Goal: Task Accomplishment & Management: Manage account settings

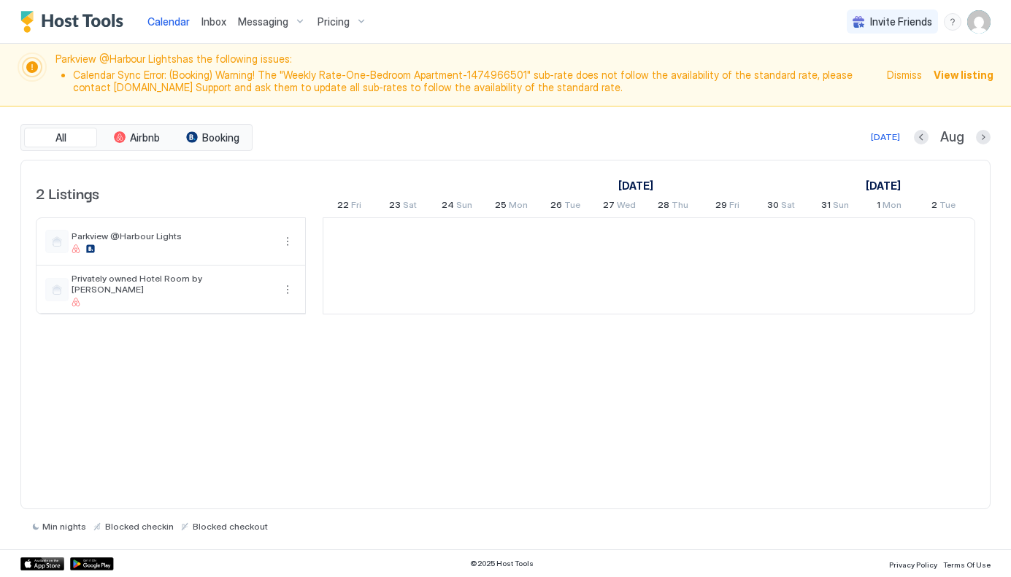
scroll to position [0, 811]
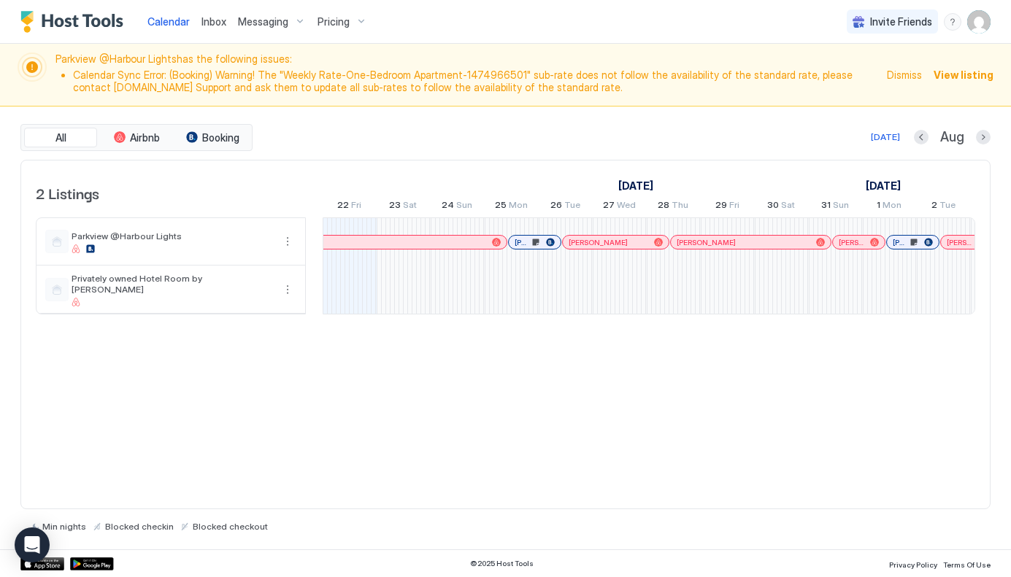
click at [971, 77] on span "View listing" at bounding box center [963, 74] width 60 height 15
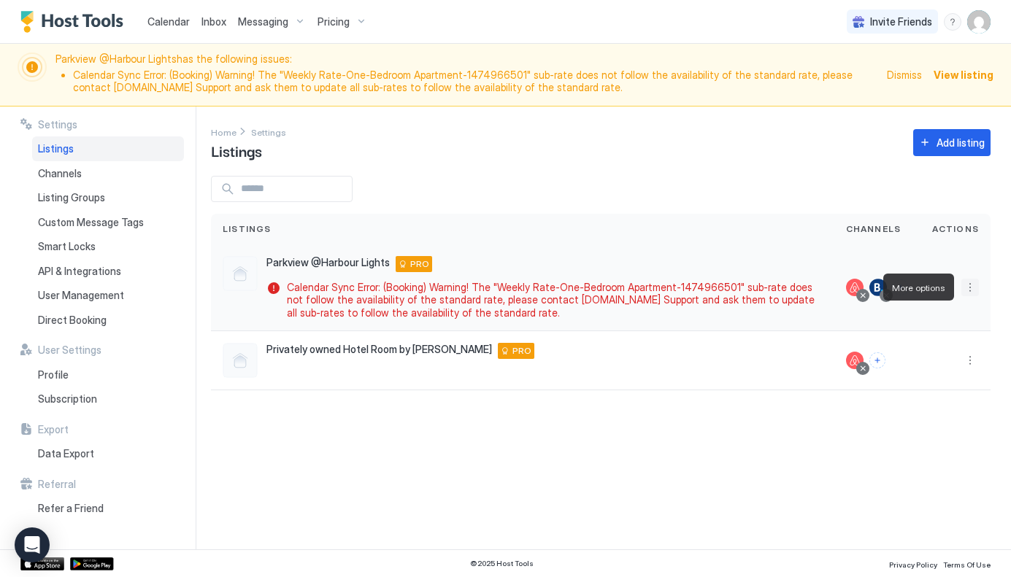
click at [970, 287] on button "More options" at bounding box center [970, 288] width 18 height 18
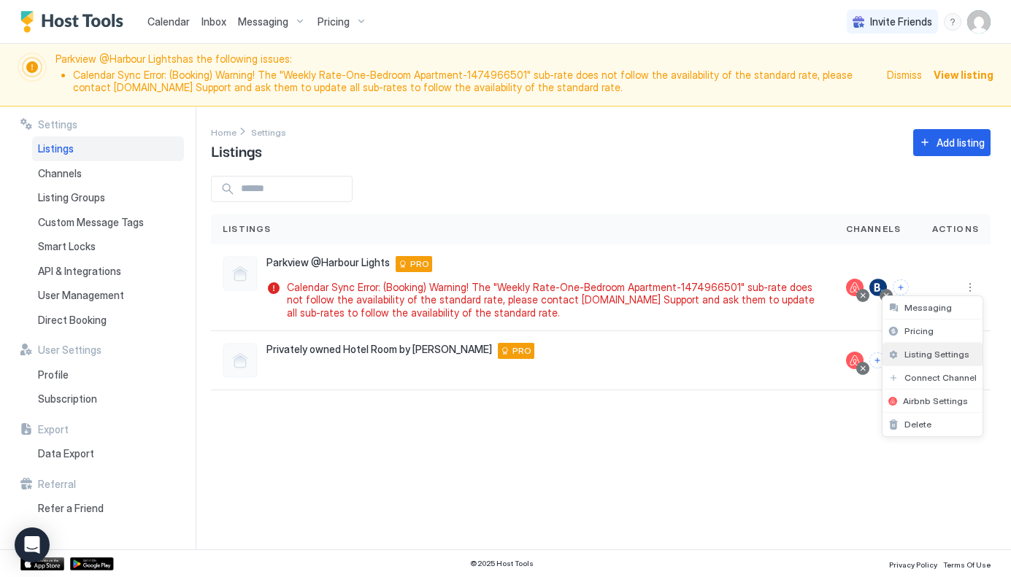
click at [952, 354] on span "Listing Settings" at bounding box center [936, 354] width 65 height 11
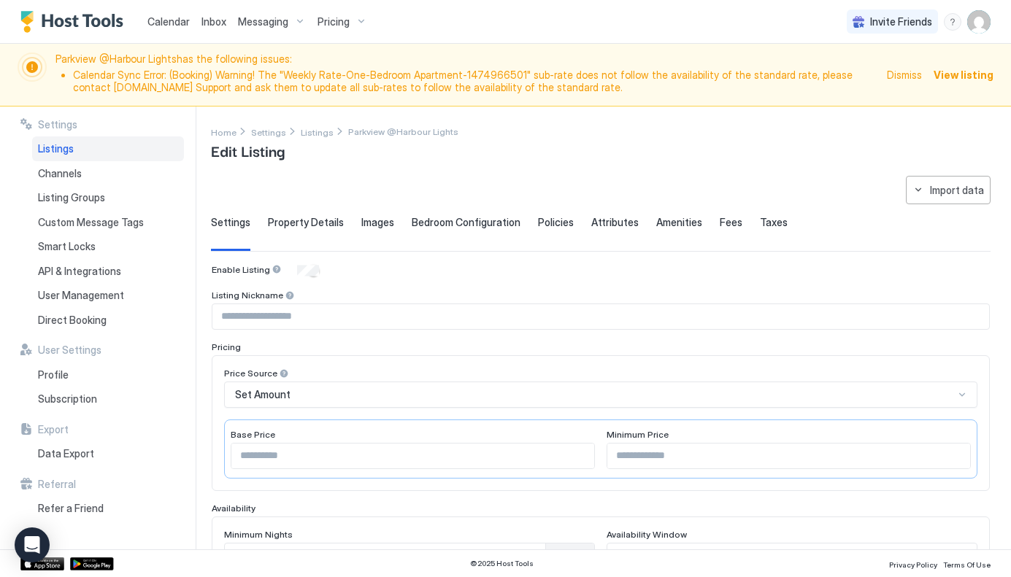
click at [265, 21] on span "Messaging" at bounding box center [263, 21] width 50 height 13
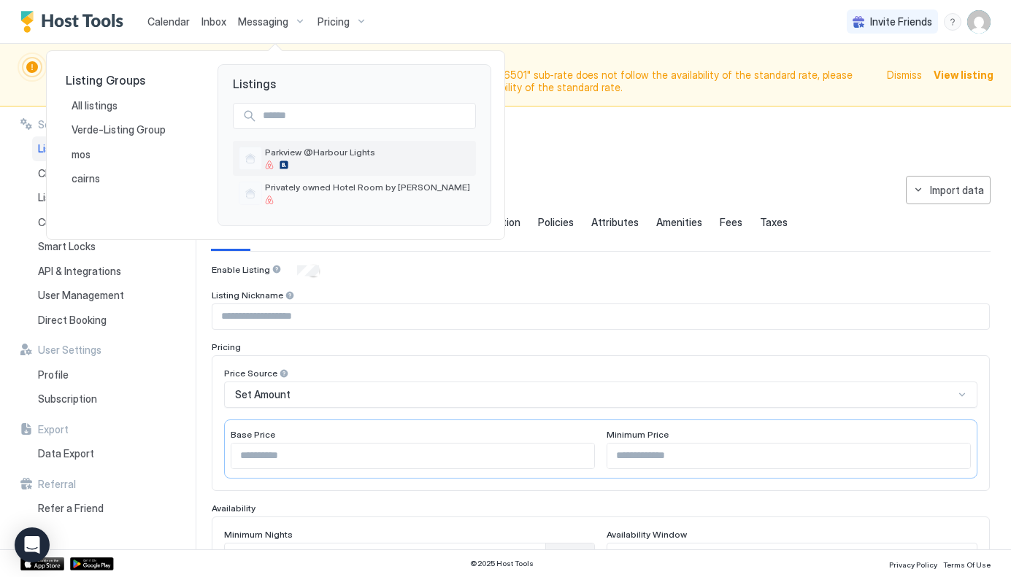
click at [334, 149] on span "Parkview @Harbour Lights" at bounding box center [367, 152] width 205 height 11
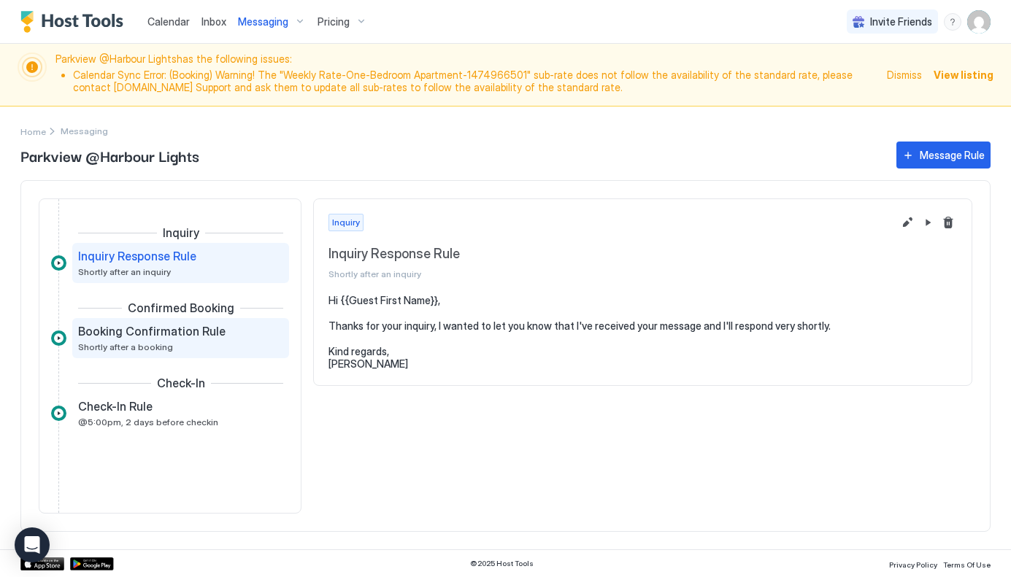
click at [182, 333] on span "Booking Confirmation Rule" at bounding box center [151, 331] width 147 height 15
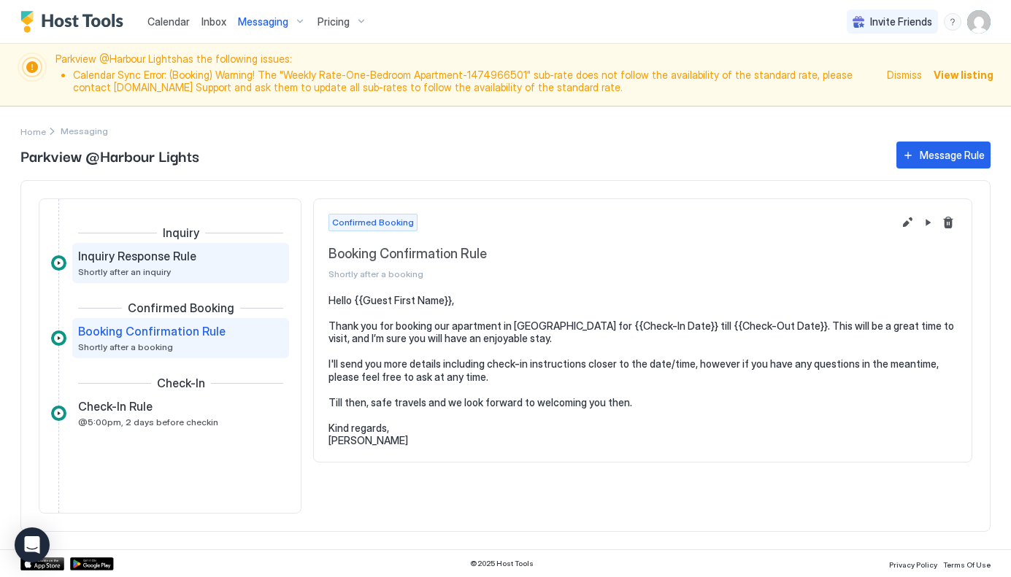
click at [190, 248] on div "Inquiry Response Rule Shortly after an inquiry" at bounding box center [180, 263] width 217 height 40
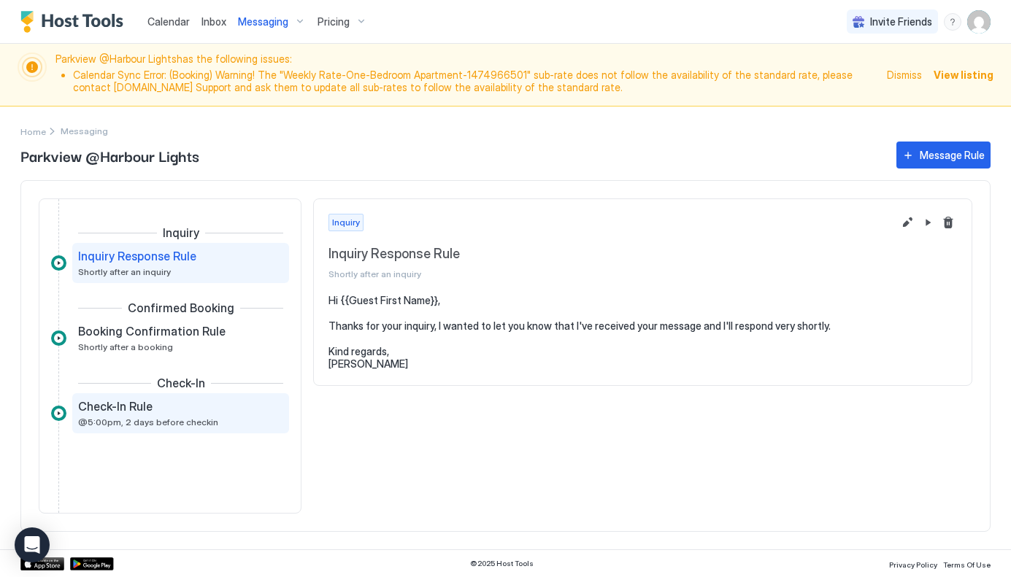
click at [166, 409] on div "Check-In Rule" at bounding box center [170, 406] width 185 height 15
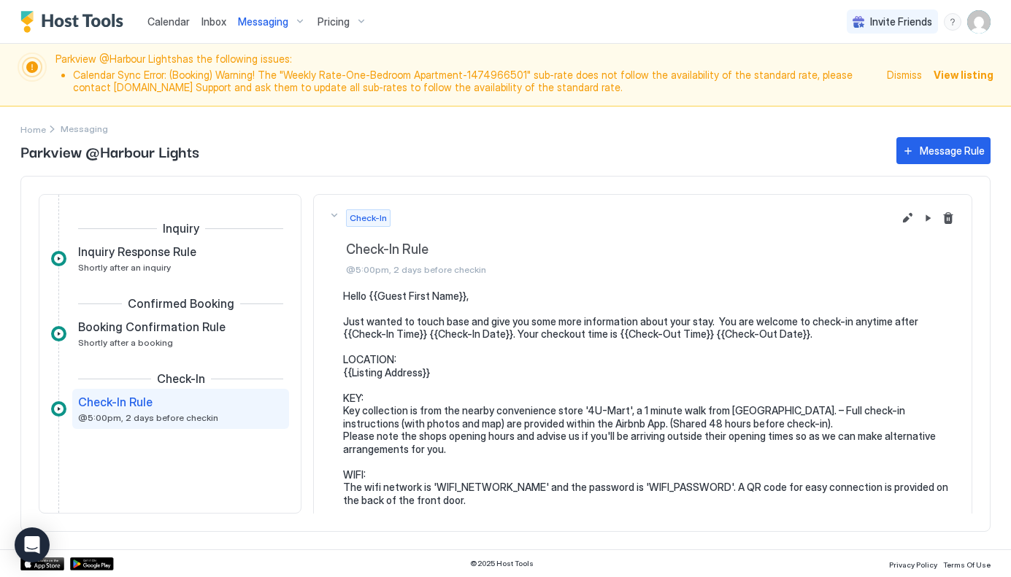
click at [444, 370] on pre "Hello {{Guest First Name}}, Just wanted to touch base and give you some more in…" at bounding box center [650, 430] width 614 height 281
drag, startPoint x: 442, startPoint y: 370, endPoint x: 344, endPoint y: 373, distance: 98.6
click at [344, 373] on pre "Hello {{Guest First Name}}, Just wanted to touch base and give you some more in…" at bounding box center [650, 430] width 614 height 281
click at [202, 405] on div "Check-In Rule" at bounding box center [170, 402] width 185 height 15
click at [596, 367] on pre "Hello {{Guest First Name}}, Just wanted to touch base and give you some more in…" at bounding box center [650, 430] width 614 height 281
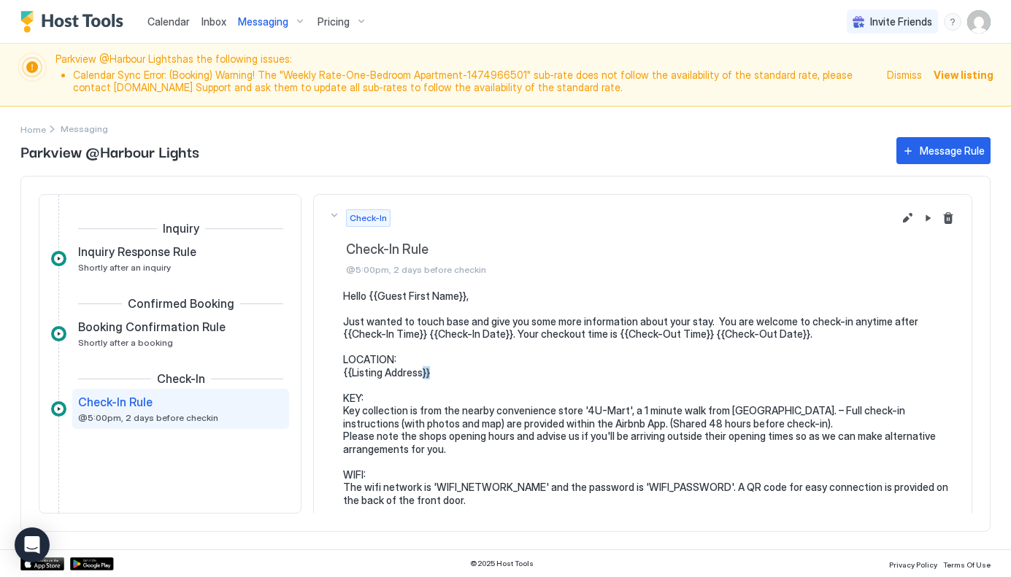
click at [596, 367] on pre "Hello {{Guest First Name}}, Just wanted to touch base and give you some more in…" at bounding box center [650, 430] width 614 height 281
click at [909, 218] on button "Edit message rule" at bounding box center [907, 218] width 18 height 18
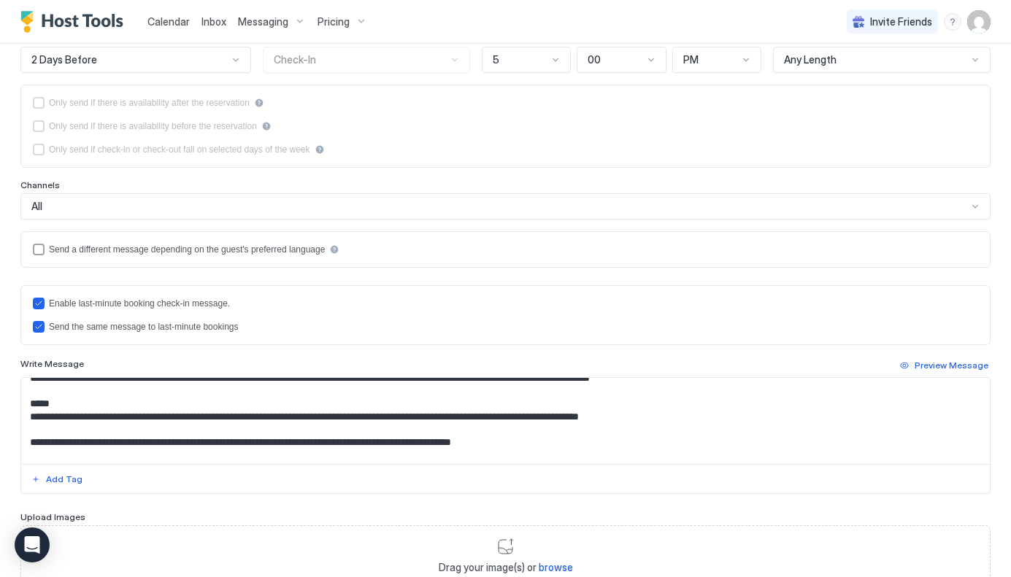
scroll to position [128, 0]
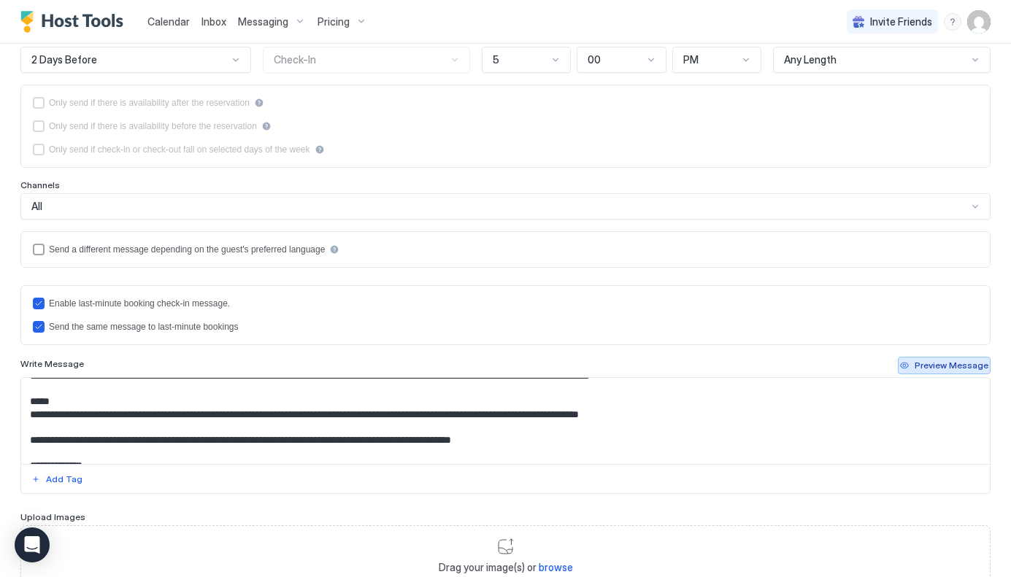
click at [952, 367] on div "Preview Message" at bounding box center [951, 365] width 74 height 13
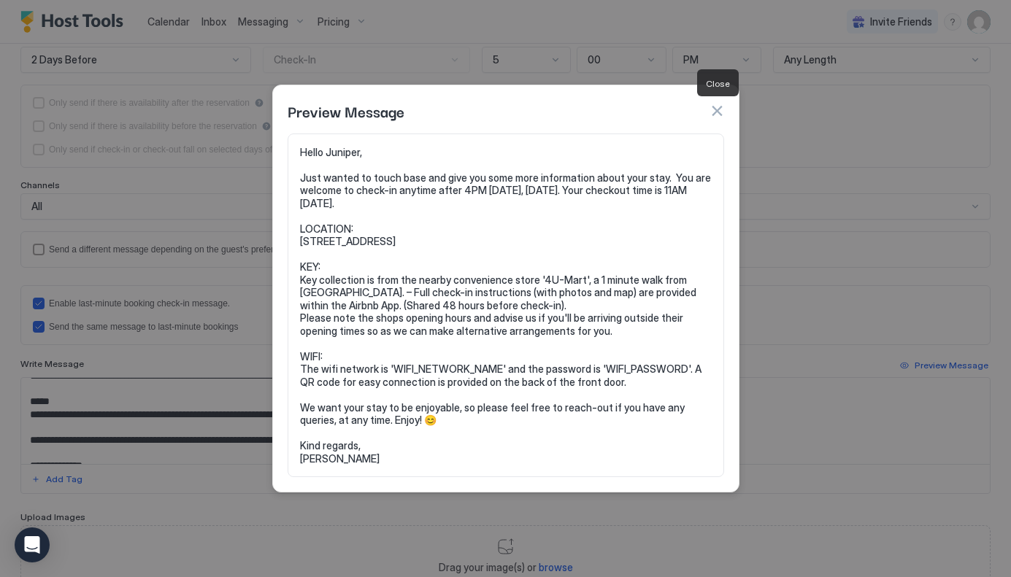
click at [719, 108] on button "button" at bounding box center [716, 111] width 15 height 15
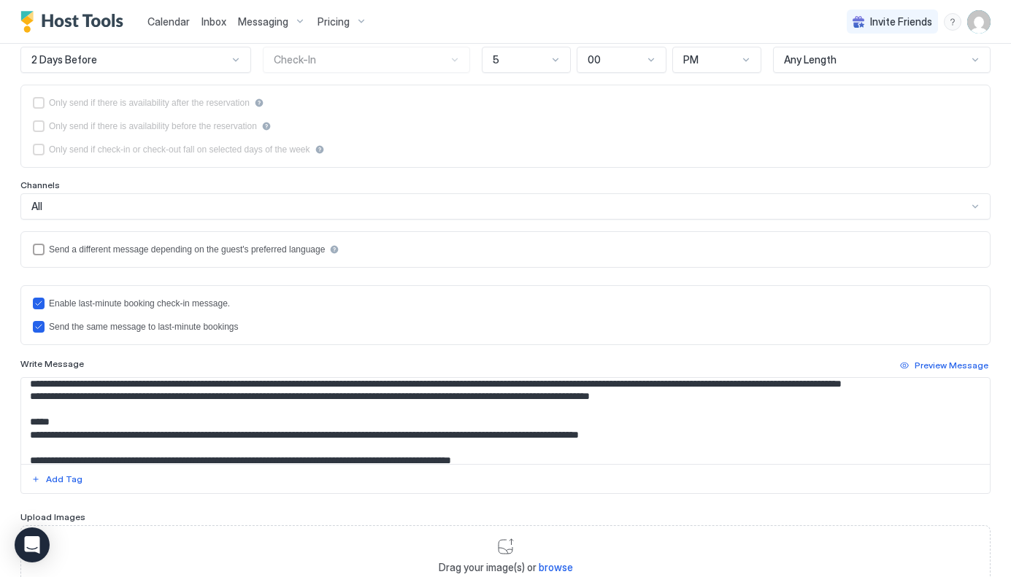
scroll to position [0, 0]
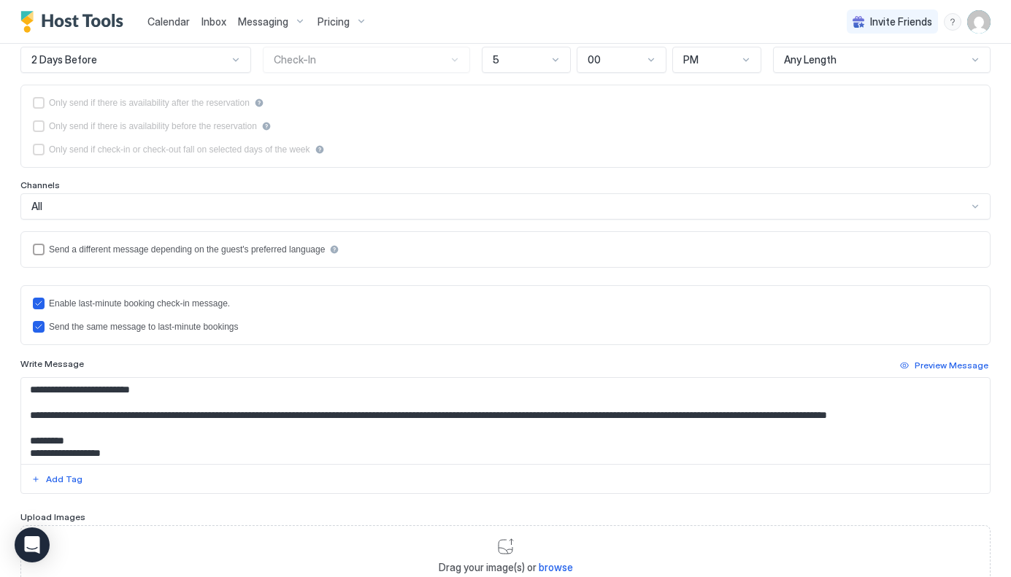
click at [344, 18] on span "Pricing" at bounding box center [333, 21] width 32 height 13
click at [452, 328] on div at bounding box center [505, 288] width 1011 height 577
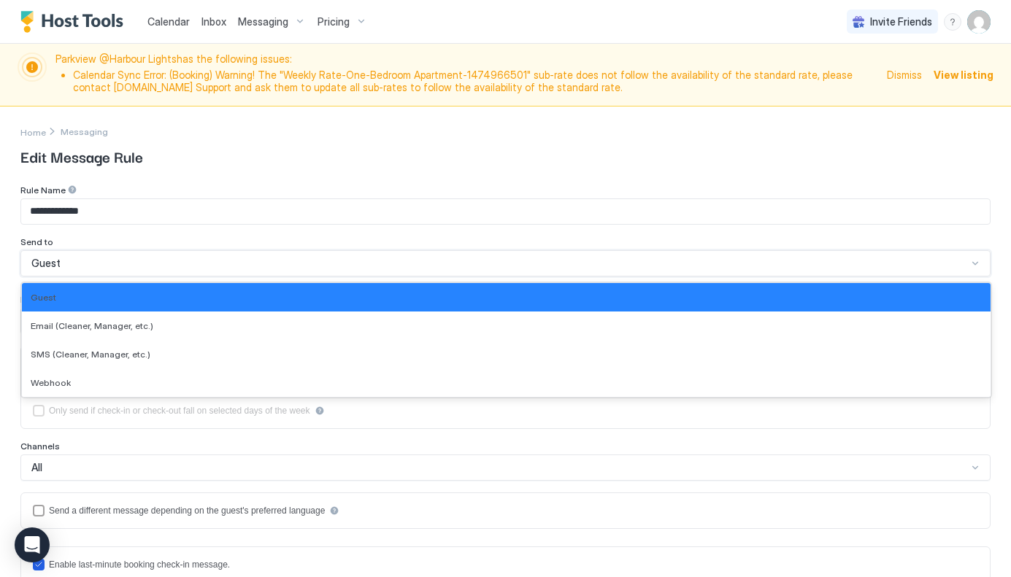
click at [388, 262] on div "Guest" at bounding box center [499, 263] width 936 height 13
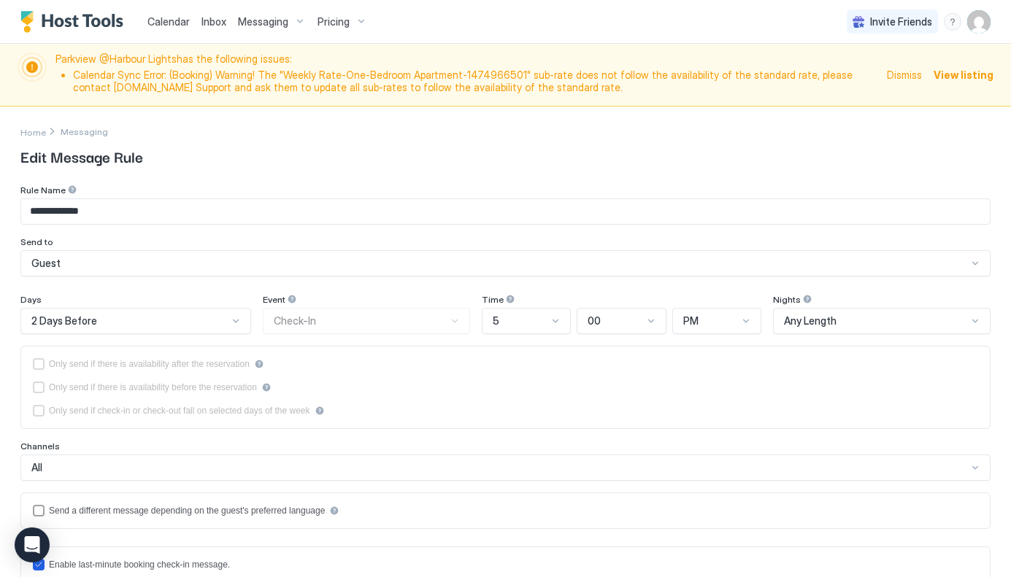
click at [394, 236] on div "**********" at bounding box center [505, 231] width 970 height 92
click at [396, 156] on span "Edit Message Rule" at bounding box center [505, 156] width 970 height 22
click at [972, 73] on span "View listing" at bounding box center [963, 74] width 60 height 15
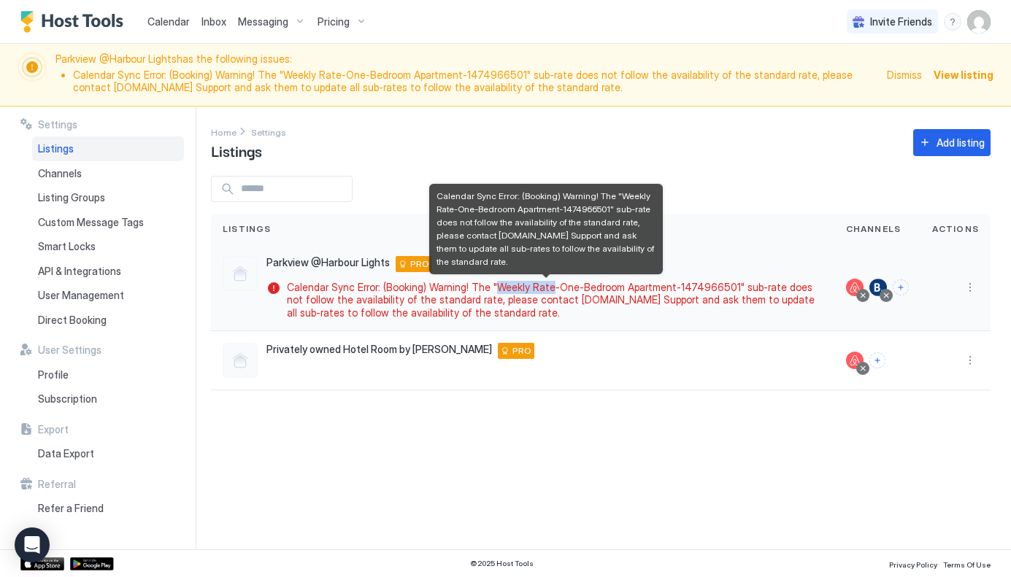
drag, startPoint x: 492, startPoint y: 288, endPoint x: 547, endPoint y: 284, distance: 54.9
click at [547, 284] on span "Calendar Sync Error: (Booking) Warning! The "Weekly Rate-One-Bedroom Apartment-…" at bounding box center [552, 300] width 530 height 39
copy span "Weekly Rate"
drag, startPoint x: 473, startPoint y: 315, endPoint x: 282, endPoint y: 298, distance: 191.2
click at [282, 298] on div "Calendar Sync Error: (Booking) Warning! The "Weekly Rate-One-Bedroom Apartment-…" at bounding box center [544, 300] width 556 height 39
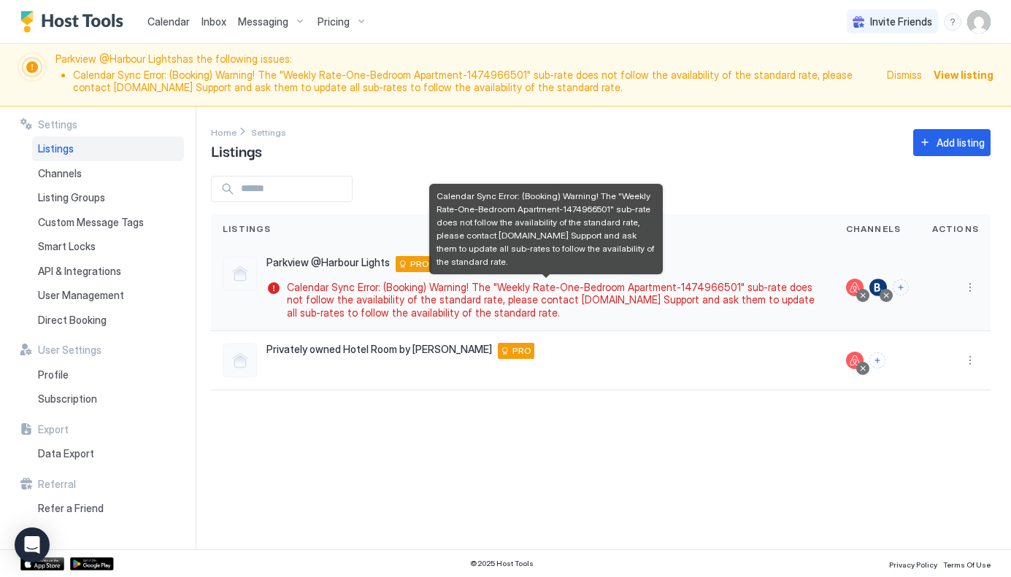
copy icon
click at [533, 292] on span "Calendar Sync Error: (Booking) Warning! The "Weekly Rate-One-Bedroom Apartment-…" at bounding box center [552, 300] width 530 height 39
drag, startPoint x: 493, startPoint y: 286, endPoint x: 544, endPoint y: 291, distance: 52.1
click at [544, 291] on span "Calendar Sync Error: (Booking) Warning! The "Weekly Rate-One-Bedroom Apartment-…" at bounding box center [552, 300] width 530 height 39
copy span "Weekly Rate"
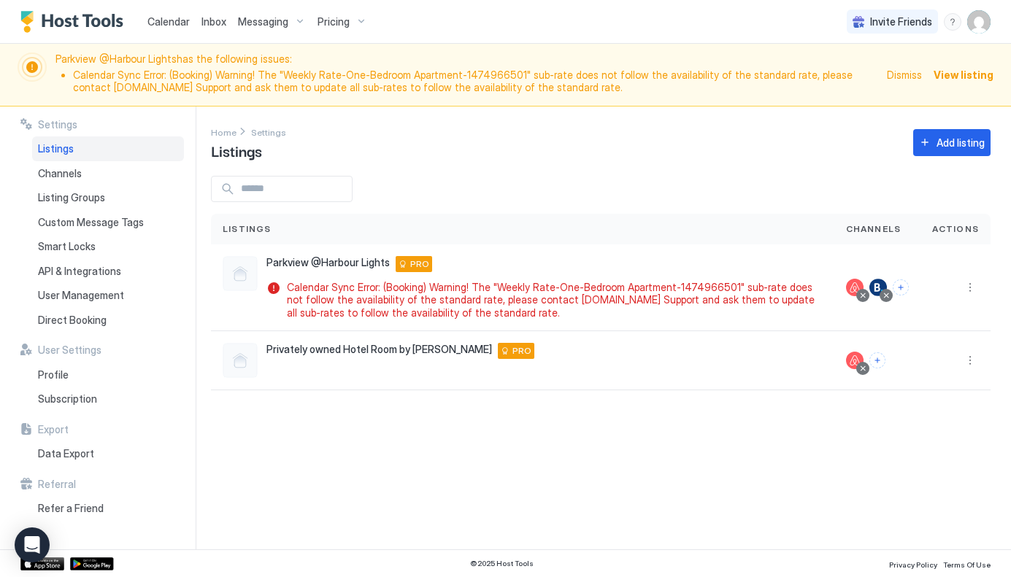
click at [976, 74] on span "View listing" at bounding box center [963, 74] width 60 height 15
click at [890, 296] on div at bounding box center [885, 295] width 7 height 7
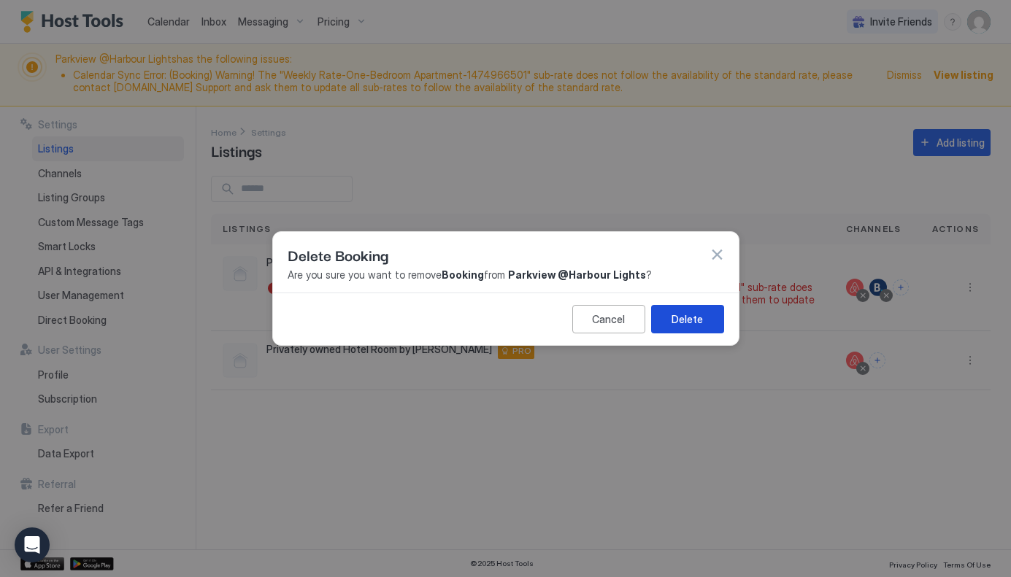
click at [671, 315] on button "Delete" at bounding box center [687, 319] width 73 height 28
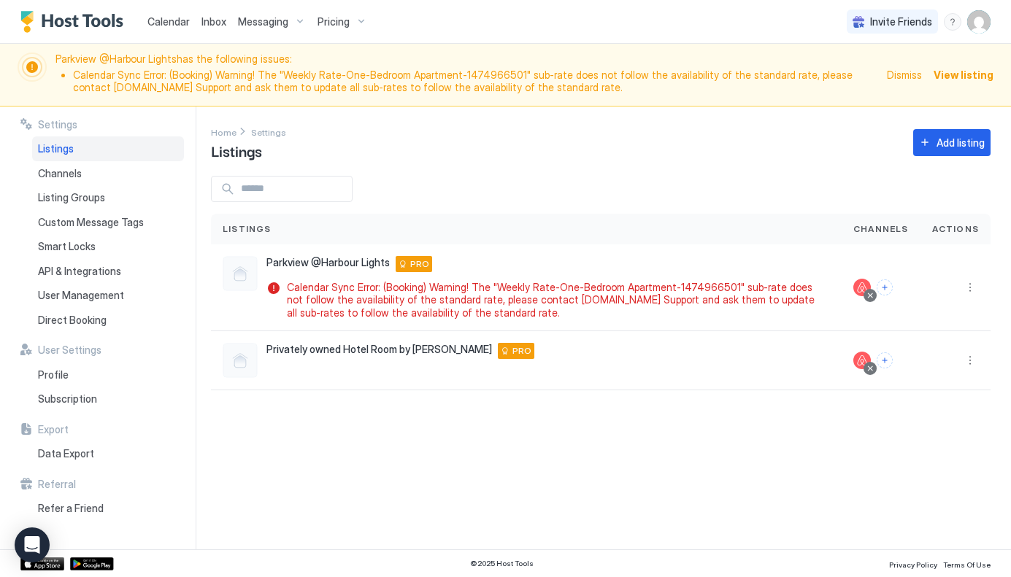
click at [968, 75] on span "View listing" at bounding box center [963, 74] width 60 height 15
click at [731, 161] on div "Settings Home Settings Listings Add listing Listings Channels Actions Parkview …" at bounding box center [611, 329] width 800 height 444
click at [971, 288] on button "More options" at bounding box center [970, 288] width 18 height 18
click at [928, 380] on span "Connect Channel" at bounding box center [940, 377] width 72 height 11
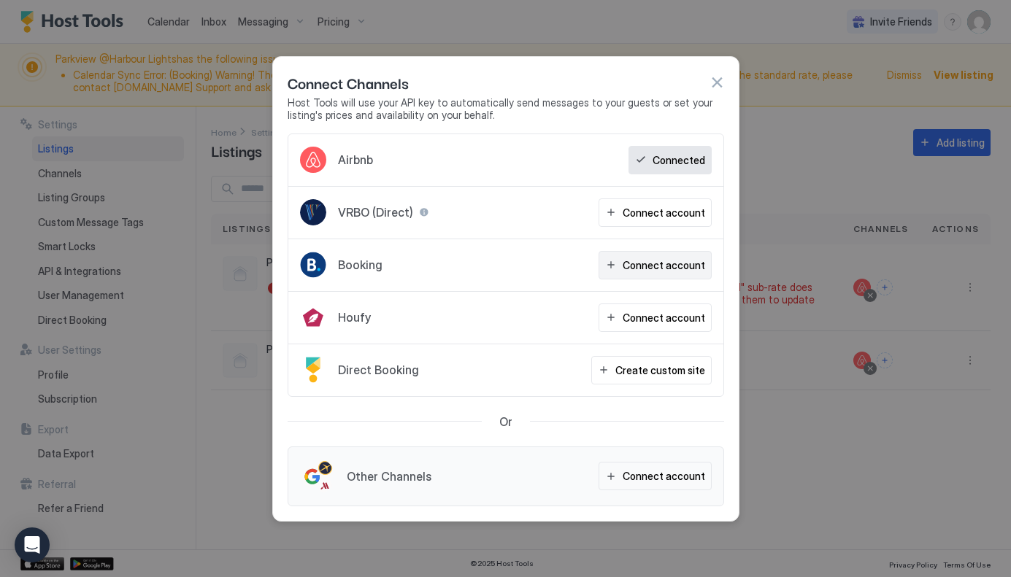
click at [642, 269] on div "Connect account" at bounding box center [664, 265] width 82 height 15
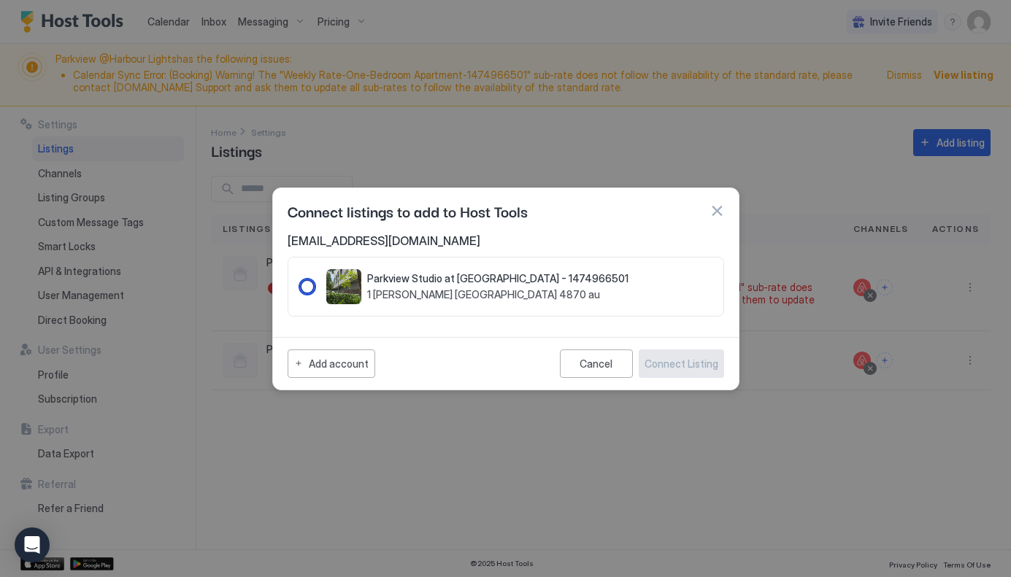
click at [306, 286] on div "1474966501" at bounding box center [307, 287] width 15 height 15
click at [679, 362] on div "Connect Listing" at bounding box center [681, 363] width 74 height 15
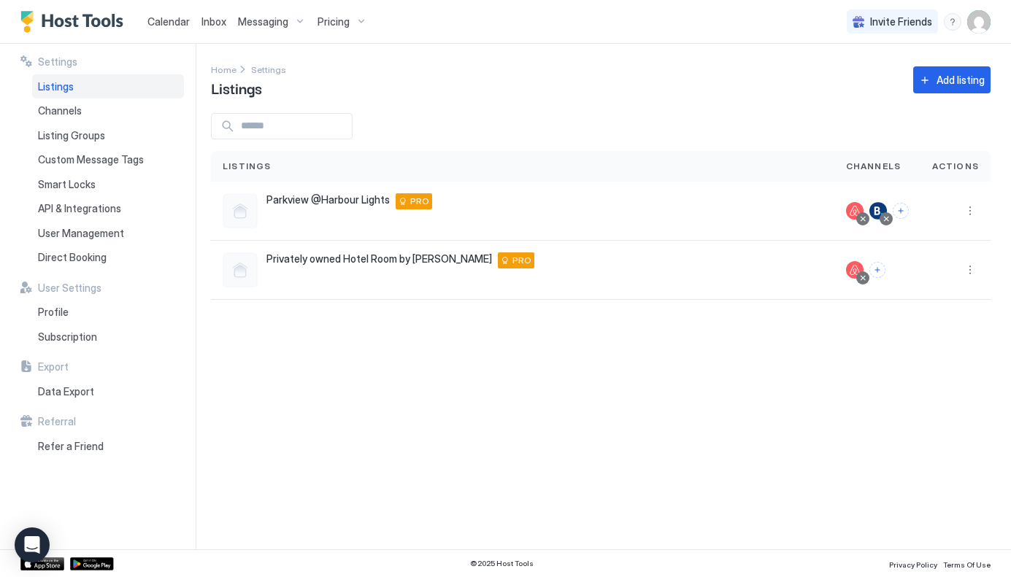
click at [49, 87] on span "Listings" at bounding box center [56, 86] width 36 height 13
click at [218, 22] on span "Inbox" at bounding box center [213, 21] width 25 height 12
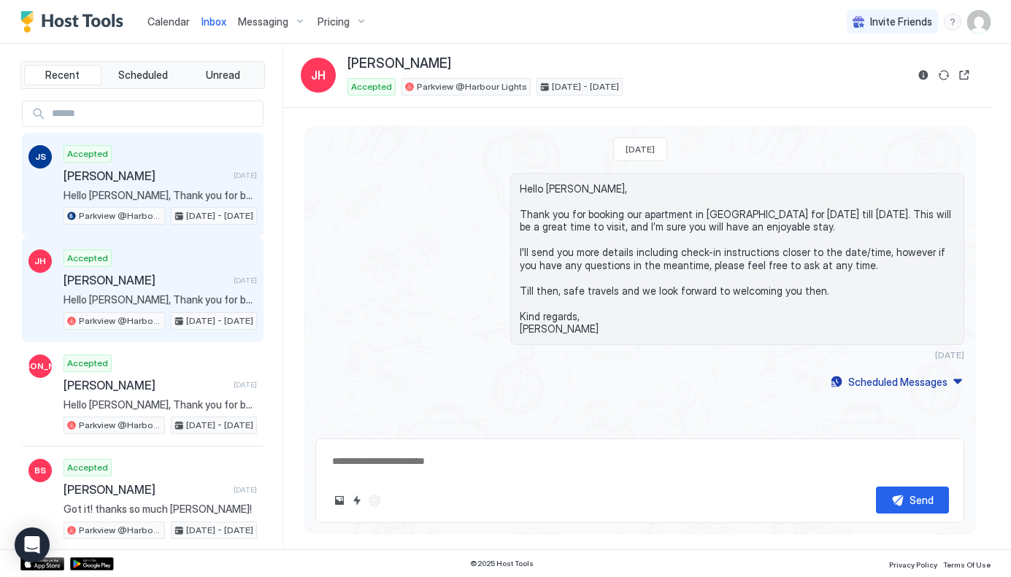
click at [138, 165] on div "Accepted Jaimee Scott 1 day ago Hello Jaimee, Thank you for booking our apartme…" at bounding box center [159, 185] width 193 height 80
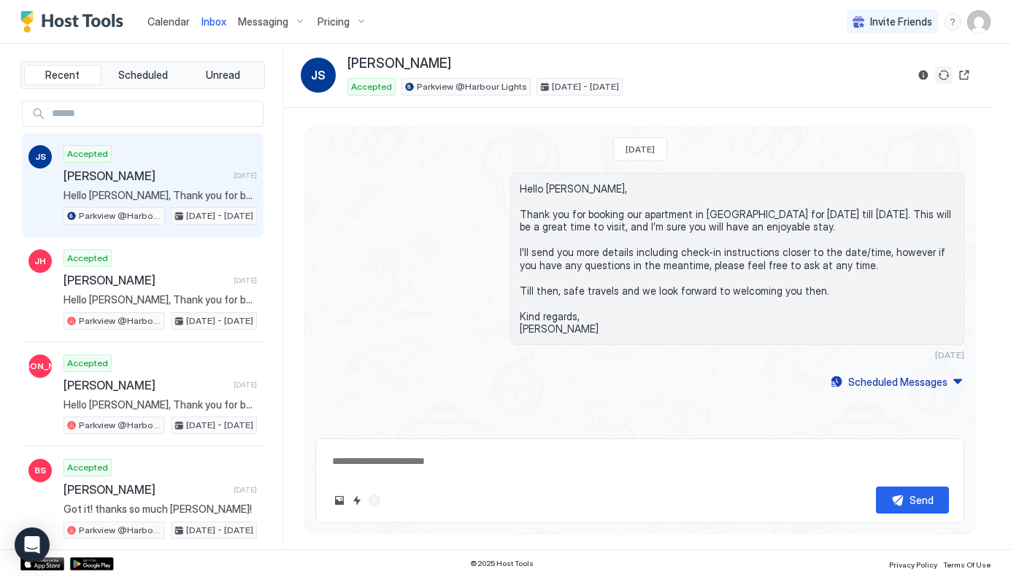
click at [946, 72] on button "Sync reservation" at bounding box center [944, 75] width 18 height 18
click at [926, 78] on button "Reservation information" at bounding box center [923, 75] width 18 height 18
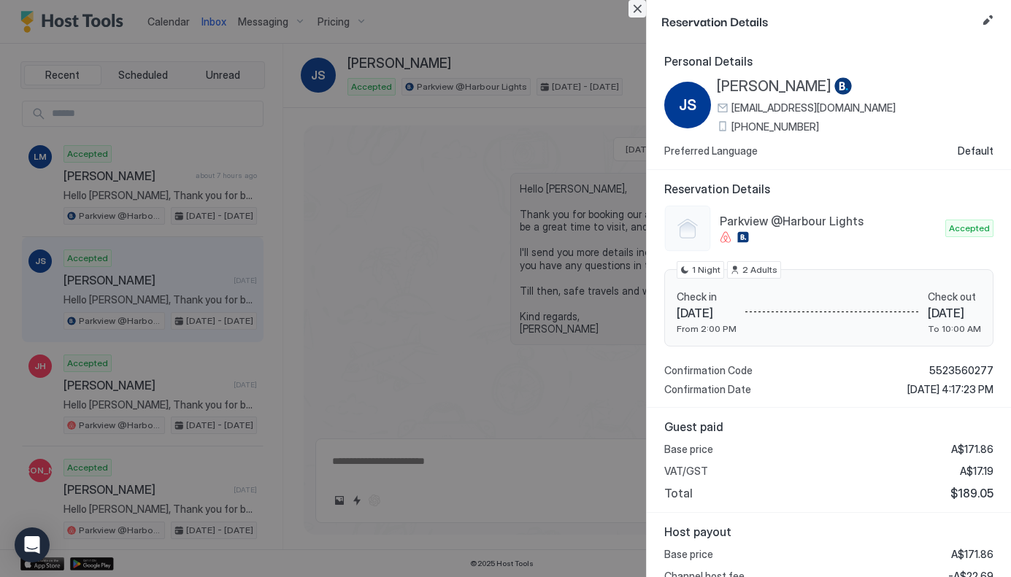
click at [637, 7] on button "Close" at bounding box center [637, 9] width 18 height 18
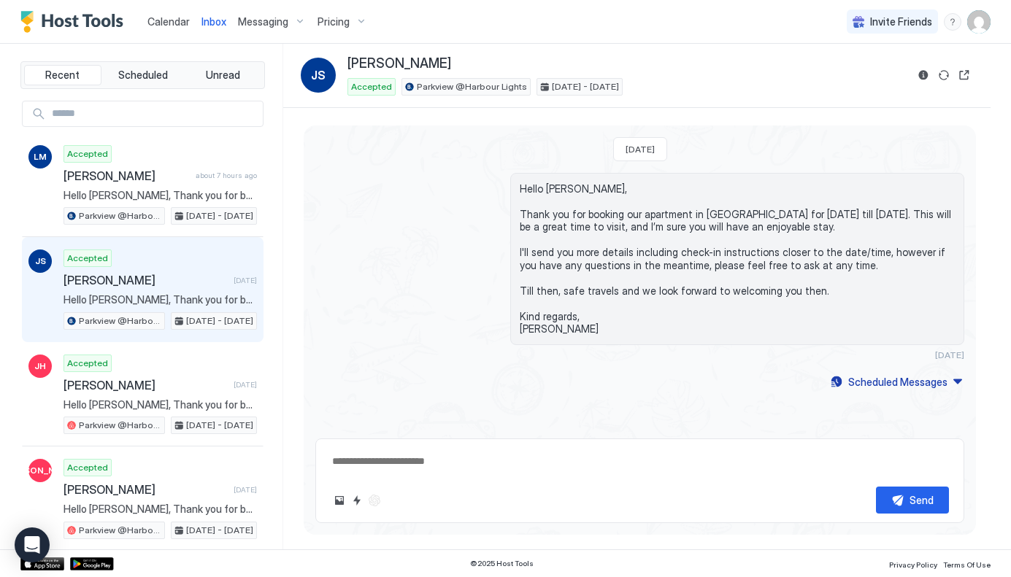
click at [442, 206] on div "Hello Jaimee, Thank you for booking our apartment in Cairns for Sat, September …" at bounding box center [639, 267] width 649 height 188
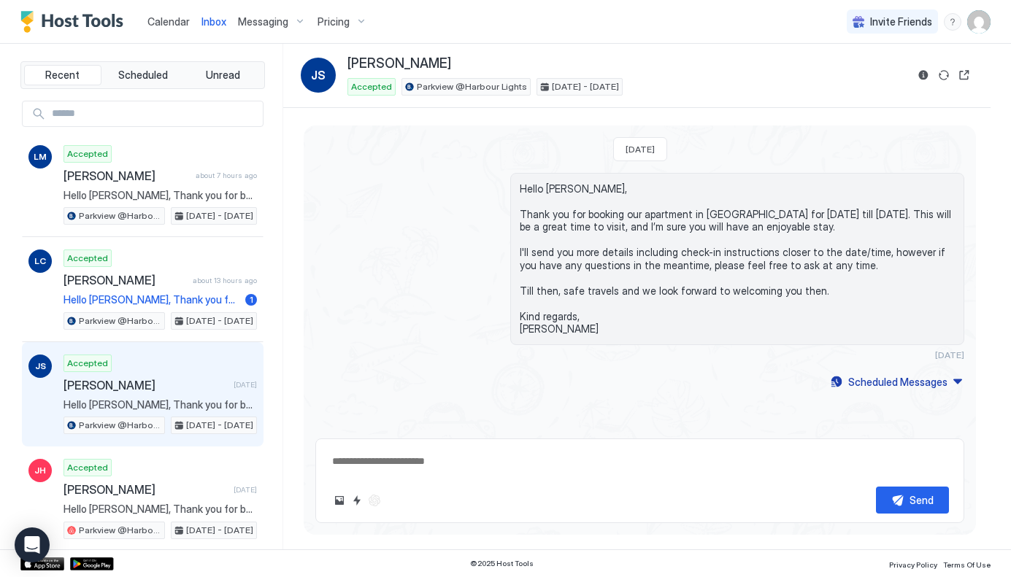
type textarea "*"
click at [334, 15] on span "Pricing" at bounding box center [333, 21] width 32 height 13
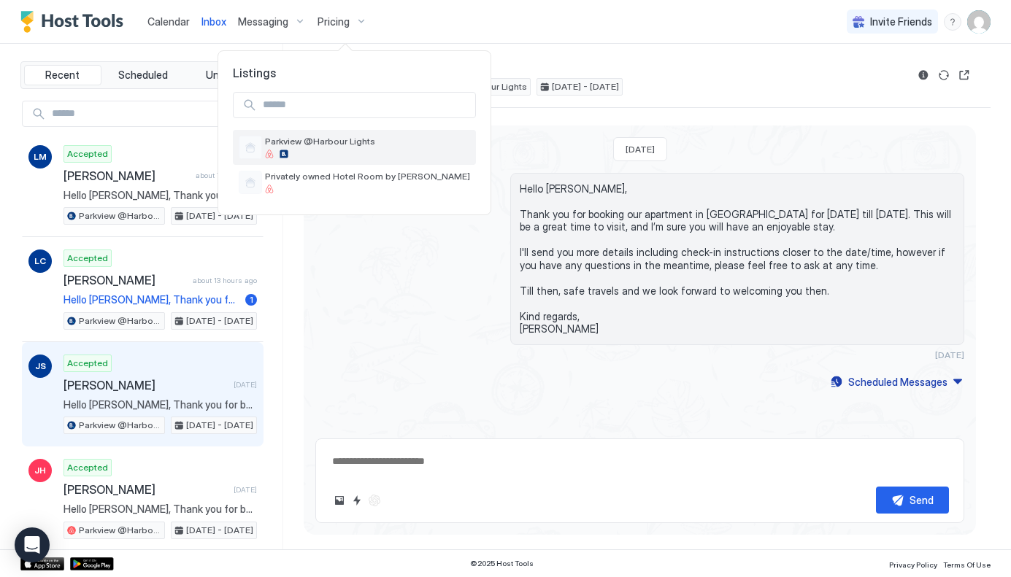
click at [358, 150] on div "Parkview @Harbour Lights" at bounding box center [367, 147] width 205 height 23
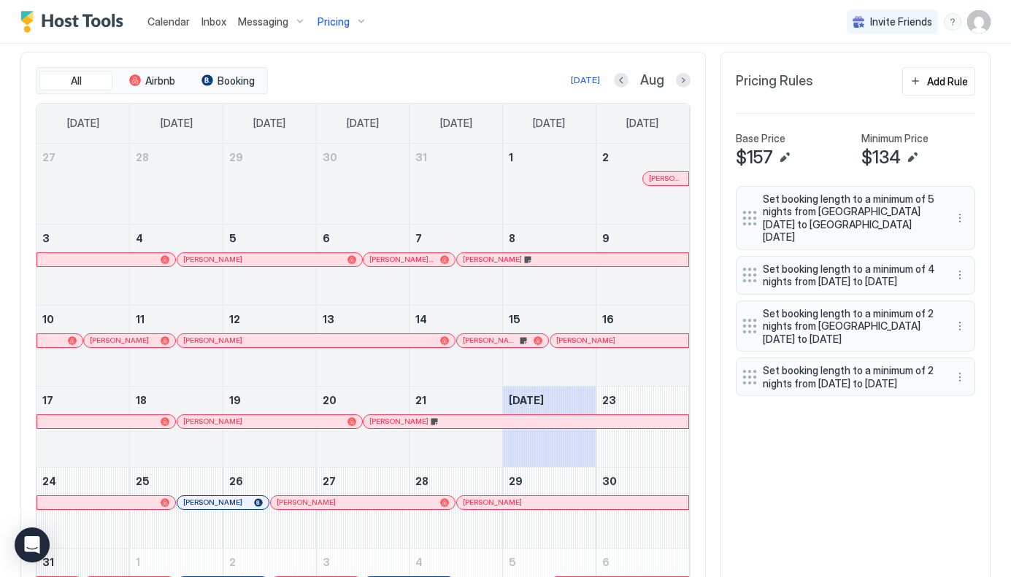
scroll to position [402, 0]
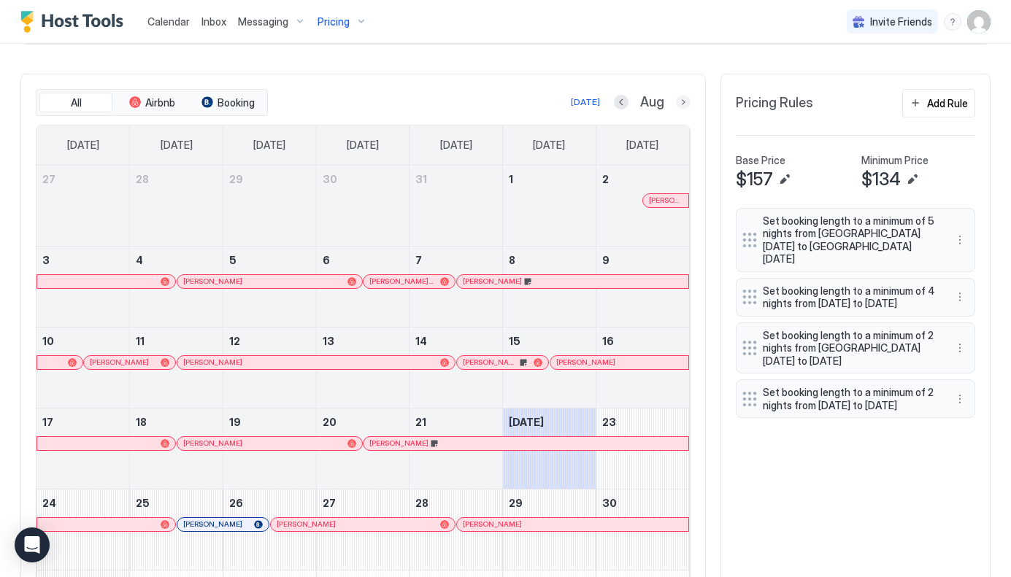
click at [682, 100] on button "Next month" at bounding box center [683, 102] width 15 height 15
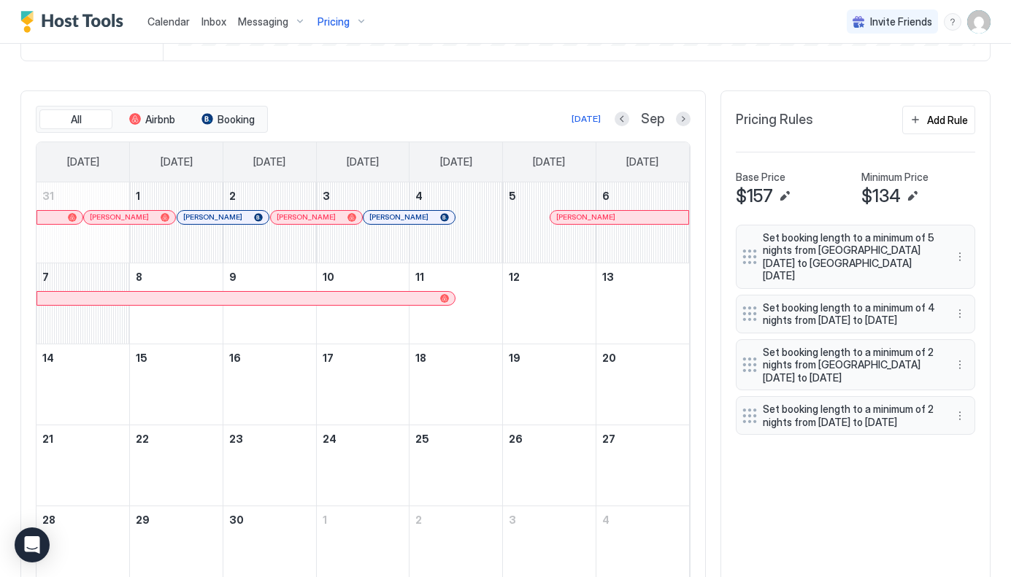
scroll to position [452, 0]
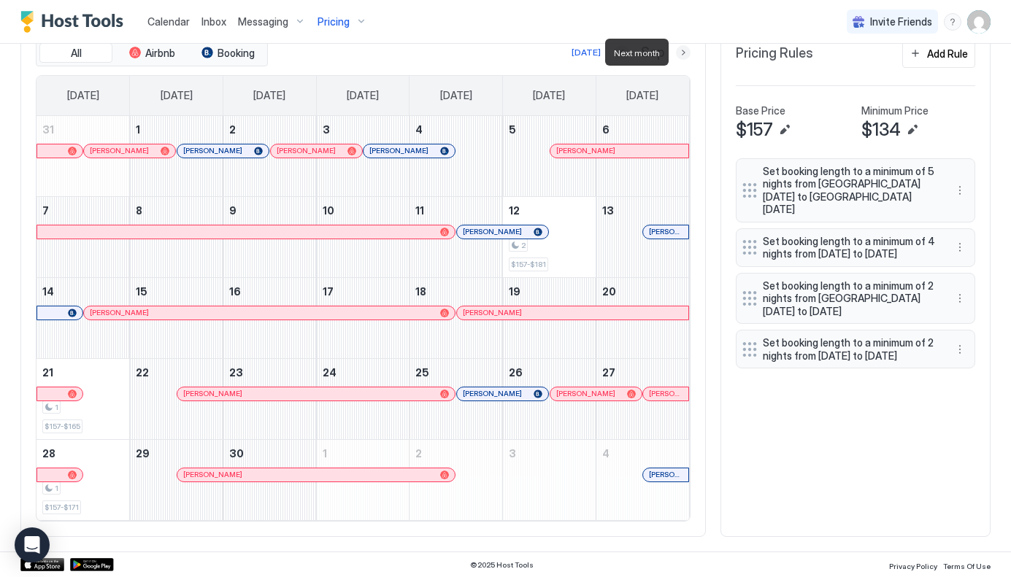
click at [686, 55] on button "Next month" at bounding box center [683, 52] width 15 height 15
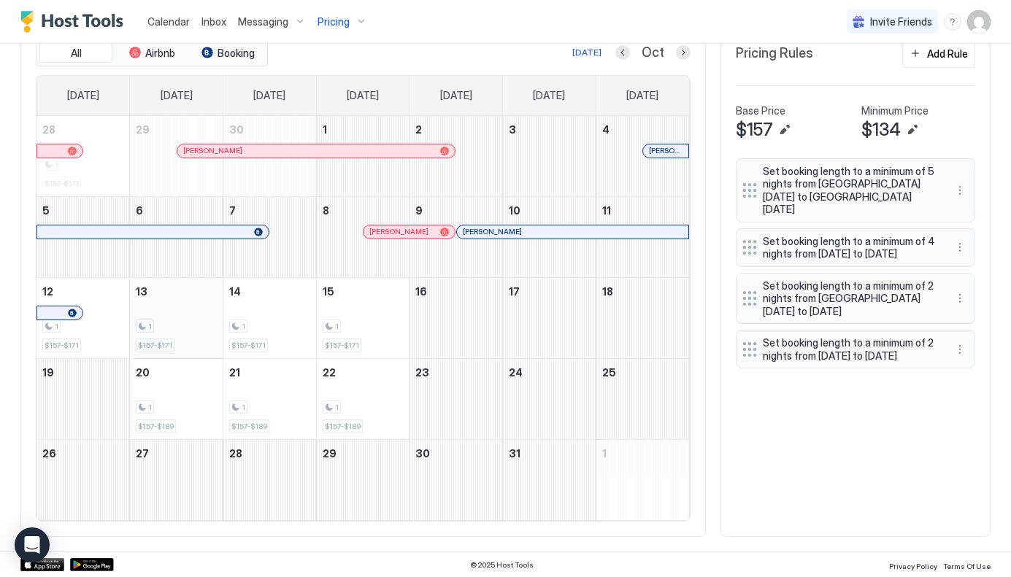
click at [187, 336] on div "1 $157-$171" at bounding box center [176, 318] width 81 height 69
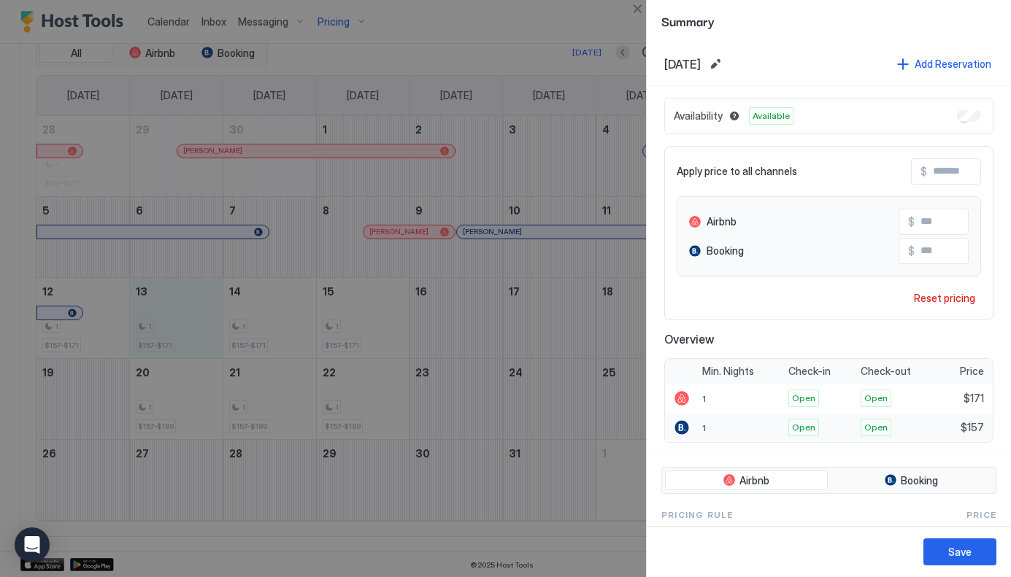
click at [977, 425] on span "$157" at bounding box center [971, 427] width 23 height 13
click at [936, 253] on input "Input Field" at bounding box center [972, 251] width 117 height 25
type input "***"
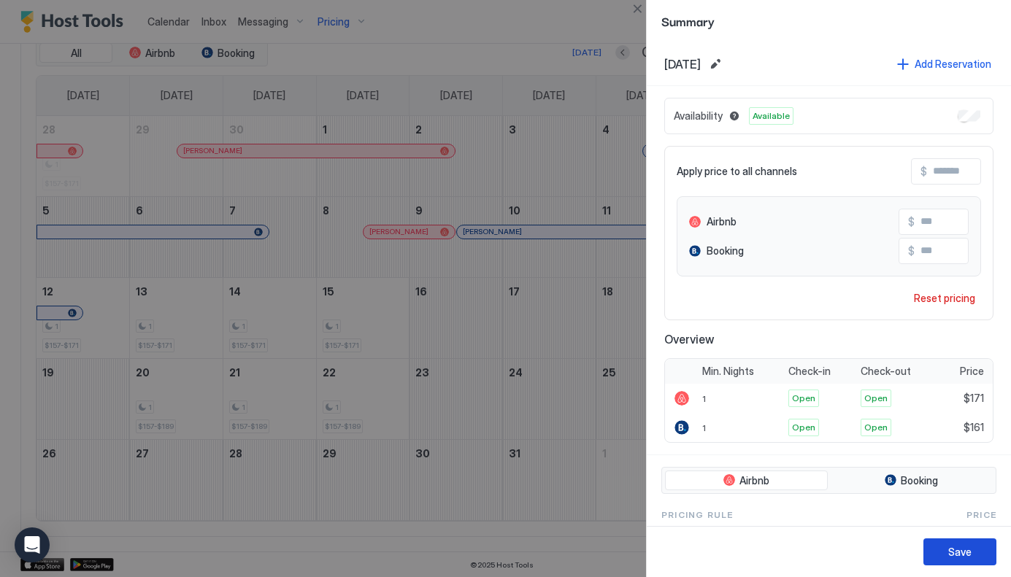
click at [959, 553] on div "Save" at bounding box center [959, 551] width 23 height 15
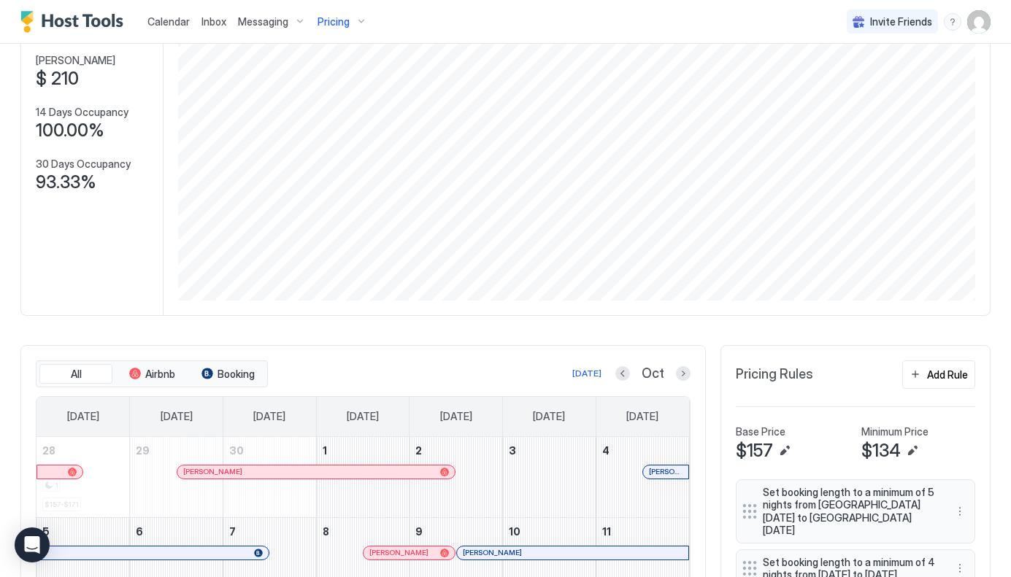
scroll to position [0, 0]
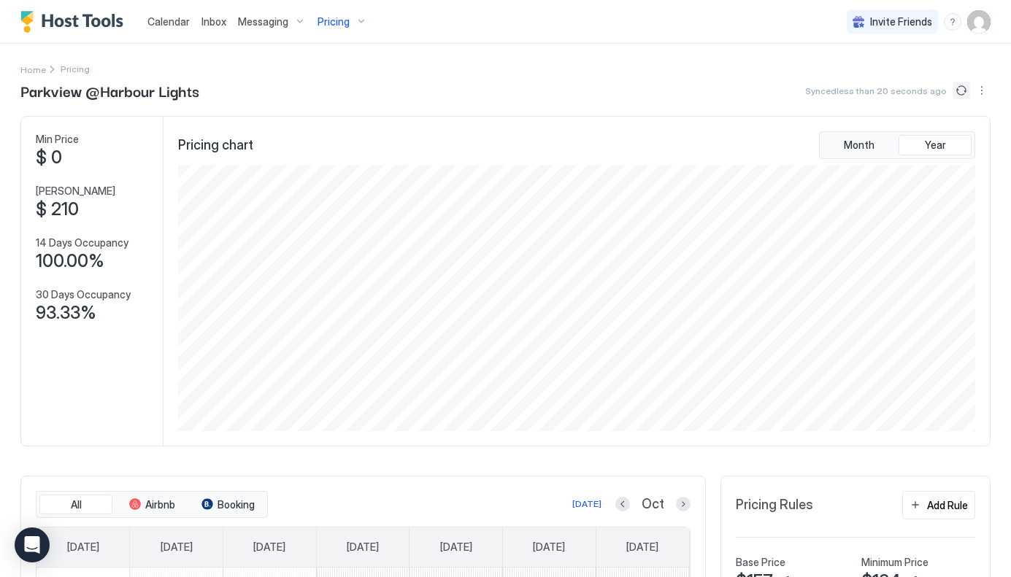
click at [958, 88] on button "Sync prices" at bounding box center [961, 91] width 18 height 18
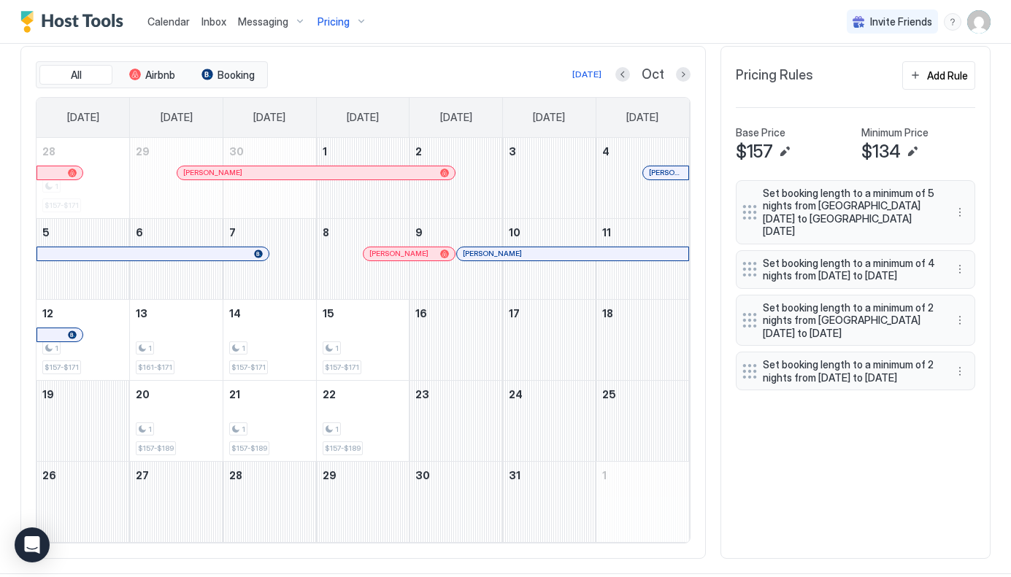
scroll to position [452, 0]
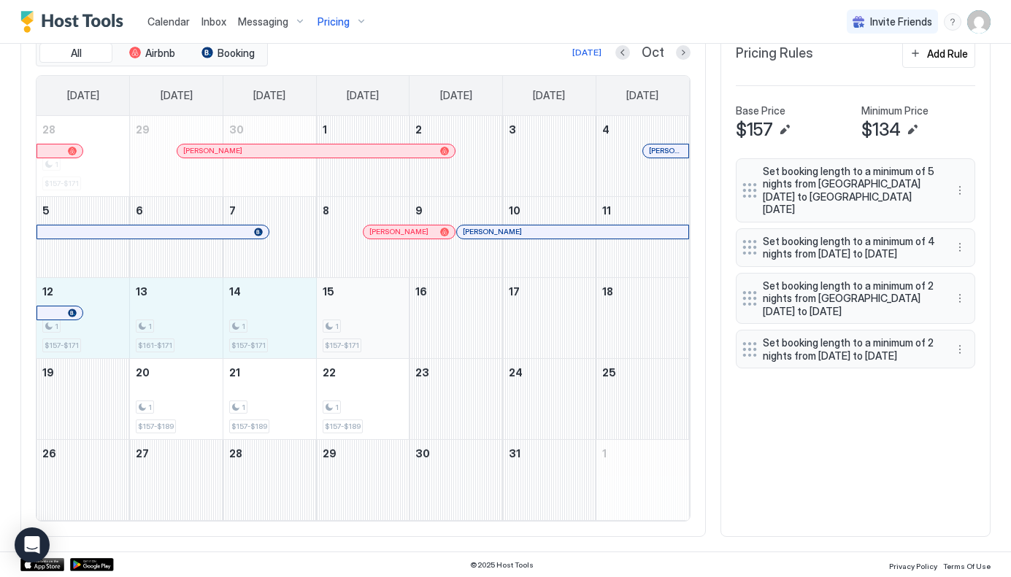
drag, startPoint x: 99, startPoint y: 325, endPoint x: 356, endPoint y: 324, distance: 256.9
click at [356, 324] on tr "12 1 $157-$171 13 1 $161-$171 14 1 $157-$171 15 1 $157-$171 16 17 18" at bounding box center [362, 317] width 652 height 81
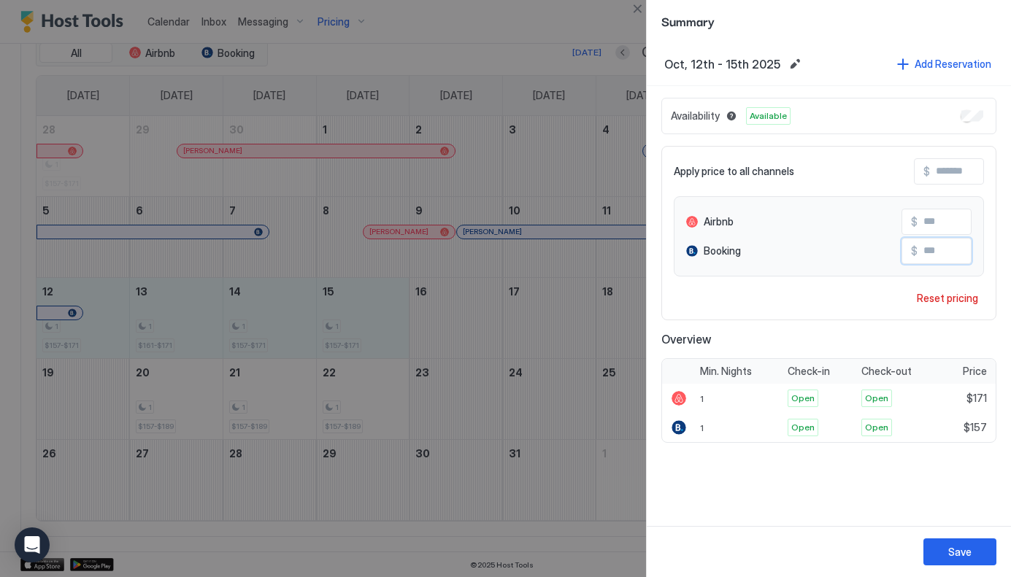
click at [941, 253] on input "Input Field" at bounding box center [975, 251] width 117 height 25
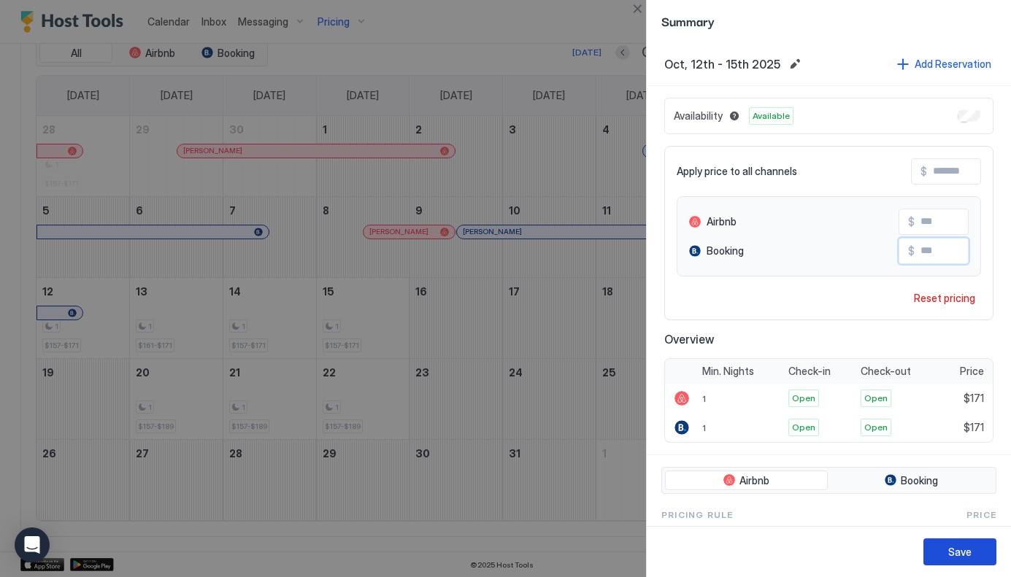
type input "***"
click at [958, 552] on div "Save" at bounding box center [959, 551] width 23 height 15
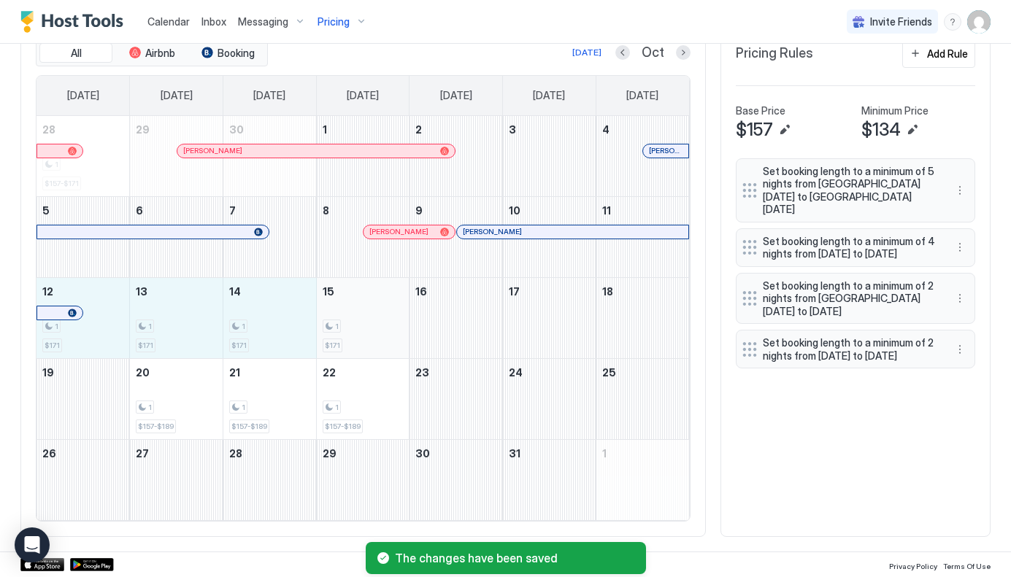
drag, startPoint x: 83, startPoint y: 335, endPoint x: 377, endPoint y: 334, distance: 293.4
click at [377, 334] on tr "12 1 $171 13 1 $171 14 1 $171 15 1 $171 16 17 18" at bounding box center [362, 317] width 652 height 81
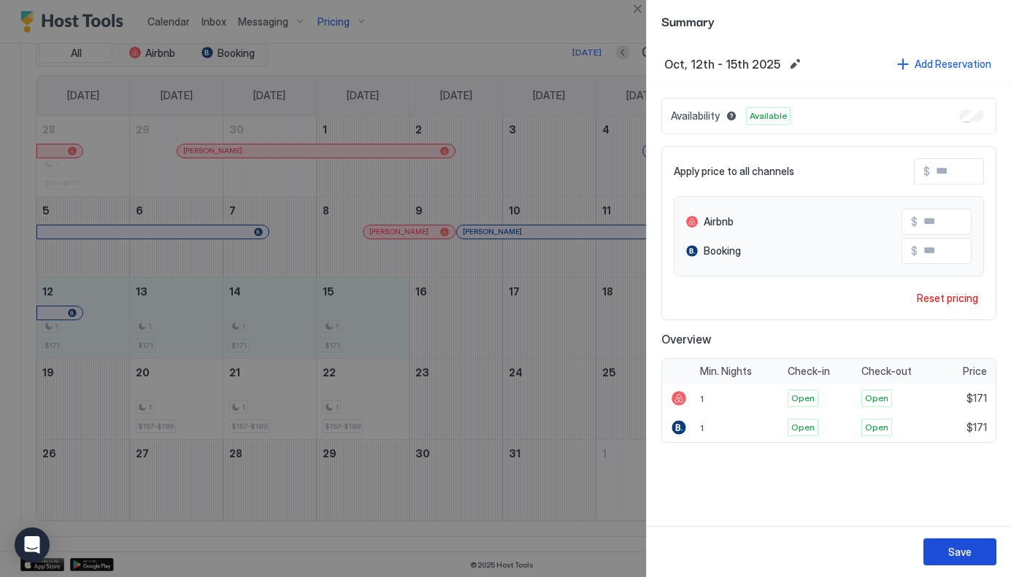
click at [963, 547] on div "Save" at bounding box center [959, 551] width 23 height 15
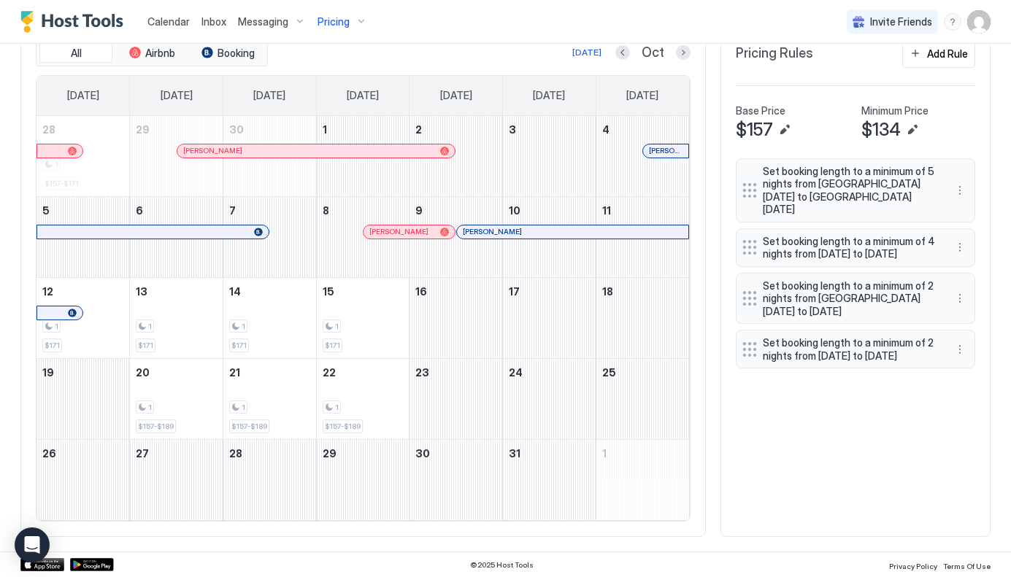
click at [482, 233] on div at bounding box center [482, 232] width 12 height 12
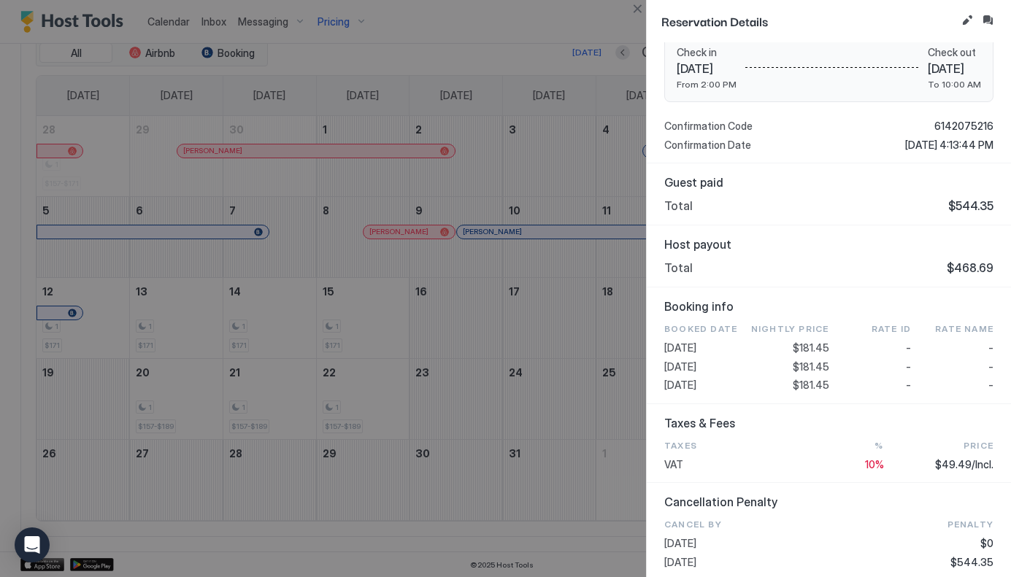
scroll to position [435, 0]
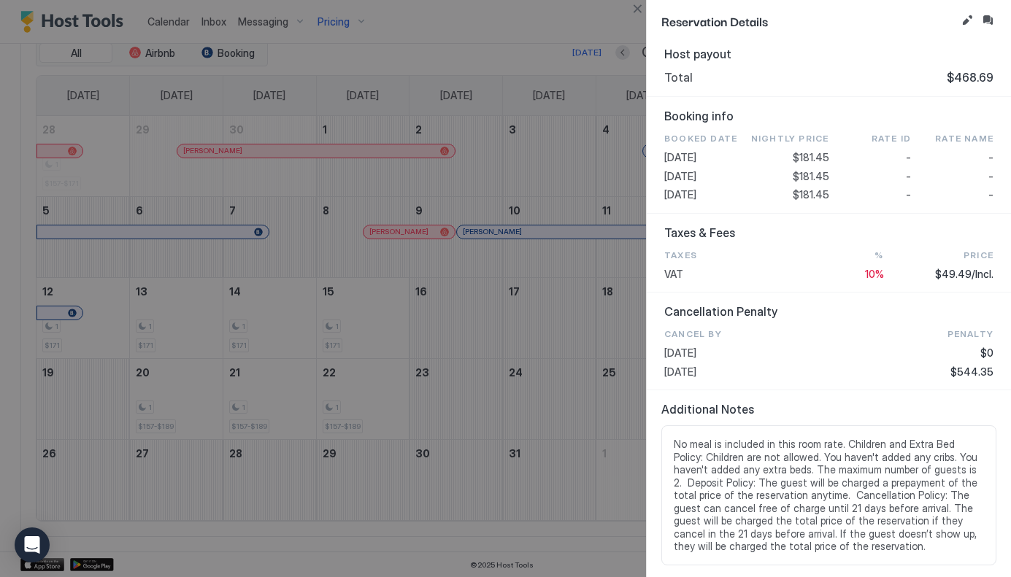
click at [355, 323] on div at bounding box center [505, 288] width 1011 height 577
click at [640, 8] on button "Close" at bounding box center [637, 9] width 18 height 18
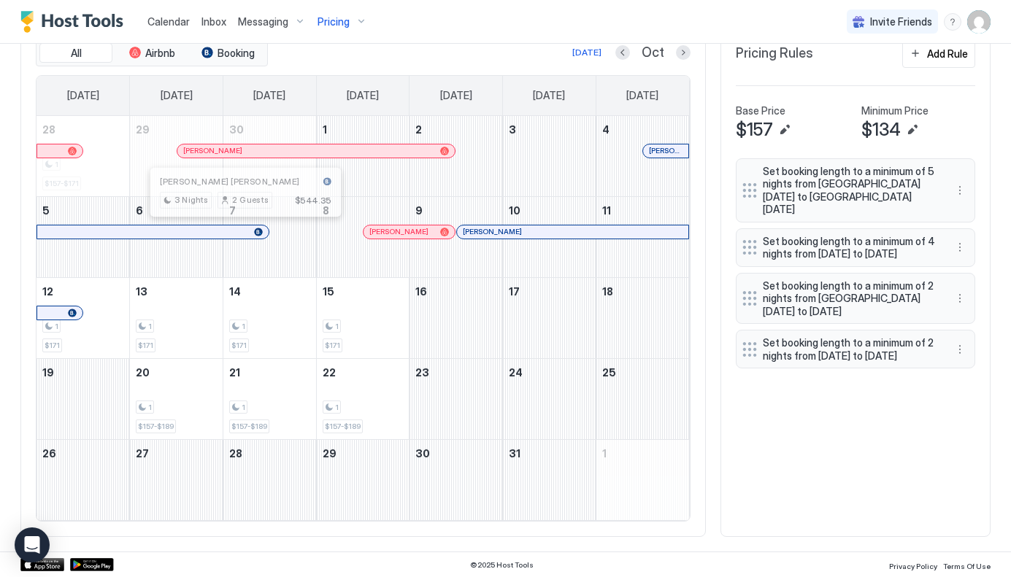
click at [239, 231] on div at bounding box center [240, 232] width 12 height 12
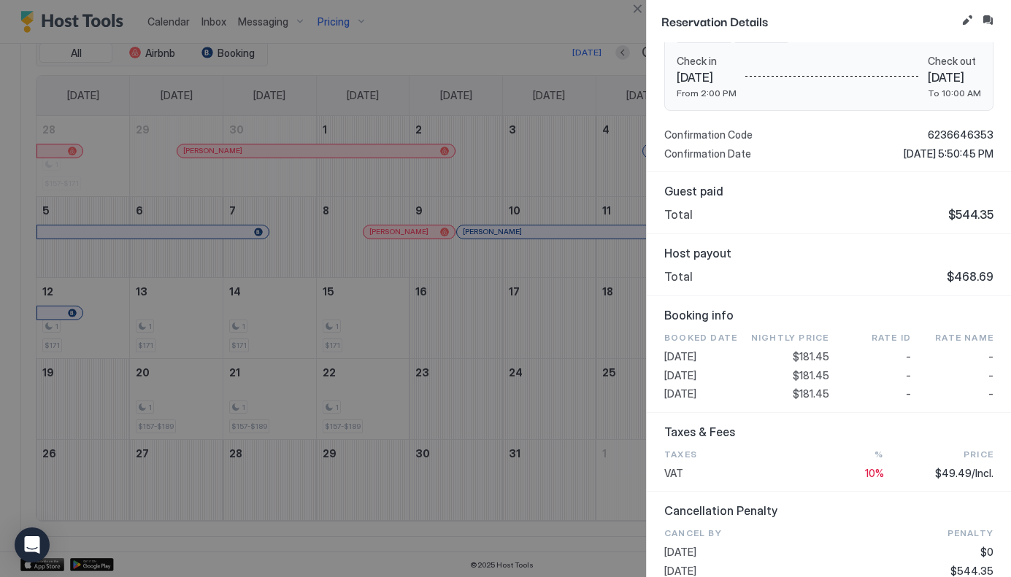
scroll to position [266, 0]
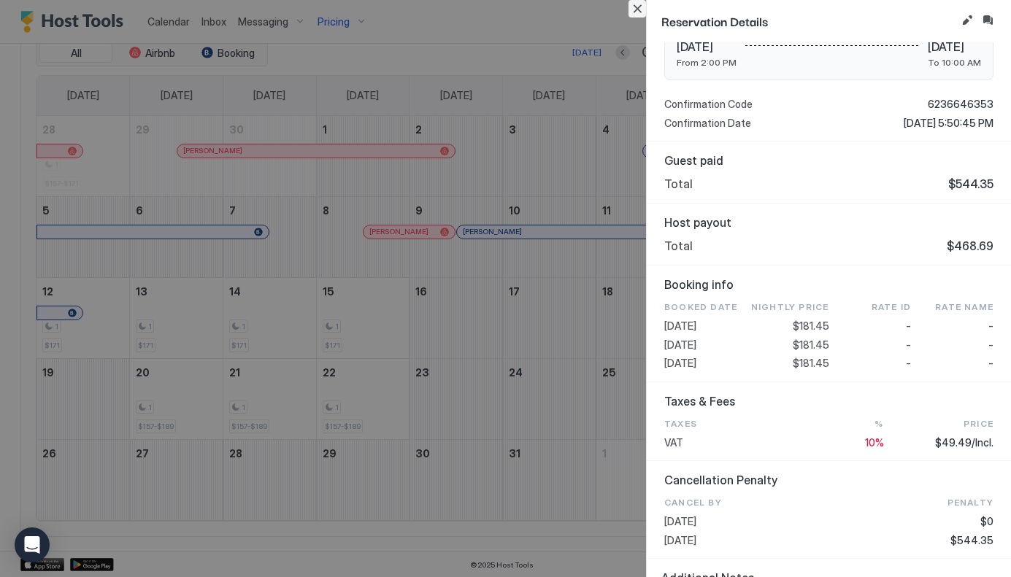
click at [637, 7] on button "Close" at bounding box center [637, 9] width 18 height 18
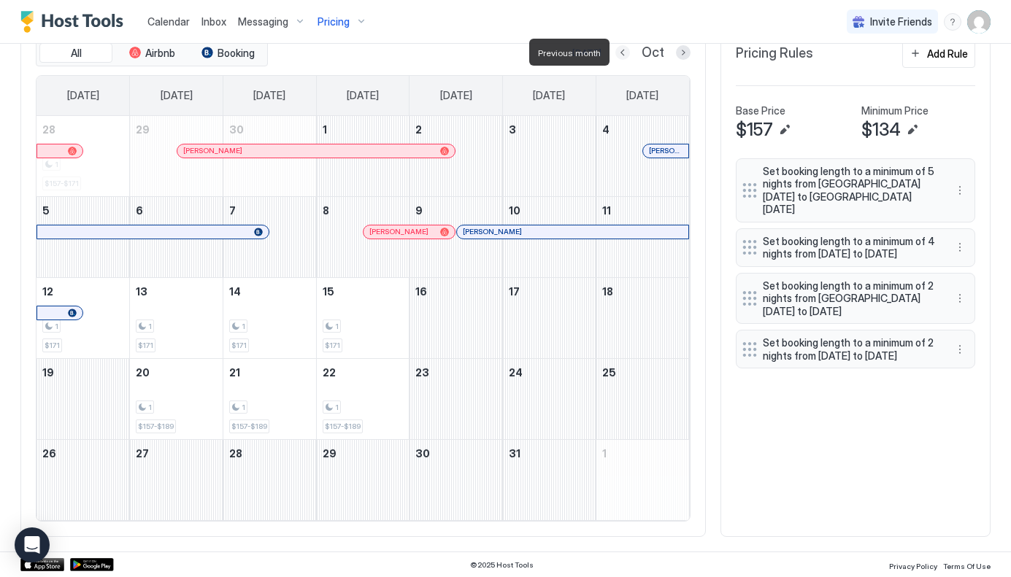
click at [626, 51] on button "Previous month" at bounding box center [622, 52] width 15 height 15
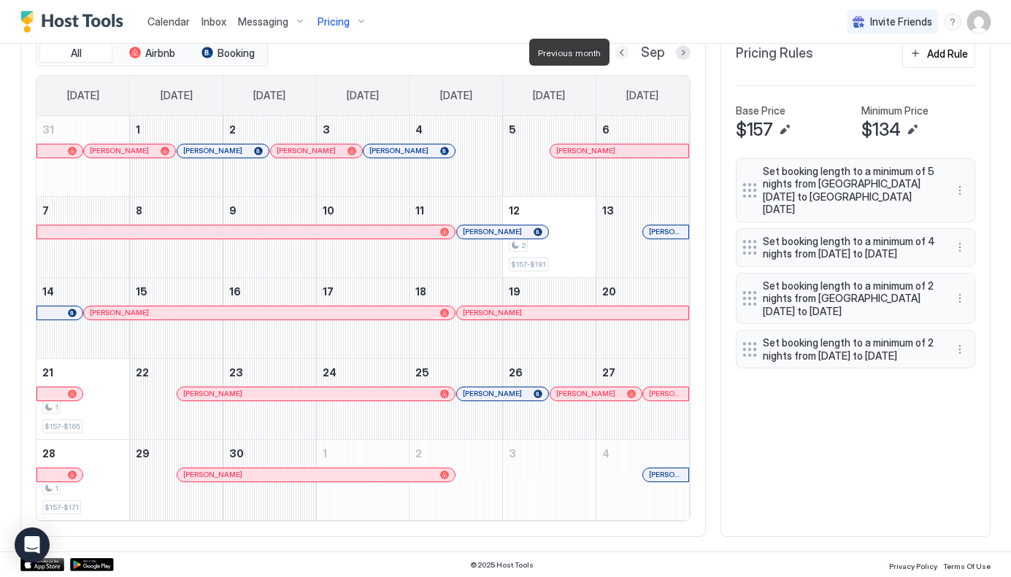
scroll to position [364, 0]
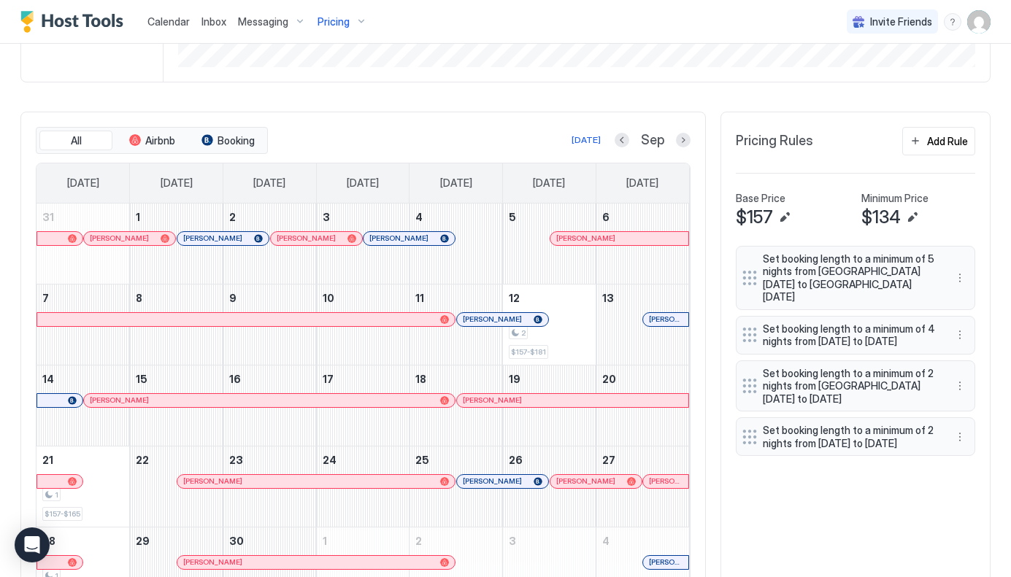
click at [482, 319] on div at bounding box center [482, 320] width 12 height 12
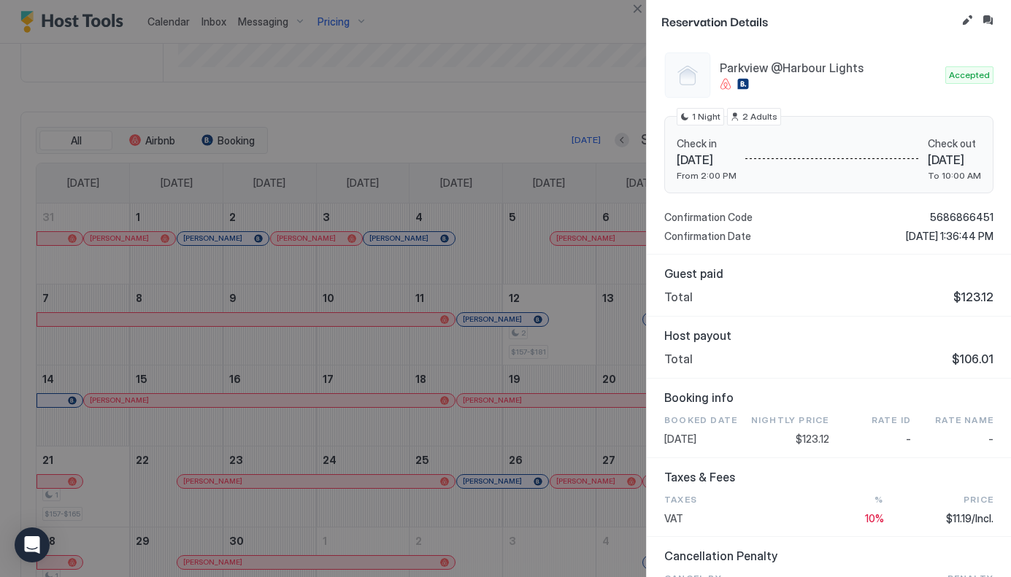
scroll to position [115, 0]
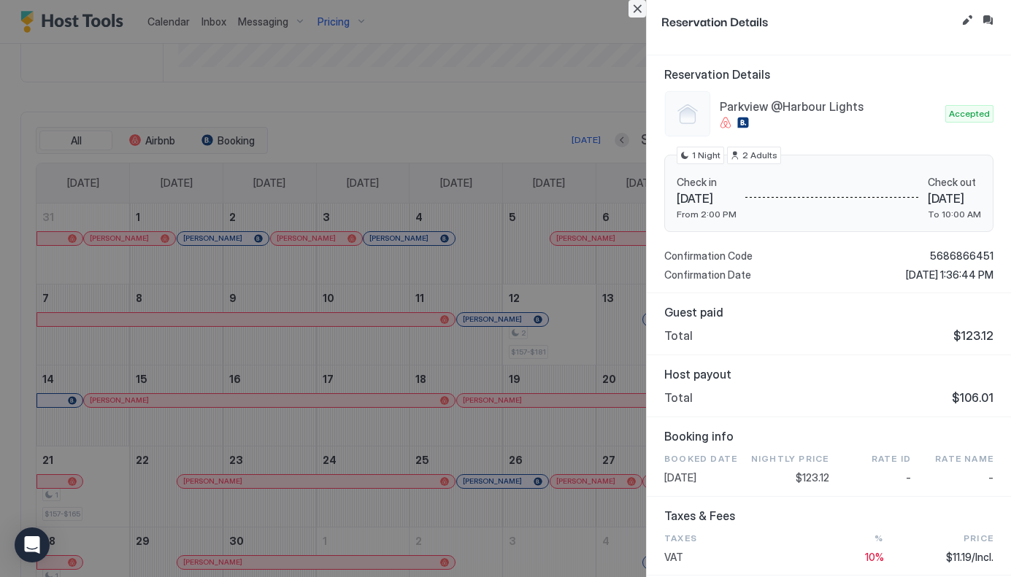
click at [638, 6] on button "Close" at bounding box center [637, 9] width 18 height 18
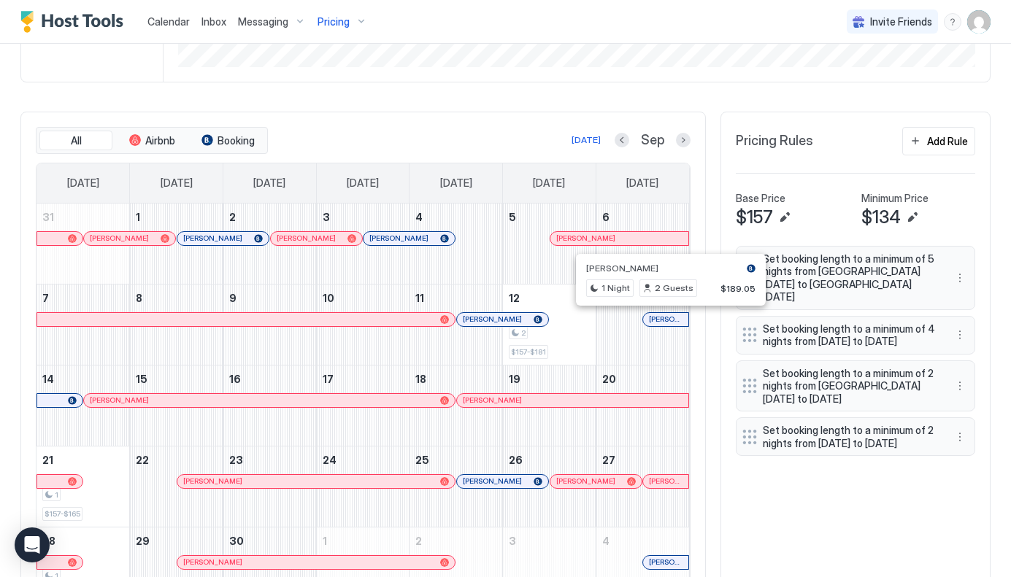
click at [666, 317] on div at bounding box center [666, 320] width 12 height 12
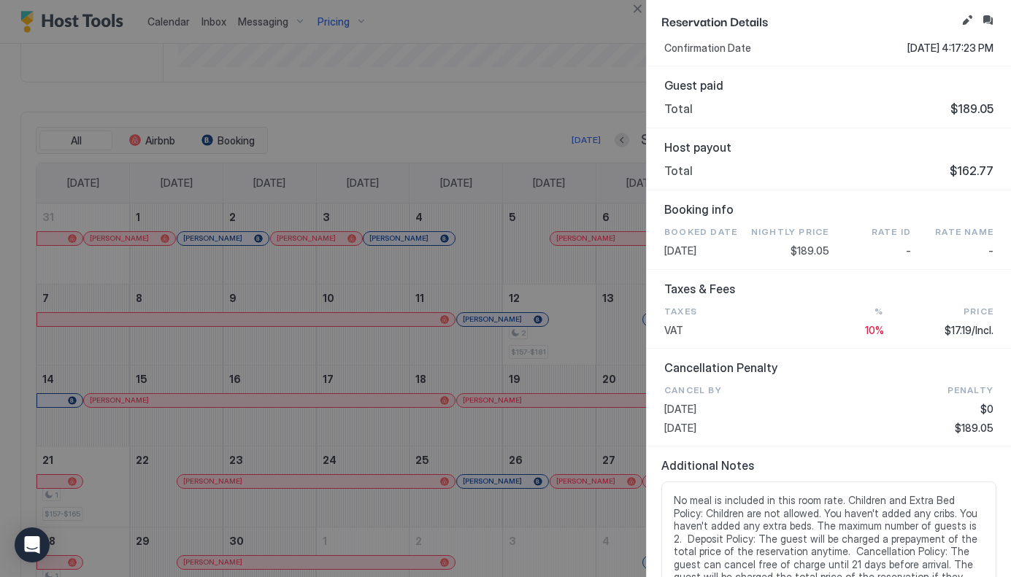
scroll to position [344, 0]
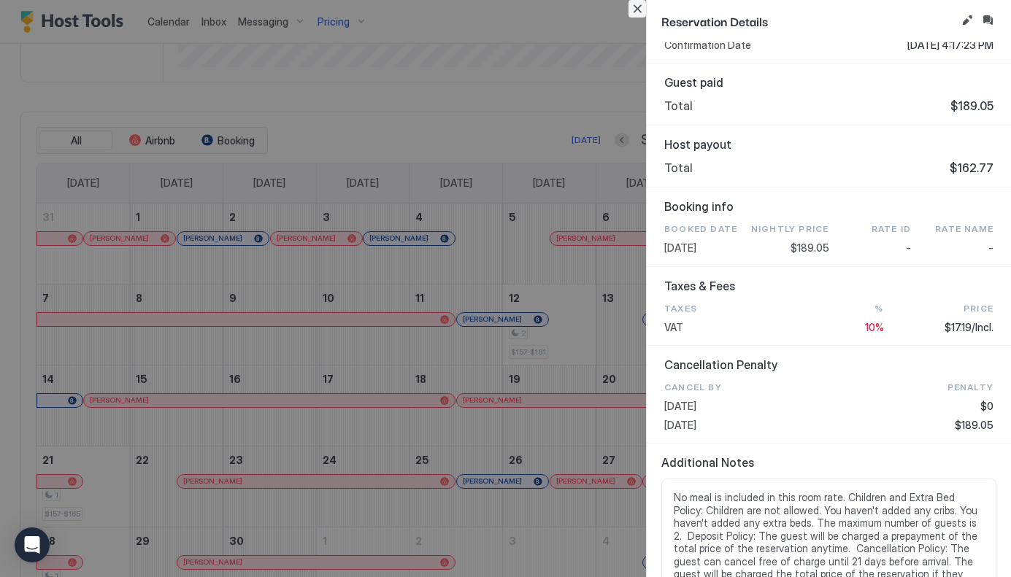
click at [636, 6] on button "Close" at bounding box center [637, 9] width 18 height 18
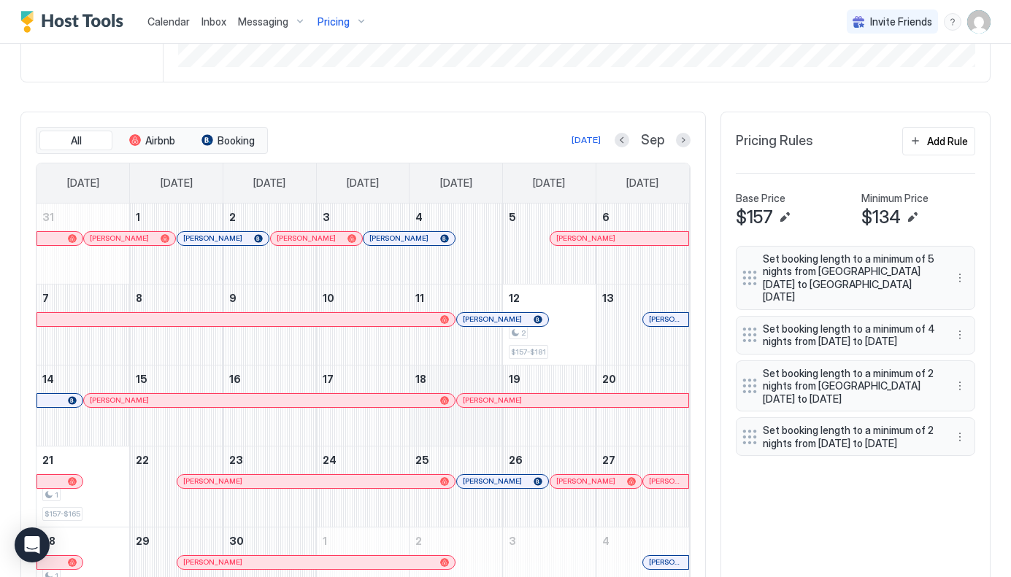
scroll to position [452, 0]
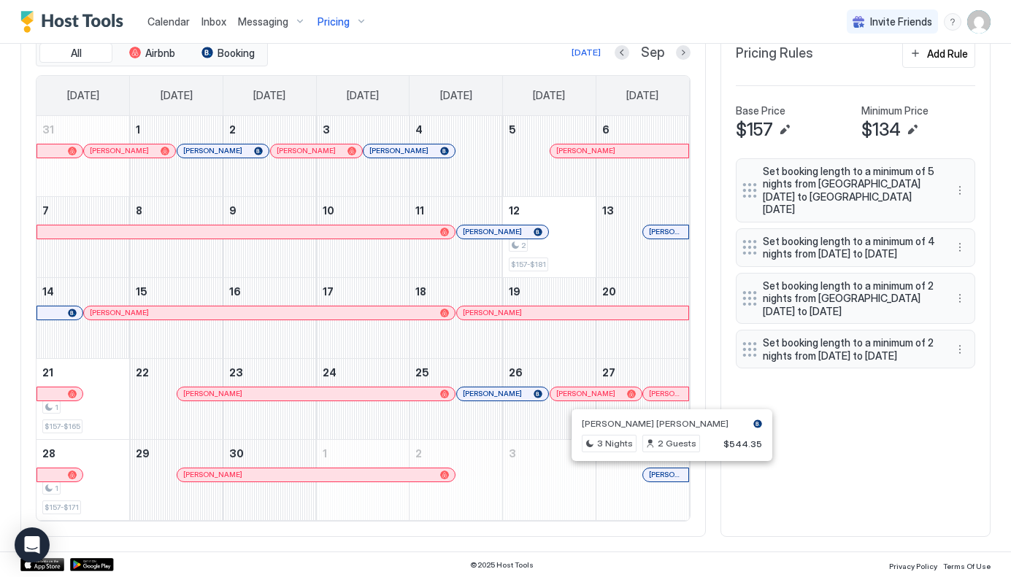
click at [666, 478] on div at bounding box center [666, 475] width 12 height 12
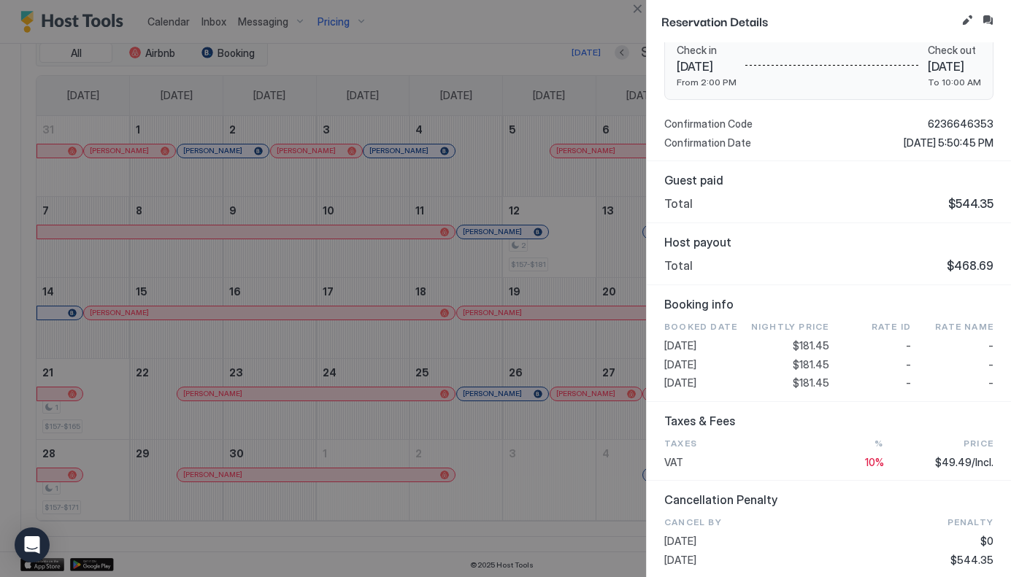
scroll to position [249, 0]
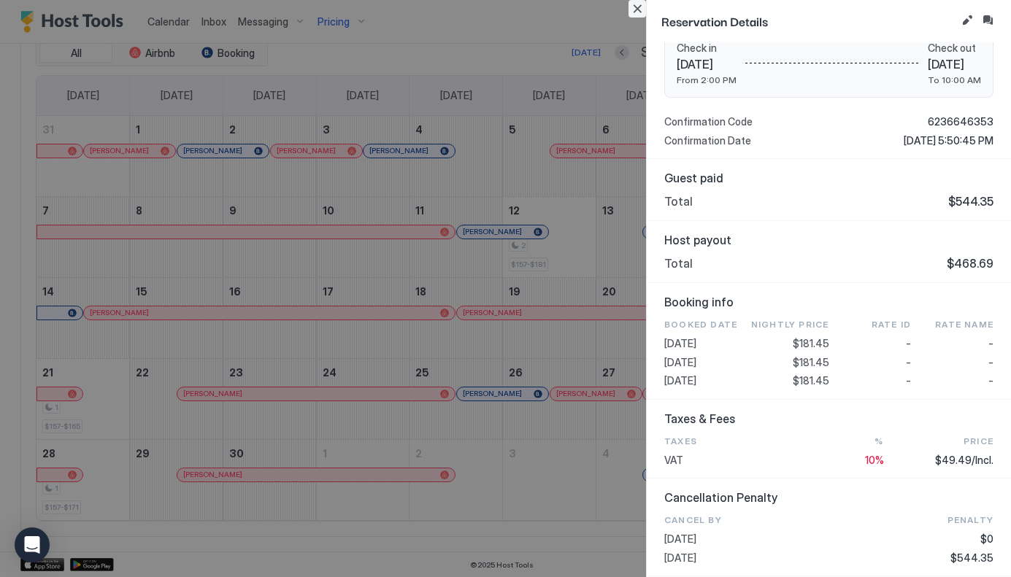
click at [634, 11] on button "Close" at bounding box center [637, 9] width 18 height 18
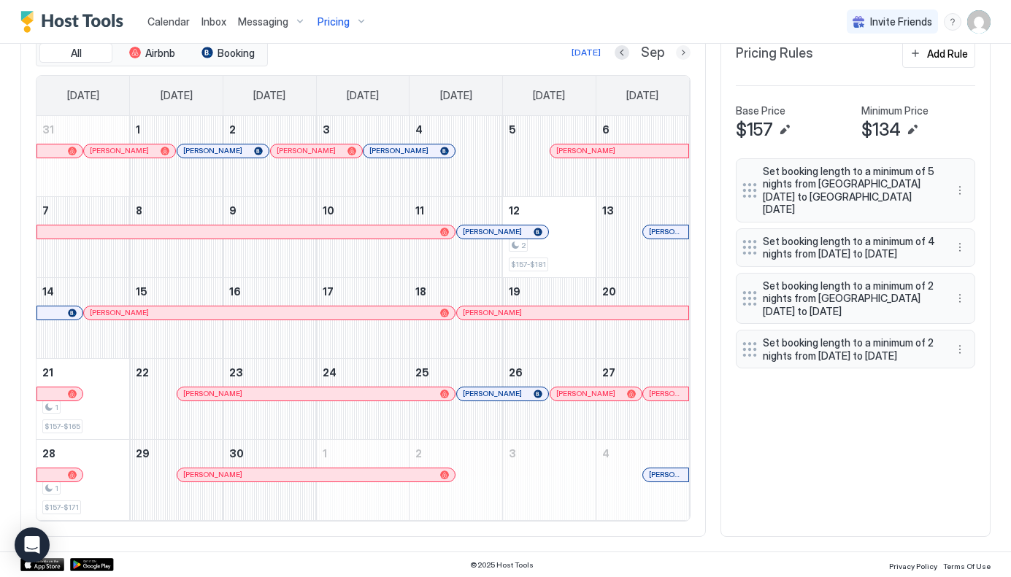
click at [684, 54] on button "Next month" at bounding box center [683, 52] width 15 height 15
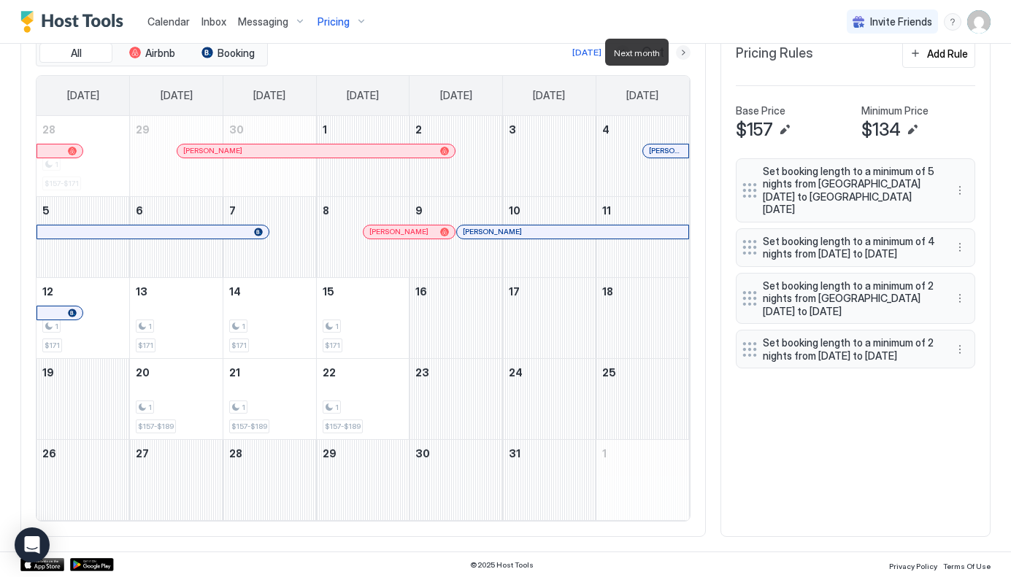
scroll to position [364, 0]
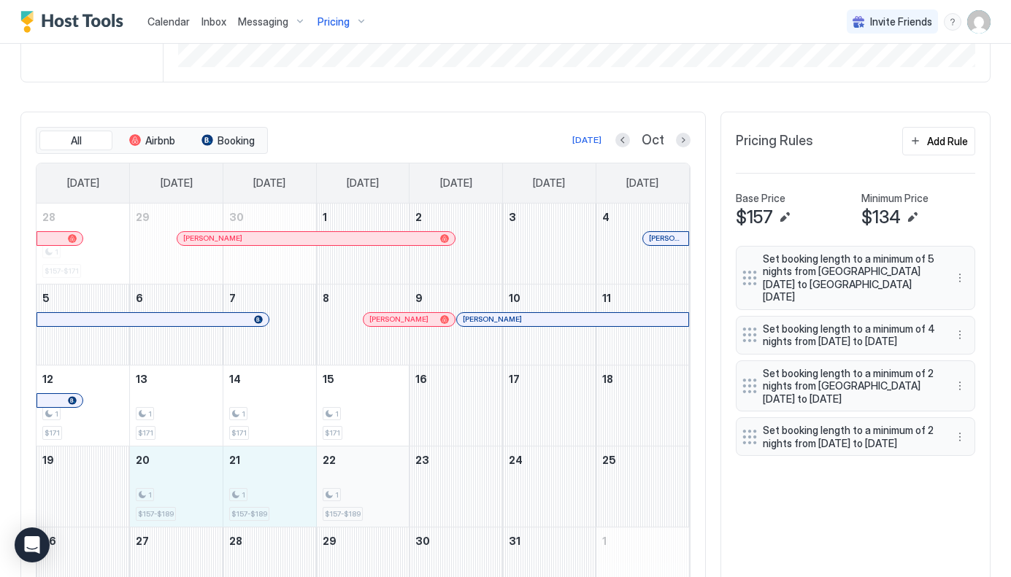
drag, startPoint x: 172, startPoint y: 471, endPoint x: 350, endPoint y: 478, distance: 178.2
click at [350, 479] on tr "19 20 1 $157-$189 21 1 $157-$189 22 1 $157-$189 23 24 25" at bounding box center [362, 486] width 652 height 81
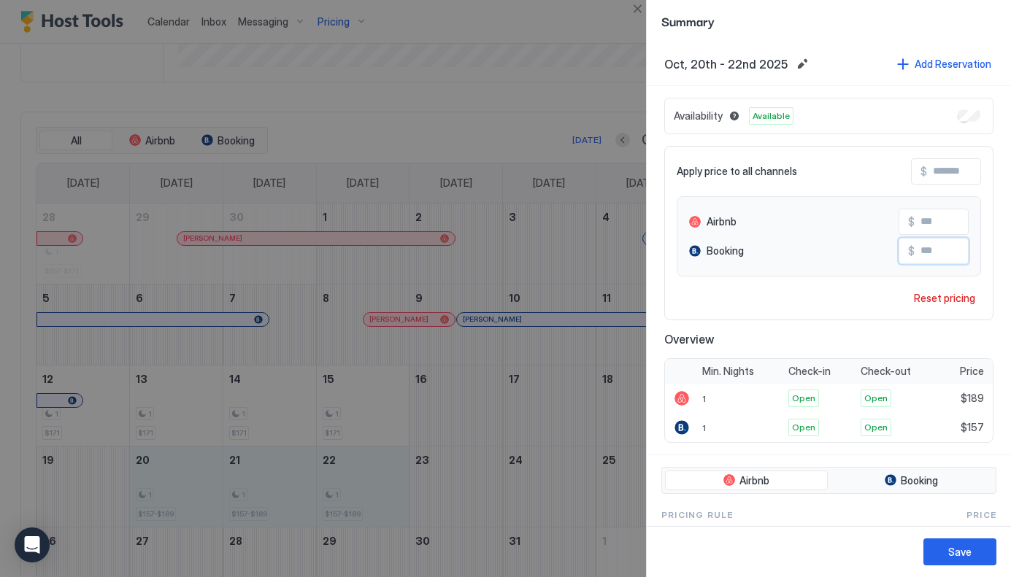
click at [939, 251] on input "Input Field" at bounding box center [972, 251] width 117 height 25
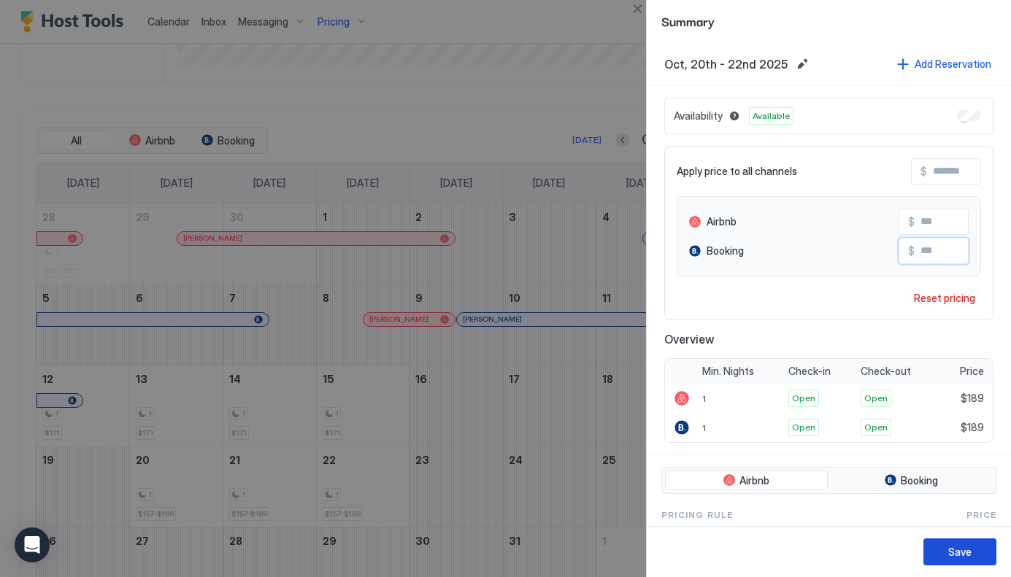
type input "***"
click at [958, 555] on div "Save" at bounding box center [959, 551] width 23 height 15
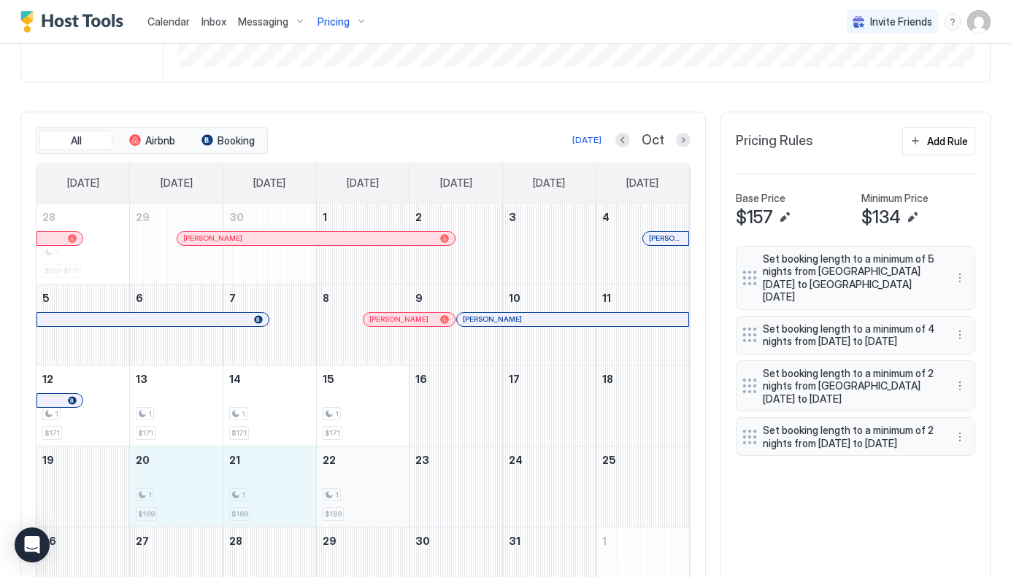
drag, startPoint x: 166, startPoint y: 481, endPoint x: 350, endPoint y: 482, distance: 183.9
click at [350, 482] on tr "19 20 1 $189 21 1 $189 22 1 $189 23 24 25" at bounding box center [362, 486] width 652 height 81
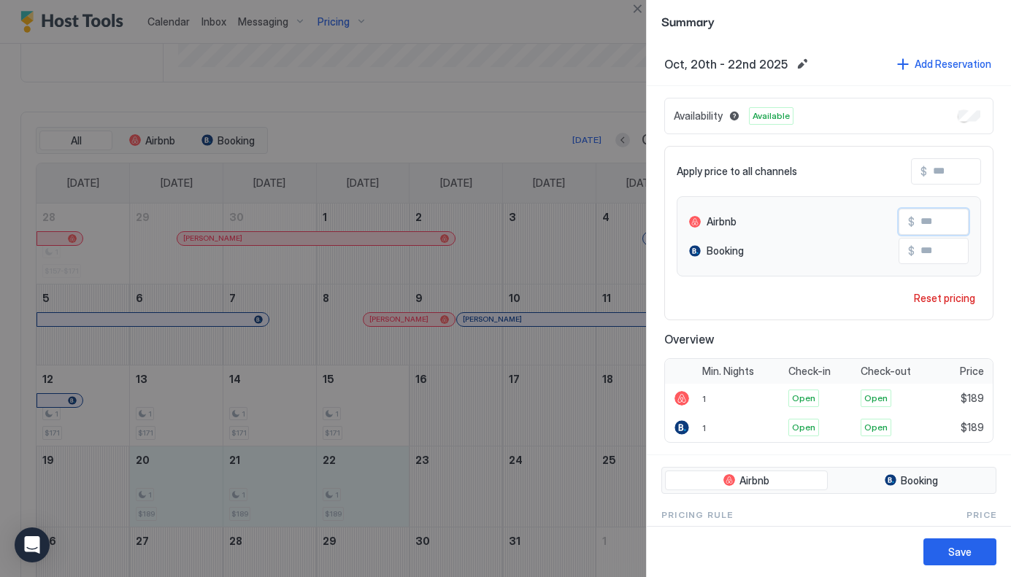
drag, startPoint x: 925, startPoint y: 222, endPoint x: 941, endPoint y: 222, distance: 16.1
click at [941, 222] on input "***" at bounding box center [972, 221] width 117 height 25
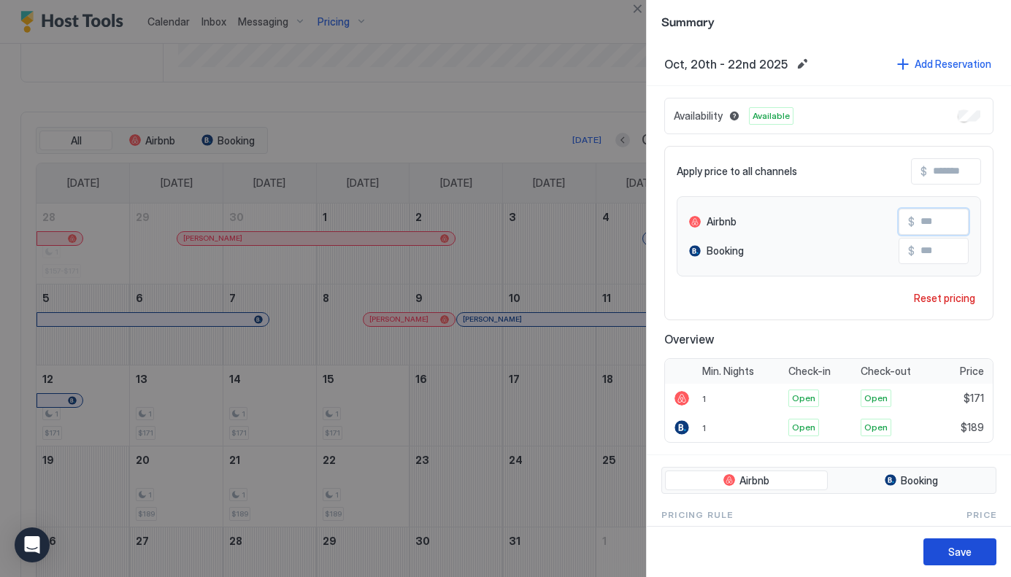
type input "***"
click at [958, 547] on div "Save" at bounding box center [959, 551] width 23 height 15
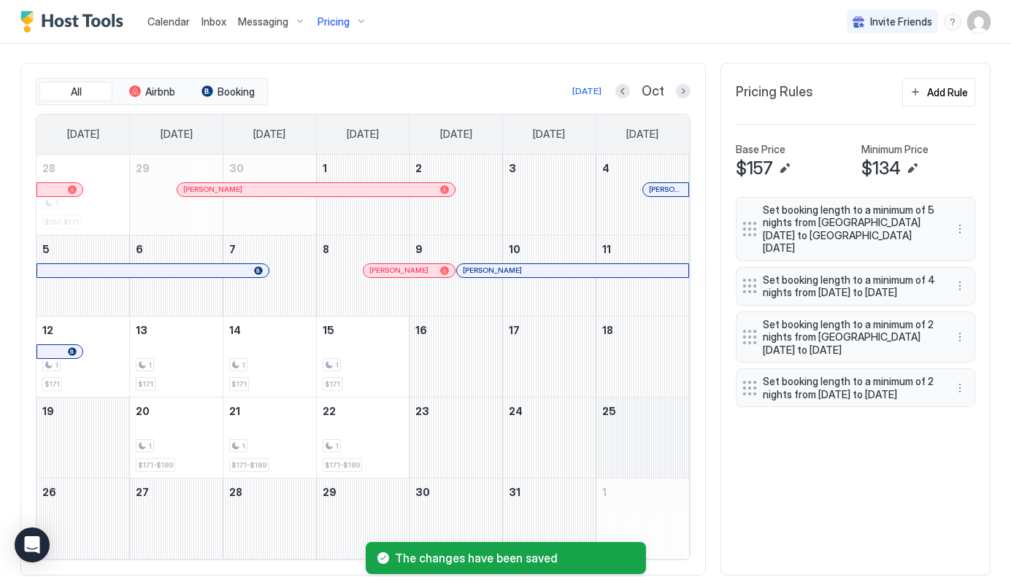
scroll to position [452, 0]
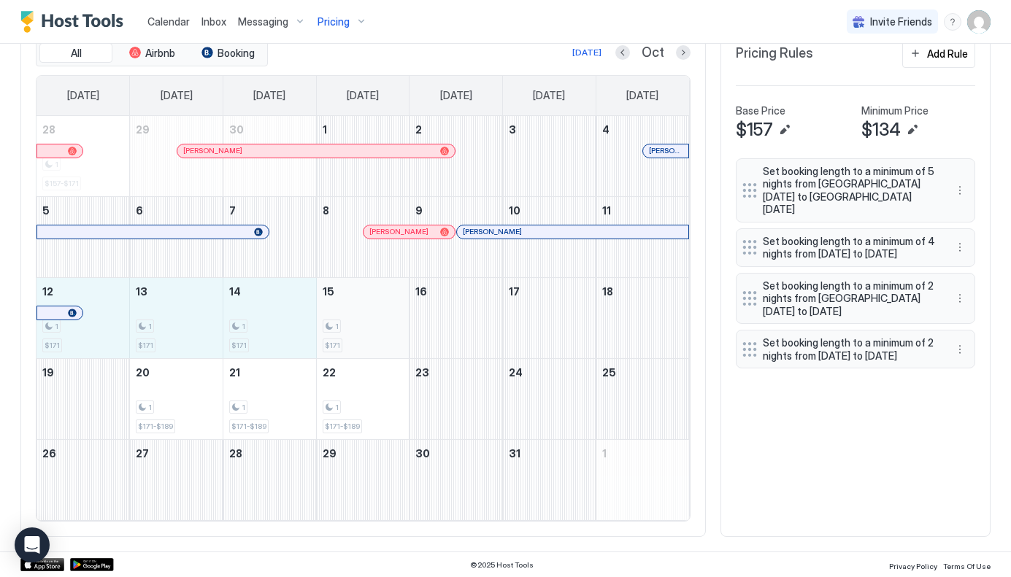
drag, startPoint x: 93, startPoint y: 341, endPoint x: 350, endPoint y: 344, distance: 257.6
click at [350, 344] on tr "12 1 $171 13 1 $171 14 1 $171 15 1 $171 16 17 18" at bounding box center [362, 317] width 652 height 81
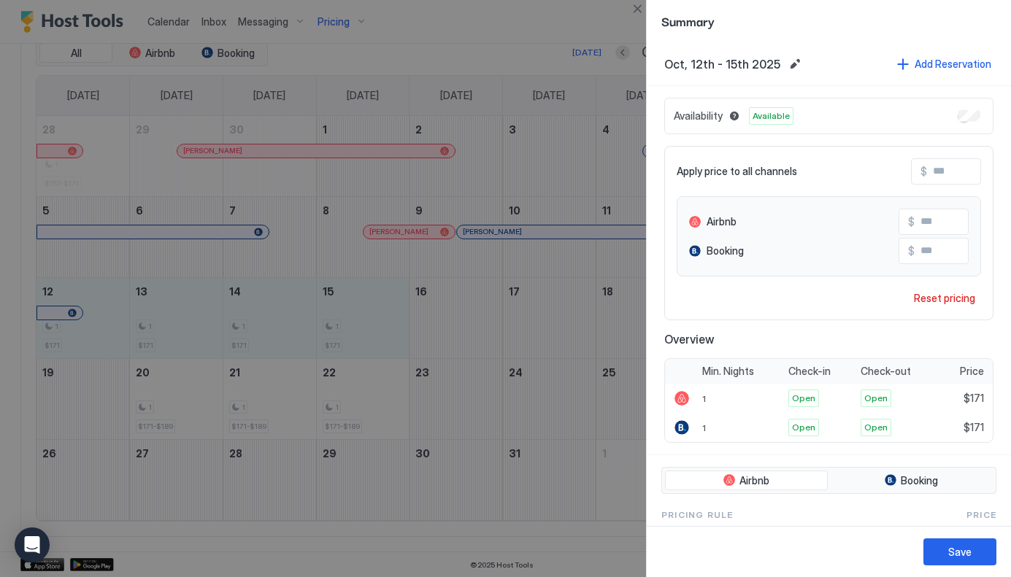
click at [184, 409] on div at bounding box center [505, 288] width 1011 height 577
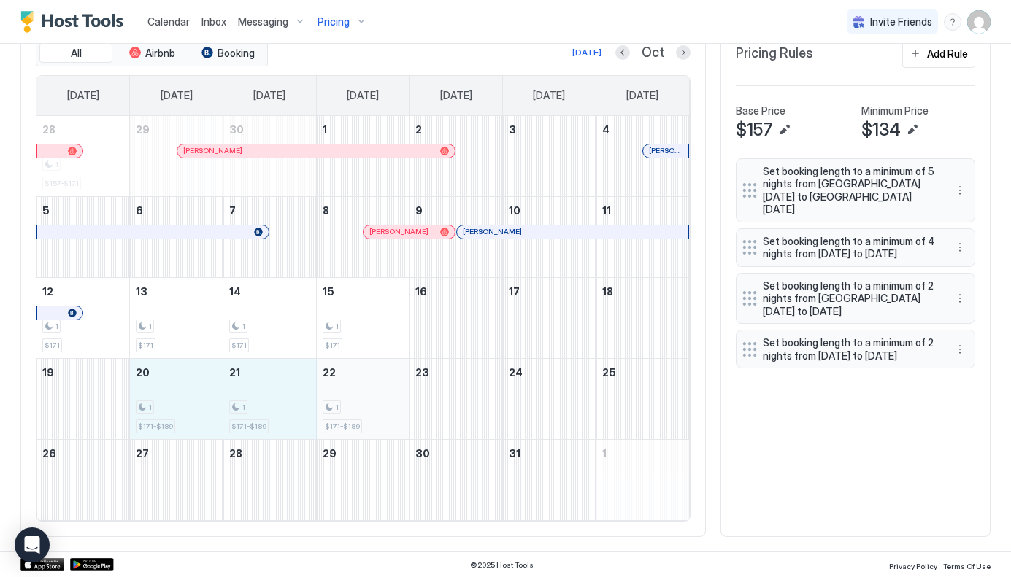
drag, startPoint x: 201, startPoint y: 403, endPoint x: 370, endPoint y: 391, distance: 169.0
click at [370, 391] on tr "19 20 1 $171-$189 21 1 $171-$189 22 1 $171-$189 23 24 25" at bounding box center [362, 398] width 652 height 81
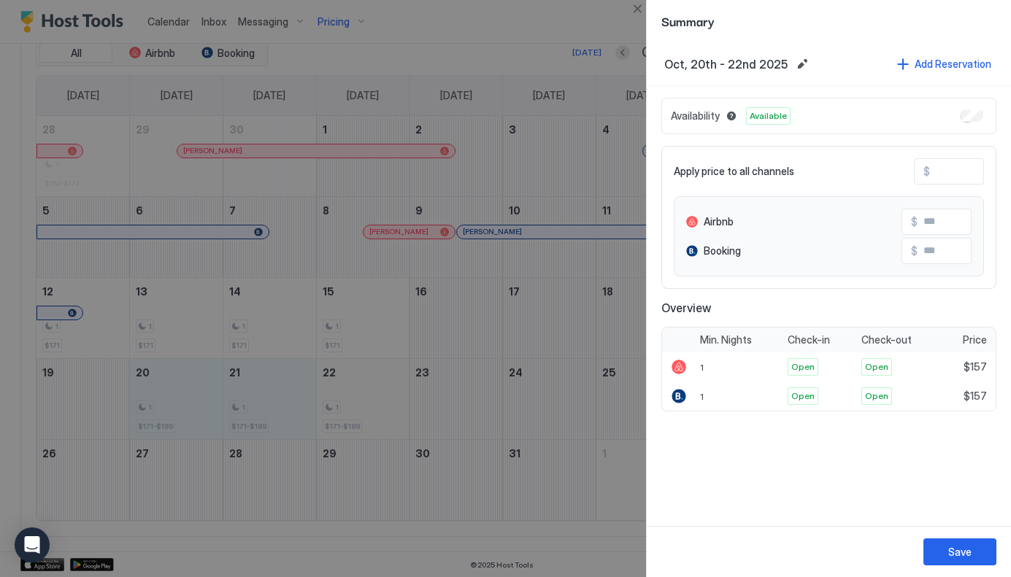
type input "***"
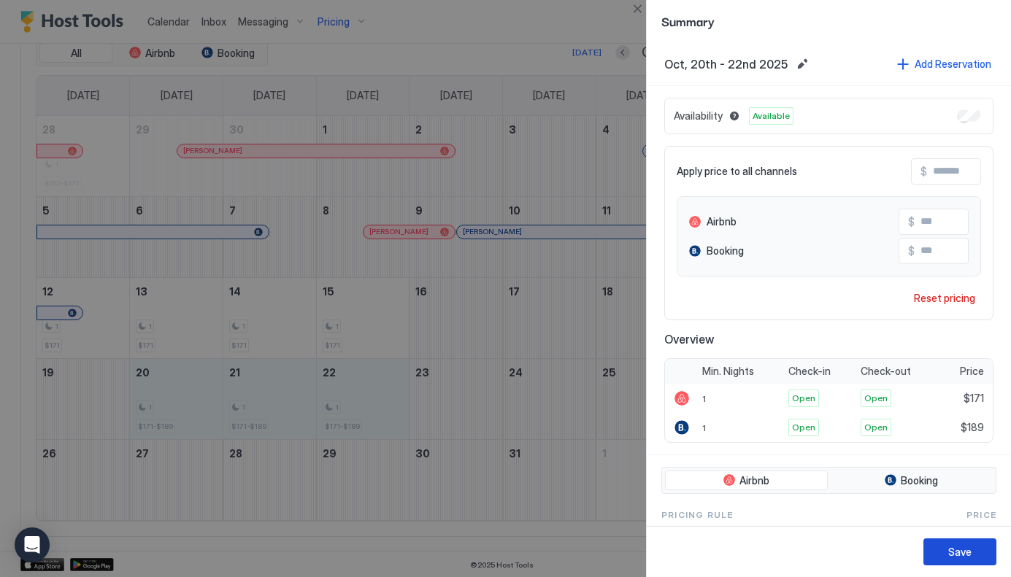
click at [964, 550] on div "Save" at bounding box center [959, 551] width 23 height 15
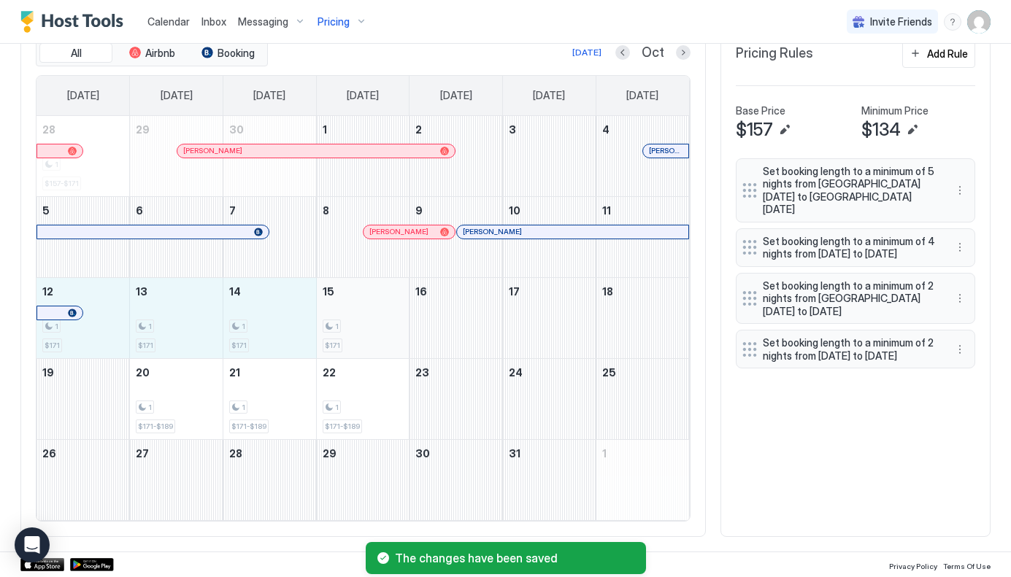
drag, startPoint x: 93, startPoint y: 337, endPoint x: 345, endPoint y: 325, distance: 252.1
click at [345, 325] on tr "12 1 $171 13 1 $171 14 1 $171 15 1 $171 16 17 18" at bounding box center [362, 317] width 652 height 81
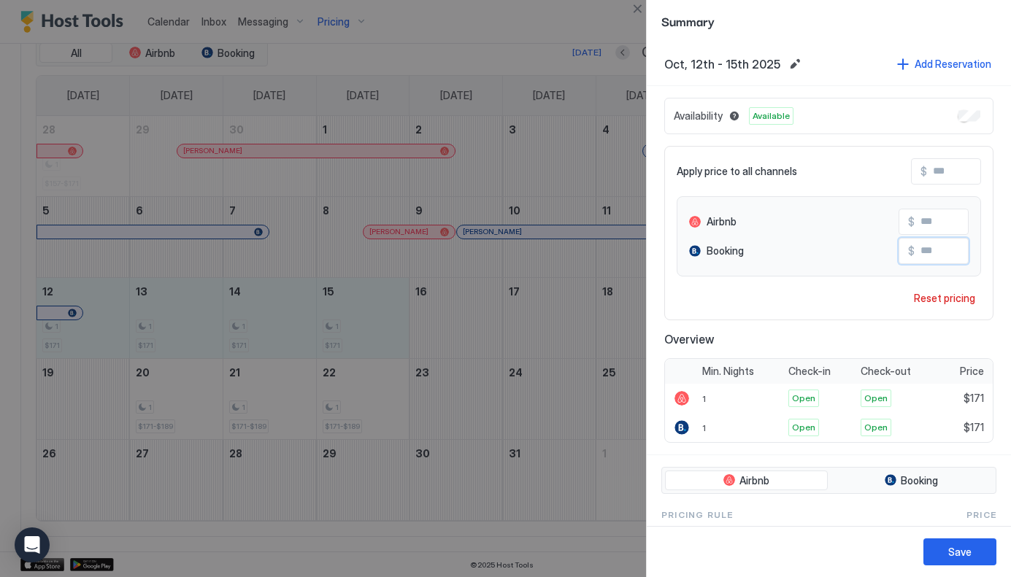
drag, startPoint x: 947, startPoint y: 252, endPoint x: 907, endPoint y: 252, distance: 40.1
click at [914, 252] on input "***" at bounding box center [972, 251] width 117 height 25
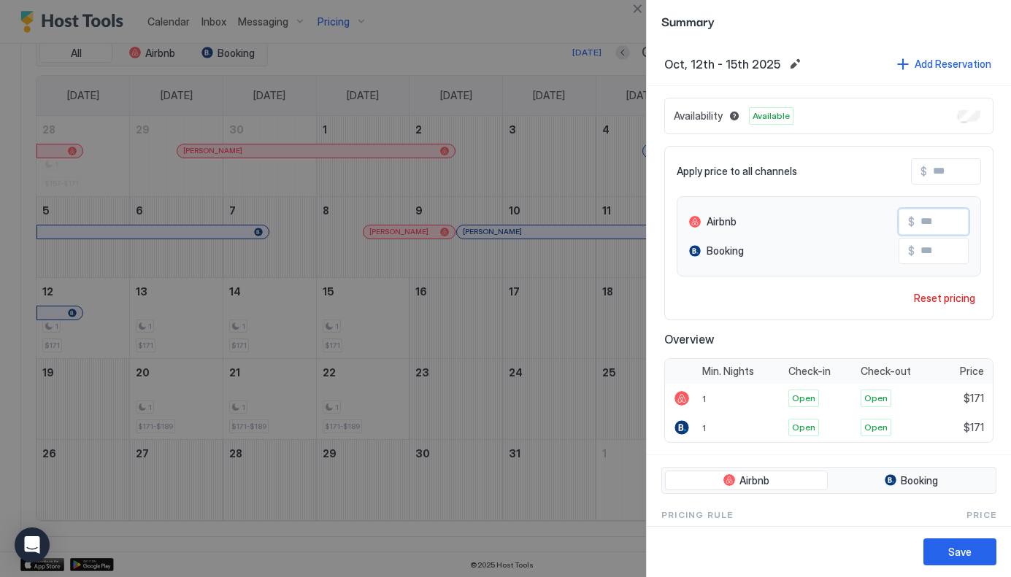
click at [925, 224] on input "***" at bounding box center [972, 221] width 117 height 25
type input "***"
click at [960, 556] on div "Save" at bounding box center [959, 551] width 23 height 15
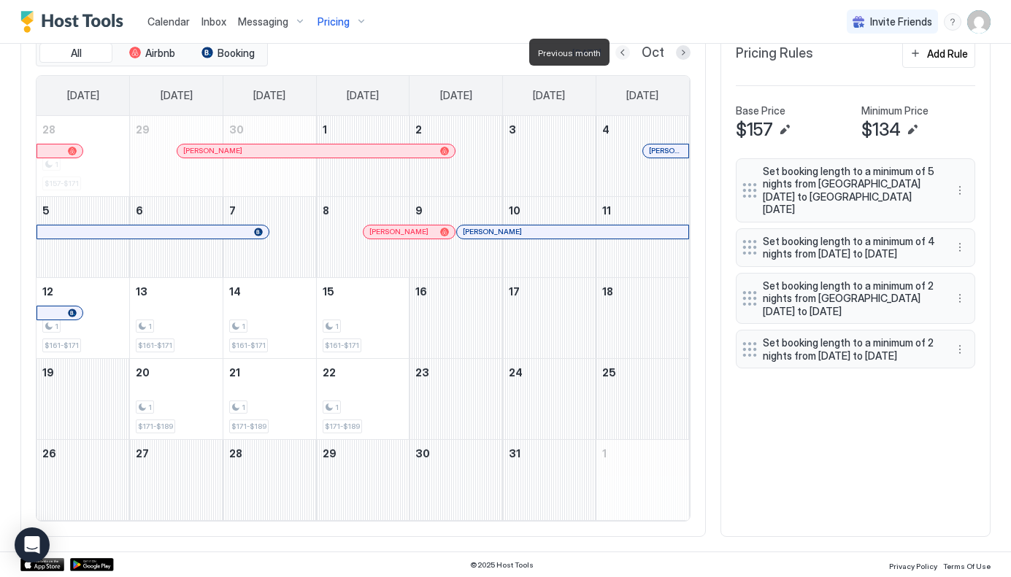
click at [623, 52] on button "Previous month" at bounding box center [622, 52] width 15 height 15
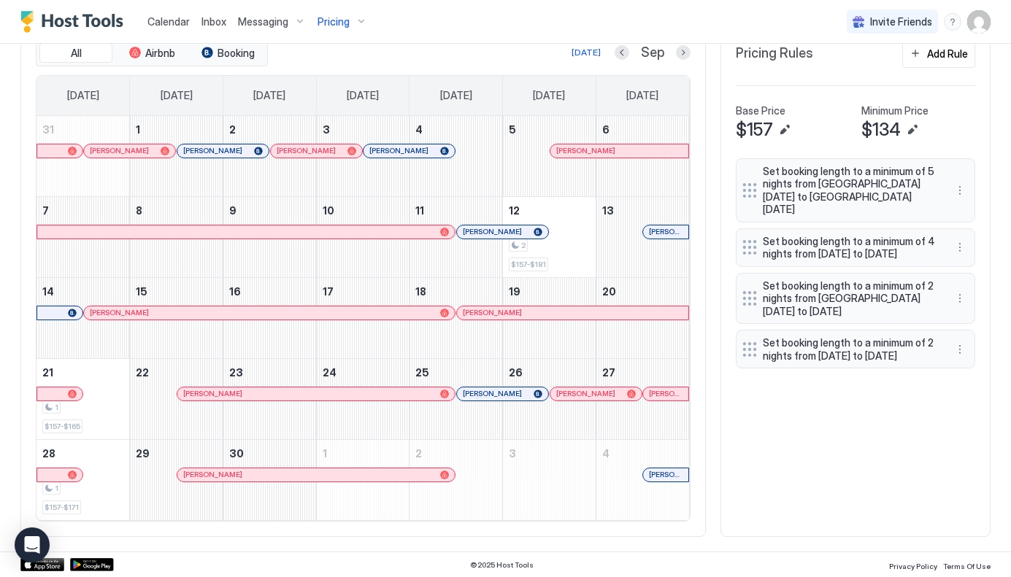
scroll to position [364, 0]
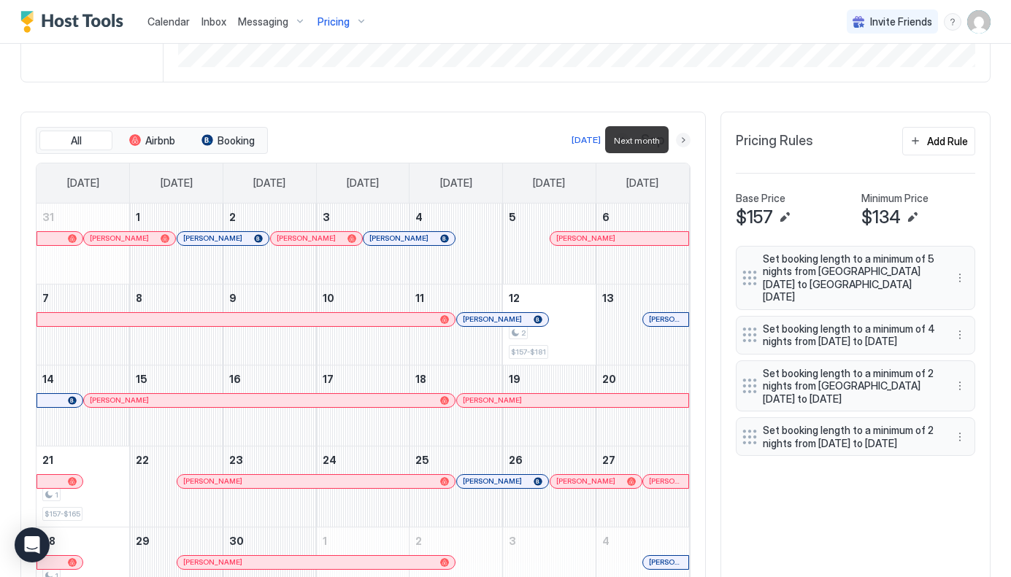
click at [683, 139] on button "Next month" at bounding box center [683, 140] width 15 height 15
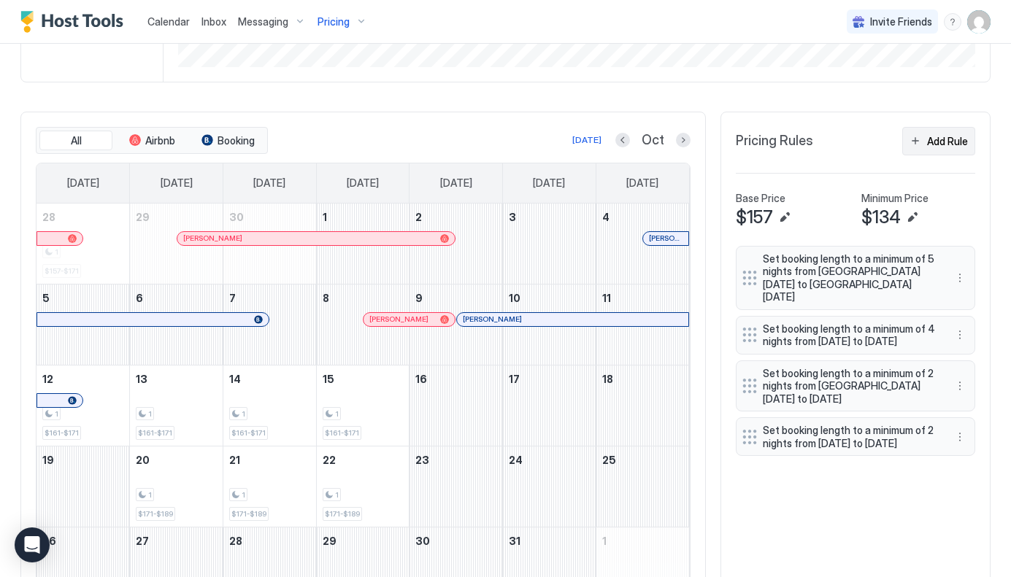
click at [938, 138] on div "Add Rule" at bounding box center [947, 141] width 41 height 15
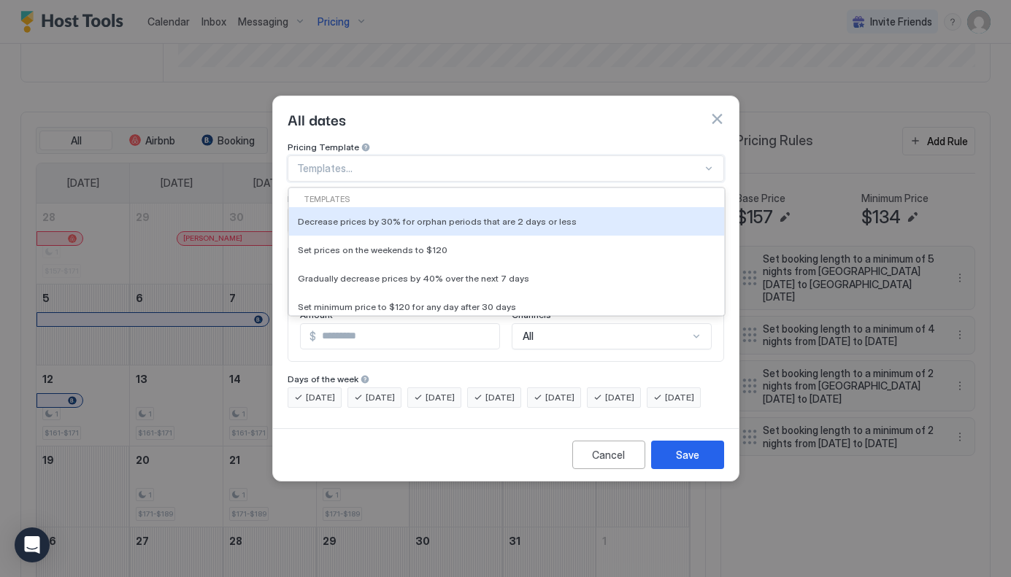
click at [352, 162] on div at bounding box center [499, 168] width 405 height 13
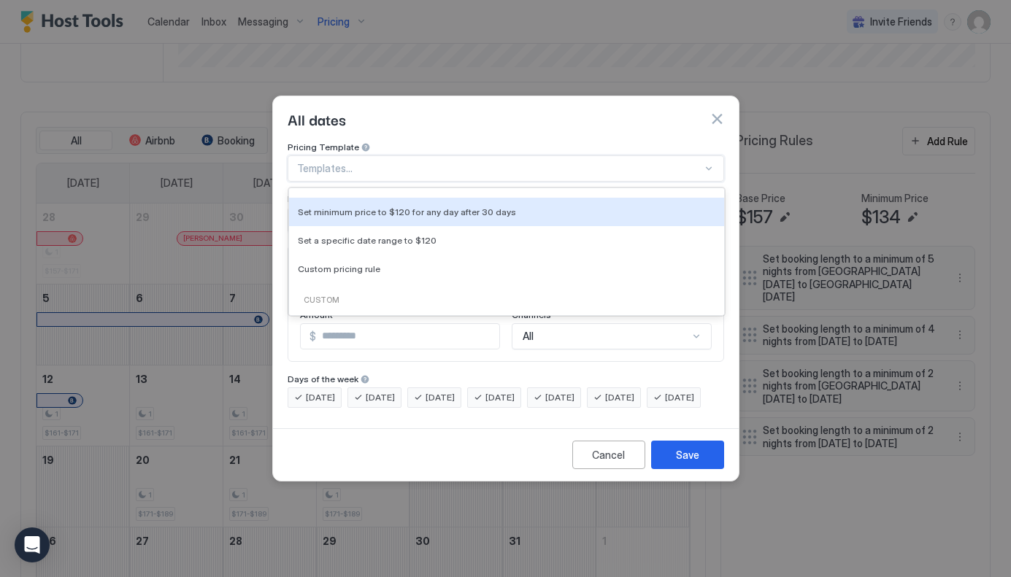
scroll to position [107, 0]
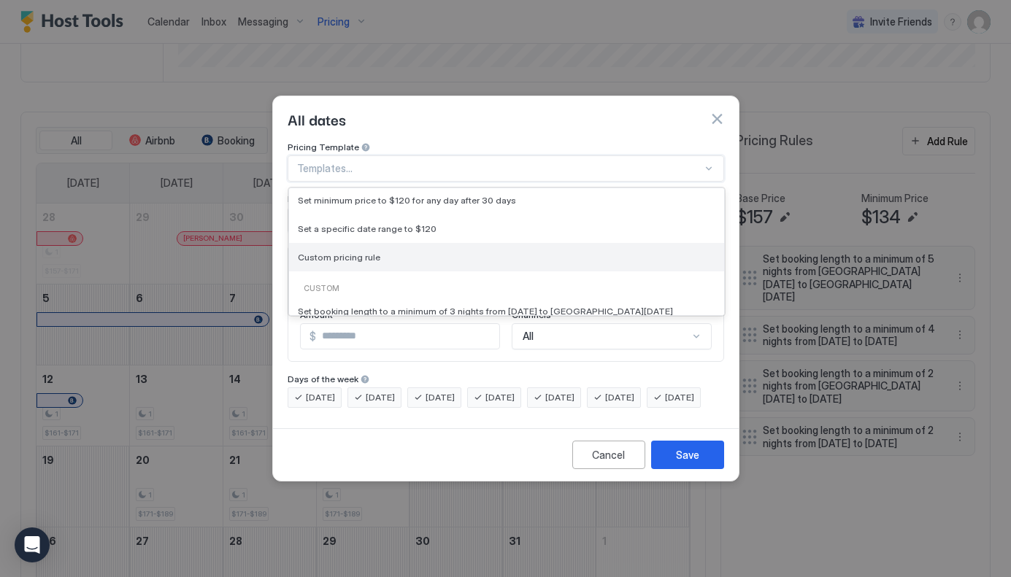
click at [359, 252] on span "Custom pricing rule" at bounding box center [339, 257] width 82 height 11
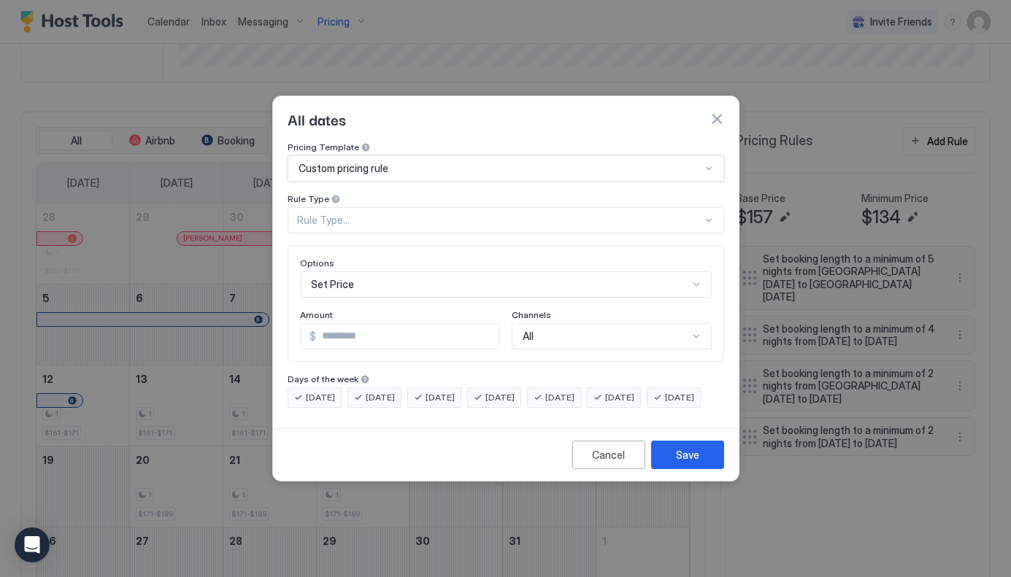
type input "***"
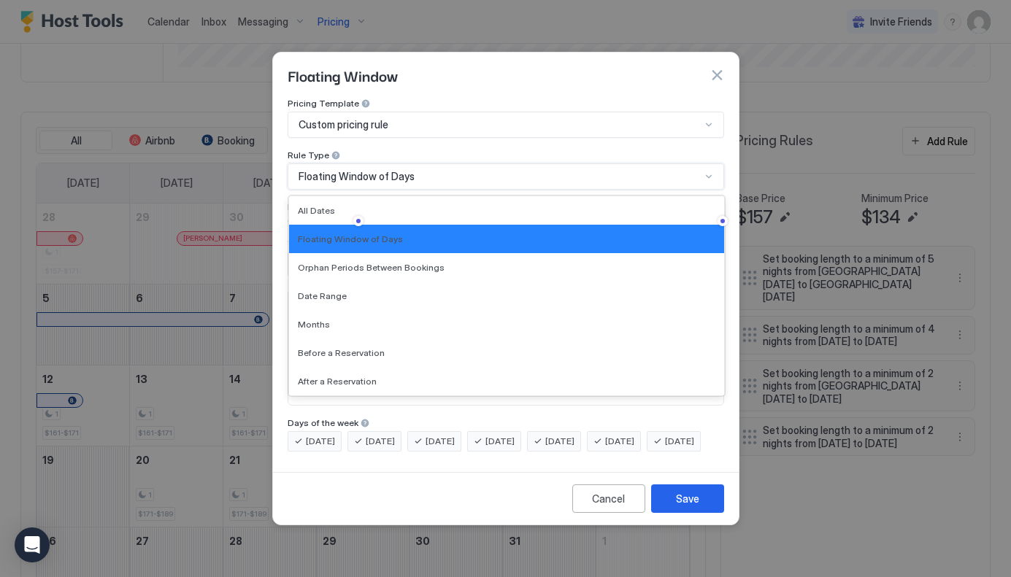
click at [395, 170] on span "Floating Window of Days" at bounding box center [356, 176] width 116 height 13
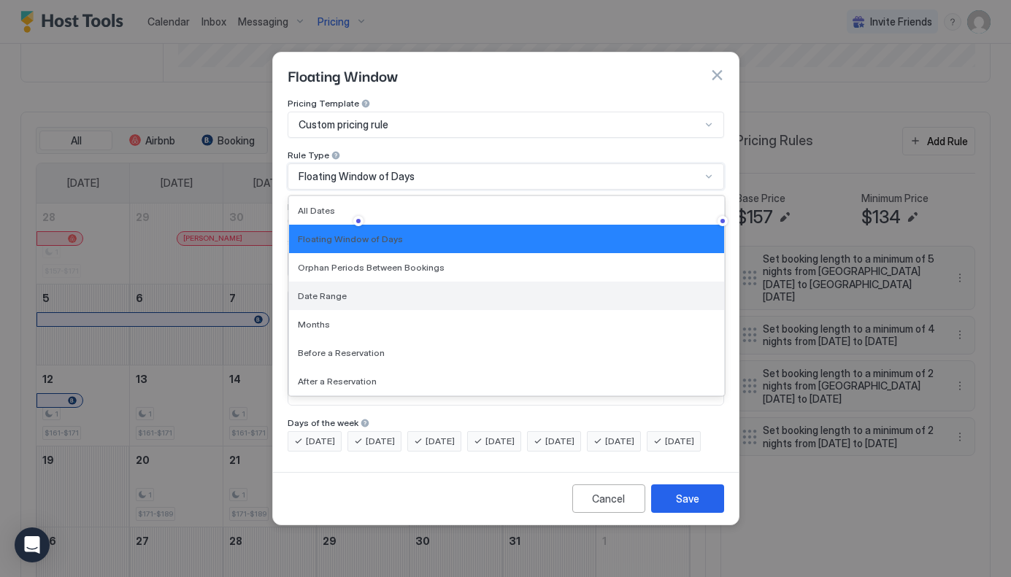
click at [334, 290] on span "Date Range" at bounding box center [322, 295] width 49 height 11
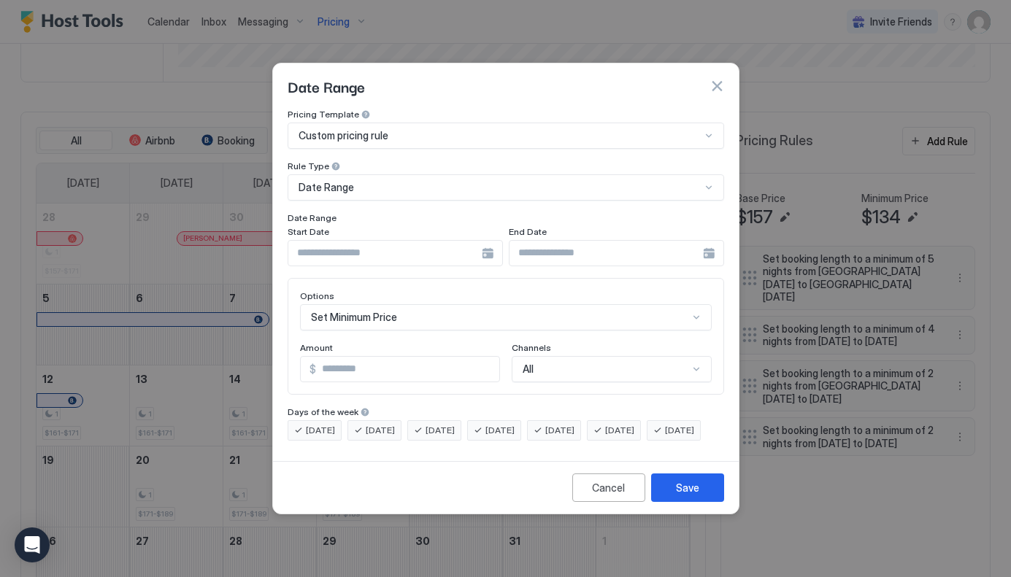
click at [490, 240] on div at bounding box center [395, 253] width 215 height 26
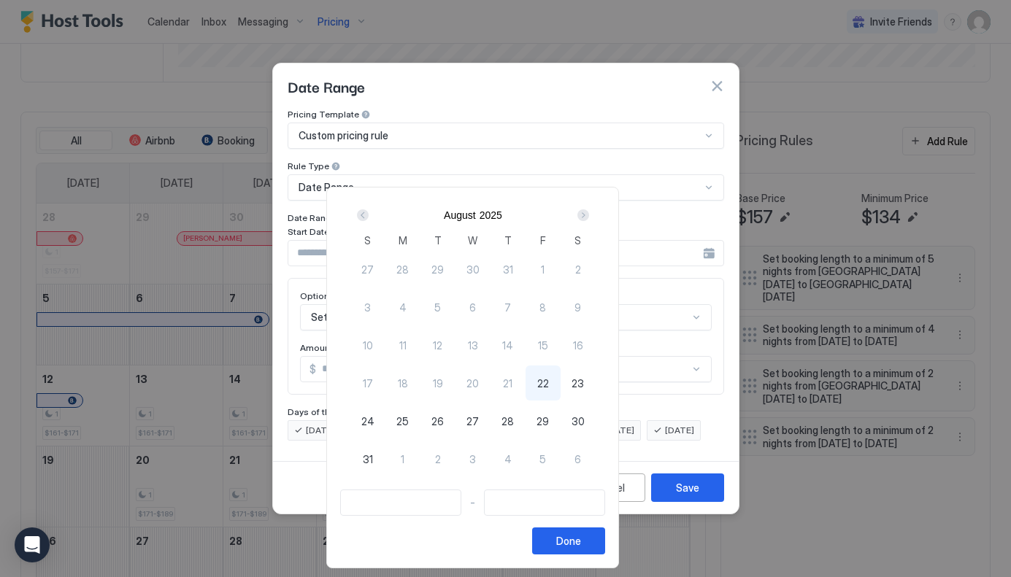
click at [589, 215] on div "Next" at bounding box center [583, 215] width 12 height 12
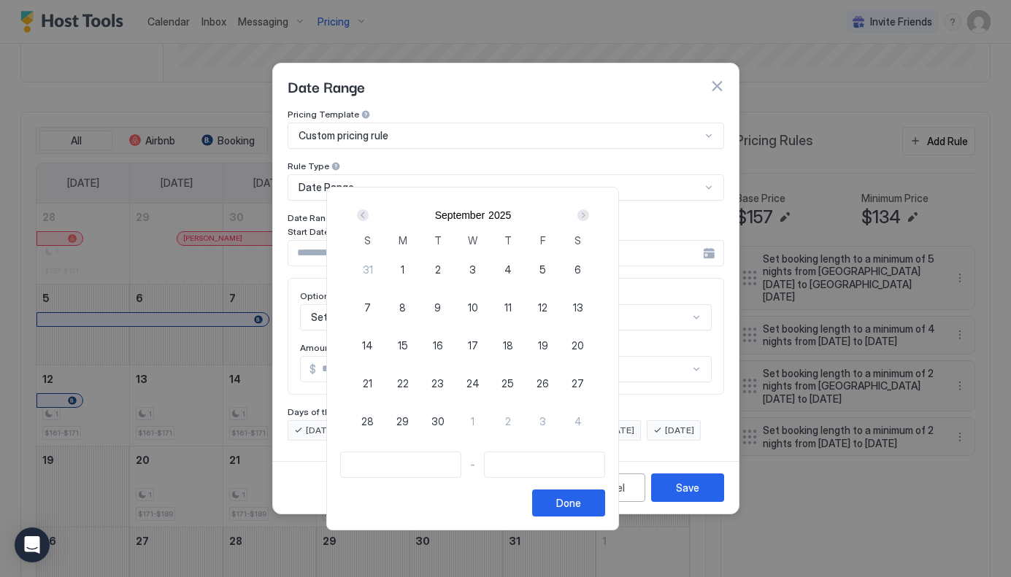
click at [589, 215] on div "Next" at bounding box center [583, 215] width 12 height 12
click at [372, 341] on span "12" at bounding box center [367, 345] width 9 height 15
type input "**********"
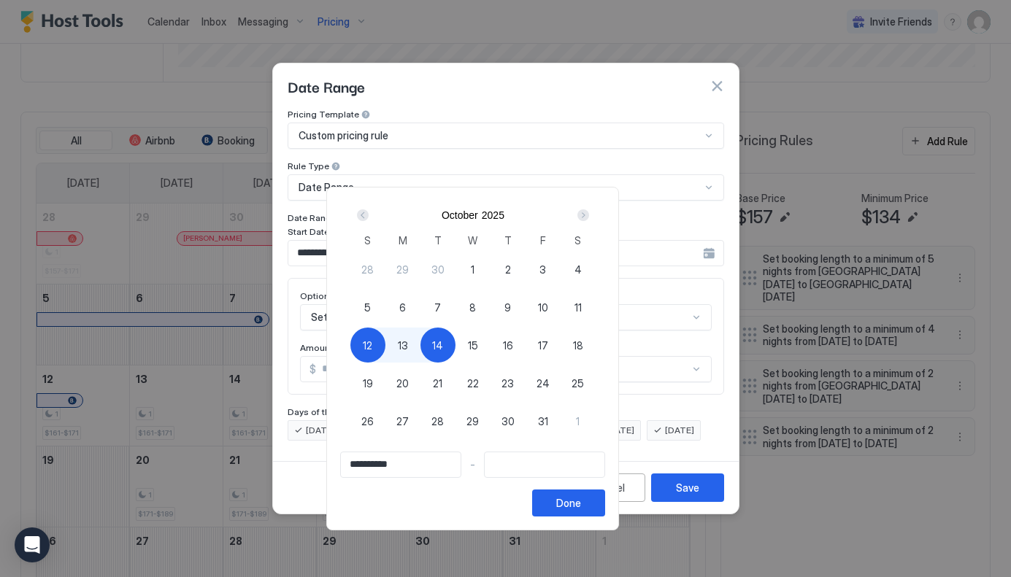
click at [443, 344] on span "14" at bounding box center [437, 345] width 11 height 15
type input "**********"
click at [581, 503] on div "Done" at bounding box center [568, 503] width 25 height 15
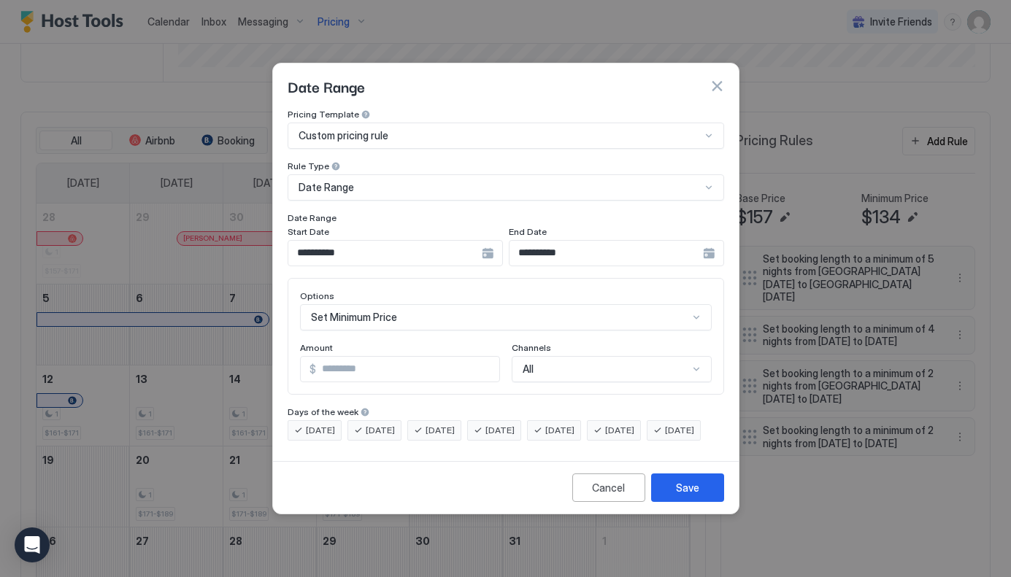
click at [444, 304] on div "Set Minimum Price" at bounding box center [506, 317] width 412 height 26
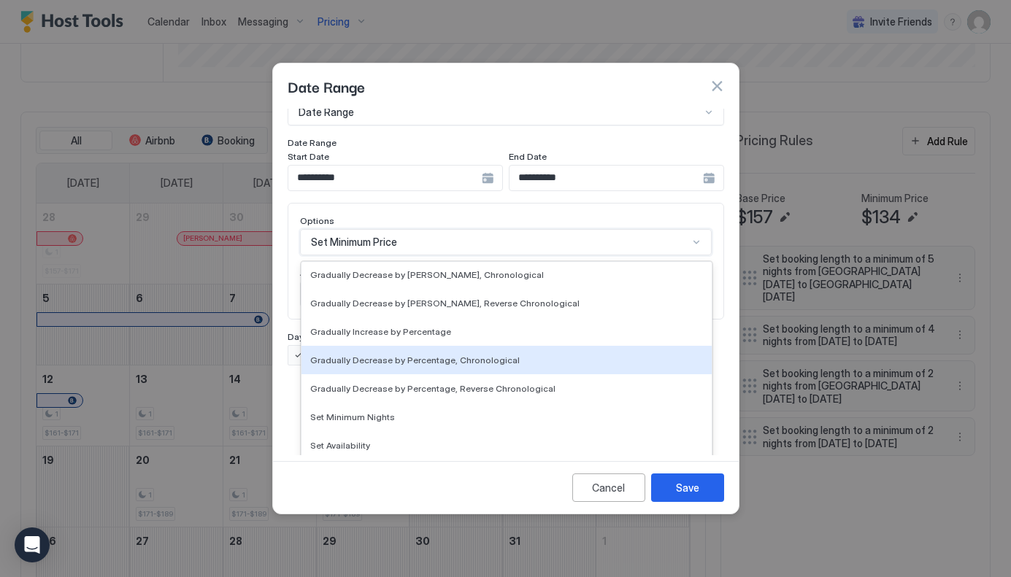
scroll to position [265, 0]
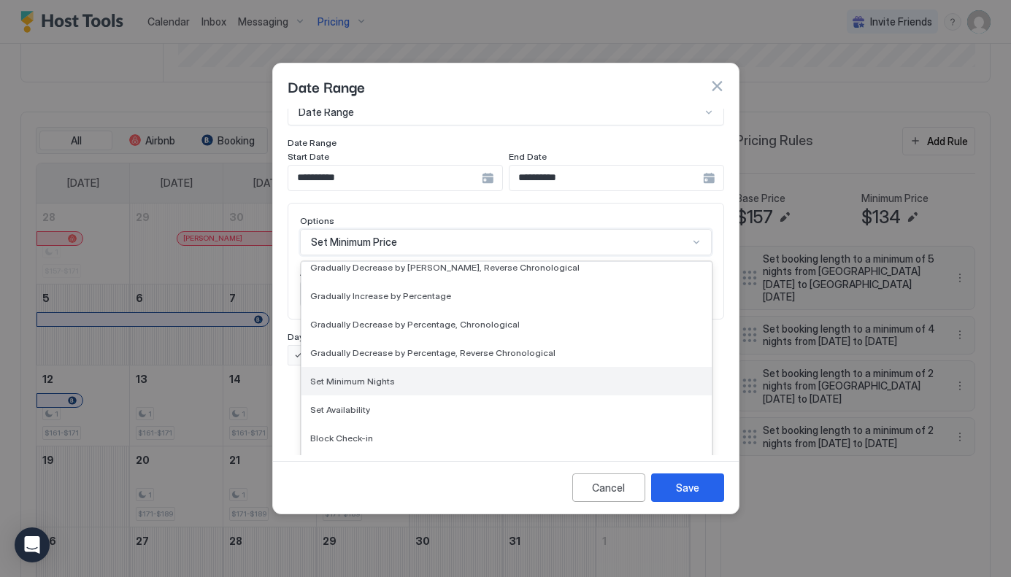
click at [362, 376] on span "Set Minimum Nights" at bounding box center [352, 381] width 85 height 11
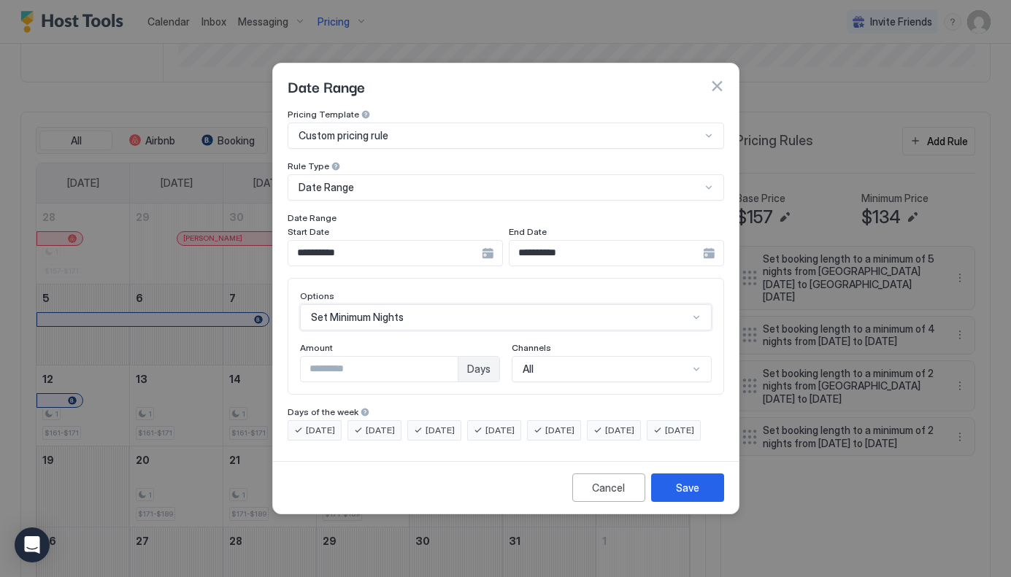
scroll to position [0, 0]
drag, startPoint x: 361, startPoint y: 355, endPoint x: 295, endPoint y: 352, distance: 65.7
click at [301, 357] on input "***" at bounding box center [379, 369] width 157 height 25
type input "*"
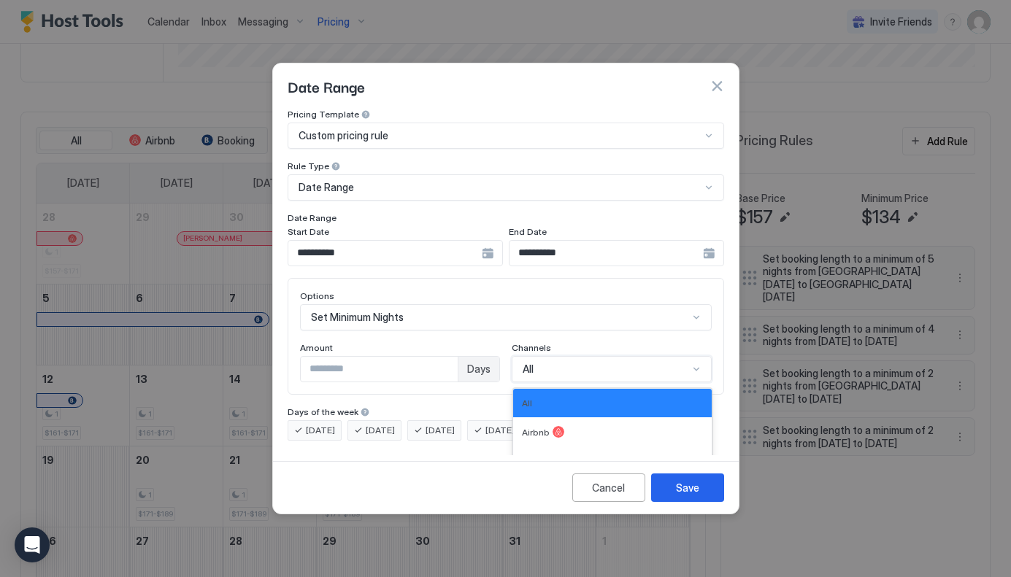
scroll to position [24, 0]
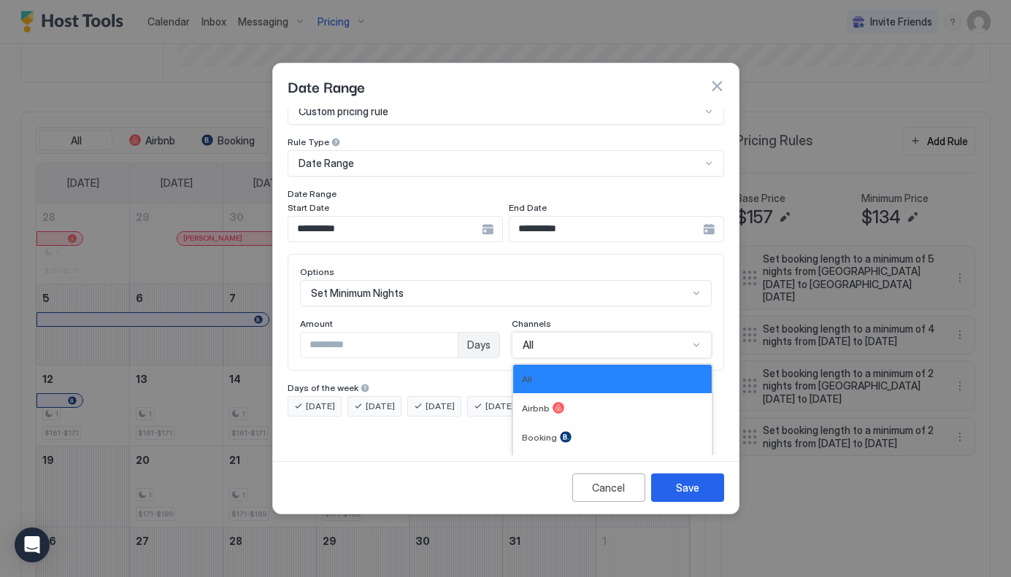
click at [631, 356] on div "All, 1 of 4. 4 results available. Use Up and Down to choose options, press Ente…" at bounding box center [612, 345] width 200 height 26
click at [539, 432] on span "Booking" at bounding box center [539, 437] width 35 height 11
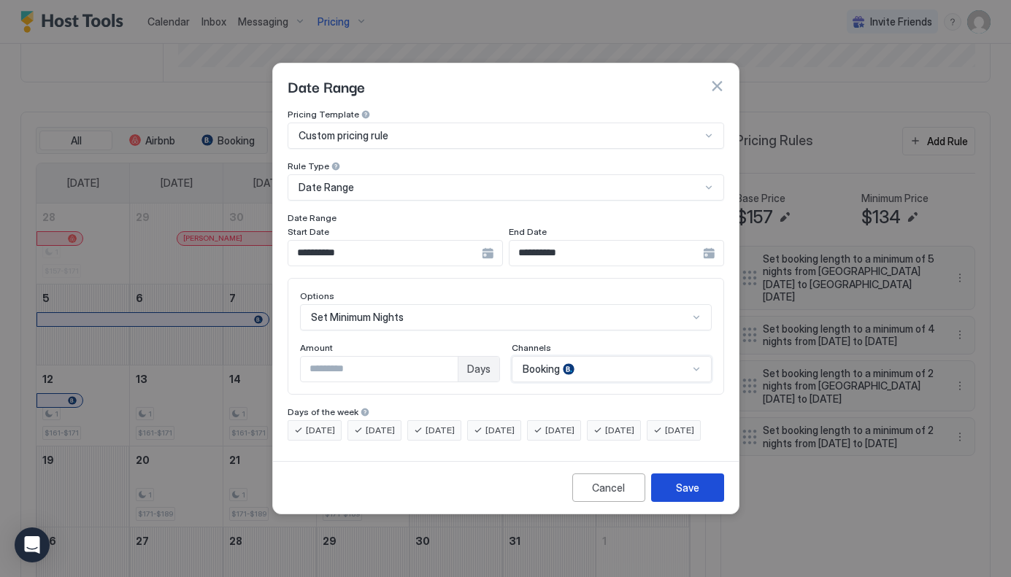
click at [677, 493] on button "Save" at bounding box center [687, 488] width 73 height 28
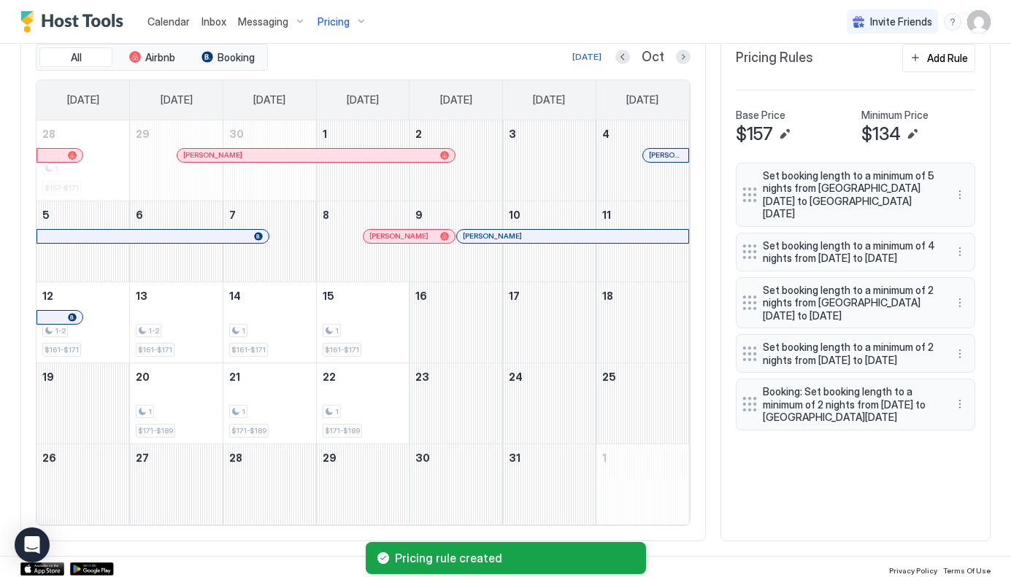
scroll to position [452, 0]
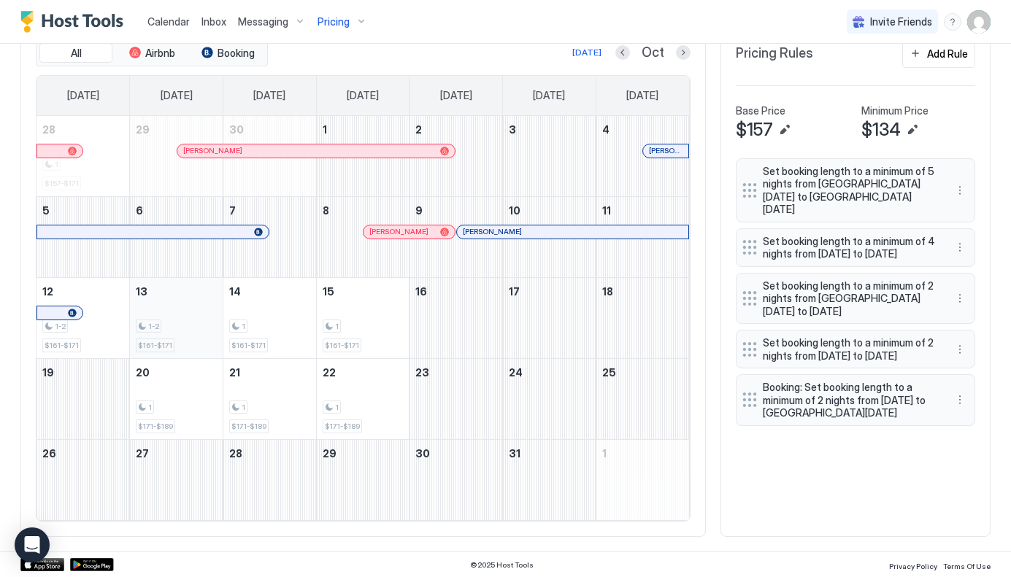
click at [159, 325] on div "1-2" at bounding box center [149, 327] width 26 height 14
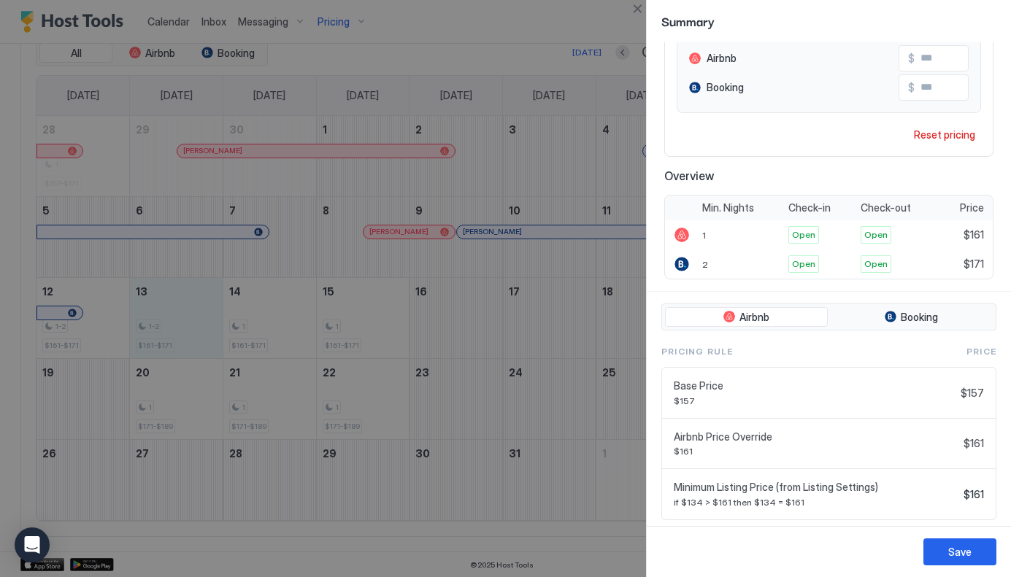
scroll to position [198, 0]
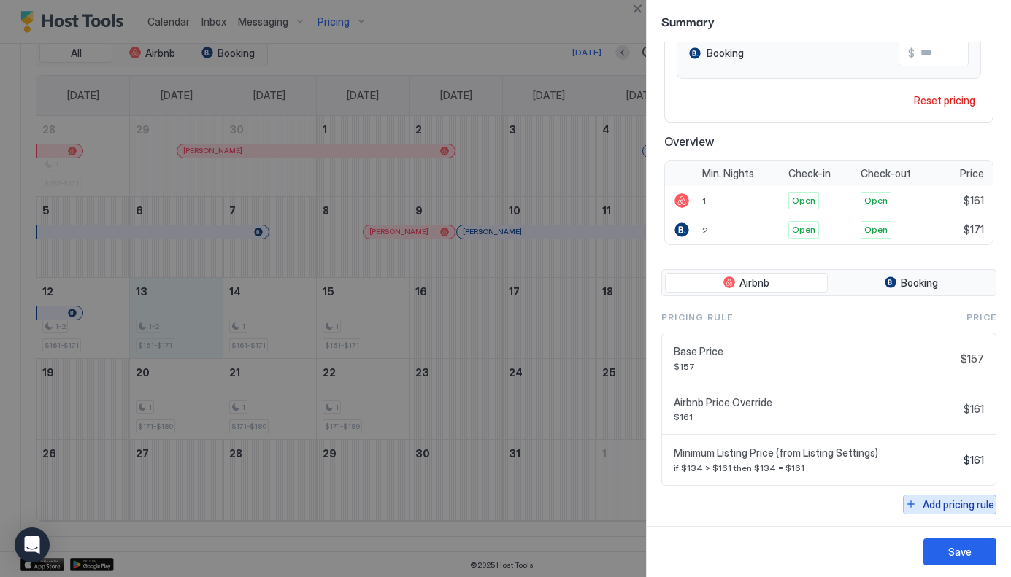
click at [949, 504] on div "Add pricing rule" at bounding box center [958, 504] width 72 height 15
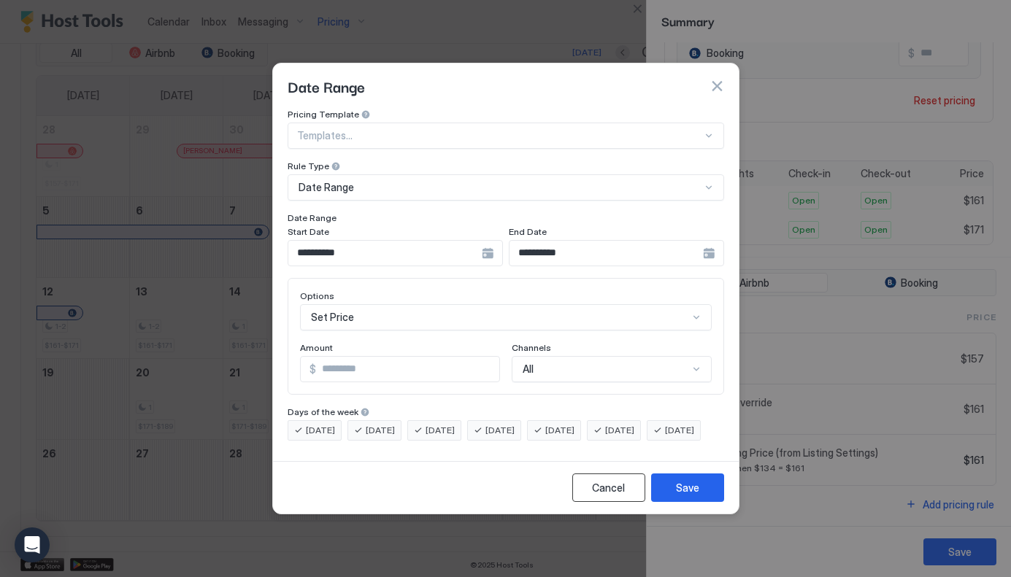
click at [599, 496] on div "Cancel" at bounding box center [608, 487] width 33 height 15
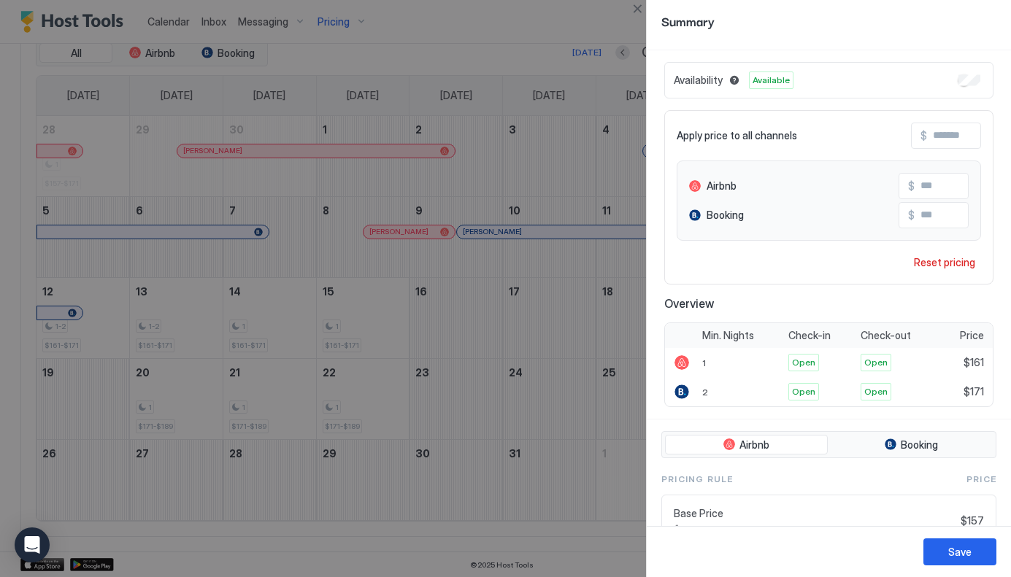
scroll to position [0, 0]
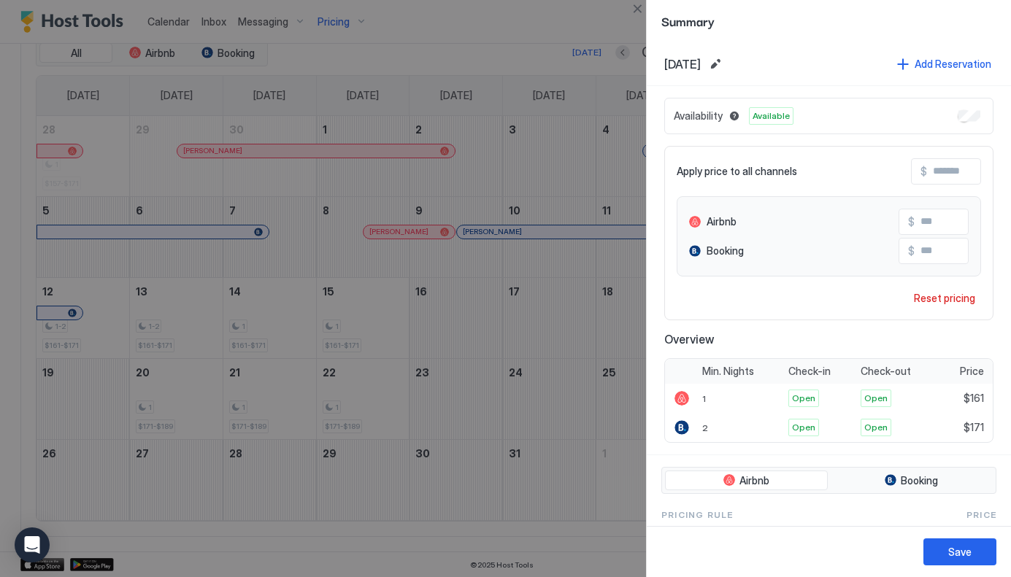
click at [266, 382] on div at bounding box center [505, 288] width 1011 height 577
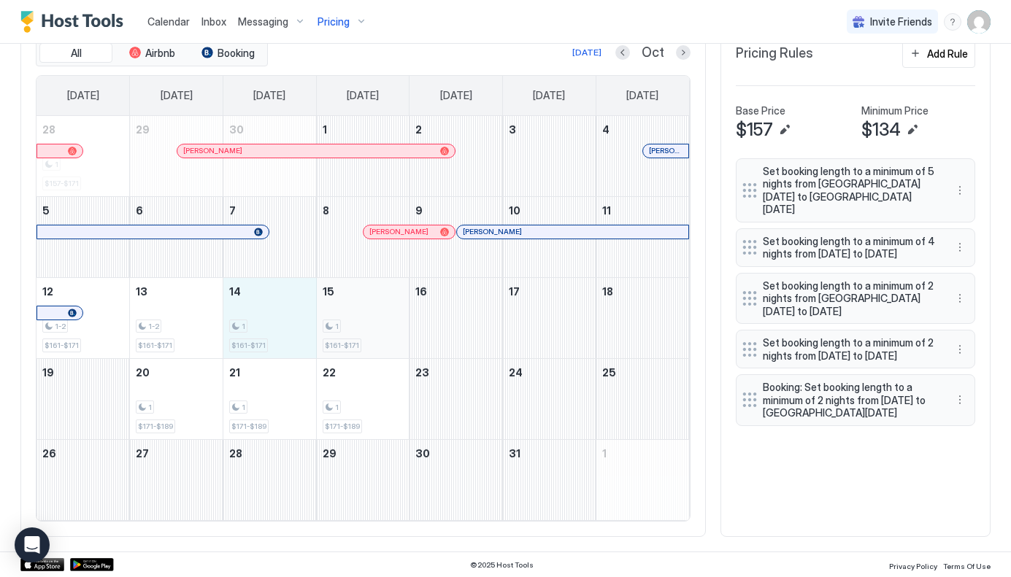
drag, startPoint x: 269, startPoint y: 307, endPoint x: 378, endPoint y: 309, distance: 109.5
click at [378, 309] on tr "12 1-2 $161-$171 13 1-2 $161-$171 14 1 $161-$171 15 1 $161-$171 16 17 18" at bounding box center [362, 317] width 652 height 81
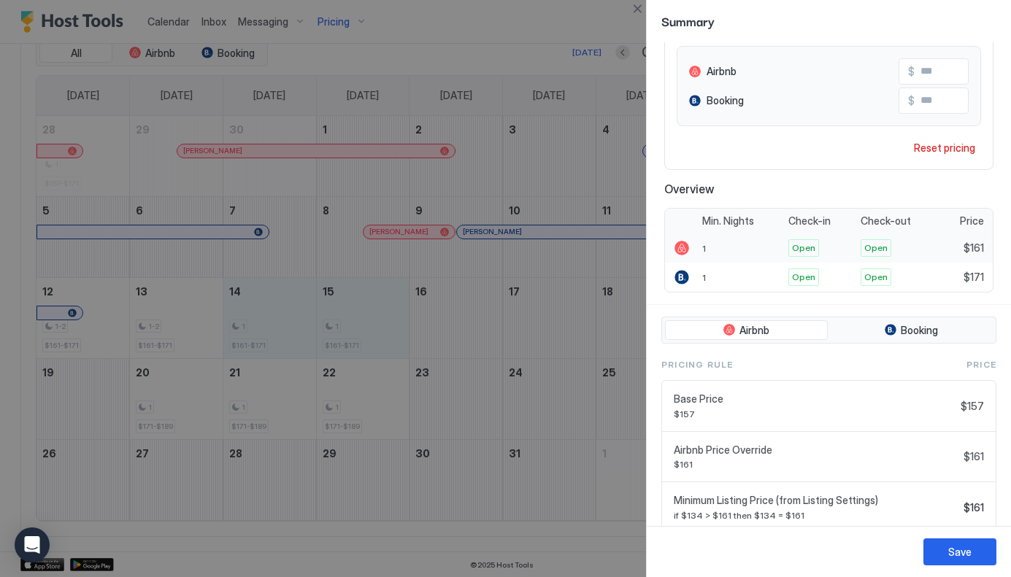
scroll to position [198, 0]
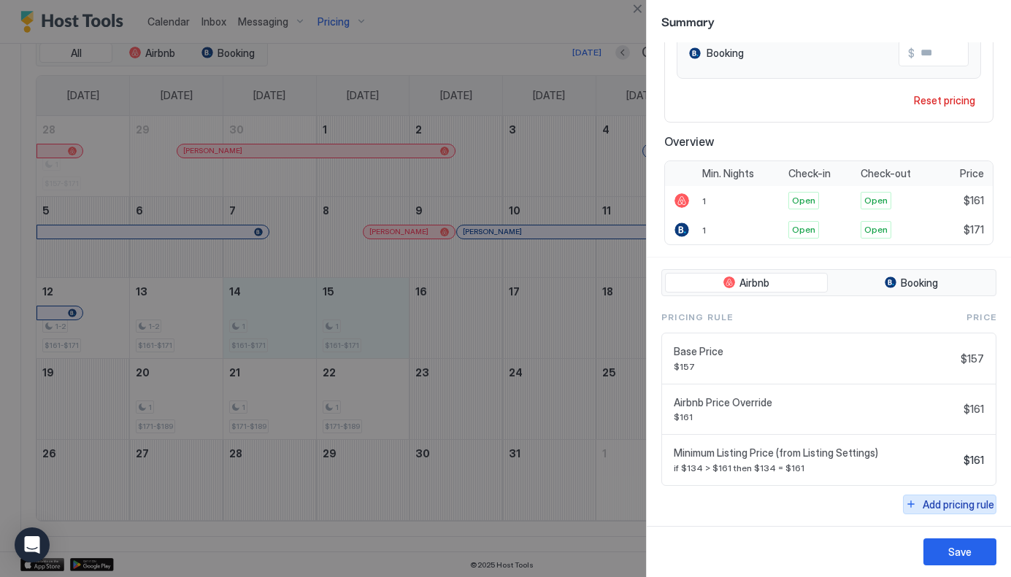
click at [954, 507] on div "Add pricing rule" at bounding box center [958, 504] width 72 height 15
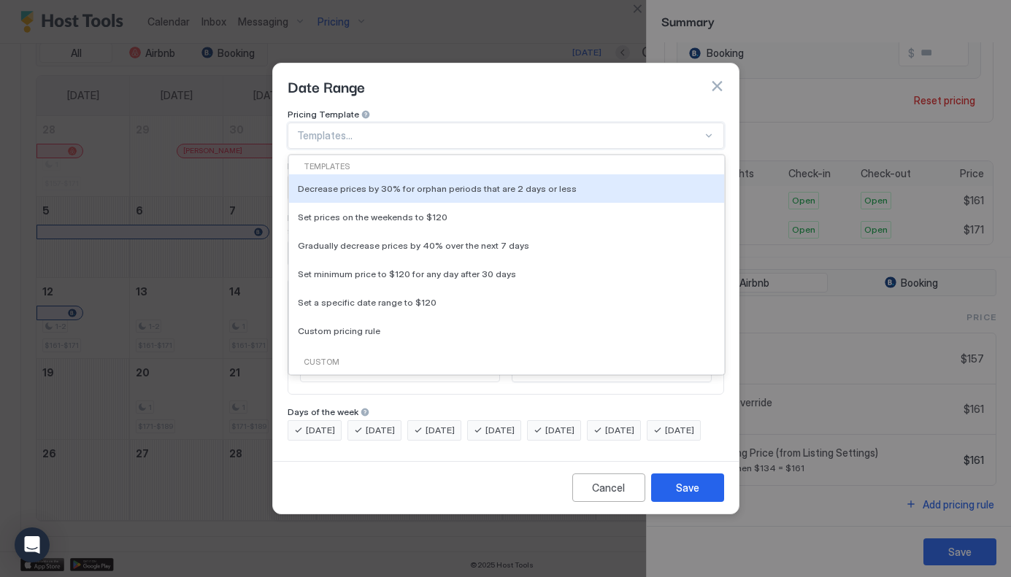
click at [363, 123] on div "Templates..." at bounding box center [506, 136] width 436 height 26
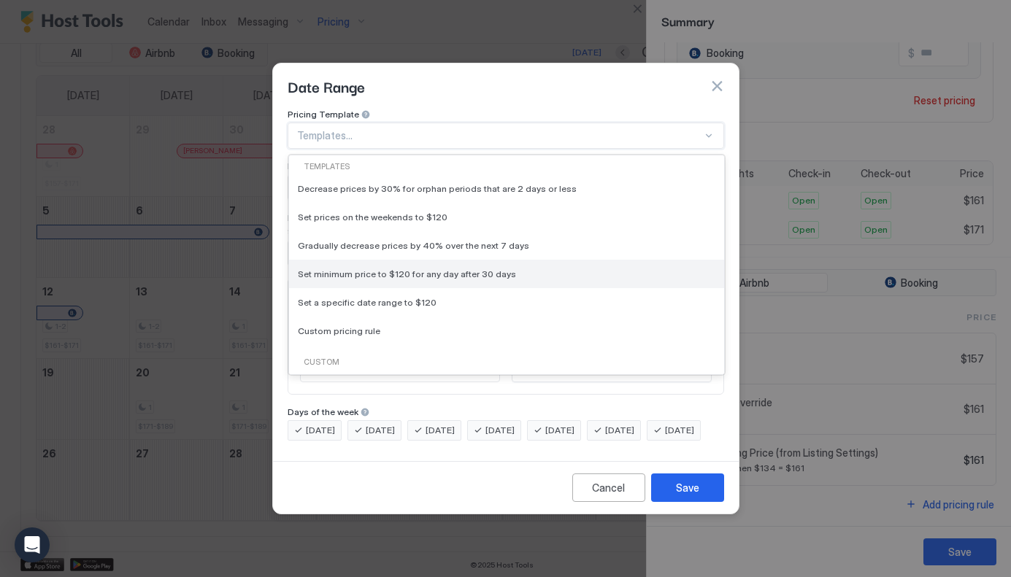
scroll to position [287, 0]
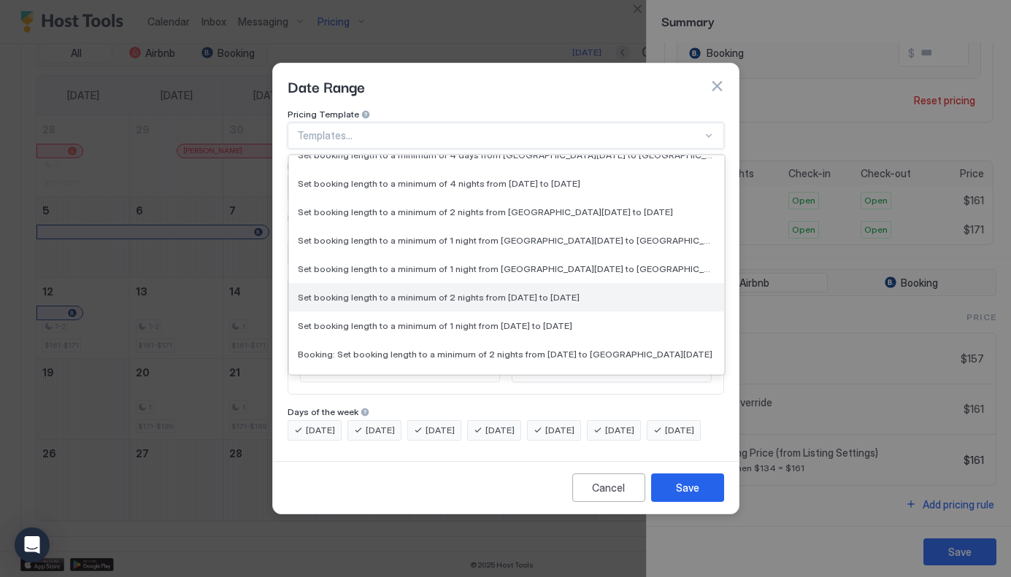
click at [439, 292] on span "Set booking length to a minimum of 2 nights from Fri, Sep 12th 2025 to Sun, Sep…" at bounding box center [439, 297] width 282 height 11
type input "*"
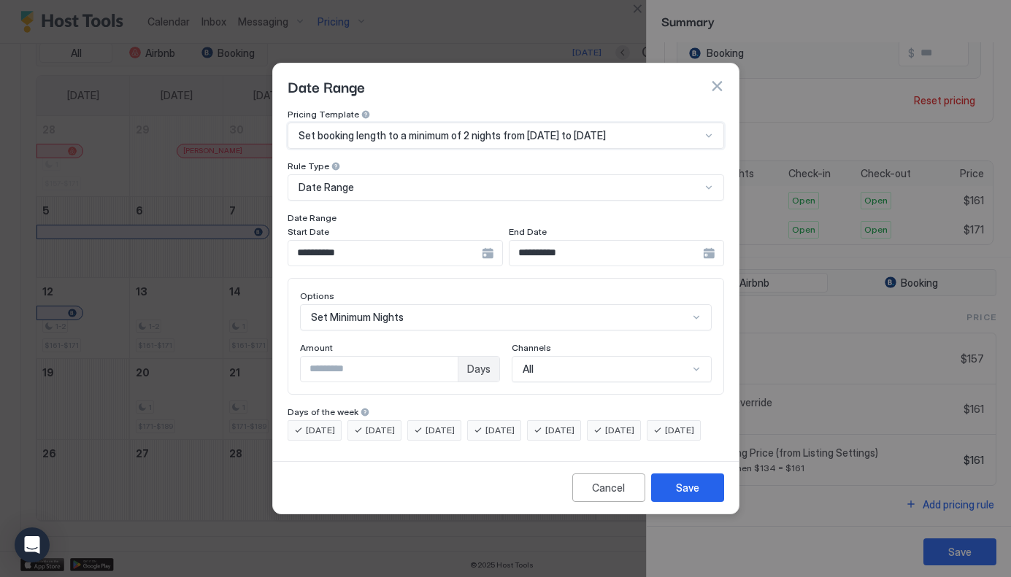
click at [489, 242] on div "**********" at bounding box center [395, 253] width 215 height 26
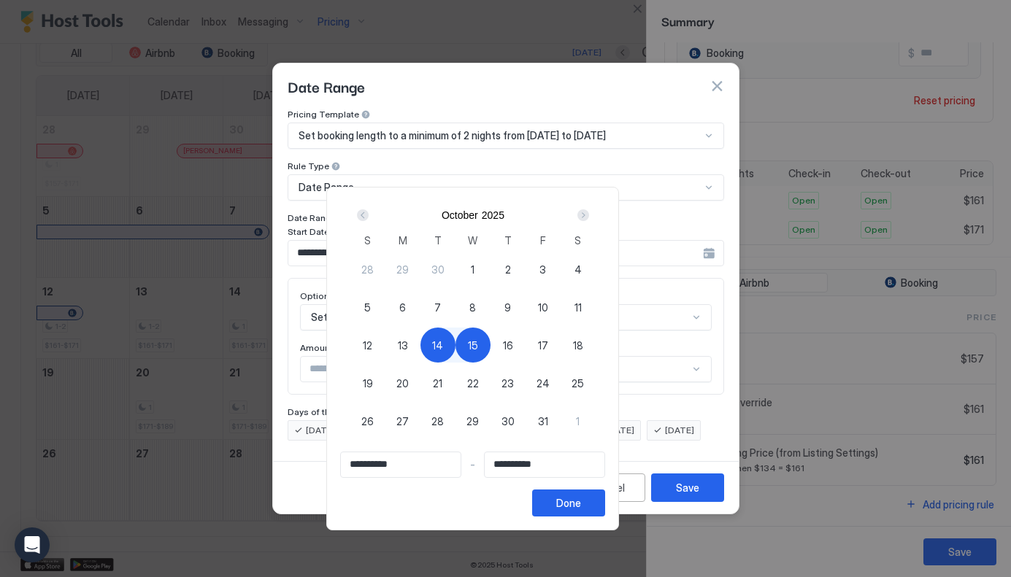
click at [443, 344] on span "14" at bounding box center [437, 345] width 11 height 15
type input "**********"
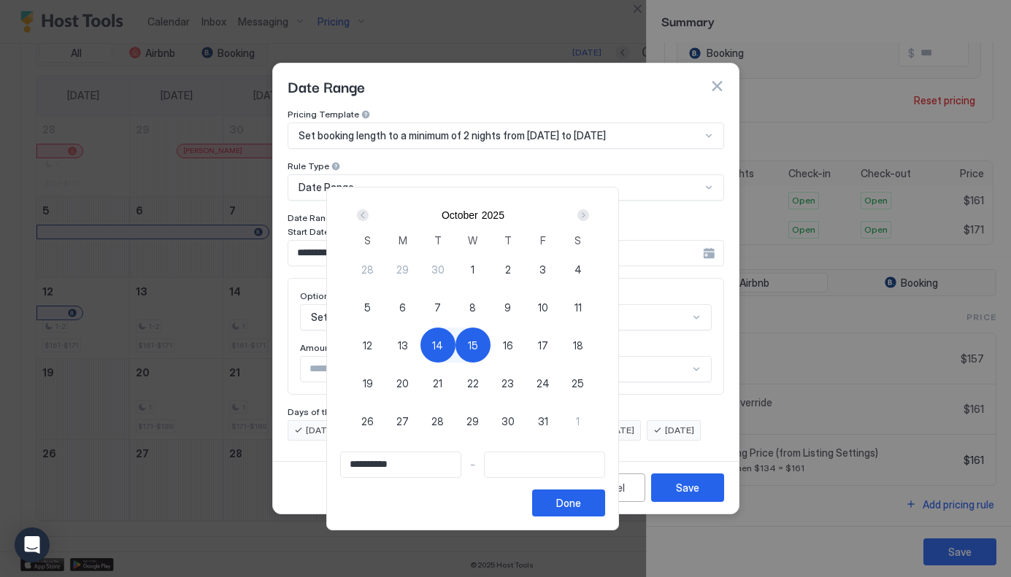
click at [490, 348] on div "15" at bounding box center [472, 345] width 35 height 35
type input "**********"
click at [581, 502] on div "Done" at bounding box center [568, 503] width 25 height 15
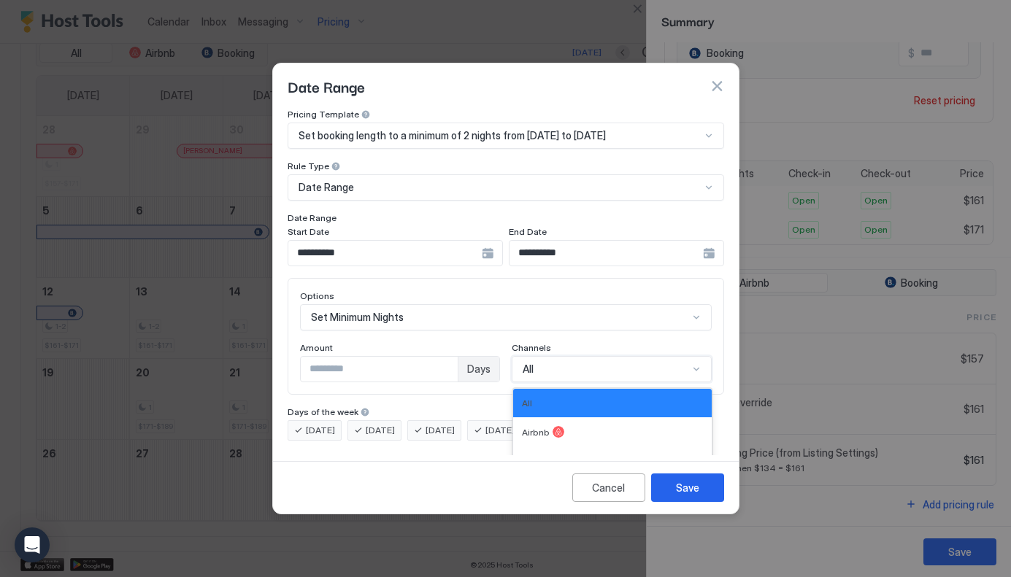
scroll to position [24, 0]
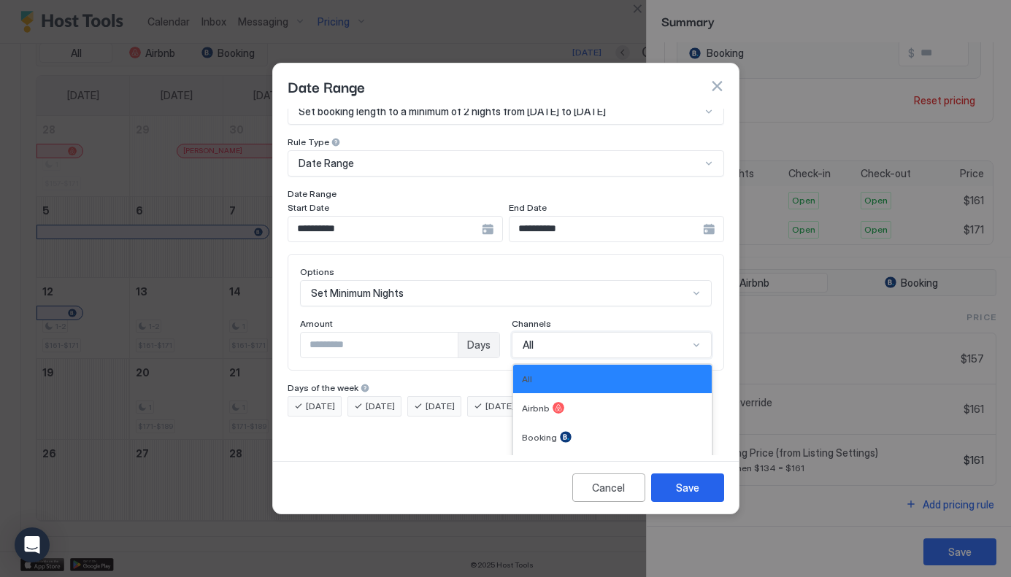
click at [558, 355] on div "All, 1 of 4. 4 results available. Use Up and Down to choose options, press Ente…" at bounding box center [612, 345] width 200 height 26
click at [554, 431] on div "Booking" at bounding box center [612, 437] width 181 height 12
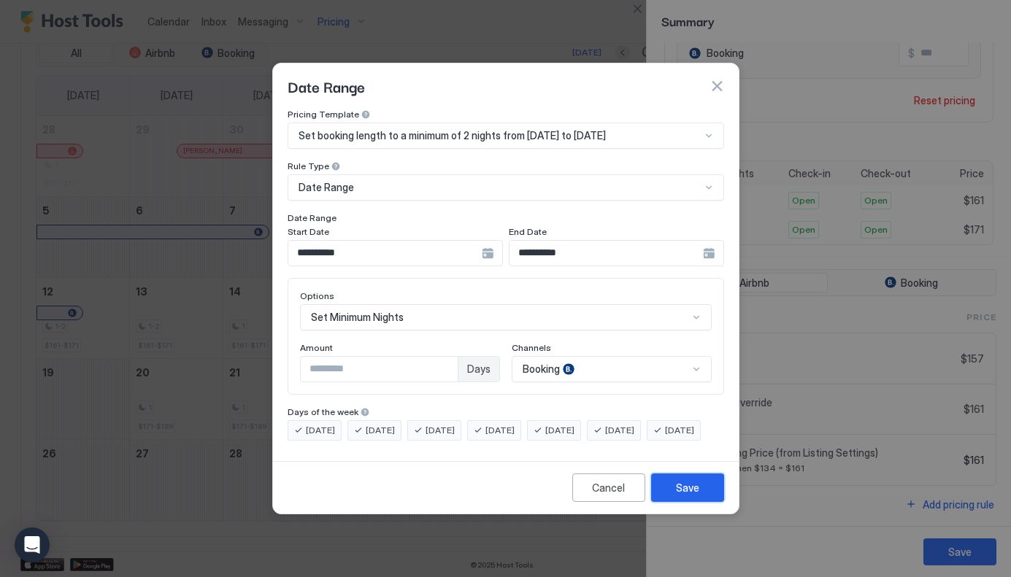
click at [693, 496] on div "Save" at bounding box center [687, 487] width 23 height 15
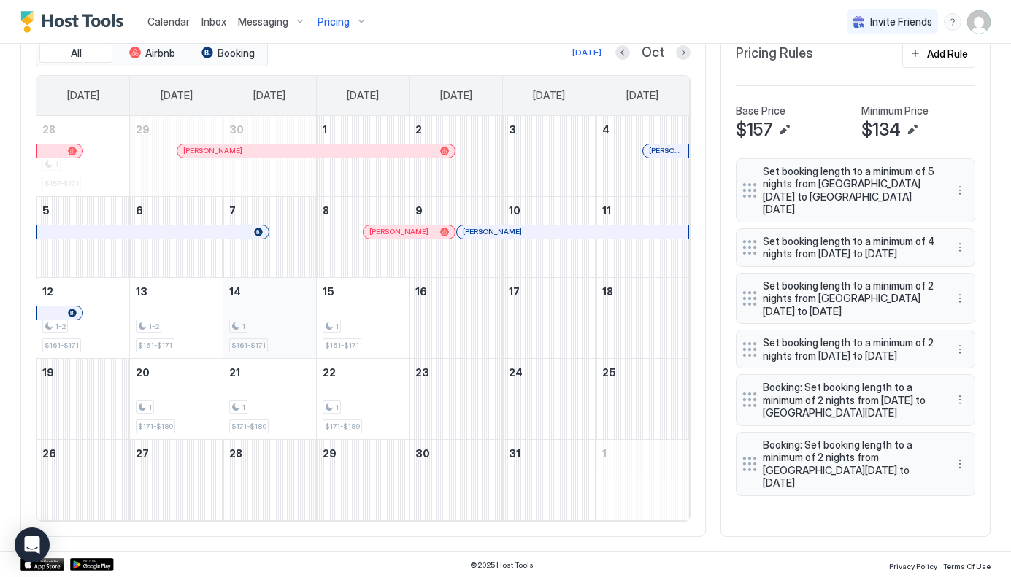
click at [296, 315] on div "1 $161-$171" at bounding box center [269, 318] width 81 height 69
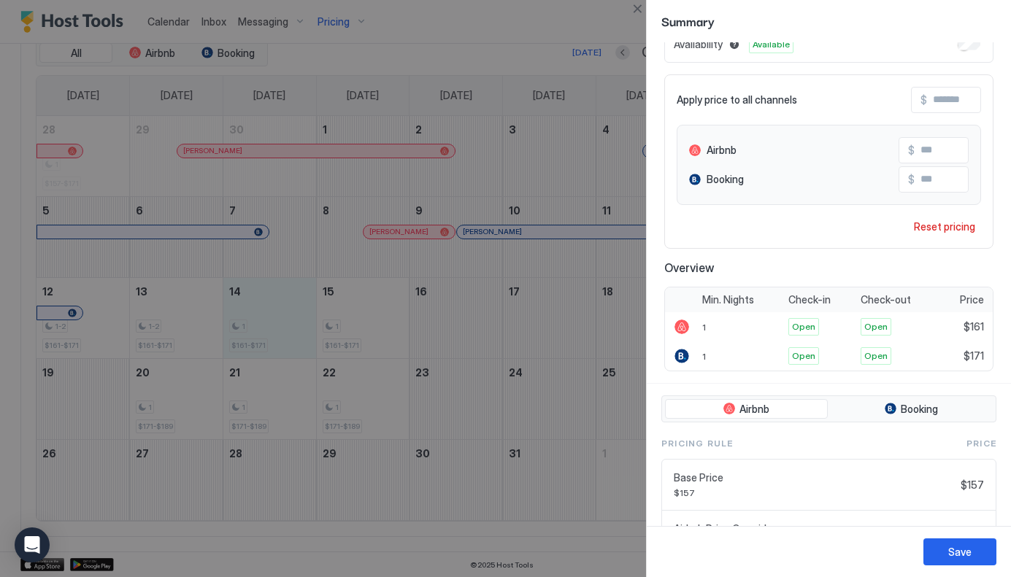
scroll to position [198, 0]
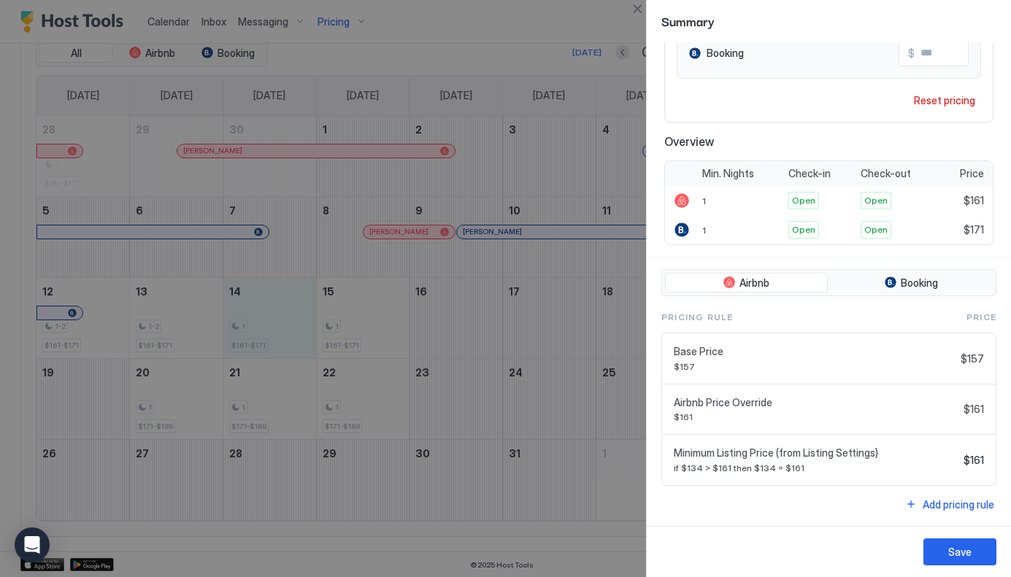
click at [269, 337] on div at bounding box center [505, 288] width 1011 height 577
click at [187, 325] on div at bounding box center [505, 288] width 1011 height 577
click at [178, 321] on div at bounding box center [505, 288] width 1011 height 577
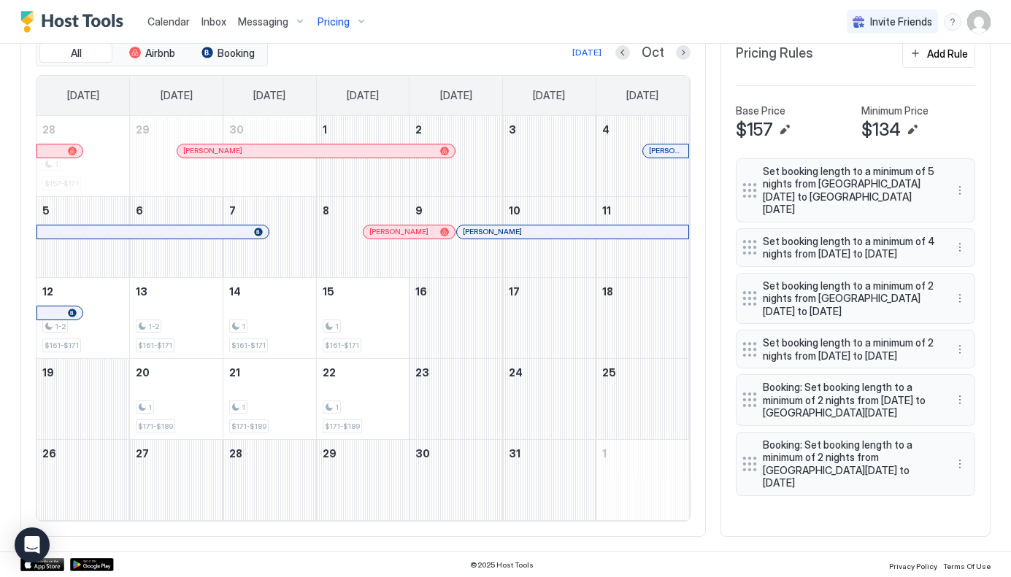
click at [748, 412] on div "Set booking length to a minimum of 5 nights from Thu, Oct 2nd 2025 to Wed, Oct …" at bounding box center [855, 327] width 239 height 338
click at [957, 409] on button "More options" at bounding box center [960, 400] width 18 height 18
click at [990, 479] on span "Delete" at bounding box center [987, 479] width 27 height 11
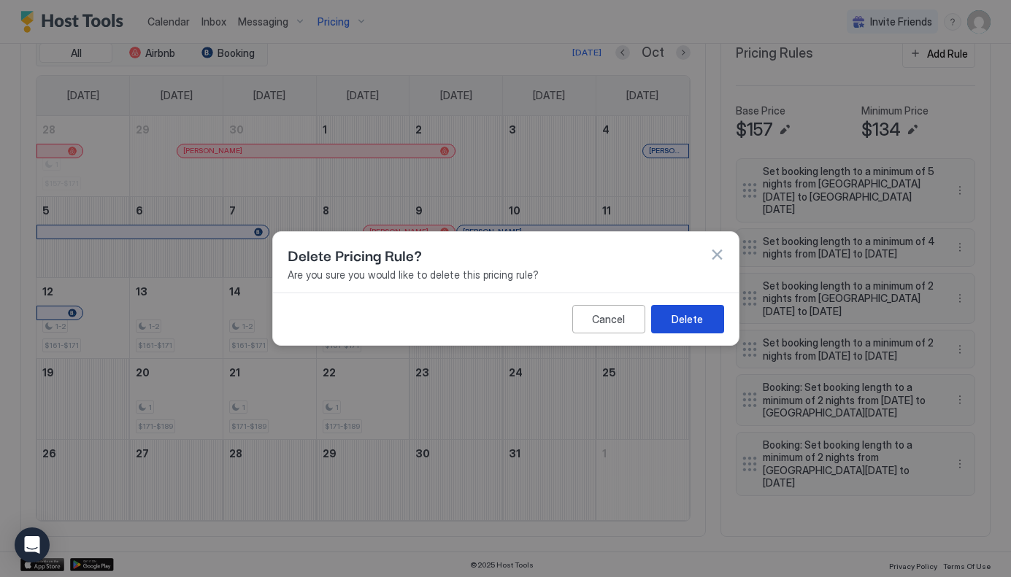
click at [677, 322] on div "Delete" at bounding box center [686, 319] width 31 height 15
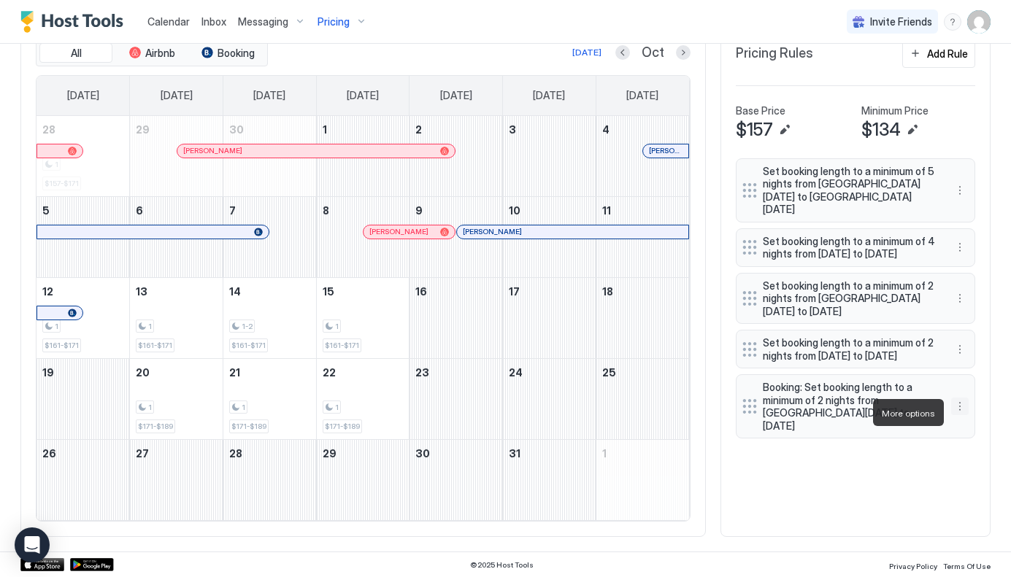
click at [961, 413] on button "More options" at bounding box center [960, 407] width 18 height 18
click at [980, 432] on span "Edit" at bounding box center [982, 433] width 16 height 11
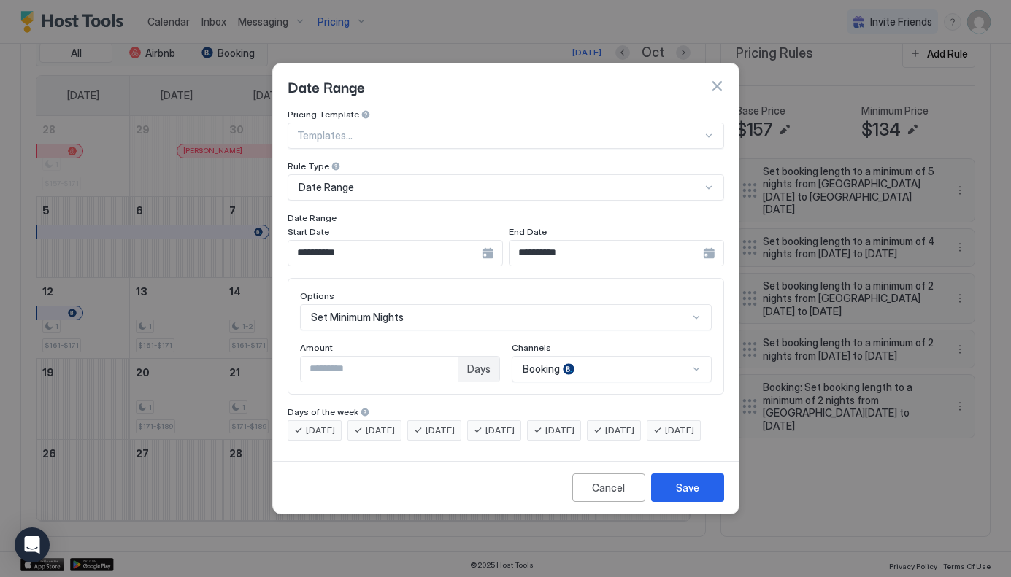
click at [493, 240] on div "**********" at bounding box center [395, 253] width 215 height 26
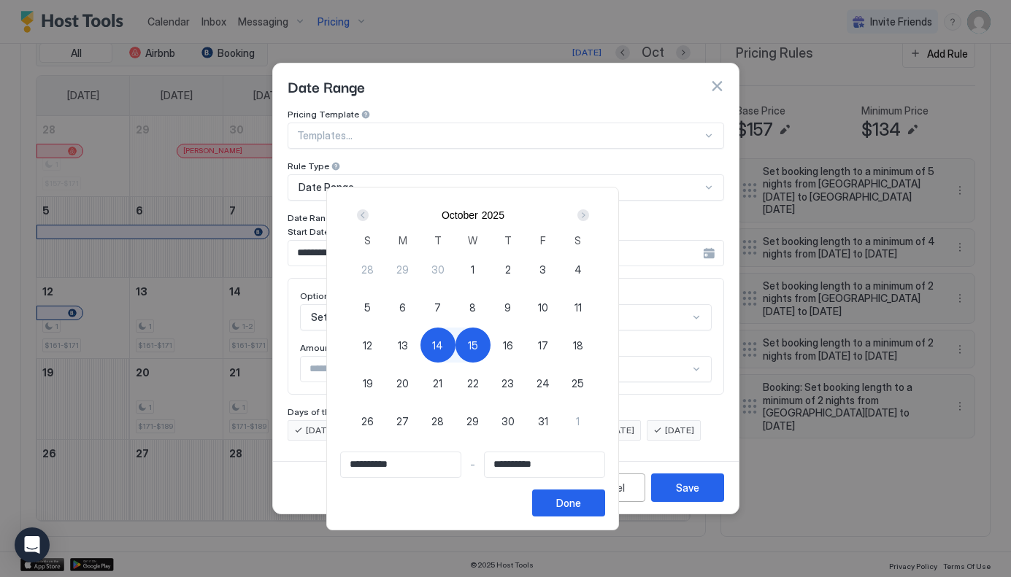
click at [372, 342] on span "12" at bounding box center [367, 345] width 9 height 15
type input "**********"
click at [581, 500] on div "Done" at bounding box center [568, 503] width 25 height 15
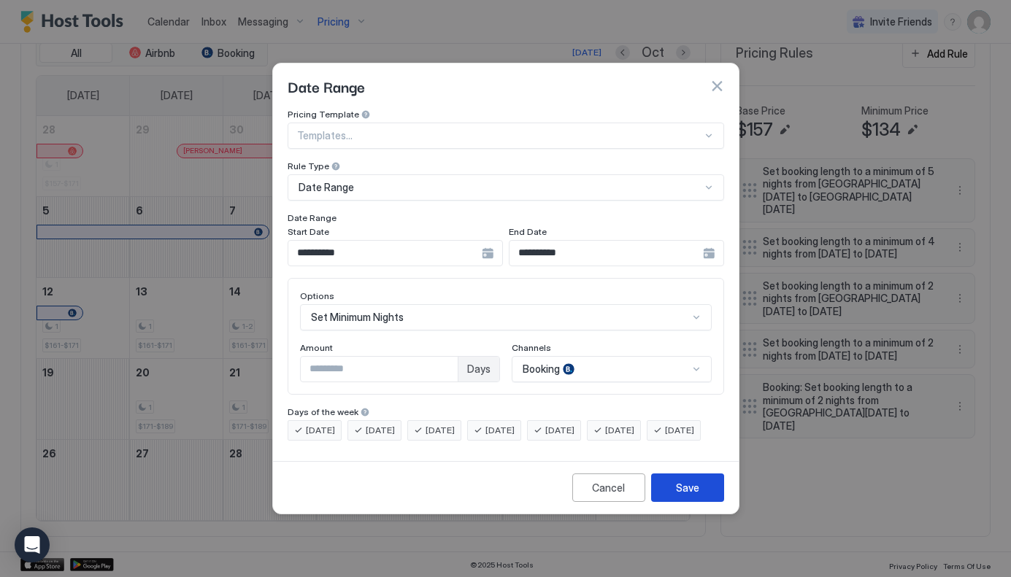
click at [693, 496] on div "Save" at bounding box center [687, 487] width 23 height 15
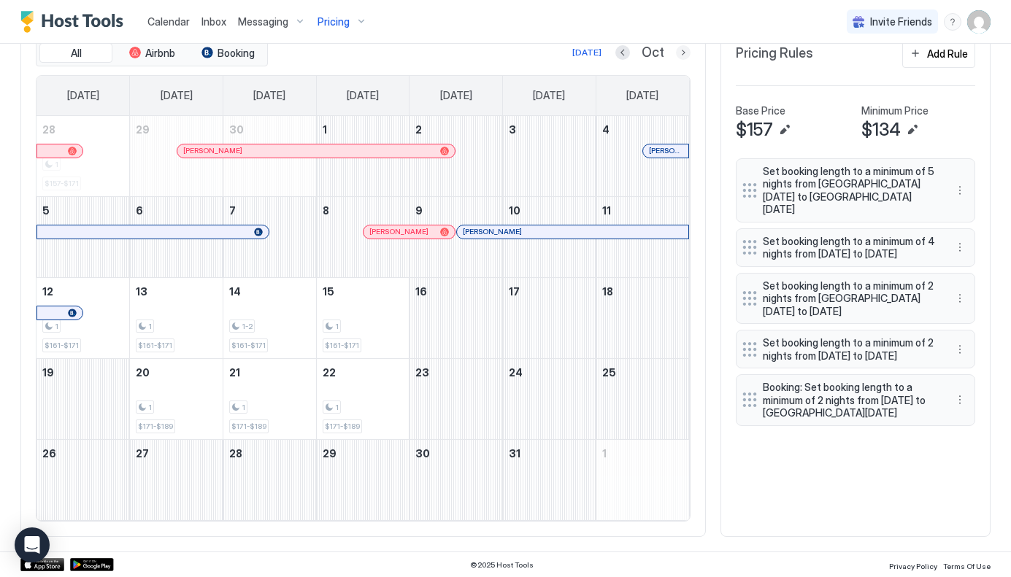
click at [685, 54] on button "Next month" at bounding box center [683, 52] width 15 height 15
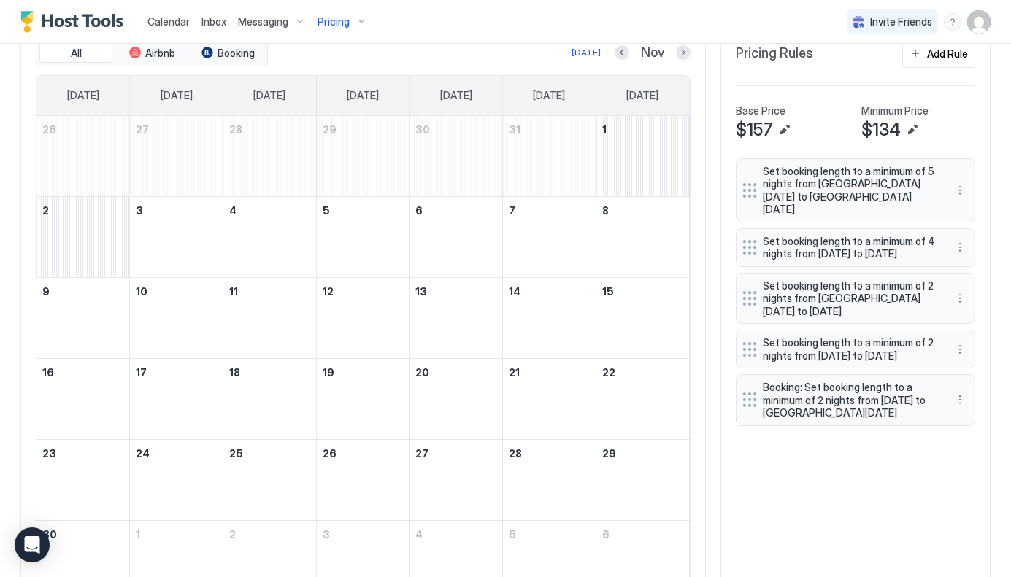
scroll to position [423, 0]
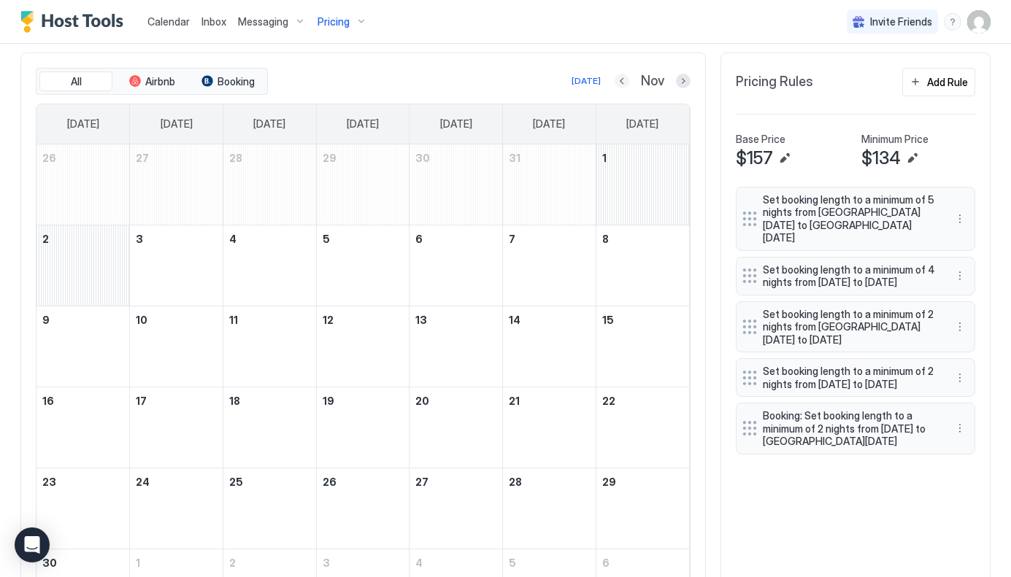
click at [621, 77] on button "Previous month" at bounding box center [621, 81] width 15 height 15
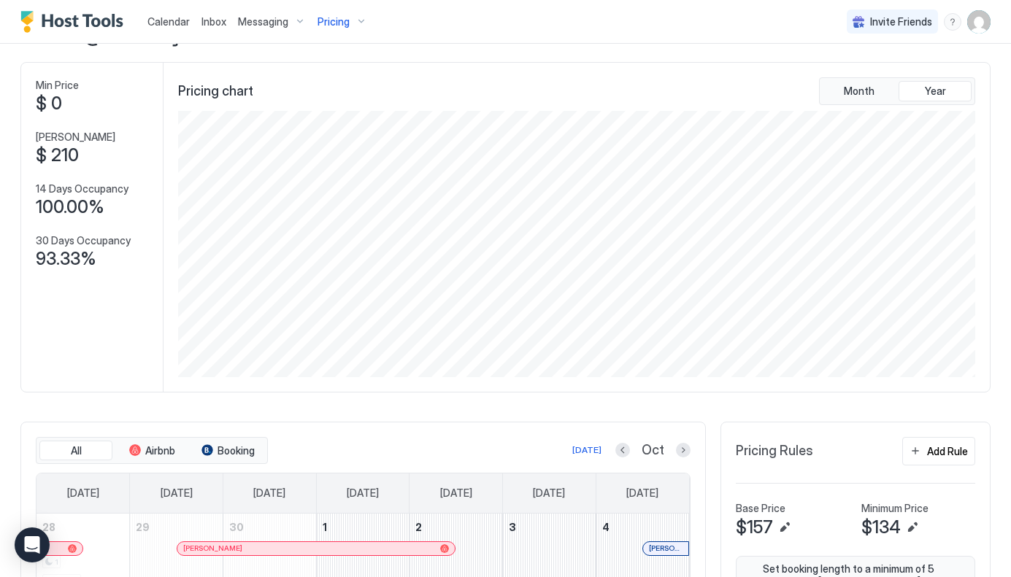
scroll to position [0, 0]
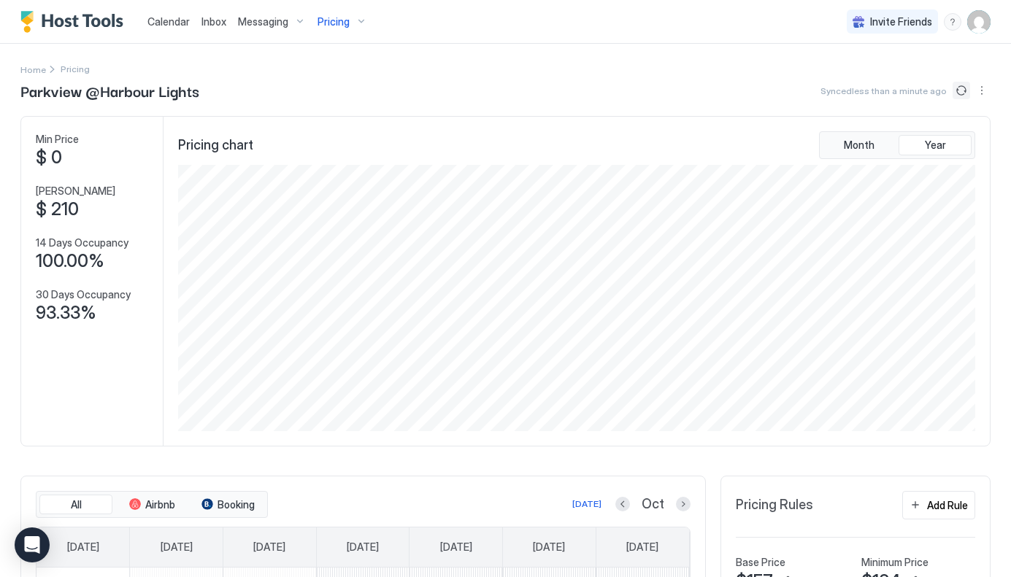
click at [961, 88] on button "Sync prices" at bounding box center [961, 91] width 18 height 18
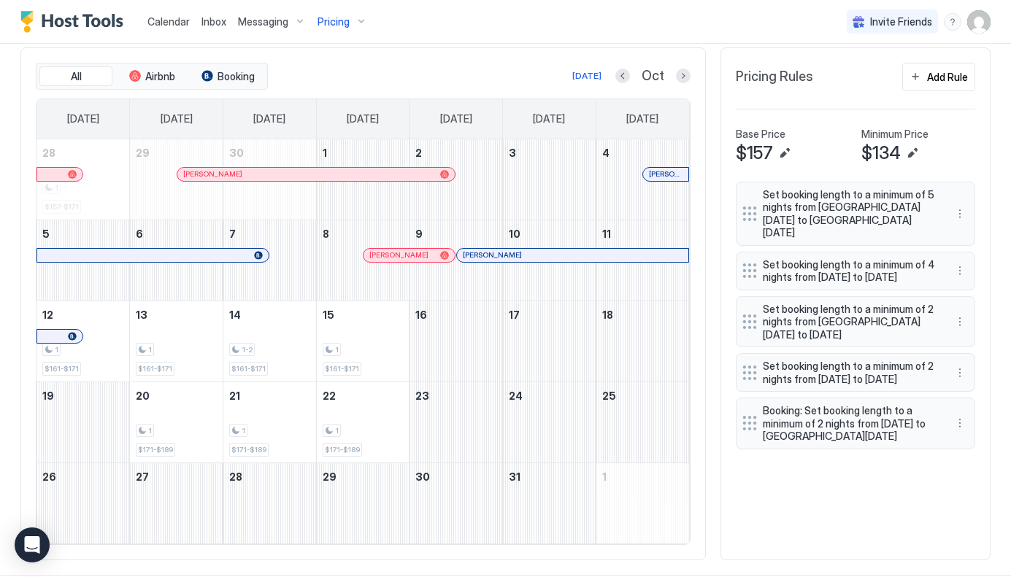
scroll to position [452, 0]
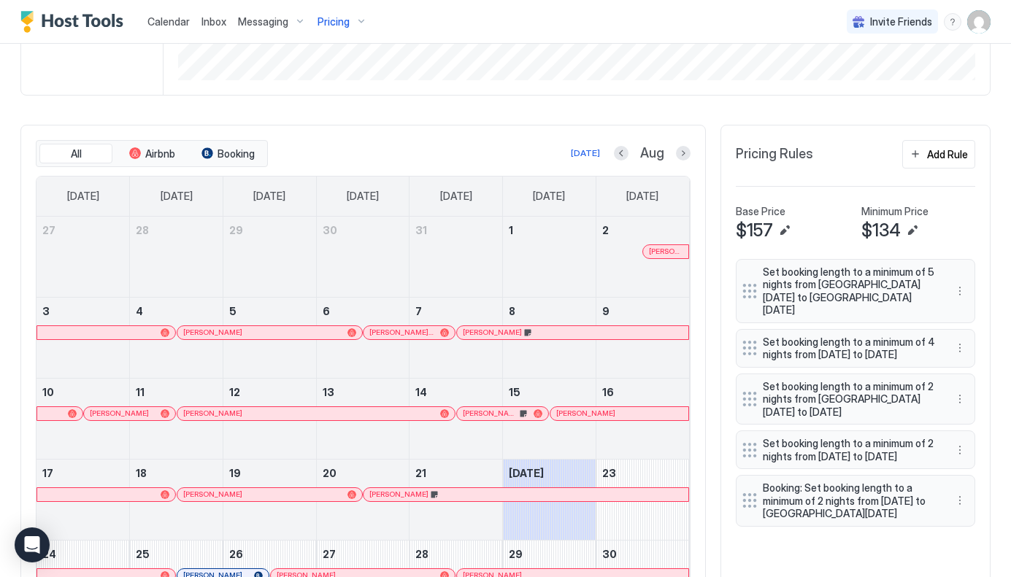
scroll to position [344, 0]
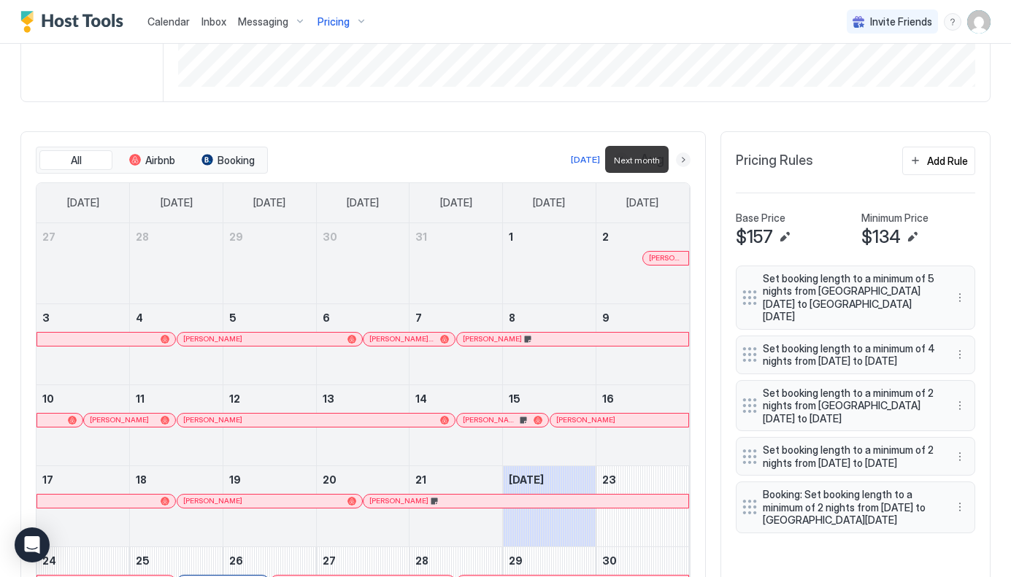
click at [685, 158] on button "Next month" at bounding box center [683, 160] width 15 height 15
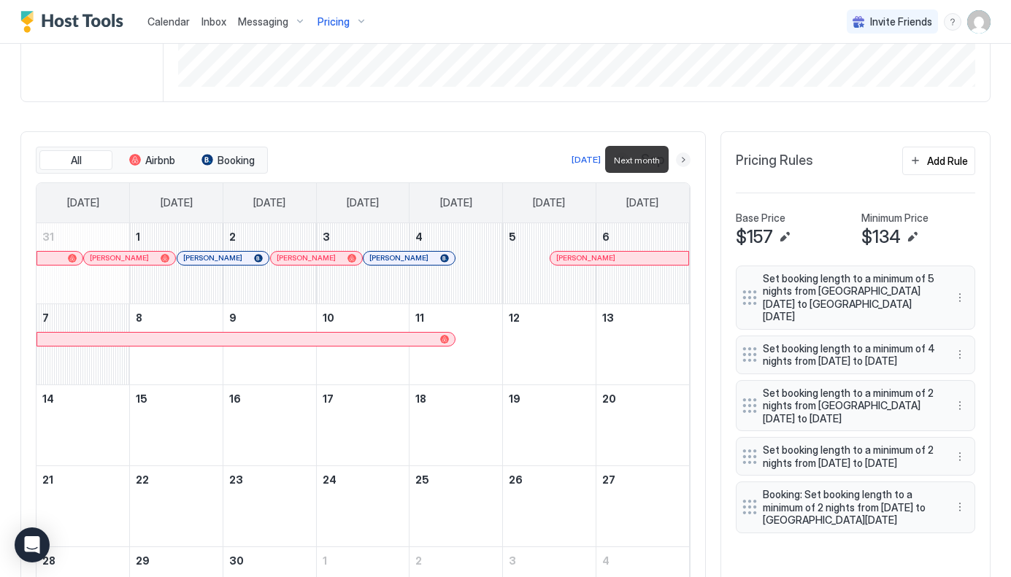
click at [685, 158] on button "Next month" at bounding box center [683, 160] width 15 height 15
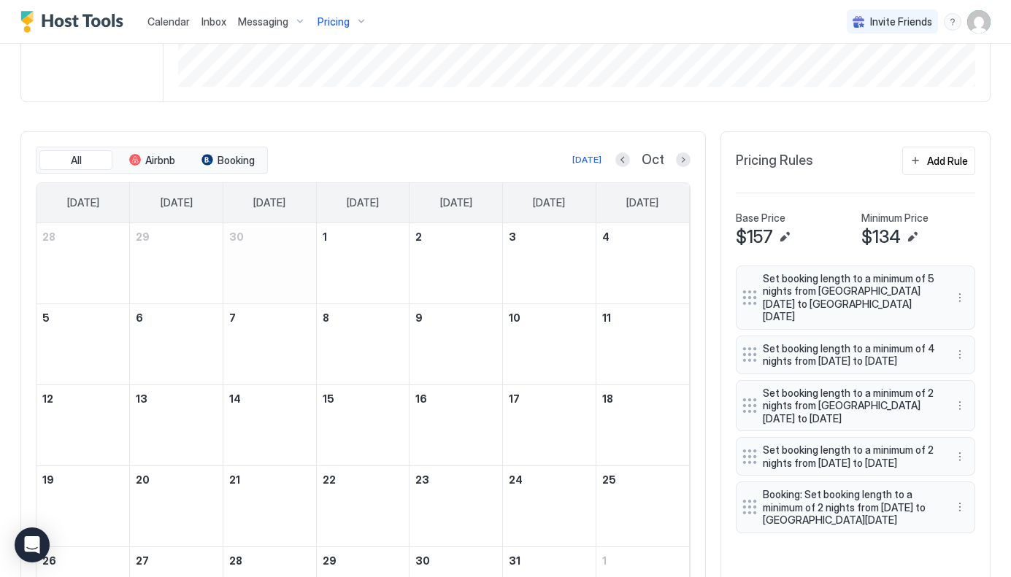
scroll to position [452, 0]
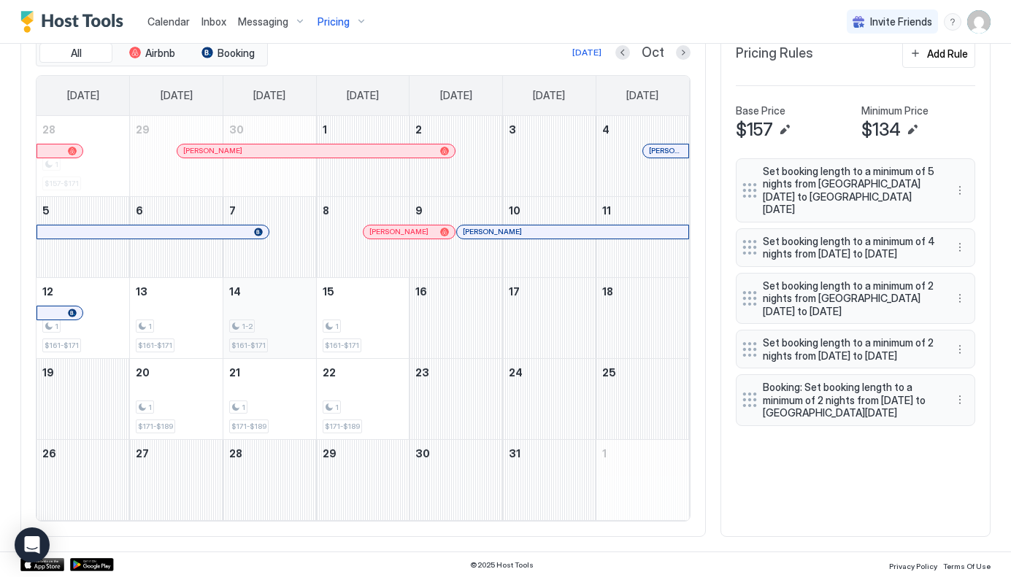
click at [247, 325] on span "1-2" at bounding box center [247, 326] width 11 height 9
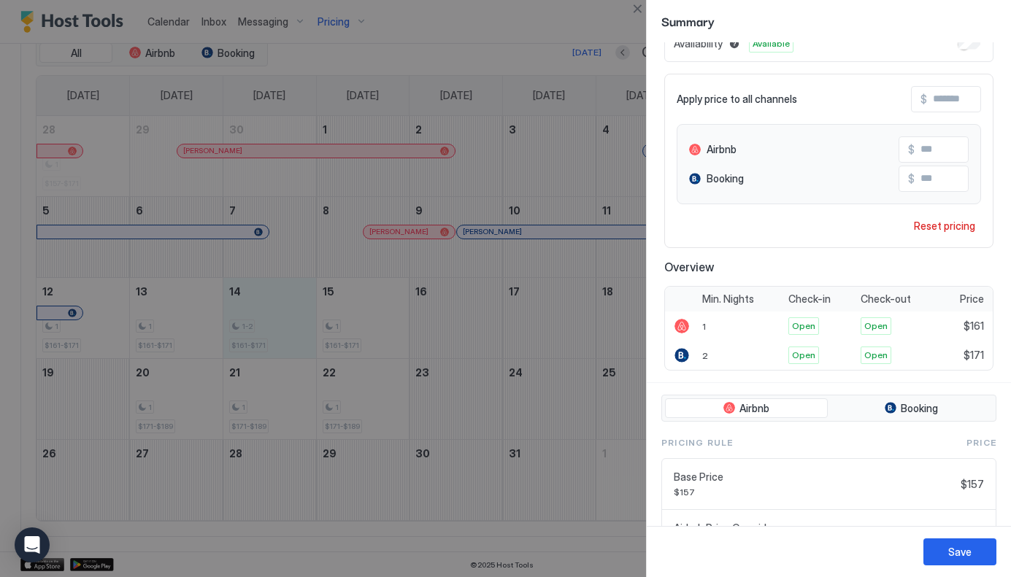
scroll to position [198, 0]
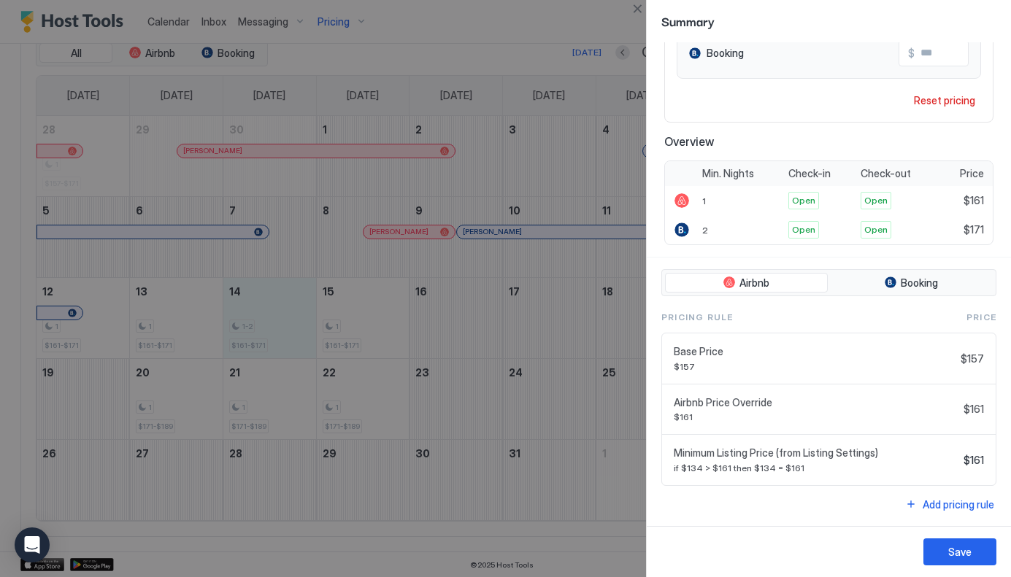
click at [521, 438] on div at bounding box center [505, 288] width 1011 height 577
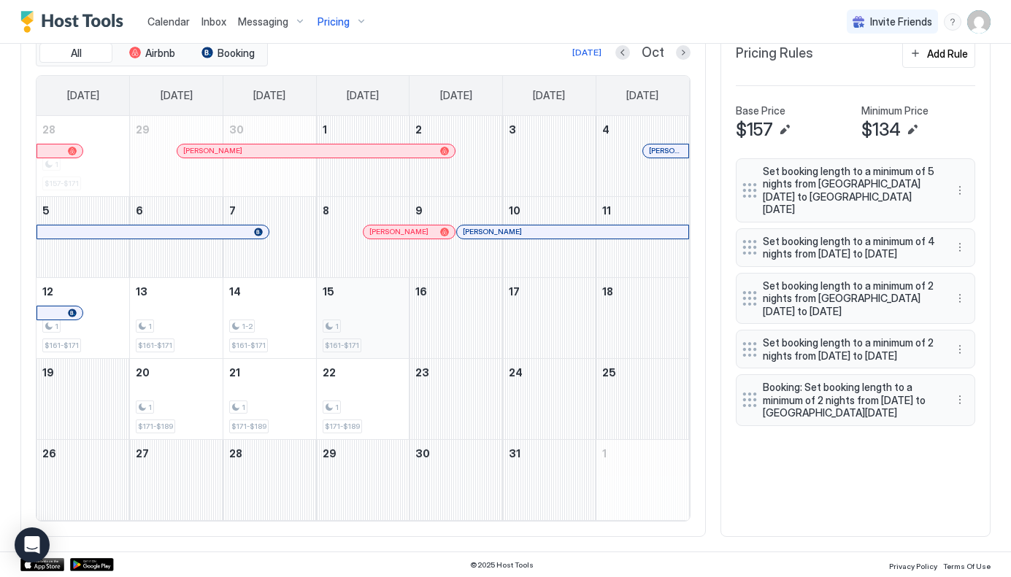
click at [362, 316] on div "1 $161-$171" at bounding box center [363, 318] width 81 height 69
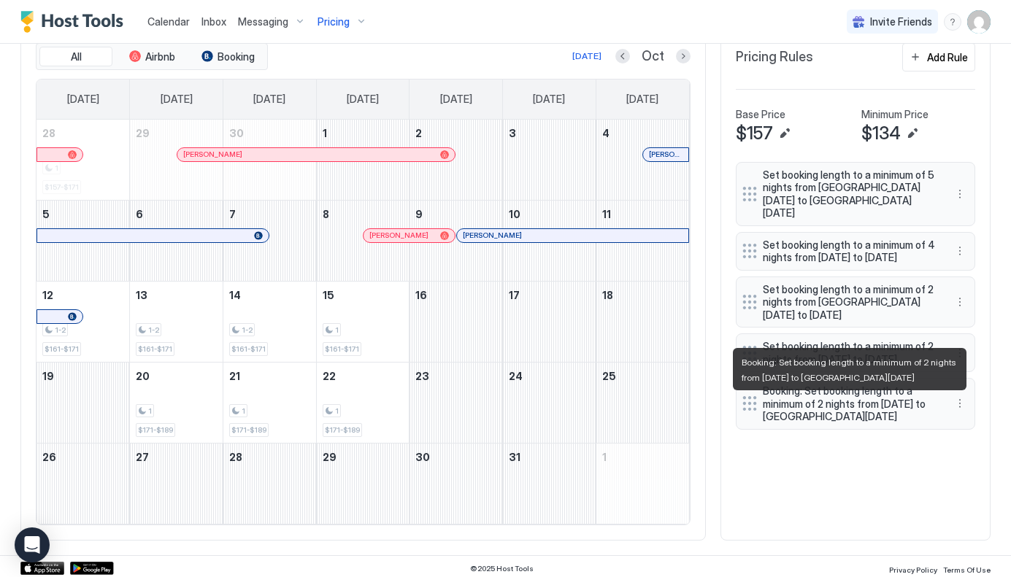
click at [841, 423] on span "Booking: Set booking length to a minimum of 2 nights from Sun, Oct 12th 2025 to…" at bounding box center [850, 404] width 174 height 39
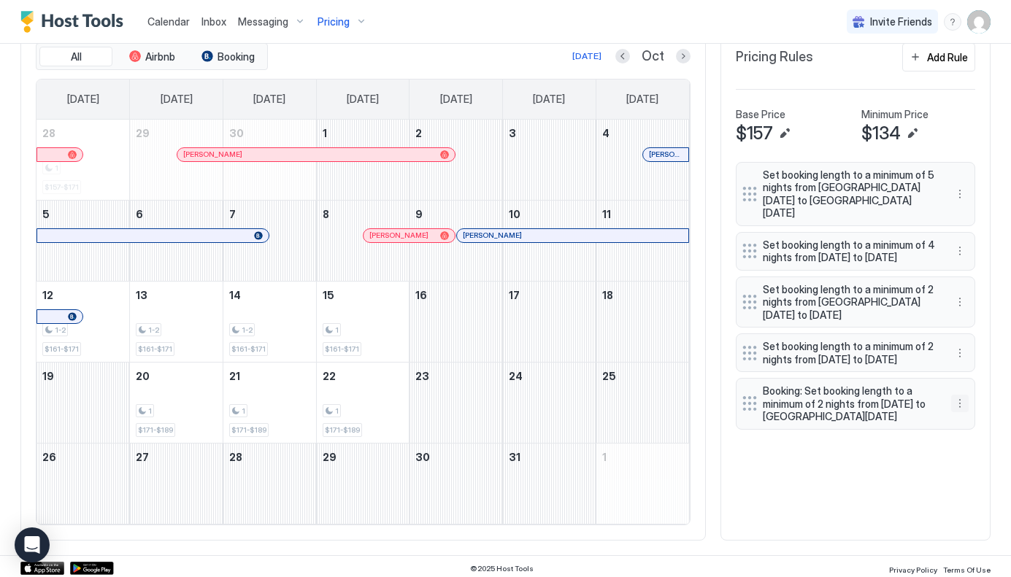
click at [959, 412] on button "More options" at bounding box center [960, 404] width 18 height 18
click at [982, 440] on span "Edit" at bounding box center [982, 436] width 16 height 11
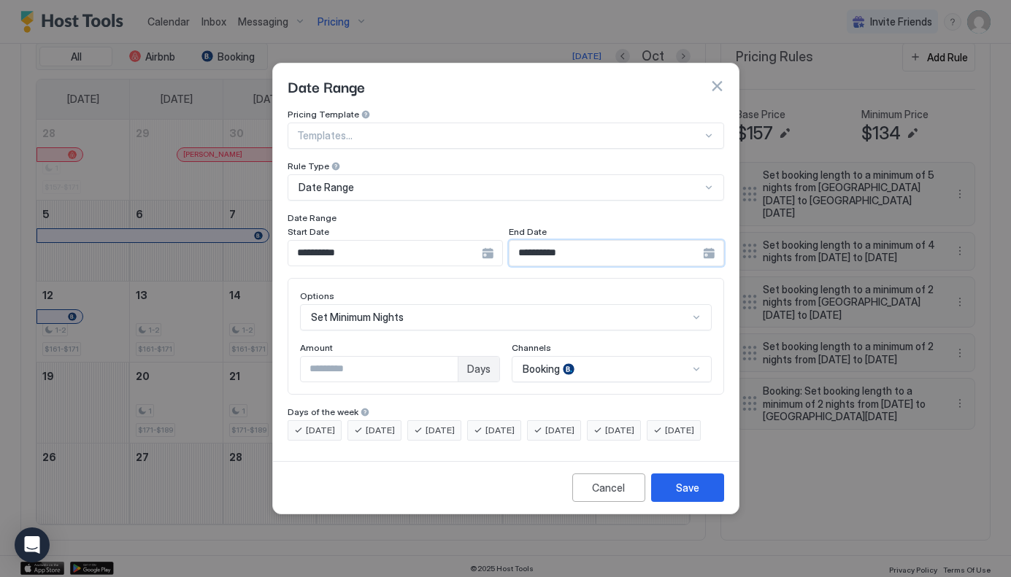
click at [482, 242] on input "**********" at bounding box center [384, 253] width 193 height 25
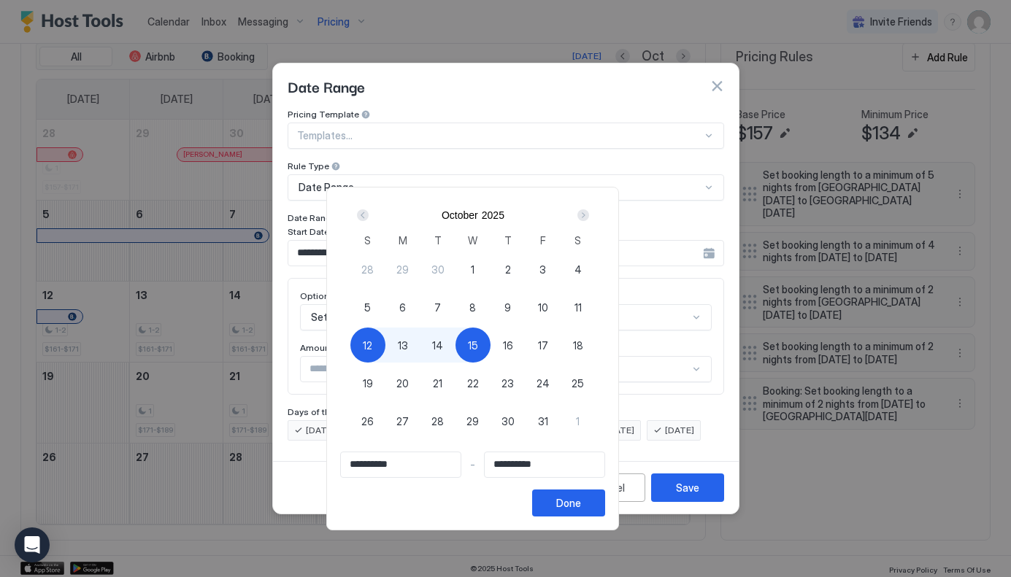
click at [513, 343] on span "16" at bounding box center [508, 345] width 10 height 15
type input "**********"
click at [385, 343] on div "12" at bounding box center [367, 345] width 35 height 35
type input "**********"
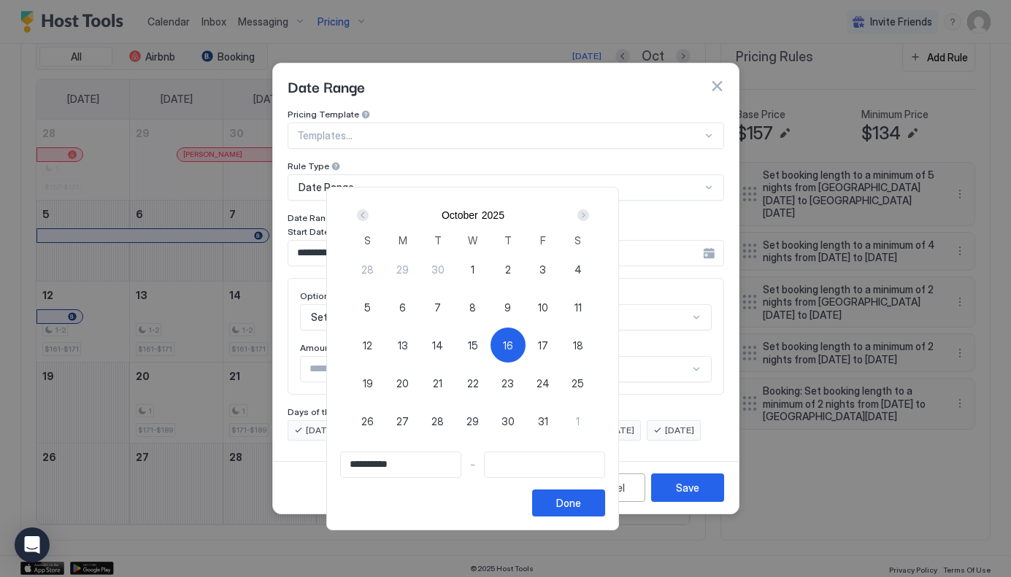
type input "**********"
click at [513, 347] on span "16" at bounding box center [508, 345] width 10 height 15
type input "**********"
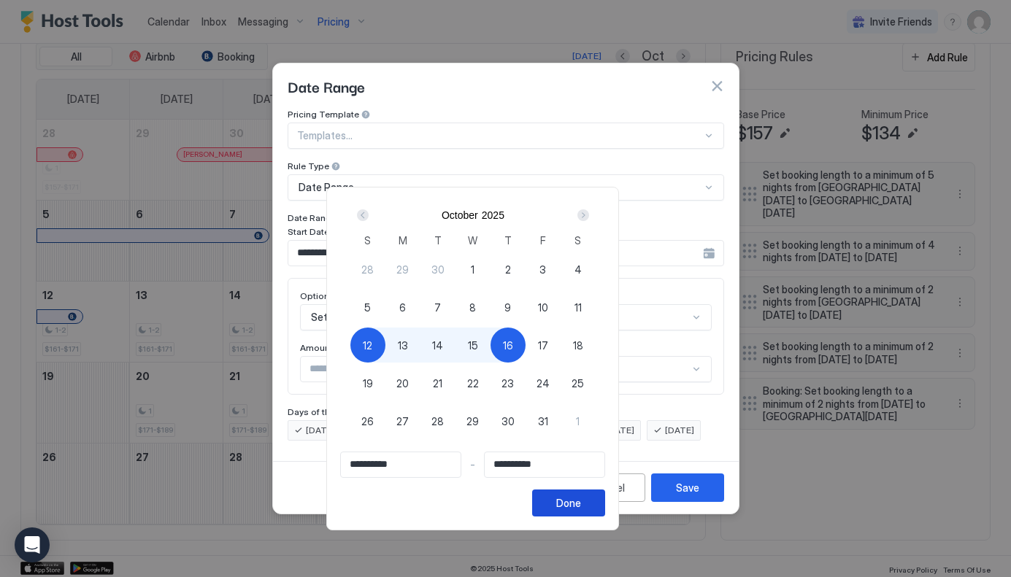
click at [605, 501] on button "Done" at bounding box center [568, 503] width 73 height 27
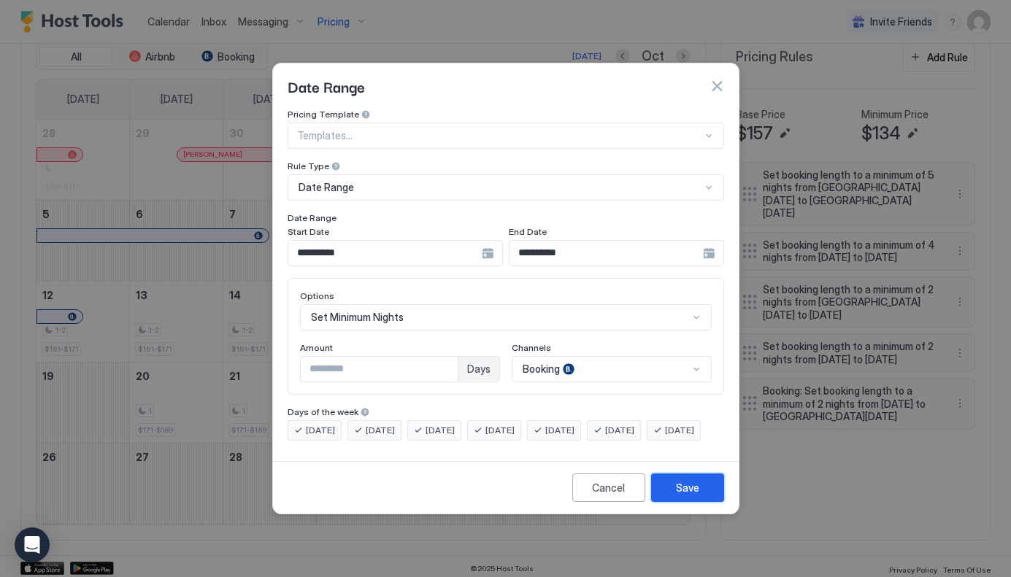
click at [699, 497] on button "Save" at bounding box center [687, 488] width 73 height 28
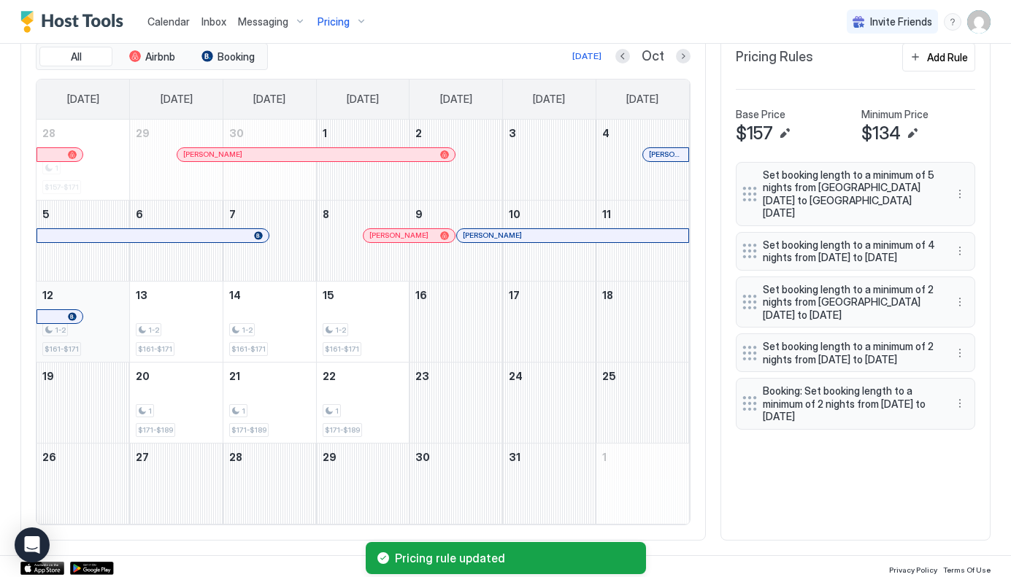
click at [107, 327] on div "1-2" at bounding box center [82, 330] width 81 height 14
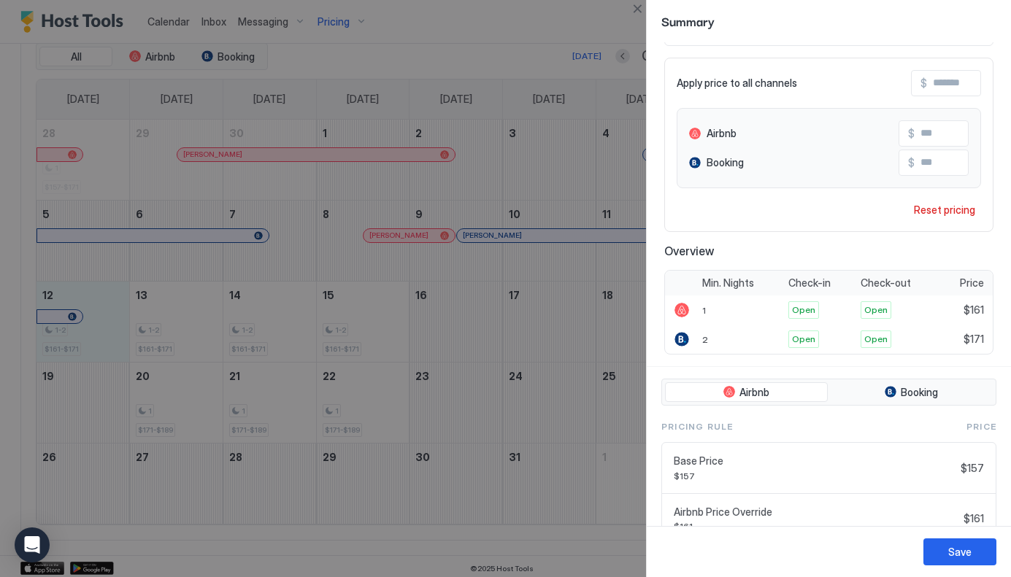
scroll to position [198, 0]
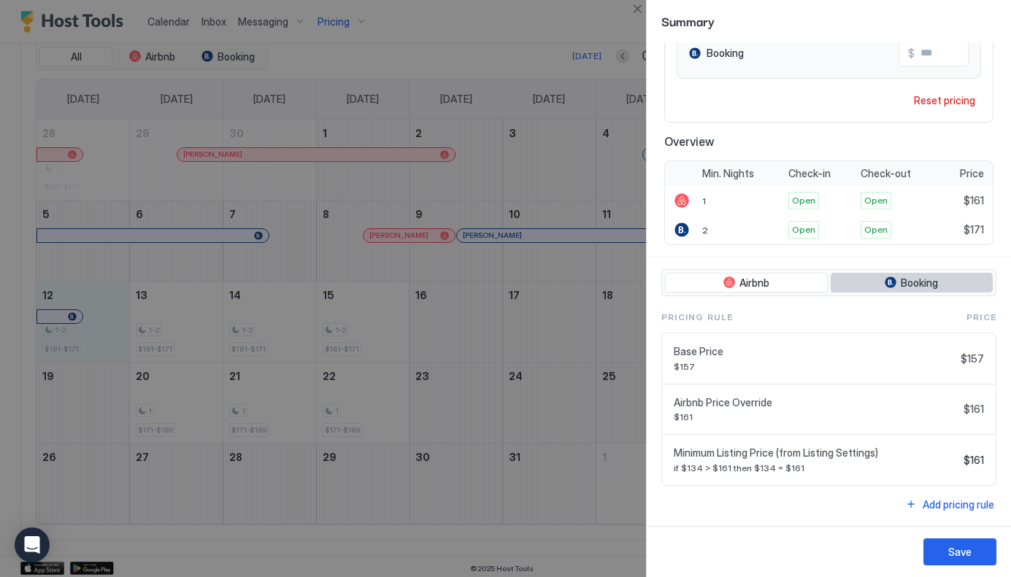
click at [920, 276] on button "Booking" at bounding box center [912, 283] width 163 height 20
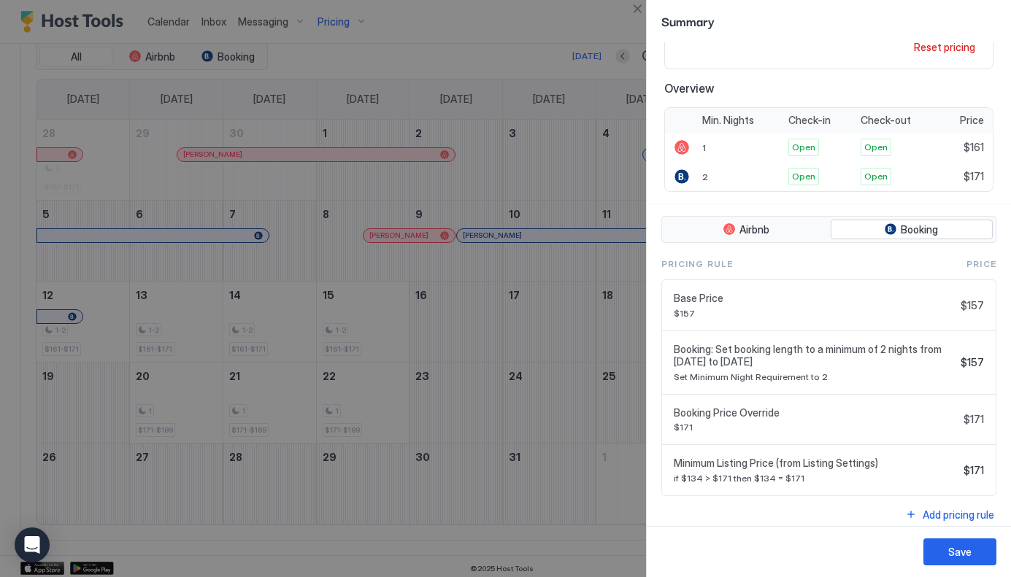
scroll to position [261, 0]
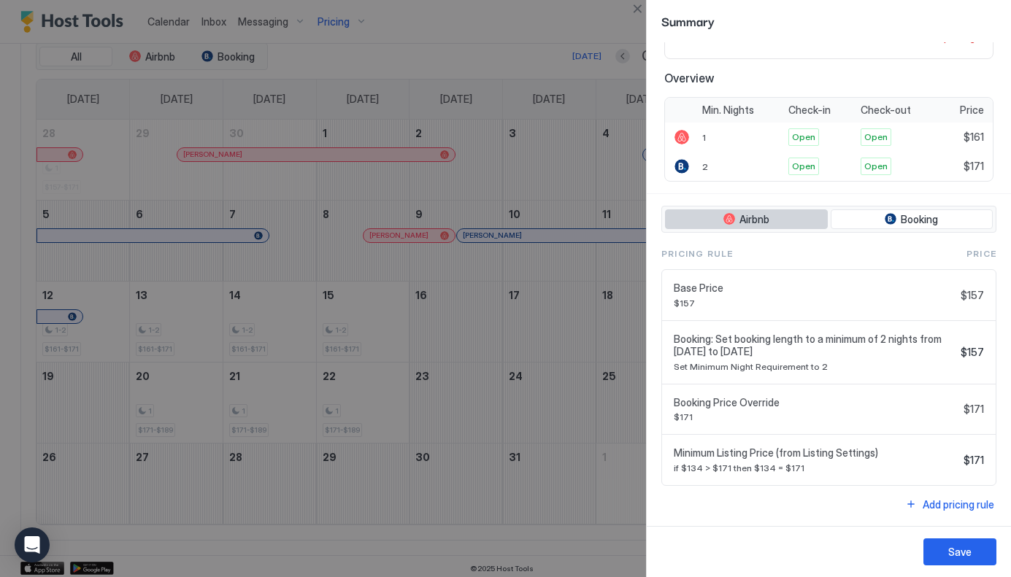
click at [760, 218] on span "Airbnb" at bounding box center [754, 219] width 30 height 13
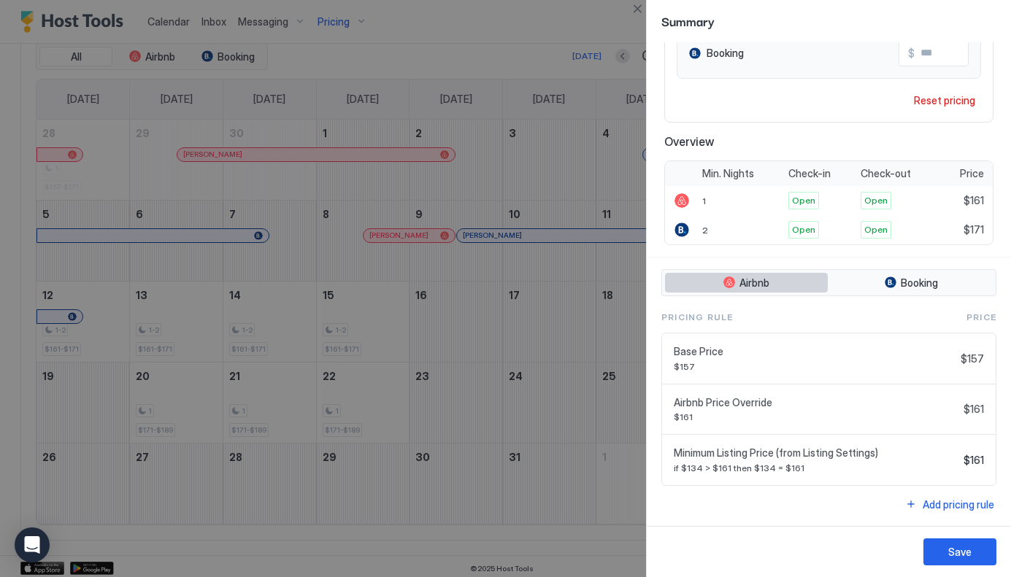
scroll to position [198, 0]
click at [879, 282] on button "Booking" at bounding box center [912, 283] width 163 height 20
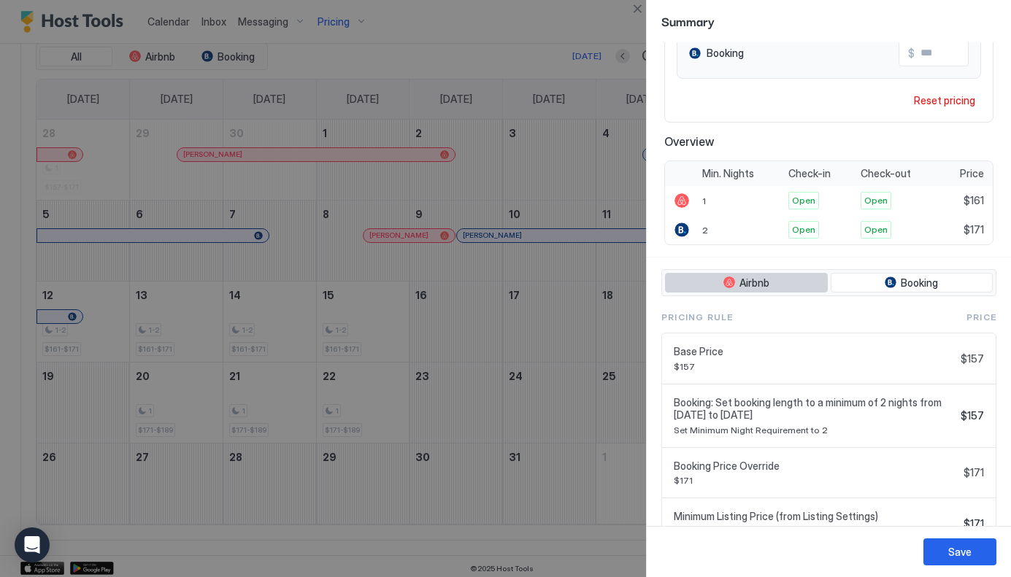
click at [777, 280] on button "Airbnb" at bounding box center [746, 283] width 163 height 20
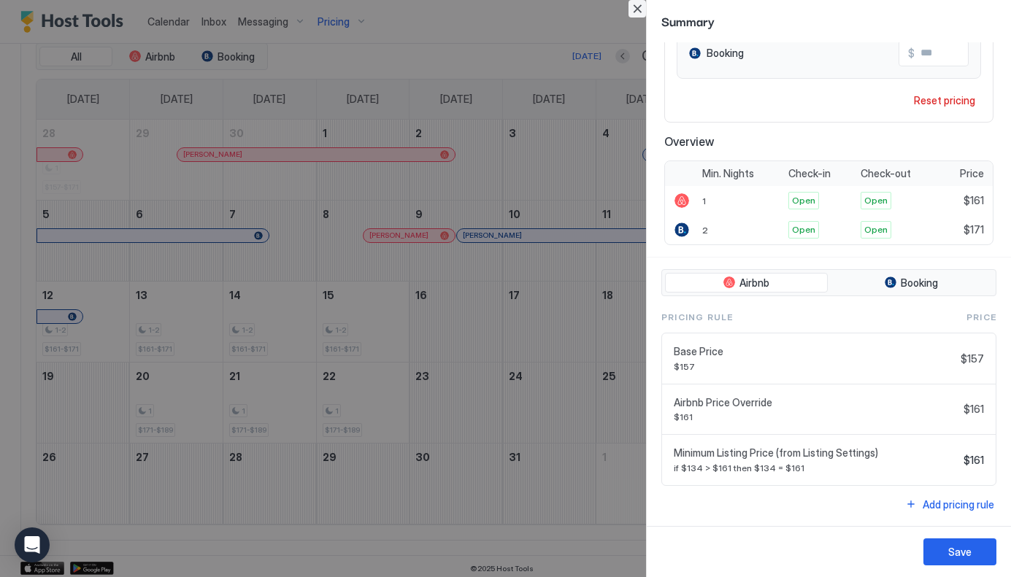
click at [642, 4] on button "Close" at bounding box center [637, 9] width 18 height 18
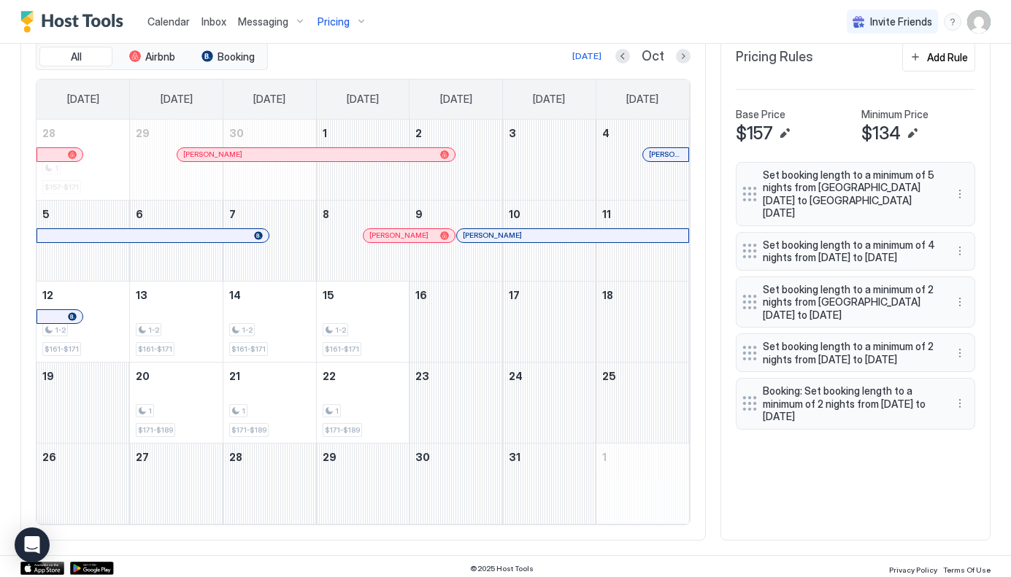
click at [336, 18] on span "Pricing" at bounding box center [333, 21] width 32 height 13
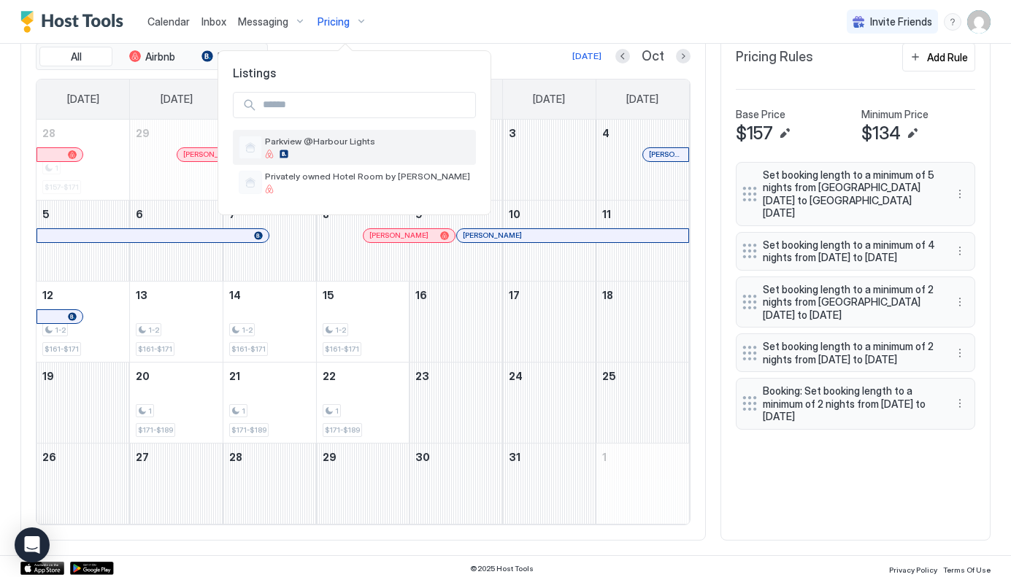
click at [339, 145] on span "Parkview @Harbour Lights" at bounding box center [367, 141] width 205 height 11
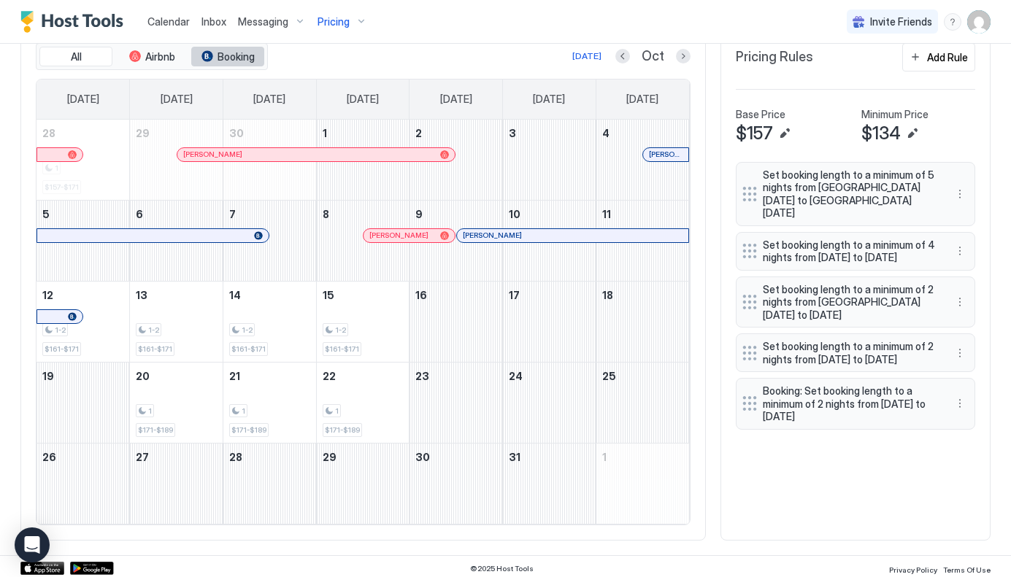
click at [226, 57] on span "Booking" at bounding box center [235, 56] width 37 height 13
click at [164, 60] on span "Airbnb" at bounding box center [160, 56] width 30 height 13
click at [242, 59] on span "Booking" at bounding box center [235, 56] width 37 height 13
click at [85, 63] on button "All" at bounding box center [75, 57] width 73 height 20
click at [355, 20] on div "Pricing" at bounding box center [342, 21] width 61 height 25
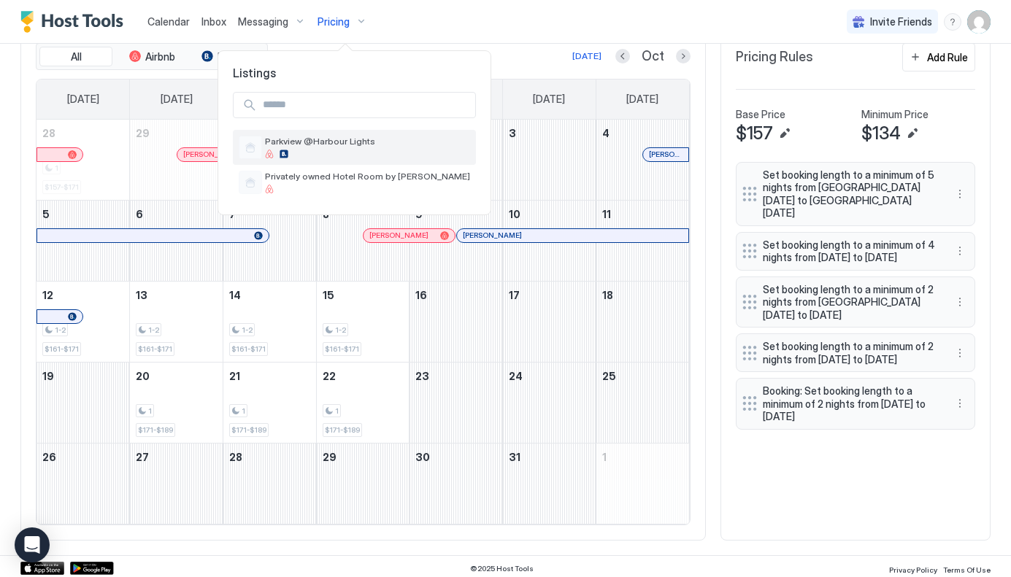
click at [362, 142] on span "Parkview @Harbour Lights" at bounding box center [367, 141] width 205 height 11
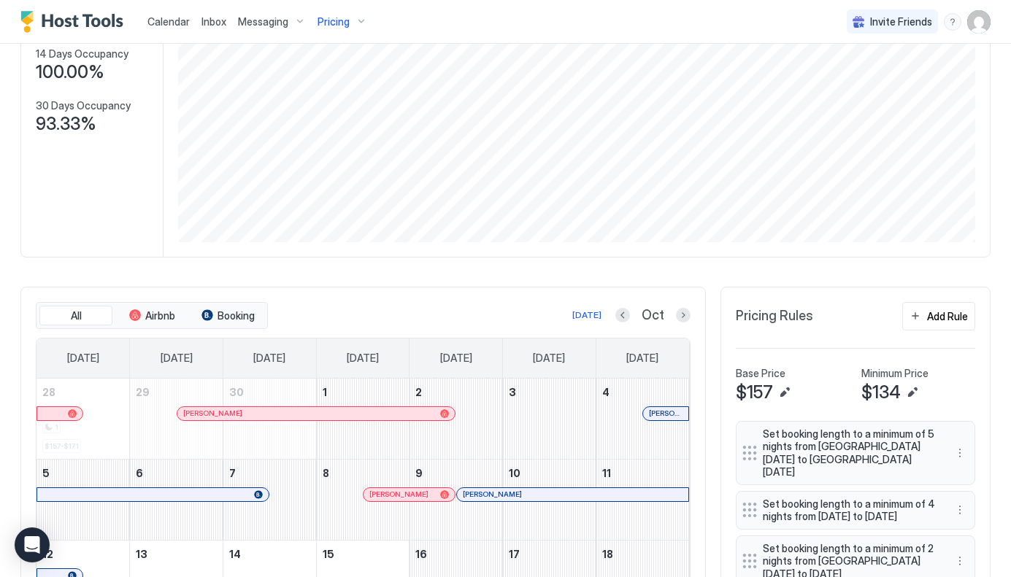
scroll to position [191, 0]
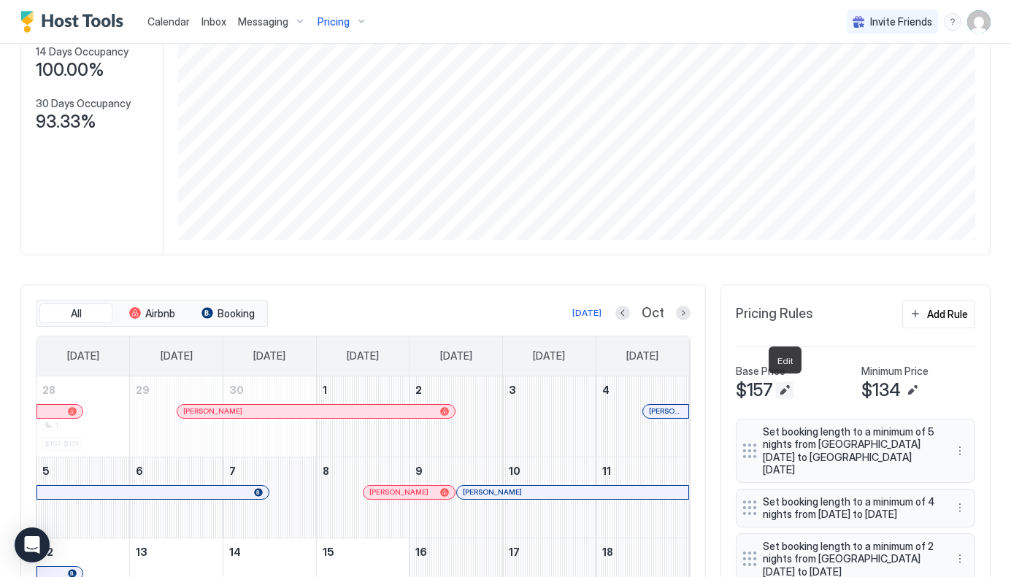
click at [785, 390] on button "Edit" at bounding box center [785, 391] width 18 height 18
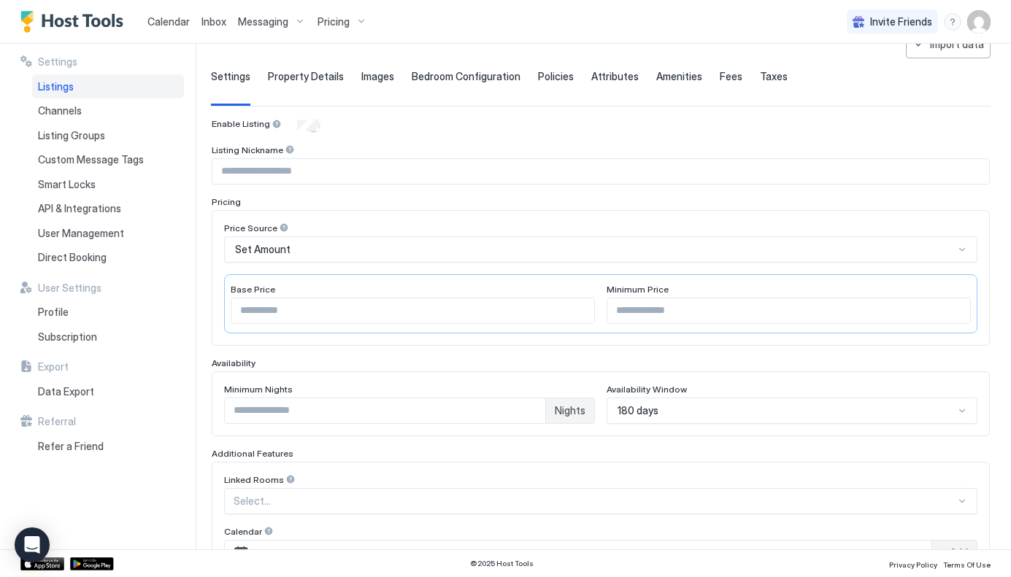
scroll to position [92, 0]
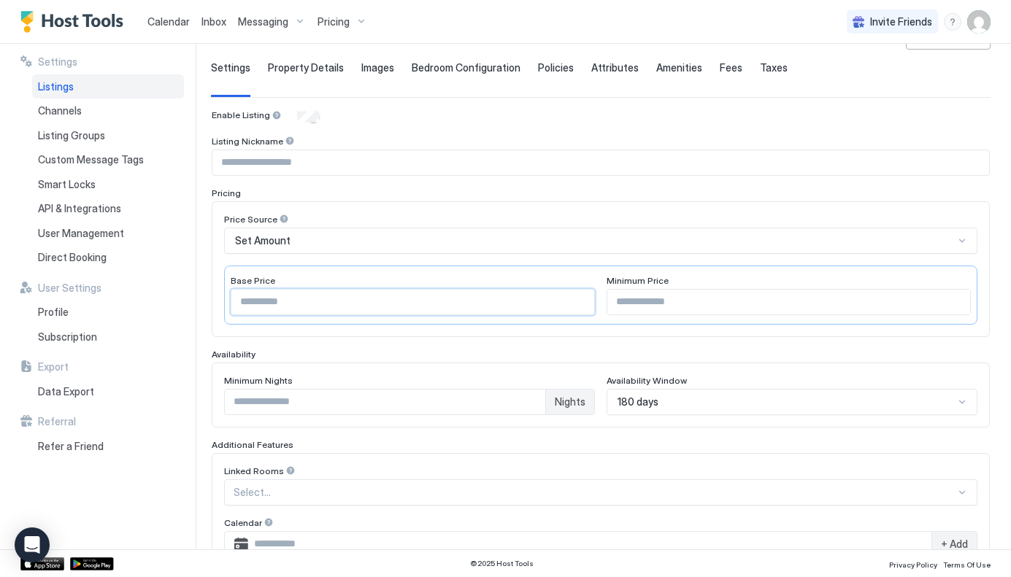
drag, startPoint x: 245, startPoint y: 301, endPoint x: 271, endPoint y: 306, distance: 25.9
click at [271, 306] on input "***" at bounding box center [412, 302] width 363 height 25
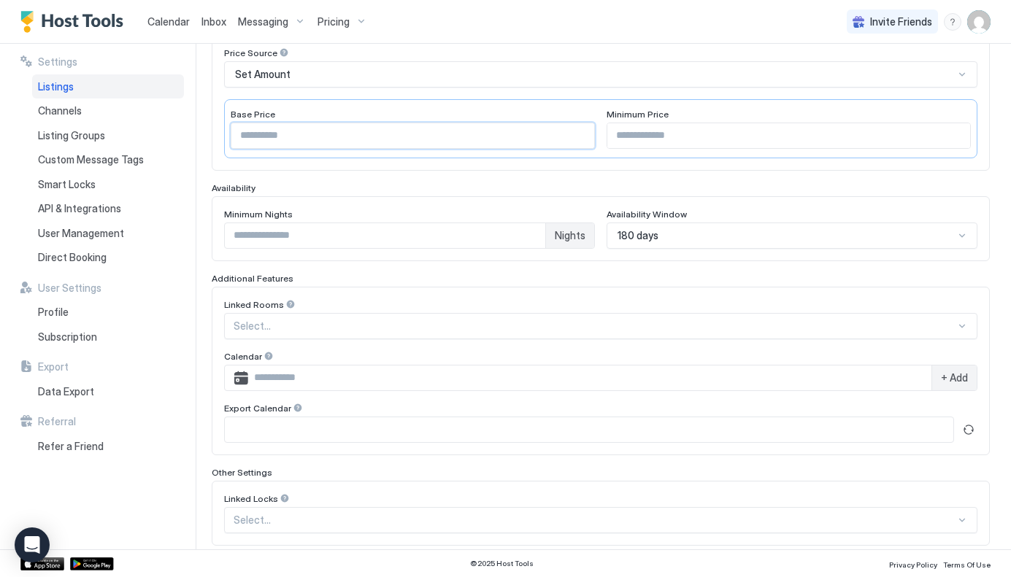
scroll to position [287, 0]
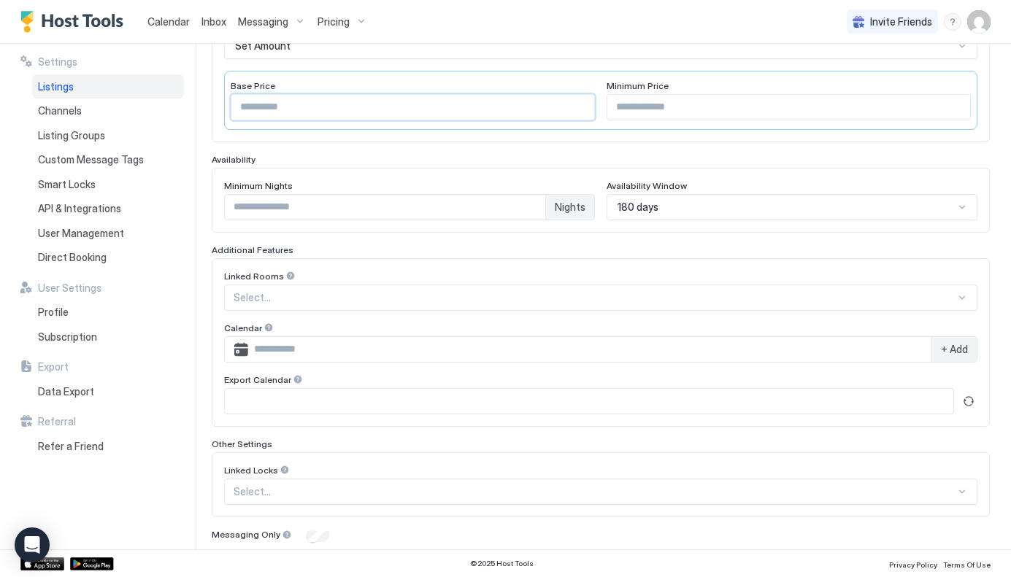
click at [282, 296] on div at bounding box center [595, 297] width 722 height 13
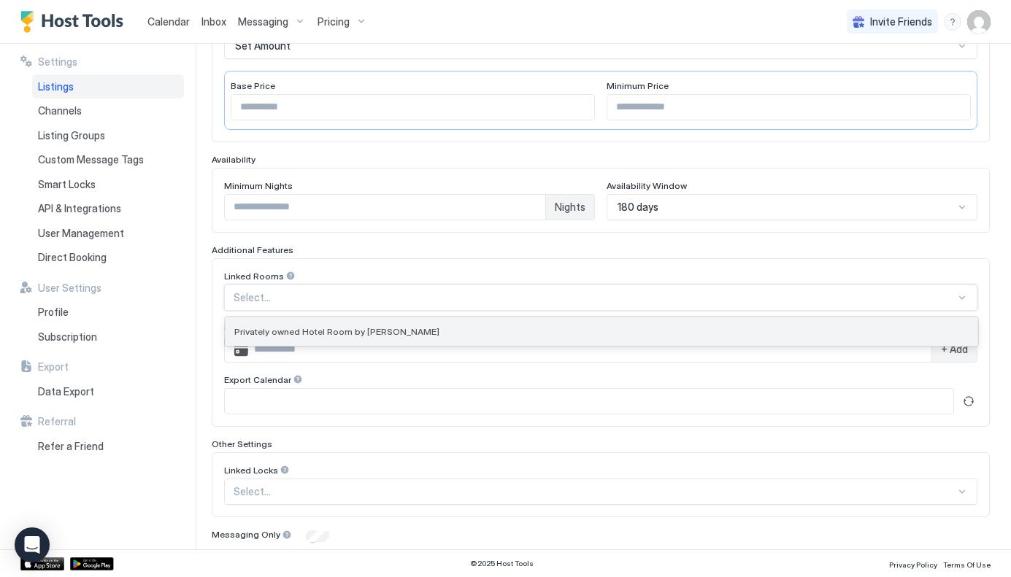
click at [354, 326] on span "Privately owned Hotel Room by [PERSON_NAME]" at bounding box center [336, 331] width 205 height 11
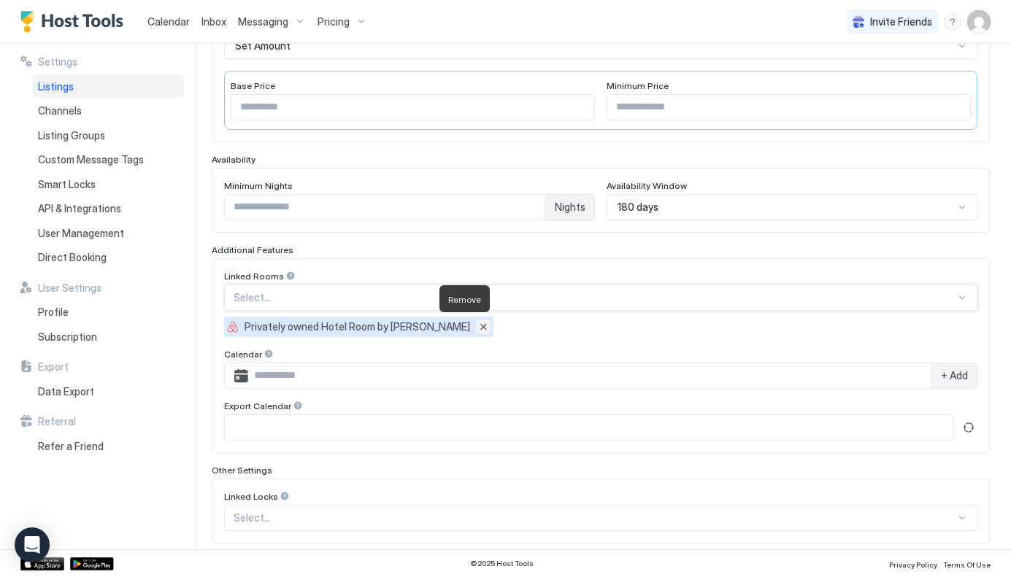
click at [476, 325] on button "Remove" at bounding box center [483, 327] width 15 height 15
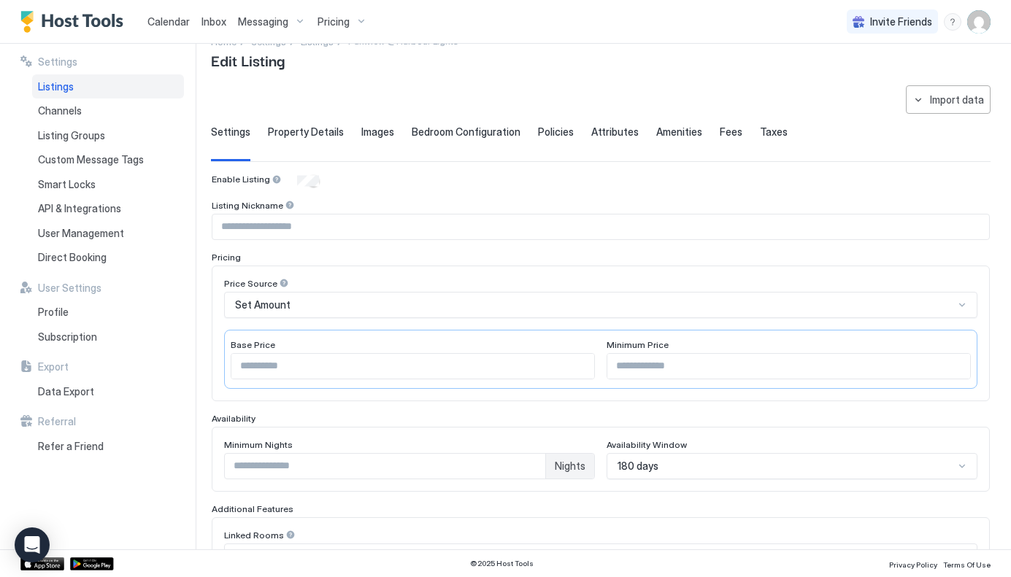
scroll to position [31, 0]
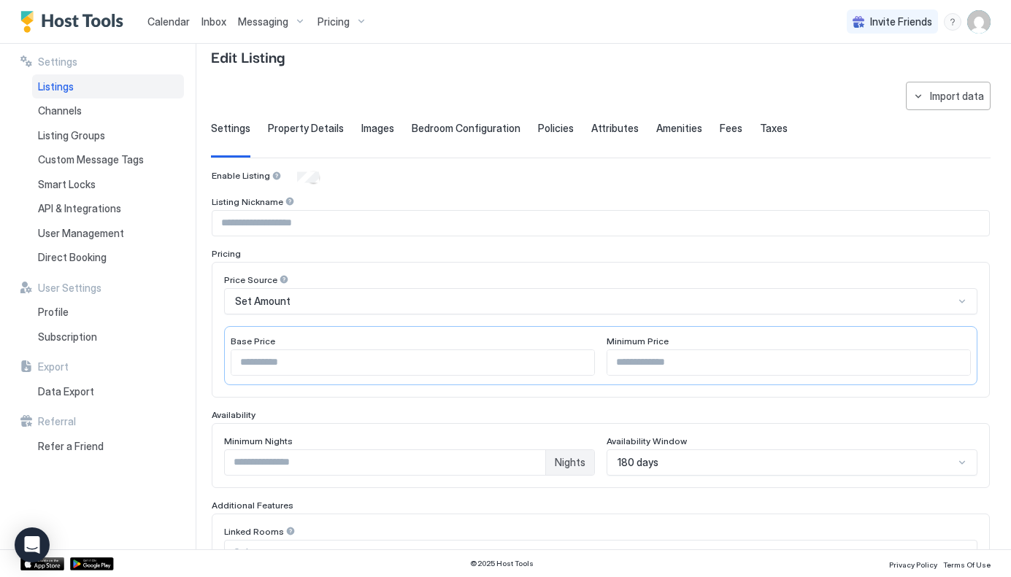
click at [307, 139] on div "Property Details" at bounding box center [306, 140] width 76 height 36
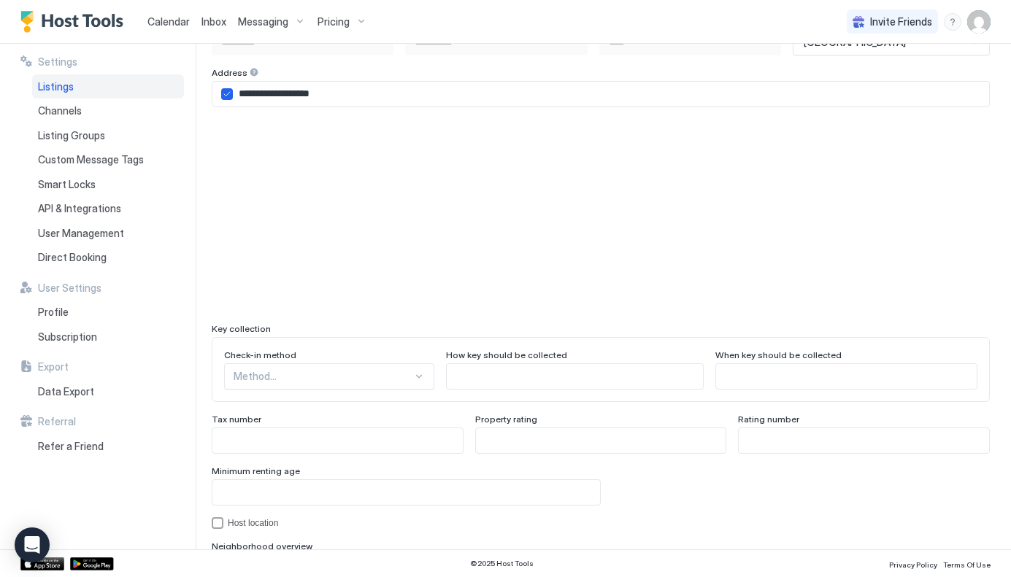
scroll to position [1203, 0]
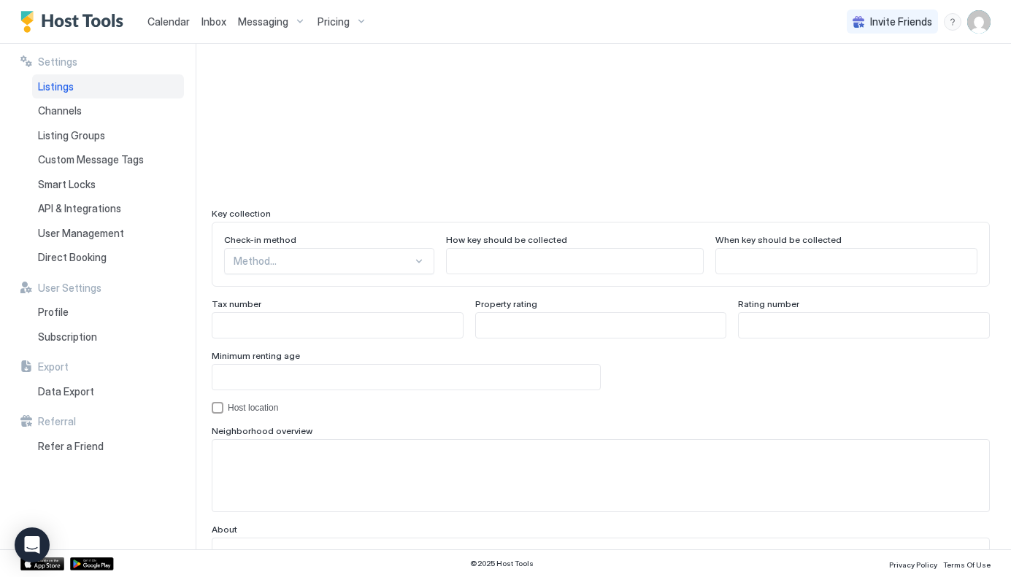
click at [399, 274] on div "Method..." at bounding box center [329, 261] width 210 height 26
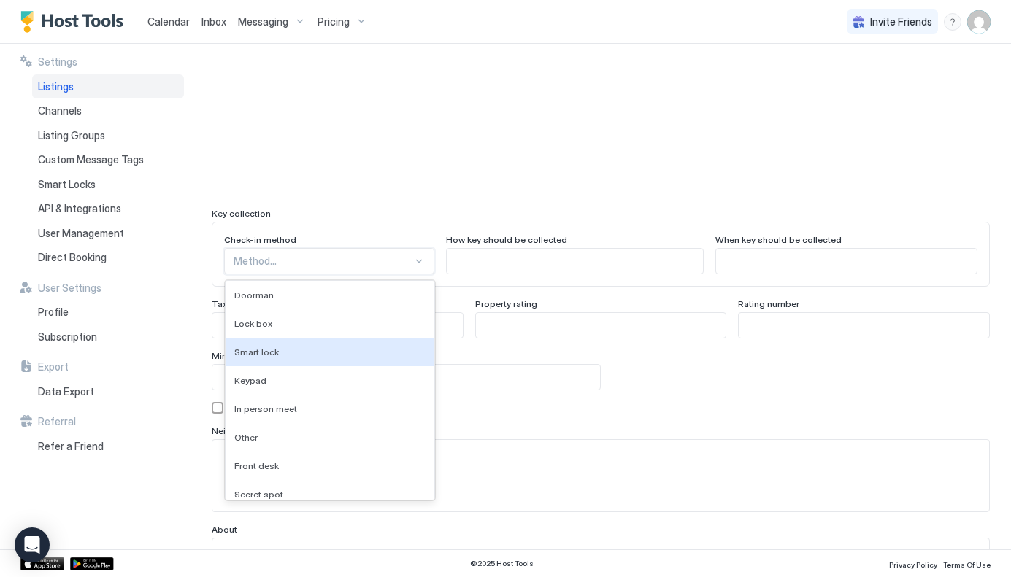
click at [193, 384] on div "Settings Listings Channels Listing Groups Custom Message Tags Smart Locks API &…" at bounding box center [107, 297] width 175 height 506
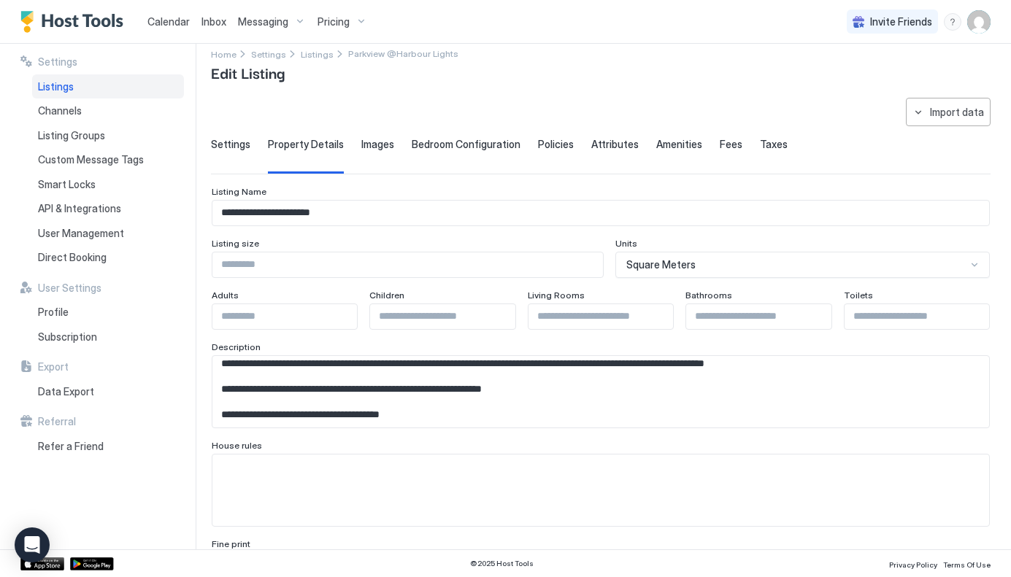
scroll to position [0, 0]
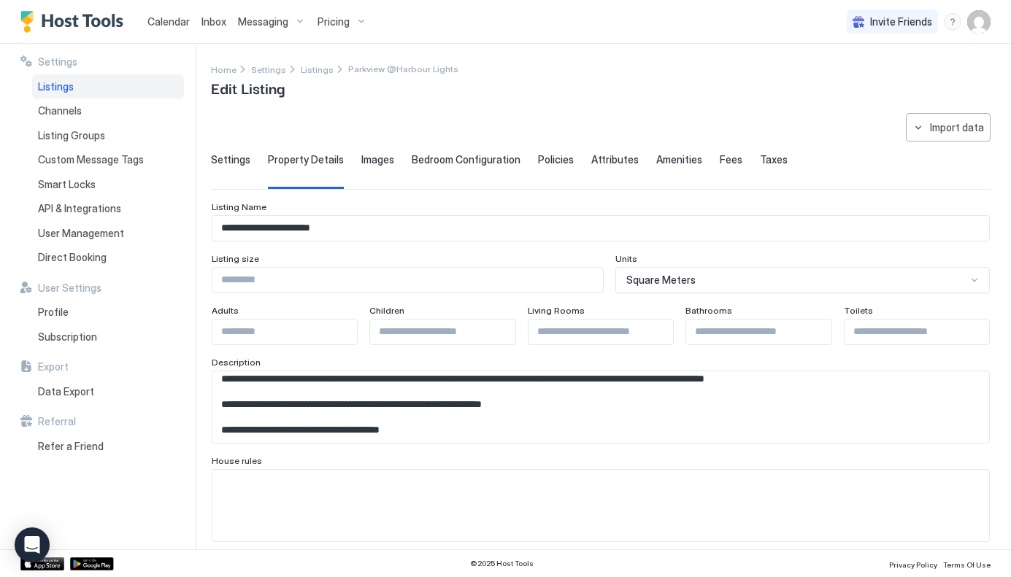
click at [379, 158] on span "Images" at bounding box center [377, 159] width 33 height 13
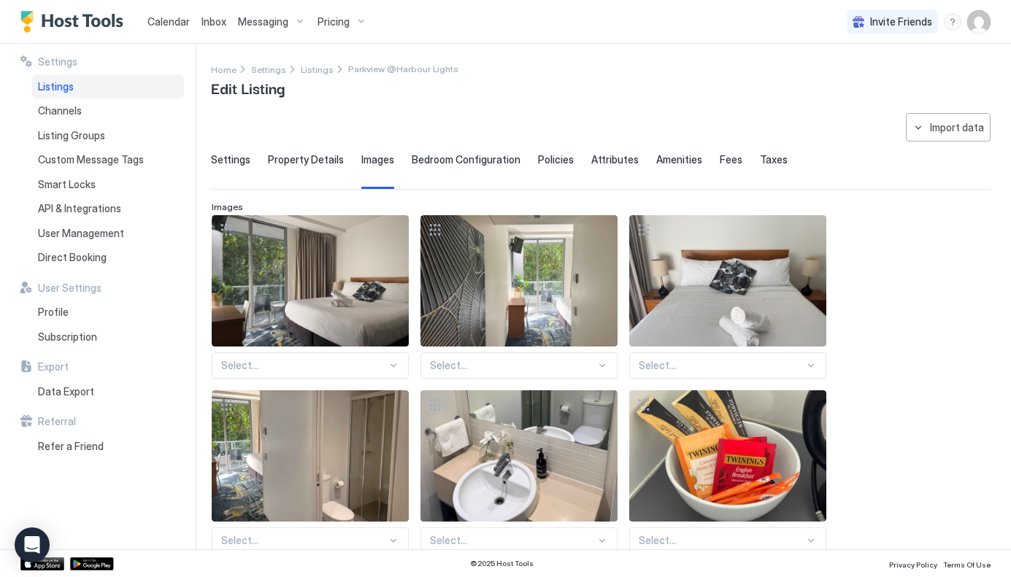
click at [462, 156] on span "Bedroom Configuration" at bounding box center [466, 159] width 109 height 13
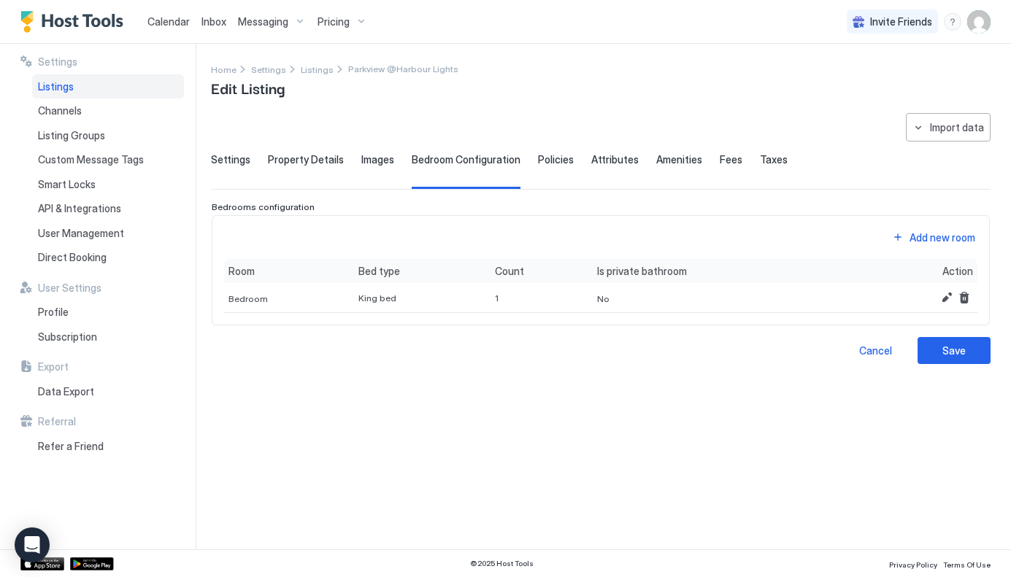
click at [551, 156] on span "Policies" at bounding box center [556, 159] width 36 height 13
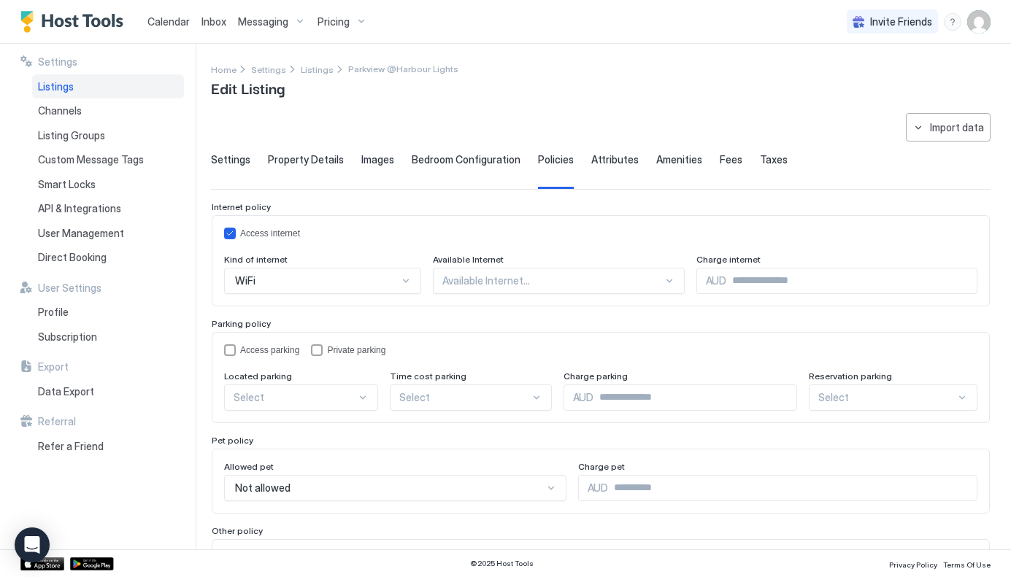
click at [412, 280] on div at bounding box center [406, 281] width 12 height 12
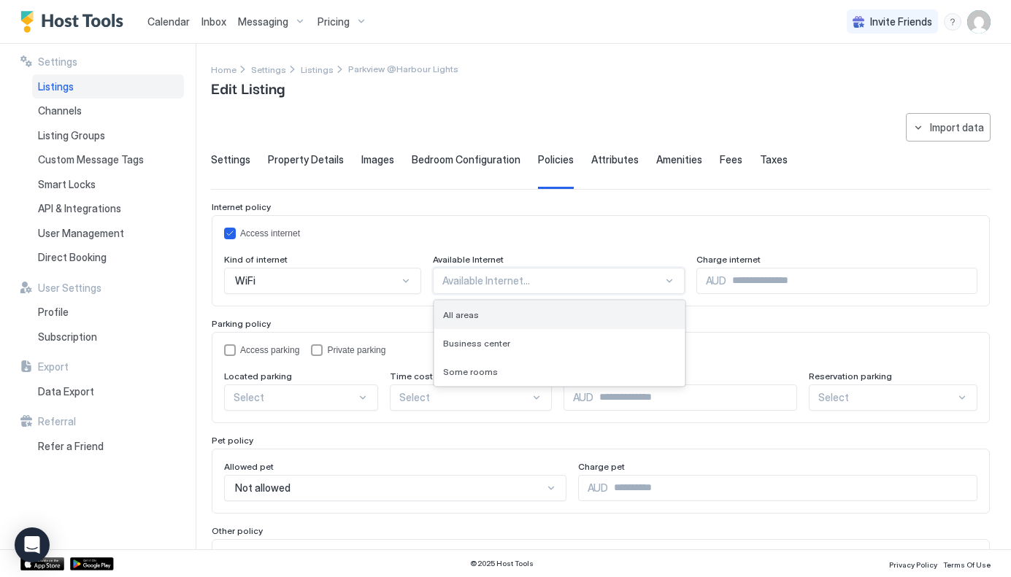
click at [508, 316] on div "All areas" at bounding box center [560, 314] width 234 height 11
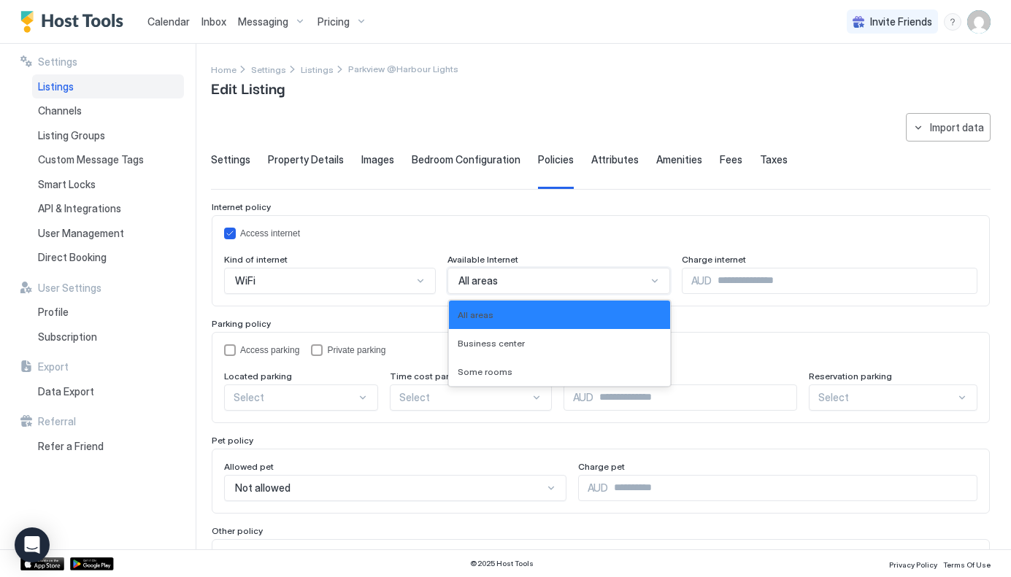
click at [491, 281] on div "All areas" at bounding box center [552, 280] width 188 height 13
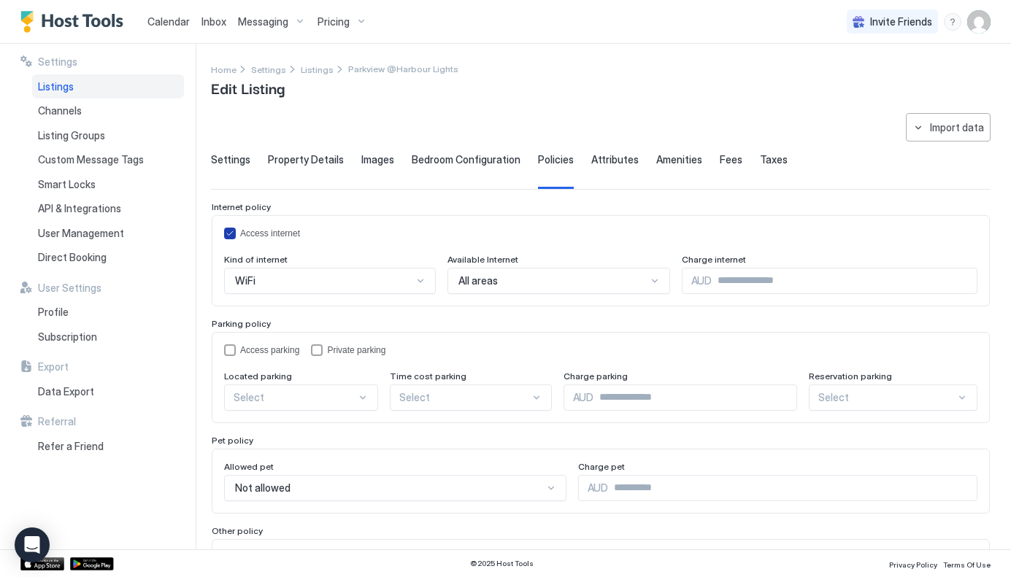
click at [553, 229] on div "Access internet" at bounding box center [600, 234] width 753 height 12
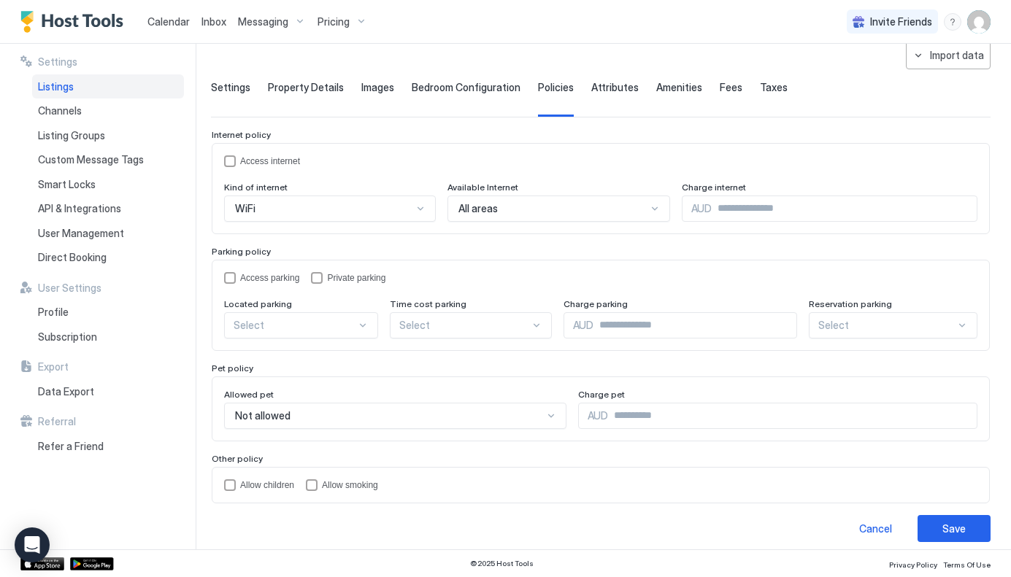
scroll to position [82, 0]
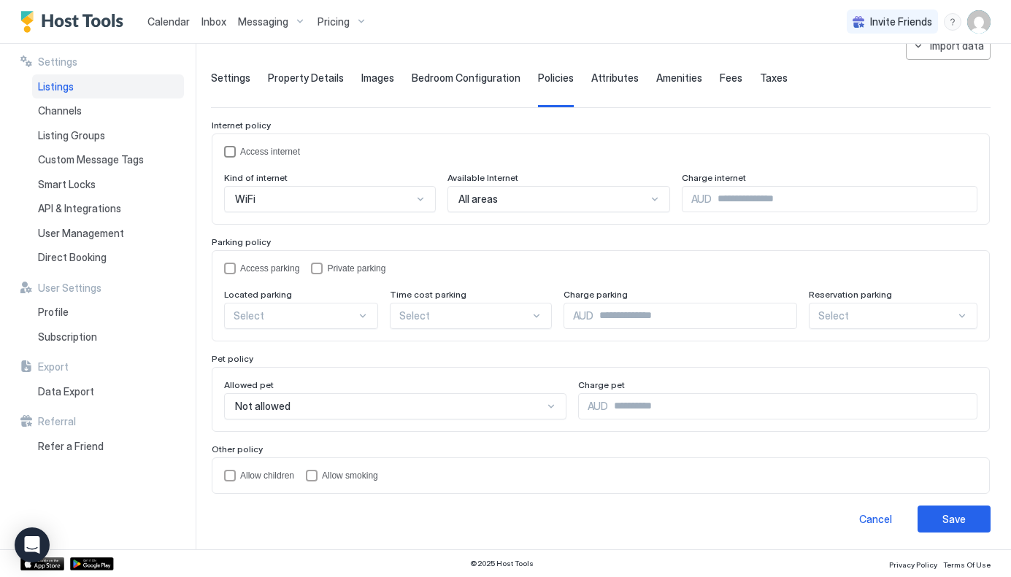
click at [278, 147] on div "Access internet" at bounding box center [270, 152] width 60 height 10
click at [600, 78] on span "Attributes" at bounding box center [614, 78] width 47 height 13
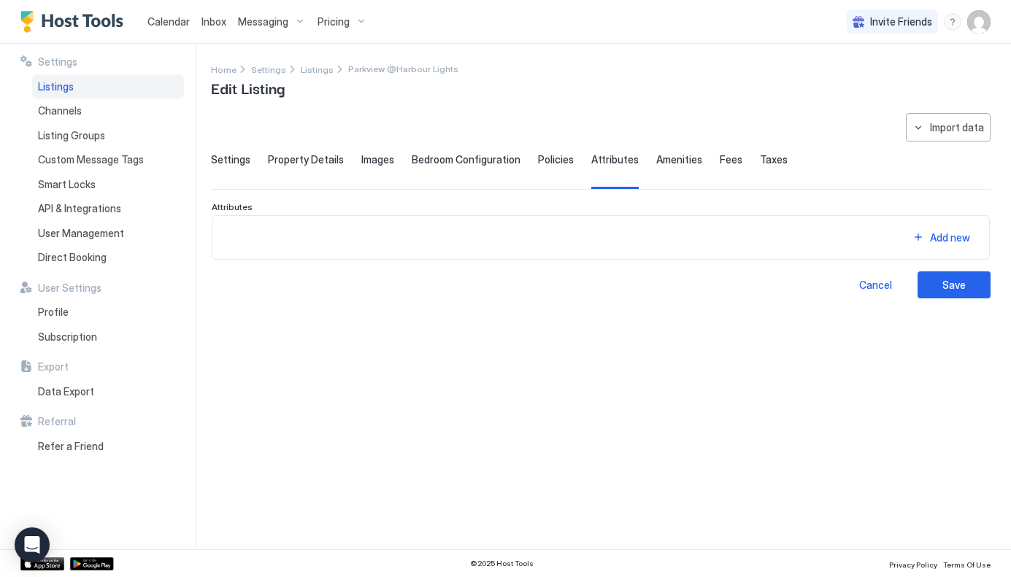
scroll to position [0, 0]
click at [674, 161] on span "Amenities" at bounding box center [679, 159] width 46 height 13
click at [720, 161] on span "Fees" at bounding box center [731, 159] width 23 height 13
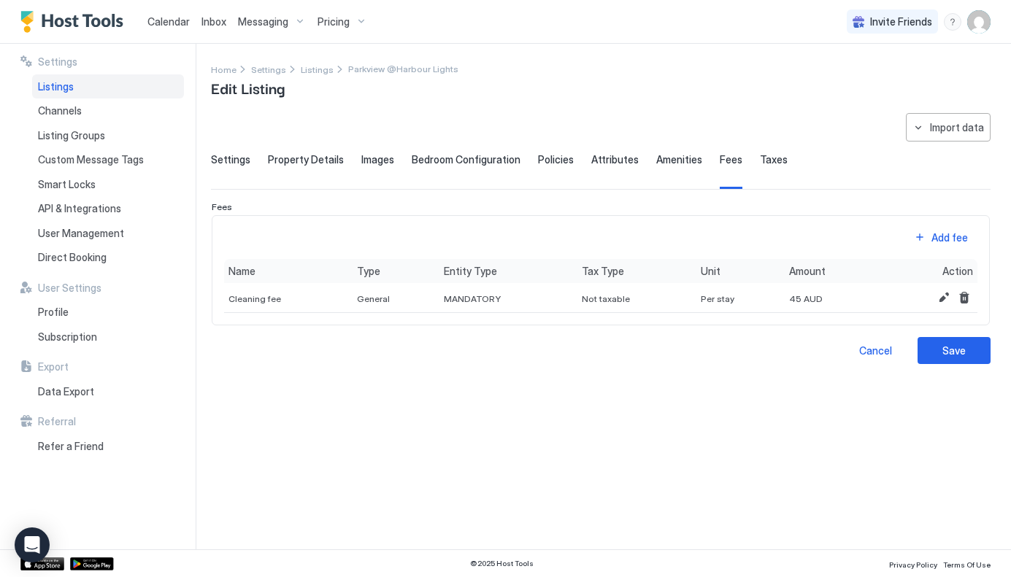
click at [760, 161] on span "Taxes" at bounding box center [774, 159] width 28 height 13
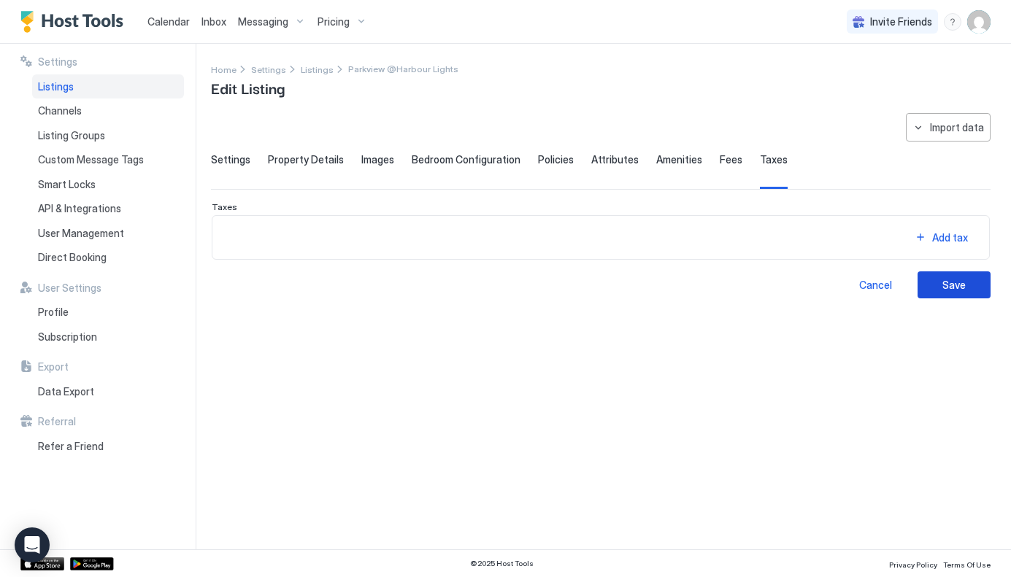
click at [946, 280] on div "Save" at bounding box center [953, 284] width 23 height 15
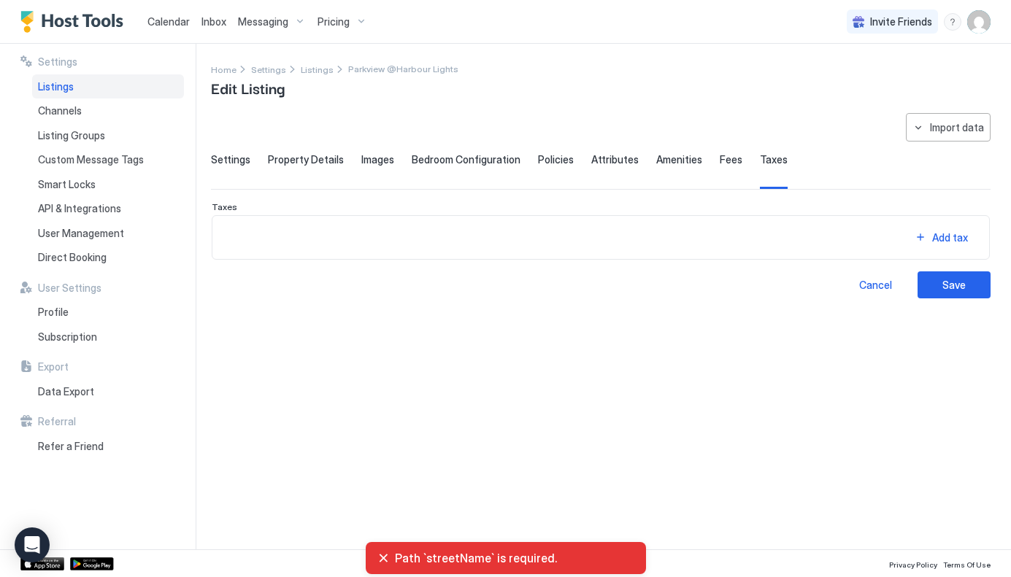
click at [234, 160] on span "Settings" at bounding box center [230, 159] width 39 height 13
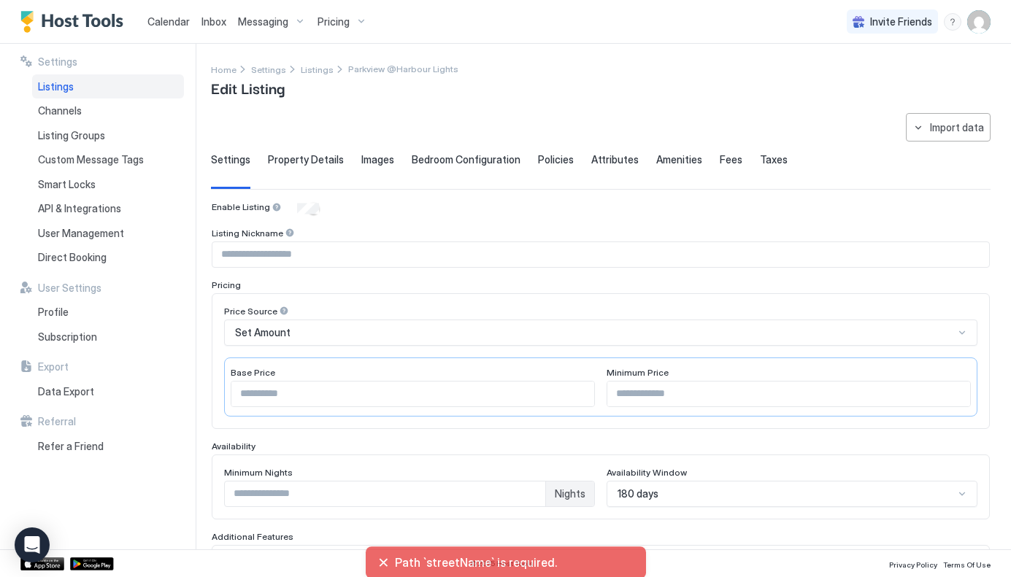
click at [327, 161] on span "Property Details" at bounding box center [306, 159] width 76 height 13
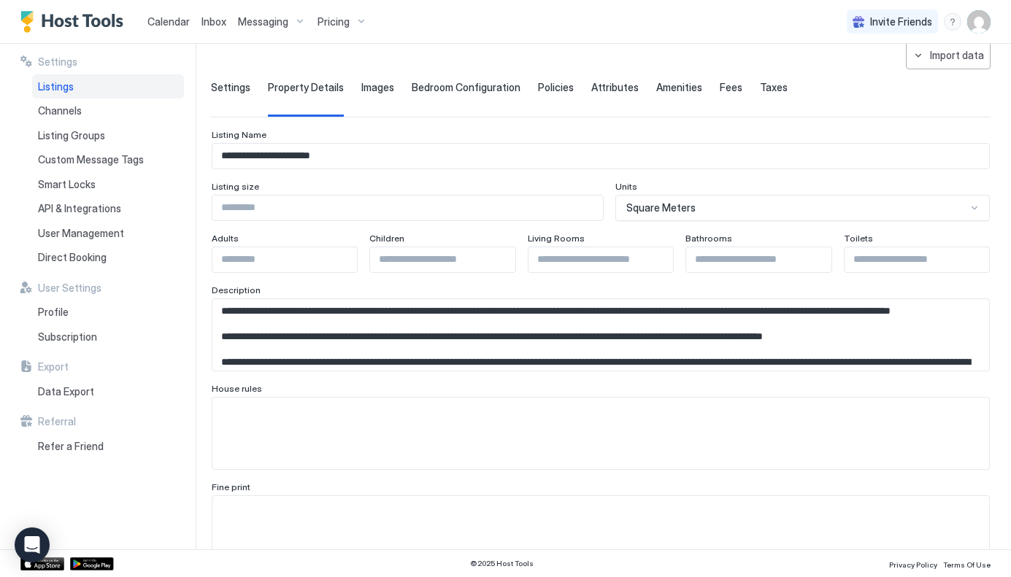
scroll to position [69, 0]
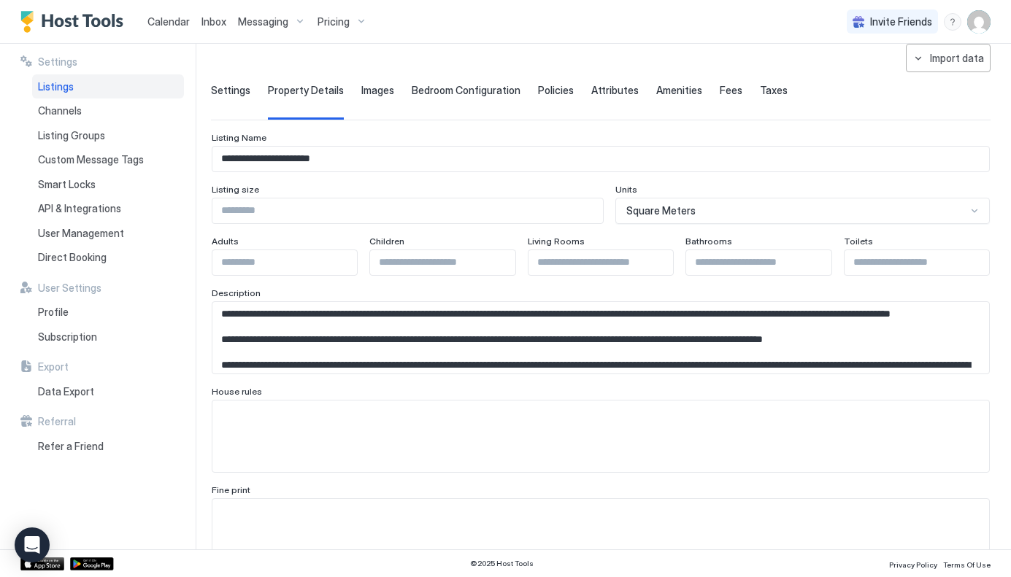
click at [242, 93] on span "Settings" at bounding box center [230, 90] width 39 height 13
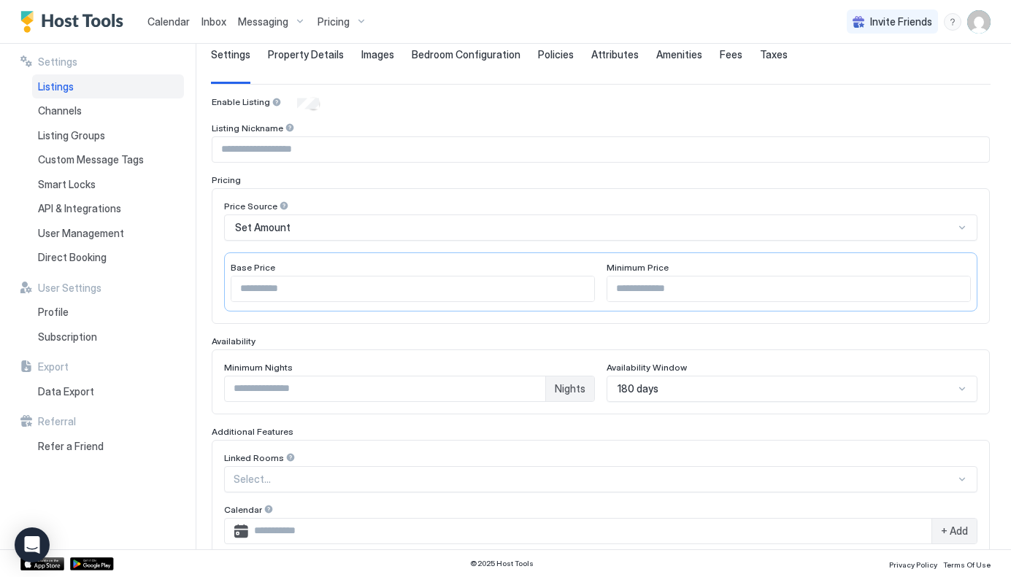
scroll to position [124, 0]
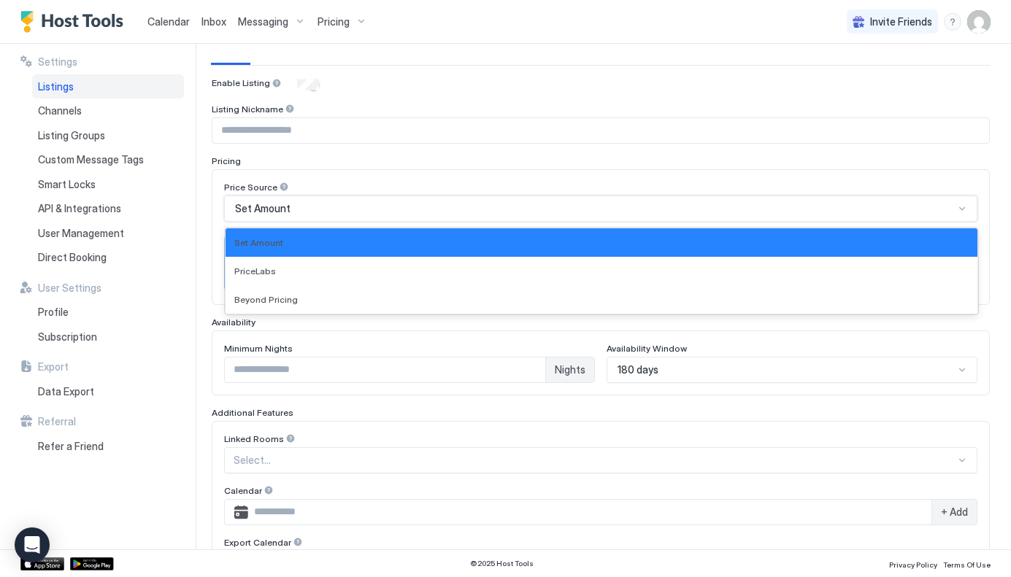
click at [379, 199] on div "Set Amount" at bounding box center [600, 209] width 753 height 26
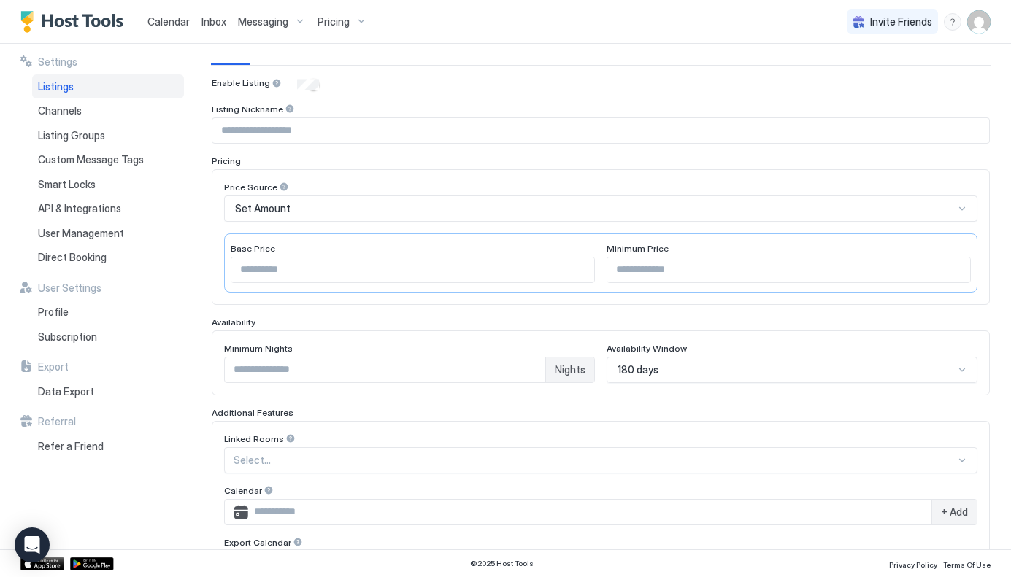
click at [434, 95] on div "Enable Listing Listing Nickname Pricing Price Source Set Amount Base Price *** …" at bounding box center [601, 391] width 778 height 629
click at [58, 110] on span "Channels" at bounding box center [60, 110] width 44 height 13
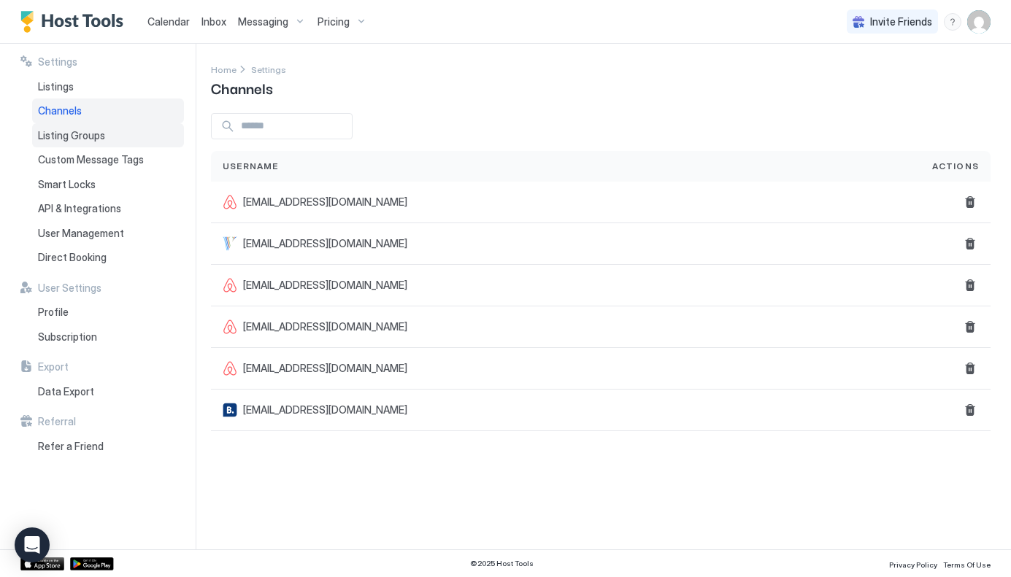
click at [80, 129] on span "Listing Groups" at bounding box center [71, 135] width 67 height 13
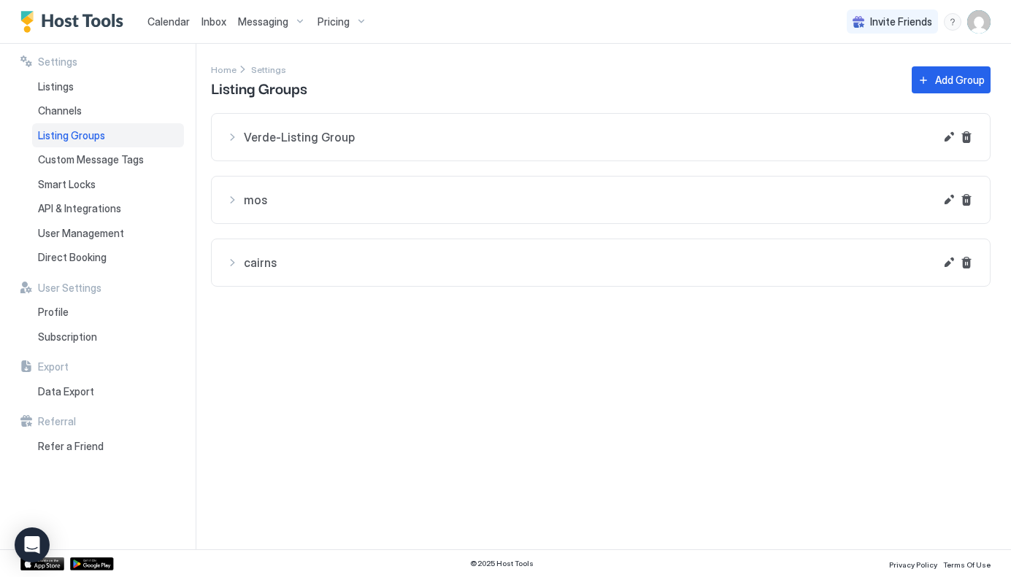
click at [235, 146] on div "cairns" at bounding box center [580, 137] width 708 height 18
click at [232, 146] on div "mos" at bounding box center [580, 137] width 708 height 18
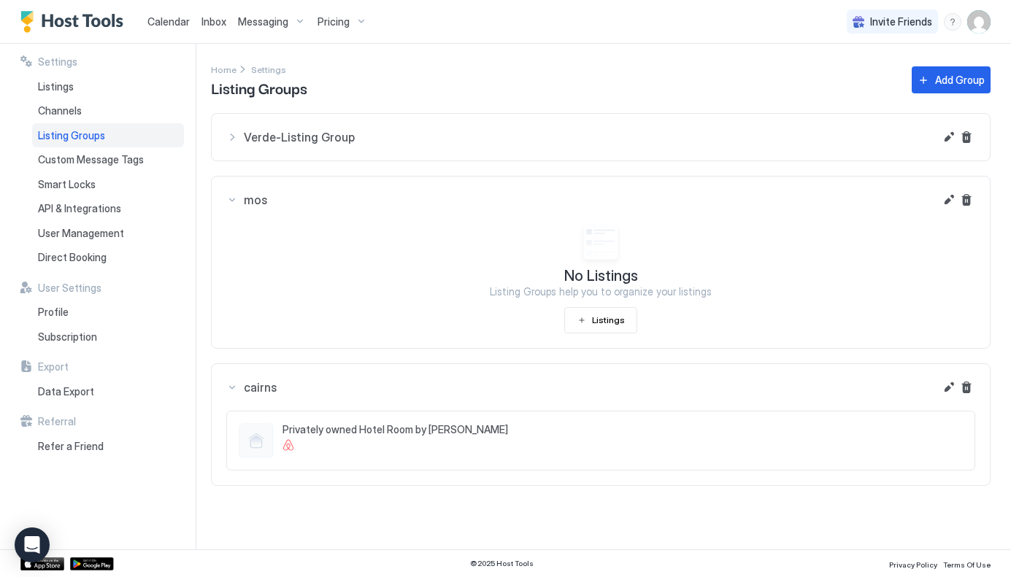
click at [232, 146] on div "mos" at bounding box center [580, 137] width 708 height 18
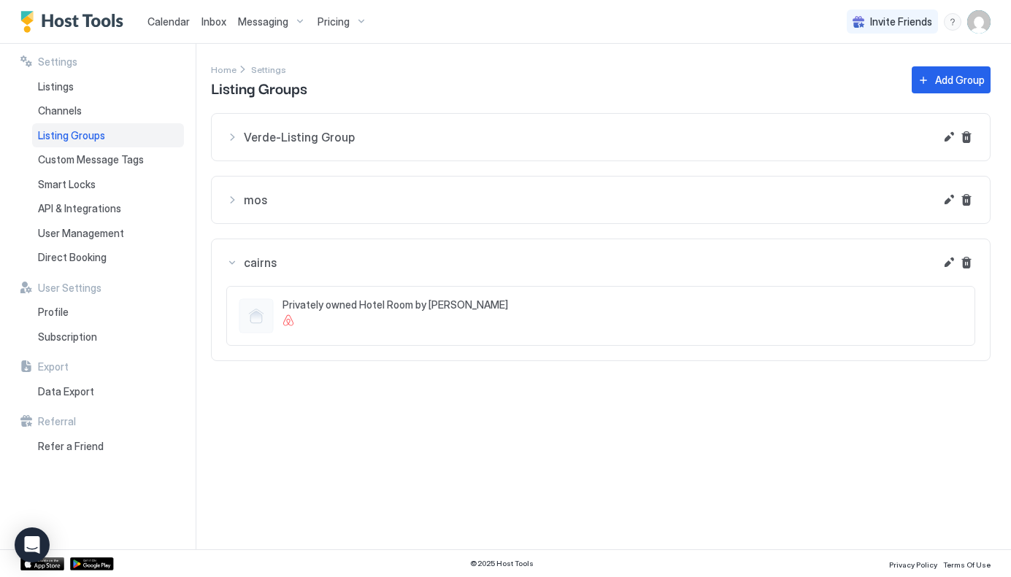
click at [237, 142] on div "Verde-Listing Group" at bounding box center [580, 137] width 708 height 18
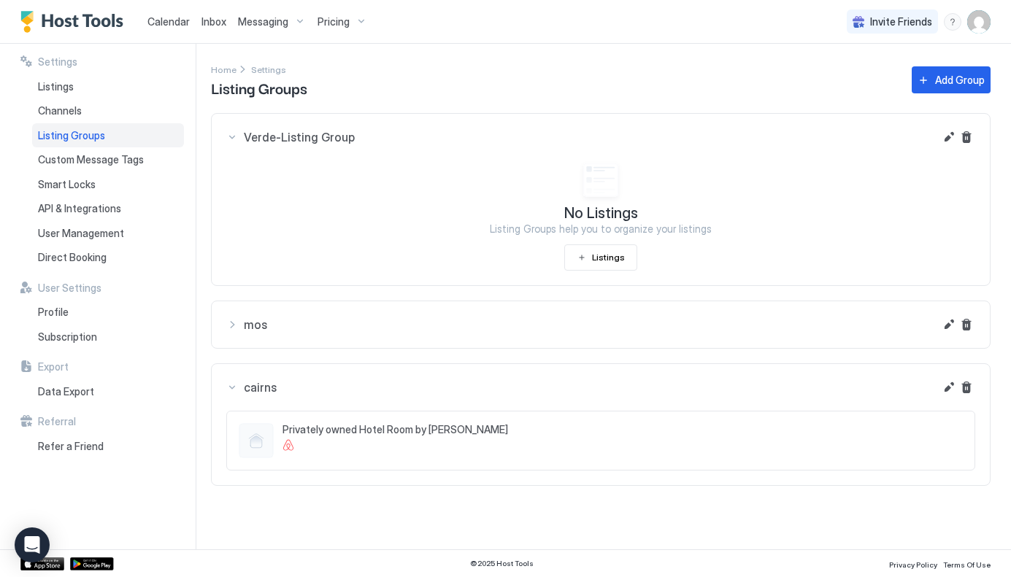
click at [237, 142] on div "Verde-Listing Group" at bounding box center [580, 137] width 708 height 18
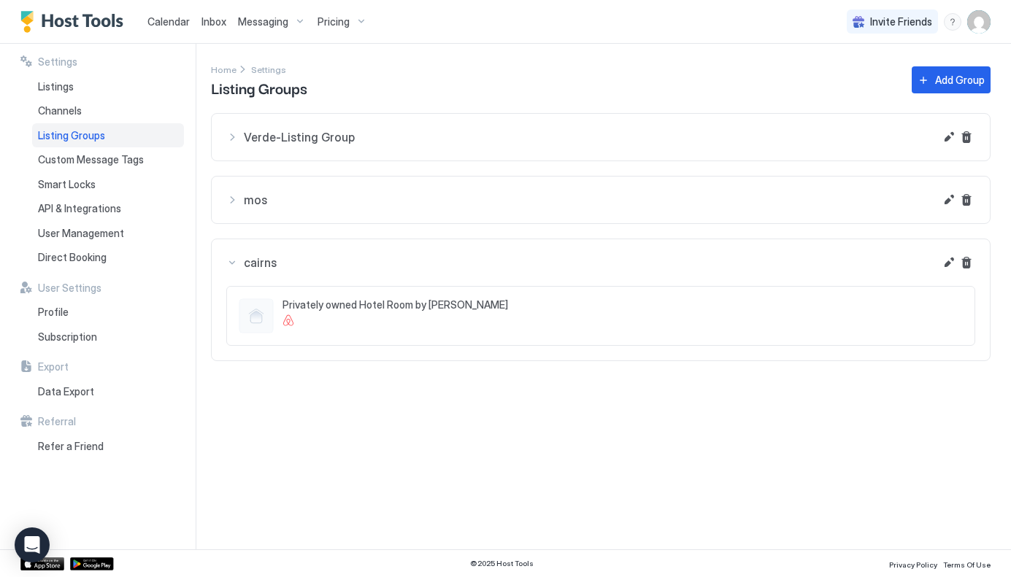
click at [232, 130] on div "Verde-Listing Group" at bounding box center [580, 137] width 708 height 18
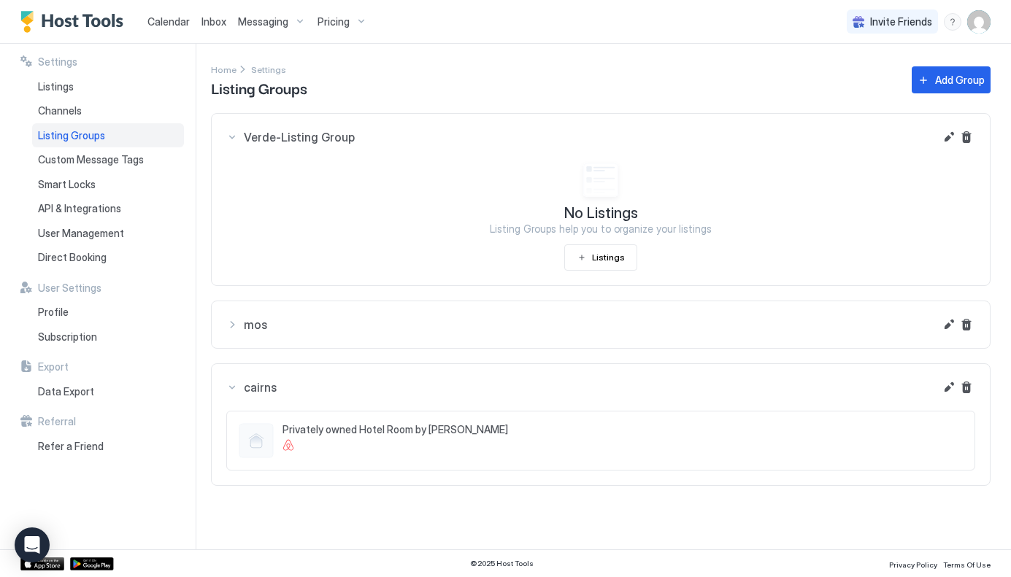
click at [232, 129] on div "Verde-Listing Group" at bounding box center [580, 137] width 708 height 18
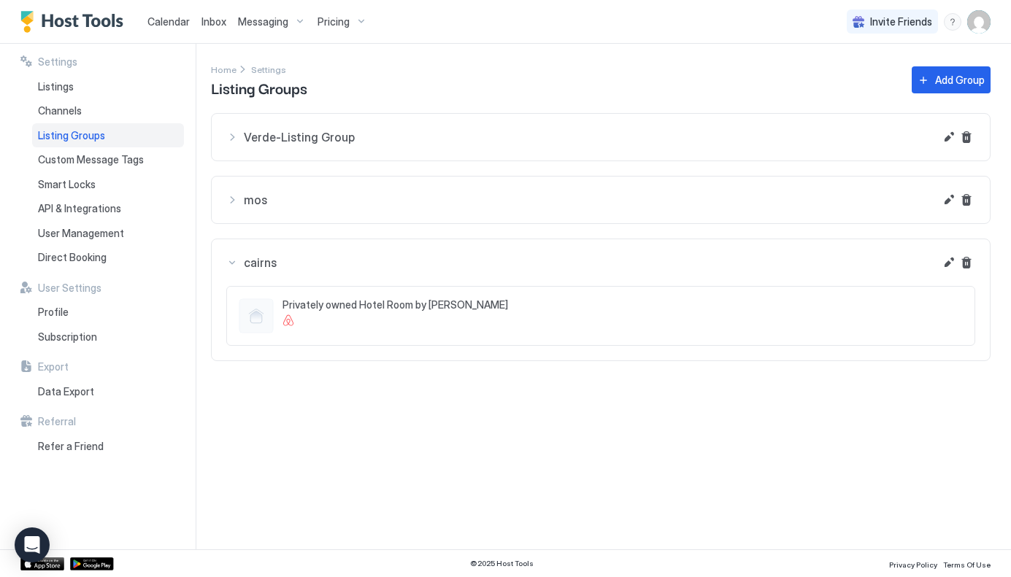
click at [235, 146] on div "mos" at bounding box center [580, 137] width 708 height 18
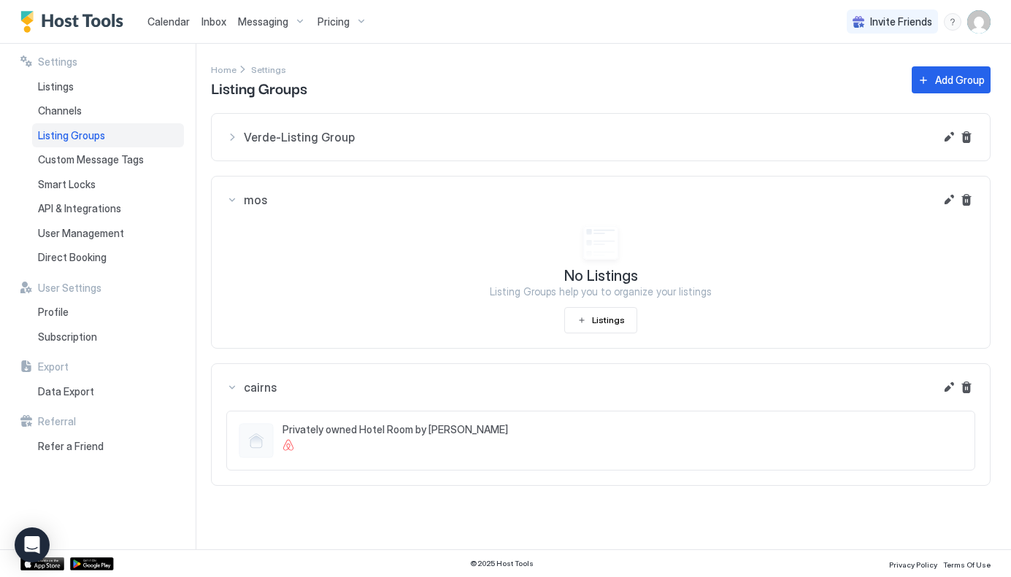
click at [235, 146] on div "mos" at bounding box center [580, 137] width 708 height 18
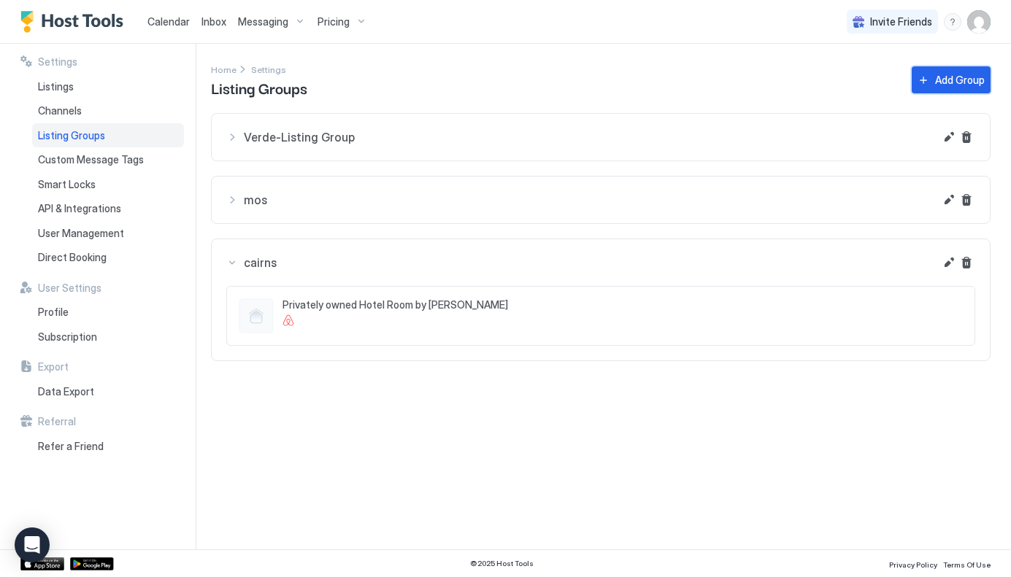
click at [963, 81] on div "Add Group" at bounding box center [960, 79] width 50 height 15
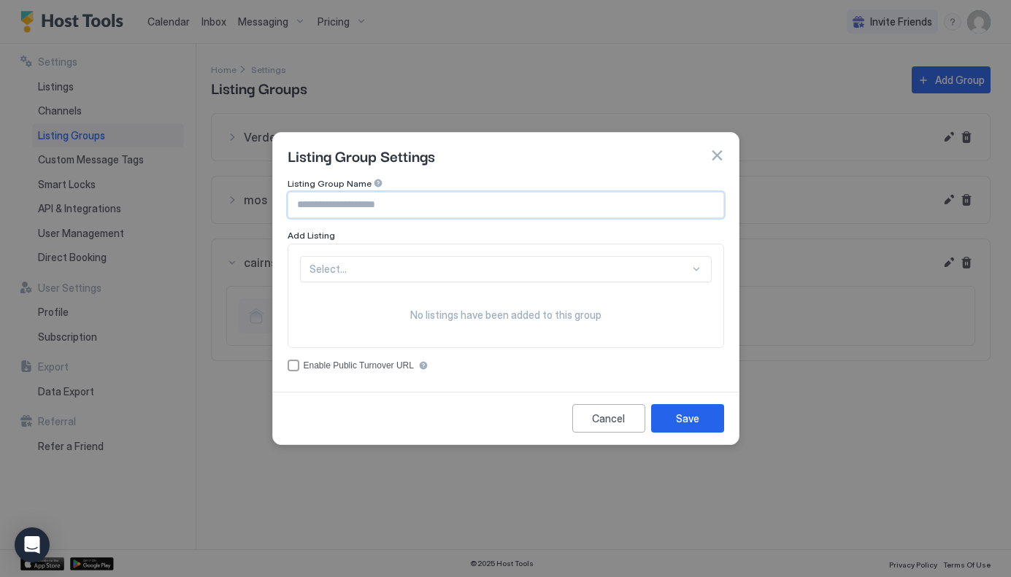
click at [437, 213] on input "Input Field" at bounding box center [505, 205] width 435 height 25
click at [407, 275] on div at bounding box center [499, 269] width 380 height 13
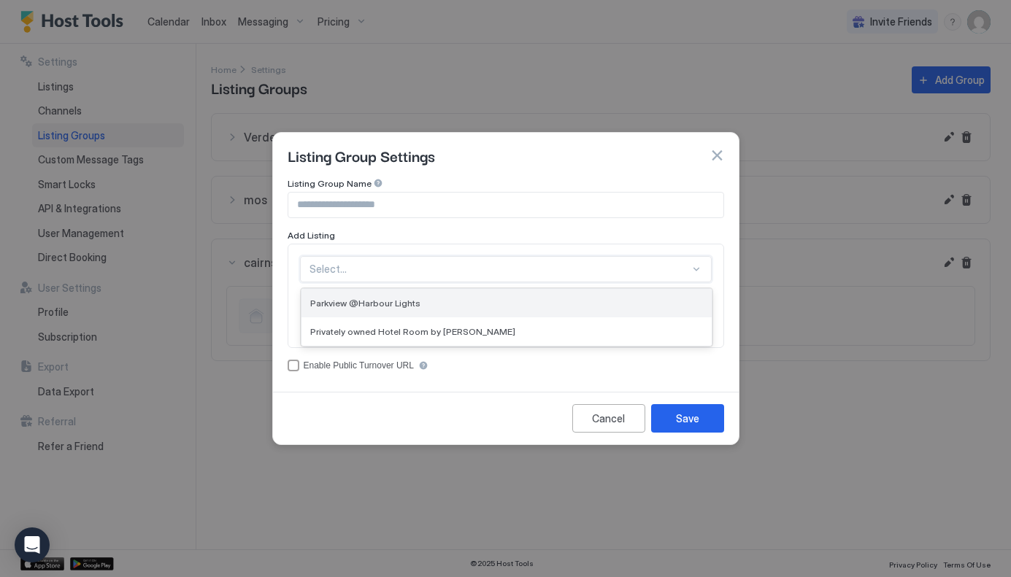
click at [403, 309] on div "Parkview @Harbour Lights" at bounding box center [506, 303] width 410 height 28
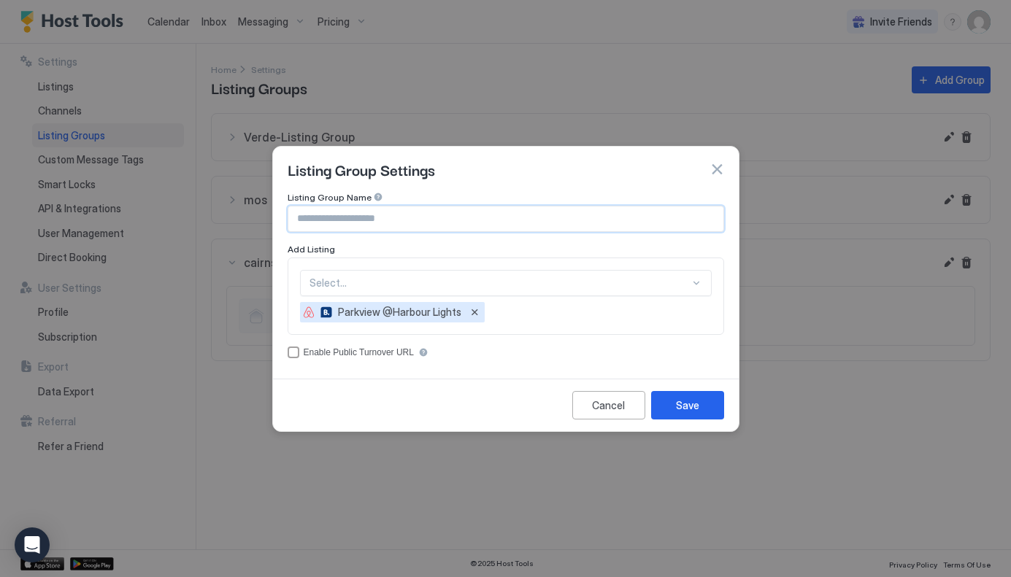
click at [411, 213] on input "Input Field" at bounding box center [505, 219] width 435 height 25
click at [313, 220] on input "******" at bounding box center [505, 219] width 435 height 25
type input "*******"
click at [693, 400] on div "Save" at bounding box center [687, 405] width 23 height 15
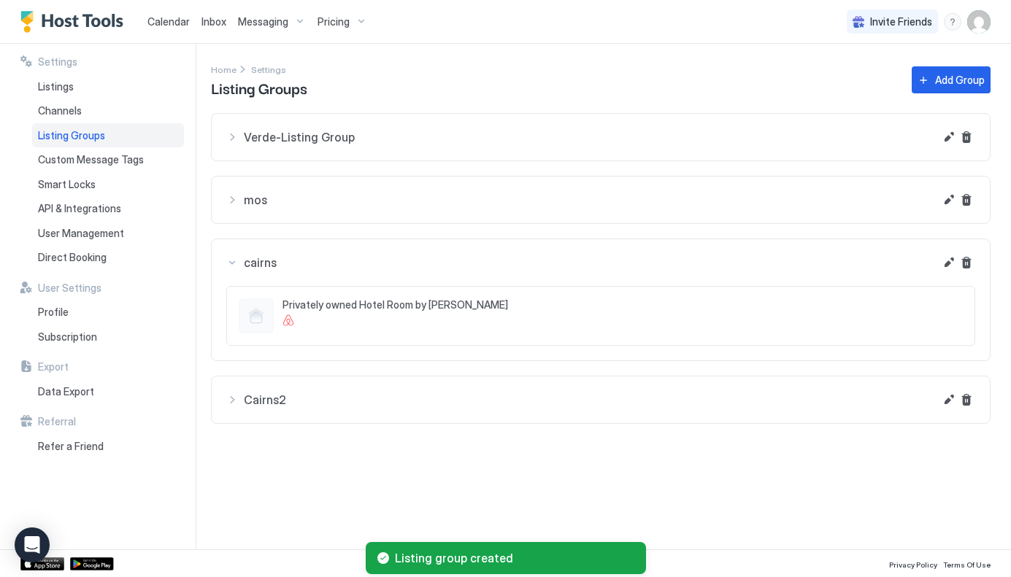
click at [232, 146] on div "Cairns2" at bounding box center [580, 137] width 708 height 18
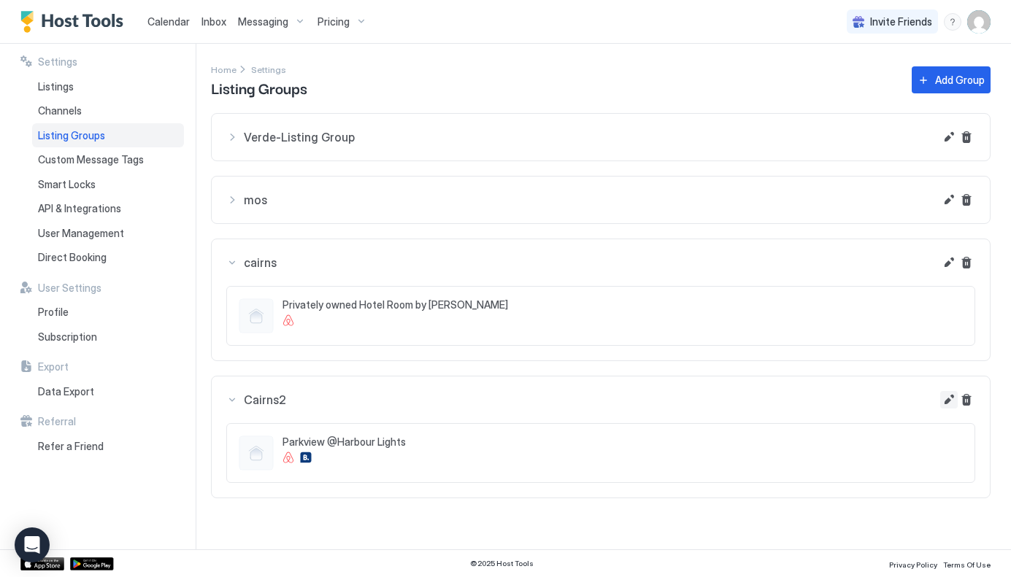
click at [949, 146] on button "Edit" at bounding box center [949, 137] width 18 height 18
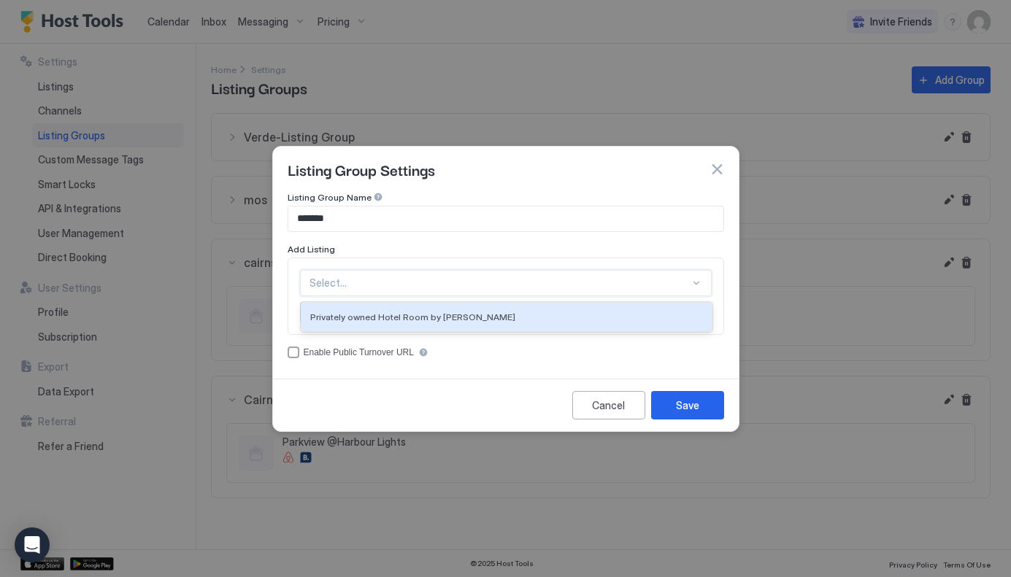
click at [417, 277] on div at bounding box center [499, 283] width 380 height 13
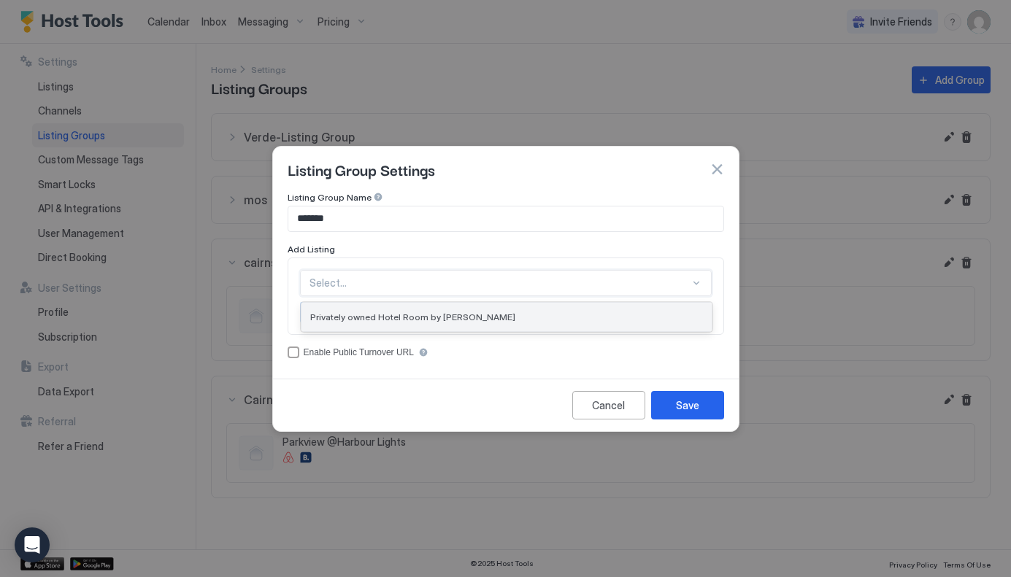
click at [425, 315] on span "Privately owned Hotel Room by [PERSON_NAME]" at bounding box center [412, 317] width 205 height 11
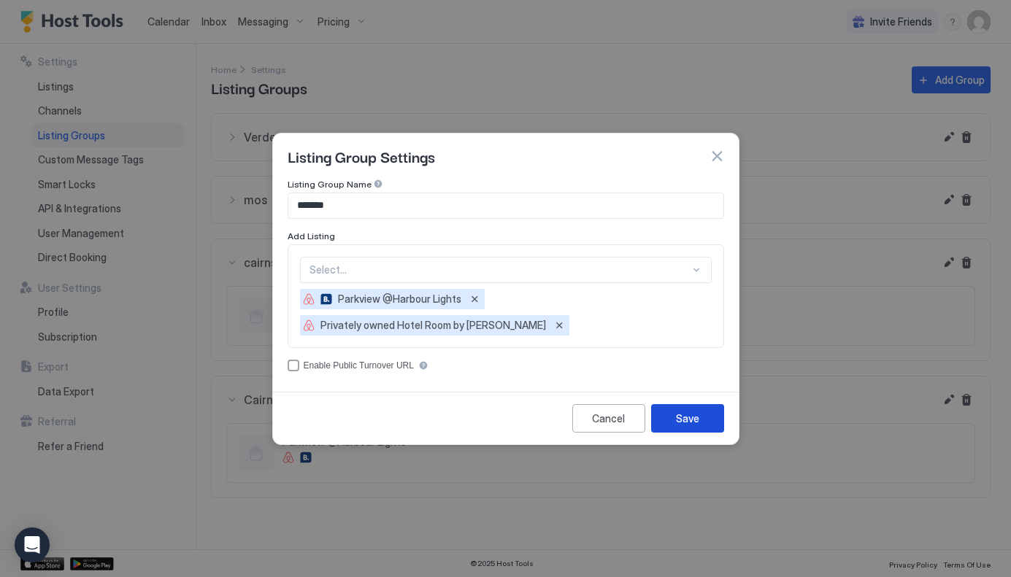
click at [682, 420] on div "Save" at bounding box center [687, 418] width 23 height 15
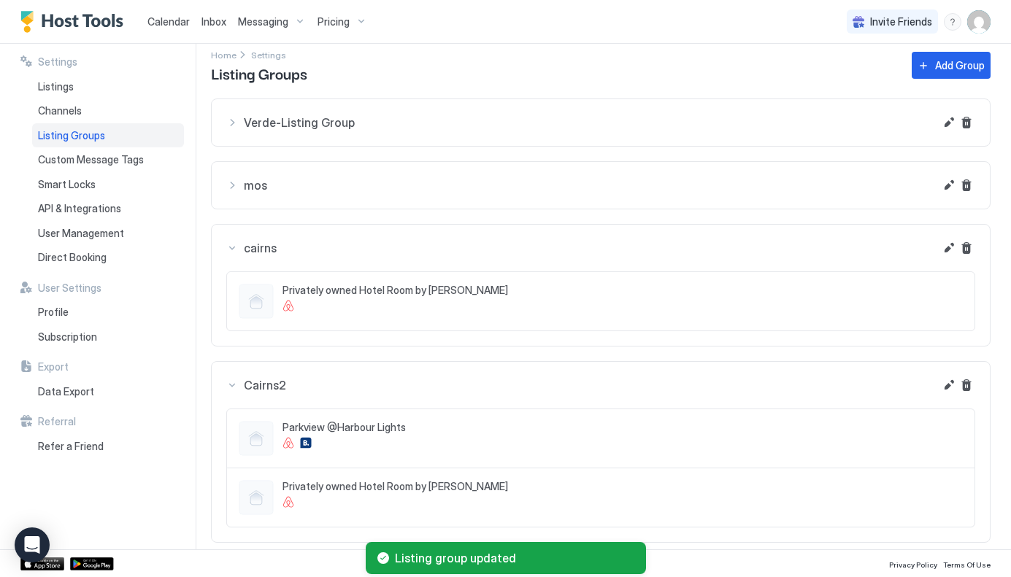
scroll to position [26, 0]
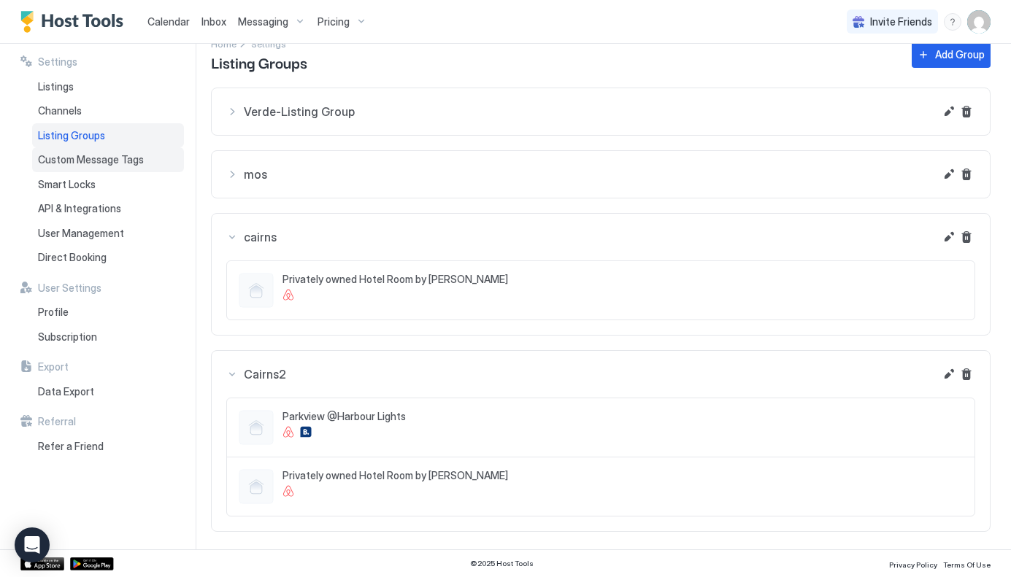
click at [93, 158] on span "Custom Message Tags" at bounding box center [91, 159] width 106 height 13
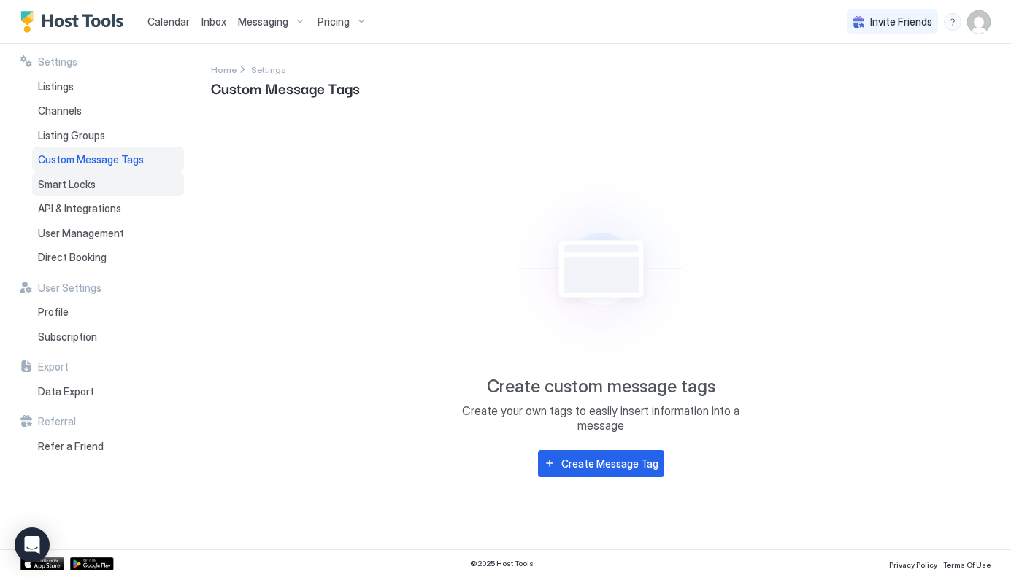
click at [79, 180] on span "Smart Locks" at bounding box center [67, 184] width 58 height 13
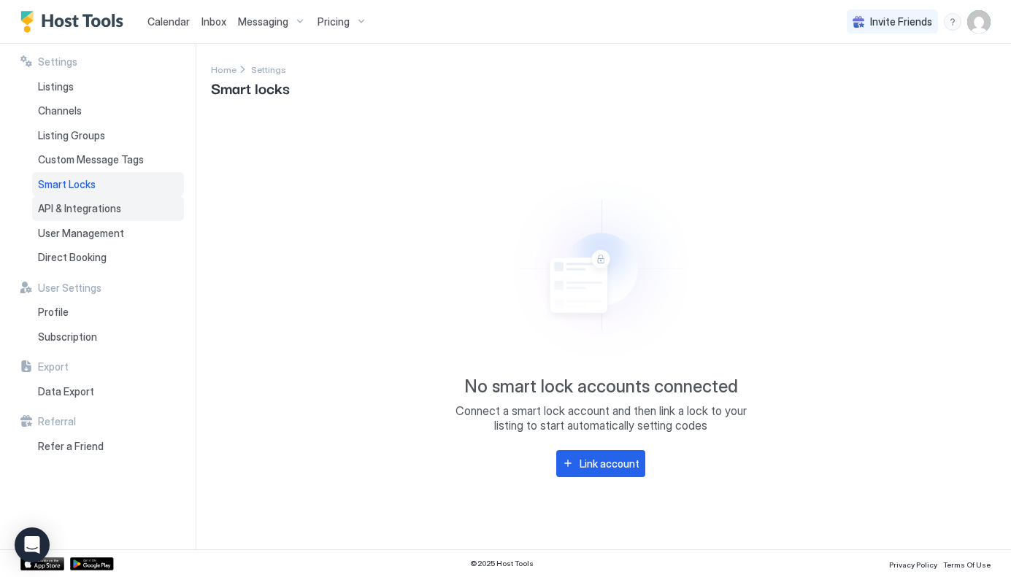
click at [81, 207] on span "API & Integrations" at bounding box center [79, 208] width 83 height 13
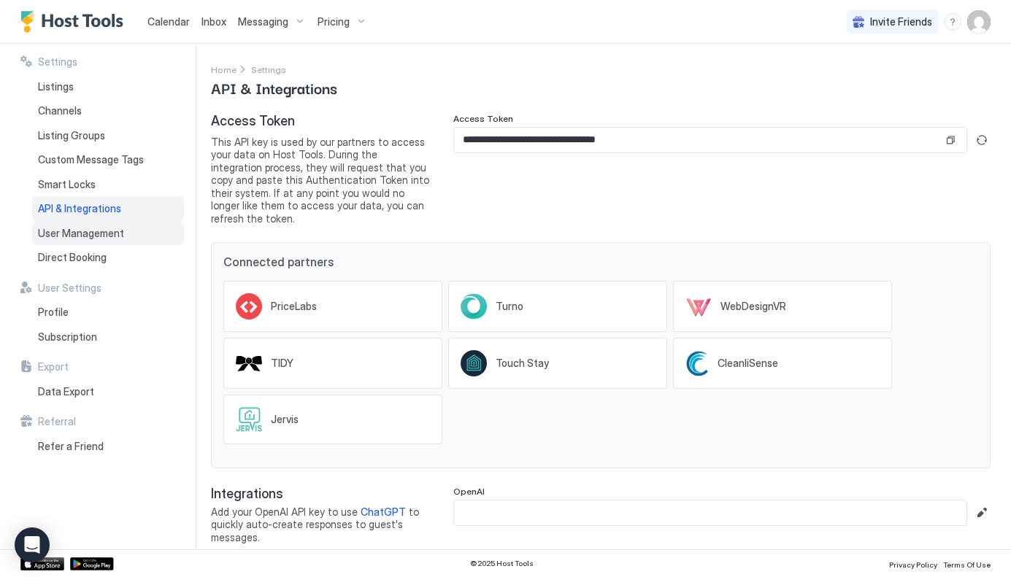
click at [91, 237] on span "User Management" at bounding box center [81, 233] width 86 height 13
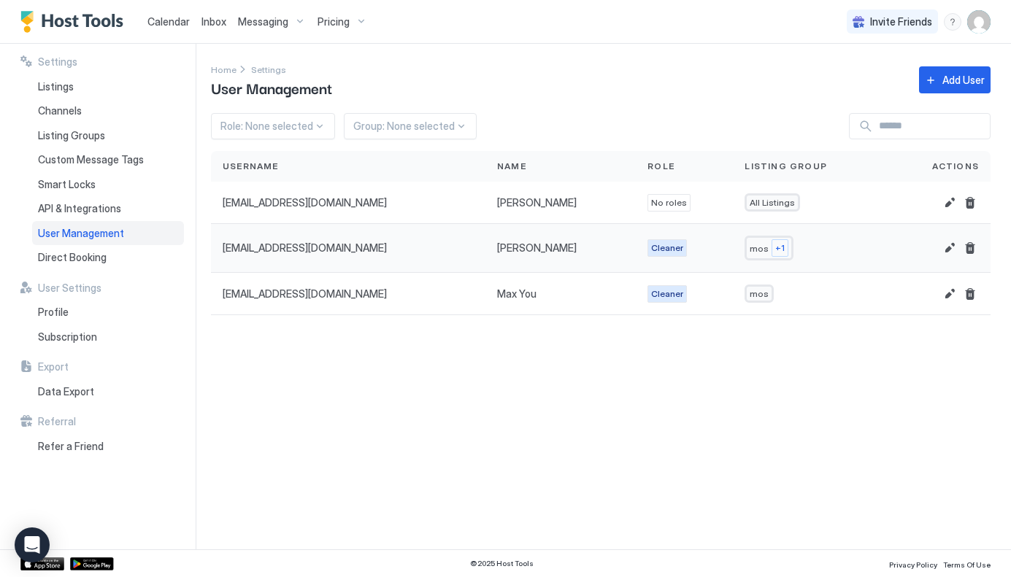
click at [775, 253] on span "+1" at bounding box center [779, 248] width 9 height 13
click at [775, 252] on span "+1" at bounding box center [779, 248] width 9 height 13
click at [775, 249] on span "+1" at bounding box center [779, 248] width 9 height 13
click at [74, 257] on span "Direct Booking" at bounding box center [72, 257] width 69 height 13
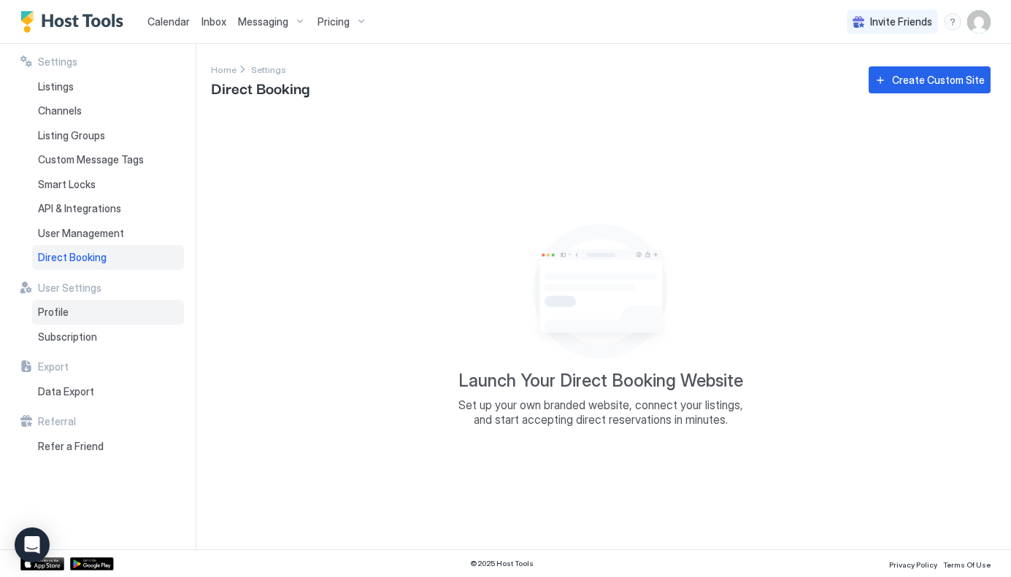
click at [55, 314] on span "Profile" at bounding box center [53, 312] width 31 height 13
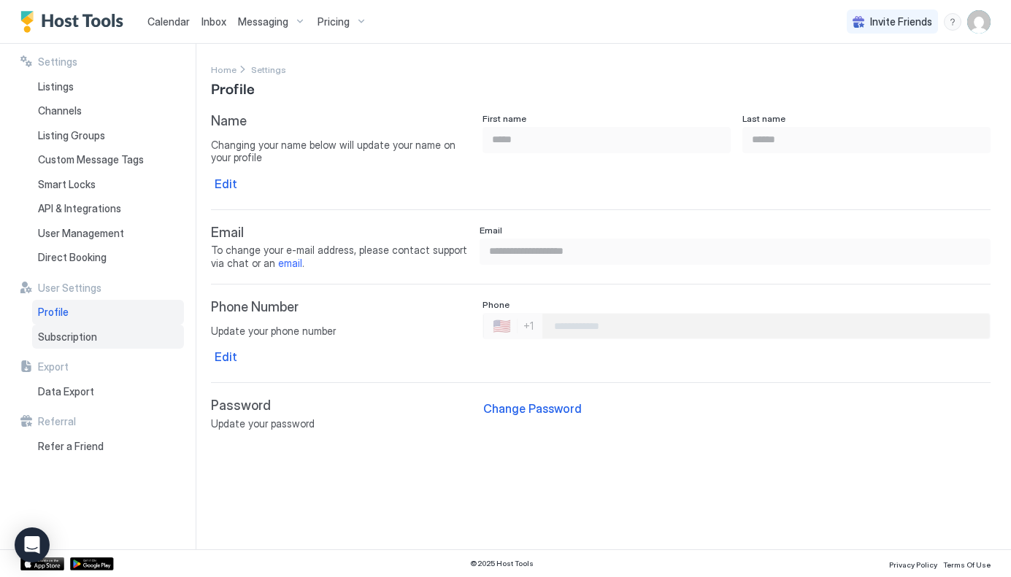
click at [64, 336] on span "Subscription" at bounding box center [67, 337] width 59 height 13
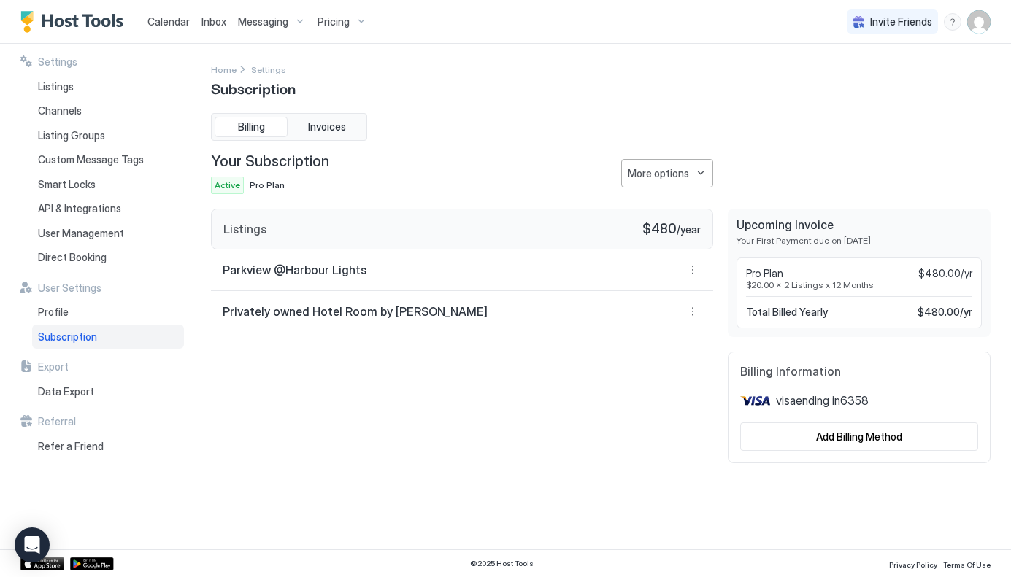
click at [276, 187] on span "Pro Plan" at bounding box center [267, 185] width 35 height 11
click at [338, 315] on span "Privately owned Hotel Room by [PERSON_NAME]" at bounding box center [355, 311] width 265 height 15
click at [695, 269] on button "More options" at bounding box center [693, 270] width 18 height 18
click at [505, 338] on div at bounding box center [505, 288] width 1011 height 577
click at [691, 313] on button "More options" at bounding box center [693, 312] width 18 height 18
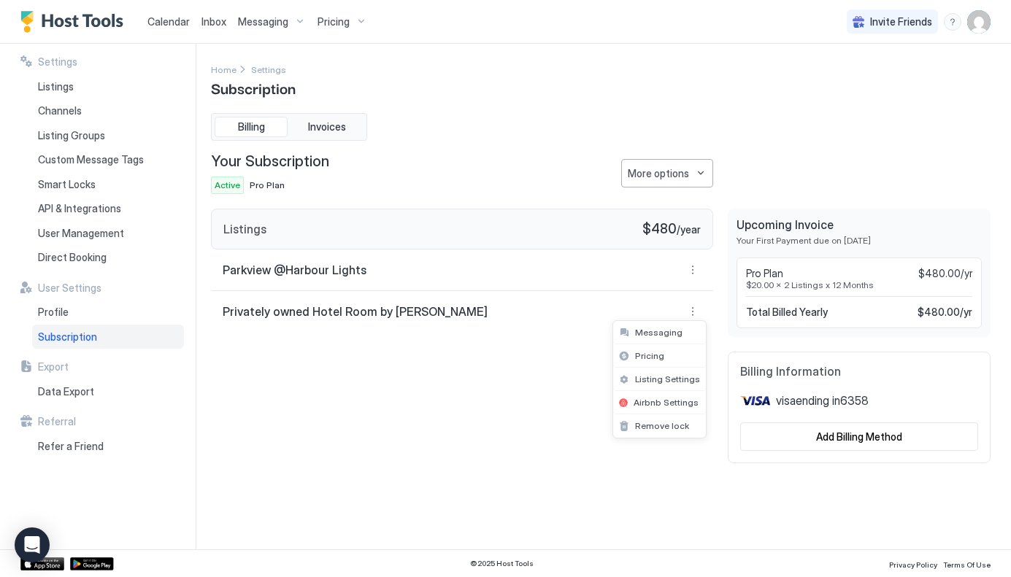
click at [691, 268] on div at bounding box center [505, 288] width 1011 height 577
click at [694, 268] on button "More options" at bounding box center [693, 270] width 18 height 18
click at [654, 361] on span "Airbnb Settings" at bounding box center [665, 360] width 65 height 11
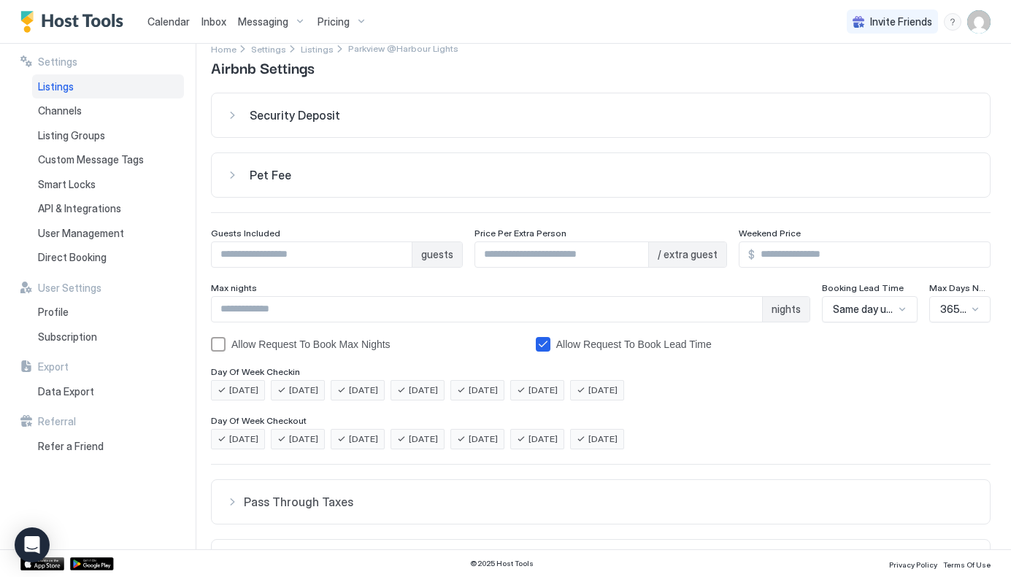
scroll to position [25, 0]
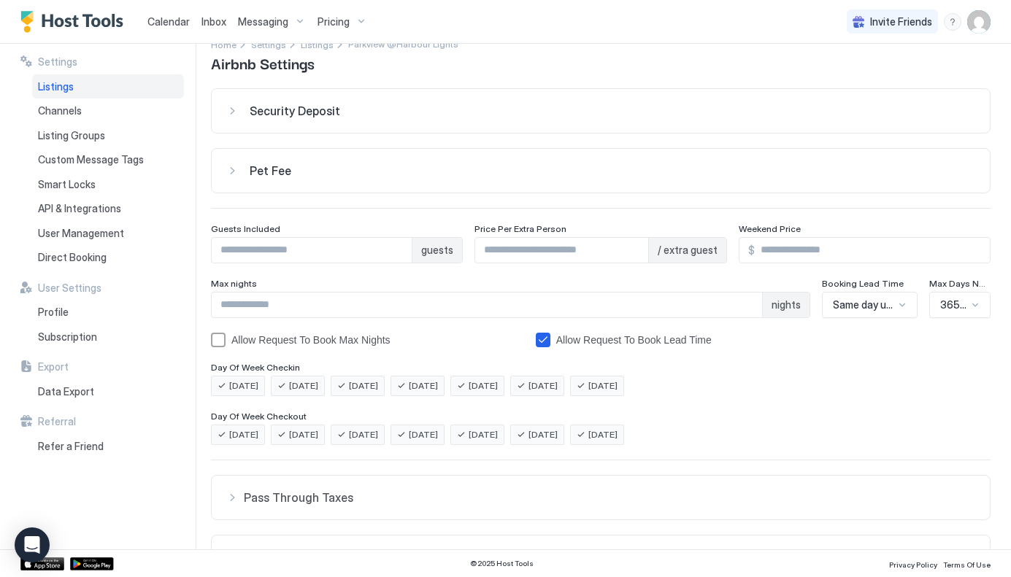
type input "*"
click at [400, 245] on input "*" at bounding box center [312, 250] width 200 height 25
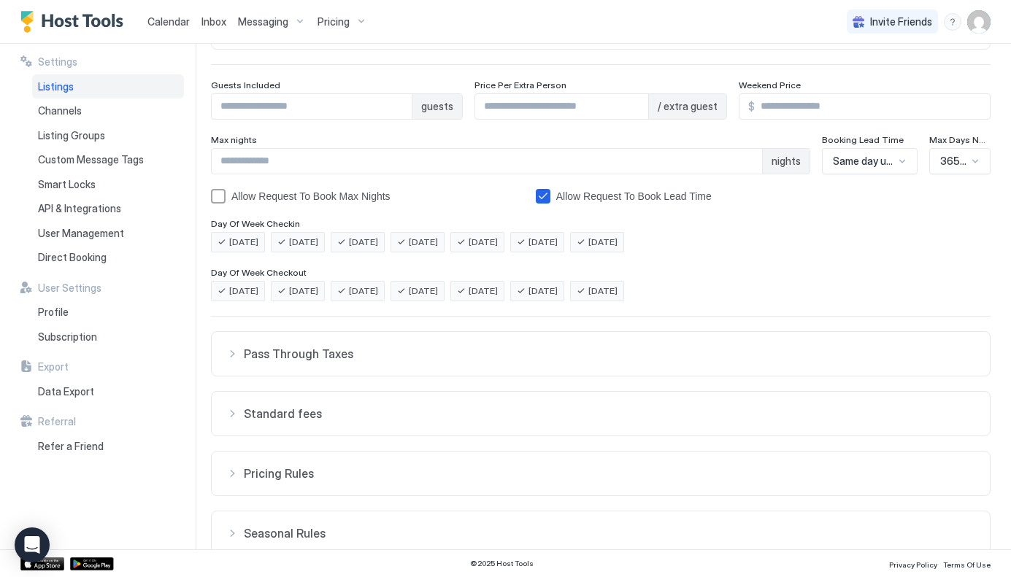
scroll to position [168, 0]
click at [242, 353] on div "Pass Through Taxes" at bounding box center [600, 354] width 749 height 15
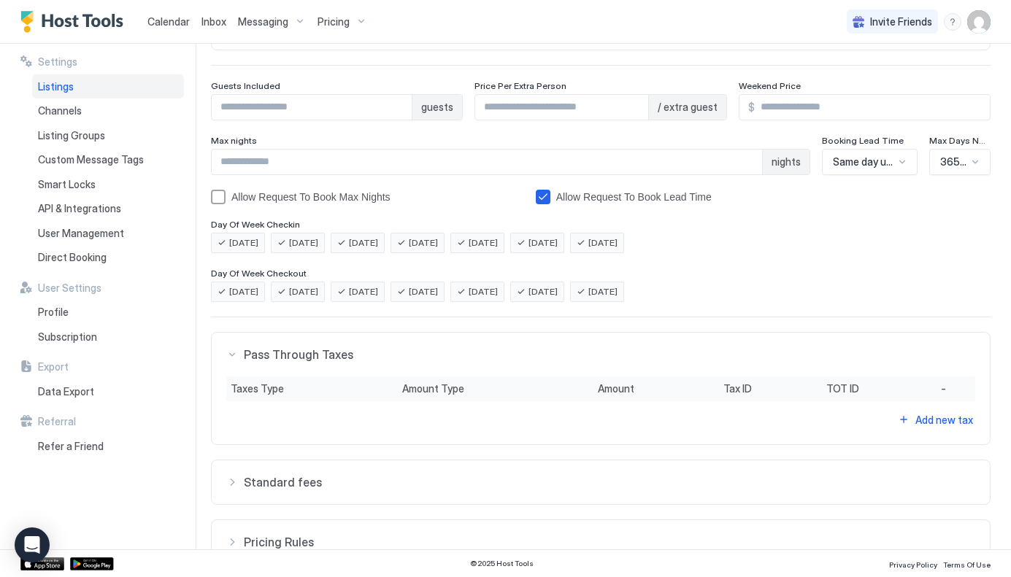
click at [252, 362] on span "Standard fees" at bounding box center [609, 354] width 731 height 15
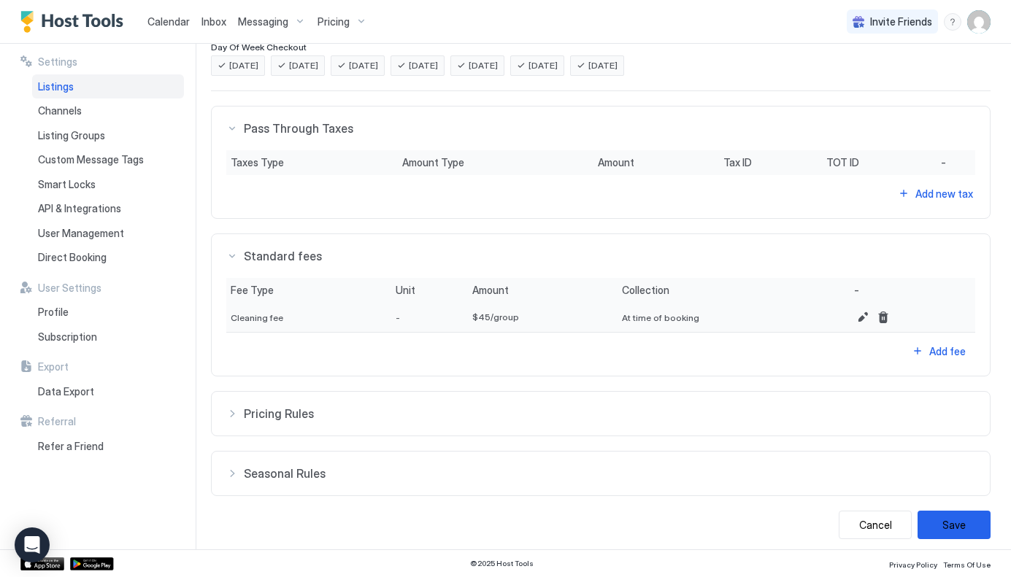
scroll to position [401, 0]
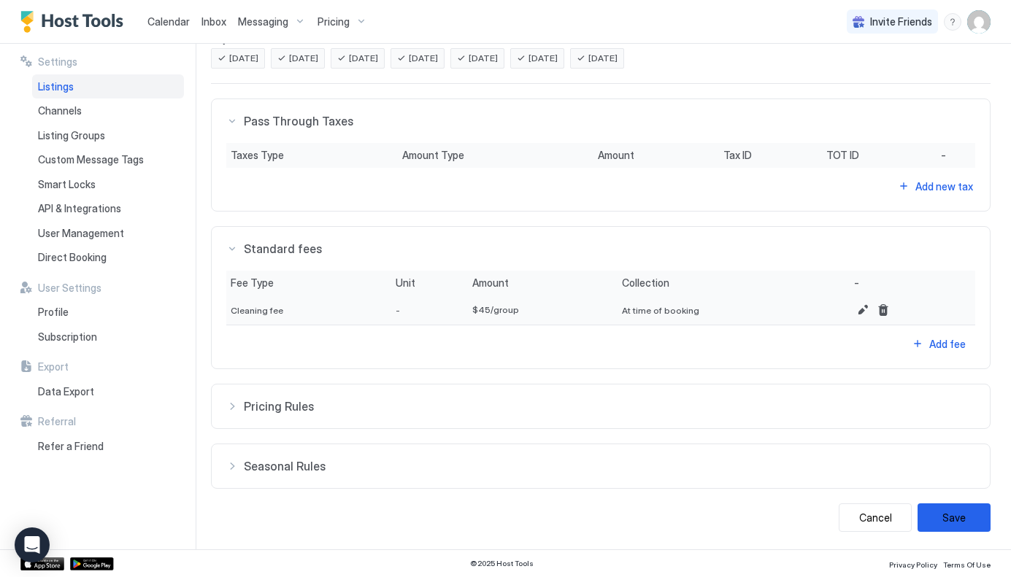
click at [236, 128] on div "Pricing Rules" at bounding box center [600, 121] width 749 height 15
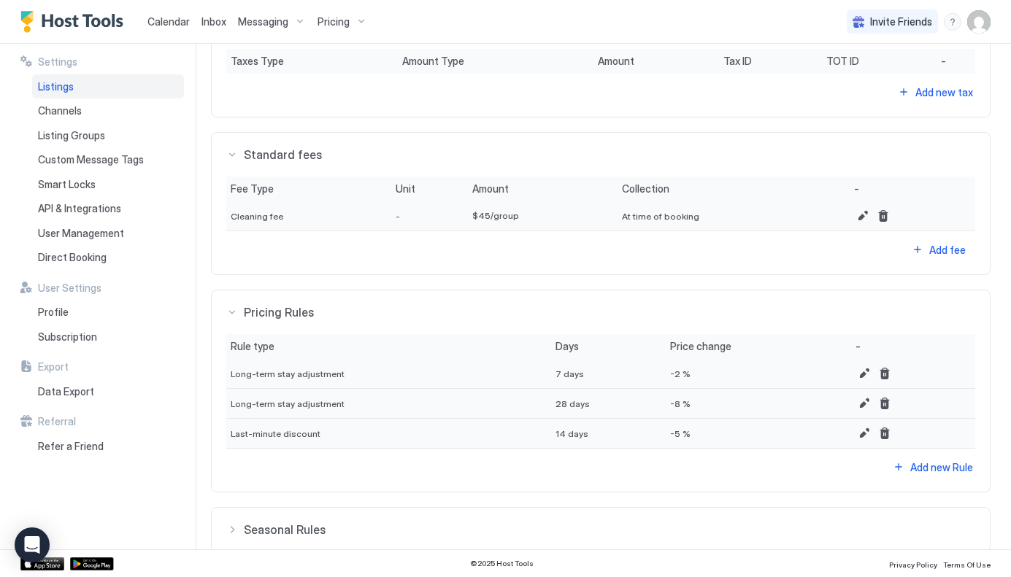
scroll to position [559, 0]
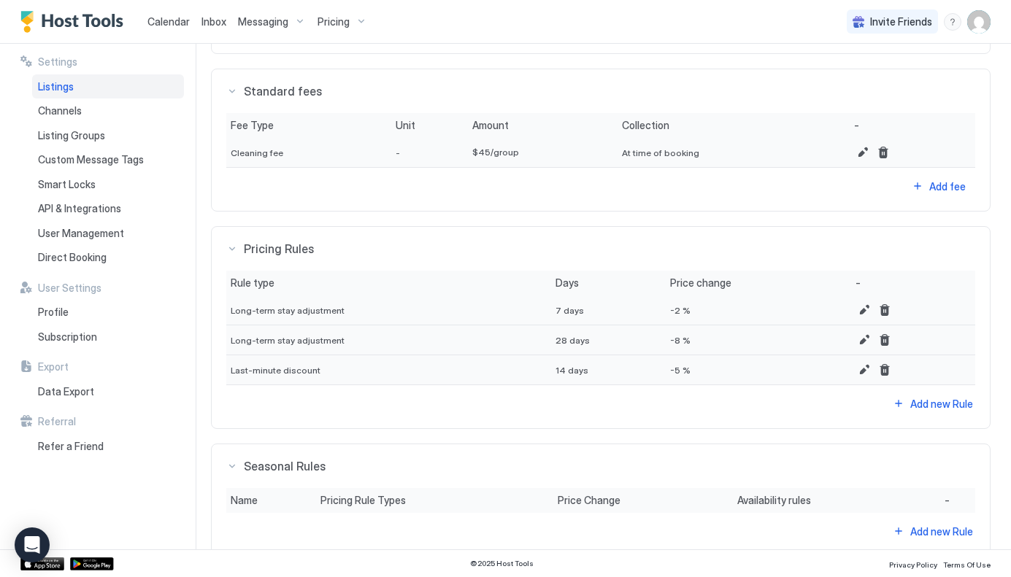
scroll to position [627, 0]
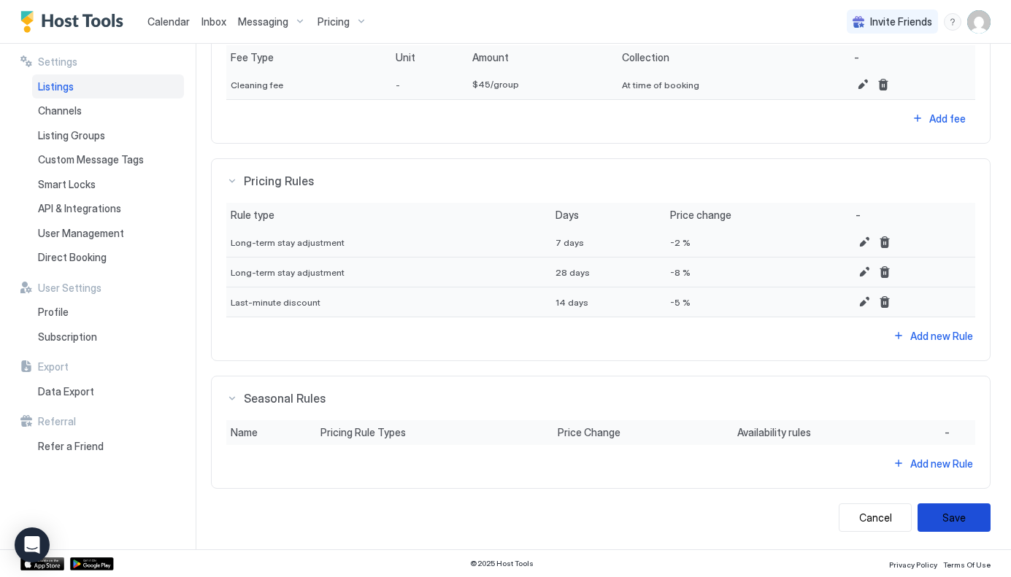
click at [961, 524] on button "Save" at bounding box center [953, 518] width 73 height 28
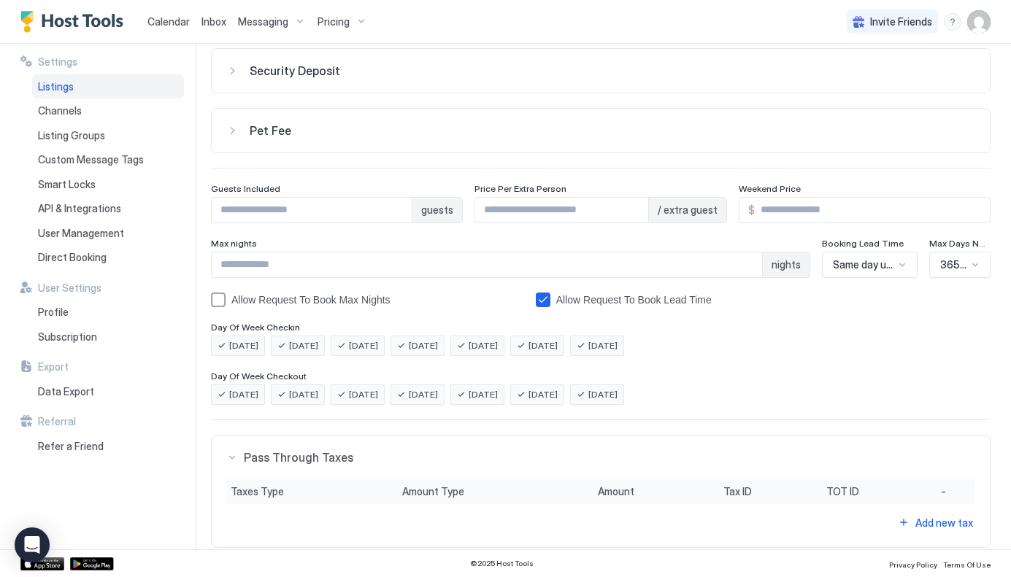
scroll to position [16, 0]
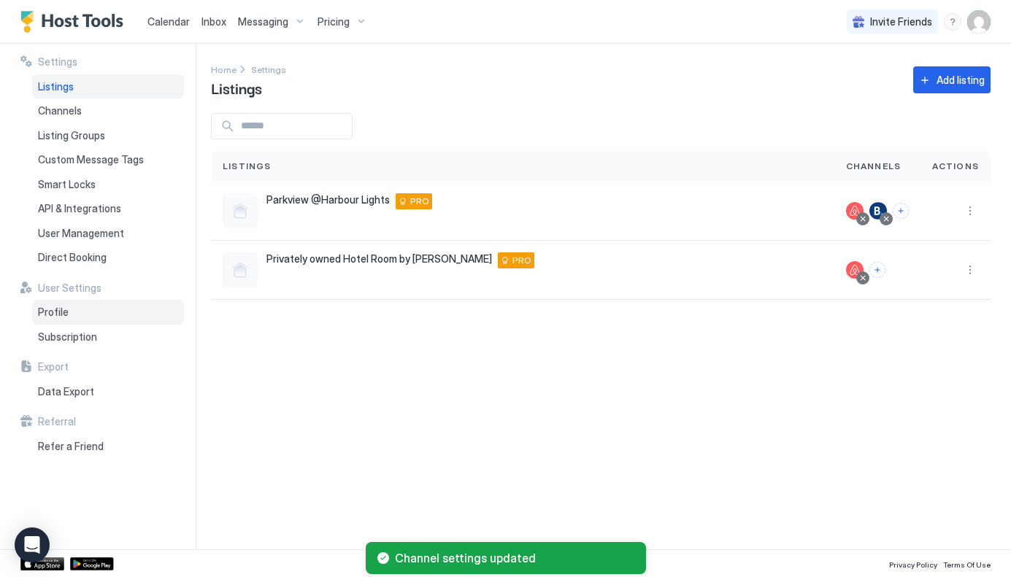
click at [67, 317] on div "Profile" at bounding box center [108, 312] width 152 height 25
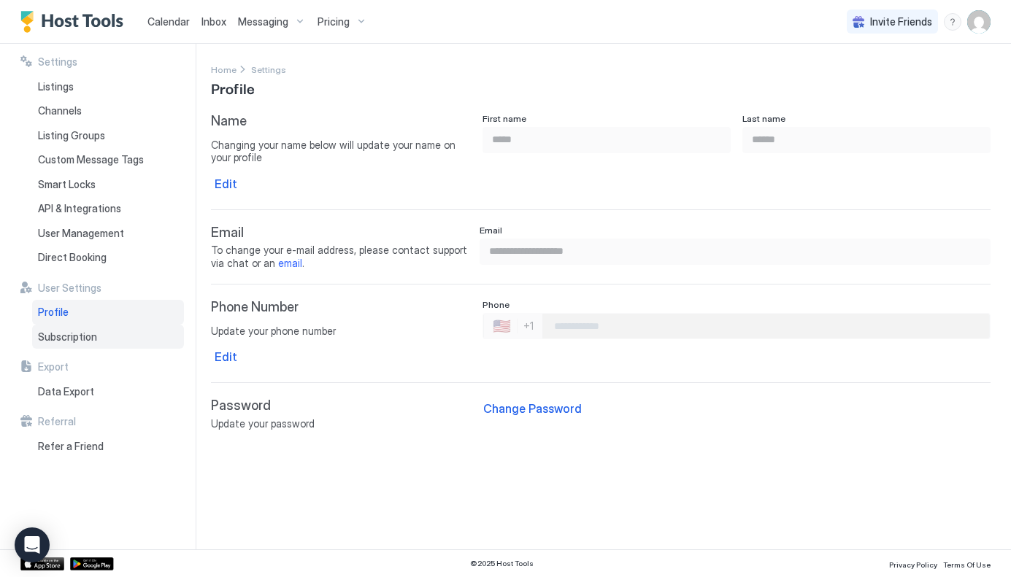
click at [68, 338] on span "Subscription" at bounding box center [67, 337] width 59 height 13
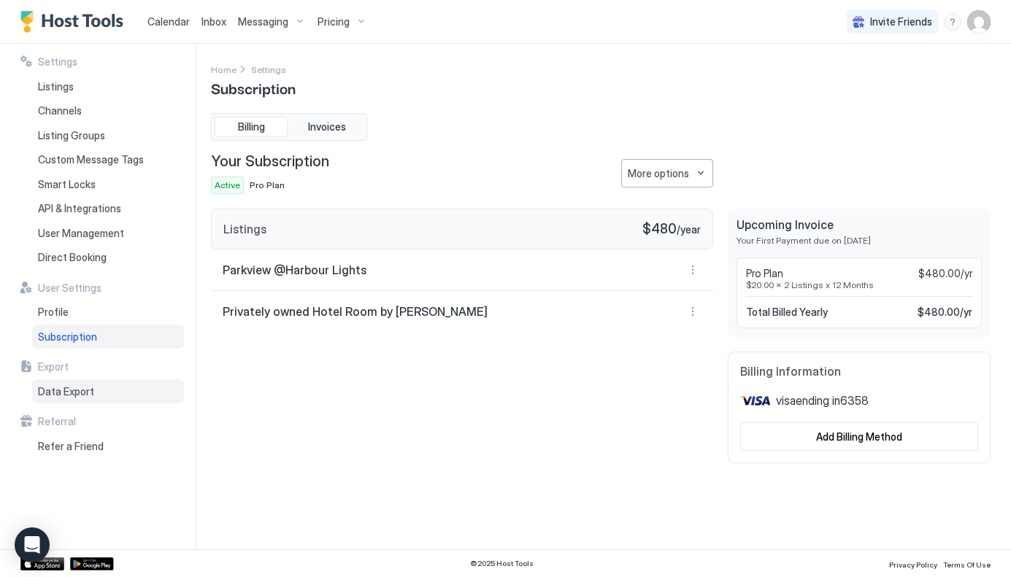
click at [58, 396] on span "Data Export" at bounding box center [66, 391] width 56 height 13
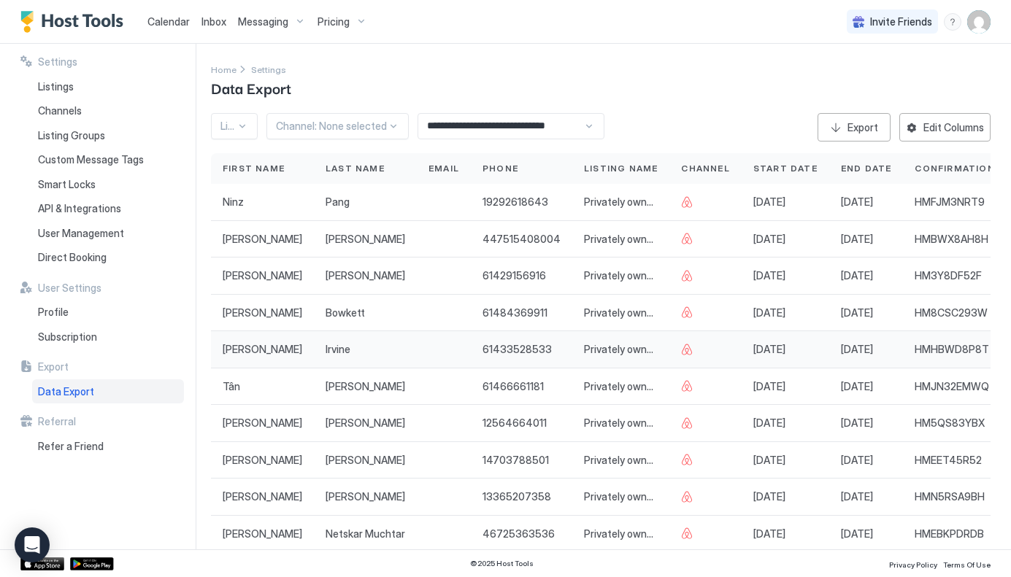
scroll to position [55, 0]
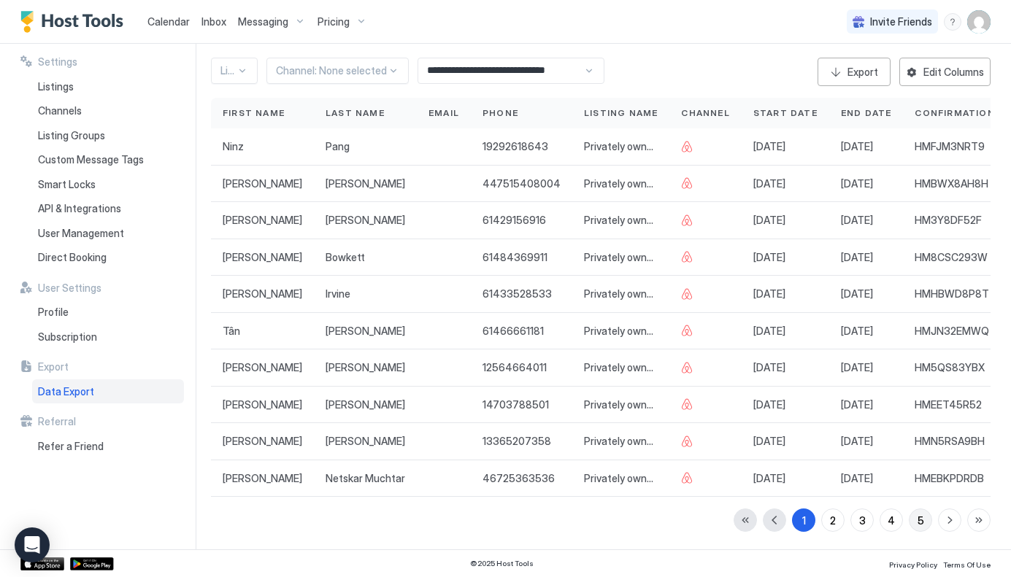
click at [920, 520] on div "5" at bounding box center [920, 520] width 7 height 15
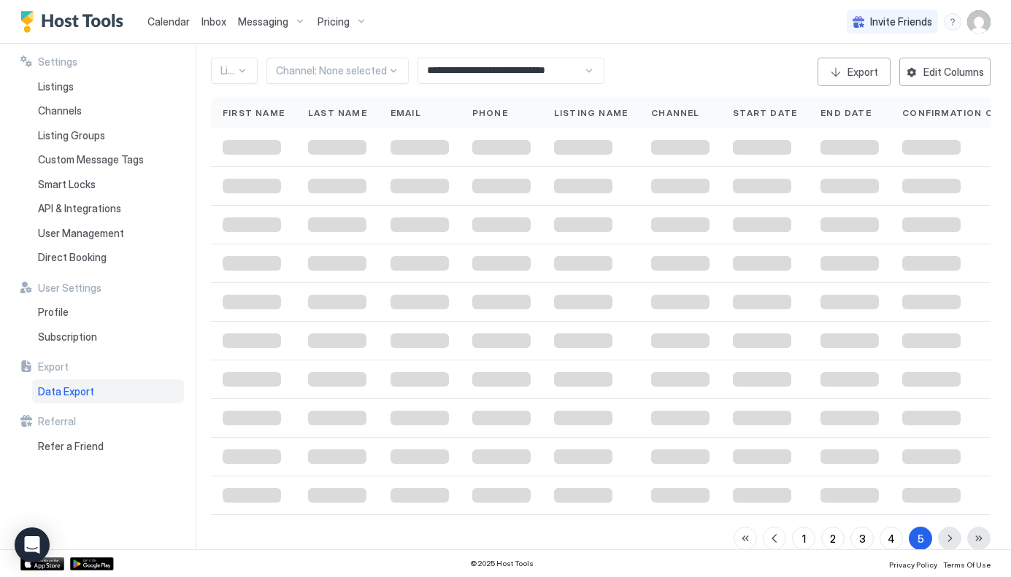
scroll to position [18, 0]
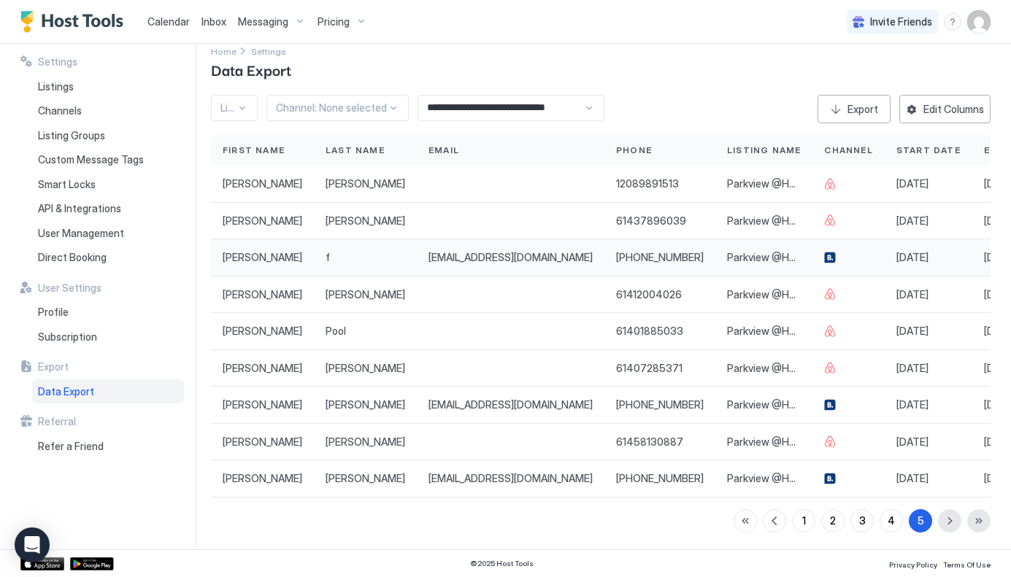
click at [228, 255] on span "neil" at bounding box center [263, 257] width 80 height 13
click at [824, 182] on div at bounding box center [830, 184] width 12 height 12
click at [824, 217] on div at bounding box center [830, 221] width 12 height 12
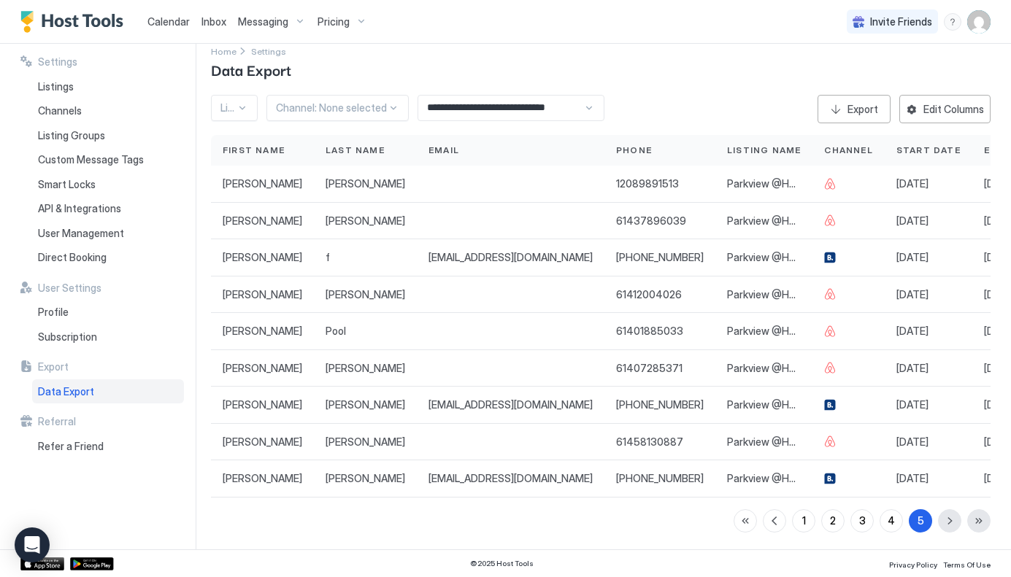
click at [338, 24] on span "Pricing" at bounding box center [333, 21] width 32 height 13
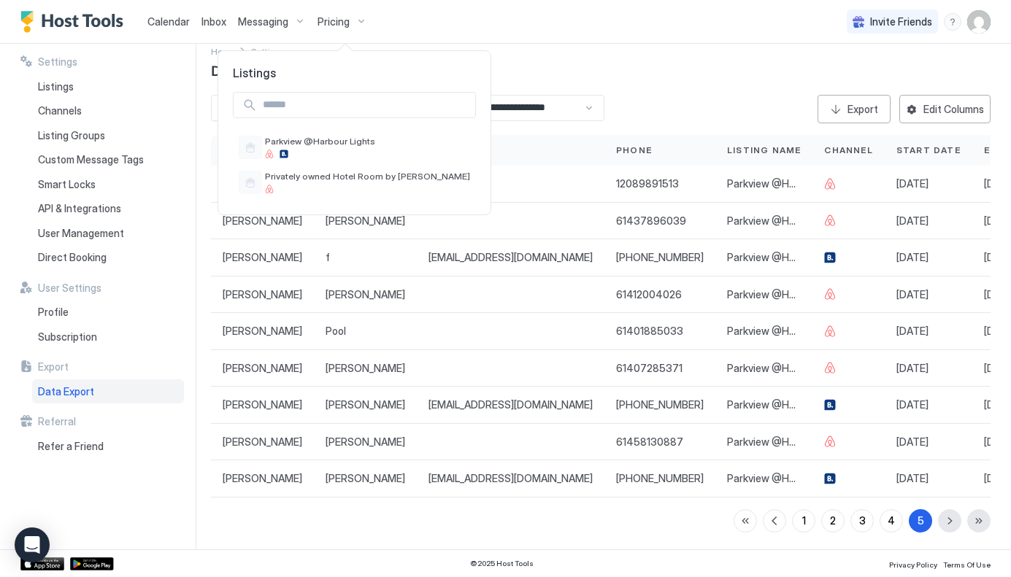
click at [282, 23] on div at bounding box center [505, 288] width 1011 height 577
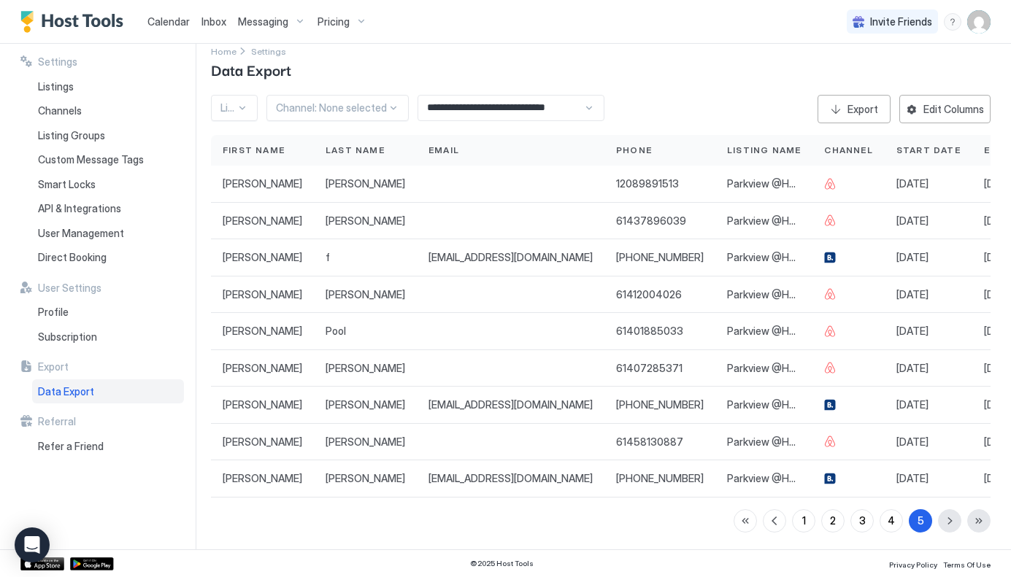
click at [272, 23] on span "Messaging" at bounding box center [263, 21] width 50 height 13
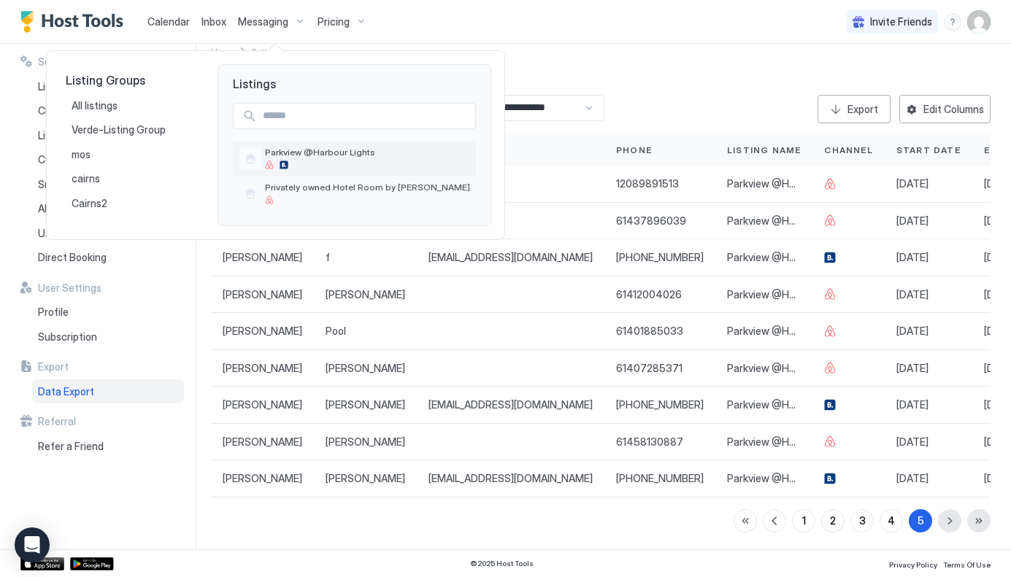
click at [331, 156] on span "Parkview @Harbour Lights" at bounding box center [367, 152] width 205 height 11
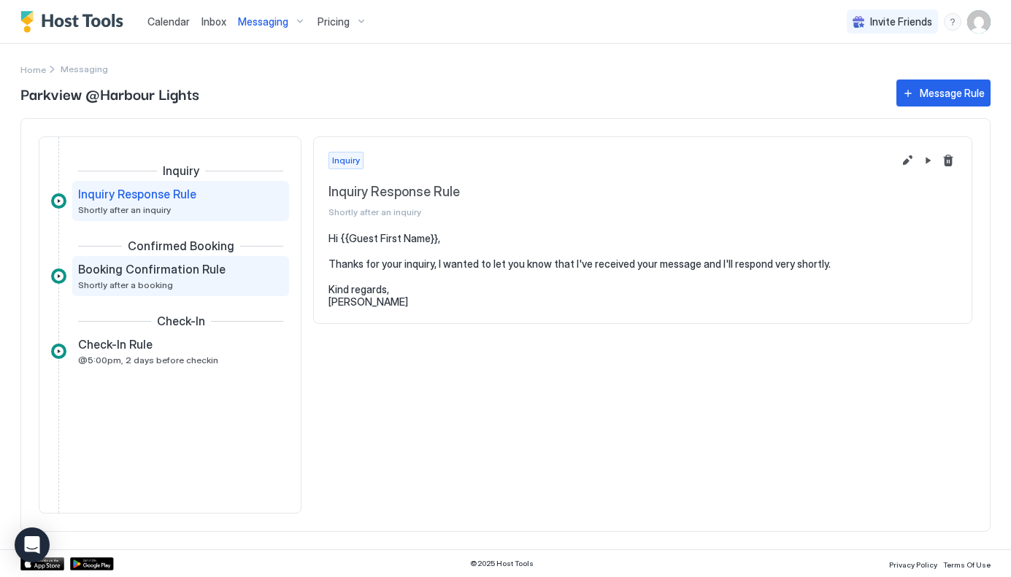
click at [177, 271] on span "Booking Confirmation Rule" at bounding box center [151, 269] width 147 height 15
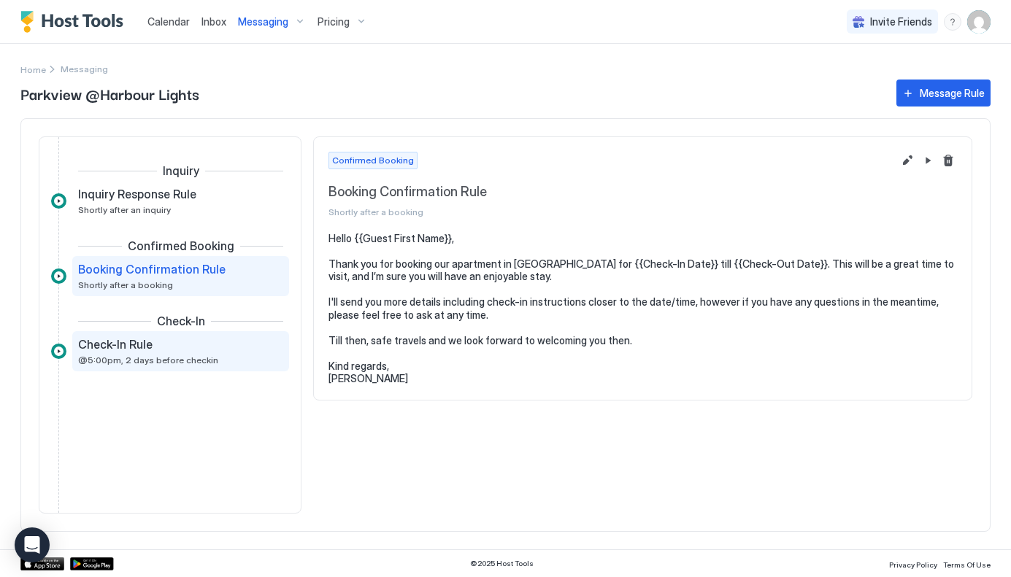
click at [158, 345] on div "Check-In Rule" at bounding box center [170, 344] width 185 height 15
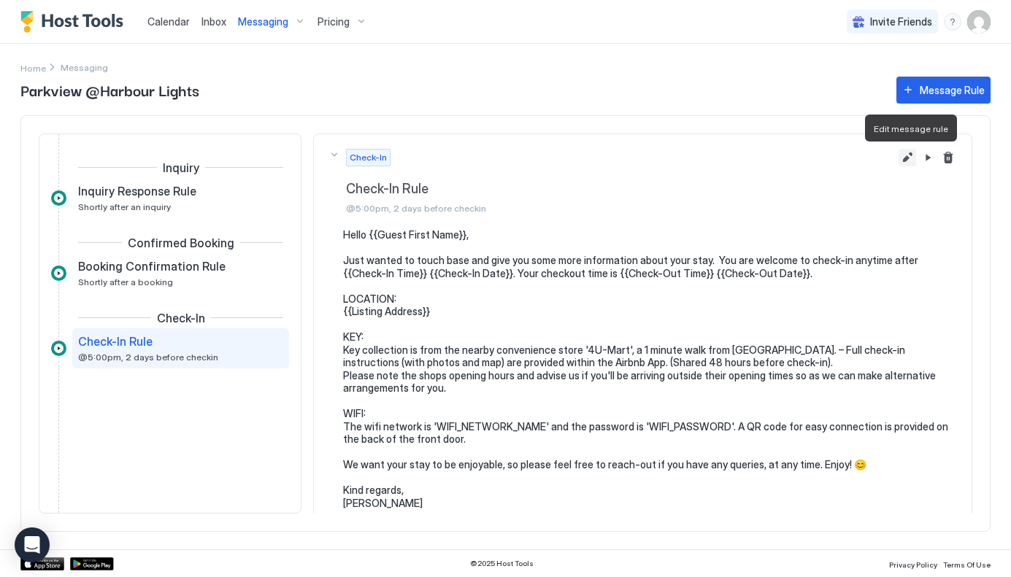
click at [910, 157] on button "Edit message rule" at bounding box center [907, 158] width 18 height 18
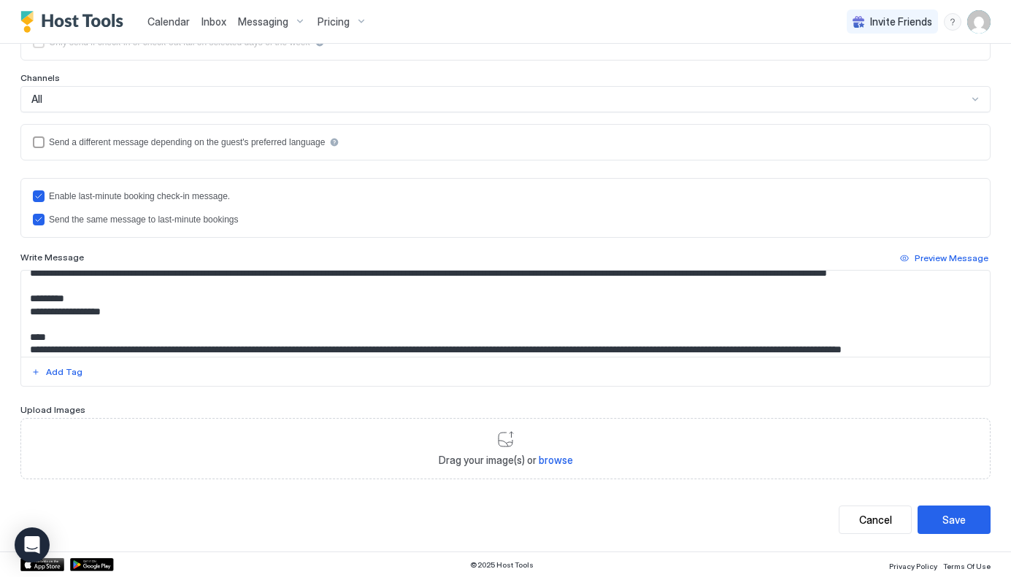
scroll to position [39, 0]
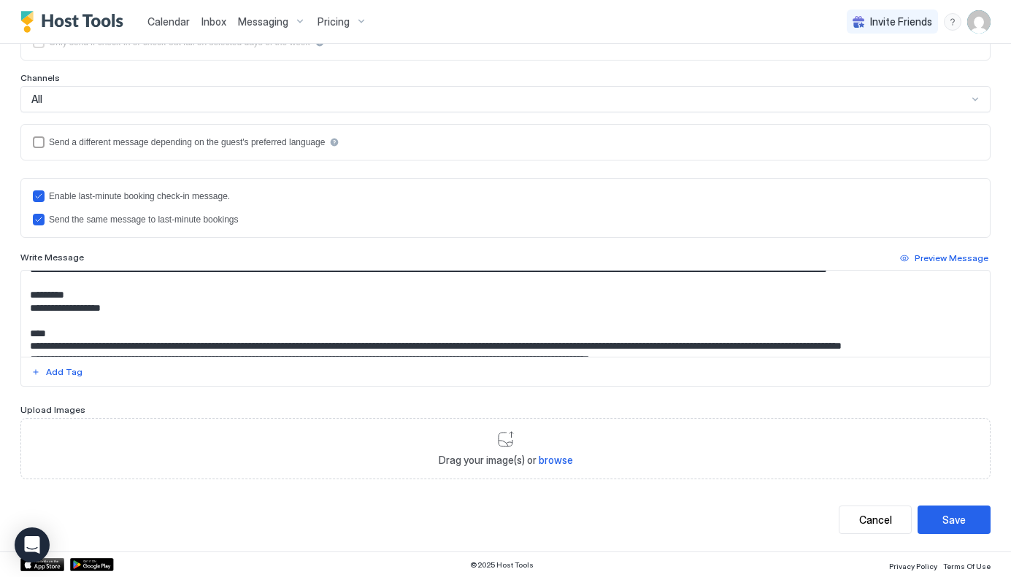
click at [53, 307] on textarea "**********" at bounding box center [505, 314] width 968 height 86
drag, startPoint x: 117, startPoint y: 320, endPoint x: 28, endPoint y: 320, distance: 89.0
click at [28, 320] on textarea "**********" at bounding box center [505, 314] width 968 height 86
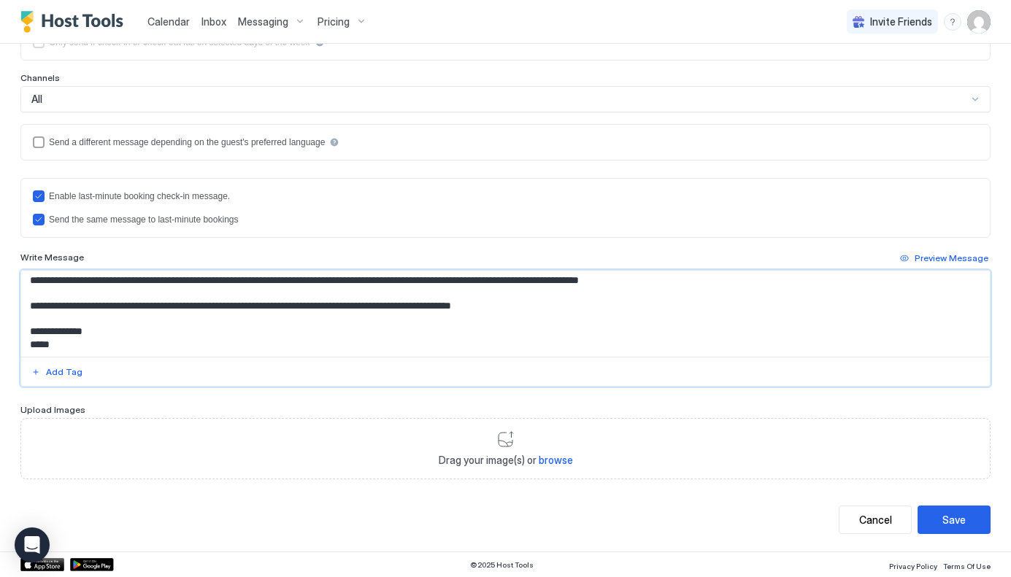
scroll to position [172, 0]
drag, startPoint x: 229, startPoint y: 289, endPoint x: 117, endPoint y: 286, distance: 112.4
click at [117, 286] on textarea "**********" at bounding box center [505, 314] width 968 height 86
paste textarea "Input Field"
drag, startPoint x: 124, startPoint y: 291, endPoint x: 115, endPoint y: 291, distance: 9.5
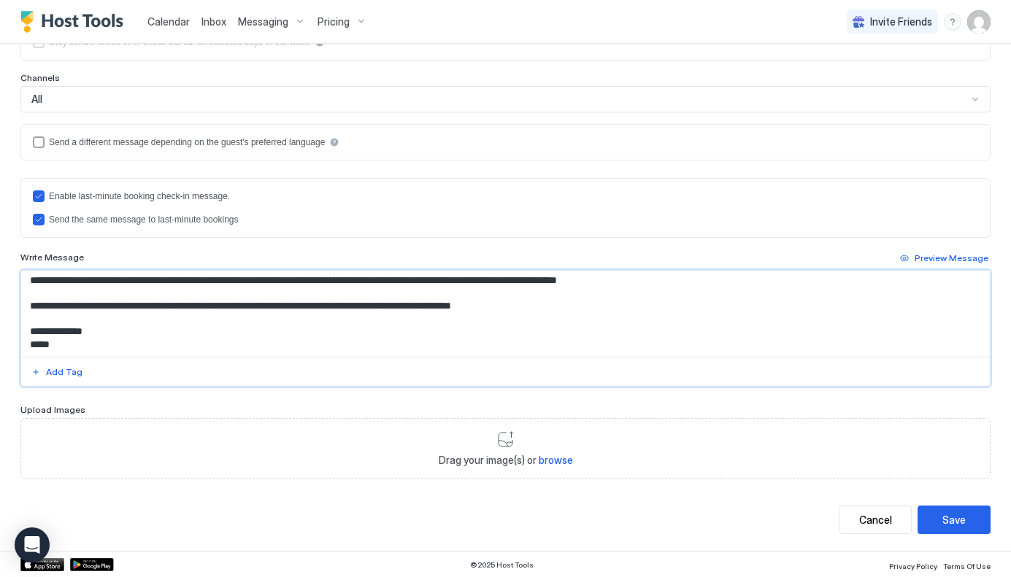
click at [115, 291] on textarea "**********" at bounding box center [505, 314] width 968 height 86
drag, startPoint x: 393, startPoint y: 292, endPoint x: 308, endPoint y: 292, distance: 85.4
click at [308, 292] on textarea "**********" at bounding box center [505, 314] width 968 height 86
paste textarea "Input Field"
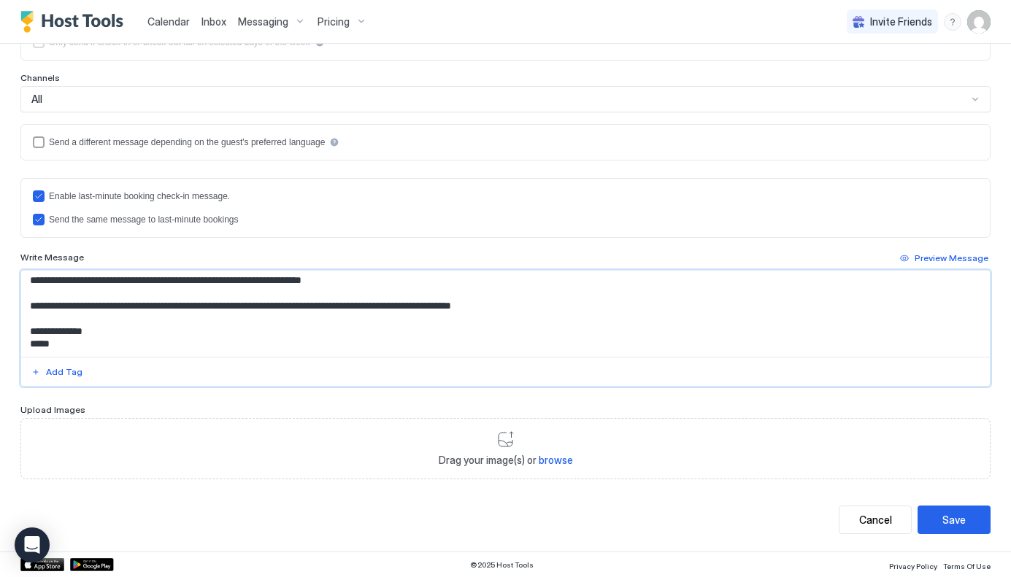
click at [402, 293] on textarea "**********" at bounding box center [505, 314] width 968 height 86
click at [83, 302] on textarea "**********" at bounding box center [505, 314] width 968 height 86
drag, startPoint x: 653, startPoint y: 307, endPoint x: 375, endPoint y: 303, distance: 278.1
click at [375, 303] on textarea "Input Field" at bounding box center [505, 314] width 968 height 86
click at [349, 303] on textarea "**********" at bounding box center [505, 314] width 968 height 86
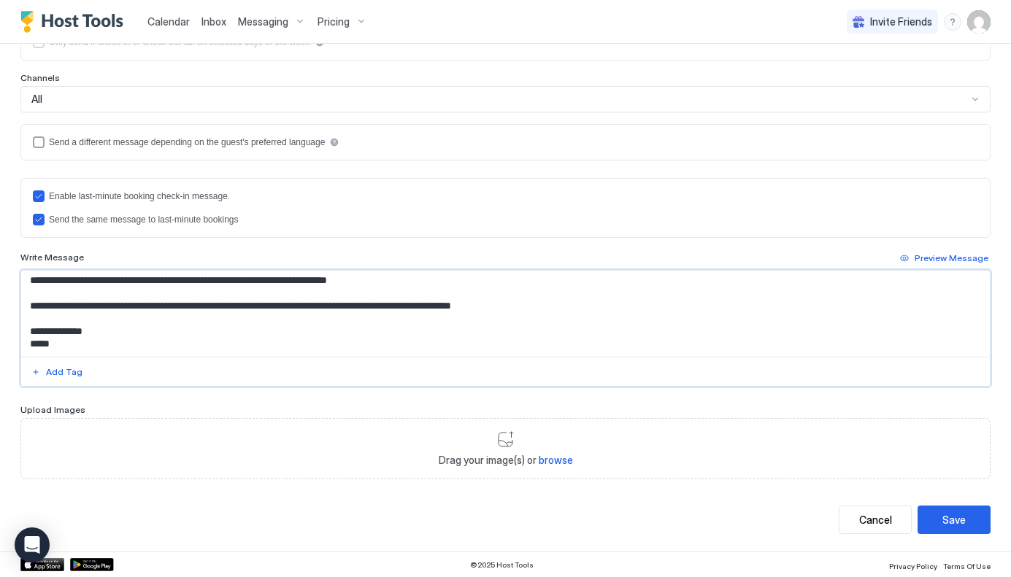
click at [349, 303] on textarea "**********" at bounding box center [505, 314] width 968 height 86
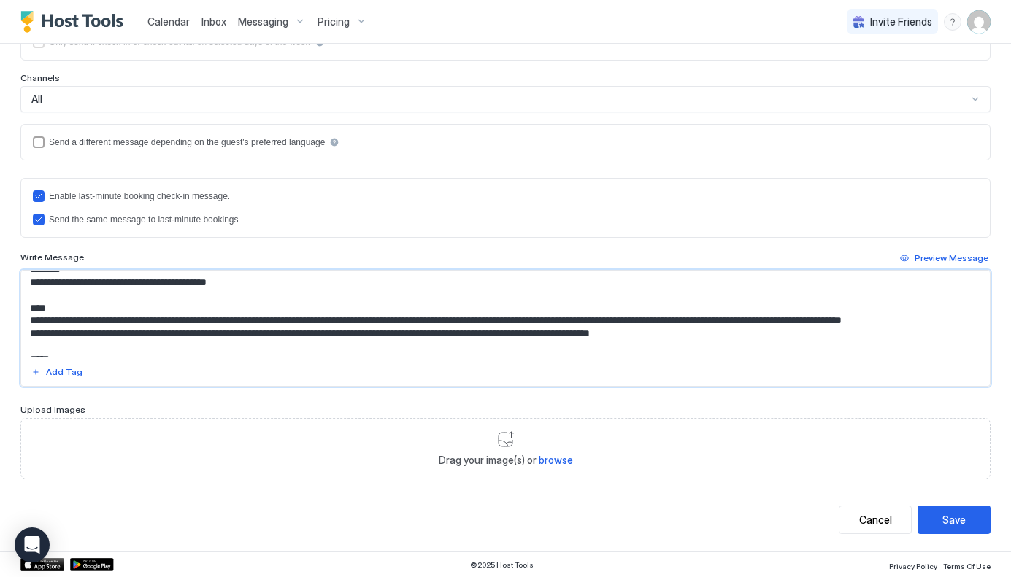
scroll to position [47, 0]
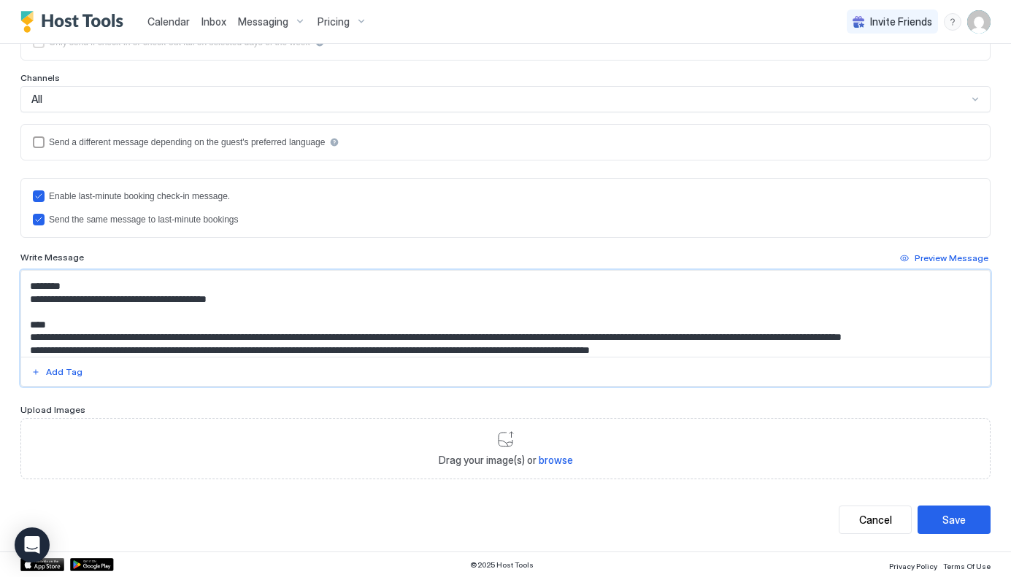
click at [256, 311] on textarea "**********" at bounding box center [505, 314] width 968 height 86
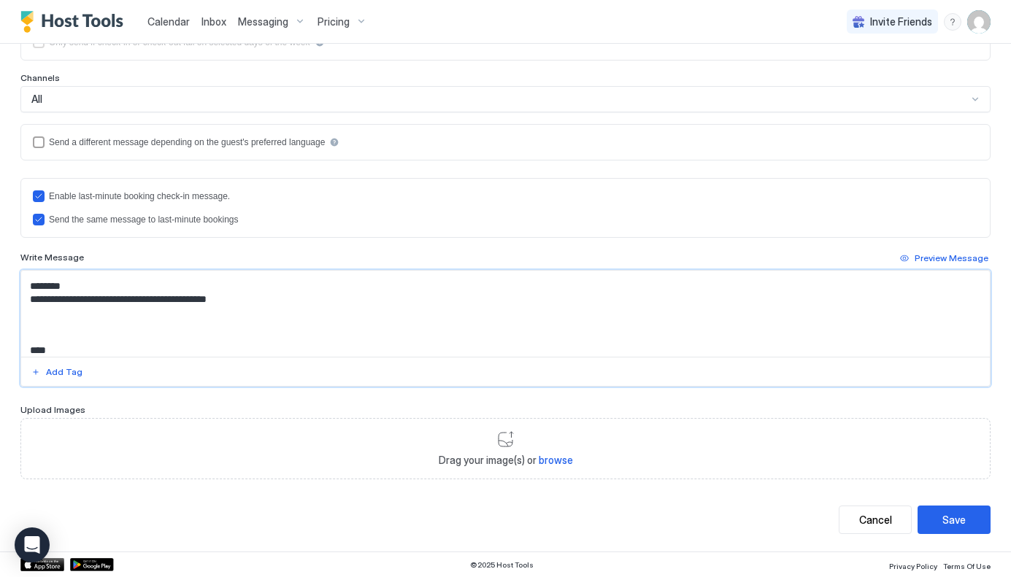
paste textarea "**********"
click at [30, 336] on textarea "Input Field" at bounding box center [505, 314] width 968 height 86
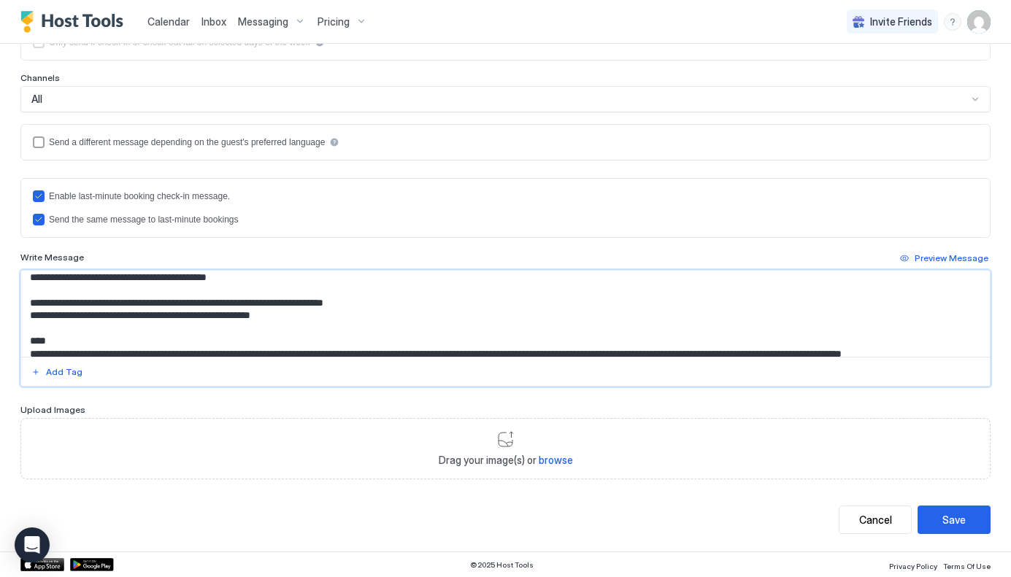
scroll to position [80, 0]
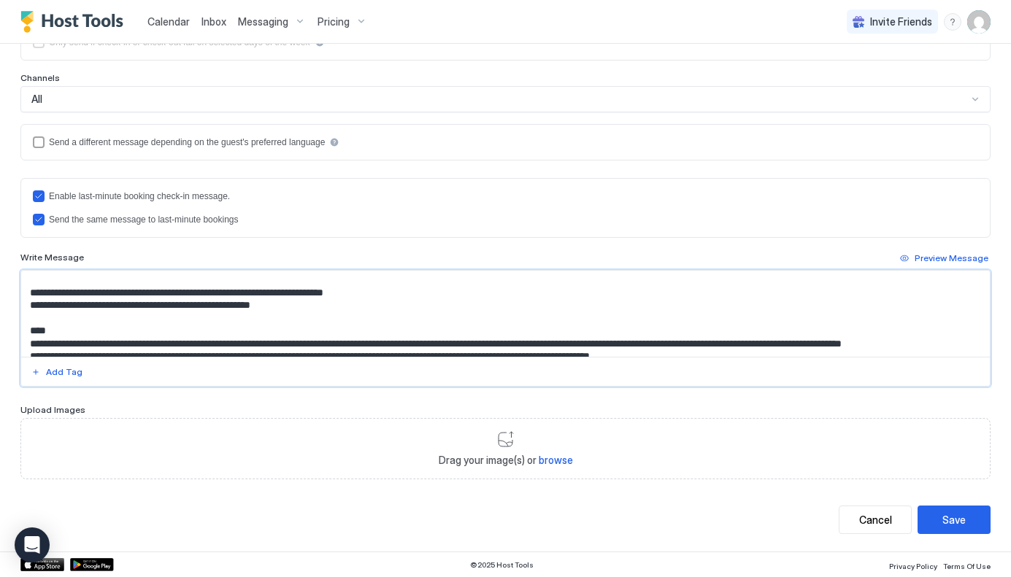
click at [298, 306] on textarea "Input Field" at bounding box center [505, 314] width 968 height 86
click at [285, 318] on textarea "Input Field" at bounding box center [505, 314] width 968 height 86
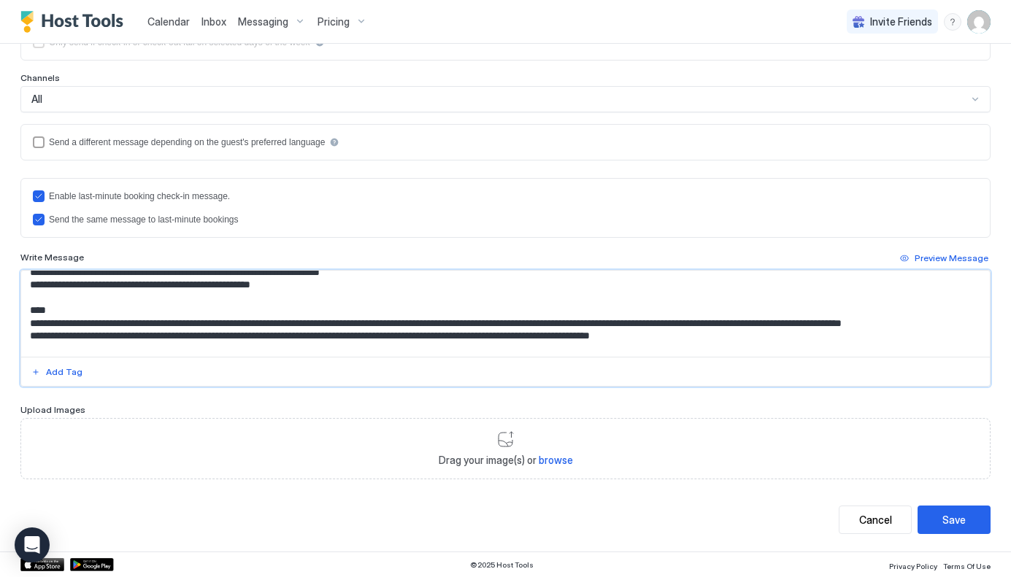
scroll to position [107, 0]
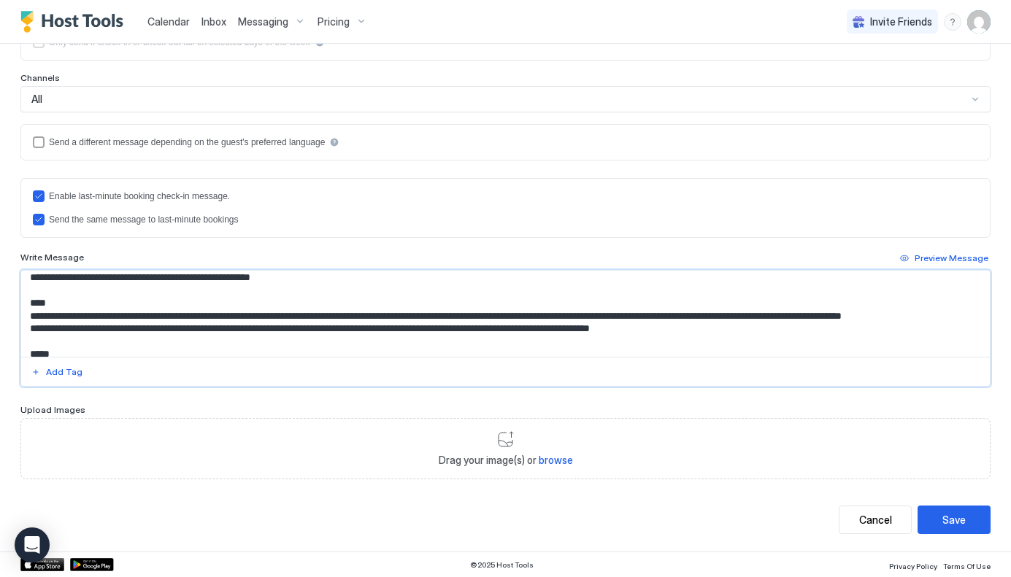
click at [47, 316] on textarea "Input Field" at bounding box center [505, 314] width 968 height 86
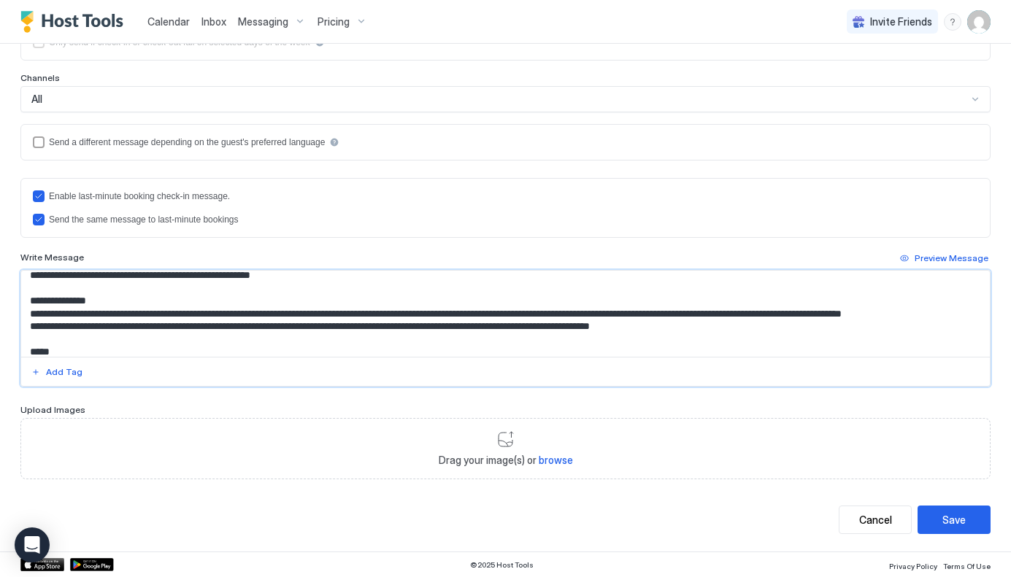
scroll to position [112, 0]
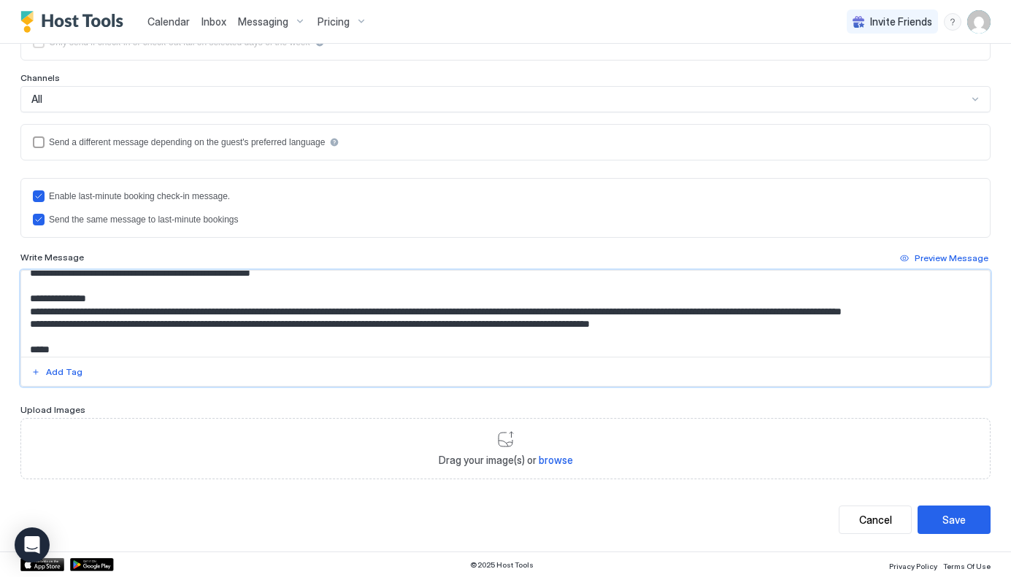
click at [116, 311] on textarea "Input Field" at bounding box center [505, 314] width 968 height 86
drag, startPoint x: 31, startPoint y: 325, endPoint x: 90, endPoint y: 336, distance: 59.5
click at [90, 336] on textarea "Input Field" at bounding box center [505, 314] width 968 height 86
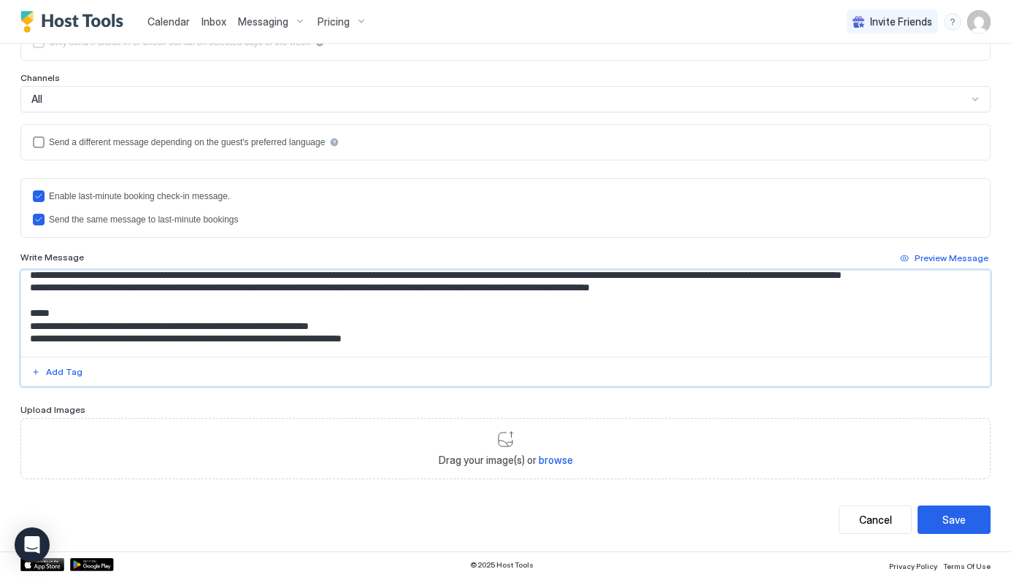
scroll to position [144, 0]
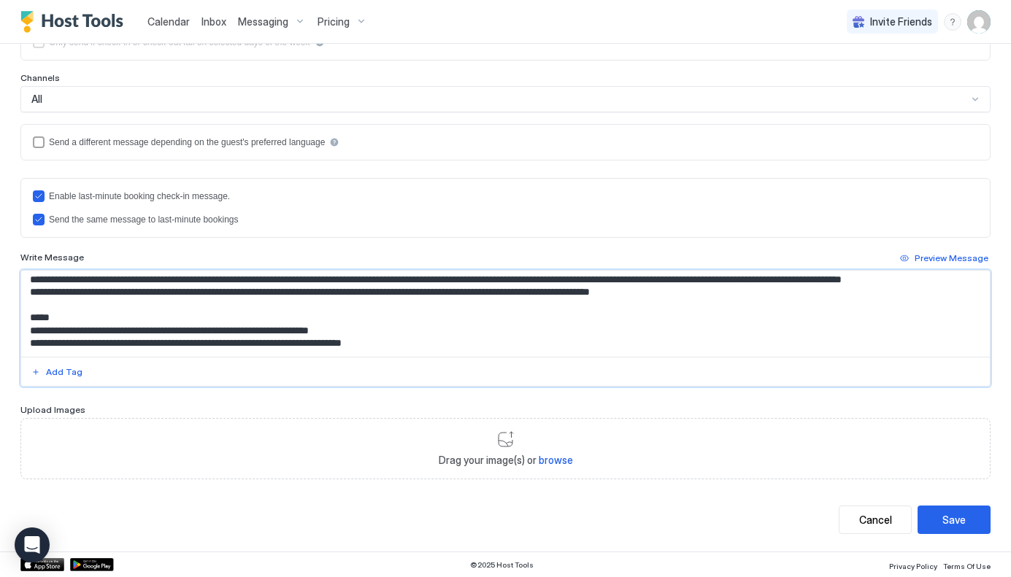
paste textarea "**********"
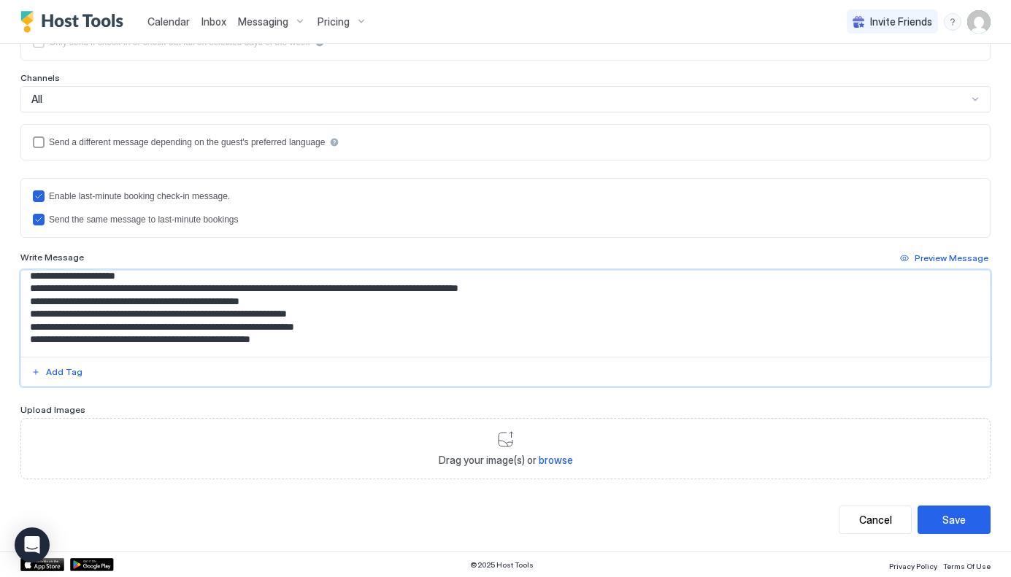
scroll to position [152, 0]
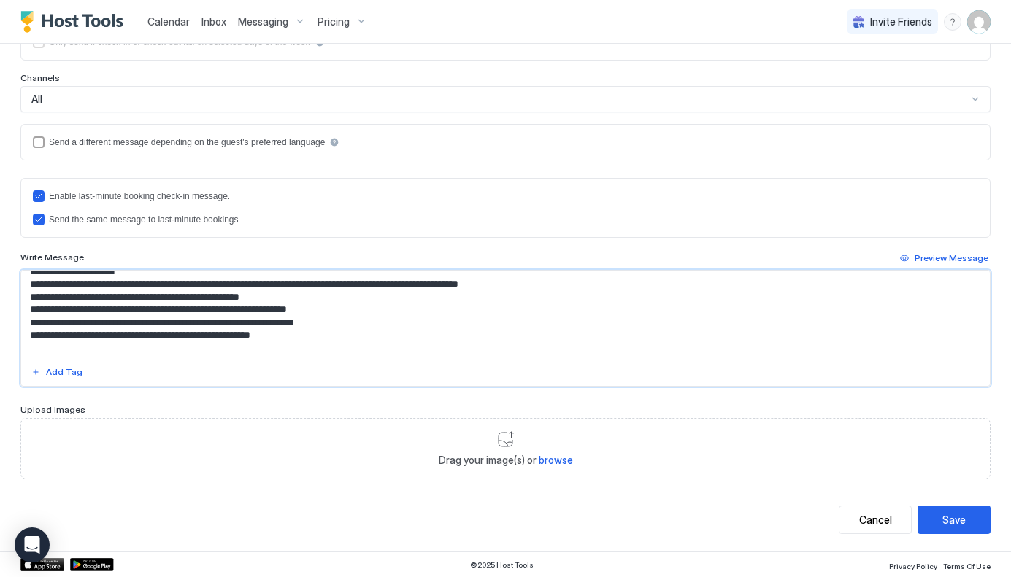
click at [412, 296] on textarea "Input Field" at bounding box center [505, 314] width 968 height 86
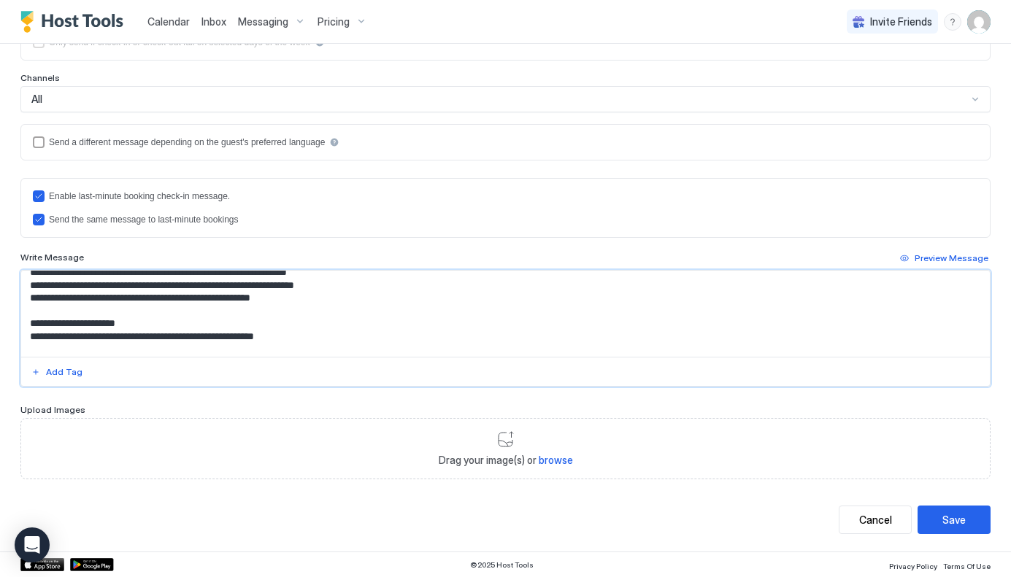
scroll to position [193, 0]
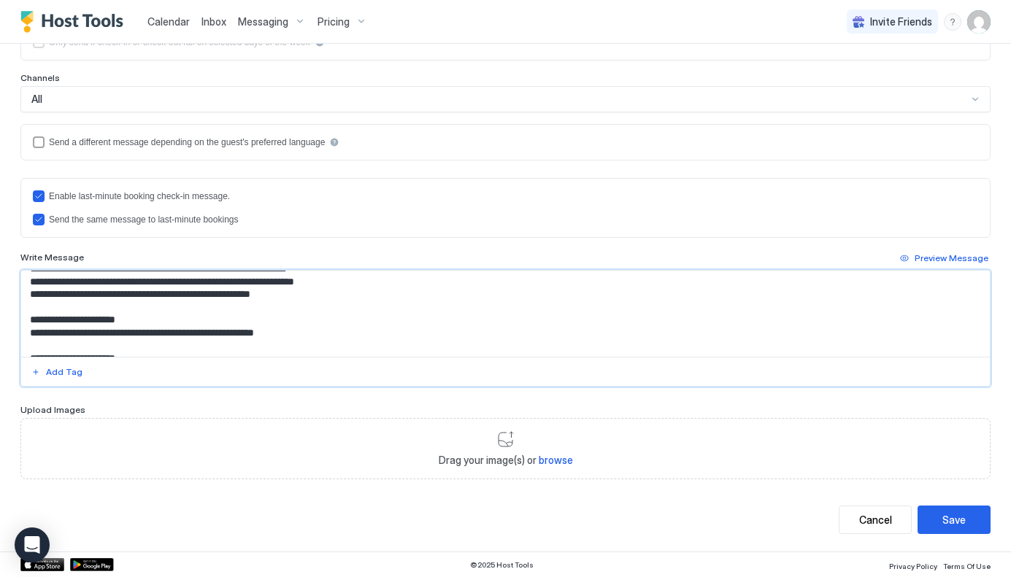
click at [223, 309] on textarea "Input Field" at bounding box center [505, 314] width 968 height 86
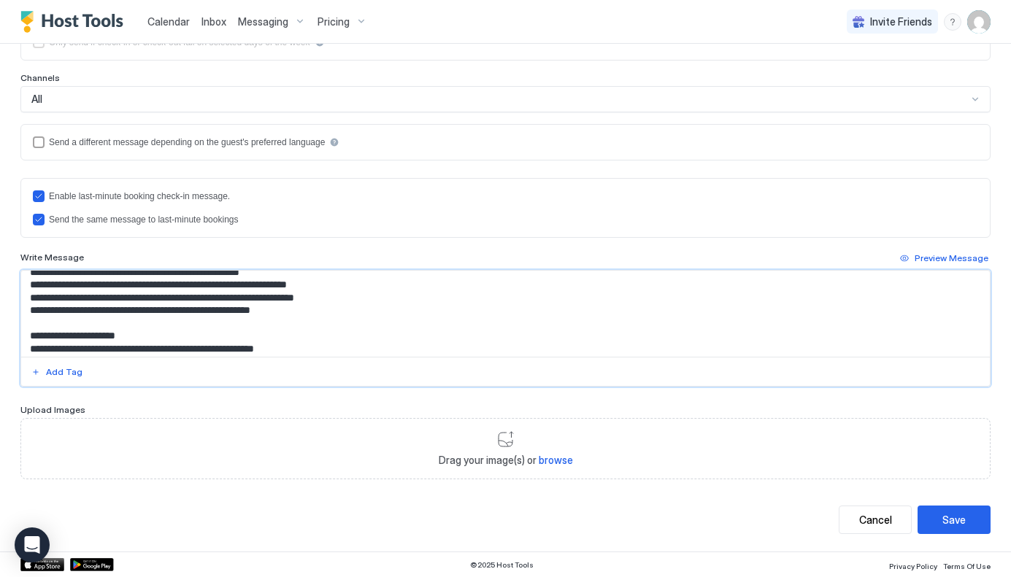
scroll to position [192, 0]
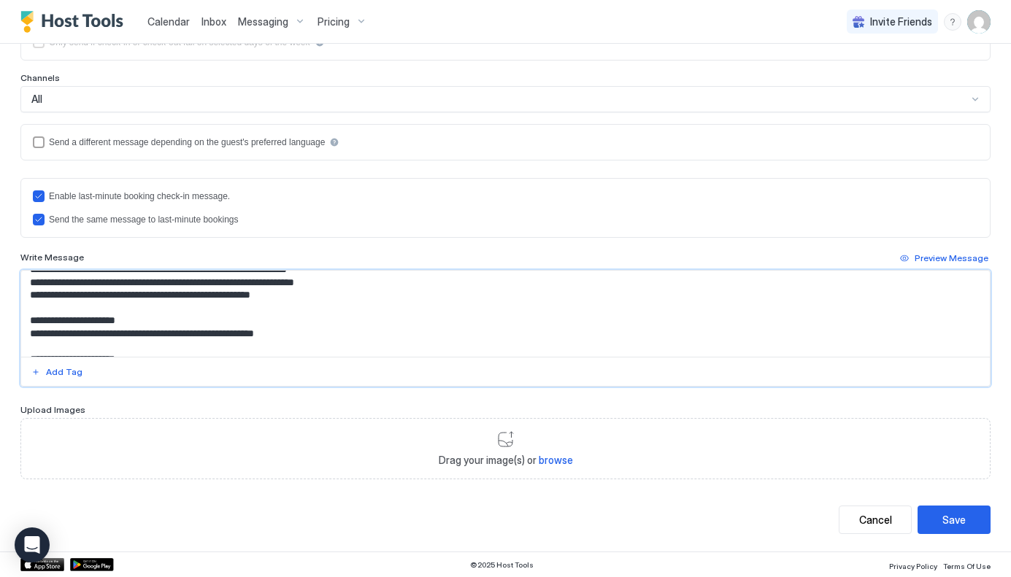
click at [68, 319] on textarea "Input Field" at bounding box center [505, 314] width 968 height 86
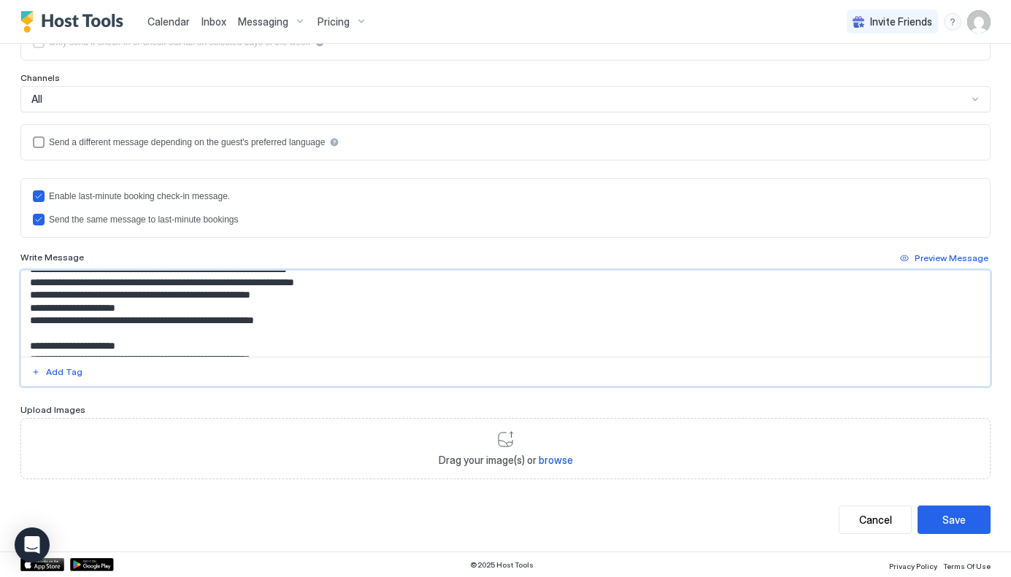
click at [61, 345] on textarea "Input Field" at bounding box center [505, 314] width 968 height 86
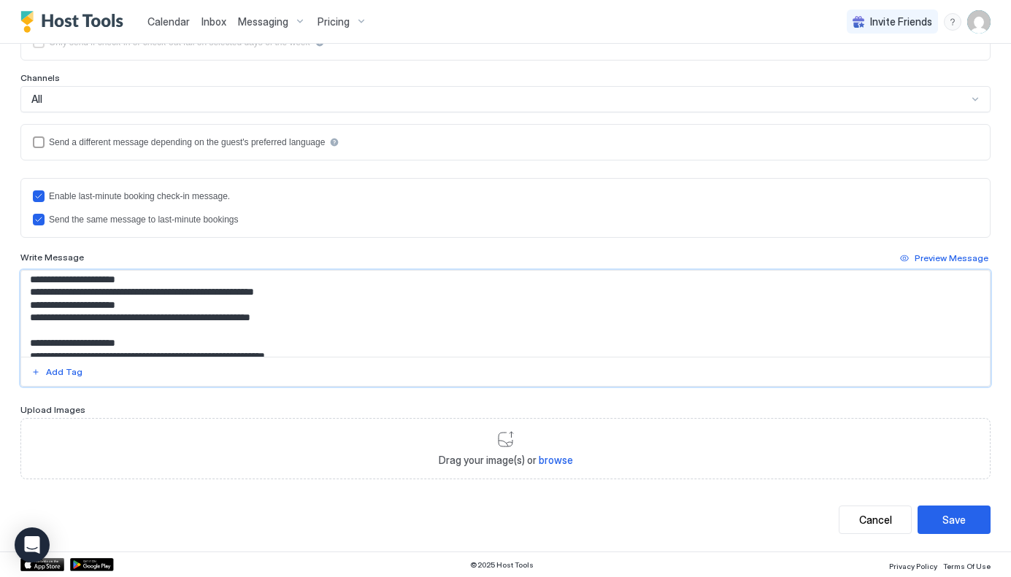
scroll to position [226, 0]
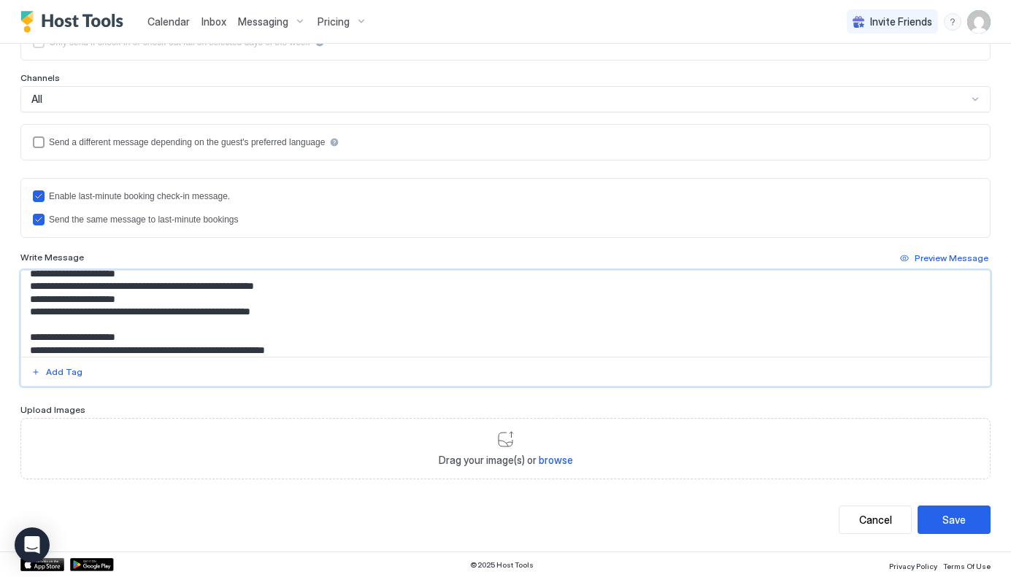
drag, startPoint x: 309, startPoint y: 298, endPoint x: 126, endPoint y: 301, distance: 183.2
click at [126, 301] on textarea "Input Field" at bounding box center [505, 314] width 968 height 86
drag, startPoint x: 287, startPoint y: 327, endPoint x: 114, endPoint y: 328, distance: 173.0
click at [114, 328] on textarea "Input Field" at bounding box center [505, 314] width 968 height 86
click at [72, 339] on textarea "Input Field" at bounding box center [505, 314] width 968 height 86
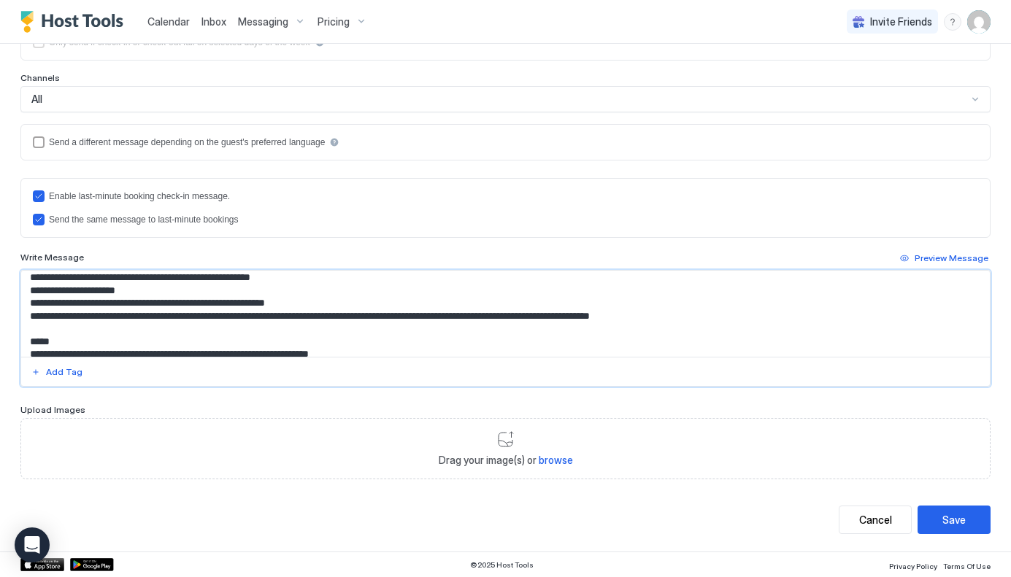
scroll to position [261, 0]
click at [332, 333] on textarea "Input Field" at bounding box center [505, 314] width 968 height 86
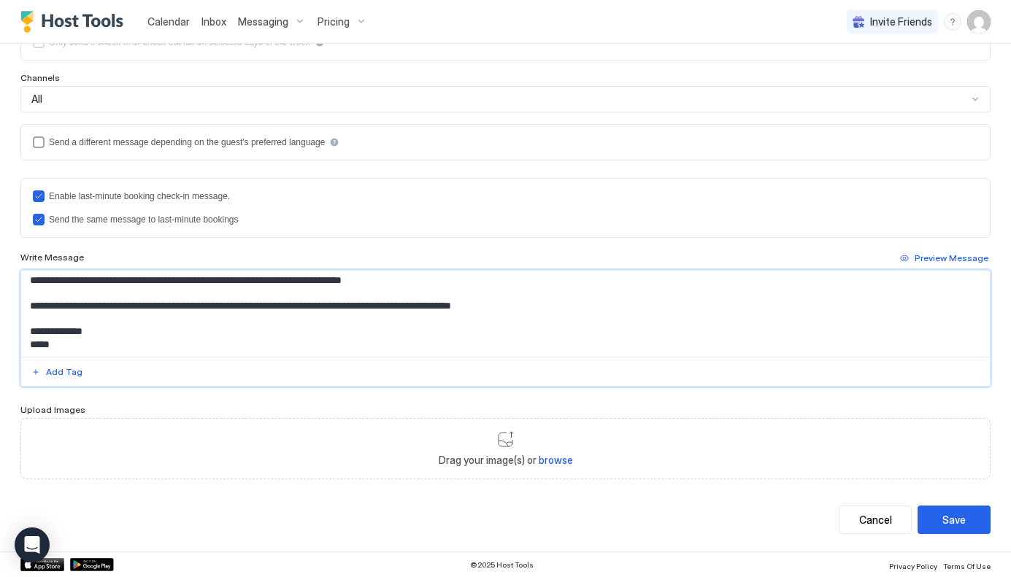
scroll to position [347, 0]
drag, startPoint x: 93, startPoint y: 280, endPoint x: 161, endPoint y: 279, distance: 67.2
click at [161, 279] on textarea "Input Field" at bounding box center [505, 314] width 968 height 86
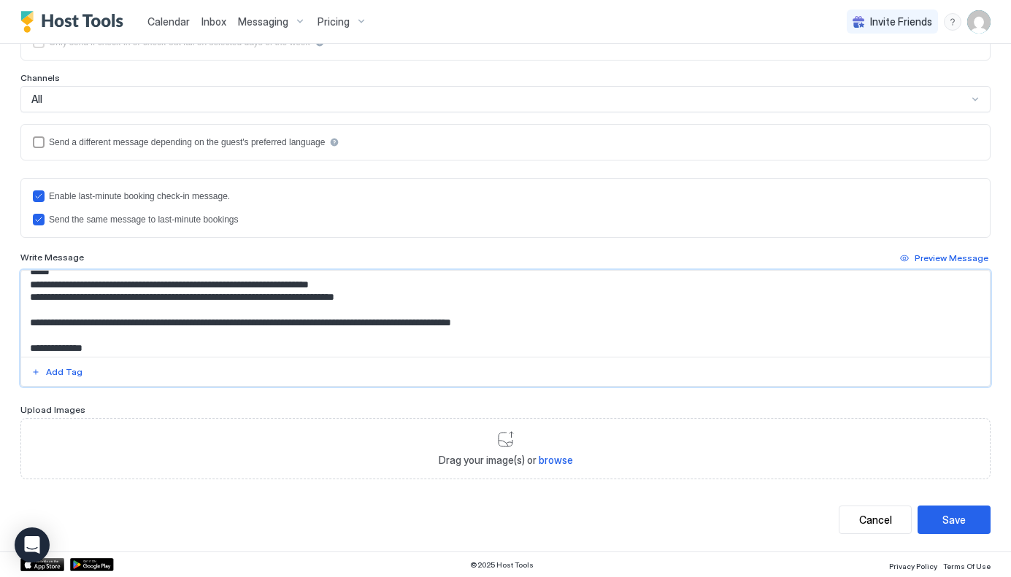
scroll to position [320, 0]
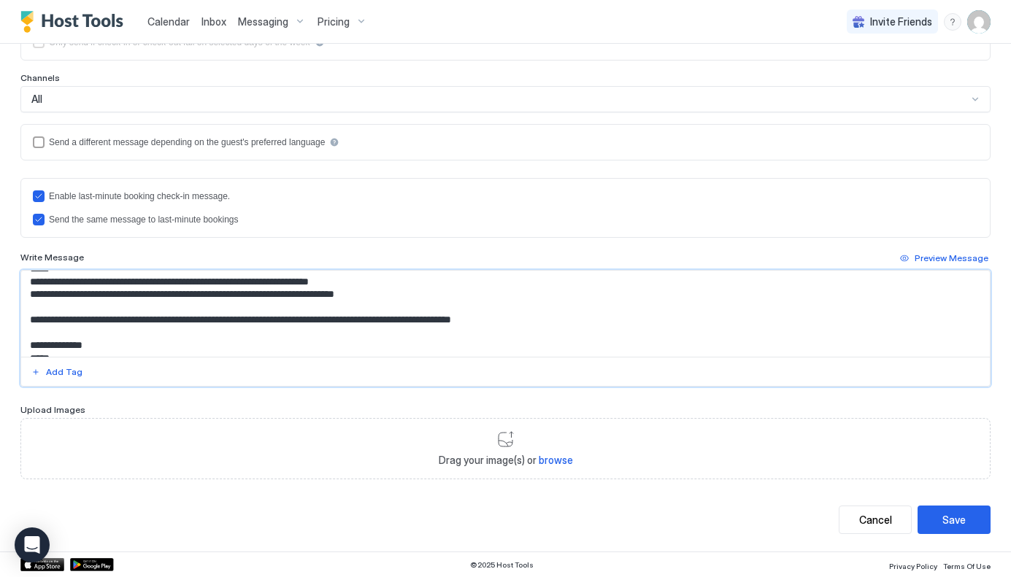
click at [55, 296] on textarea "Input Field" at bounding box center [505, 314] width 968 height 86
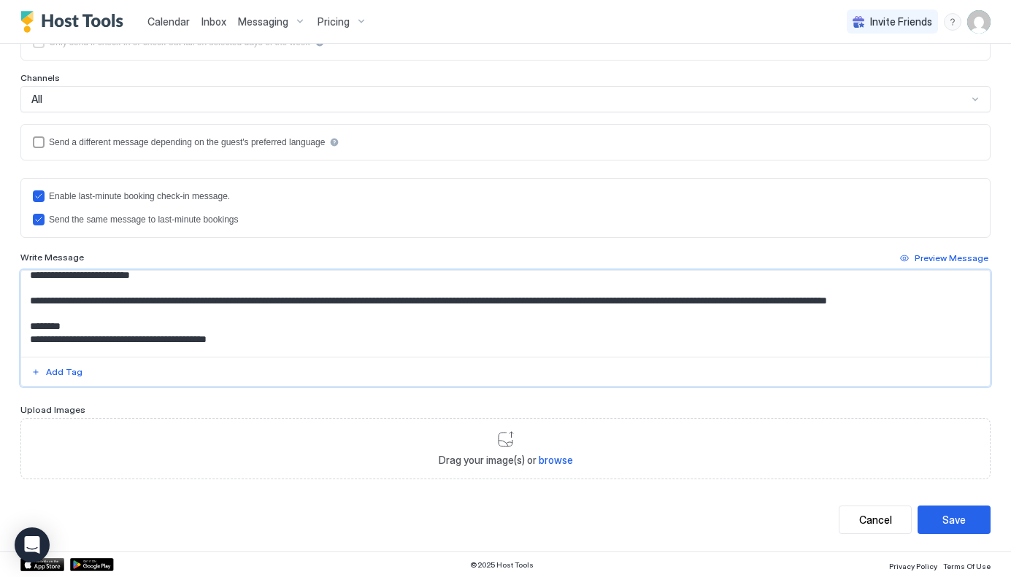
scroll to position [0, 0]
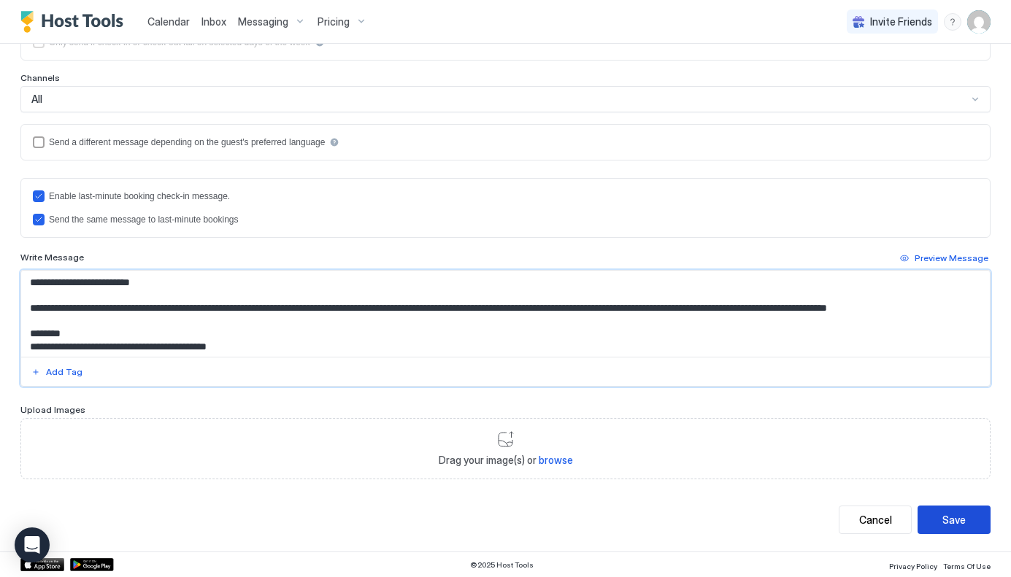
type textarea "**********"
click at [954, 520] on div "Save" at bounding box center [953, 519] width 23 height 15
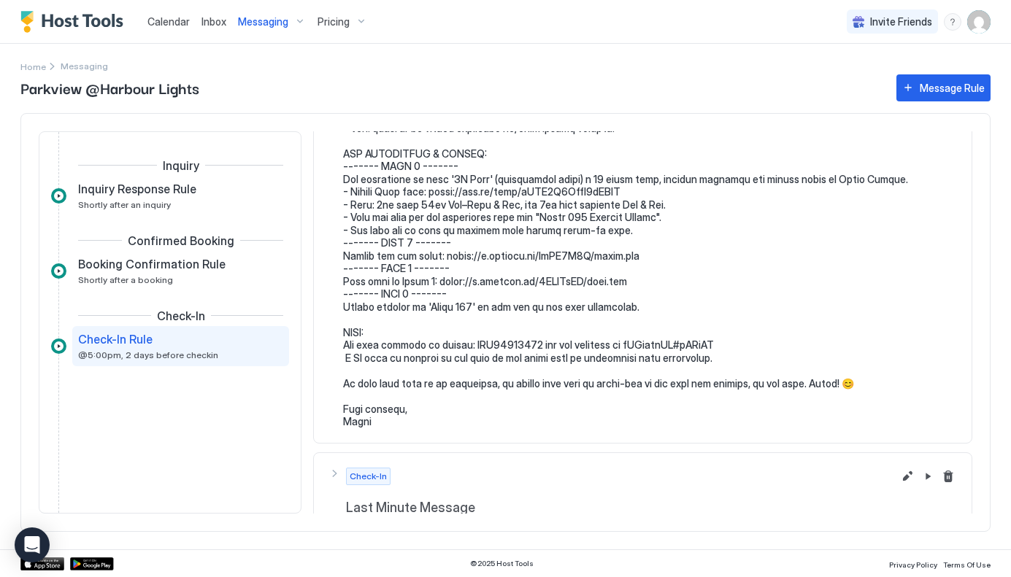
scroll to position [221, 0]
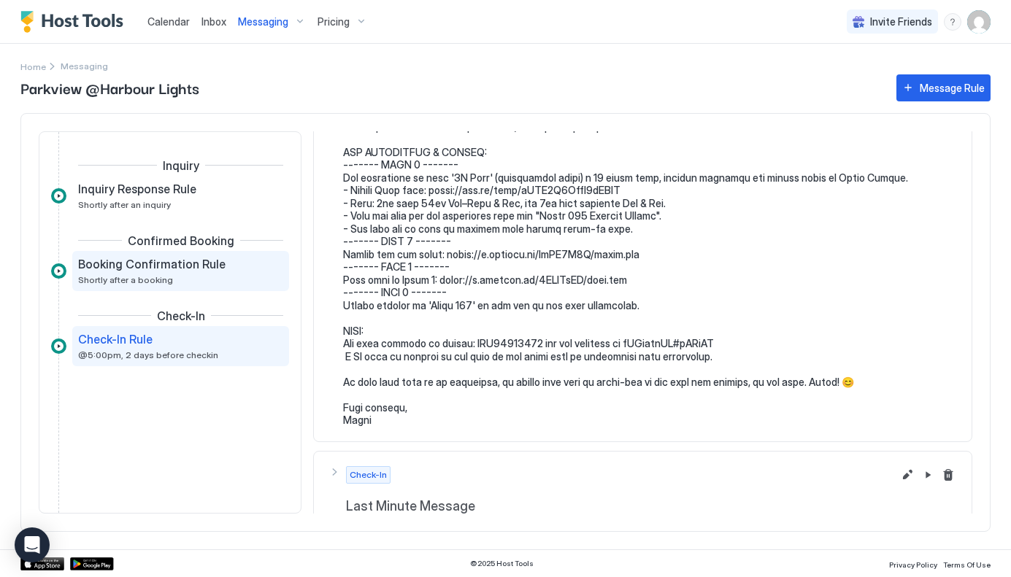
click at [191, 273] on div "Booking Confirmation Rule Shortly after a booking" at bounding box center [170, 271] width 185 height 28
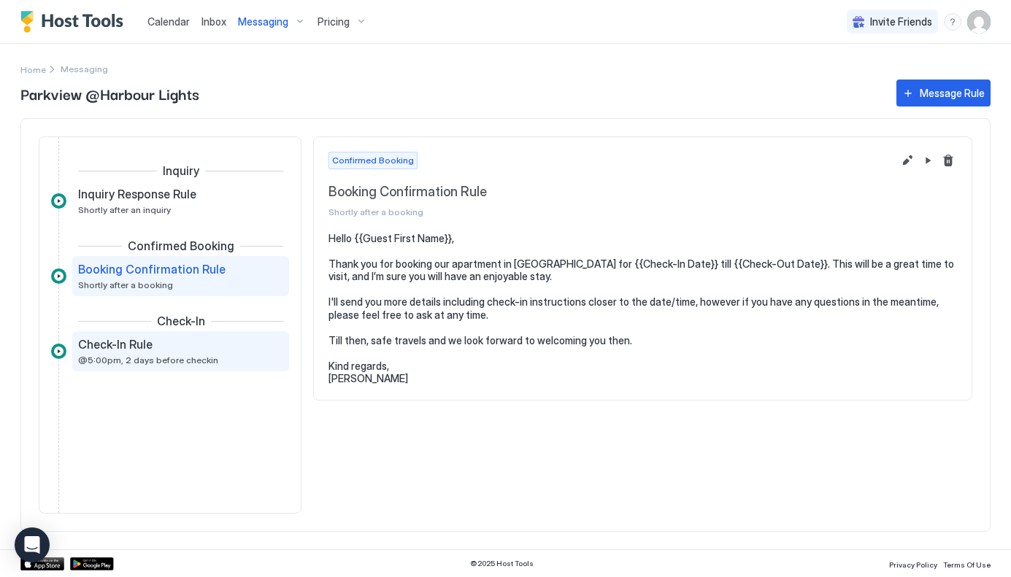
click at [164, 344] on div "Check-In Rule" at bounding box center [170, 344] width 185 height 15
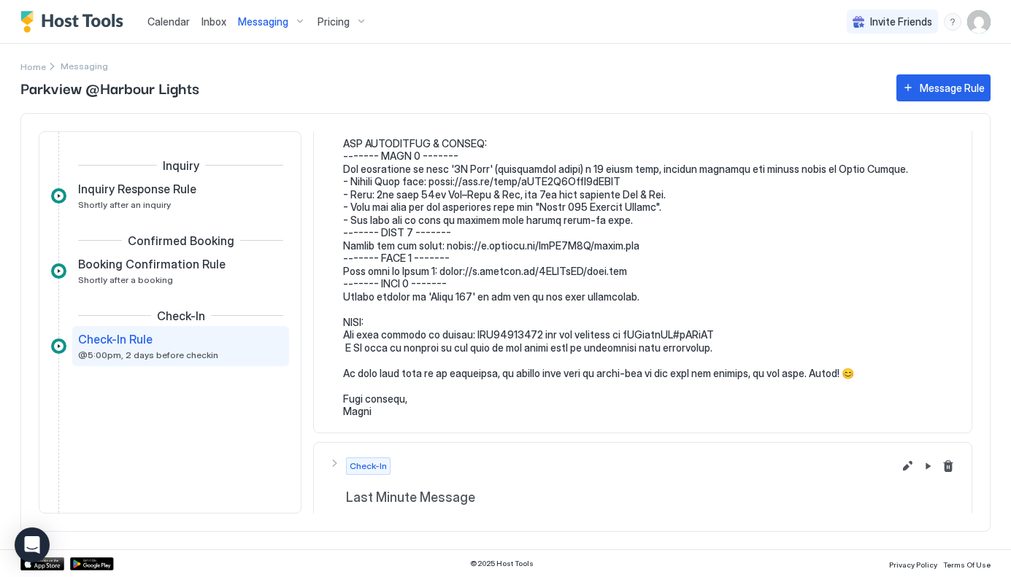
scroll to position [254, 0]
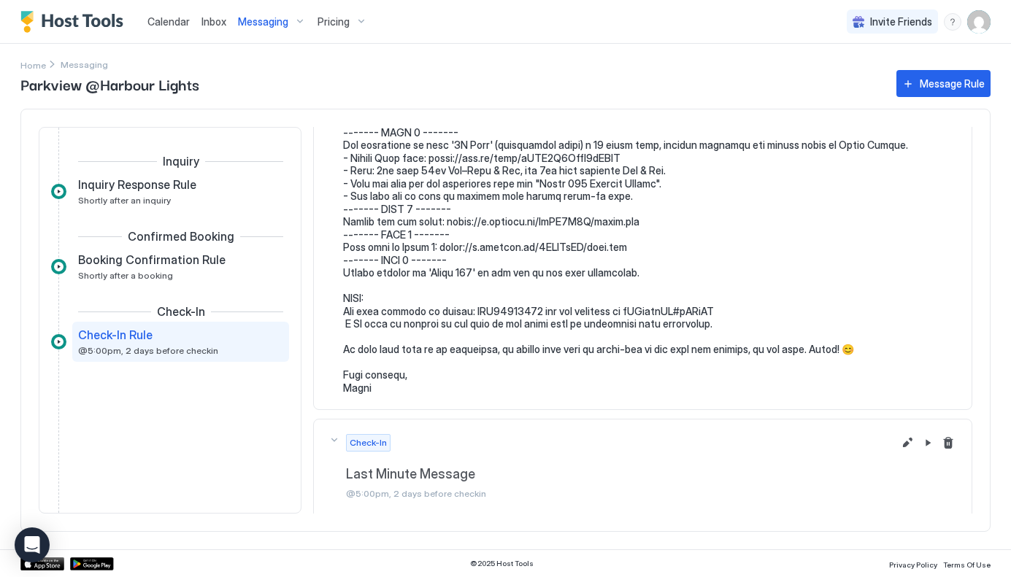
scroll to position [243, 0]
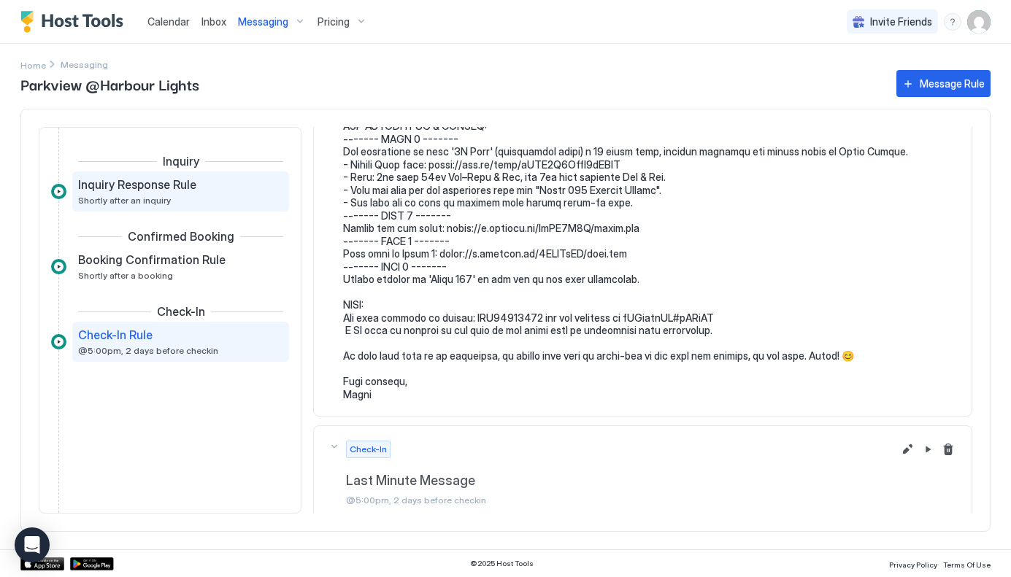
click at [190, 190] on span "Inquiry Response Rule" at bounding box center [137, 184] width 118 height 15
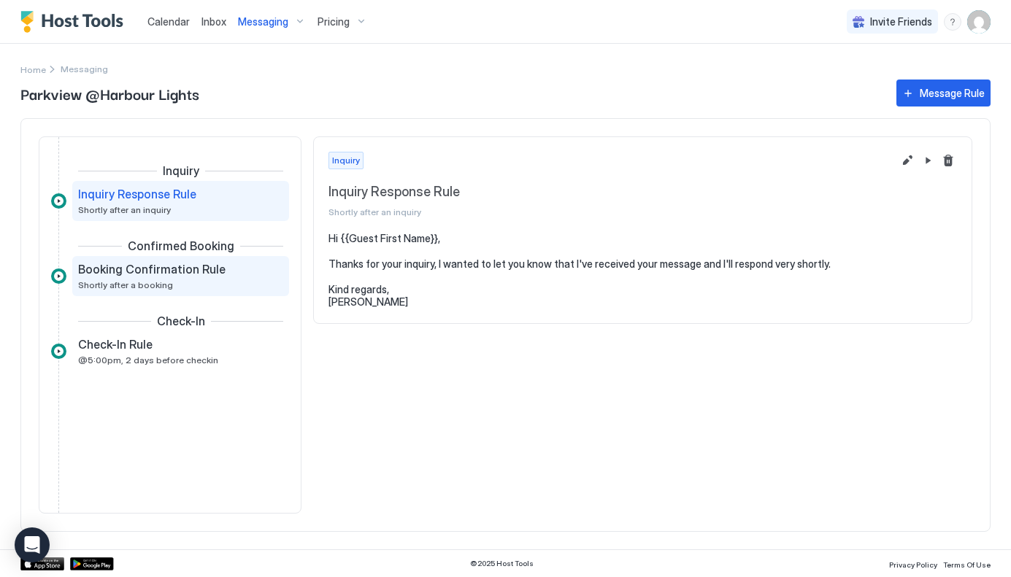
click at [177, 280] on div "Booking Confirmation Rule Shortly after a booking" at bounding box center [170, 276] width 185 height 28
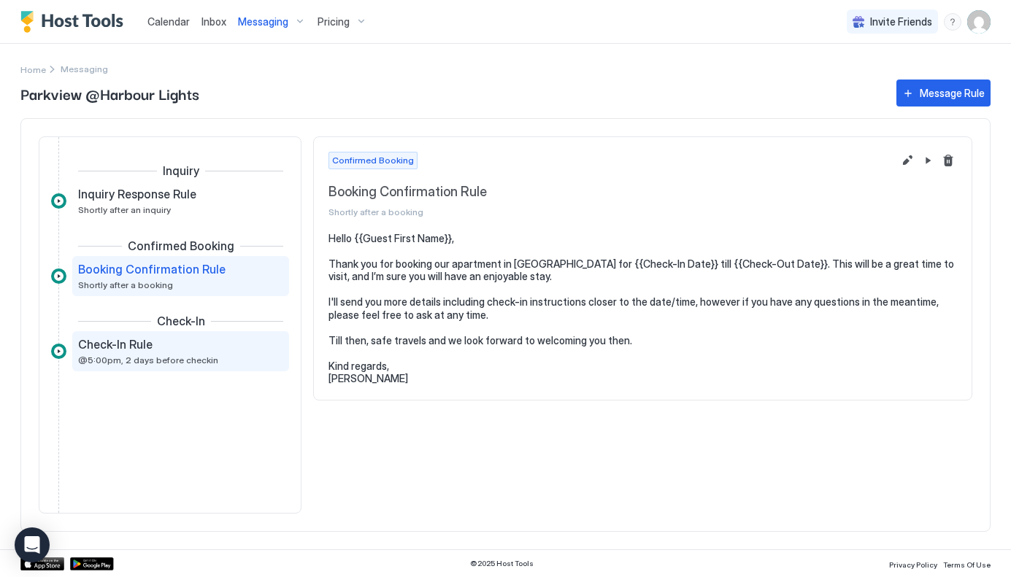
click at [172, 360] on span "@5:00pm, 2 days before checkin" at bounding box center [148, 360] width 140 height 11
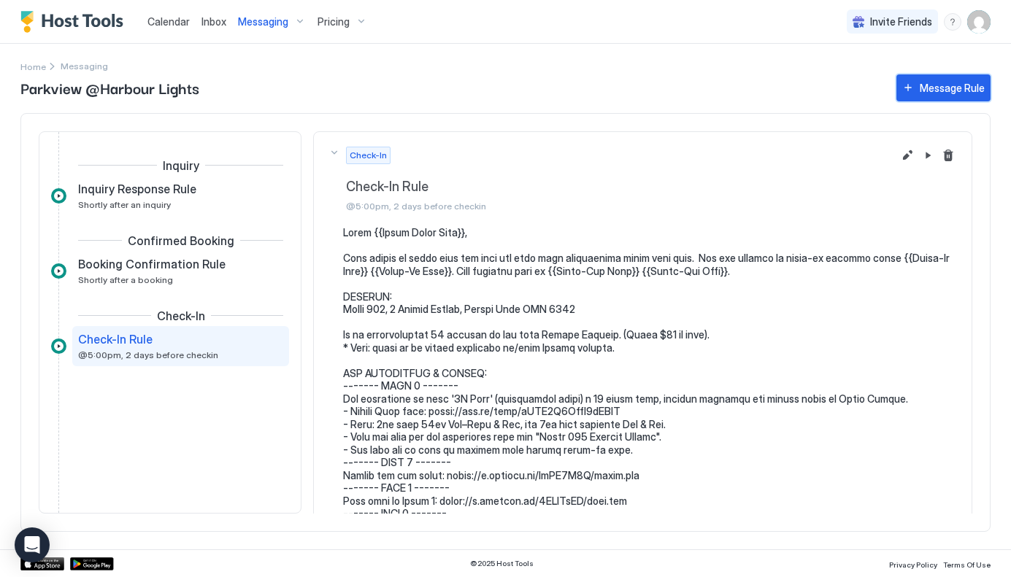
click at [912, 87] on button "Message Rule" at bounding box center [943, 87] width 94 height 27
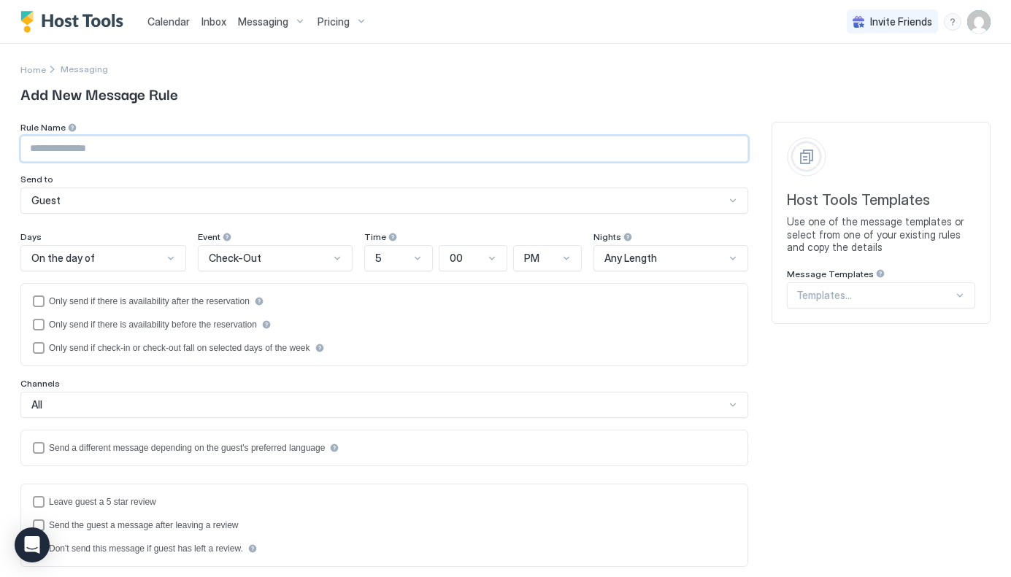
click at [196, 152] on input "Input Field" at bounding box center [384, 148] width 726 height 25
click at [219, 112] on div "Home Messaging Add New Message Rule Rule Name Send to Guest Days On the day of …" at bounding box center [505, 465] width 970 height 843
click at [839, 298] on div at bounding box center [874, 295] width 157 height 13
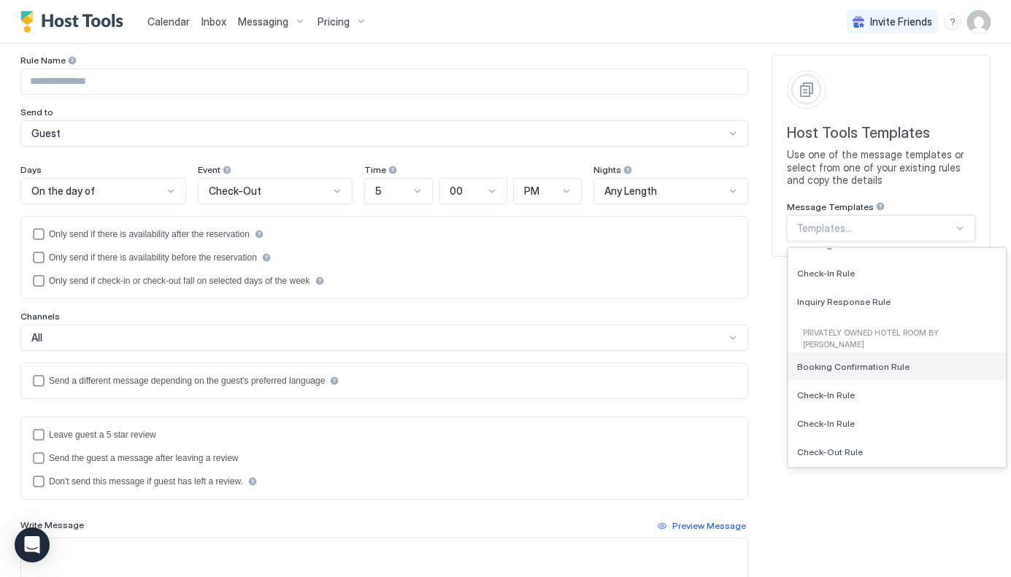
scroll to position [494, 0]
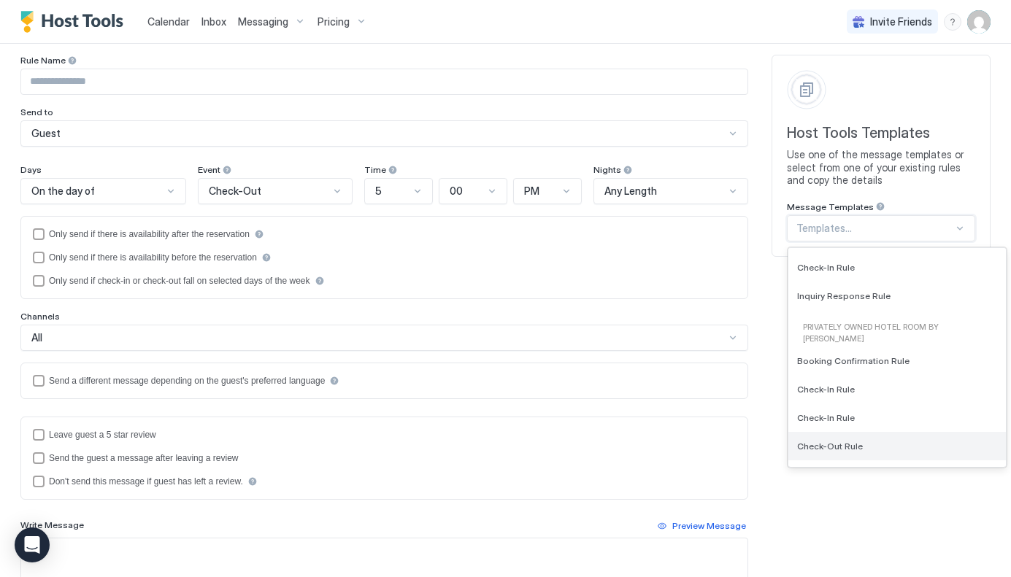
click at [839, 444] on span "Check-Out Rule" at bounding box center [830, 446] width 66 height 11
type input "**********"
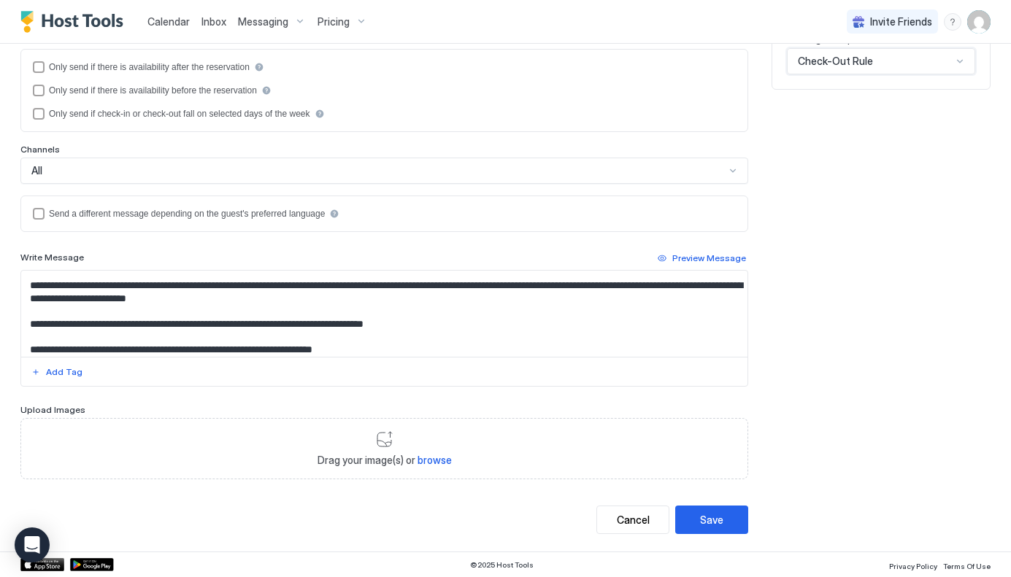
scroll to position [124, 0]
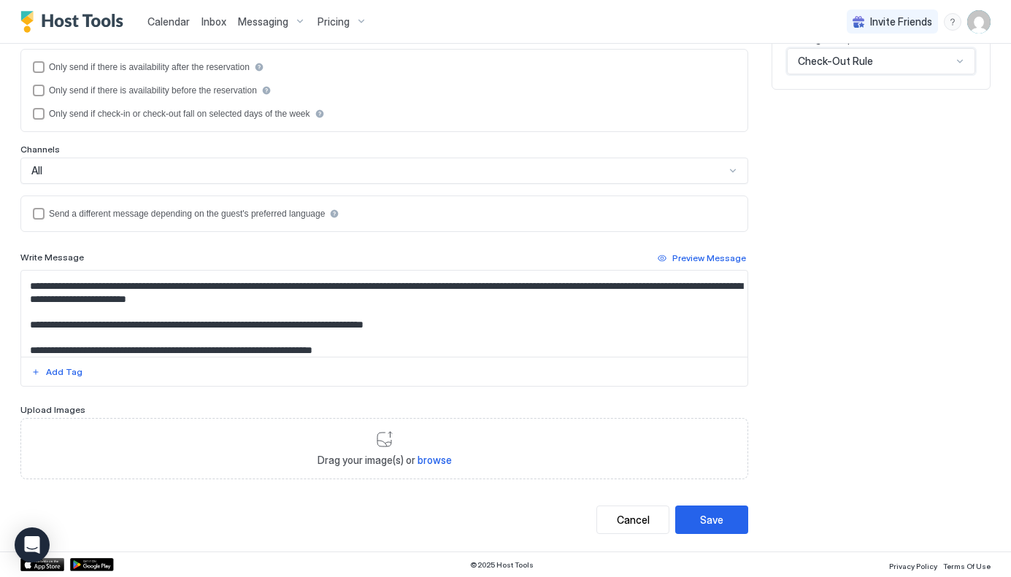
click at [238, 301] on textarea "**********" at bounding box center [384, 314] width 726 height 86
click at [257, 301] on textarea "**********" at bounding box center [384, 314] width 726 height 86
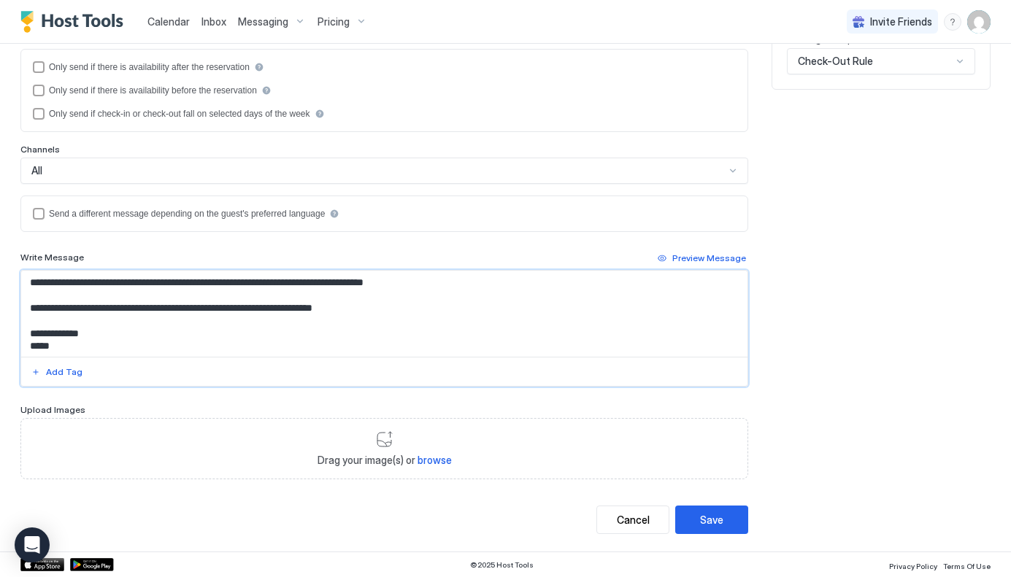
scroll to position [168, 0]
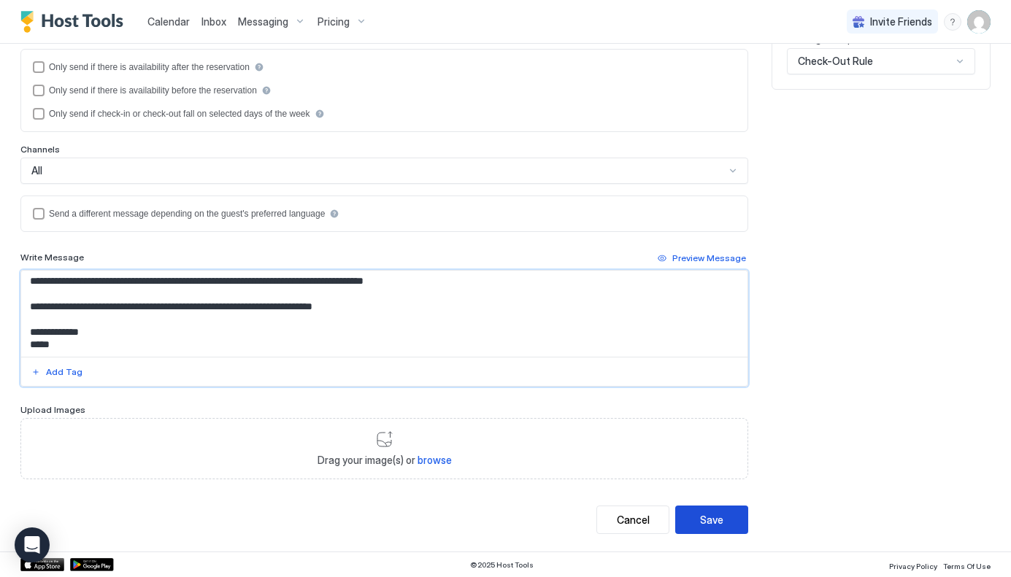
type textarea "**********"
click at [726, 518] on button "Save" at bounding box center [711, 520] width 73 height 28
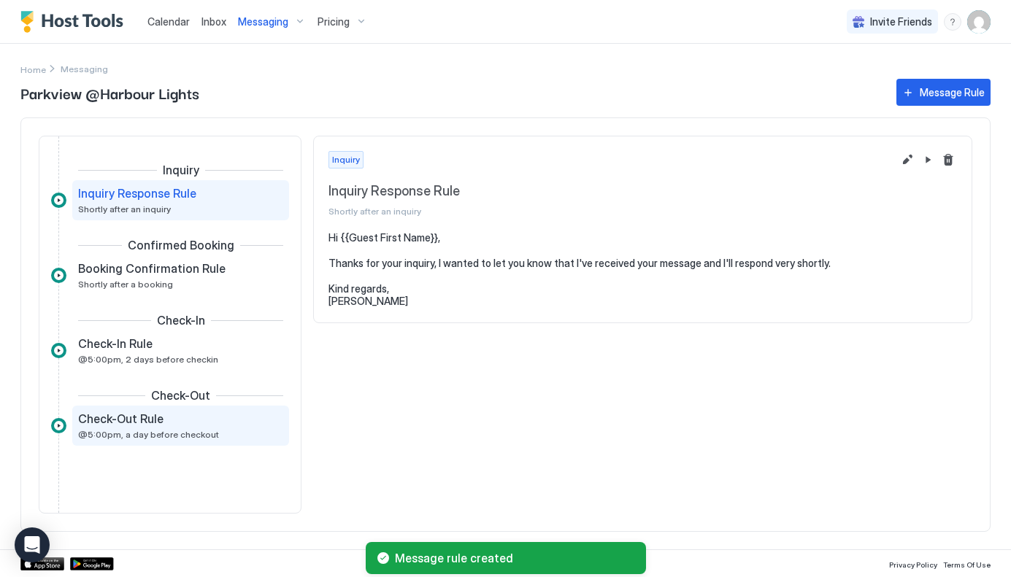
click at [135, 432] on span "@5:00pm, a day before checkout" at bounding box center [148, 434] width 141 height 11
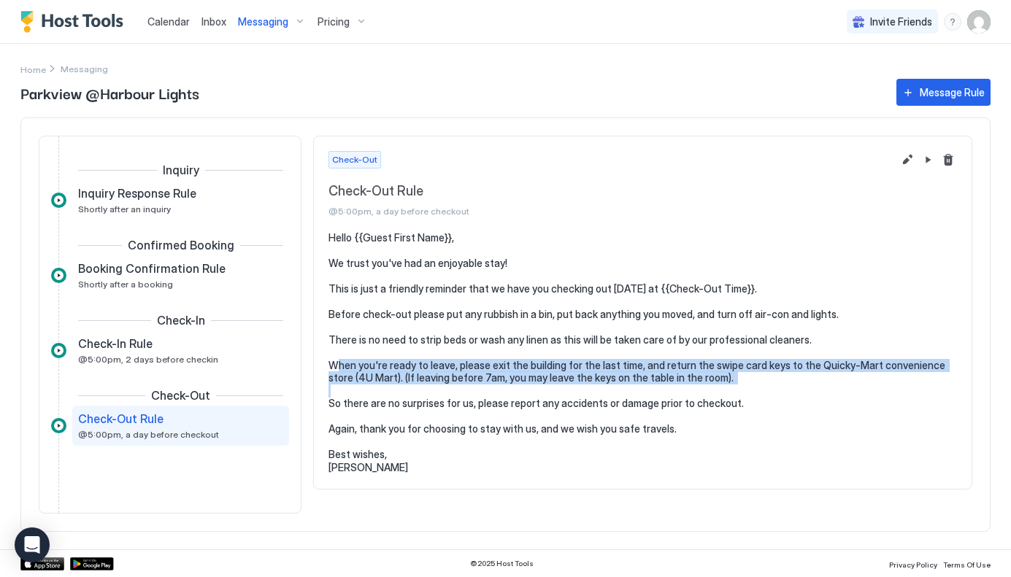
drag, startPoint x: 704, startPoint y: 376, endPoint x: 331, endPoint y: 358, distance: 374.1
click at [331, 358] on pre "Hello {{Guest First Name}}, We trust you've had an enjoyable stay! This is just…" at bounding box center [642, 352] width 628 height 243
copy pre "When you're ready to leave, please exit the building for the last time, and ret…"
click at [909, 158] on button "Edit message rule" at bounding box center [907, 160] width 18 height 18
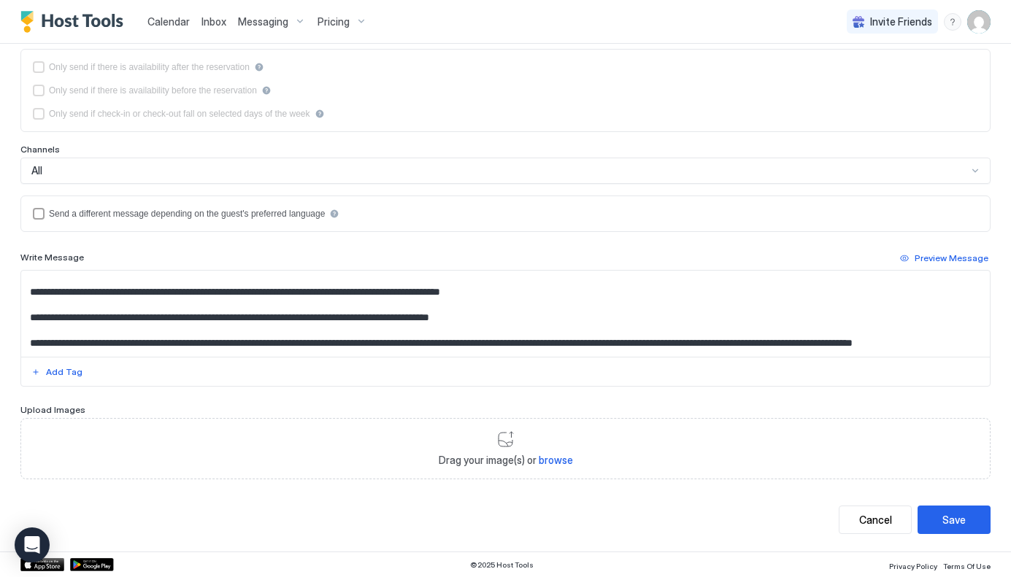
scroll to position [72, 0]
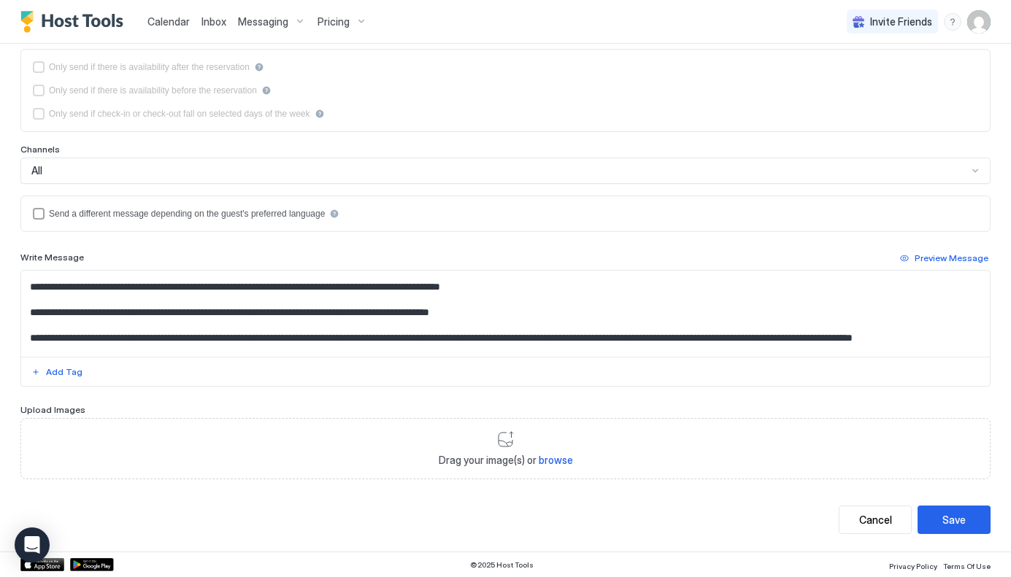
click at [423, 311] on textarea "**********" at bounding box center [505, 314] width 968 height 86
click at [432, 314] on textarea "**********" at bounding box center [505, 314] width 968 height 86
click at [466, 312] on textarea "**********" at bounding box center [505, 314] width 968 height 86
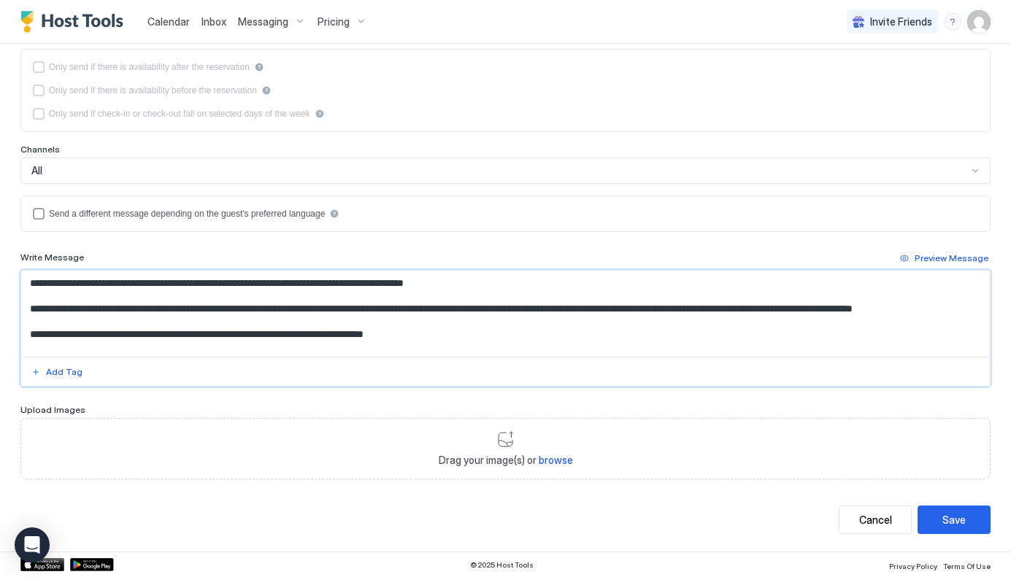
scroll to position [104, 0]
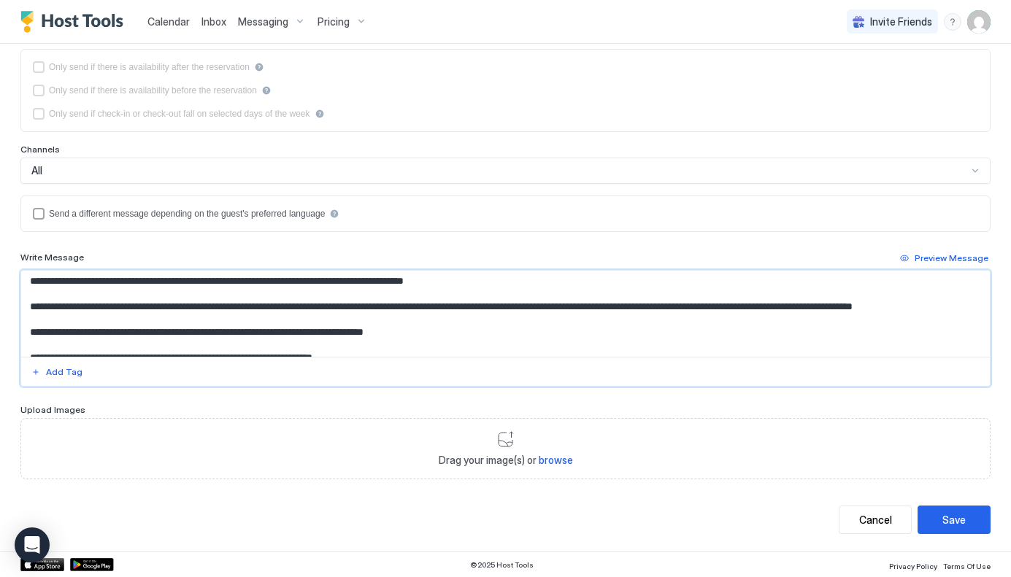
click at [704, 328] on textarea "**********" at bounding box center [505, 314] width 968 height 86
type textarea "**********"
click at [960, 518] on div "Save" at bounding box center [953, 519] width 23 height 15
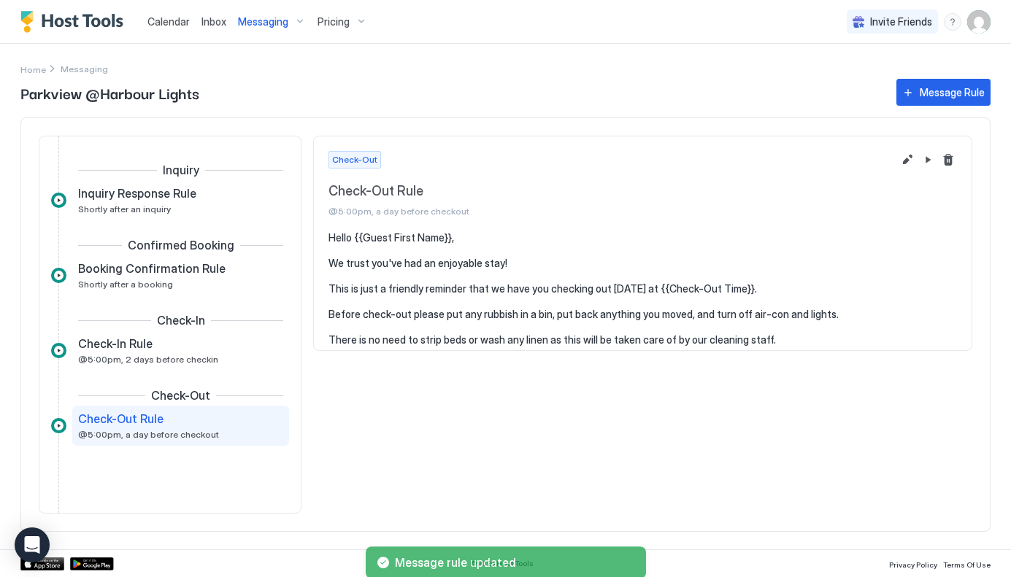
scroll to position [20, 0]
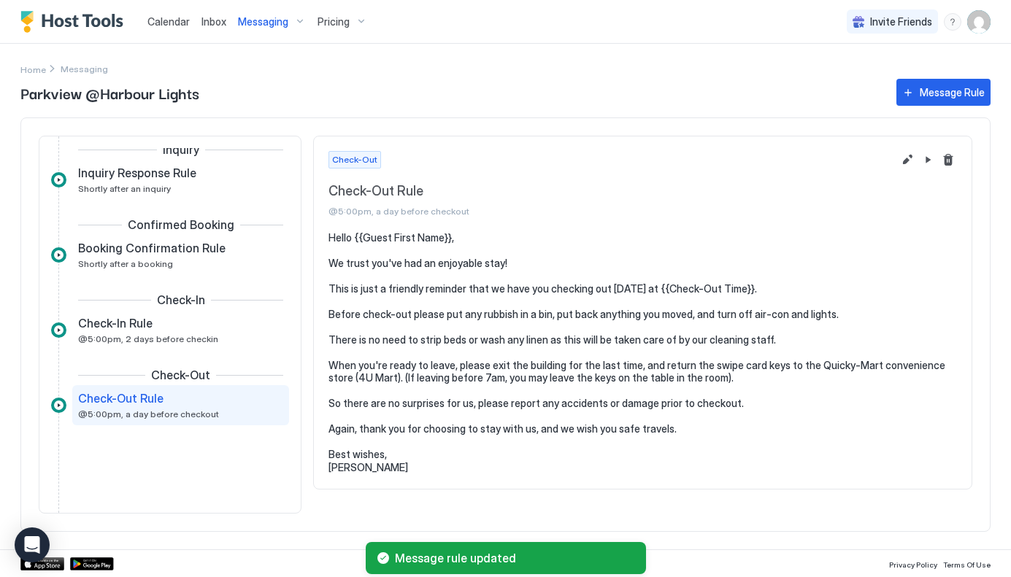
click at [285, 20] on span "Messaging" at bounding box center [263, 21] width 50 height 13
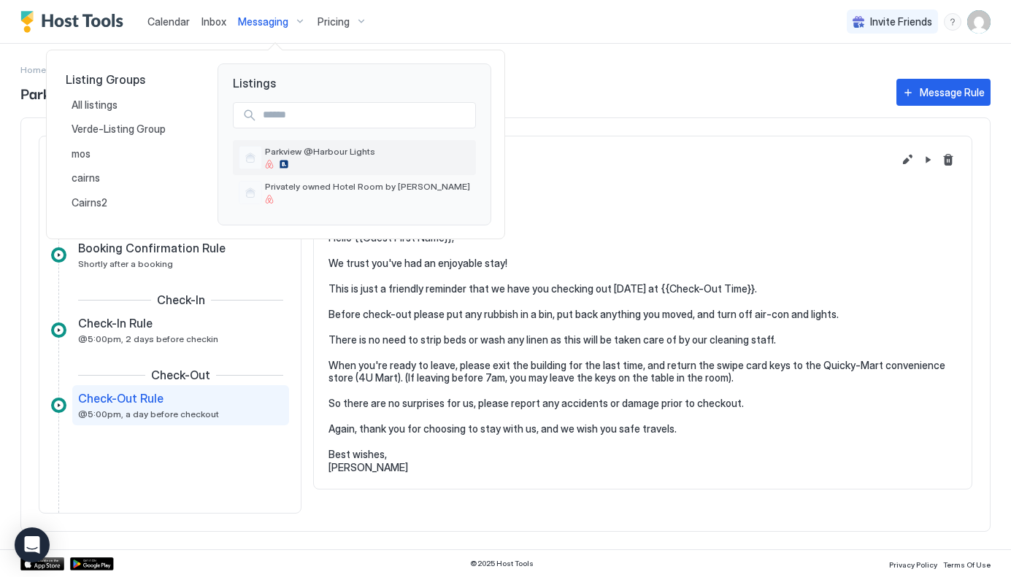
click at [318, 151] on span "Parkview @Harbour Lights" at bounding box center [367, 151] width 205 height 11
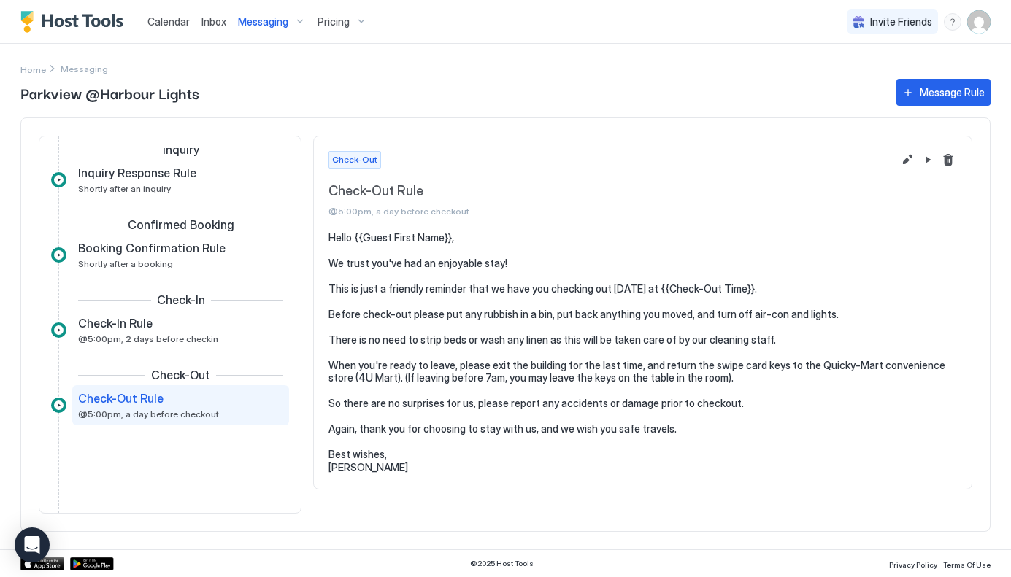
click at [278, 25] on span "Messaging" at bounding box center [263, 21] width 50 height 13
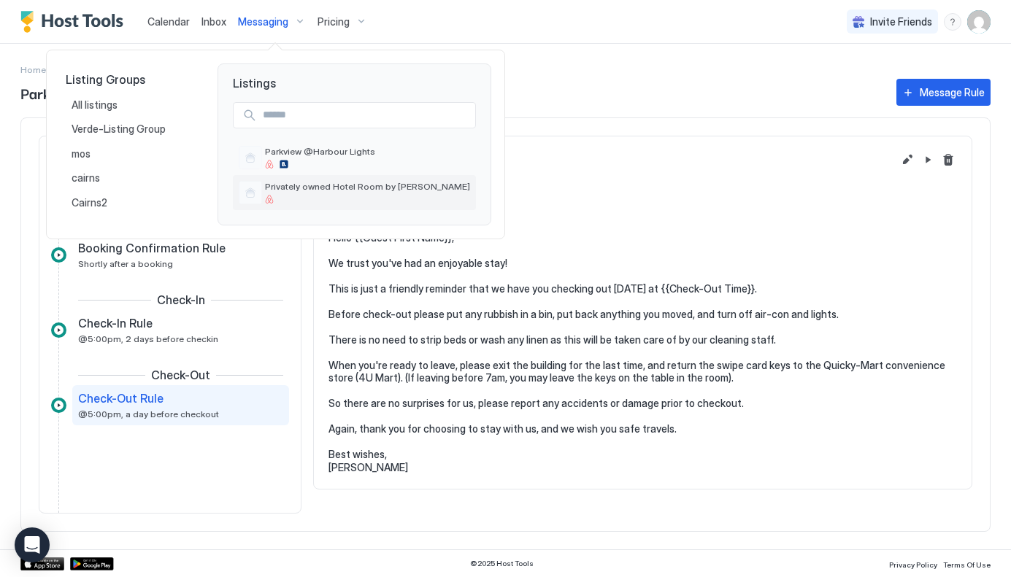
click at [319, 188] on span "Privately owned Hotel Room by [PERSON_NAME]" at bounding box center [367, 186] width 205 height 11
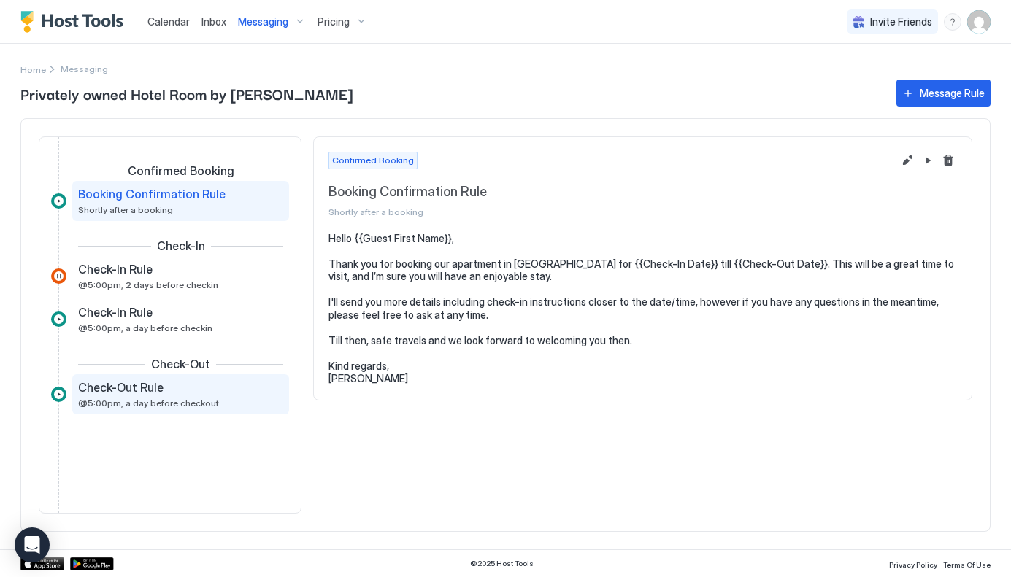
click at [153, 391] on span "Check-Out Rule" at bounding box center [120, 387] width 85 height 15
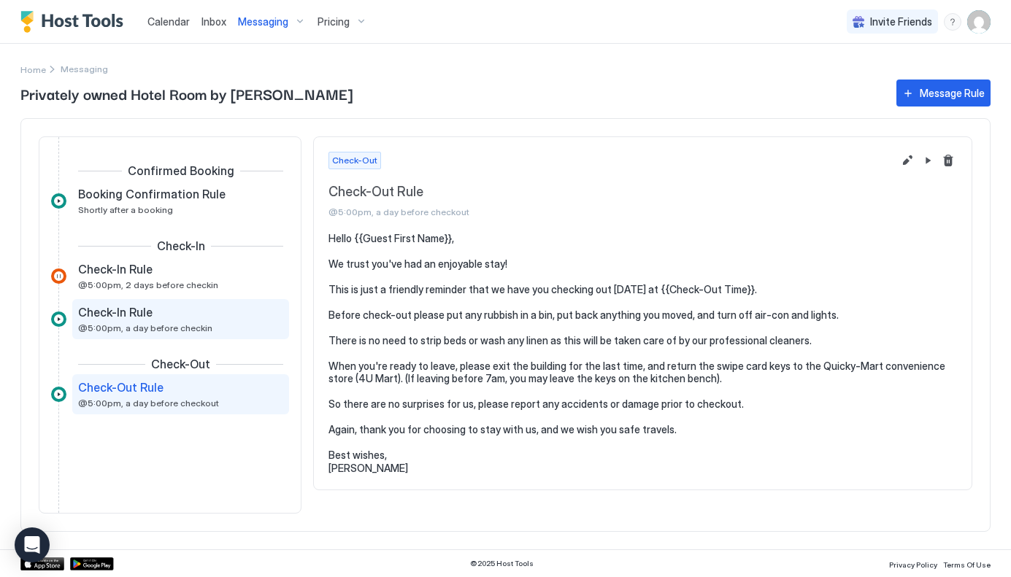
click at [153, 322] on div "Check-In Rule @5:00pm, a day before checkin" at bounding box center [170, 319] width 185 height 28
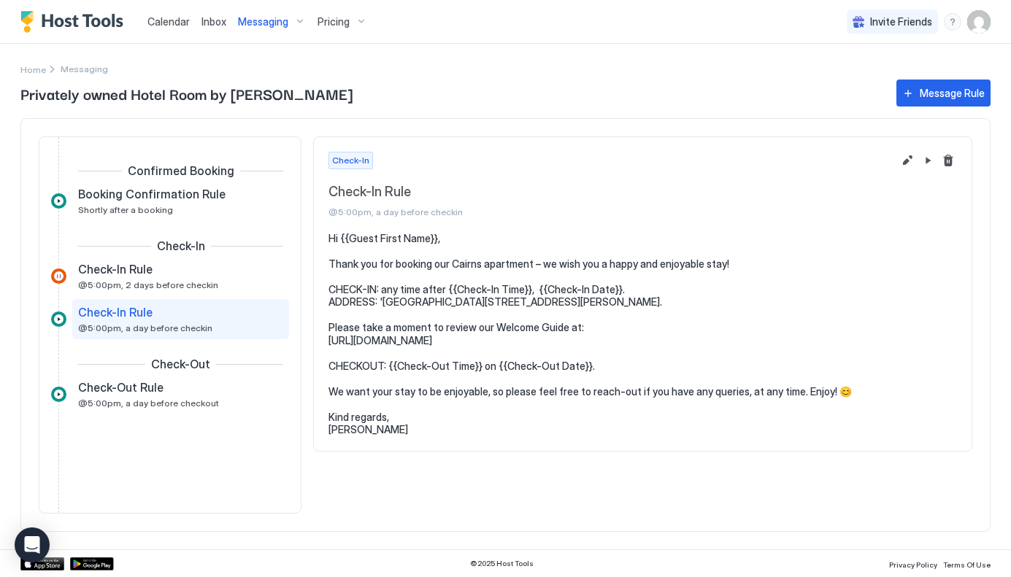
click at [286, 20] on span "Messaging" at bounding box center [263, 21] width 50 height 13
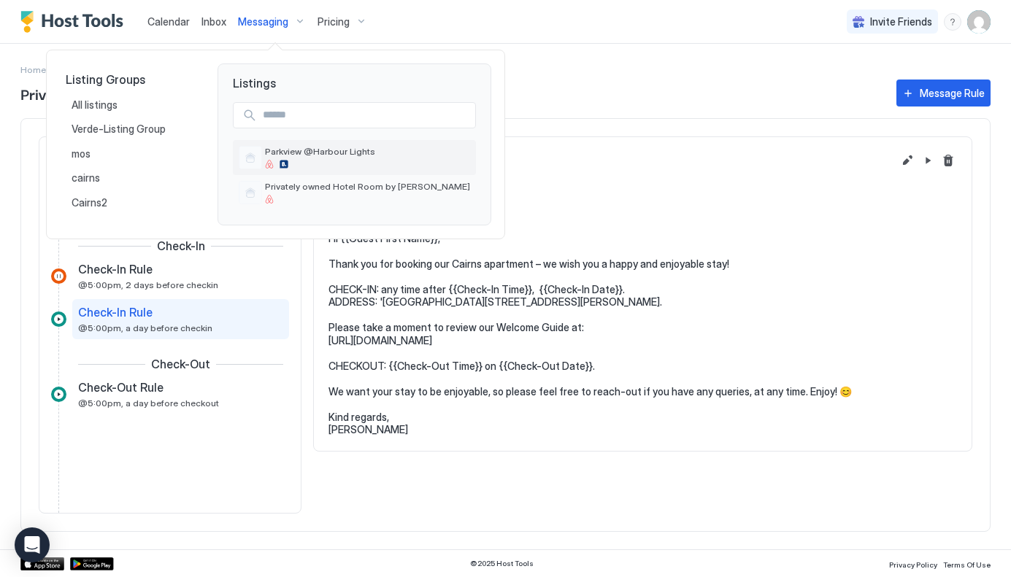
click at [320, 155] on span "Parkview @Harbour Lights" at bounding box center [367, 151] width 205 height 11
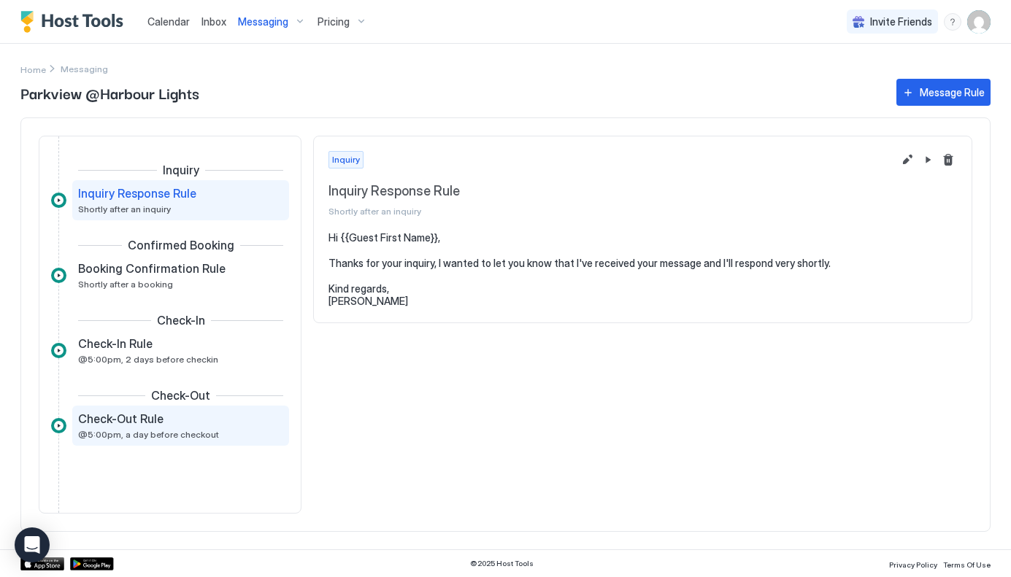
click at [201, 427] on div "Check-Out Rule @5:00pm, a day before checkout" at bounding box center [170, 426] width 185 height 28
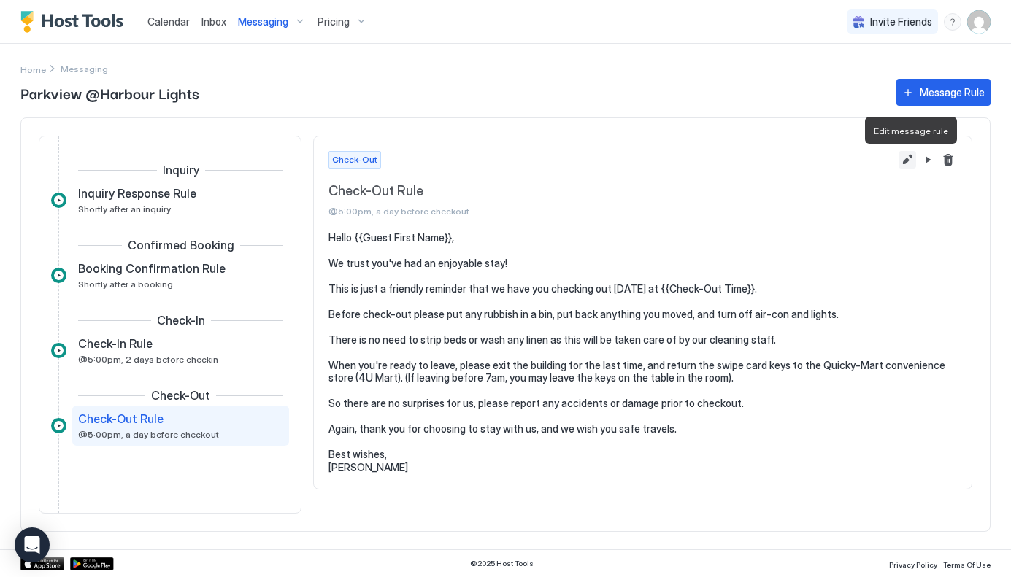
click at [908, 159] on button "Edit message rule" at bounding box center [907, 160] width 18 height 18
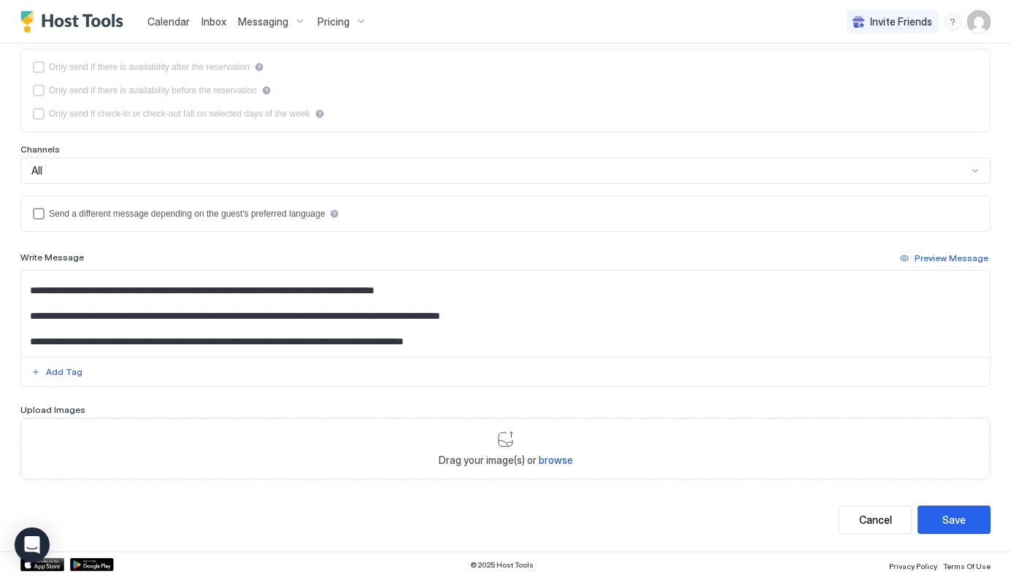
scroll to position [62, 0]
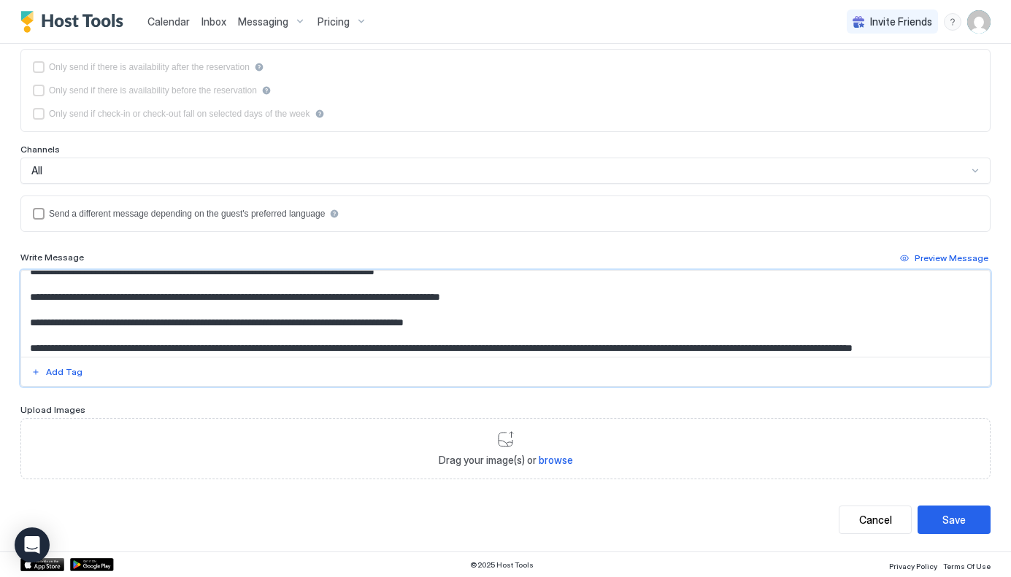
click at [530, 298] on textarea "**********" at bounding box center [505, 314] width 968 height 86
click at [225, 296] on textarea "**********" at bounding box center [505, 314] width 968 height 86
click at [285, 308] on textarea "**********" at bounding box center [505, 314] width 968 height 86
type textarea "**********"
click at [966, 518] on button "Save" at bounding box center [953, 520] width 73 height 28
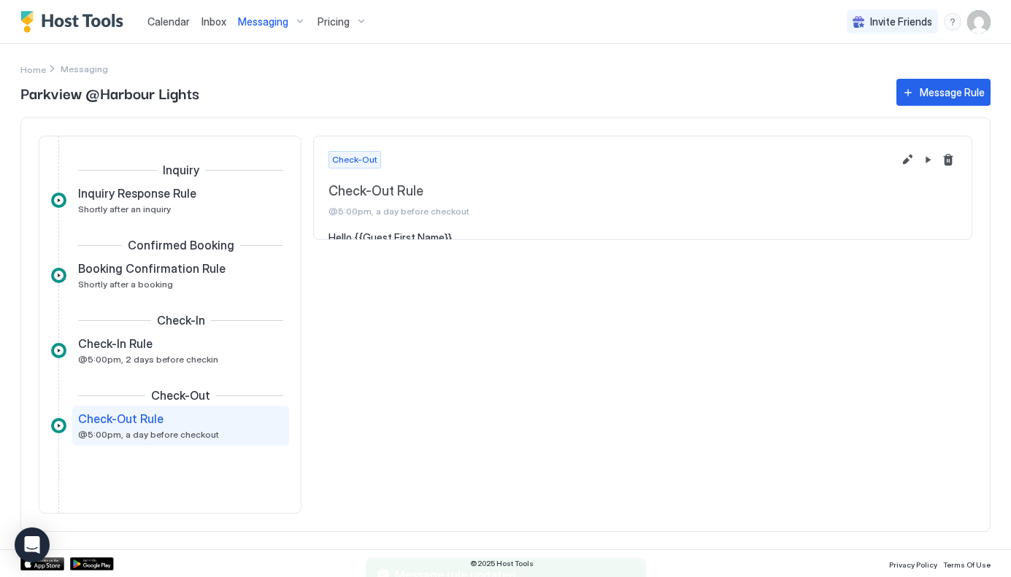
scroll to position [20, 0]
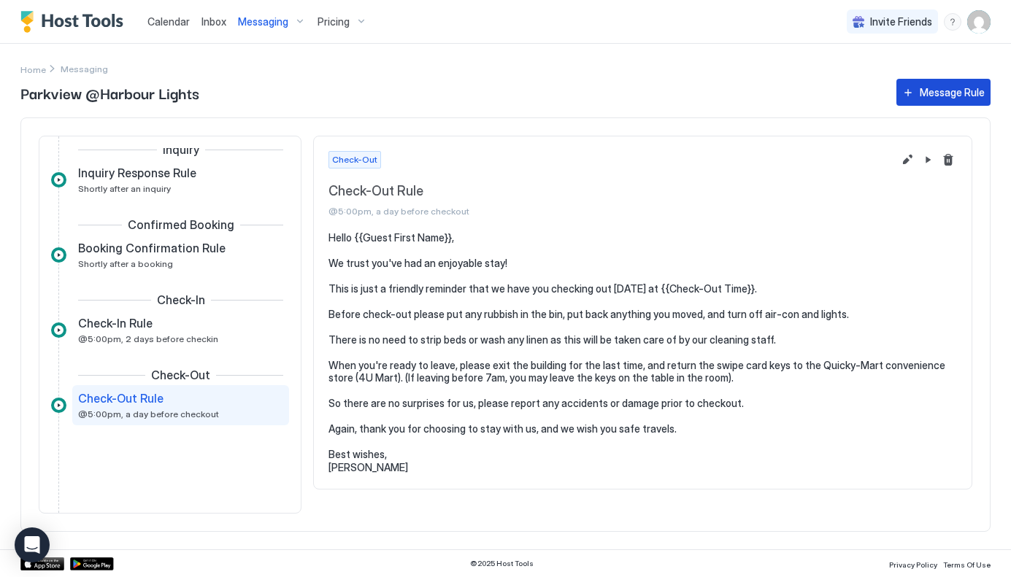
click at [911, 93] on button "Message Rule" at bounding box center [943, 92] width 94 height 27
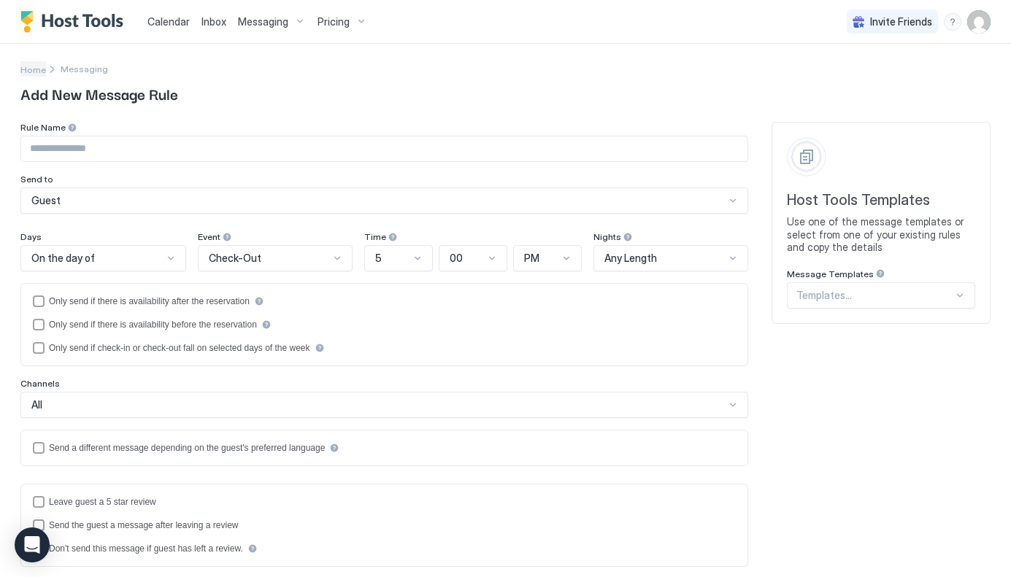
click at [37, 69] on span "Home" at bounding box center [33, 69] width 26 height 11
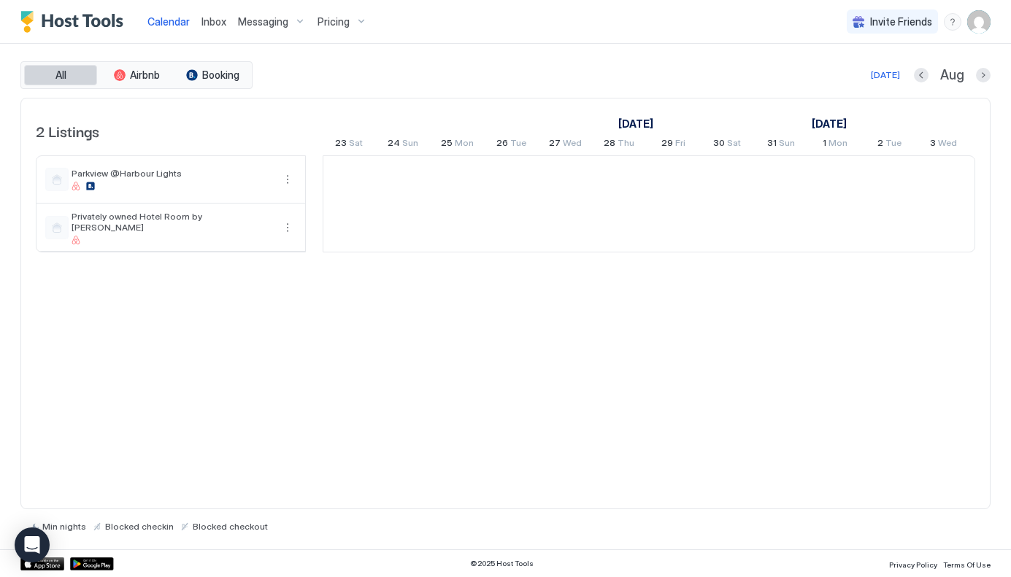
scroll to position [0, 811]
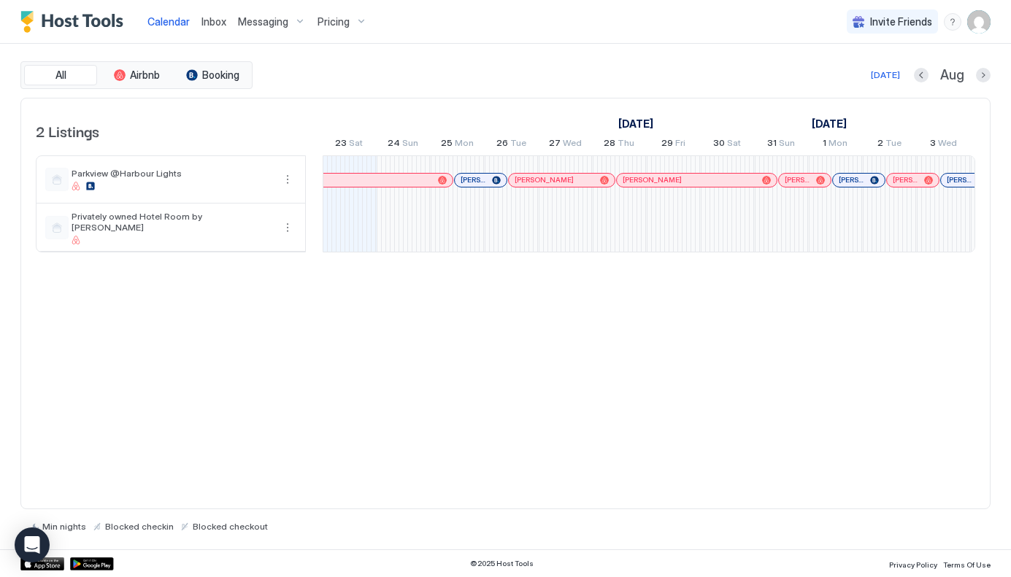
click at [207, 22] on span "Inbox" at bounding box center [213, 21] width 25 height 12
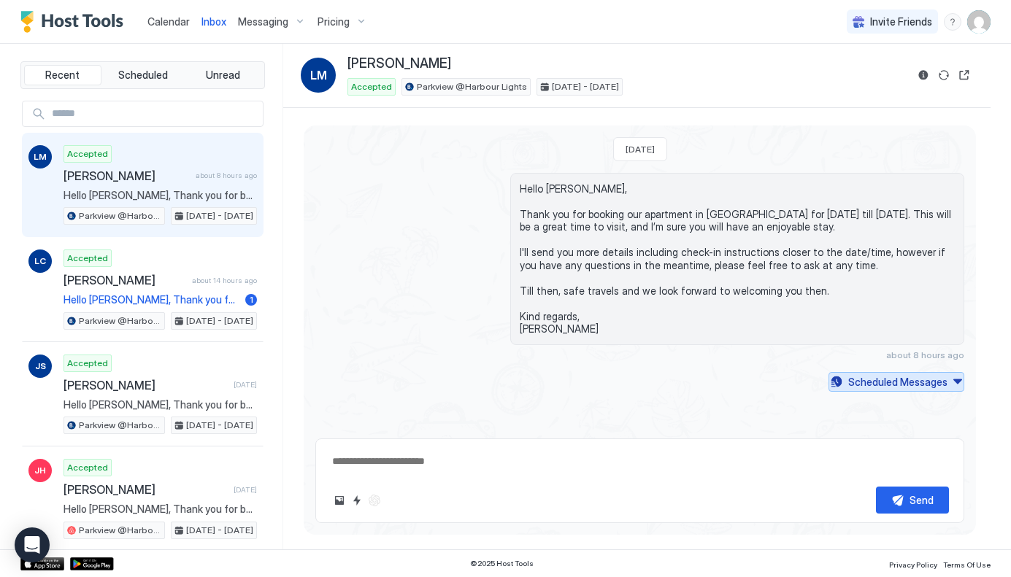
click at [955, 380] on button "Scheduled Messages" at bounding box center [896, 382] width 136 height 20
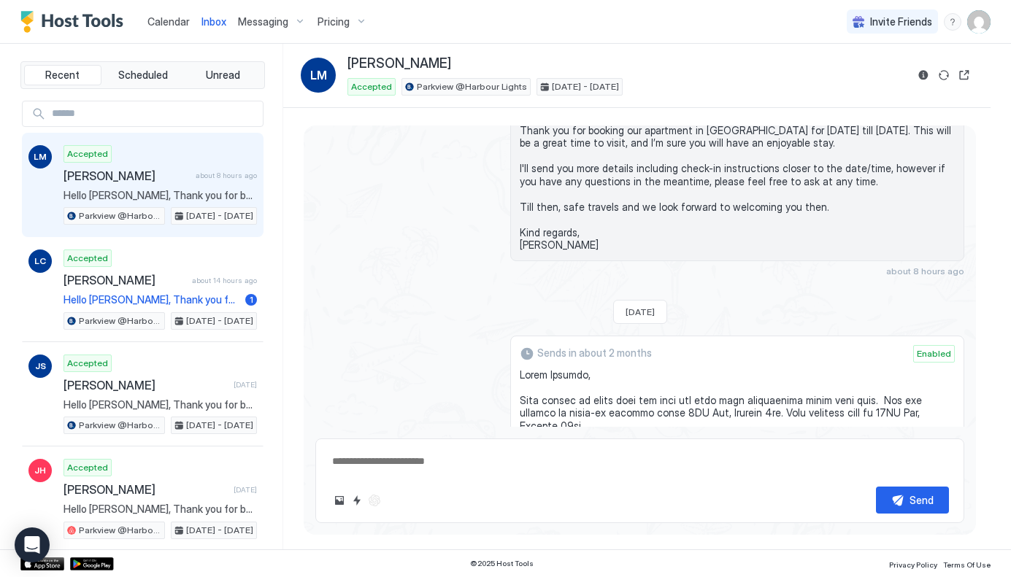
scroll to position [72, 0]
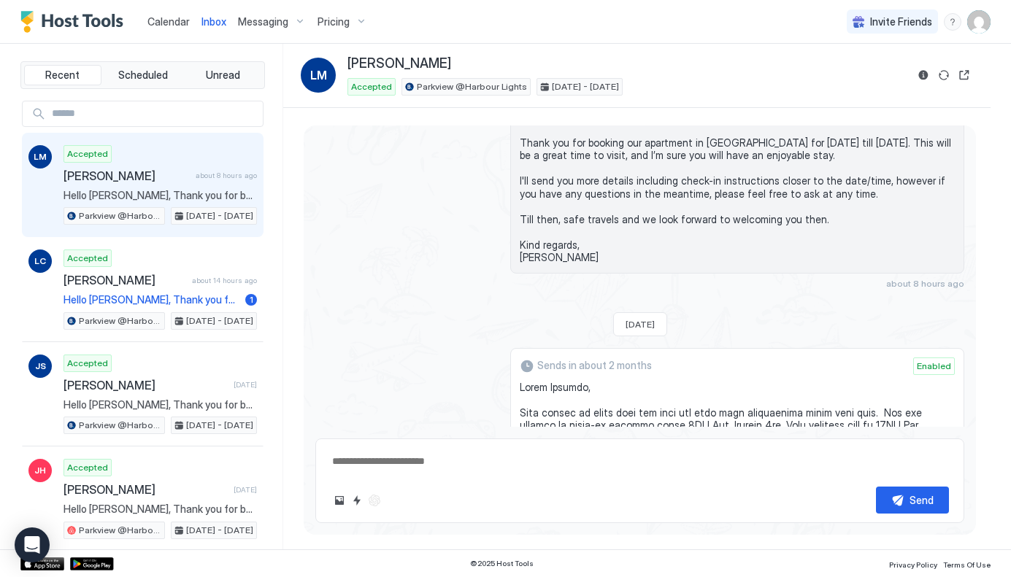
click at [407, 286] on div "Hello Lorenzo, Thank you for booking our apartment in Cairns for Thu, October 9…" at bounding box center [639, 195] width 649 height 188
click at [145, 76] on span "Scheduled" at bounding box center [143, 75] width 50 height 13
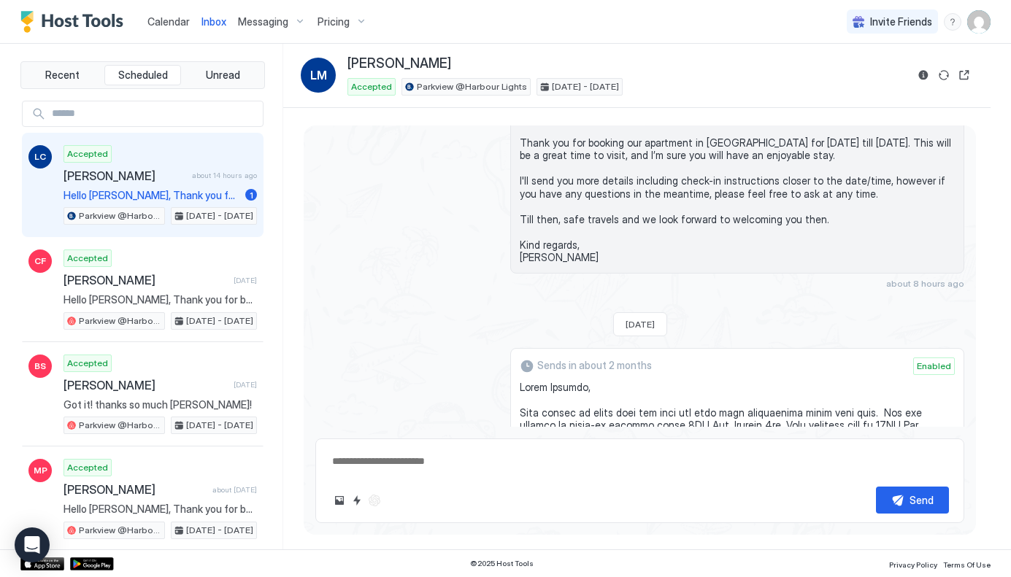
click at [247, 191] on div "1" at bounding box center [251, 195] width 12 height 12
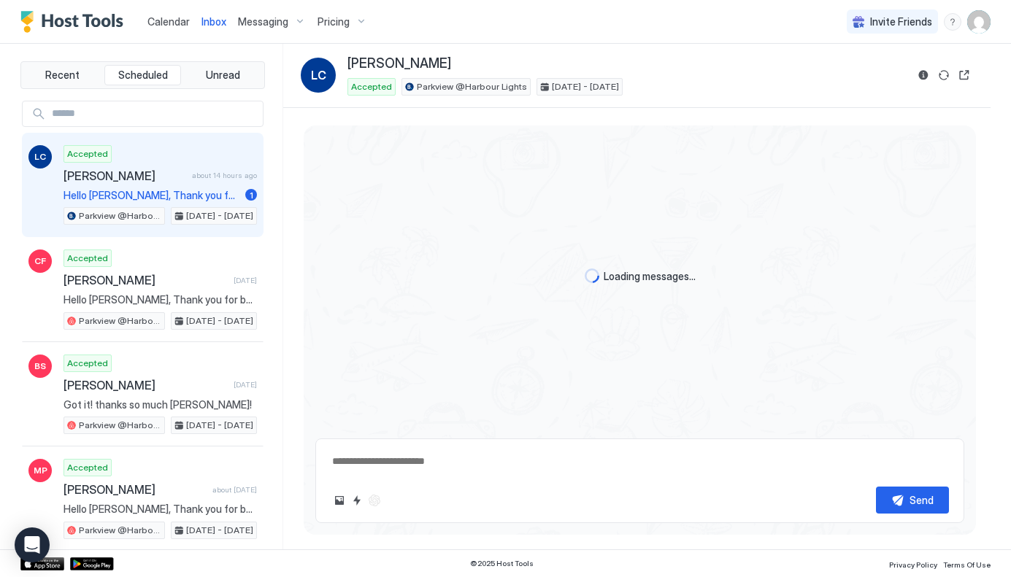
scroll to position [495, 0]
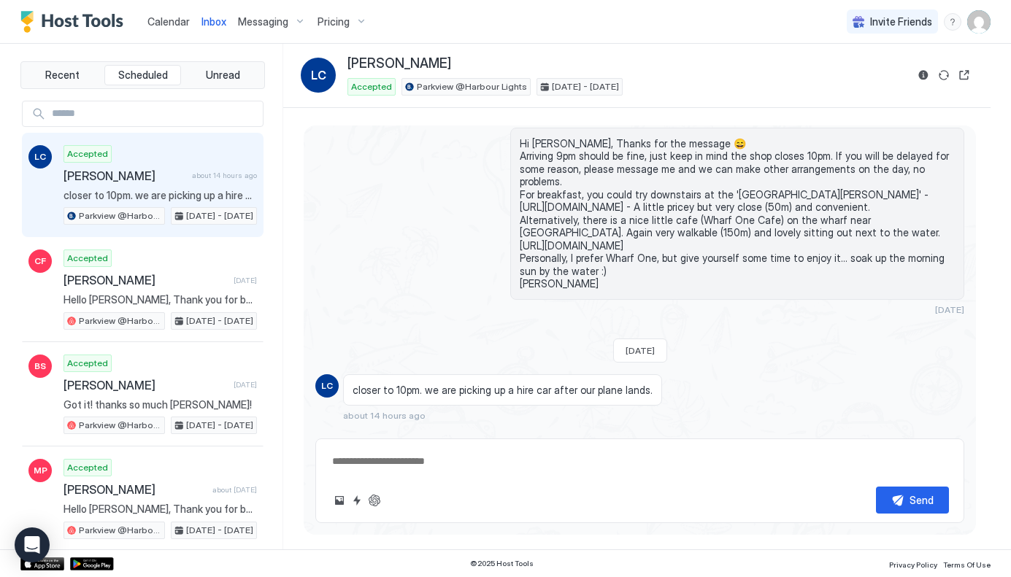
click at [955, 433] on button "Scheduled Messages" at bounding box center [896, 443] width 136 height 20
type textarea "*"
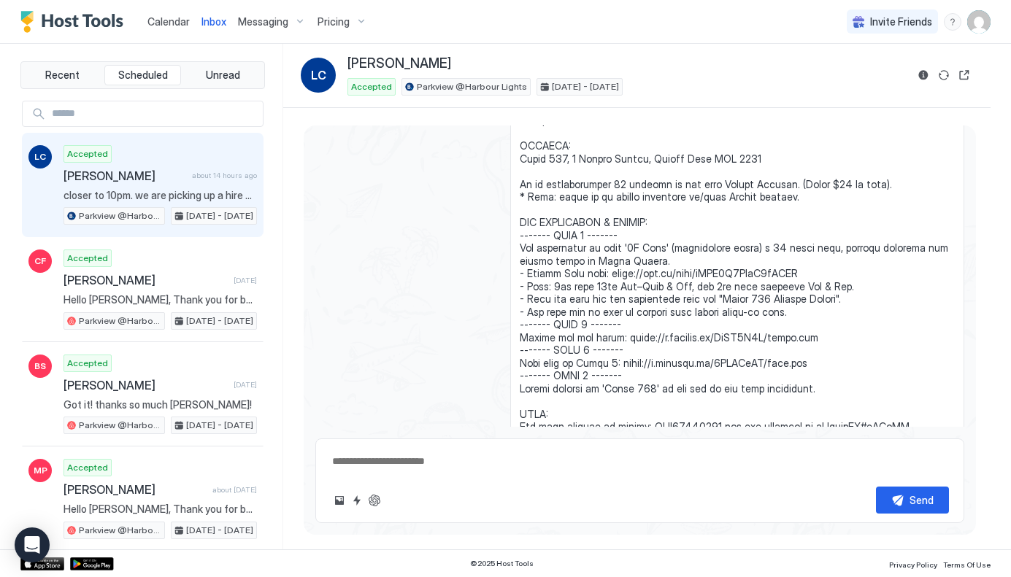
scroll to position [947, 0]
drag, startPoint x: 802, startPoint y: 243, endPoint x: 611, endPoint y: 249, distance: 191.3
click at [611, 249] on span at bounding box center [737, 291] width 435 height 460
click at [336, 20] on span "Pricing" at bounding box center [333, 21] width 32 height 13
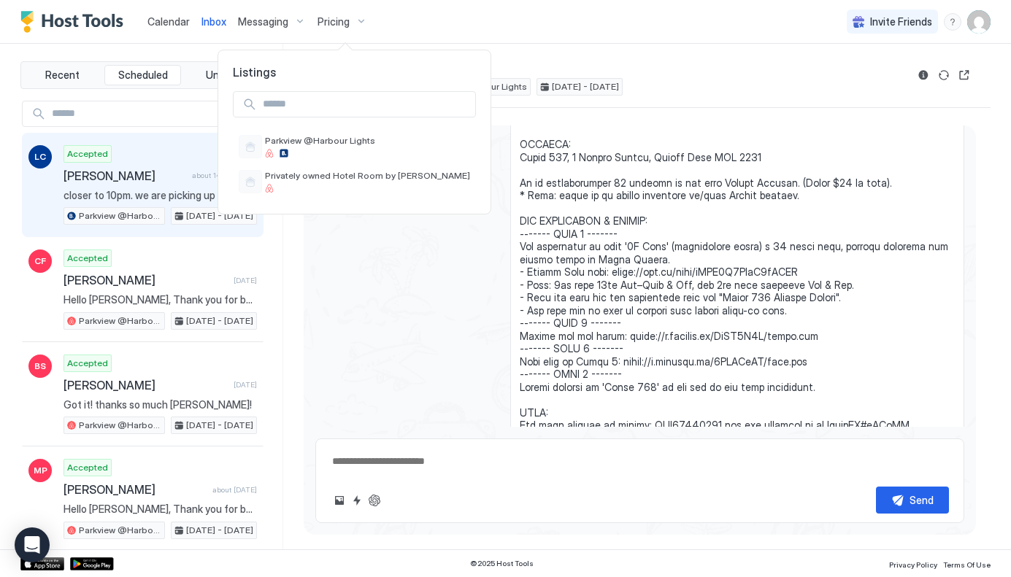
click at [274, 22] on div at bounding box center [505, 288] width 1011 height 577
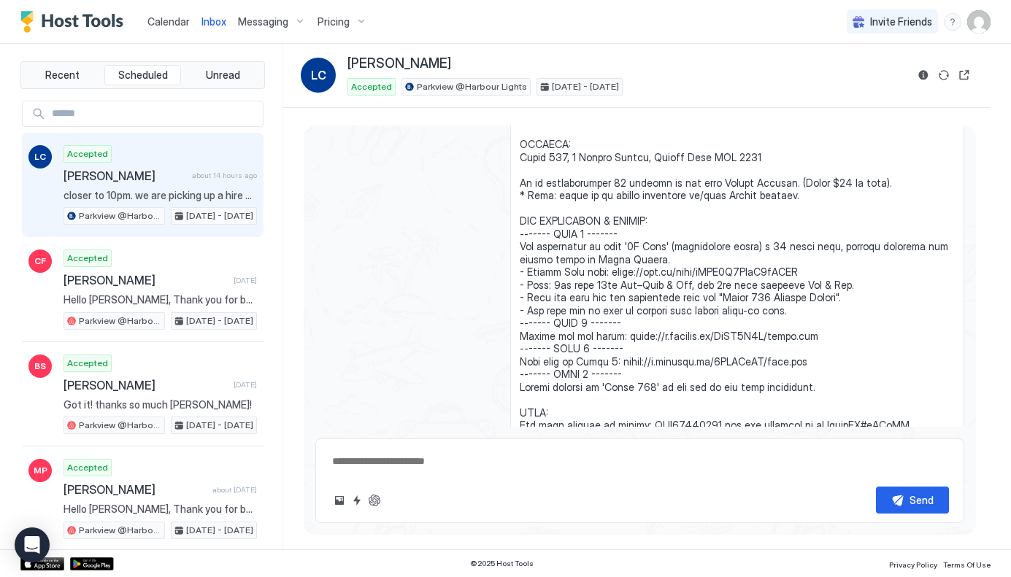
click at [284, 22] on span "Messaging" at bounding box center [263, 21] width 50 height 13
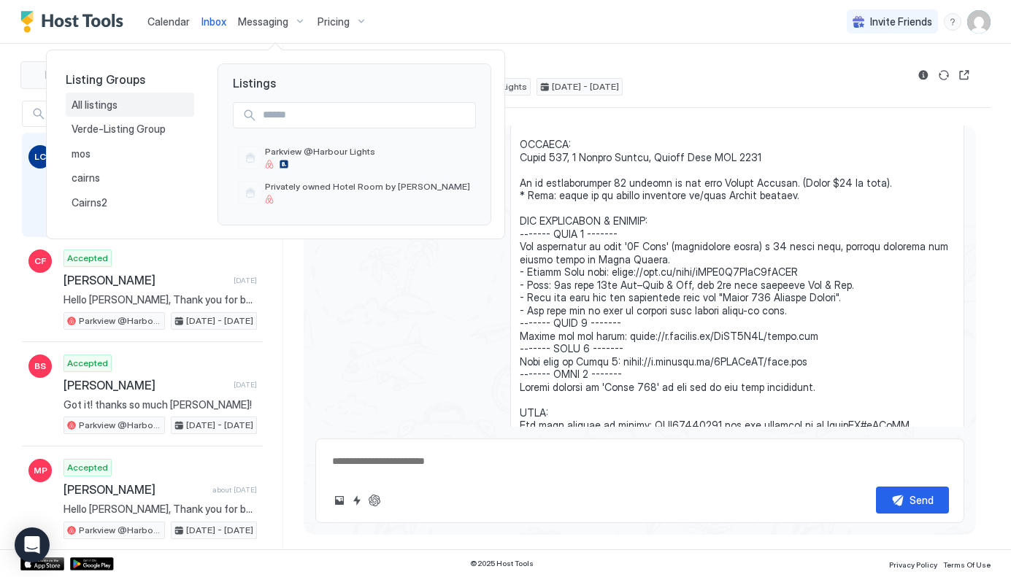
click at [101, 106] on span "All listings" at bounding box center [96, 105] width 48 height 13
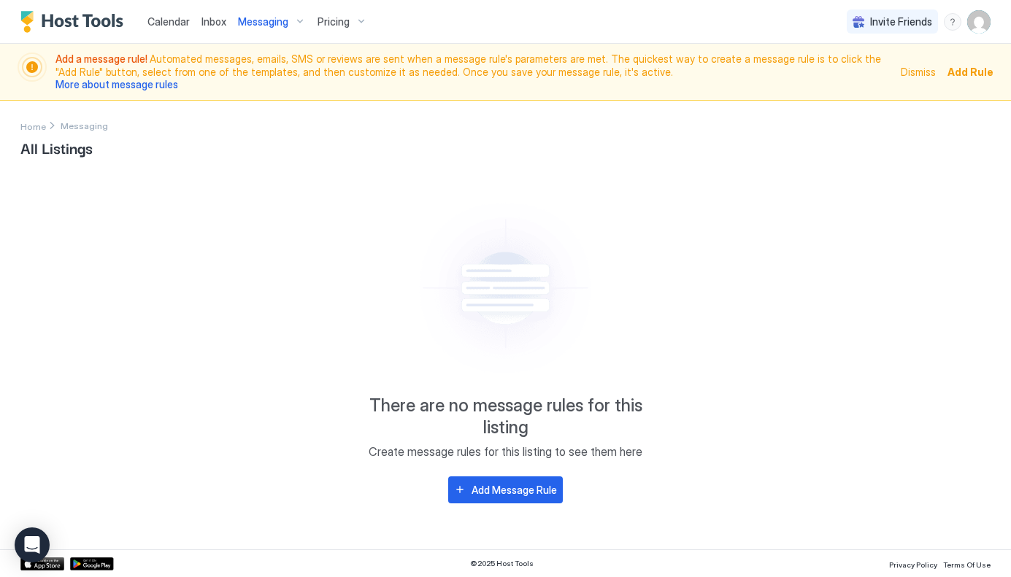
click at [274, 18] on span "Messaging" at bounding box center [263, 21] width 50 height 13
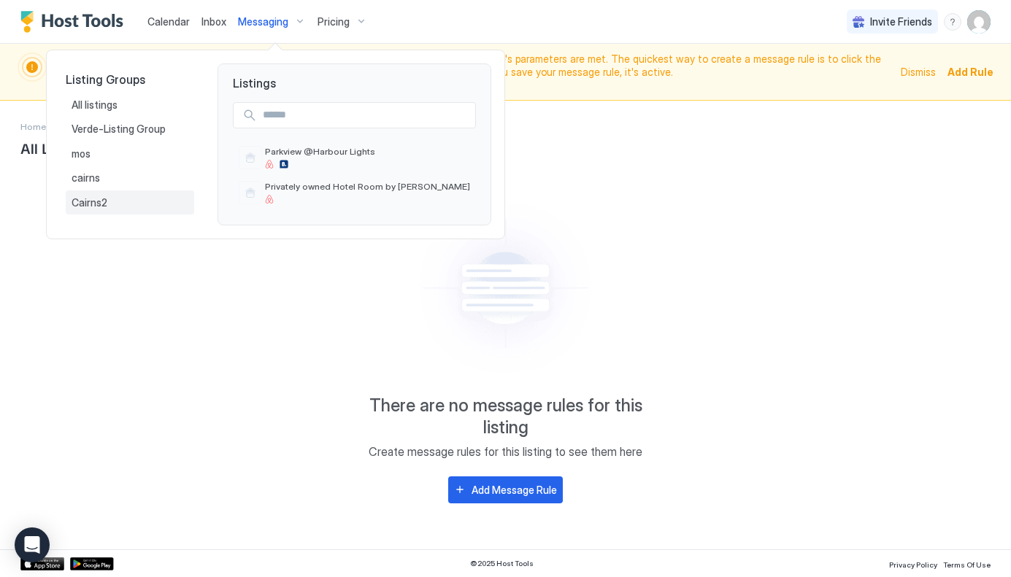
click at [96, 203] on span "Cairns2" at bounding box center [91, 202] width 38 height 13
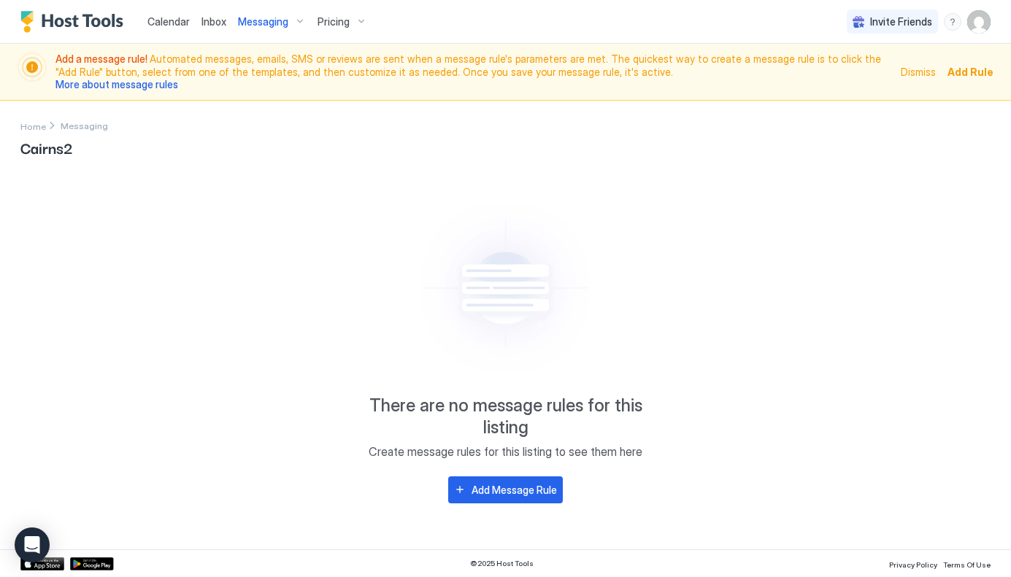
click at [267, 23] on span "Messaging" at bounding box center [263, 21] width 50 height 13
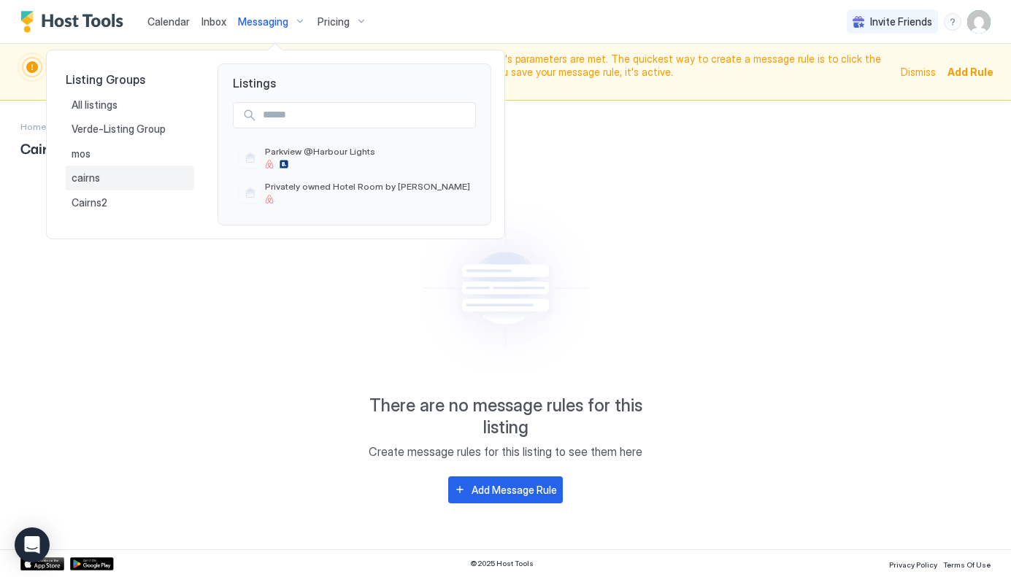
click at [90, 176] on span "cairns" at bounding box center [87, 178] width 31 height 13
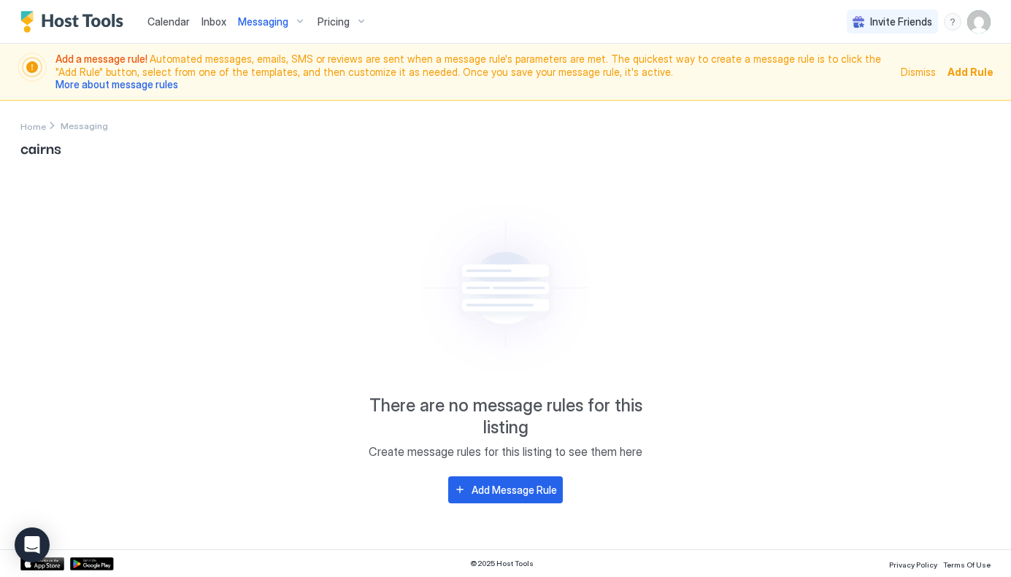
click at [265, 18] on span "Messaging" at bounding box center [263, 21] width 50 height 13
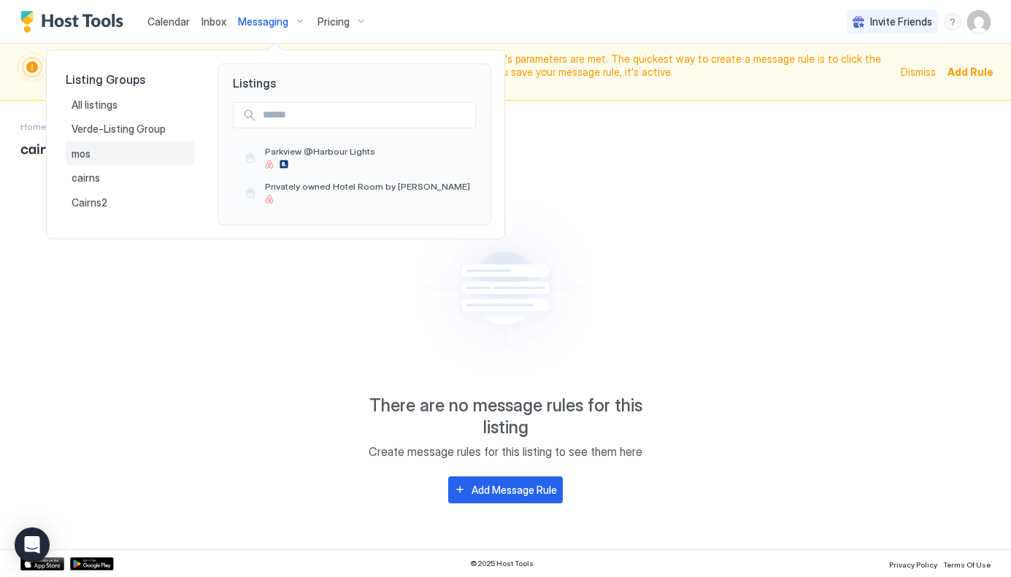
click at [96, 153] on div "mos" at bounding box center [130, 153] width 117 height 13
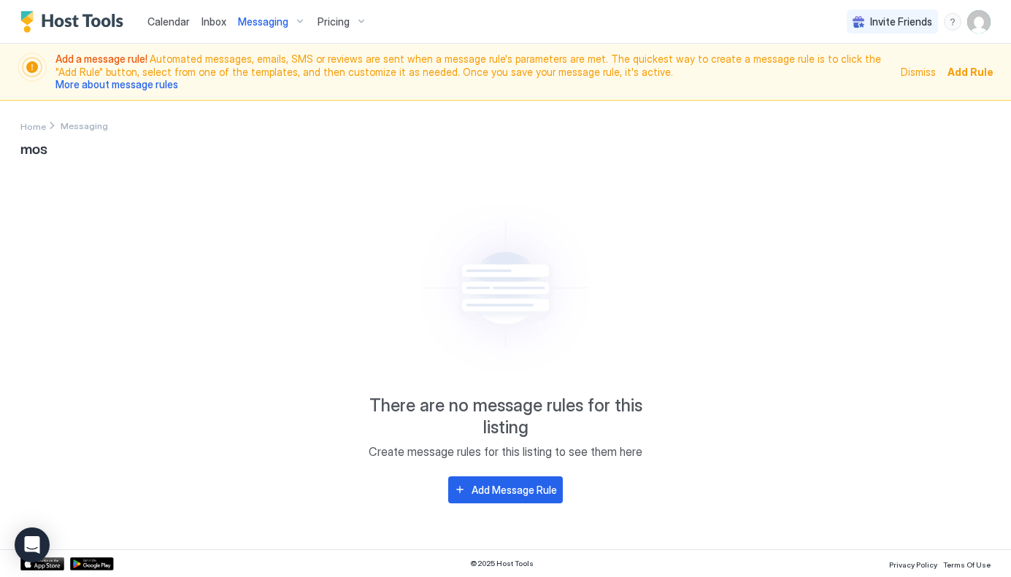
click at [265, 28] on div "Messaging" at bounding box center [272, 21] width 80 height 25
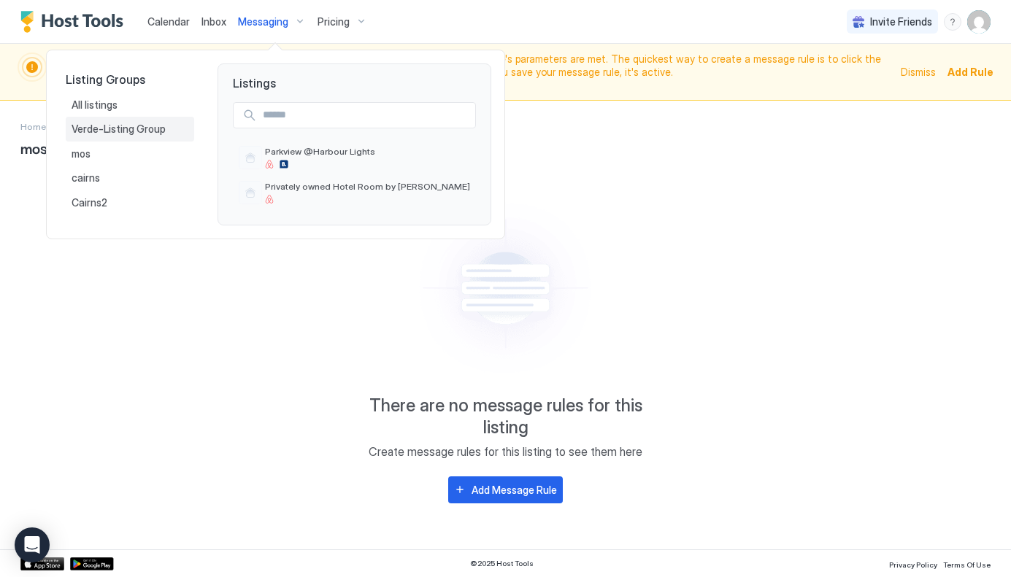
click at [132, 129] on span "Verde-Listing Group" at bounding box center [120, 129] width 96 height 13
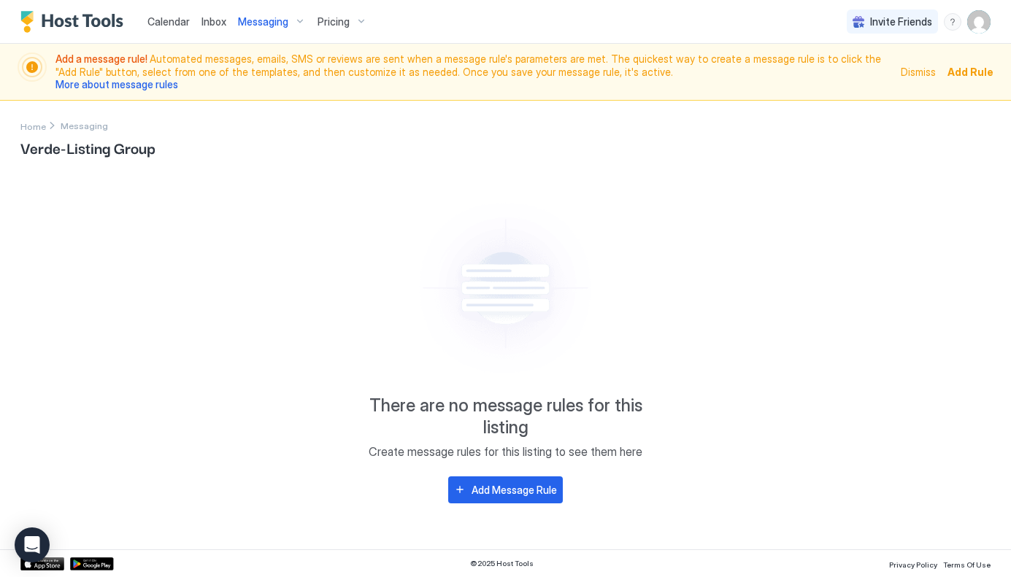
click at [271, 26] on span "Messaging" at bounding box center [263, 21] width 50 height 13
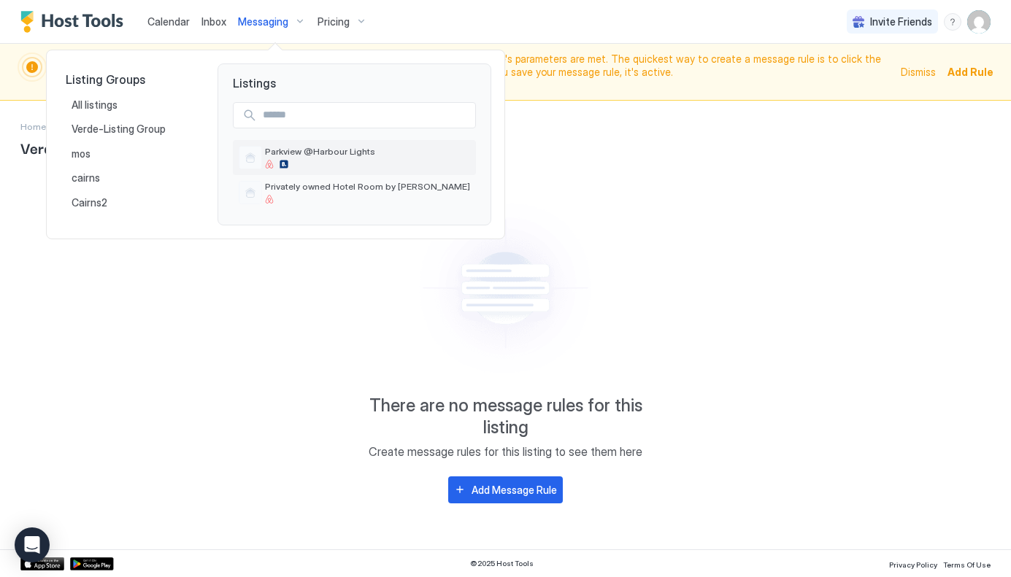
click at [337, 159] on div "Parkview @Harbour Lights" at bounding box center [367, 157] width 205 height 23
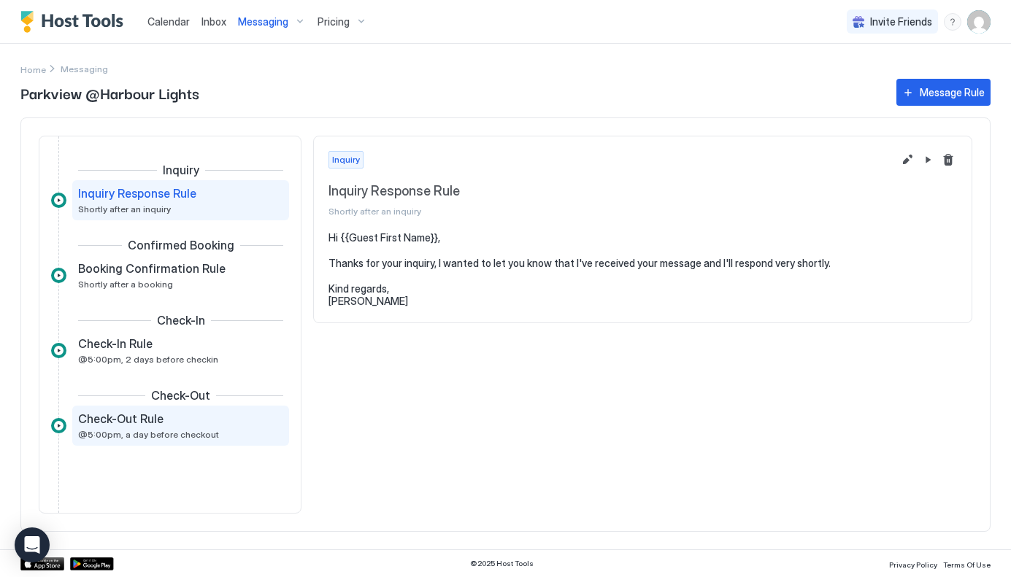
click at [120, 412] on span "Check-Out Rule" at bounding box center [120, 419] width 85 height 15
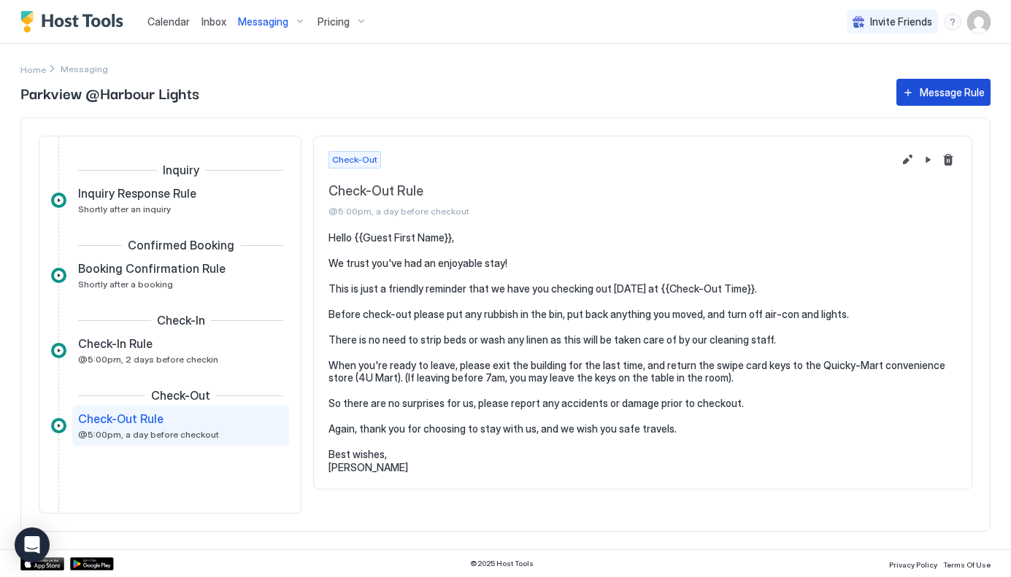
click at [909, 95] on button "Message Rule" at bounding box center [943, 92] width 94 height 27
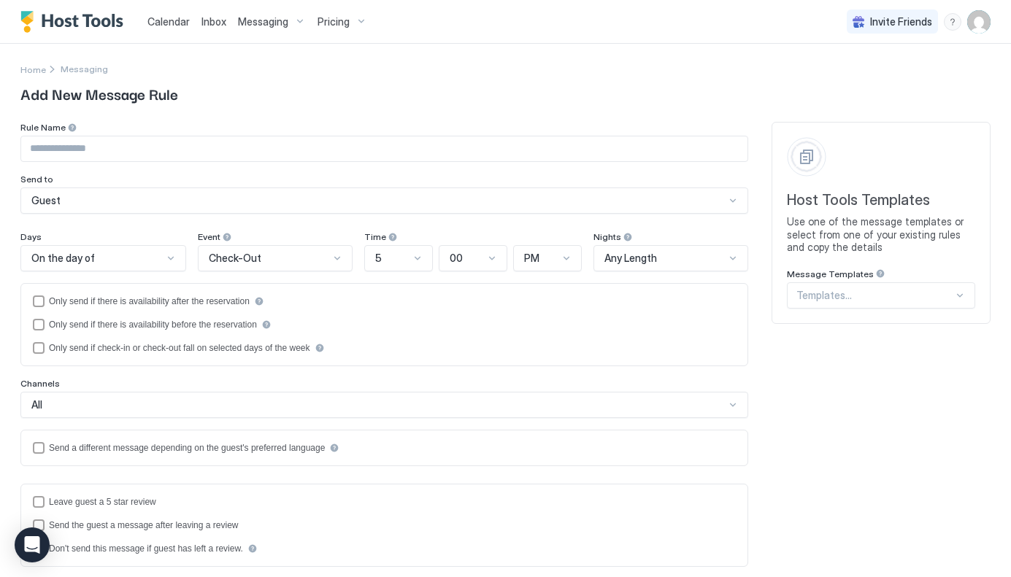
click at [894, 290] on div at bounding box center [874, 295] width 157 height 13
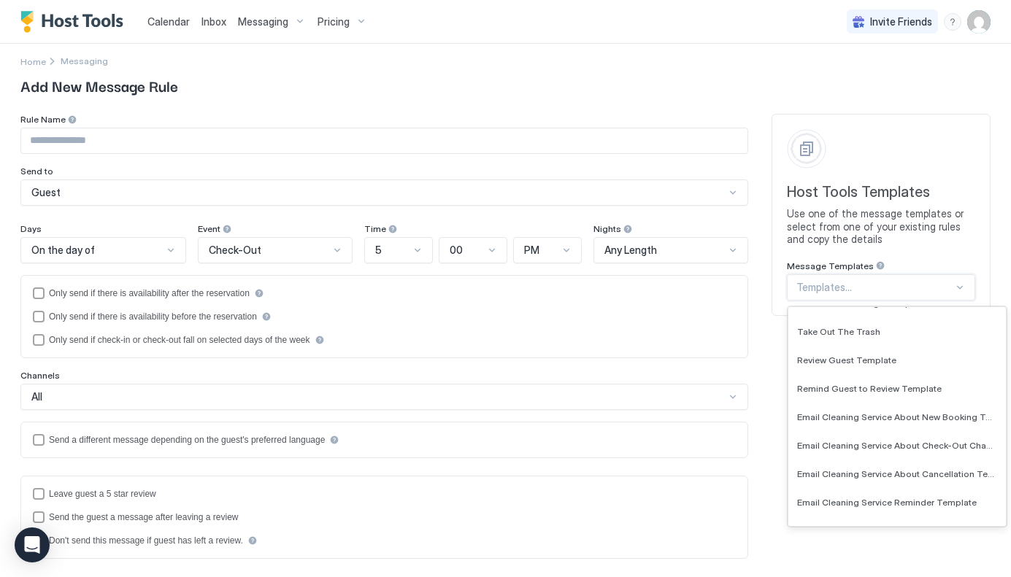
scroll to position [183, 0]
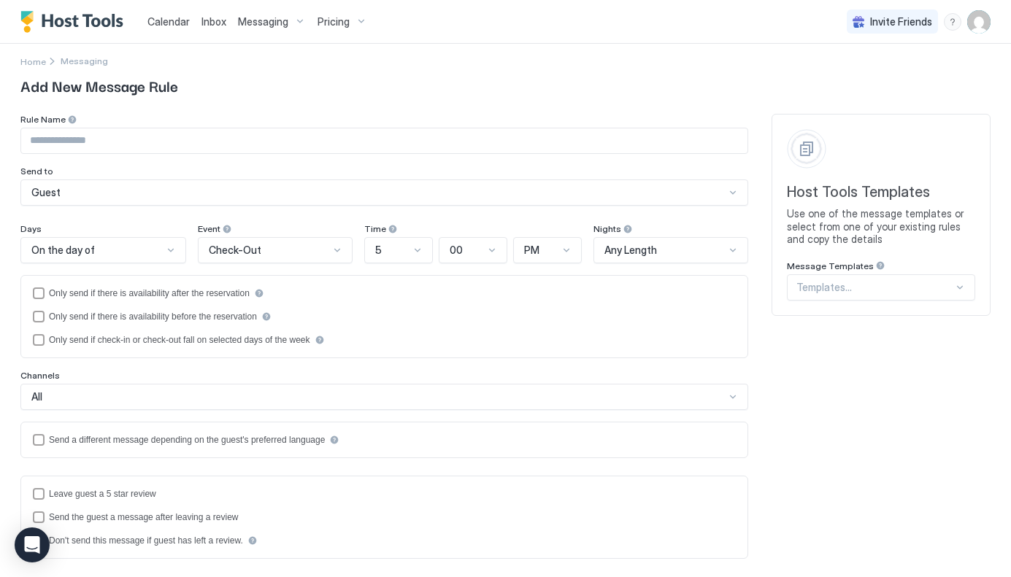
click at [750, 77] on span "Add New Message Rule" at bounding box center [505, 85] width 970 height 22
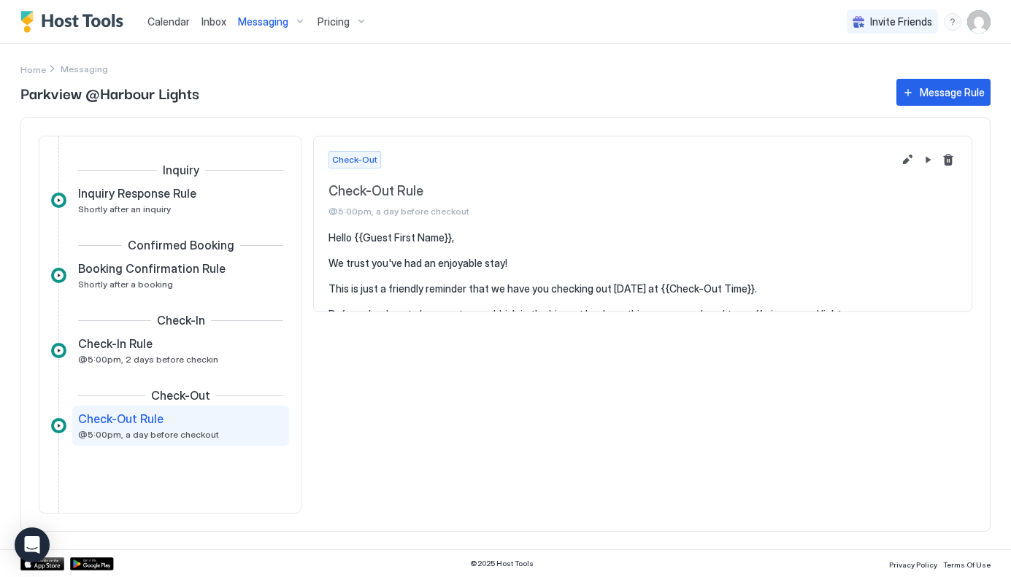
scroll to position [20, 0]
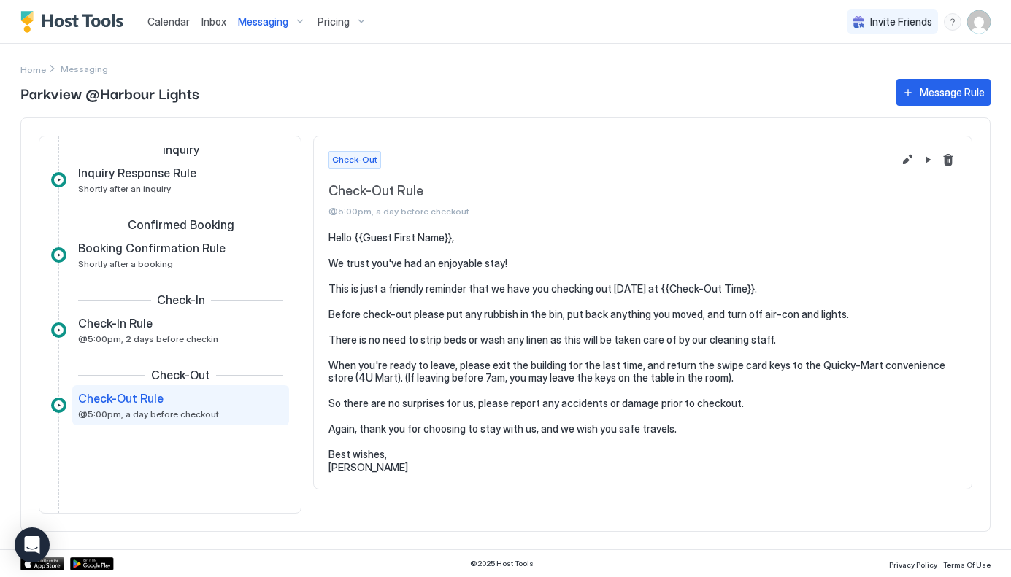
click at [339, 23] on span "Pricing" at bounding box center [333, 21] width 32 height 13
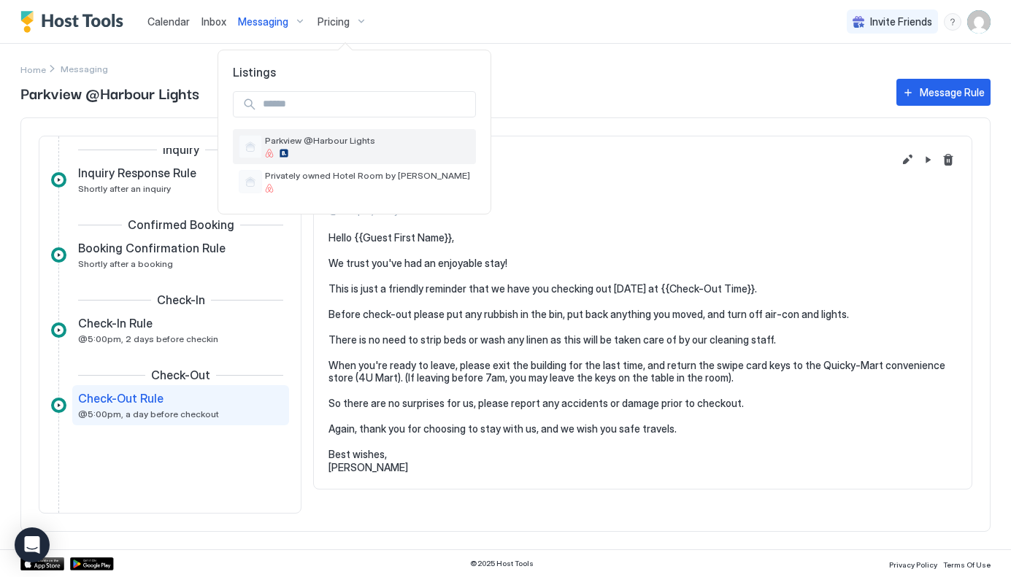
click at [315, 150] on div at bounding box center [367, 153] width 205 height 9
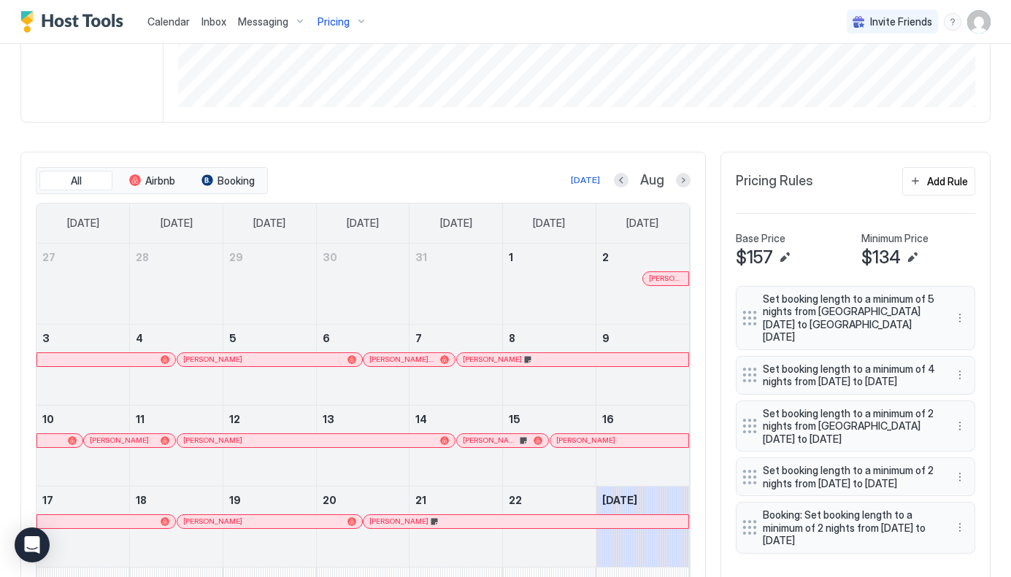
scroll to position [344, 0]
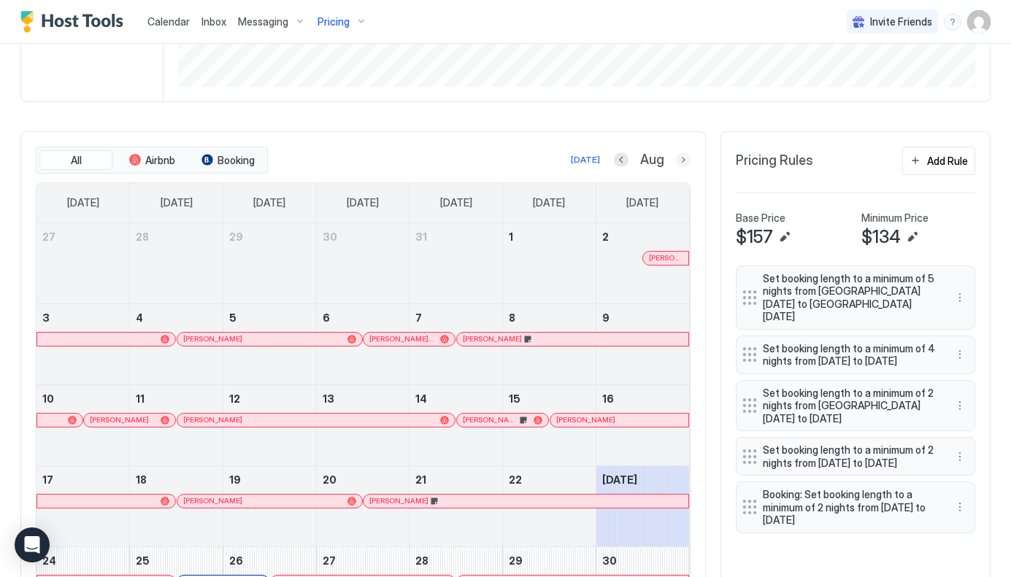
click at [680, 161] on button "Next month" at bounding box center [683, 160] width 15 height 15
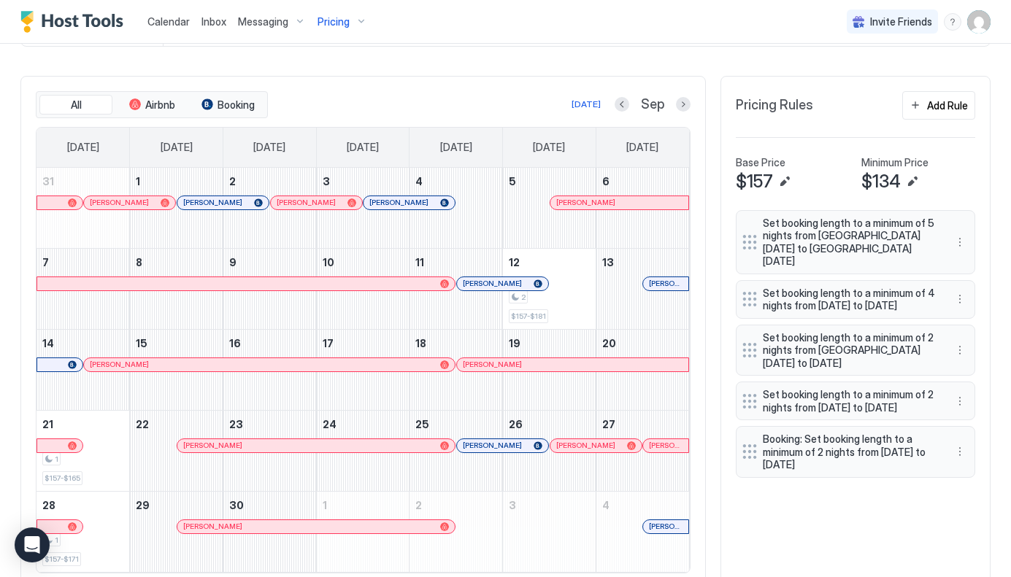
scroll to position [415, 0]
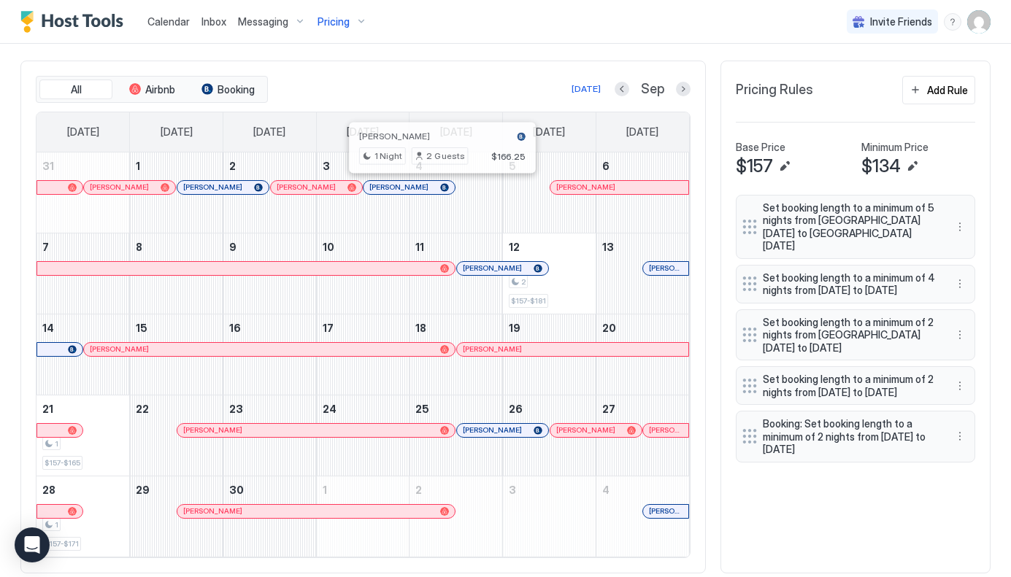
click at [437, 186] on div at bounding box center [437, 188] width 12 height 12
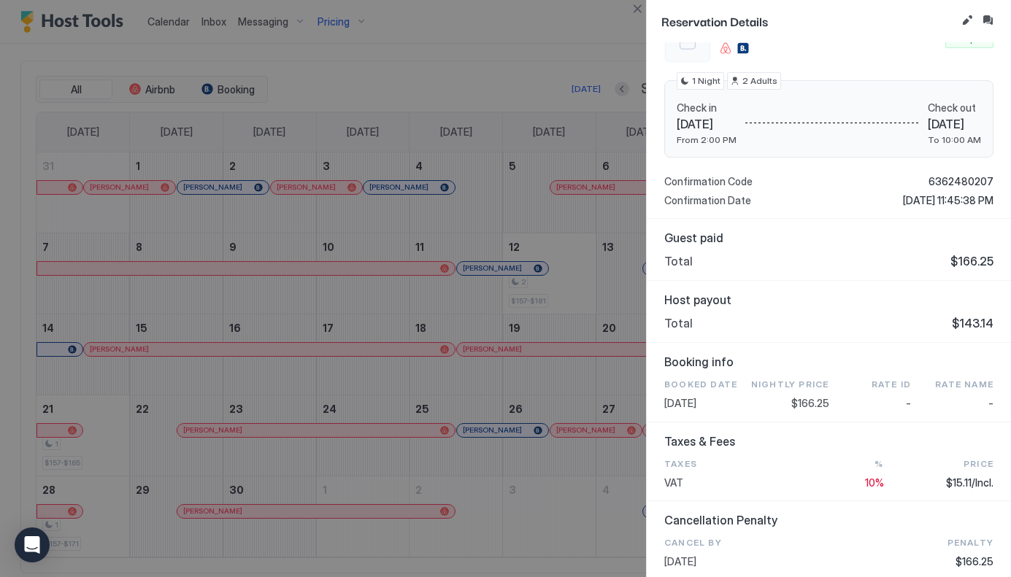
scroll to position [55, 0]
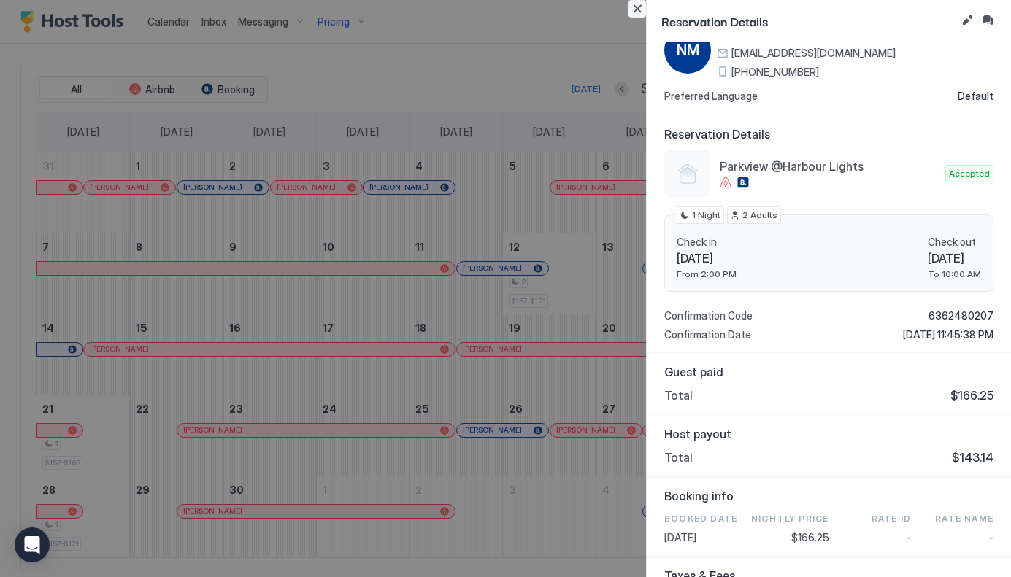
click at [637, 9] on button "Close" at bounding box center [637, 9] width 18 height 18
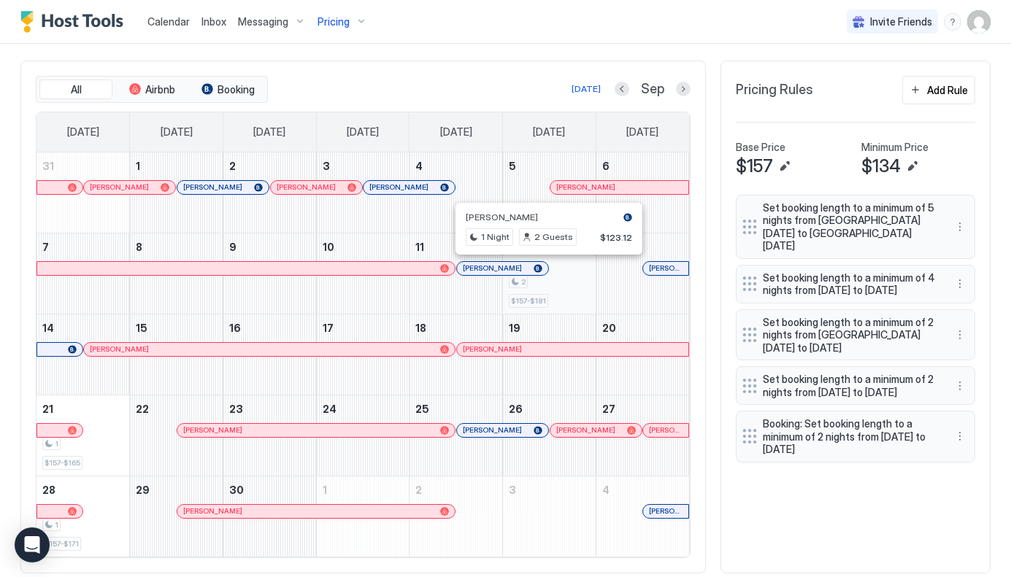
click at [557, 282] on div "2" at bounding box center [549, 282] width 81 height 14
click at [563, 288] on div "2" at bounding box center [549, 282] width 81 height 14
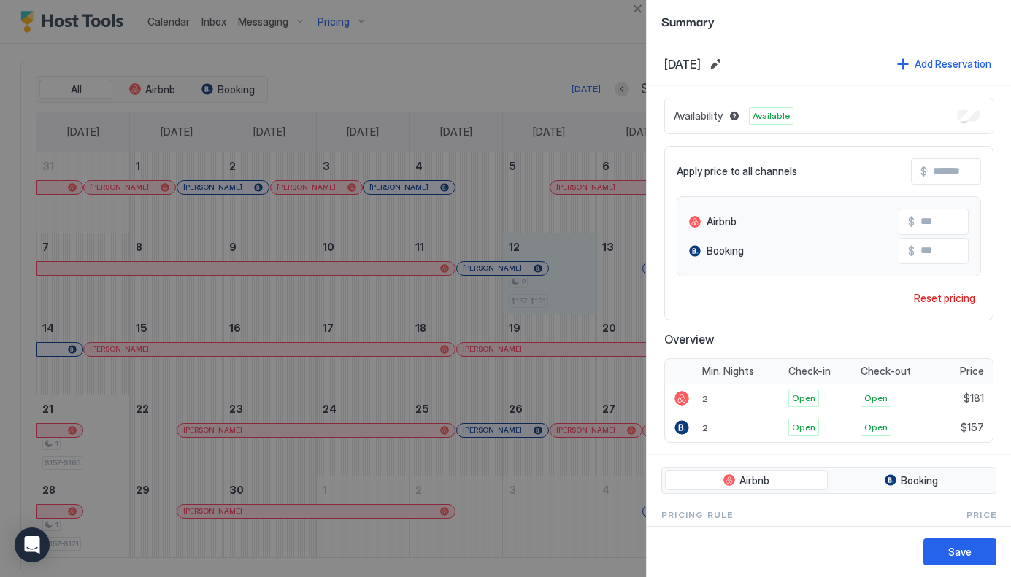
click at [927, 247] on input "Input Field" at bounding box center [972, 251] width 117 height 25
type input "***"
click at [955, 548] on div "Save" at bounding box center [959, 551] width 23 height 15
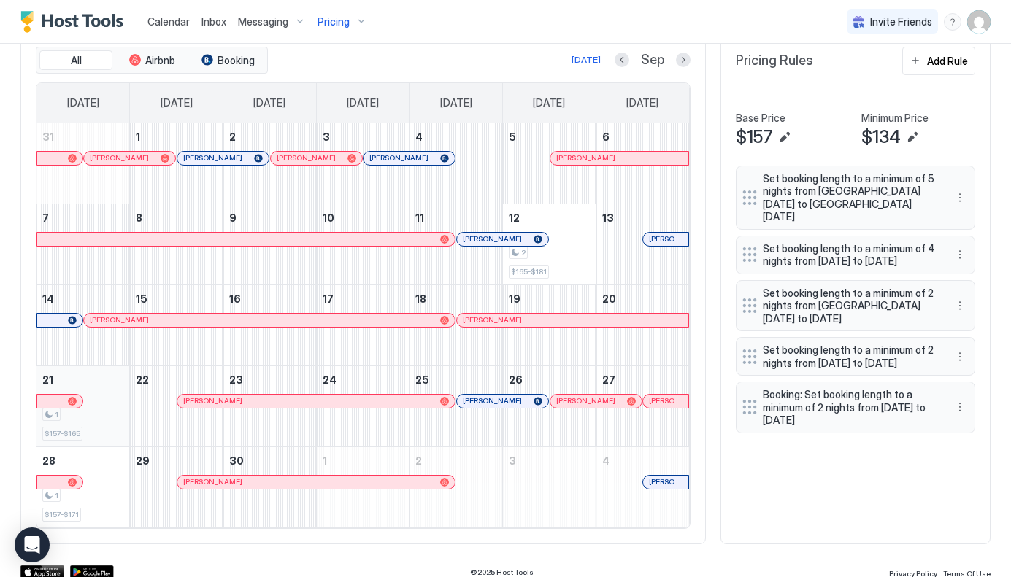
scroll to position [452, 0]
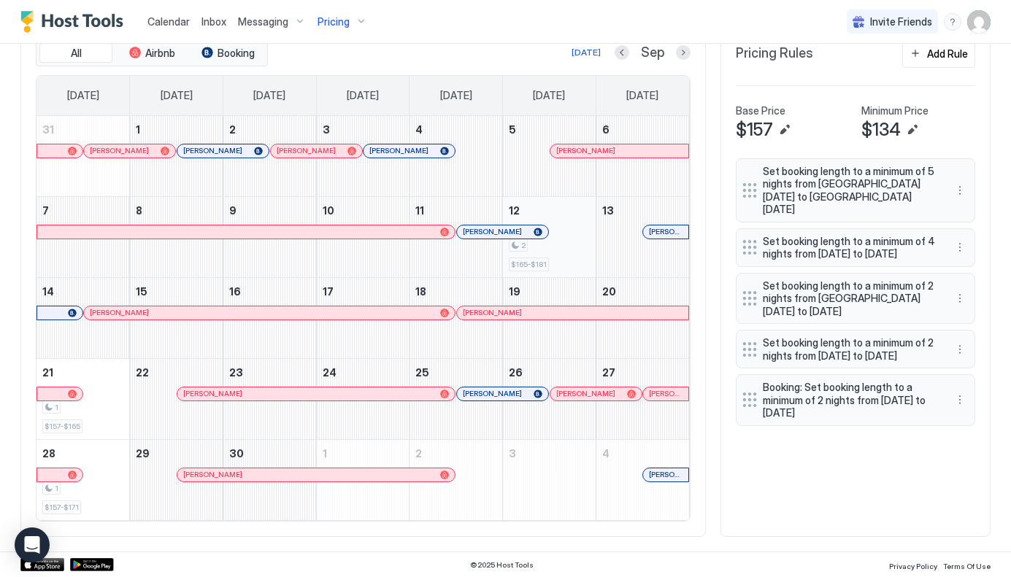
click at [566, 237] on div "2 $165-$181" at bounding box center [549, 237] width 81 height 69
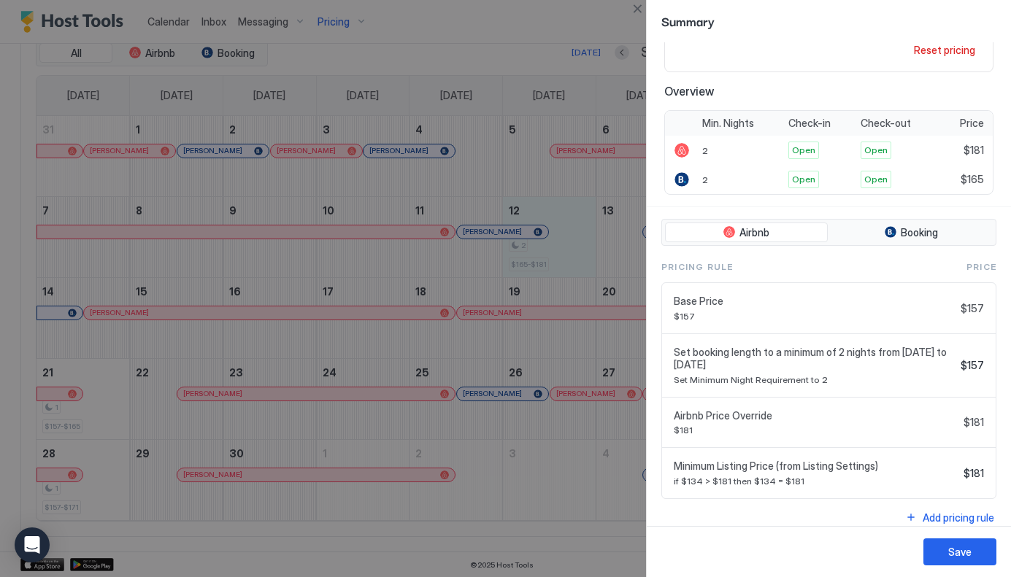
scroll to position [261, 0]
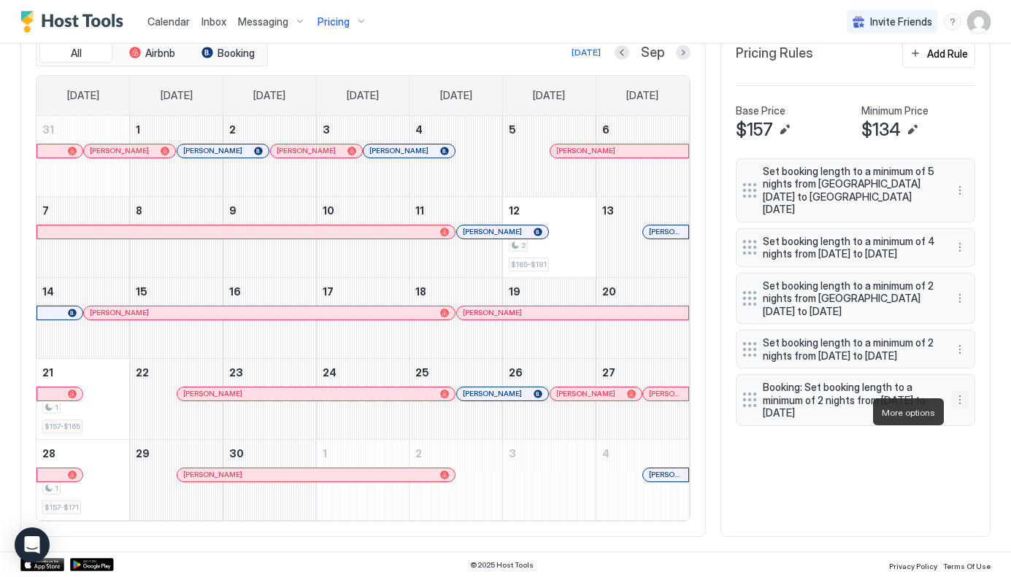
click at [960, 409] on button "More options" at bounding box center [960, 400] width 18 height 18
click at [973, 477] on div "Delete" at bounding box center [979, 479] width 43 height 11
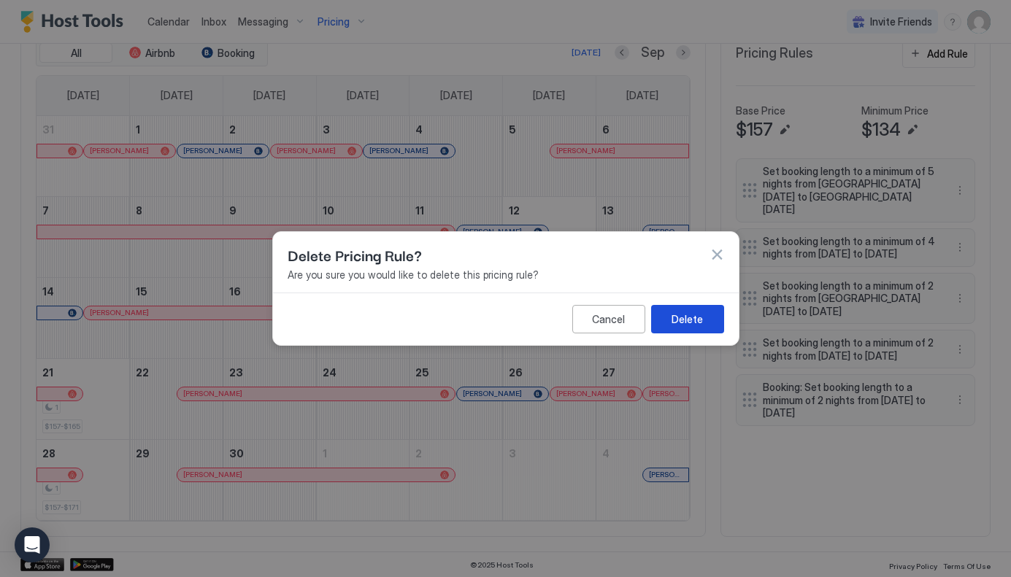
click at [685, 320] on div "Delete" at bounding box center [686, 319] width 31 height 15
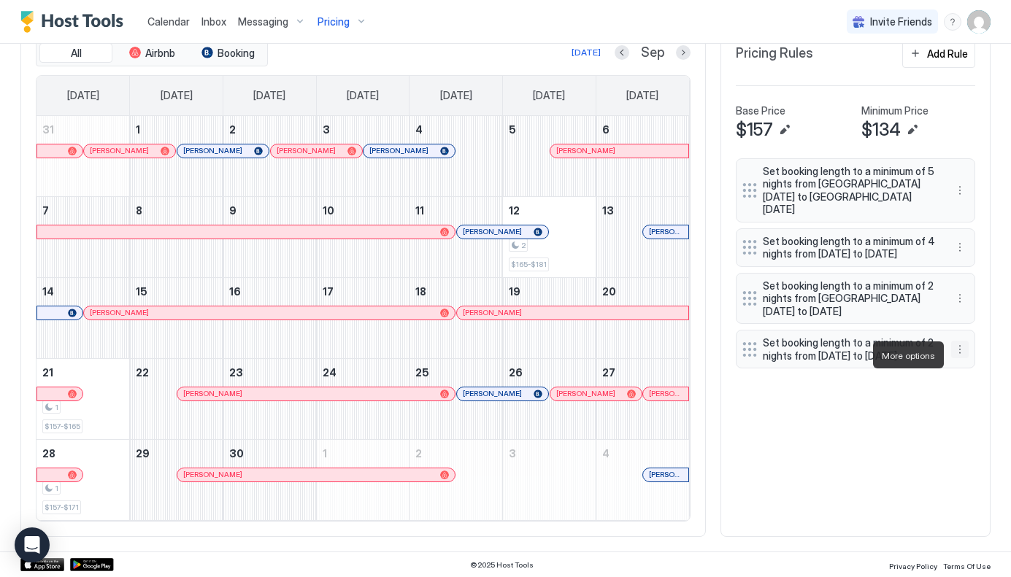
click at [968, 355] on button "More options" at bounding box center [960, 350] width 18 height 18
click at [985, 420] on span "Delete" at bounding box center [987, 422] width 27 height 11
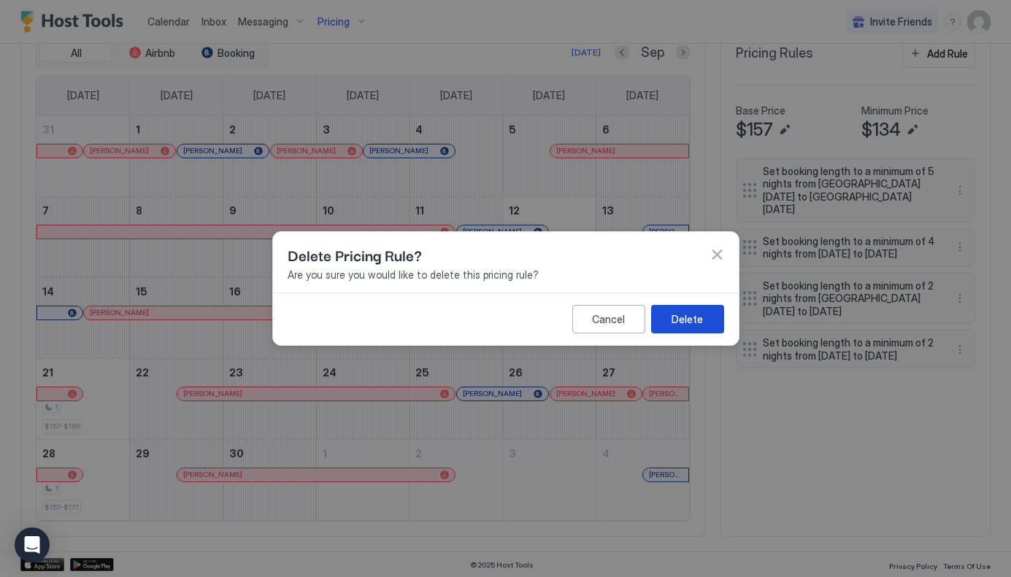
click at [696, 320] on div "Delete" at bounding box center [686, 319] width 31 height 15
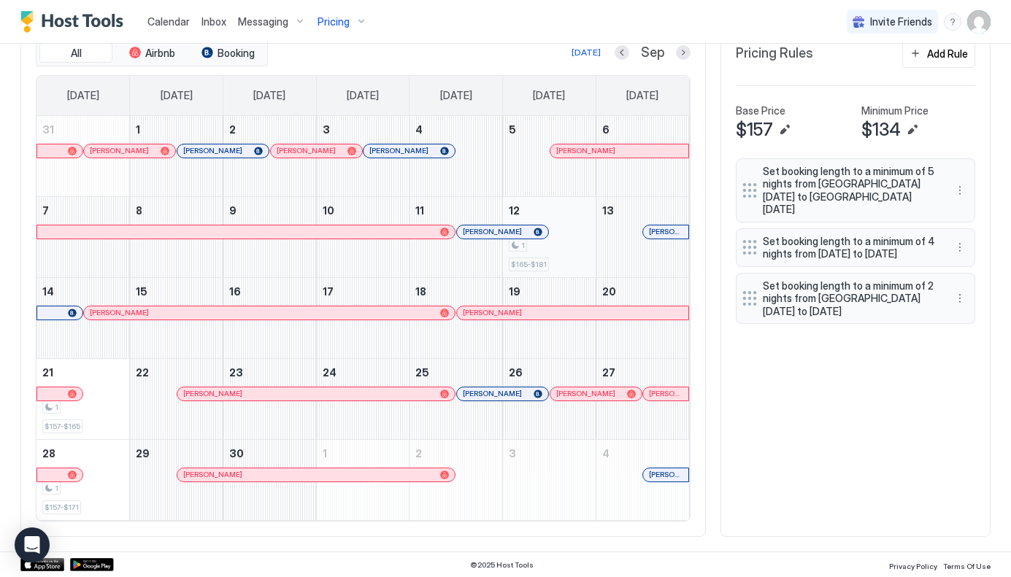
click at [566, 249] on div "1" at bounding box center [549, 246] width 81 height 14
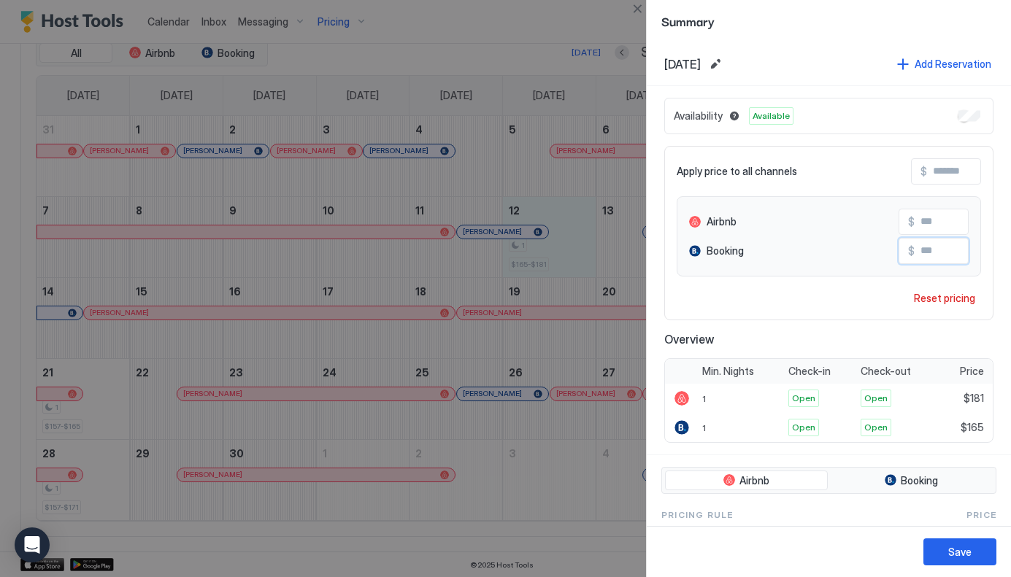
click at [927, 252] on input "***" at bounding box center [972, 251] width 117 height 25
type input "***"
click at [927, 220] on input "***" at bounding box center [972, 221] width 117 height 25
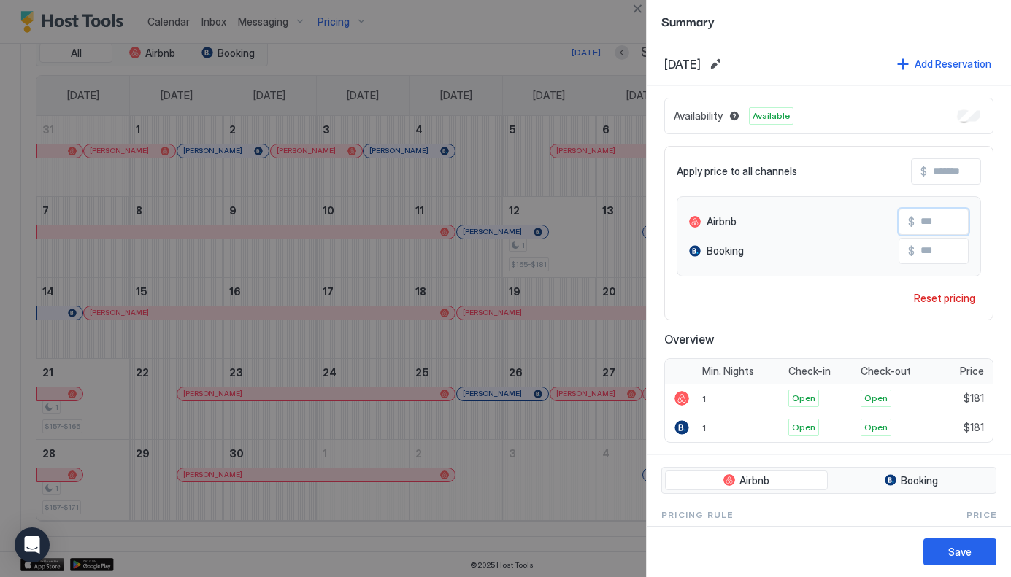
click at [927, 220] on input "***" at bounding box center [972, 221] width 117 height 25
type input "***"
click at [956, 553] on div "Save" at bounding box center [959, 551] width 23 height 15
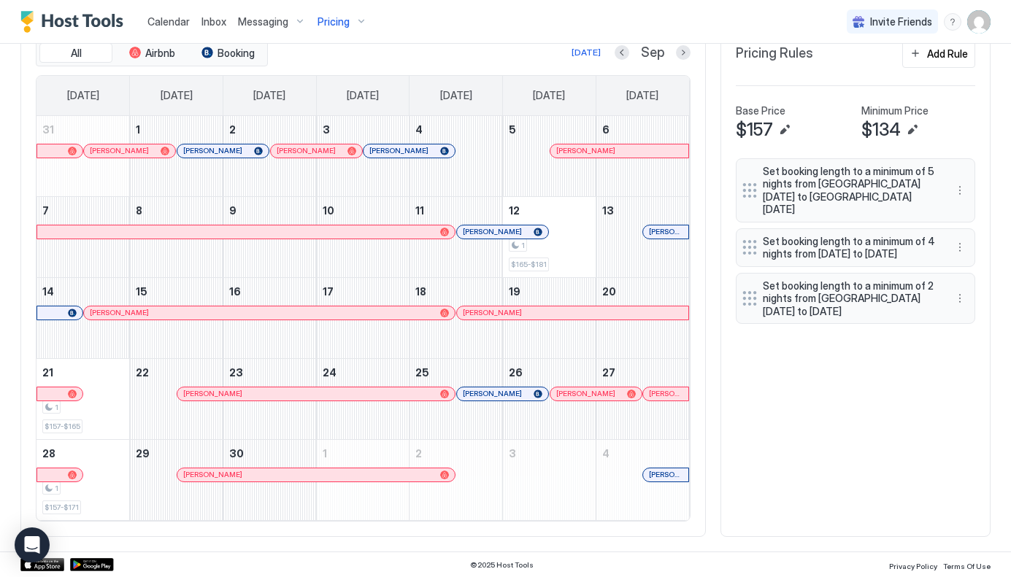
click at [860, 422] on div "All Airbnb Booking Today Sep Sunday Monday Tuesday Wednesday Thursday Friday Sa…" at bounding box center [505, 280] width 970 height 513
click at [582, 254] on div "1 $165-$181" at bounding box center [549, 237] width 81 height 69
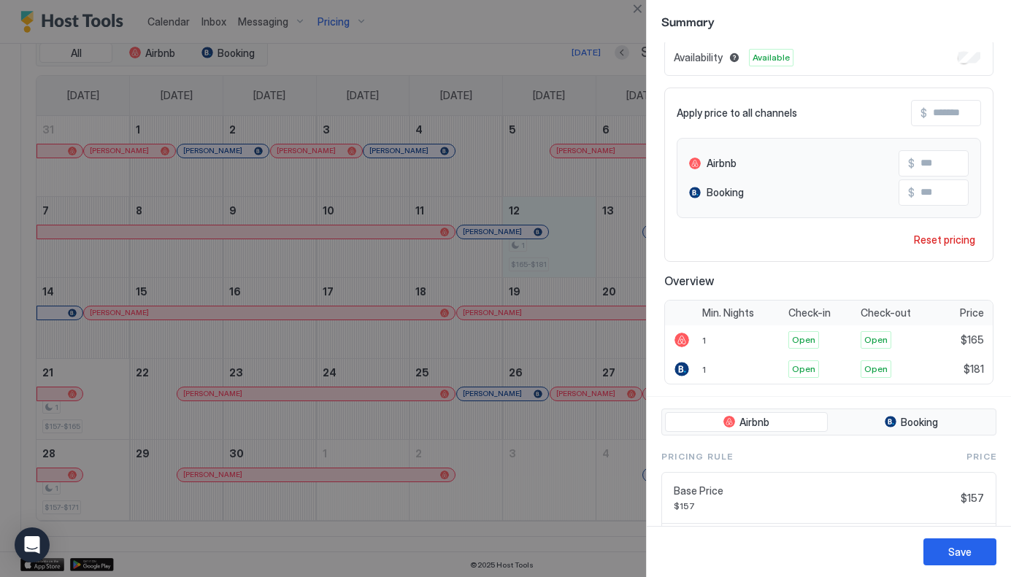
scroll to position [80, 0]
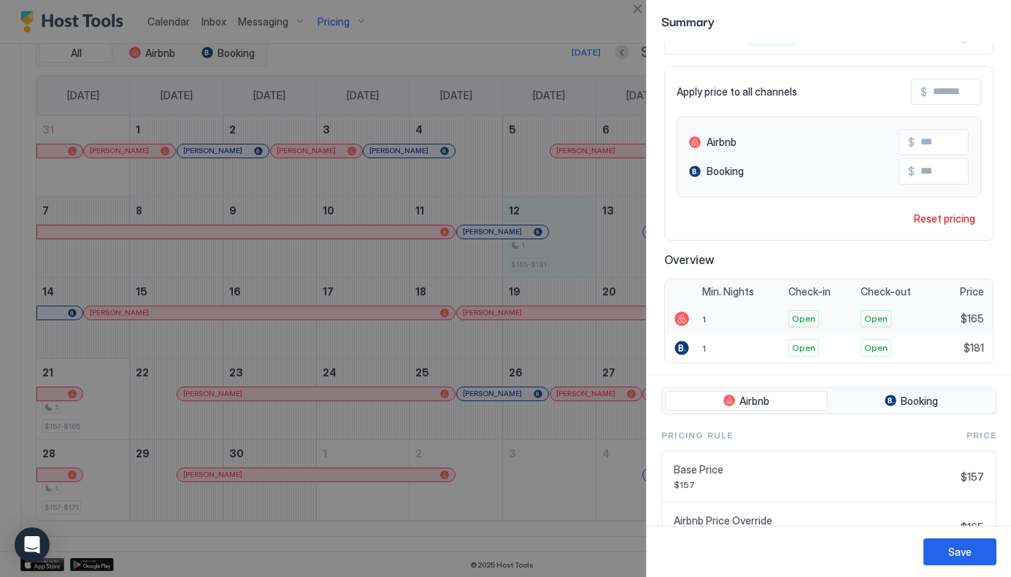
click at [882, 319] on span "Open" at bounding box center [875, 318] width 23 height 13
click at [868, 319] on span "Open" at bounding box center [875, 318] width 23 height 13
click at [801, 315] on span "Open" at bounding box center [803, 318] width 23 height 13
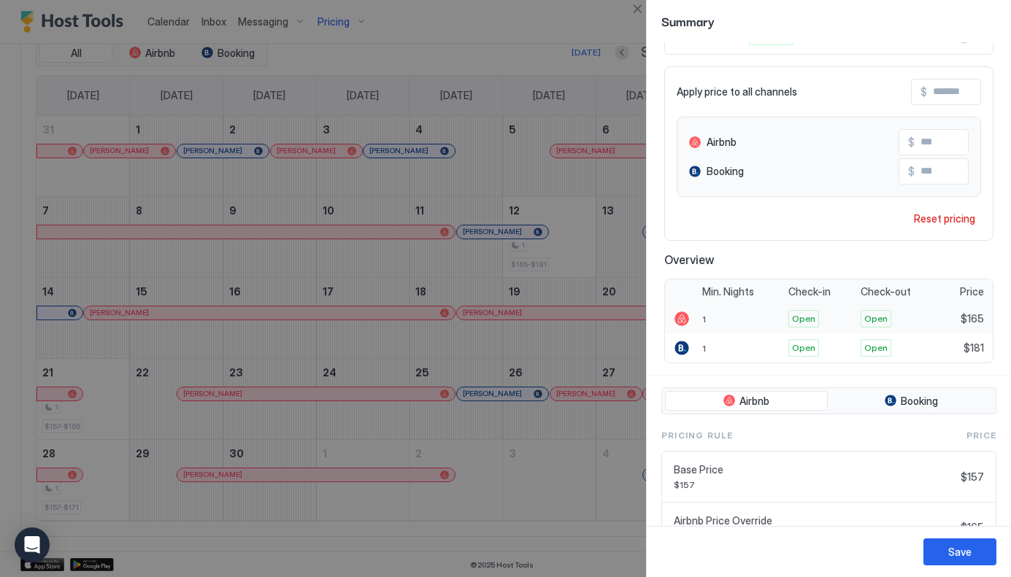
click at [801, 315] on span "Open" at bounding box center [803, 318] width 23 height 13
click at [801, 339] on div "Open" at bounding box center [803, 348] width 31 height 18
click at [801, 346] on span "Open" at bounding box center [803, 348] width 23 height 13
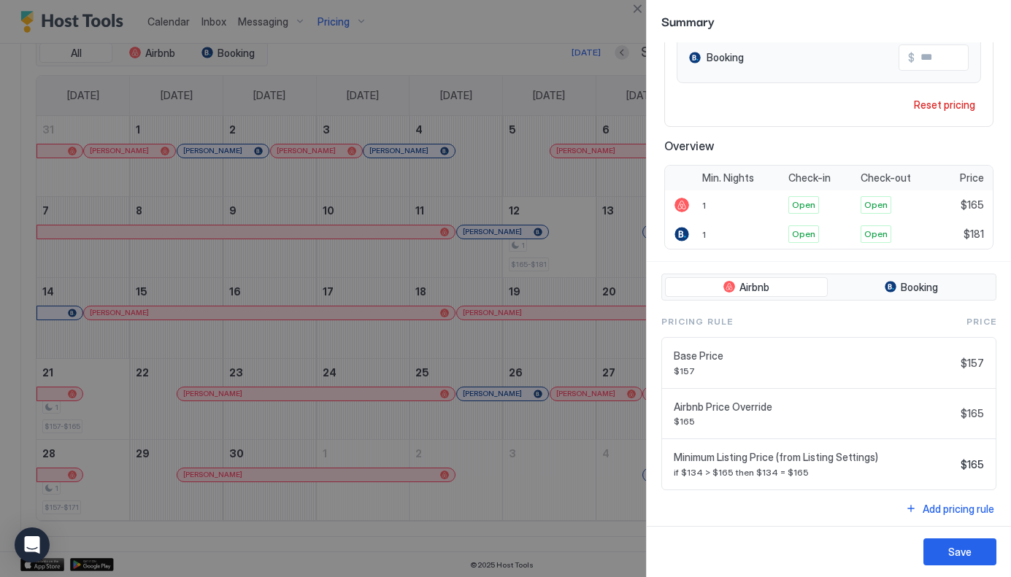
scroll to position [198, 0]
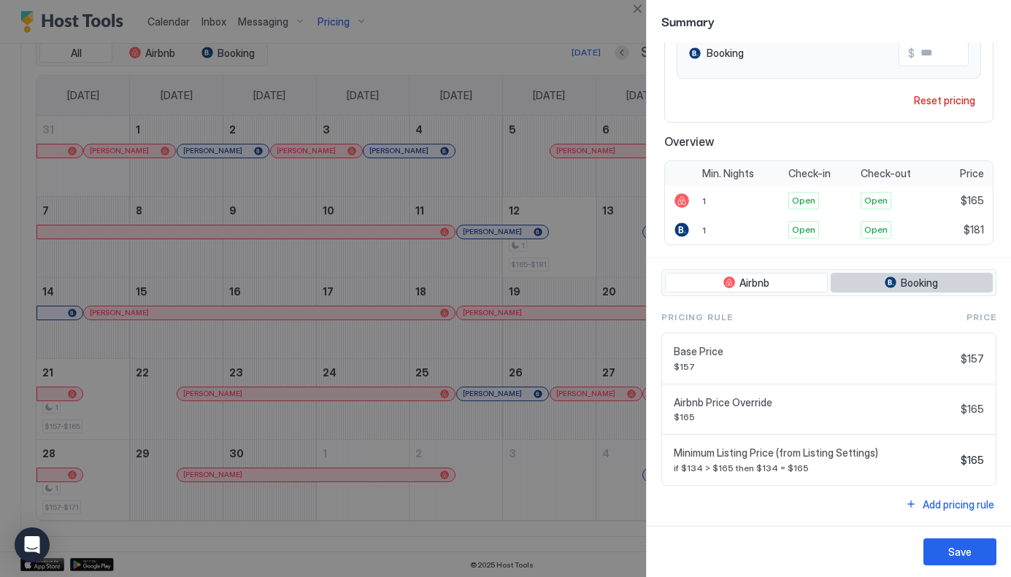
click at [925, 282] on span "Booking" at bounding box center [919, 283] width 37 height 13
click at [773, 280] on button "Airbnb" at bounding box center [746, 283] width 163 height 20
click at [939, 280] on button "Booking" at bounding box center [912, 283] width 163 height 20
click at [757, 282] on span "Airbnb" at bounding box center [754, 283] width 30 height 13
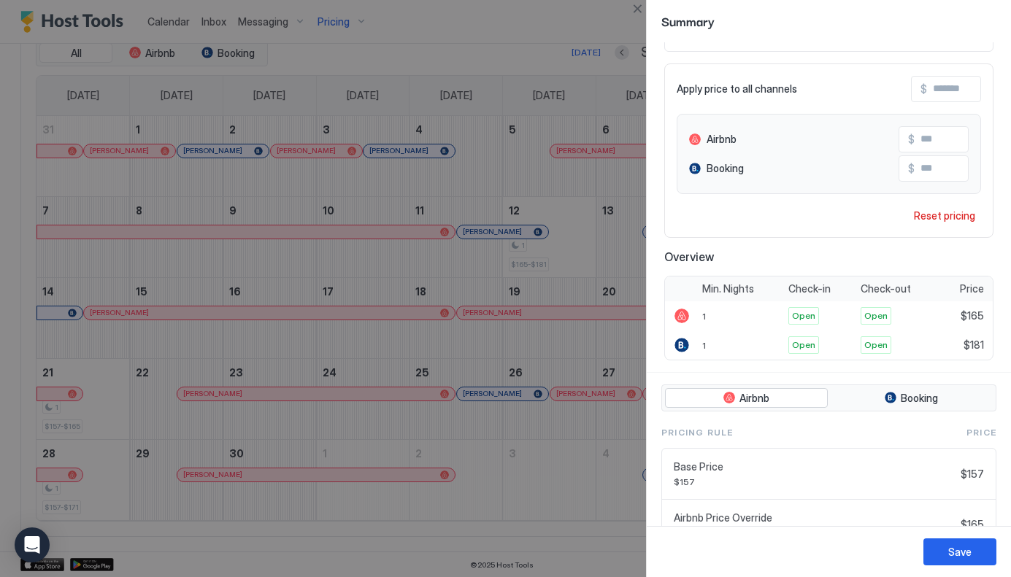
scroll to position [0, 0]
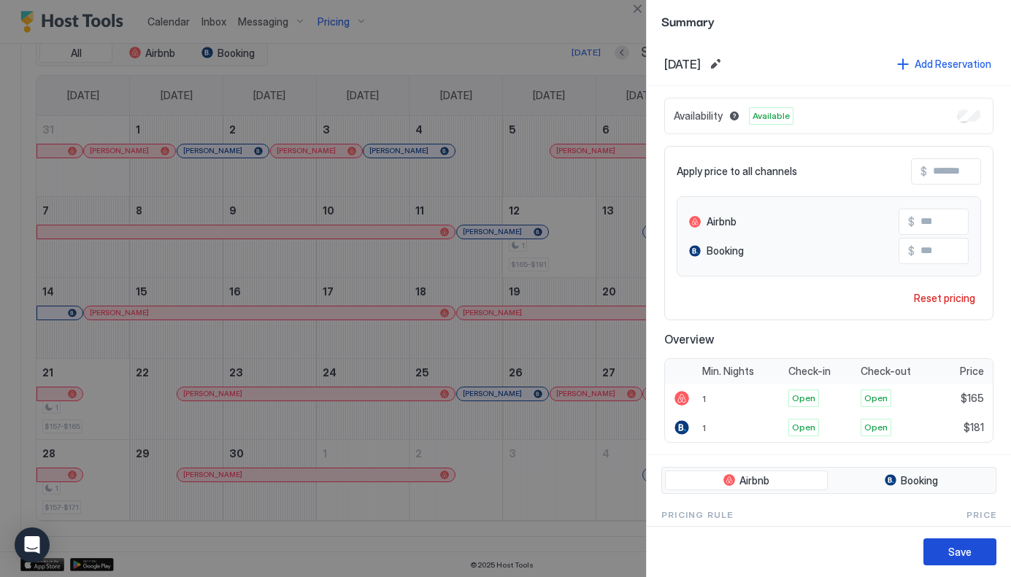
click at [955, 551] on div "Save" at bounding box center [959, 551] width 23 height 15
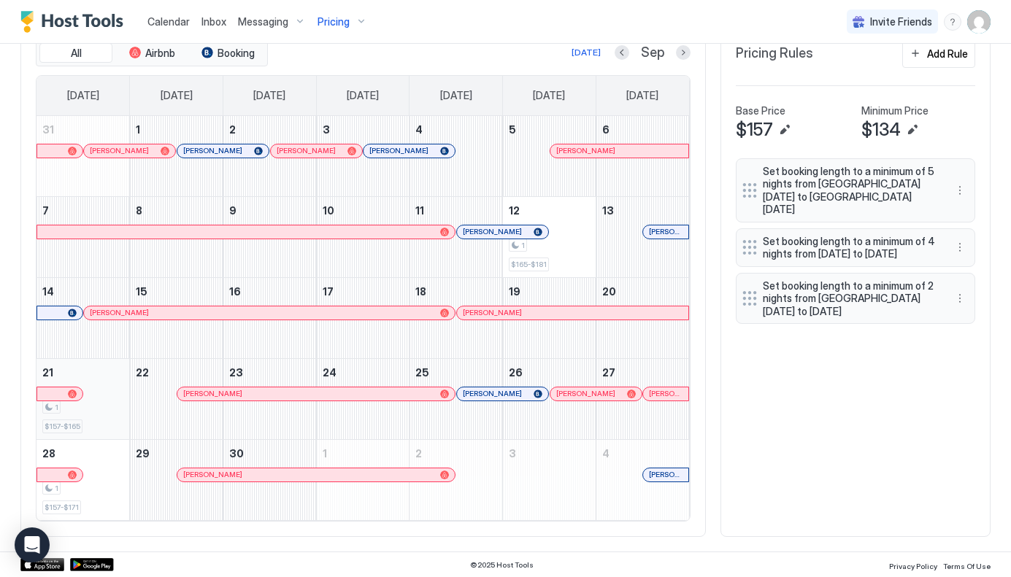
click at [66, 417] on div "1 $157-$165" at bounding box center [82, 399] width 81 height 69
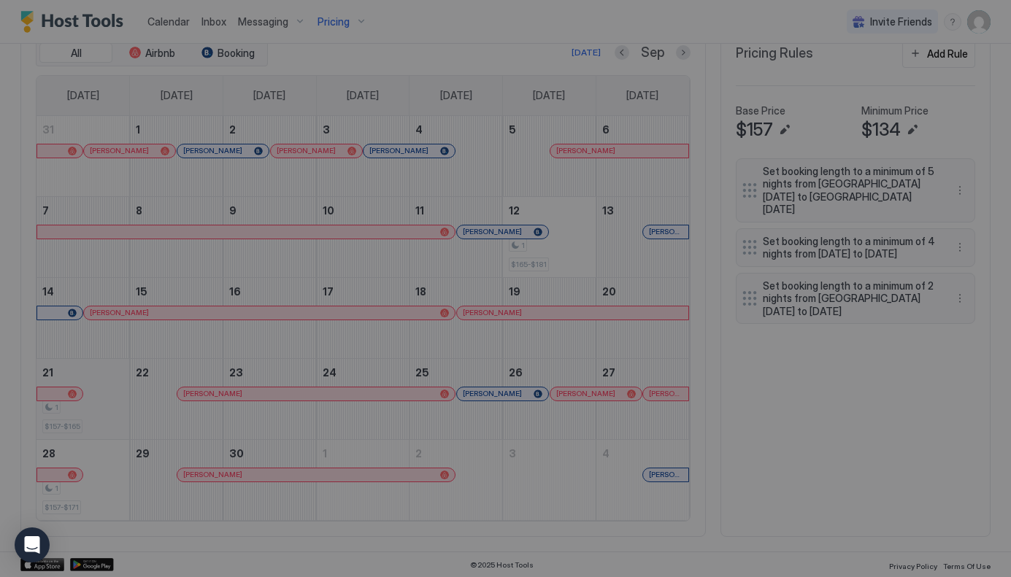
type input "***"
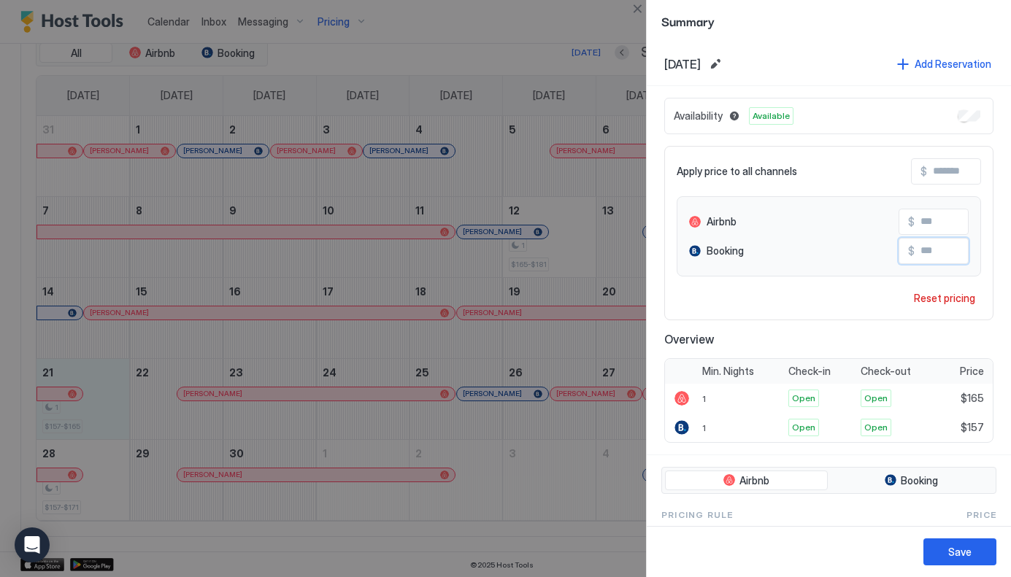
click at [934, 255] on input "Input Field" at bounding box center [972, 251] width 117 height 25
click at [554, 267] on div at bounding box center [505, 288] width 1011 height 577
drag, startPoint x: 945, startPoint y: 252, endPoint x: 871, endPoint y: 252, distance: 74.4
click at [914, 252] on input "Input Field" at bounding box center [972, 251] width 117 height 25
type input "***"
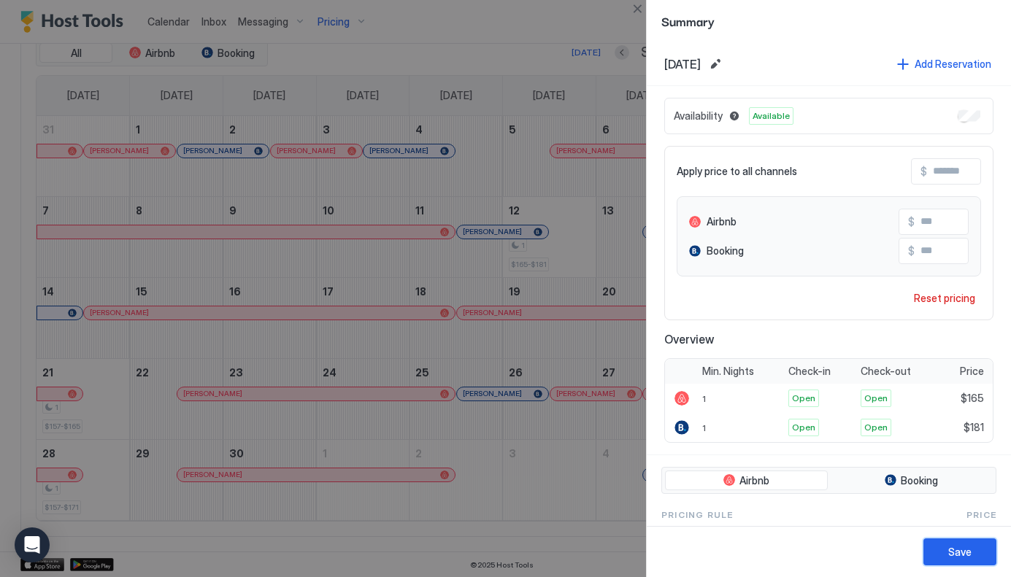
click at [945, 550] on button "Save" at bounding box center [959, 552] width 73 height 27
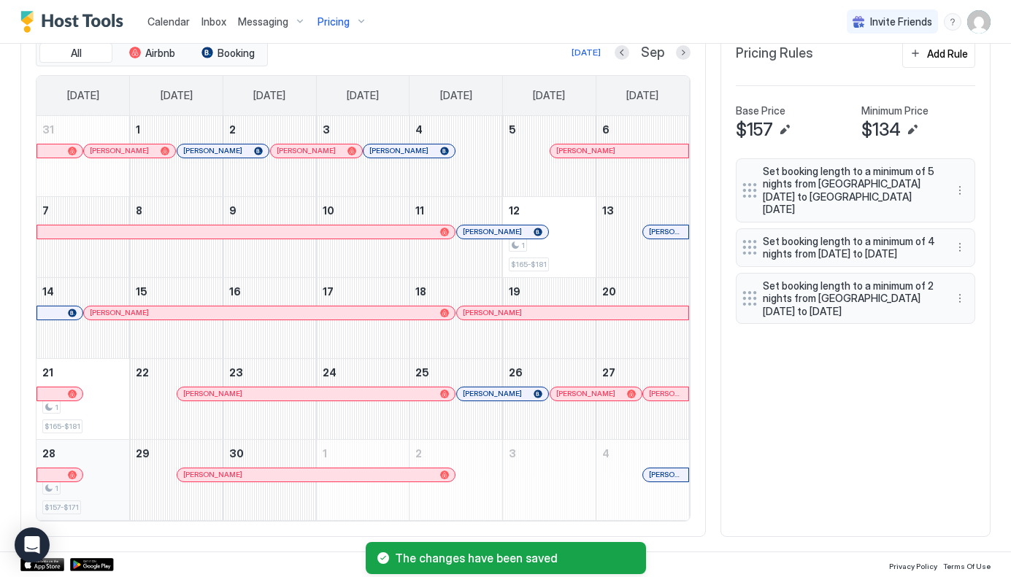
click at [106, 490] on div "1" at bounding box center [82, 489] width 81 height 14
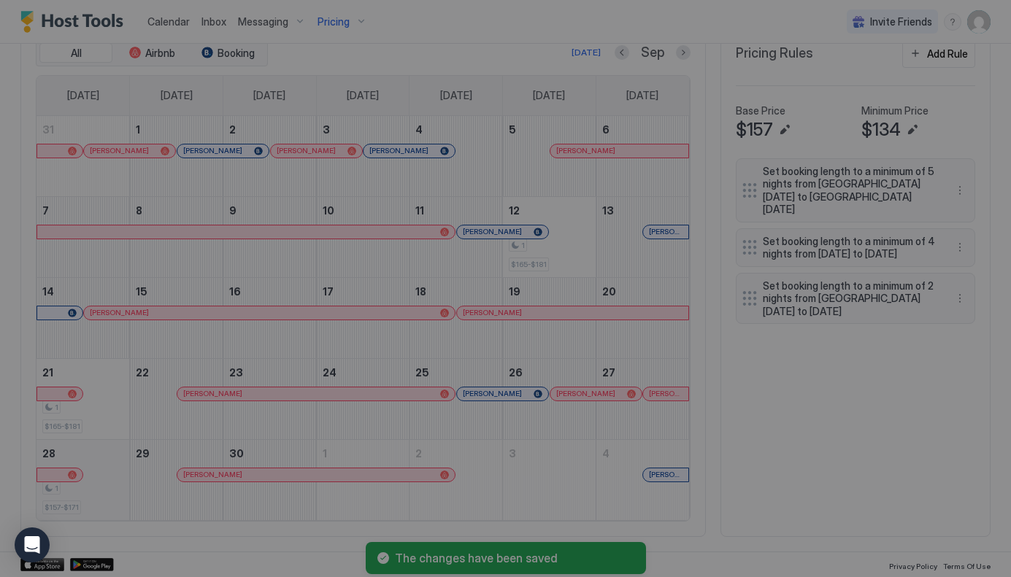
type input "***"
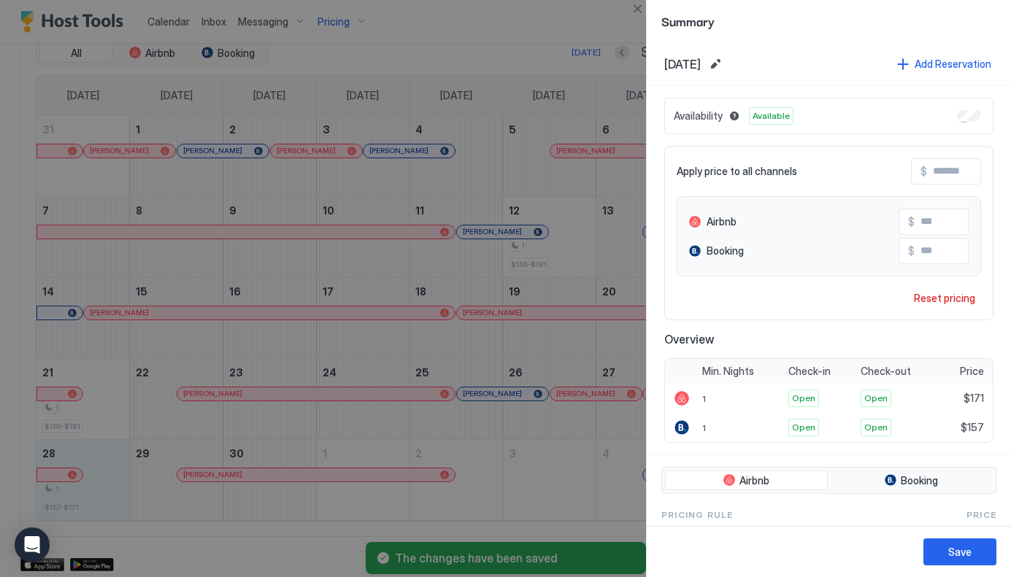
click at [929, 255] on input "Input Field" at bounding box center [972, 251] width 117 height 25
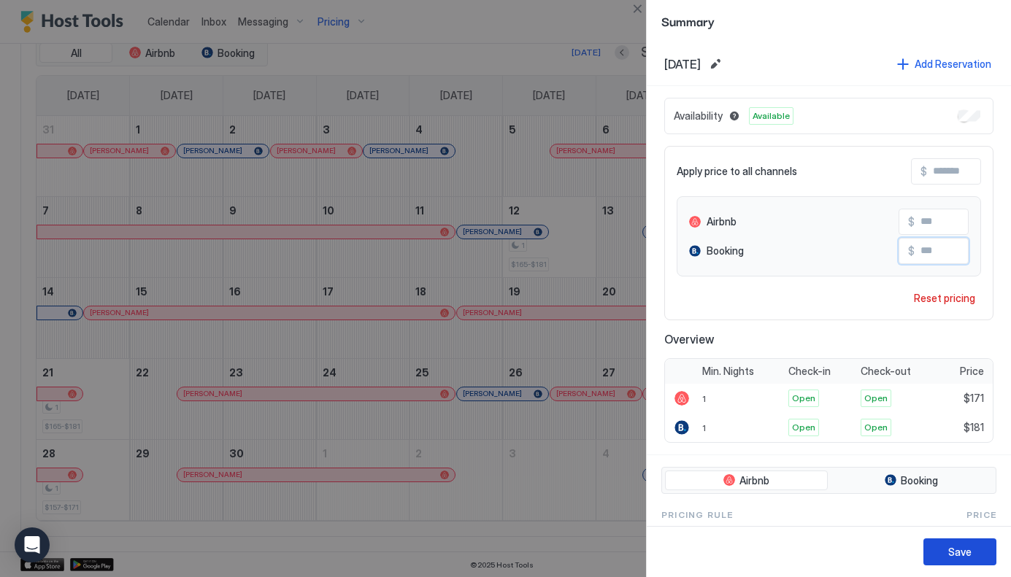
type input "***"
click at [966, 550] on div "Save" at bounding box center [959, 551] width 23 height 15
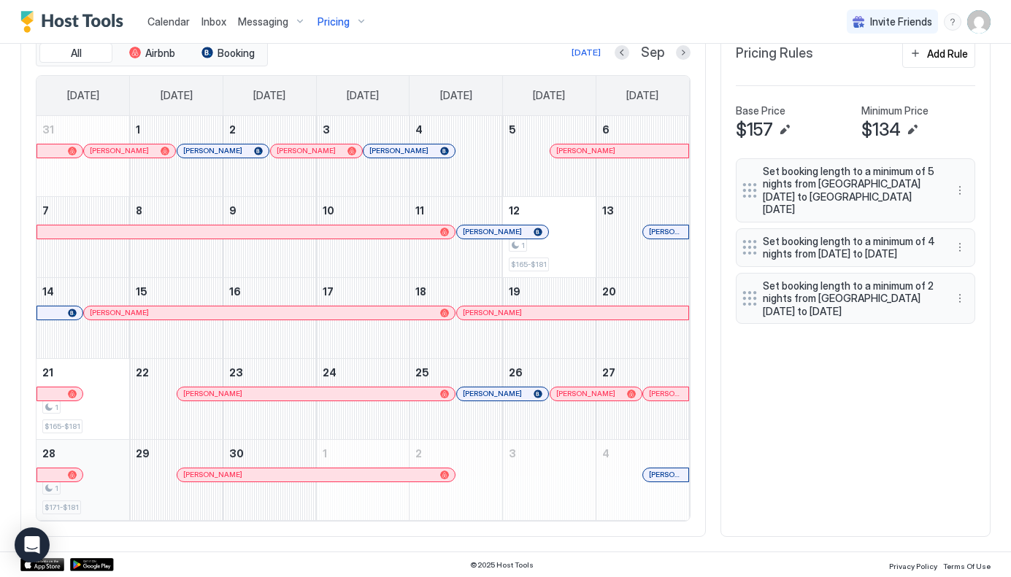
click at [96, 494] on div "1" at bounding box center [82, 489] width 81 height 14
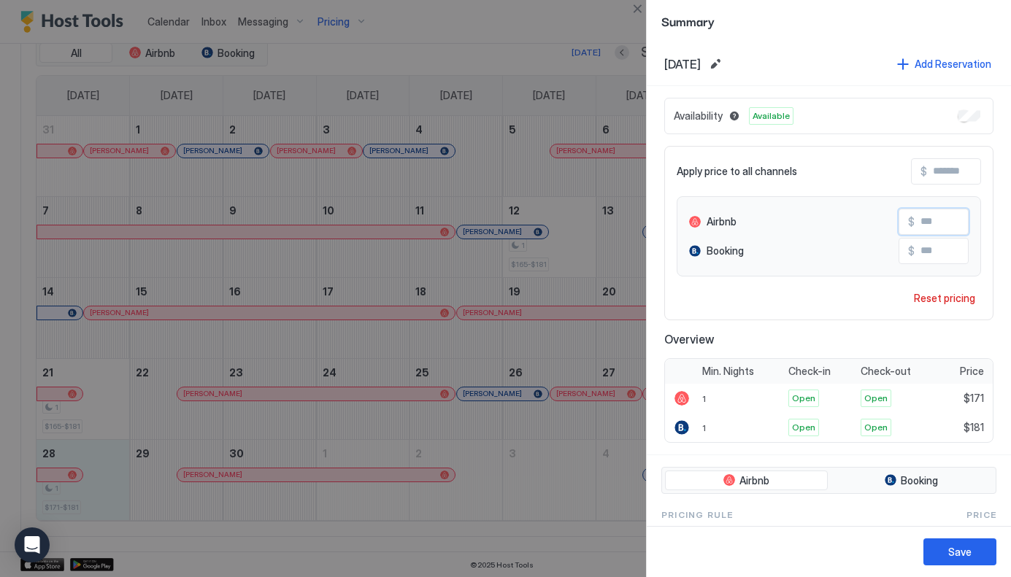
drag, startPoint x: 928, startPoint y: 223, endPoint x: 947, endPoint y: 223, distance: 19.7
click at [947, 223] on input "***" at bounding box center [972, 221] width 117 height 25
type input "***"
click at [953, 554] on div "Save" at bounding box center [959, 551] width 23 height 15
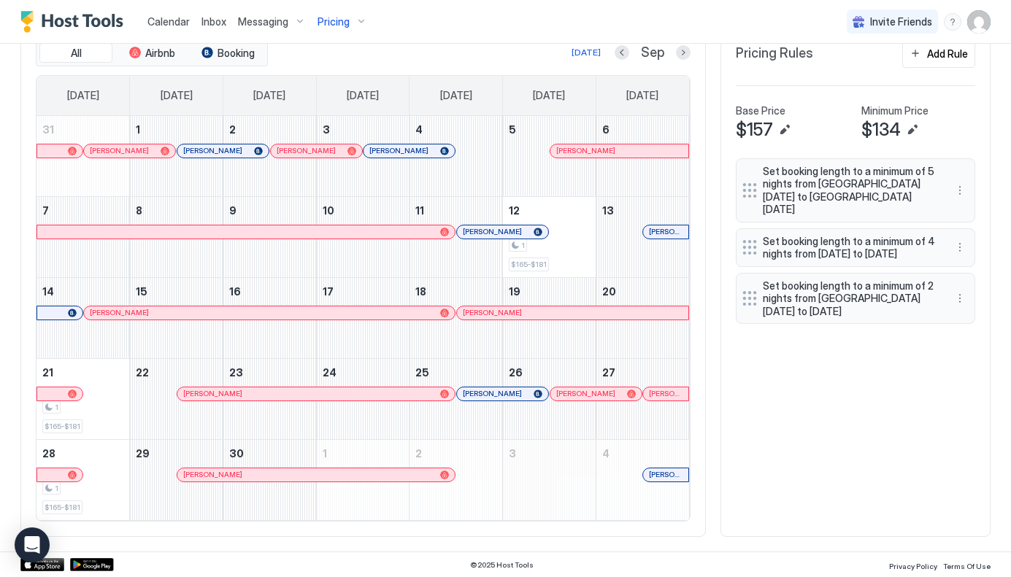
click at [549, 464] on div "3" at bounding box center [549, 480] width 93 height 80
click at [679, 52] on button "Next month" at bounding box center [683, 52] width 15 height 15
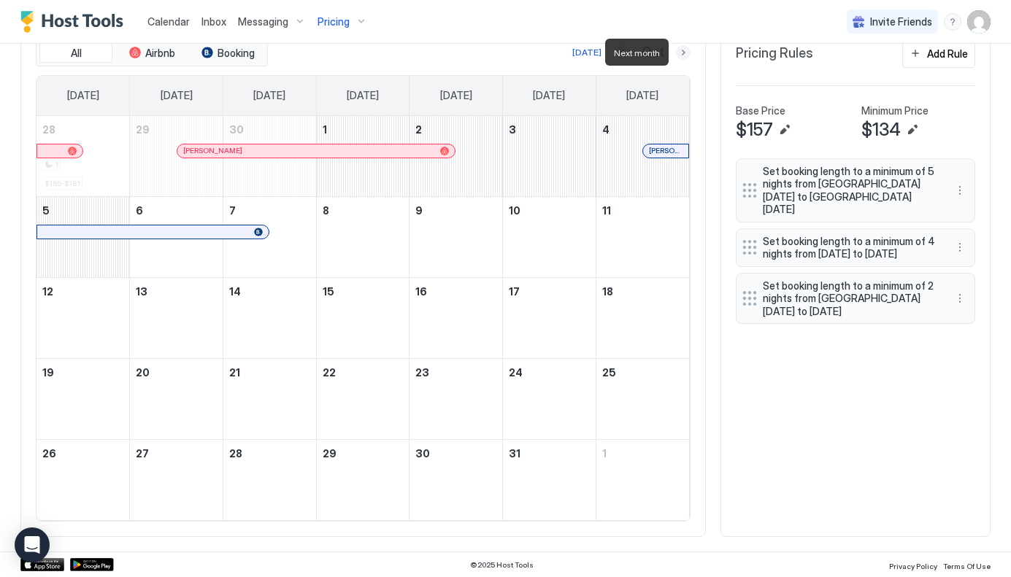
scroll to position [364, 0]
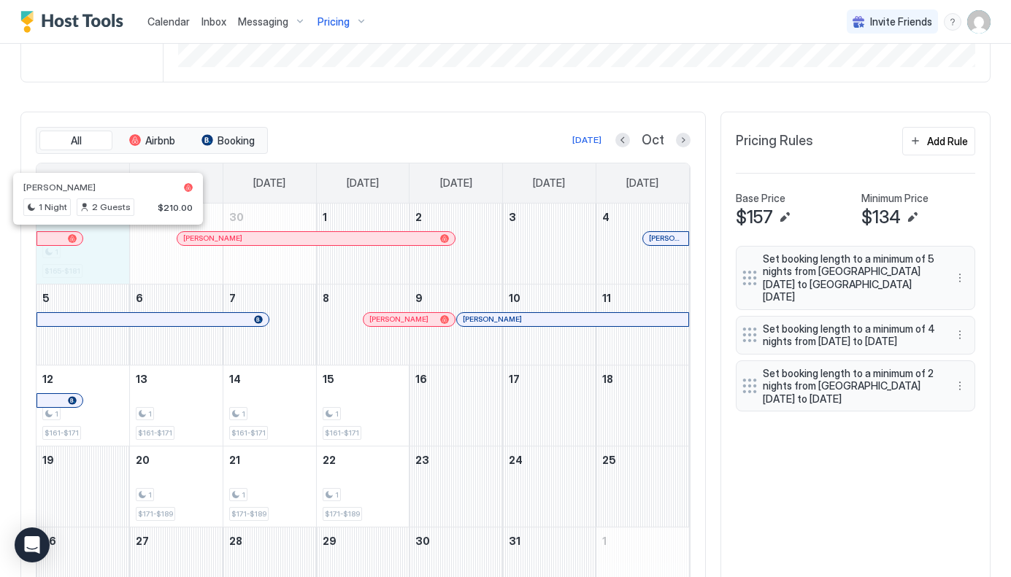
click at [103, 264] on div "28 1 $165-$181" at bounding box center [82, 244] width 93 height 80
click at [310, 121] on div "All Airbnb Booking Today Oct Sunday Monday Tuesday Wednesday Thursday Friday Sa…" at bounding box center [362, 368] width 685 height 513
click at [175, 398] on div "1 $161-$171" at bounding box center [176, 405] width 81 height 69
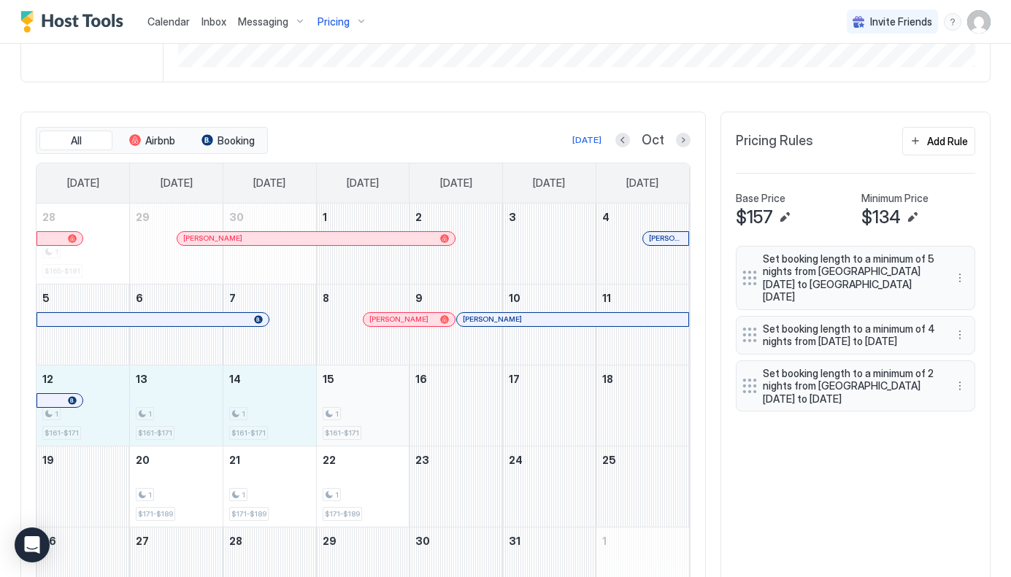
drag, startPoint x: 97, startPoint y: 425, endPoint x: 359, endPoint y: 428, distance: 262.0
click at [359, 428] on tr "12 1 $161-$171 13 1 $161-$171 14 1 $161-$171 15 1 $161-$171 16 17 18" at bounding box center [362, 405] width 652 height 81
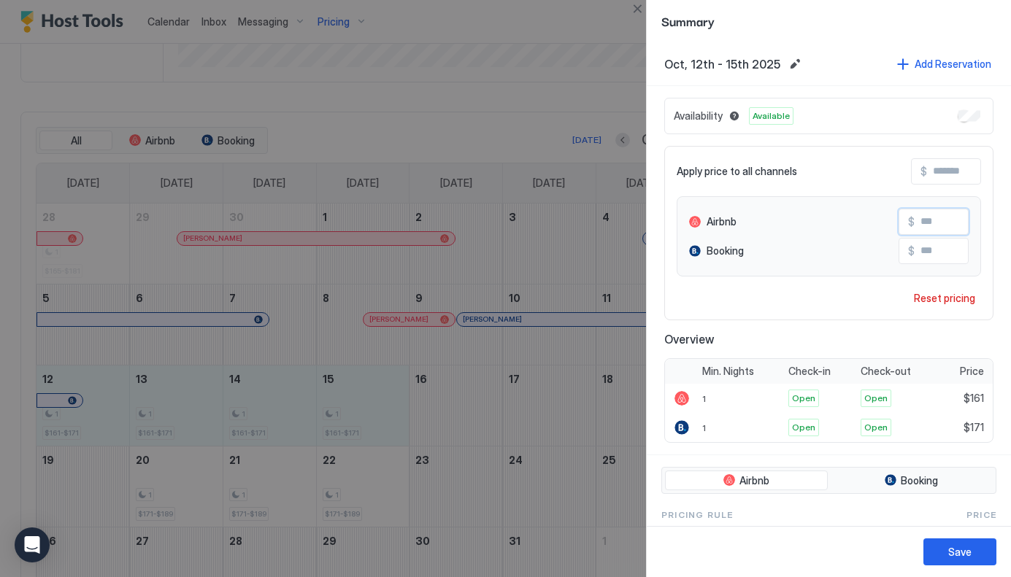
drag, startPoint x: 926, startPoint y: 223, endPoint x: 947, endPoint y: 223, distance: 20.4
click at [947, 223] on input "***" at bounding box center [972, 221] width 117 height 25
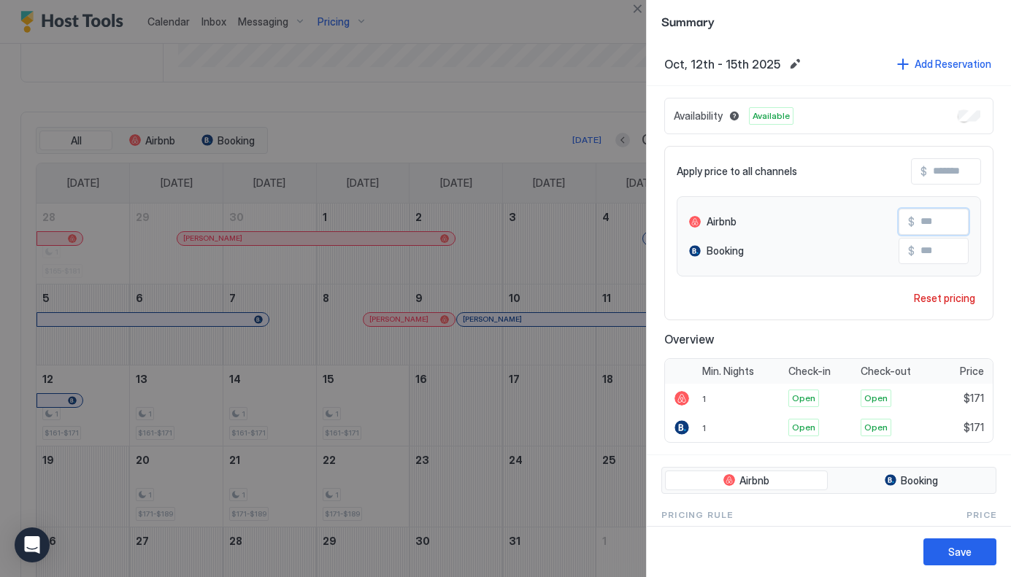
type input "***"
drag, startPoint x: 925, startPoint y: 251, endPoint x: 1044, endPoint y: 237, distance: 120.5
click at [1010, 239] on input "***" at bounding box center [972, 251] width 117 height 25
type input "***"
click at [957, 547] on div "Save" at bounding box center [959, 551] width 23 height 15
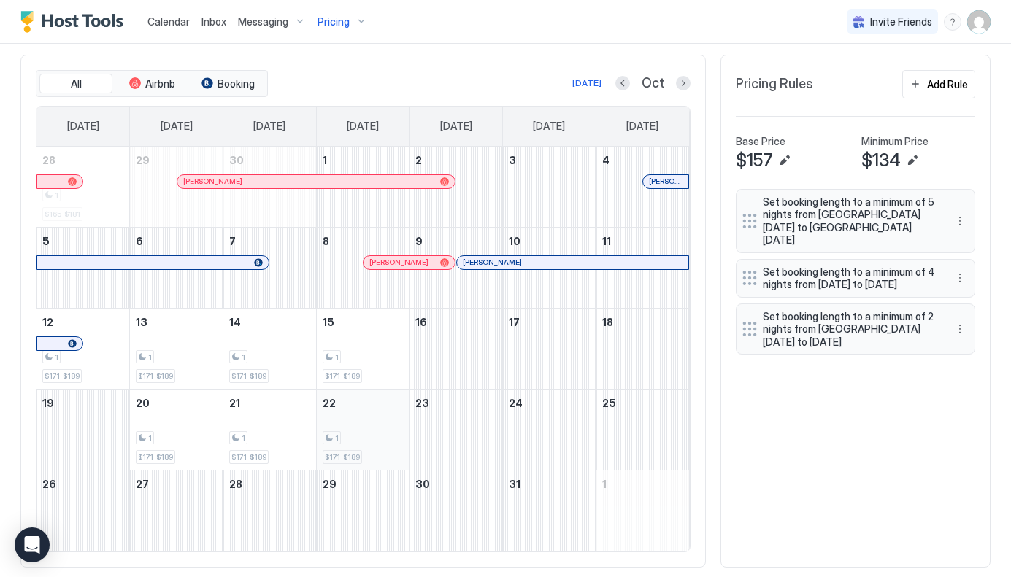
scroll to position [452, 0]
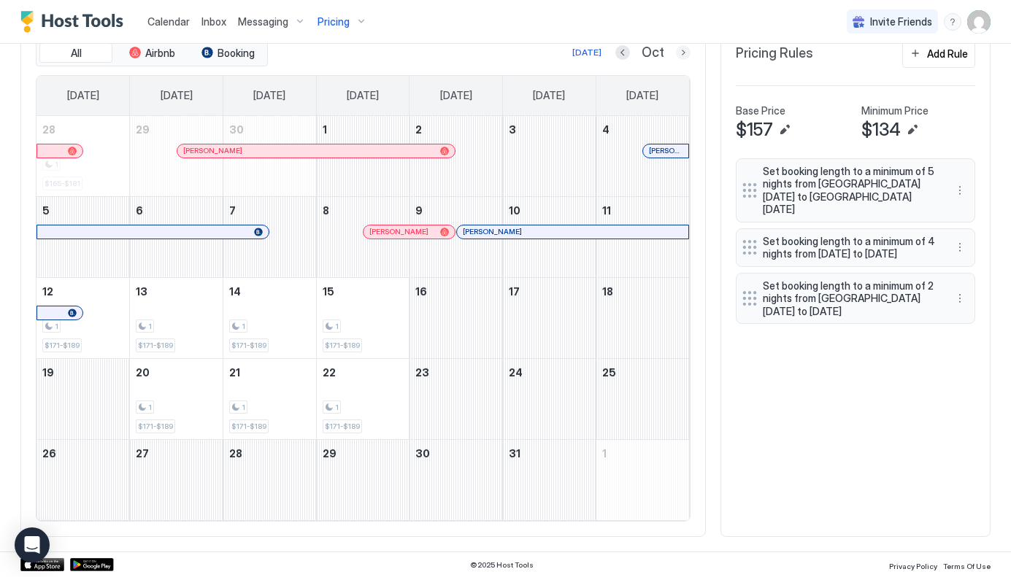
click at [684, 52] on button "Next month" at bounding box center [683, 52] width 15 height 15
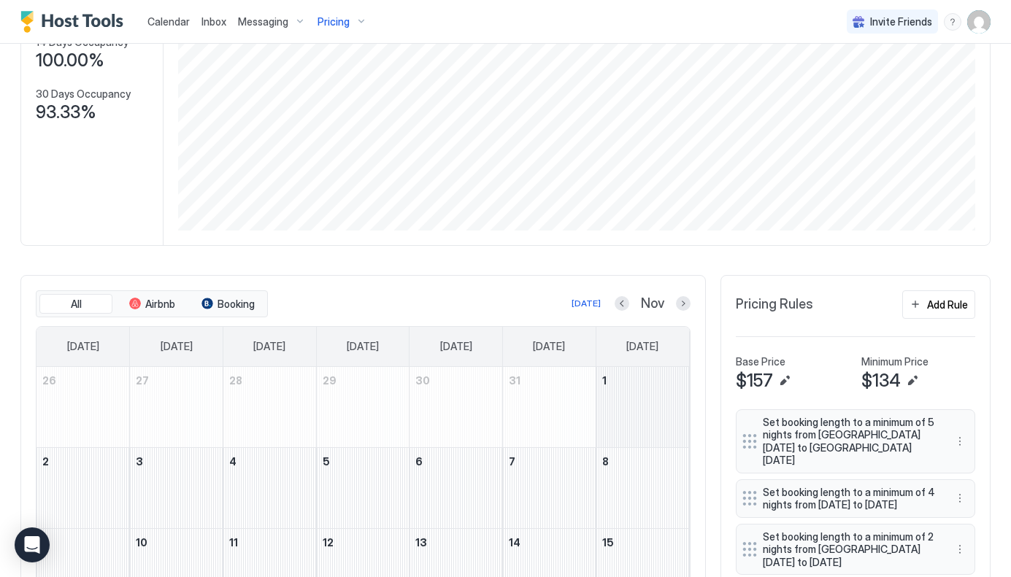
scroll to position [188, 0]
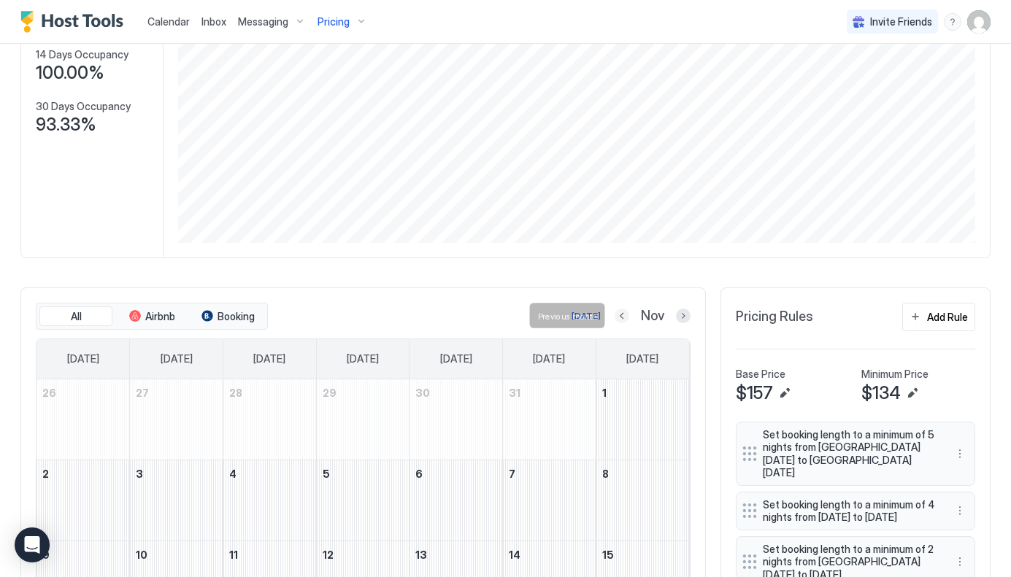
click at [623, 318] on button "Previous month" at bounding box center [621, 316] width 15 height 15
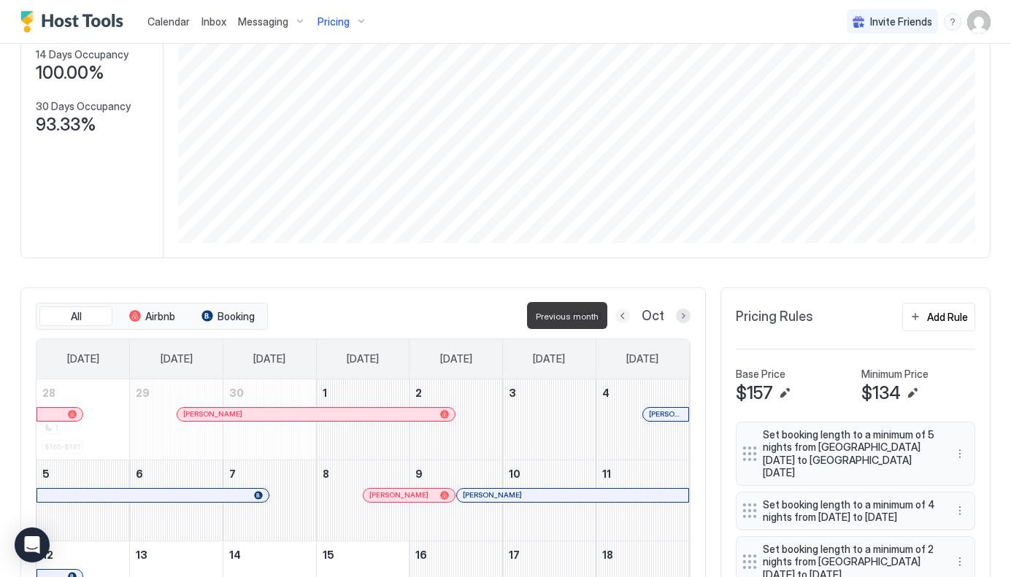
click at [622, 318] on button "Previous month" at bounding box center [622, 316] width 15 height 15
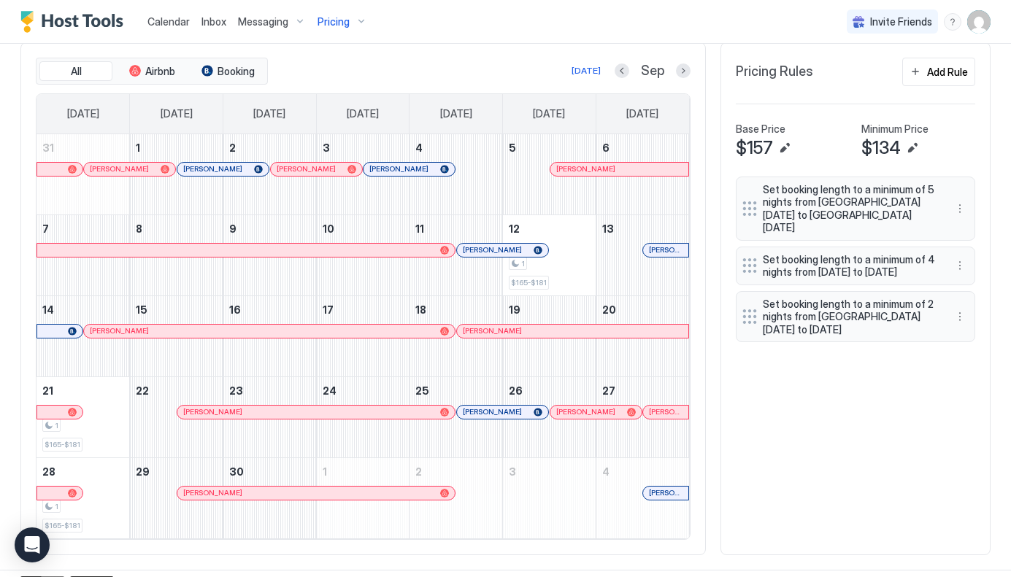
scroll to position [452, 0]
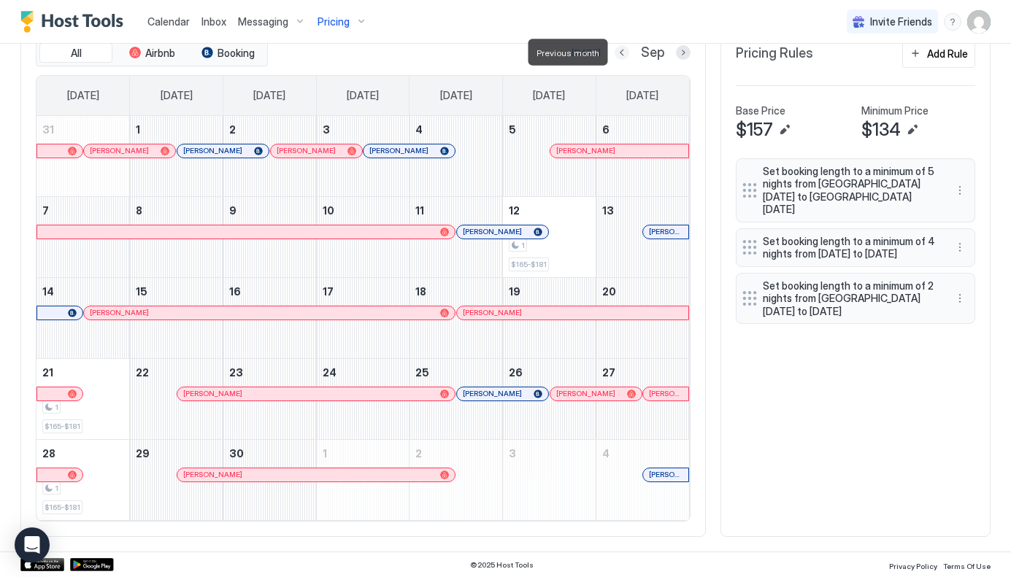
click at [622, 51] on button "Previous month" at bounding box center [621, 52] width 15 height 15
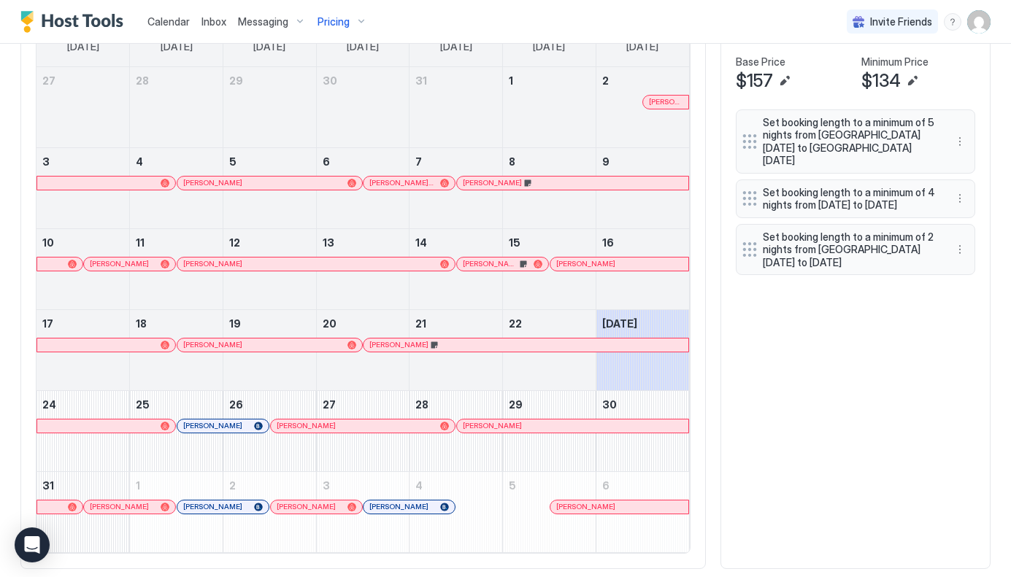
scroll to position [509, 0]
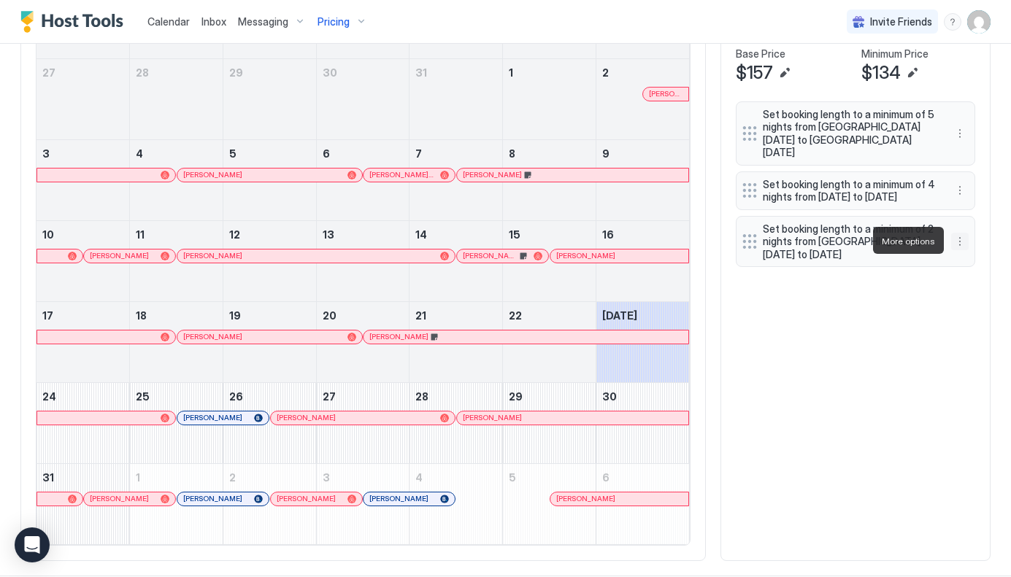
click at [962, 233] on button "More options" at bounding box center [960, 242] width 18 height 18
click at [990, 308] on span "Delete" at bounding box center [987, 307] width 27 height 11
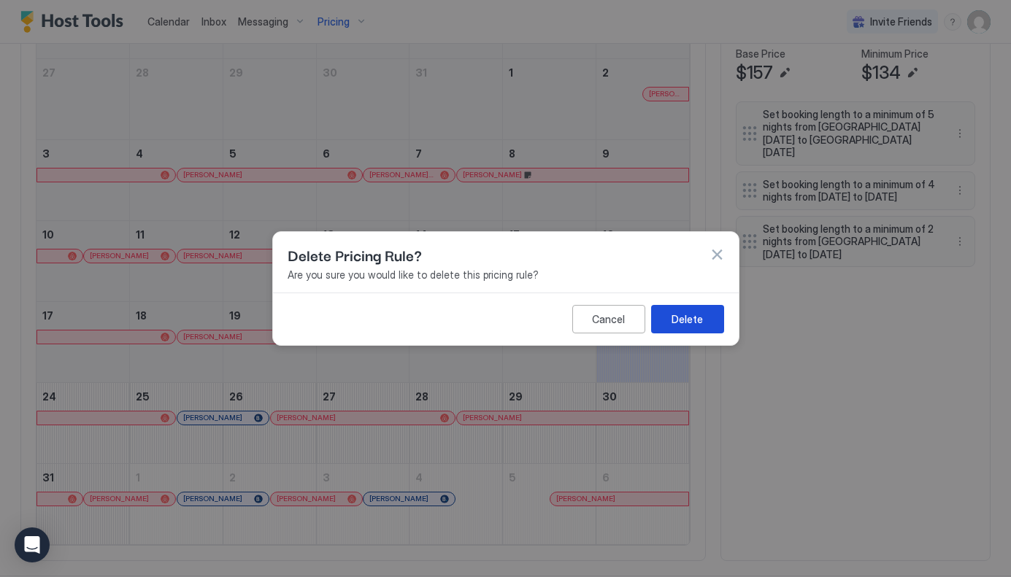
click at [688, 313] on div "Delete" at bounding box center [686, 319] width 31 height 15
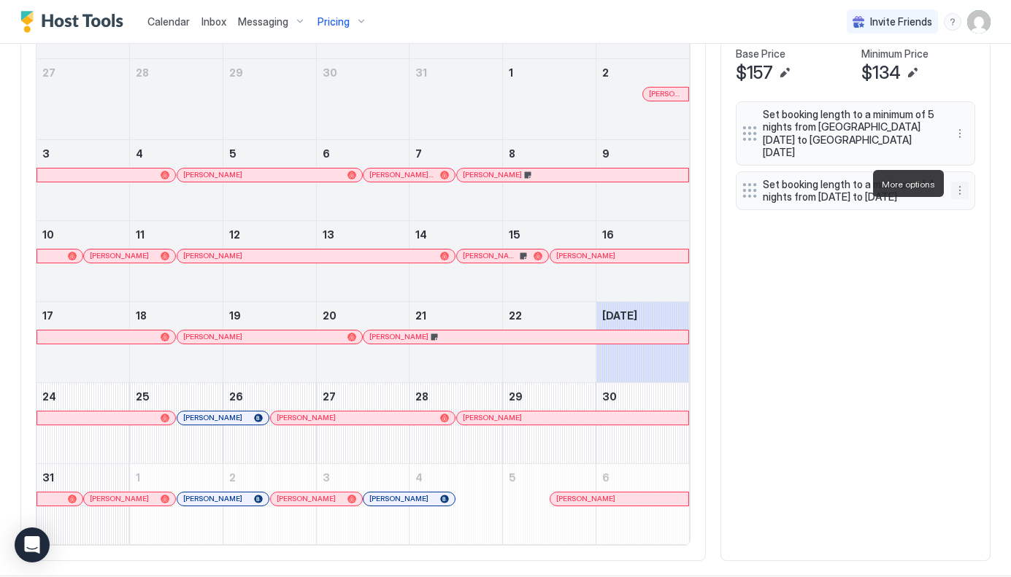
click at [960, 182] on button "More options" at bounding box center [960, 191] width 18 height 18
click at [989, 247] on span "Delete" at bounding box center [987, 250] width 27 height 11
click at [971, 250] on div "Delete" at bounding box center [979, 250] width 43 height 11
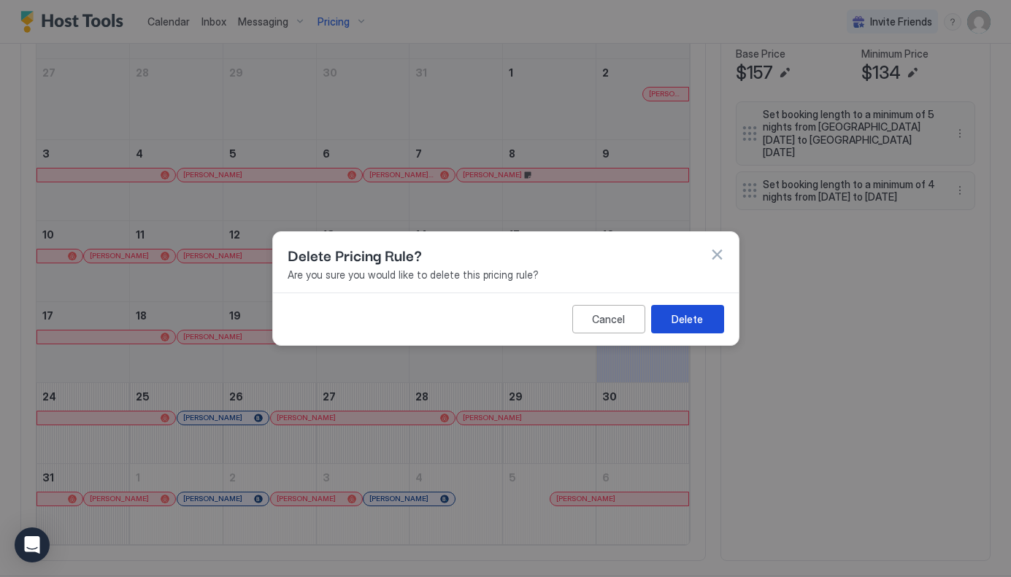
click at [684, 310] on button "Delete" at bounding box center [687, 319] width 73 height 28
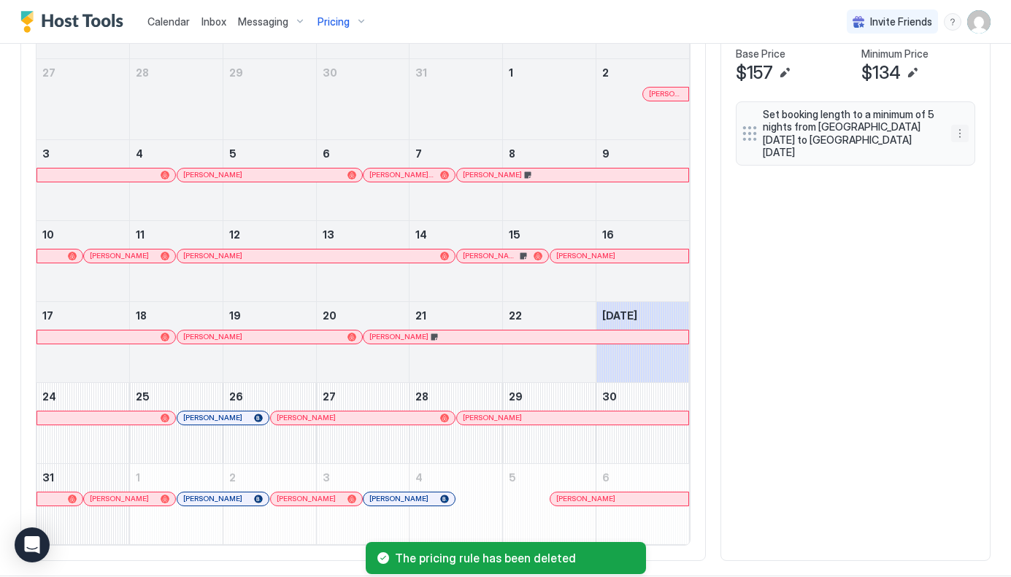
click at [959, 125] on button "More options" at bounding box center [960, 134] width 18 height 18
click at [985, 192] on span "Delete" at bounding box center [987, 193] width 27 height 11
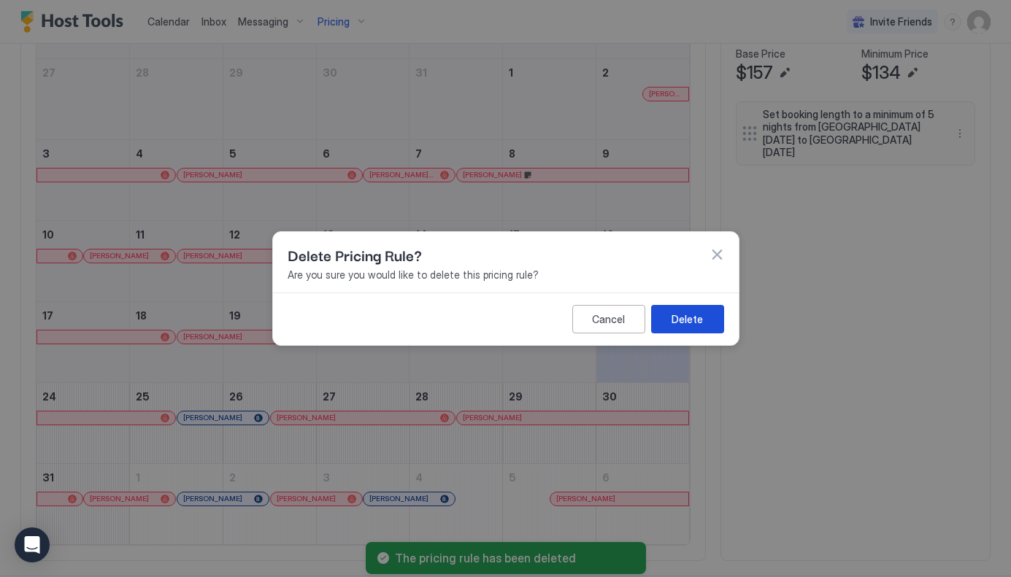
click at [685, 325] on div "Delete" at bounding box center [686, 319] width 31 height 15
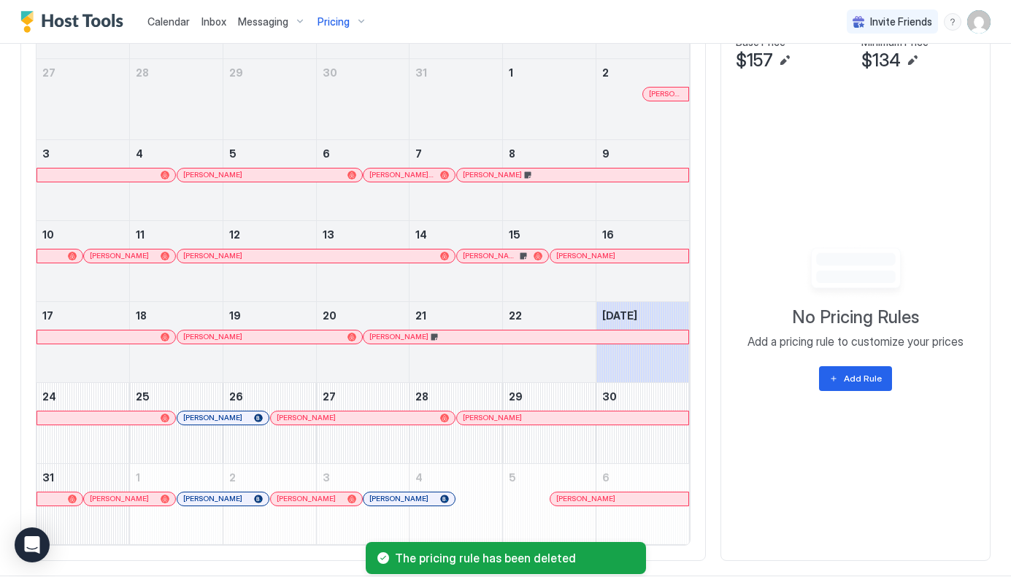
click at [848, 309] on div "All Airbnb Booking Today Aug Sunday Monday Tuesday Wednesday Thursday Friday Sa…" at bounding box center [505, 264] width 970 height 594
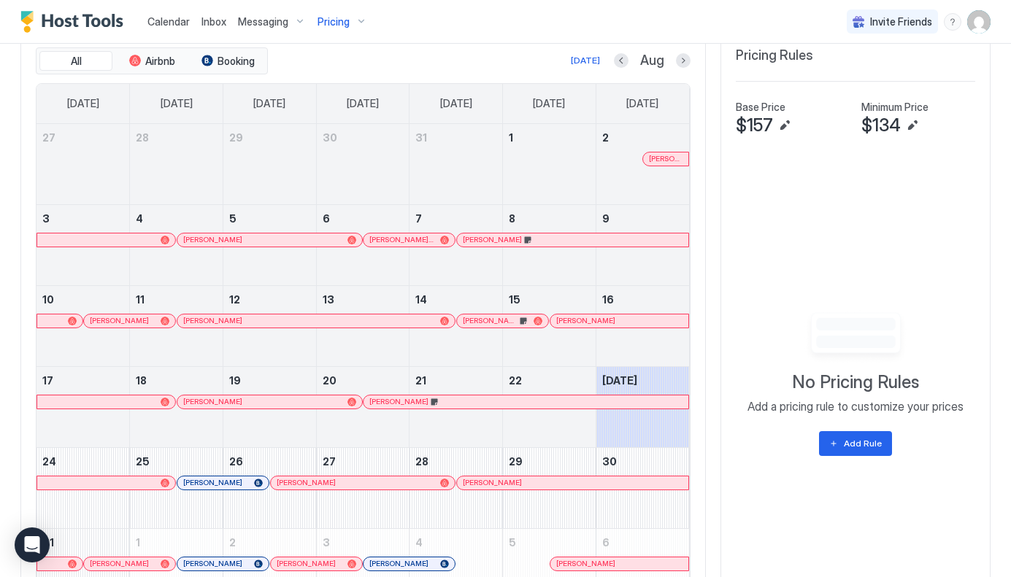
scroll to position [441, 0]
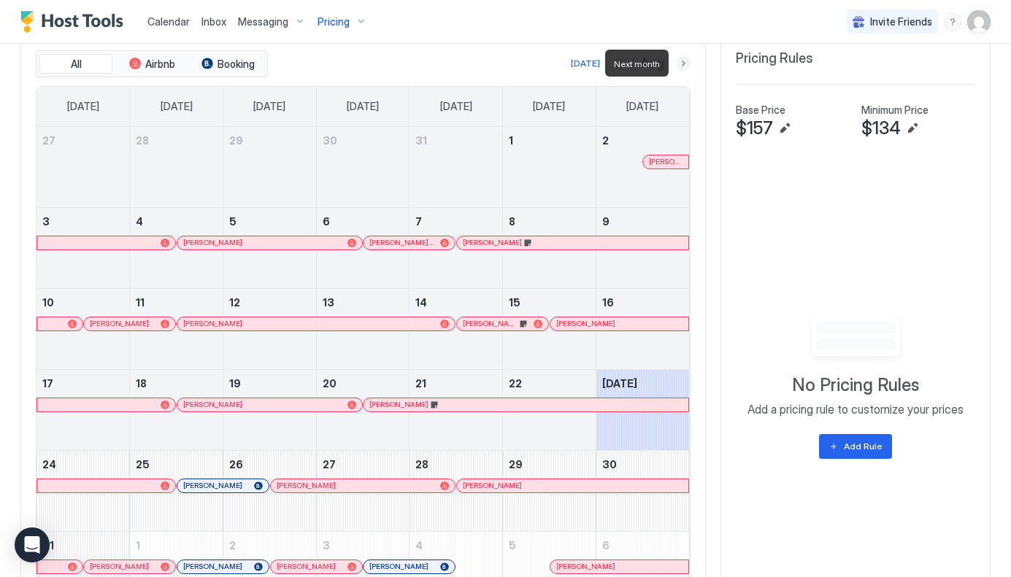
click at [682, 61] on button "Next month" at bounding box center [683, 63] width 15 height 15
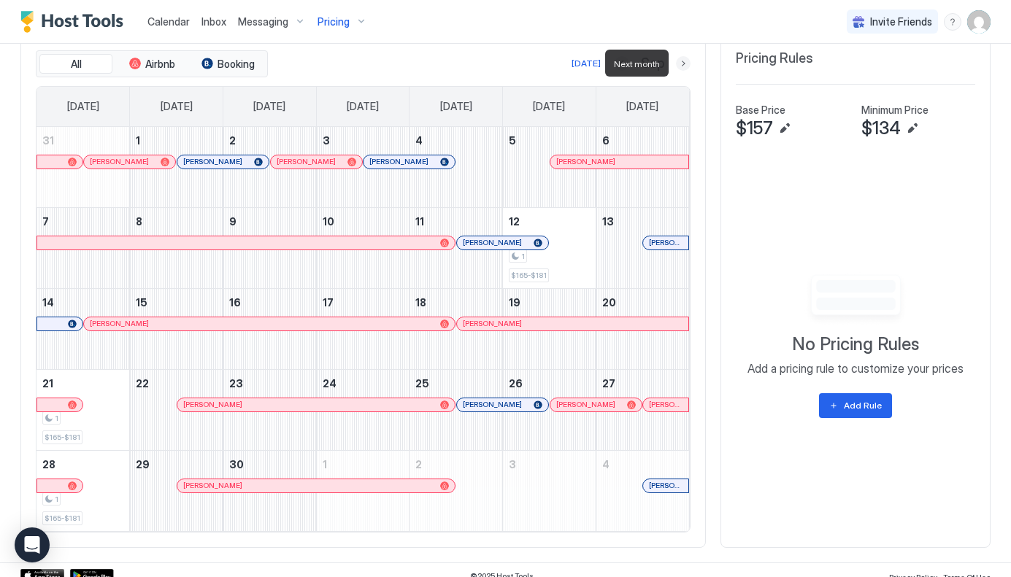
scroll to position [364, 0]
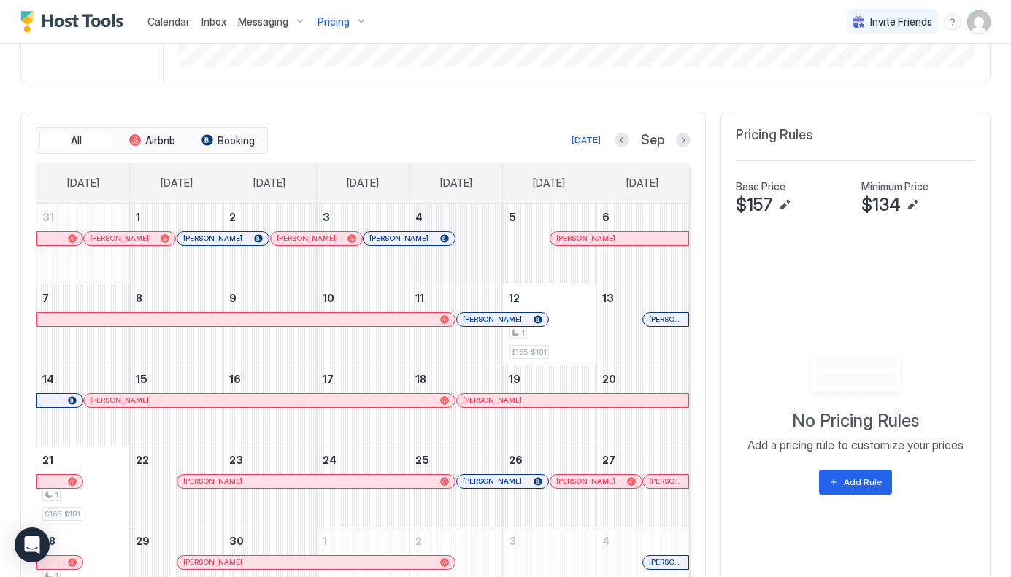
click at [490, 248] on div "September 4, 2025" at bounding box center [455, 244] width 93 height 80
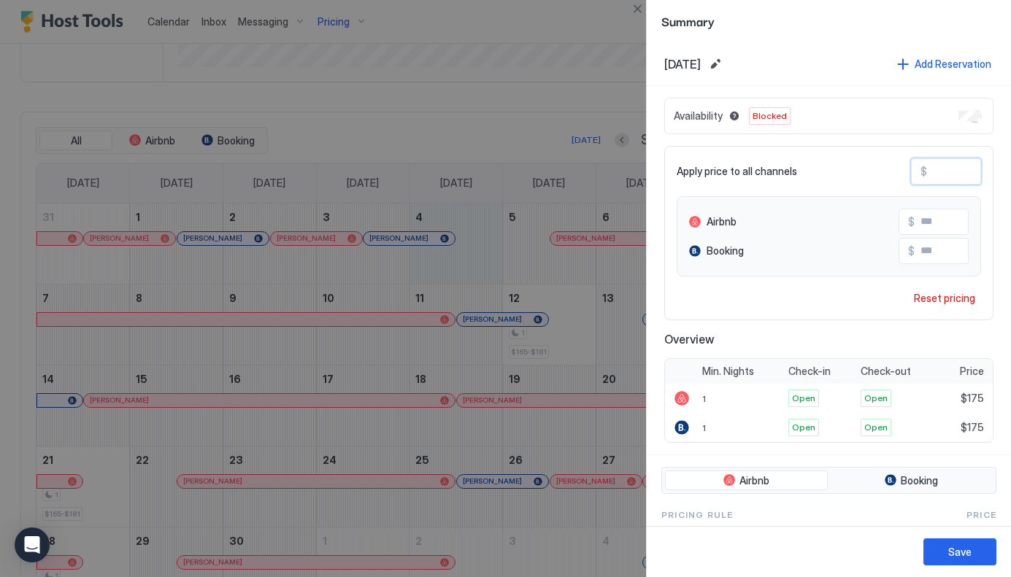
click at [941, 166] on input "***" at bounding box center [985, 171] width 117 height 25
type input "*"
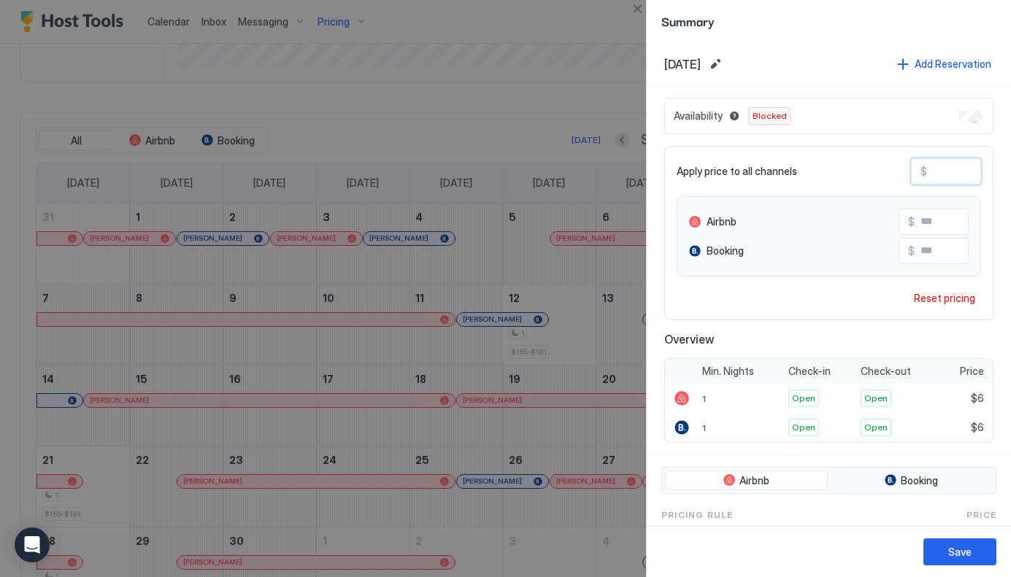
type input "**"
type input "***"
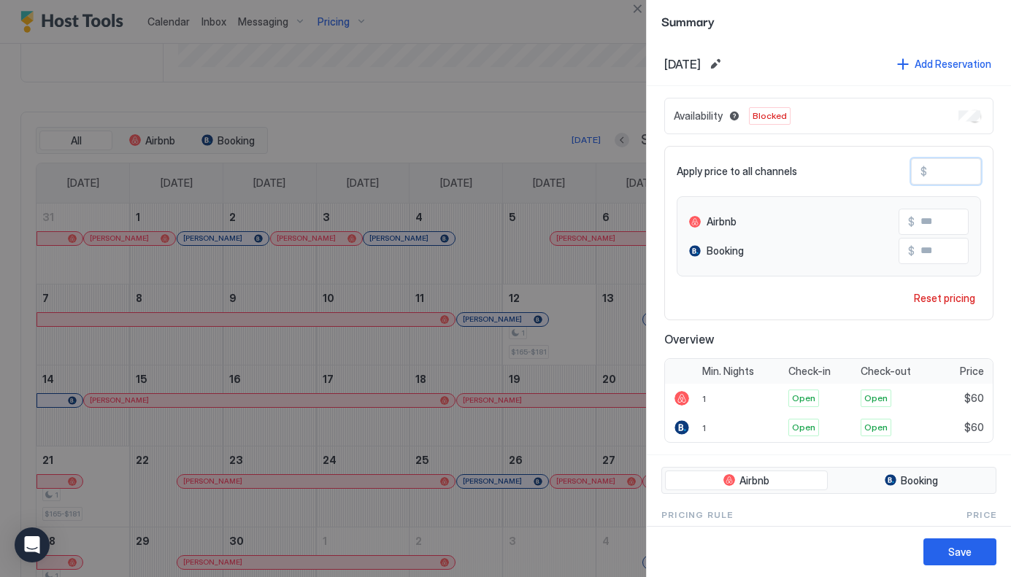
type input "***"
click at [956, 545] on div "Save" at bounding box center [959, 551] width 23 height 15
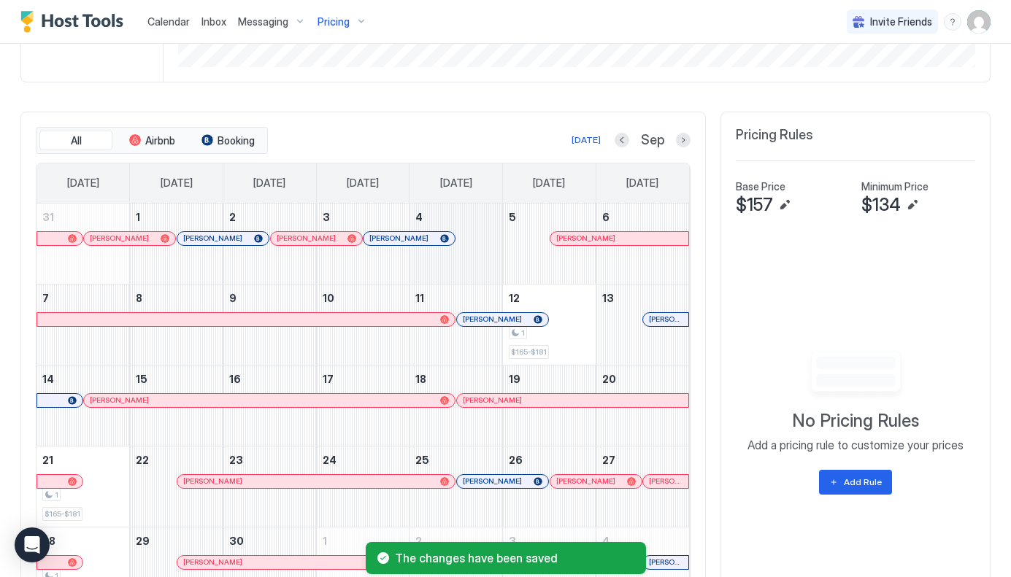
click at [483, 259] on div "September 4, 2025" at bounding box center [455, 244] width 93 height 80
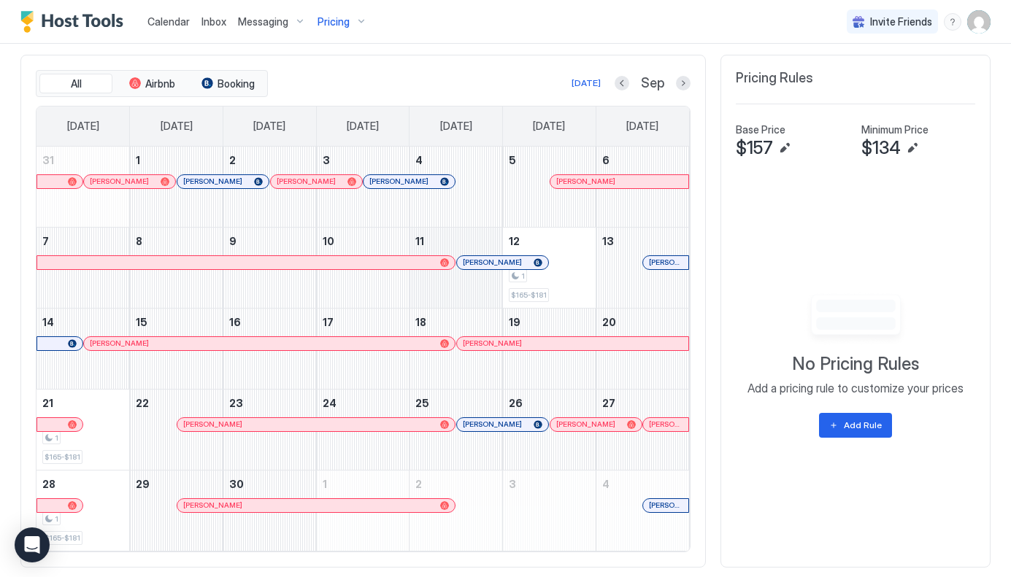
scroll to position [424, 0]
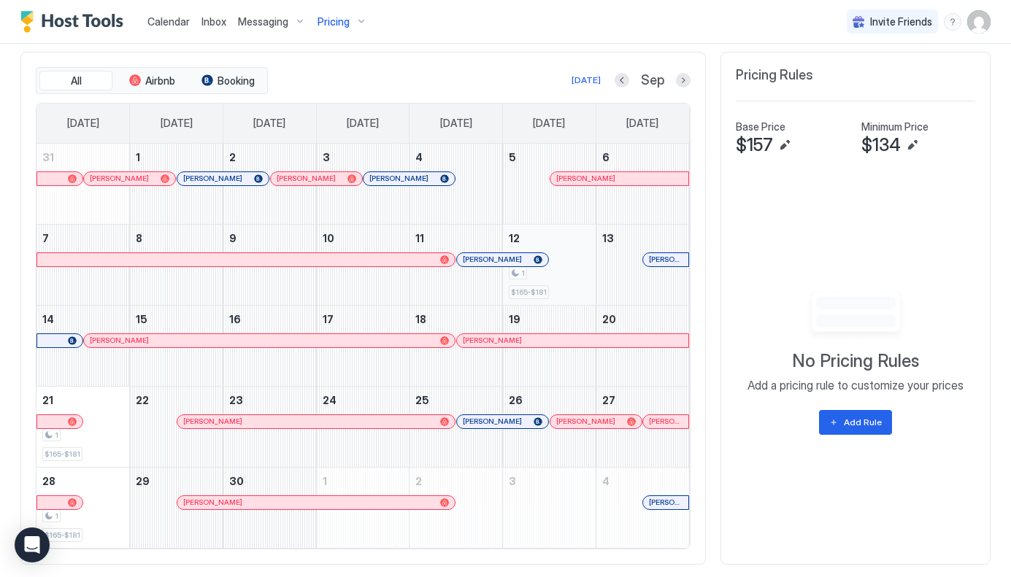
click at [567, 275] on div "1" at bounding box center [549, 273] width 81 height 14
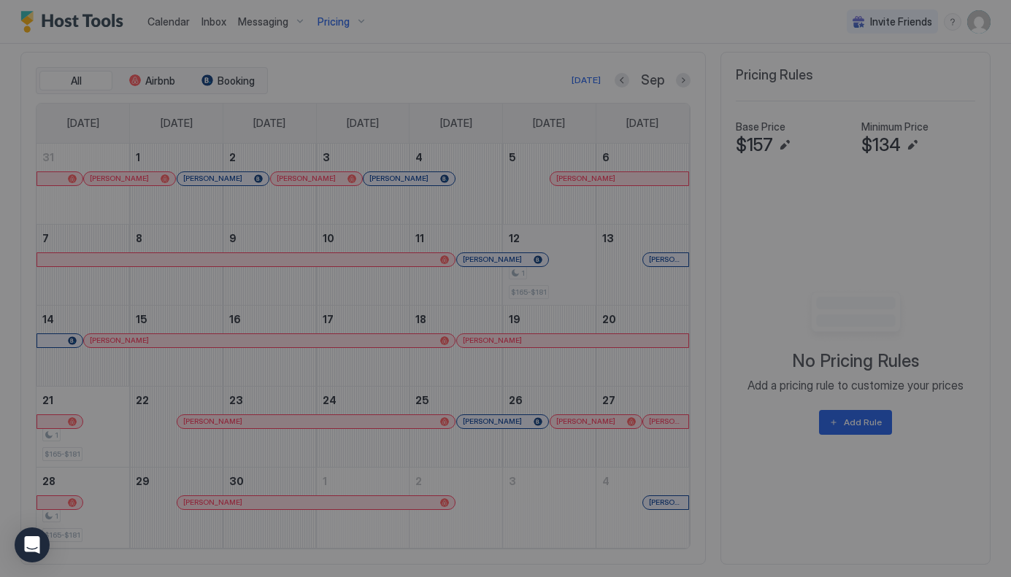
type input "***"
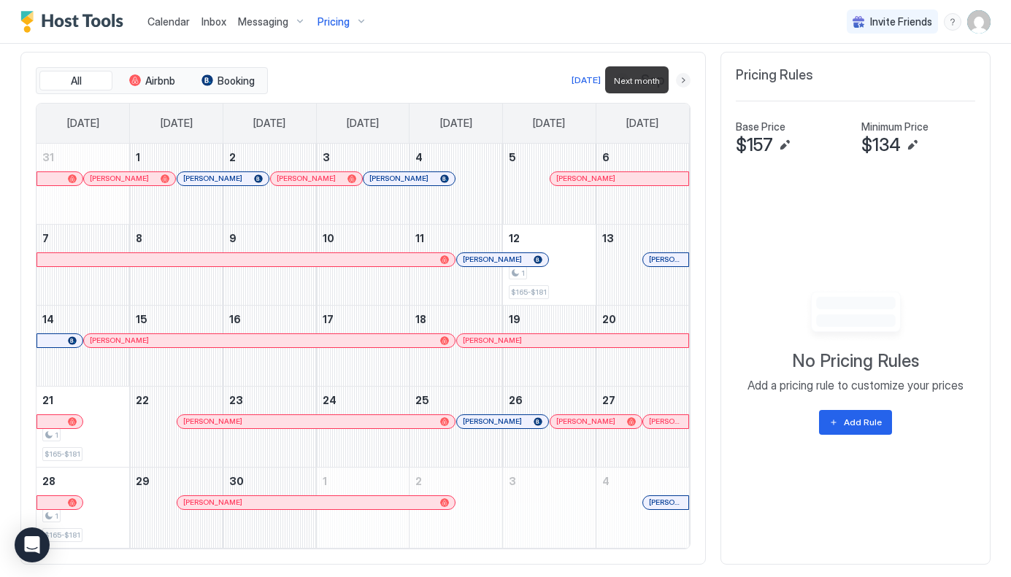
click at [680, 80] on button "Next month" at bounding box center [683, 80] width 15 height 15
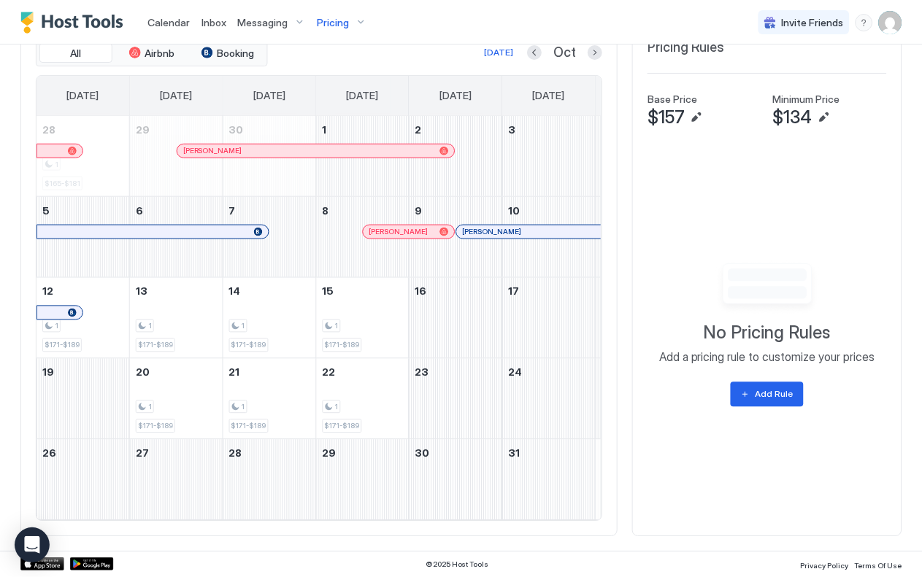
scroll to position [0, 0]
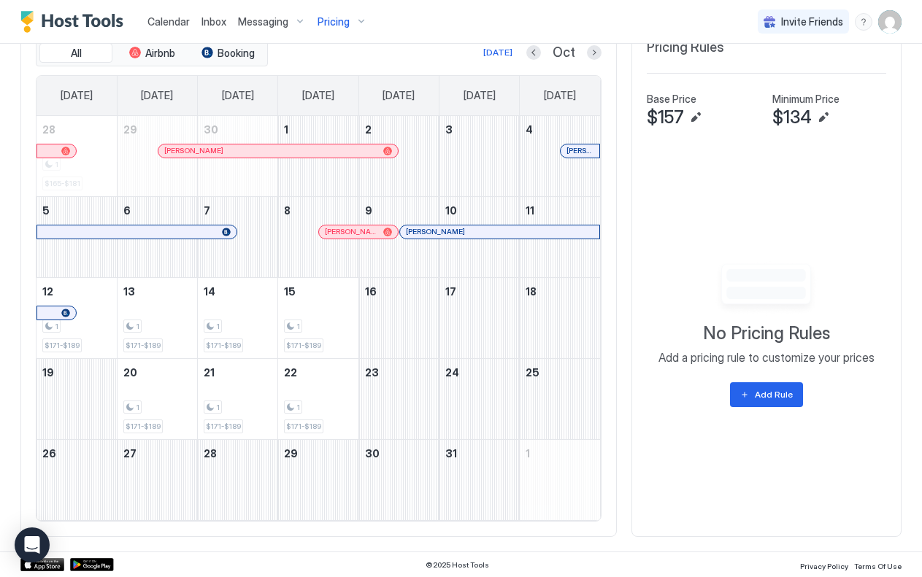
click at [698, 369] on div "All Airbnb Booking Today Oct Sunday Monday Tuesday Wednesday Thursday Friday Sa…" at bounding box center [460, 280] width 881 height 513
click at [77, 18] on img "Host Tools Logo" at bounding box center [74, 22] width 109 height 22
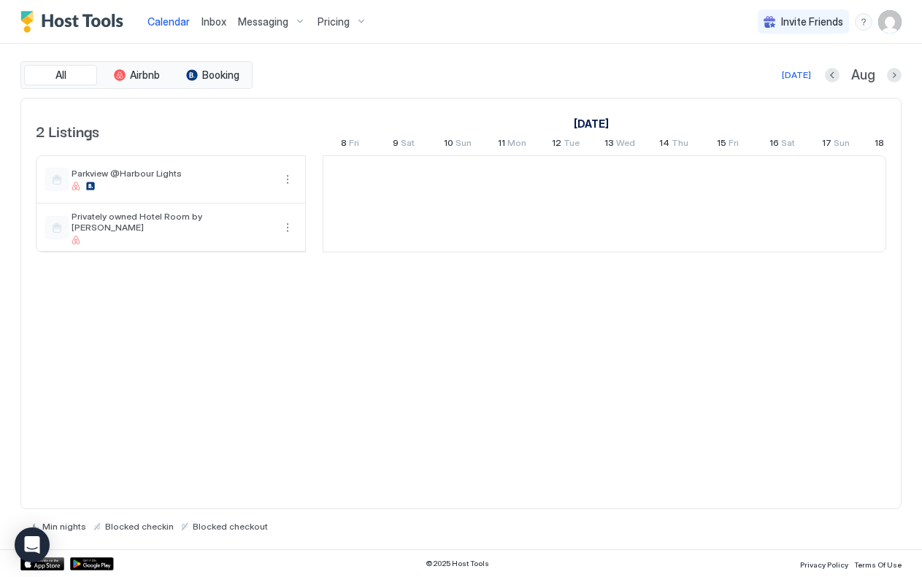
scroll to position [0, 811]
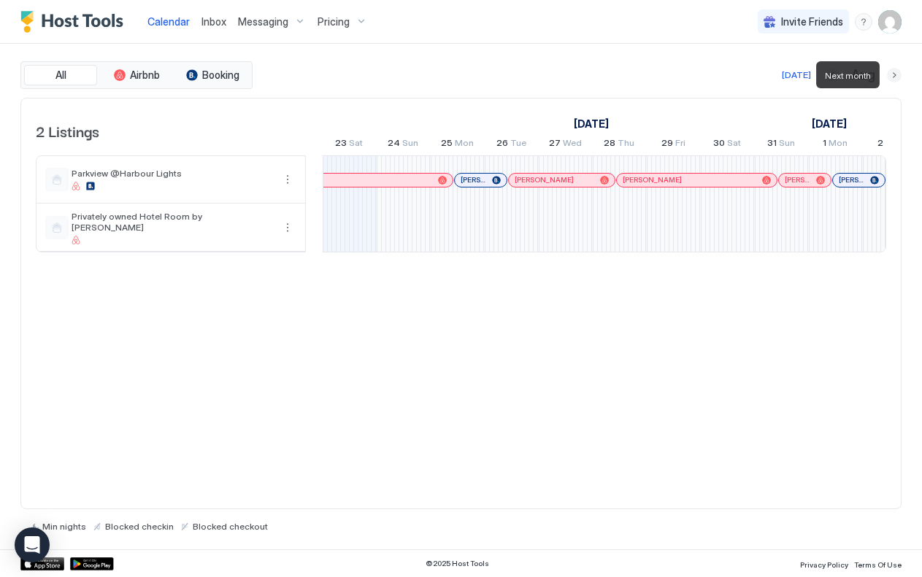
click at [894, 74] on button "Next month" at bounding box center [894, 75] width 15 height 15
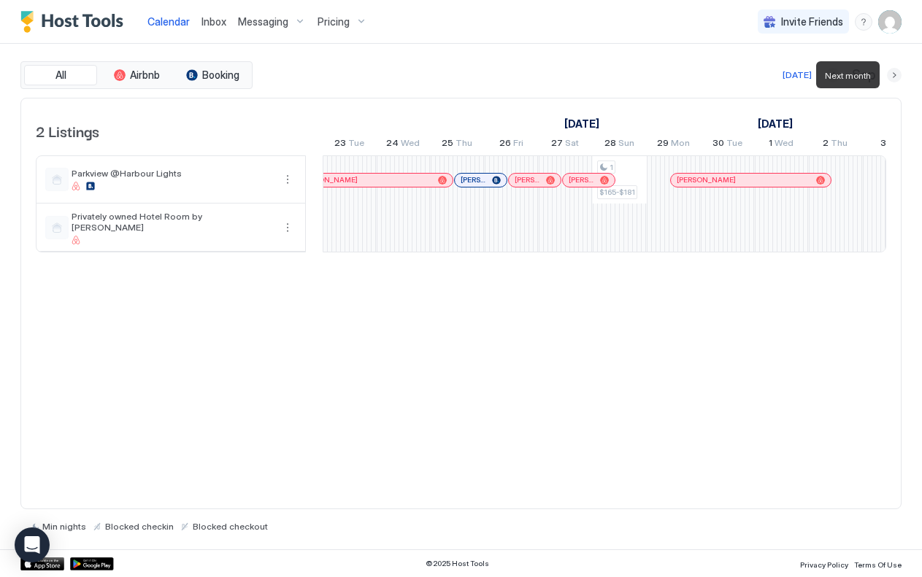
click at [893, 72] on button "Next month" at bounding box center [894, 75] width 15 height 15
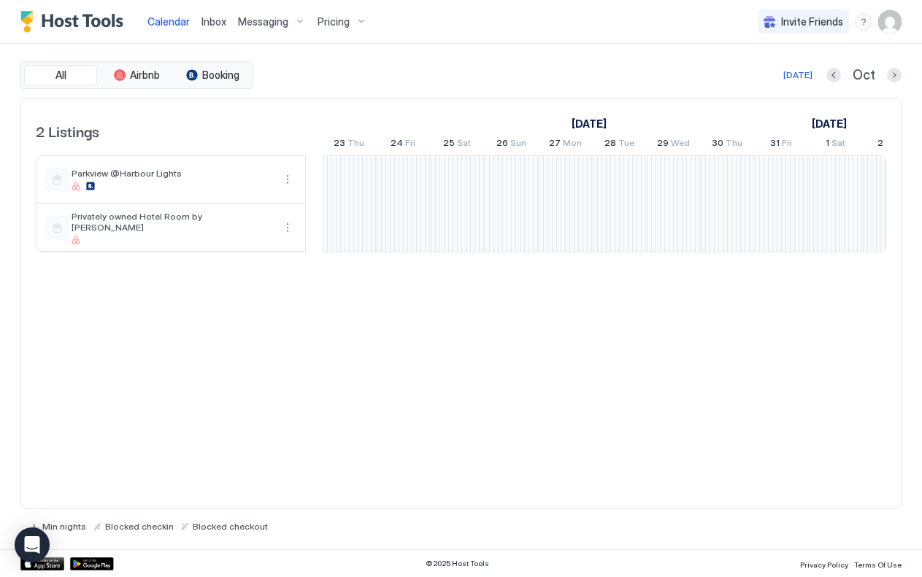
click at [341, 27] on span "Pricing" at bounding box center [333, 21] width 32 height 13
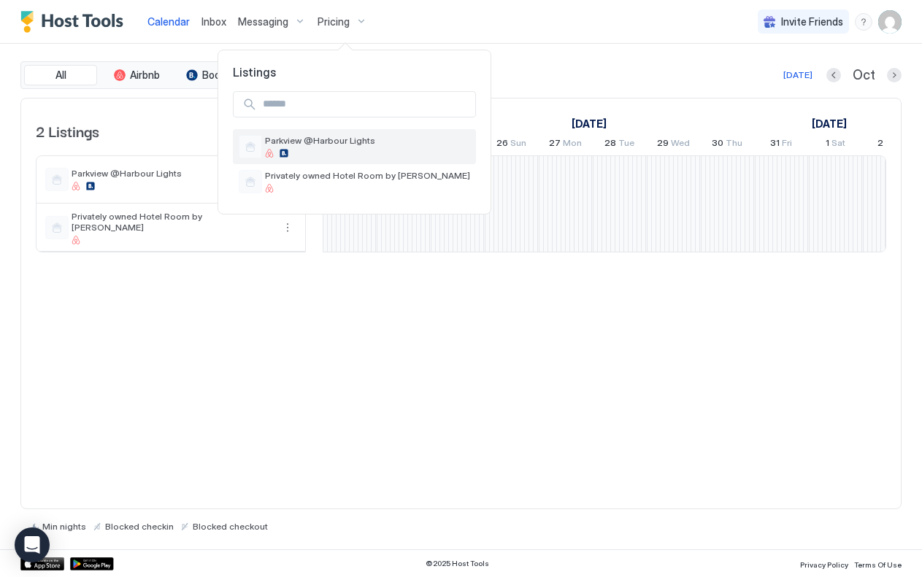
click at [357, 154] on div at bounding box center [367, 153] width 205 height 9
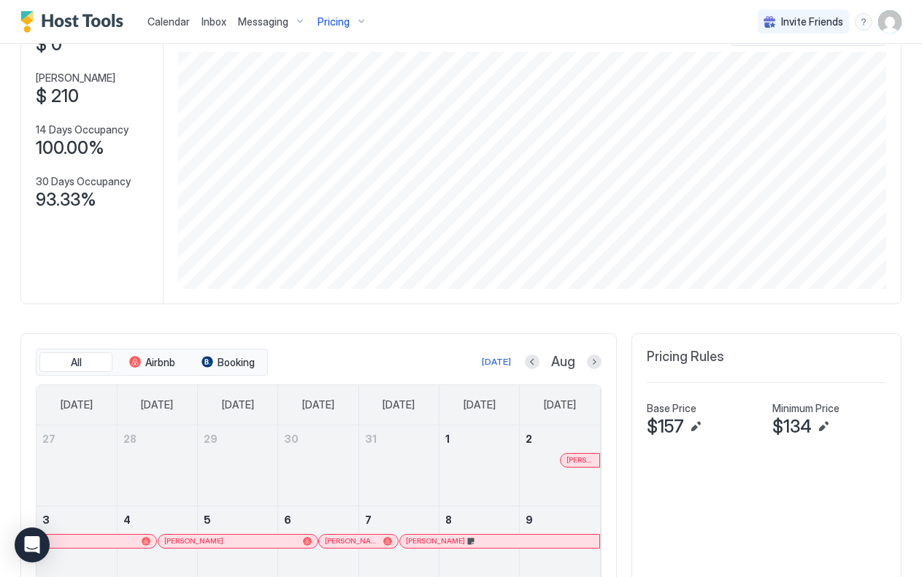
scroll to position [118, 0]
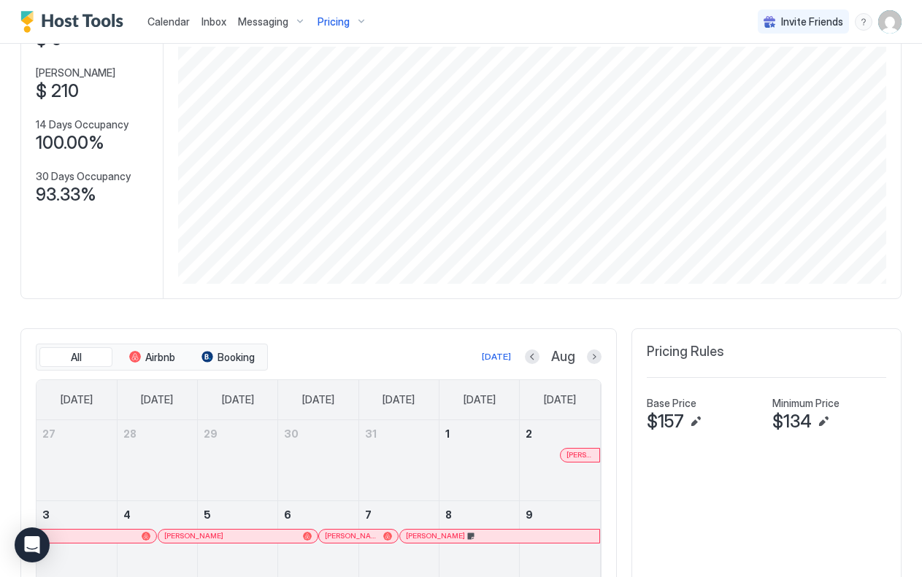
click at [892, 22] on img "User profile" at bounding box center [889, 21] width 23 height 23
click at [745, 80] on span "Settings" at bounding box center [758, 81] width 39 height 13
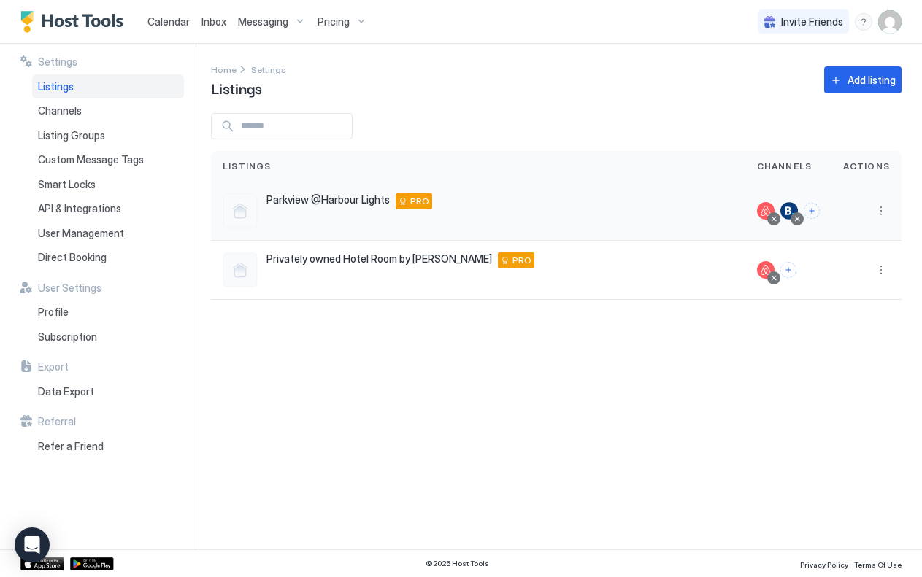
click at [280, 199] on span "Parkview @Harbour Lights" at bounding box center [327, 199] width 123 height 13
click at [60, 110] on span "Channels" at bounding box center [60, 110] width 44 height 13
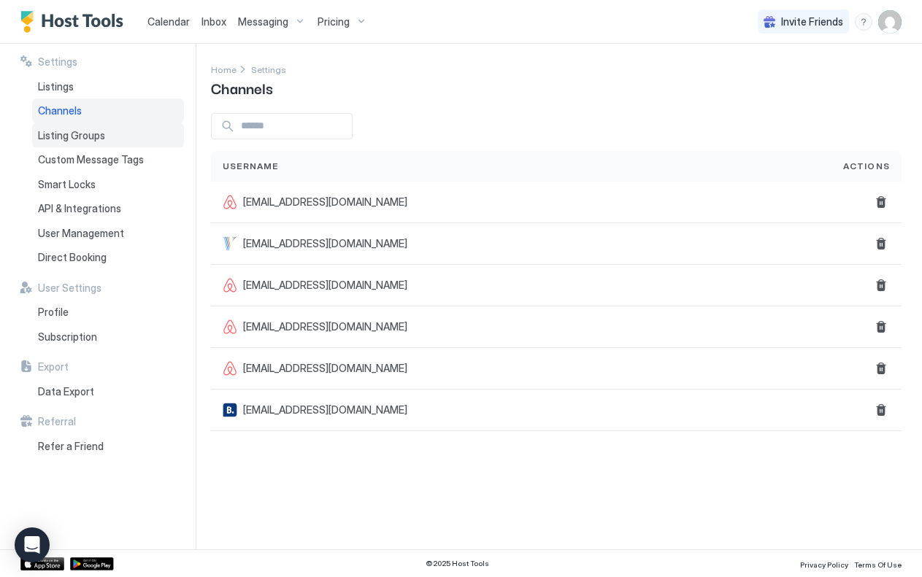
click at [84, 134] on span "Listing Groups" at bounding box center [71, 135] width 67 height 13
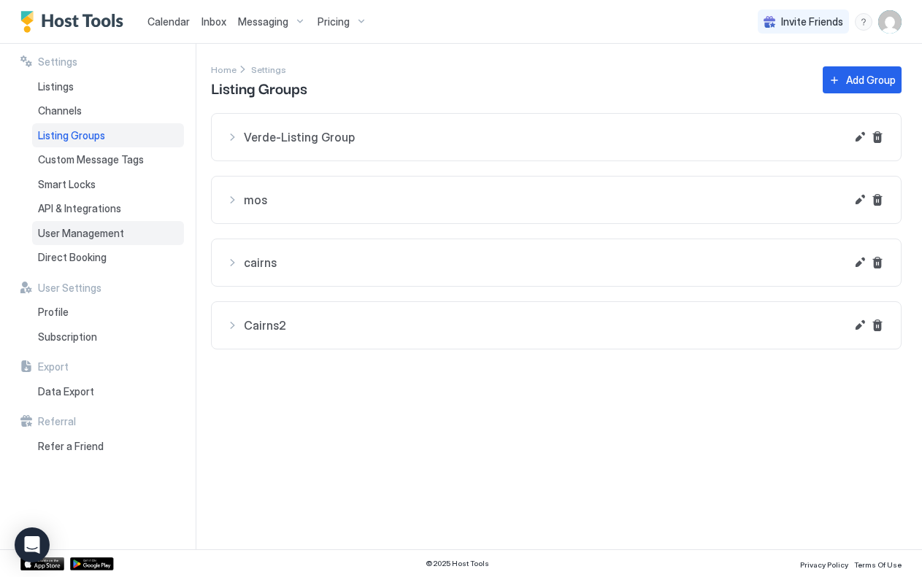
click at [77, 238] on span "User Management" at bounding box center [81, 233] width 86 height 13
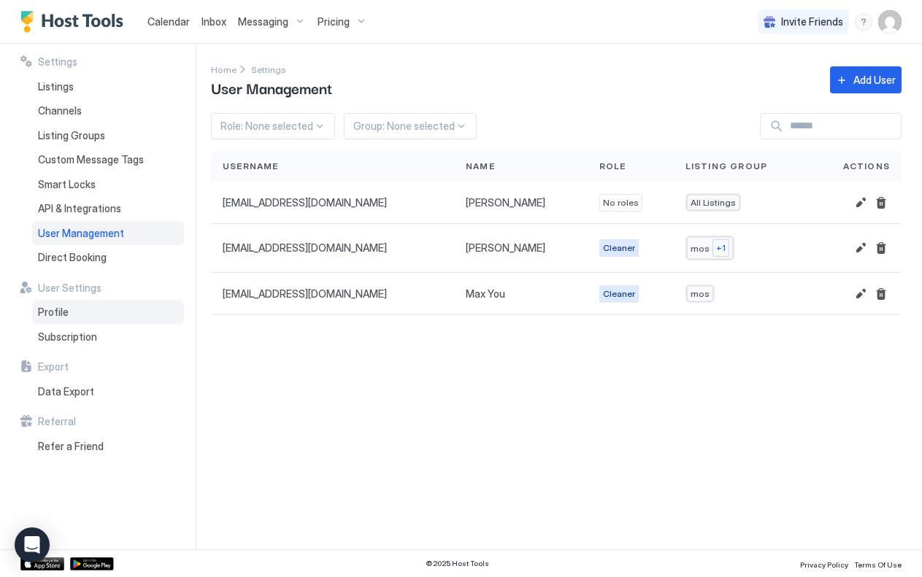
click at [63, 314] on span "Profile" at bounding box center [53, 312] width 31 height 13
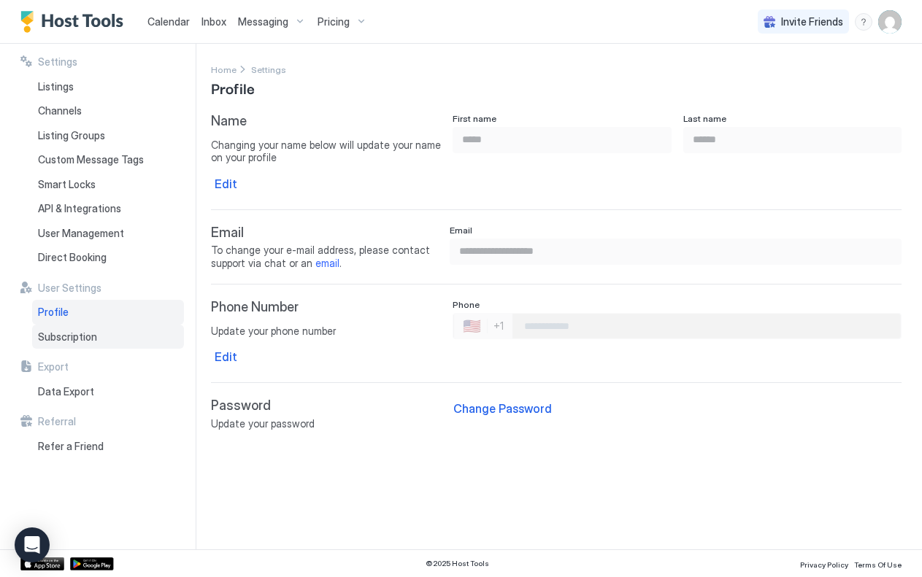
click at [63, 338] on span "Subscription" at bounding box center [67, 337] width 59 height 13
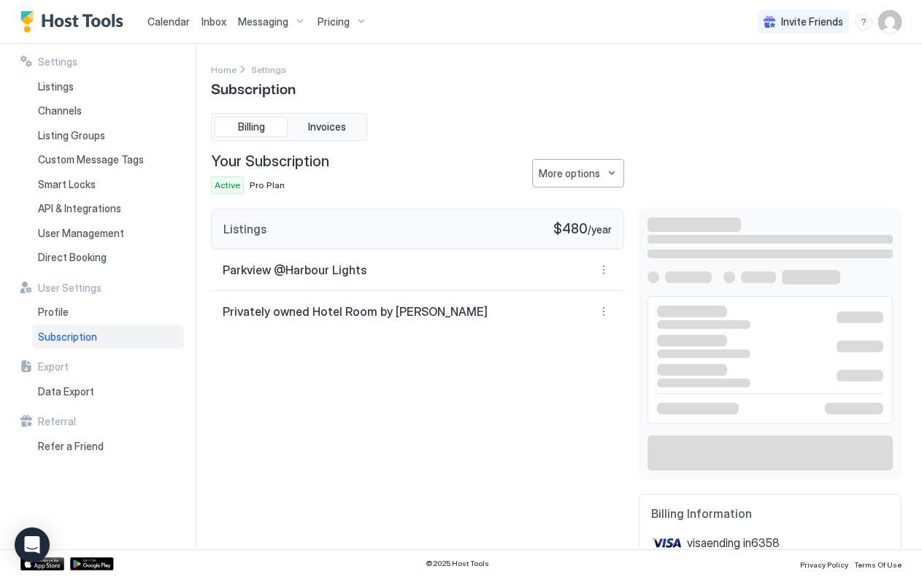
click at [342, 20] on span "Pricing" at bounding box center [333, 21] width 32 height 13
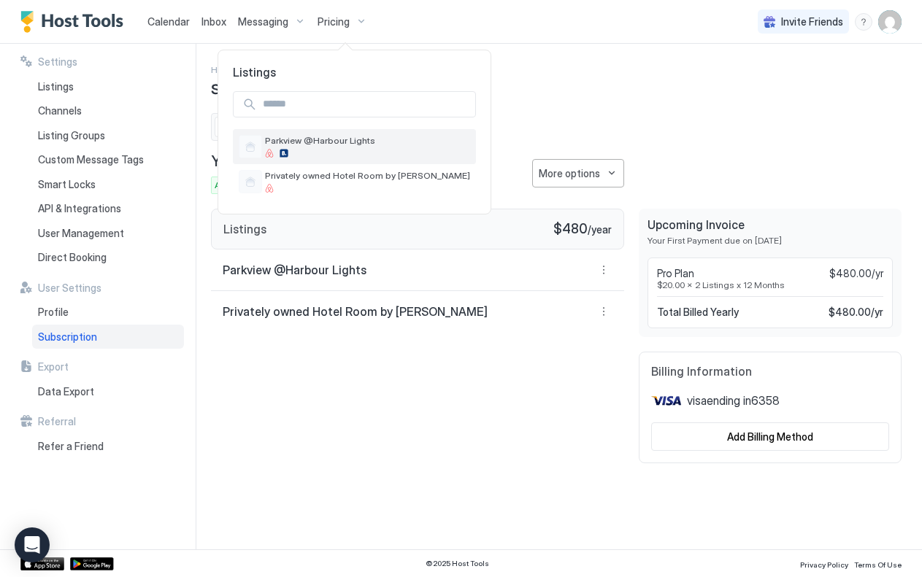
click at [331, 137] on span "Parkview @Harbour Lights" at bounding box center [367, 140] width 205 height 11
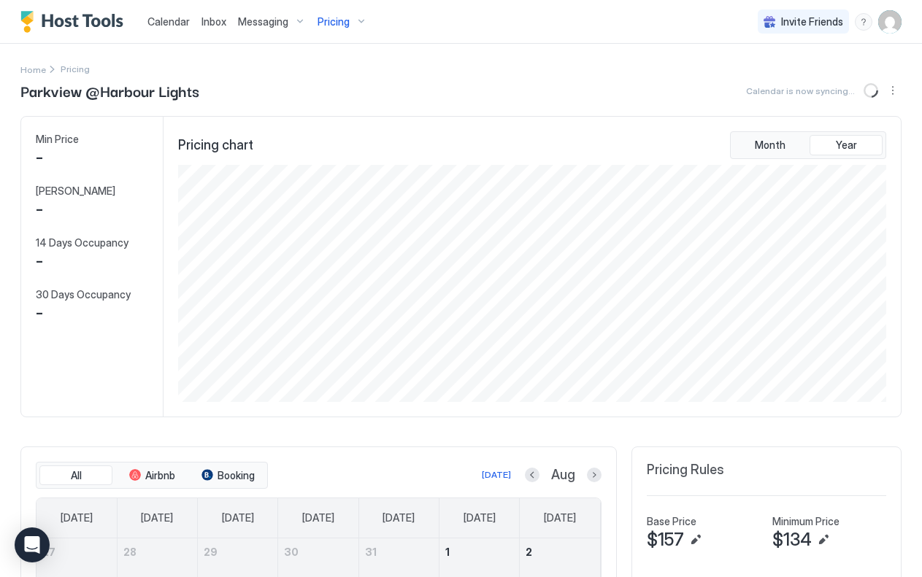
scroll to position [237, 711]
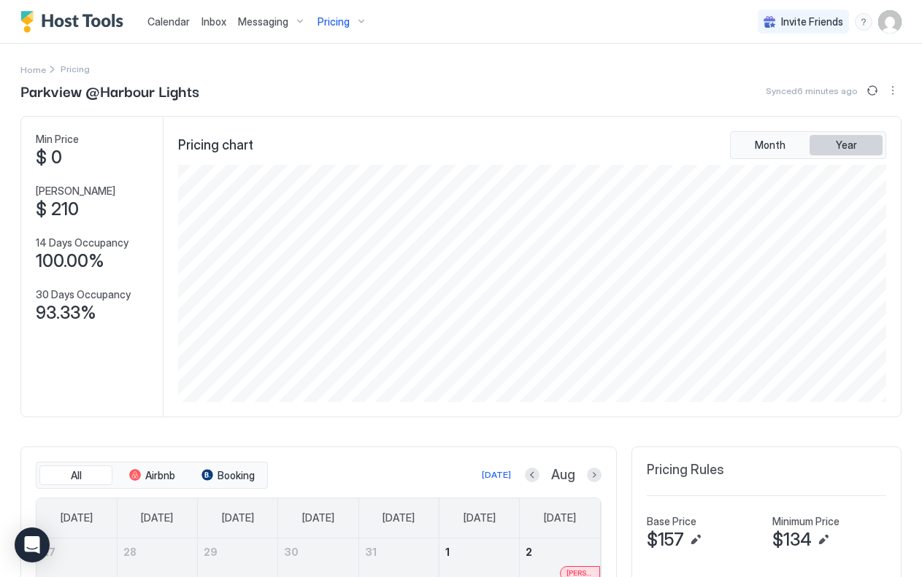
click at [844, 145] on span "Year" at bounding box center [846, 145] width 21 height 13
click at [785, 142] on span "Month" at bounding box center [770, 145] width 31 height 13
click at [855, 140] on span "Year" at bounding box center [846, 145] width 21 height 13
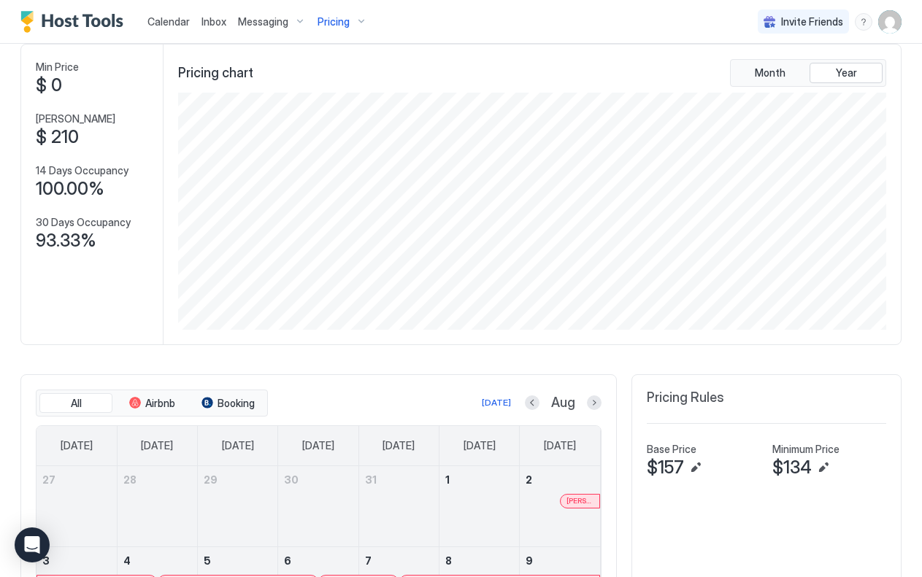
scroll to position [0, 0]
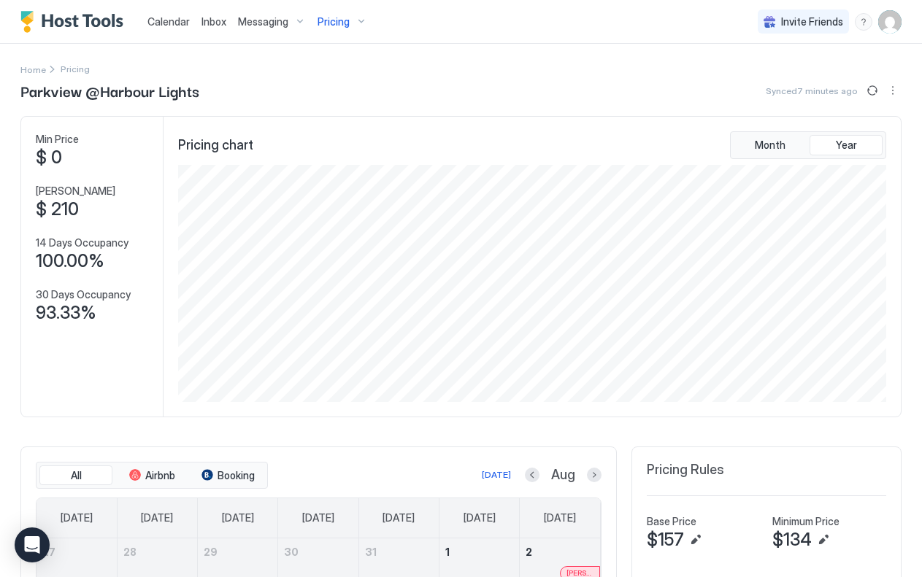
click at [294, 23] on div "Messaging" at bounding box center [272, 21] width 80 height 25
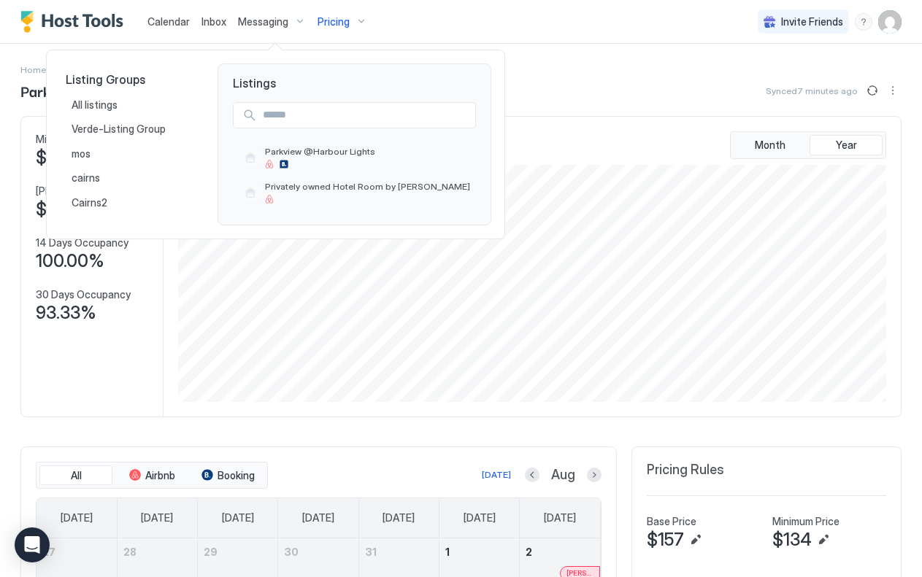
click at [223, 20] on div at bounding box center [461, 288] width 922 height 577
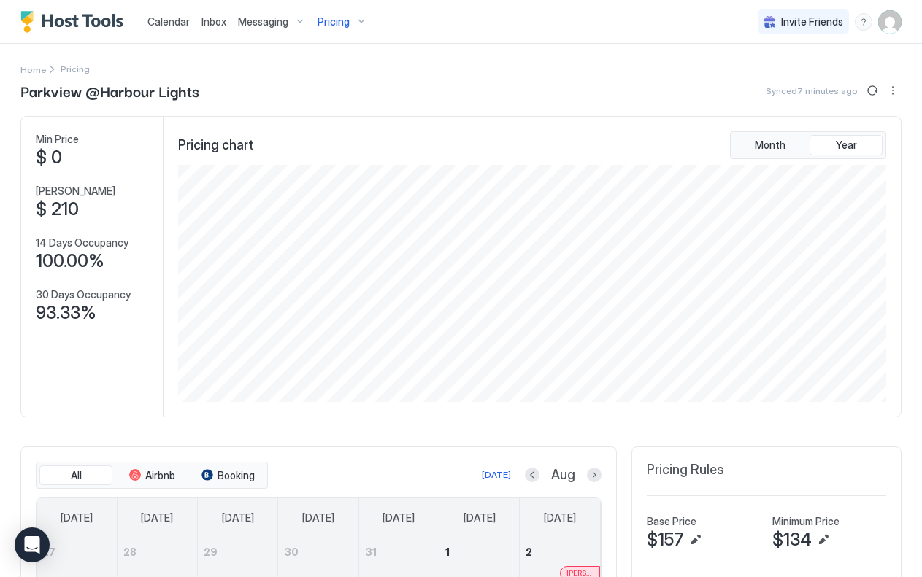
click at [185, 20] on span "Calendar" at bounding box center [168, 21] width 42 height 12
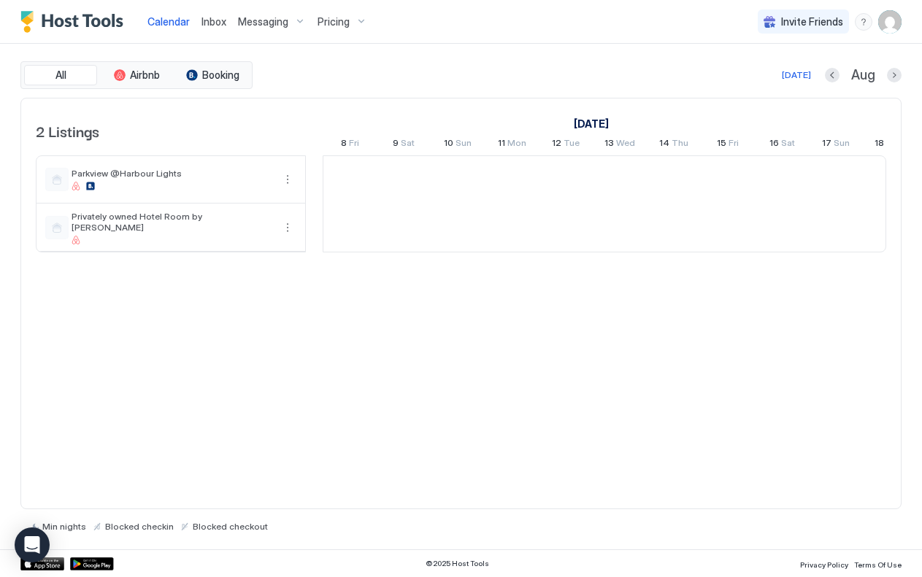
scroll to position [0, 811]
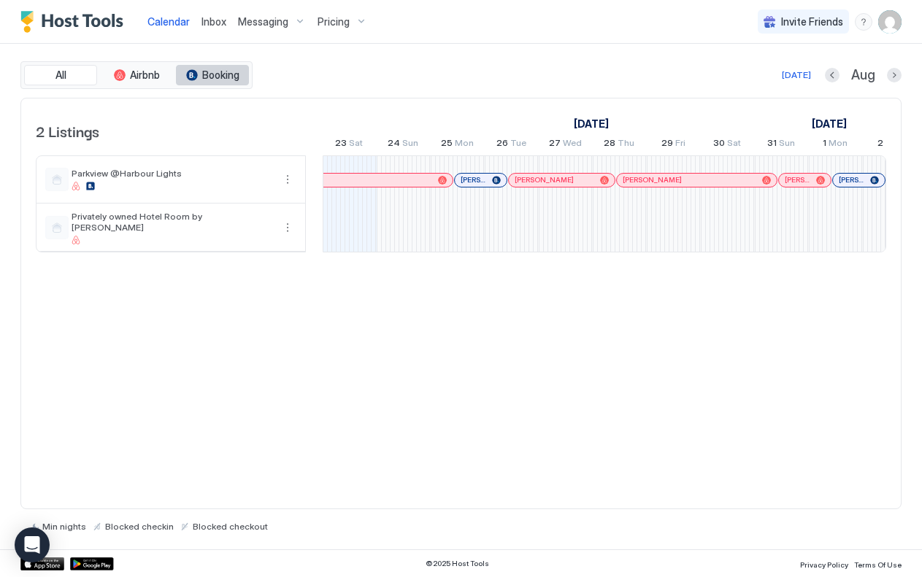
click at [220, 75] on span "Booking" at bounding box center [220, 75] width 37 height 13
click at [218, 74] on span "Booking" at bounding box center [220, 75] width 37 height 13
click at [156, 75] on span "Airbnb" at bounding box center [145, 75] width 30 height 13
click at [78, 76] on button "All" at bounding box center [60, 75] width 73 height 20
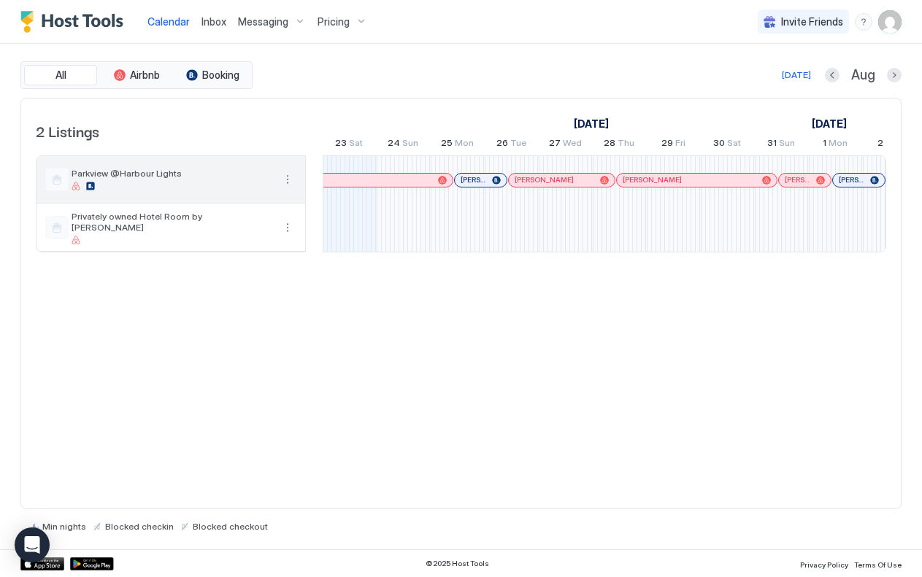
click at [58, 181] on div at bounding box center [56, 179] width 23 height 23
click at [285, 179] on button "More options" at bounding box center [288, 180] width 18 height 18
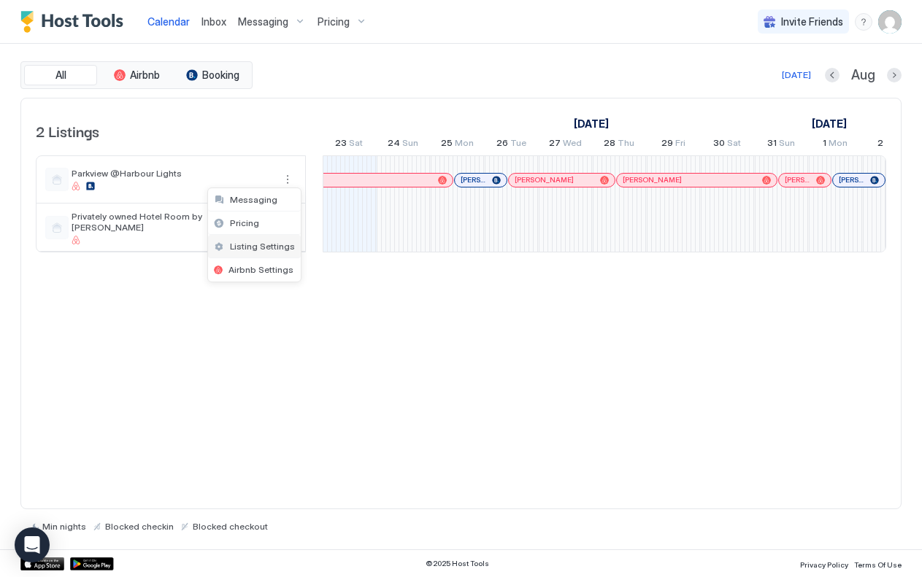
click at [259, 240] on div "Listing Settings" at bounding box center [254, 246] width 93 height 23
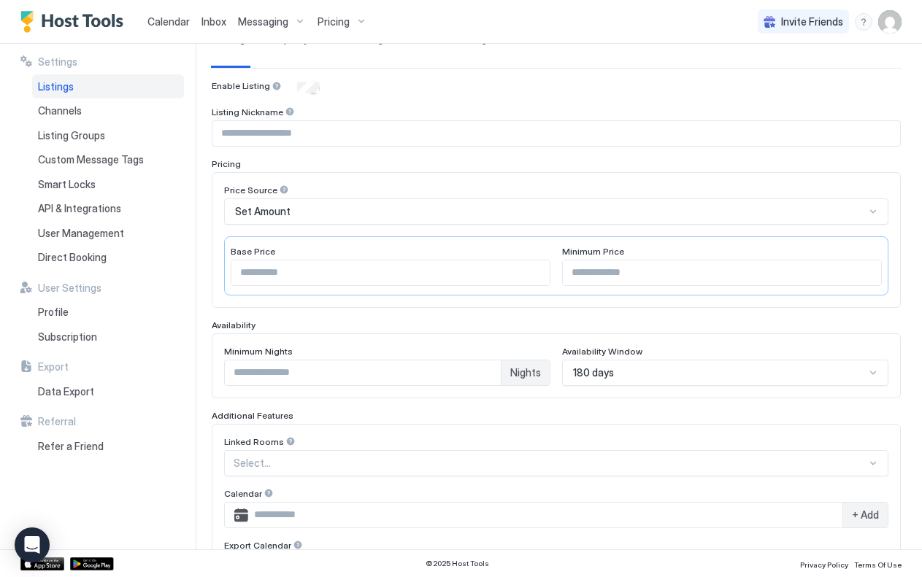
scroll to position [128, 0]
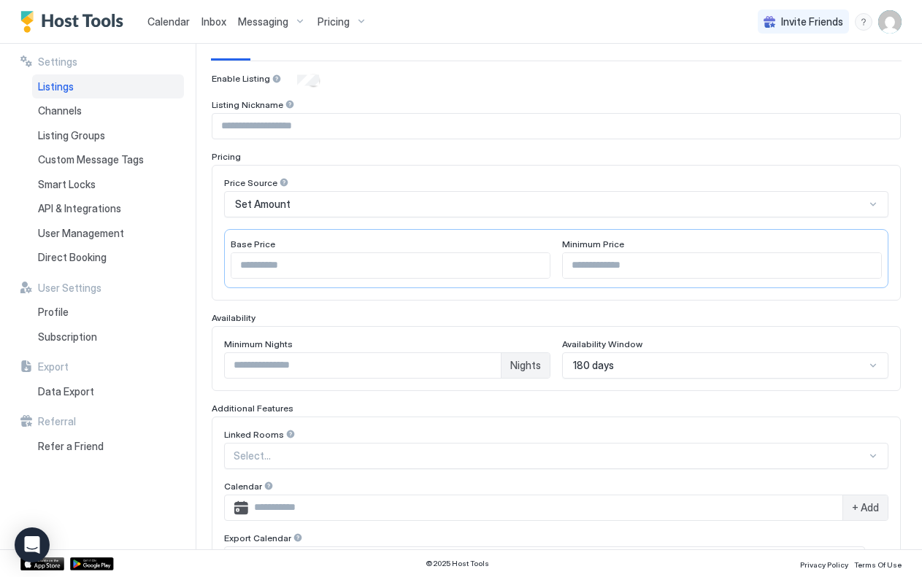
click at [342, 203] on div "Set Amount" at bounding box center [550, 204] width 630 height 13
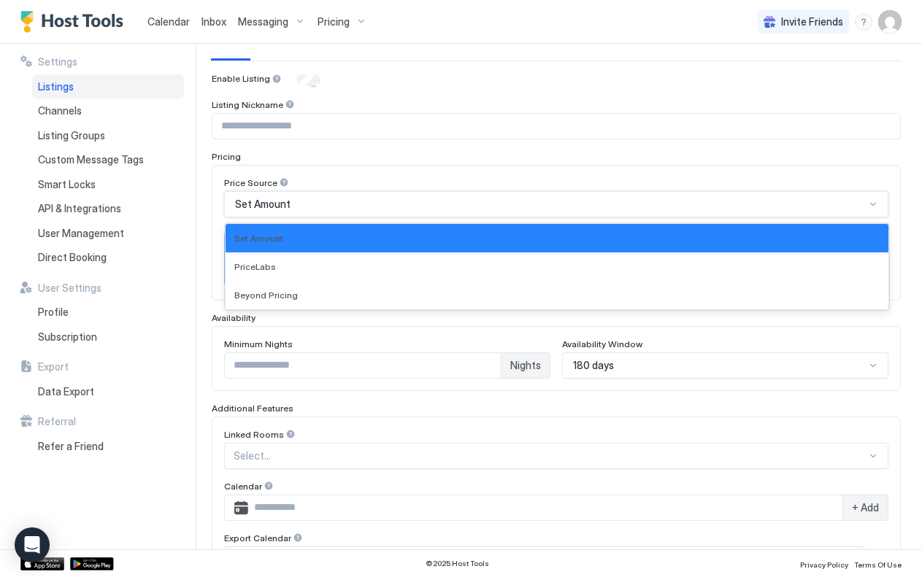
click at [350, 178] on div "Price Source" at bounding box center [556, 184] width 664 height 14
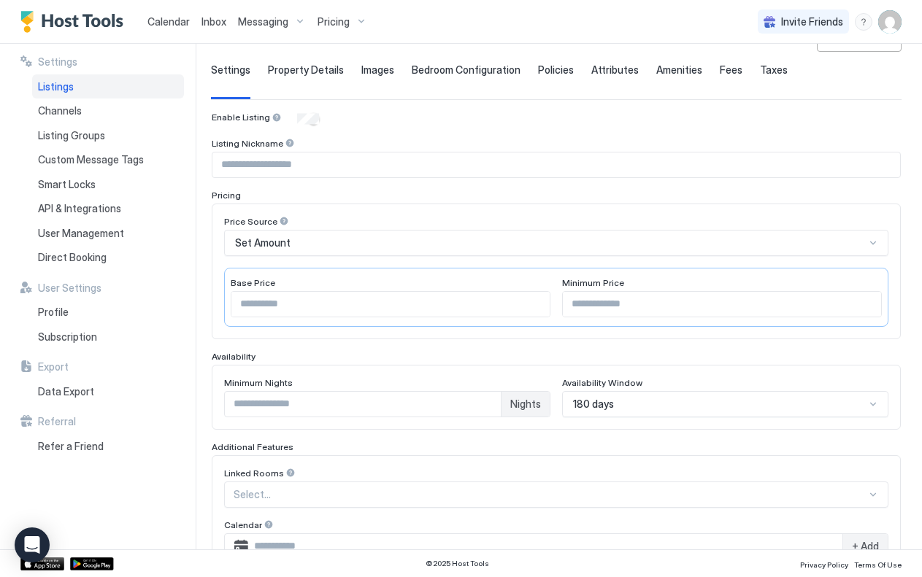
scroll to position [0, 0]
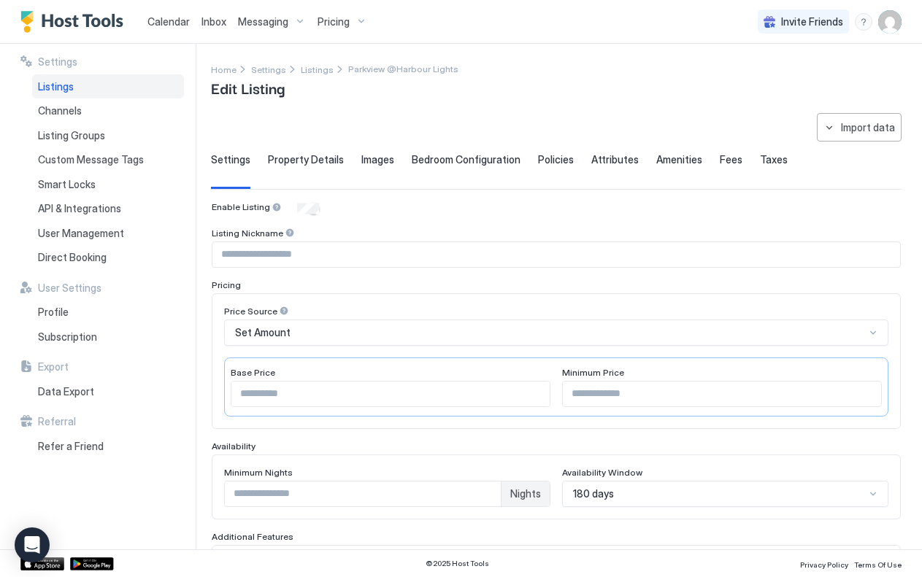
click at [308, 158] on span "Property Details" at bounding box center [306, 159] width 76 height 13
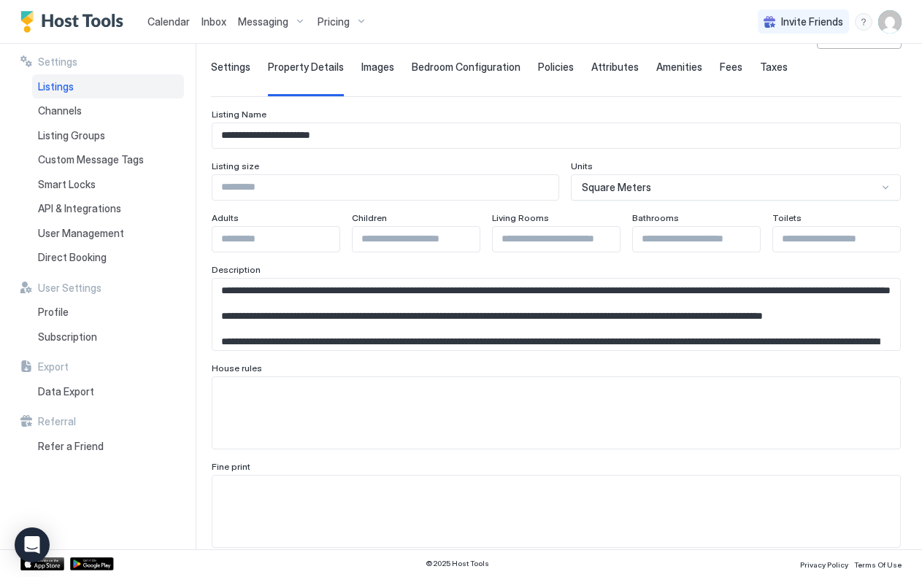
scroll to position [97, 0]
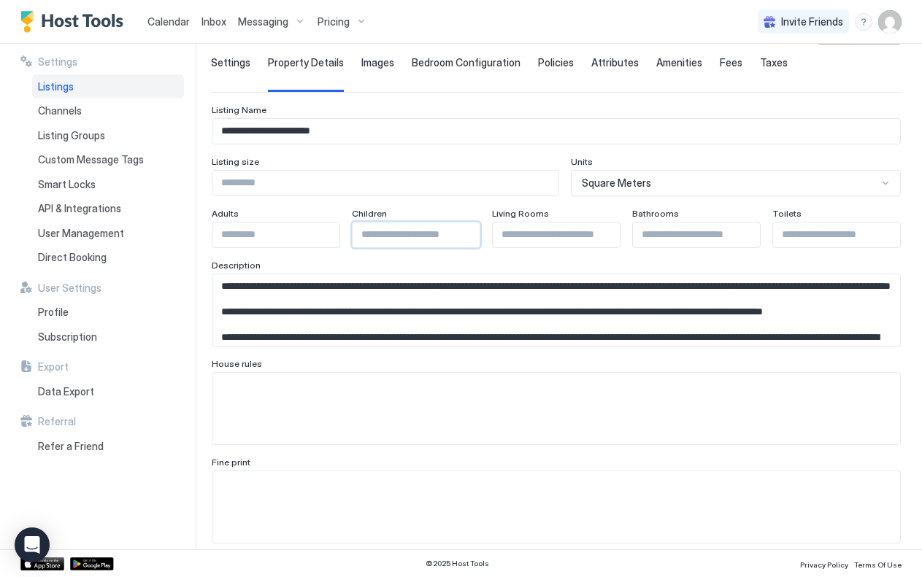
click at [444, 231] on input "Input Field" at bounding box center [415, 235] width 127 height 25
type input "*"
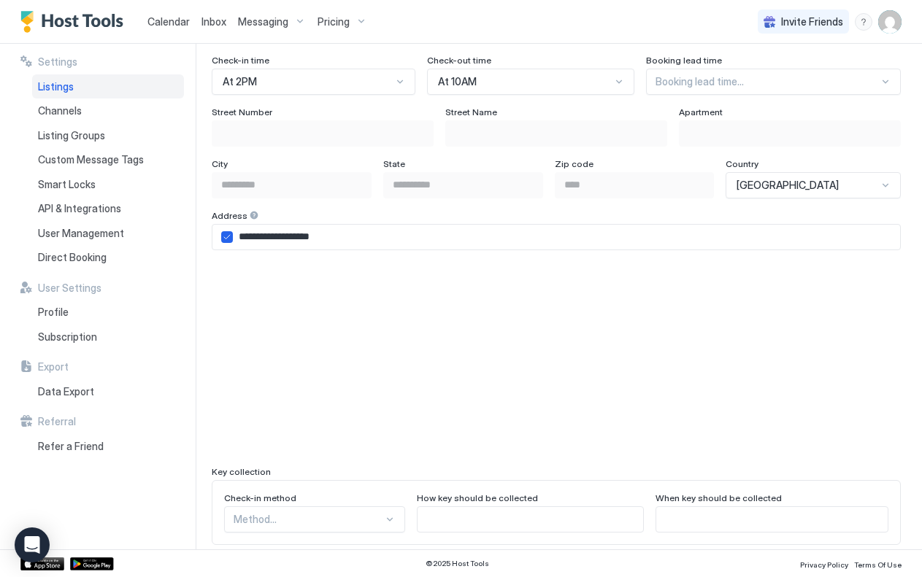
scroll to position [947, 0]
click at [702, 80] on div at bounding box center [766, 80] width 223 height 13
click at [666, 34] on div "Calendar Inbox Messaging Pricing Invite Friends JW" at bounding box center [461, 22] width 922 height 44
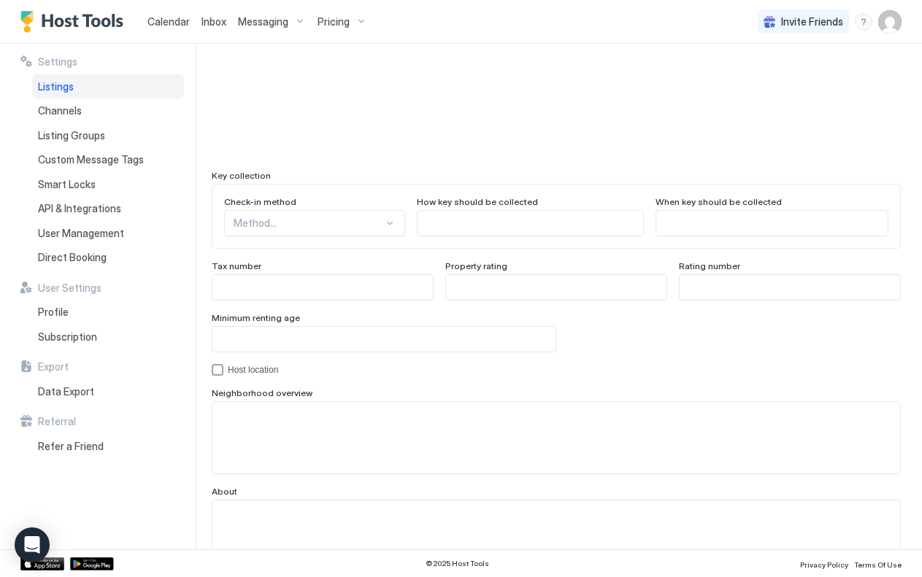
scroll to position [1243, 0]
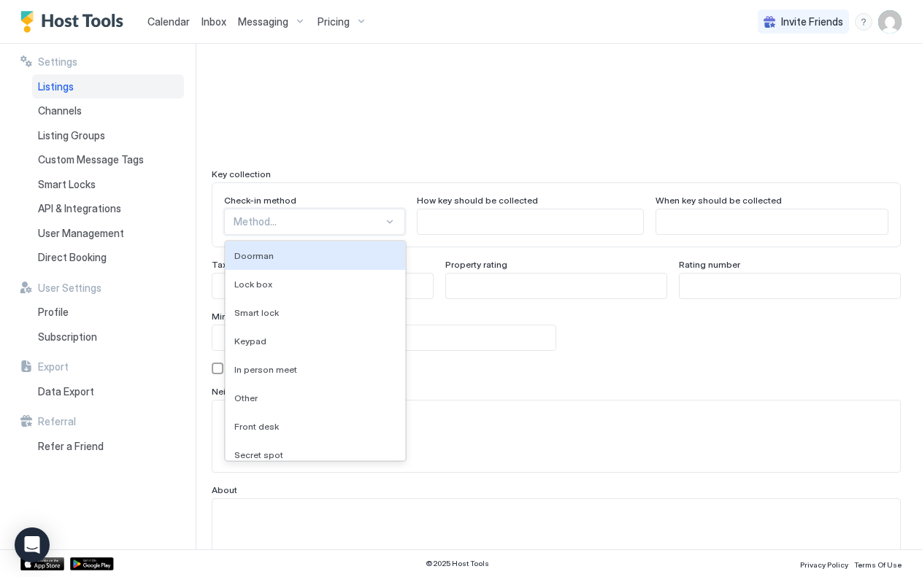
click at [369, 228] on div "Method..." at bounding box center [314, 222] width 181 height 26
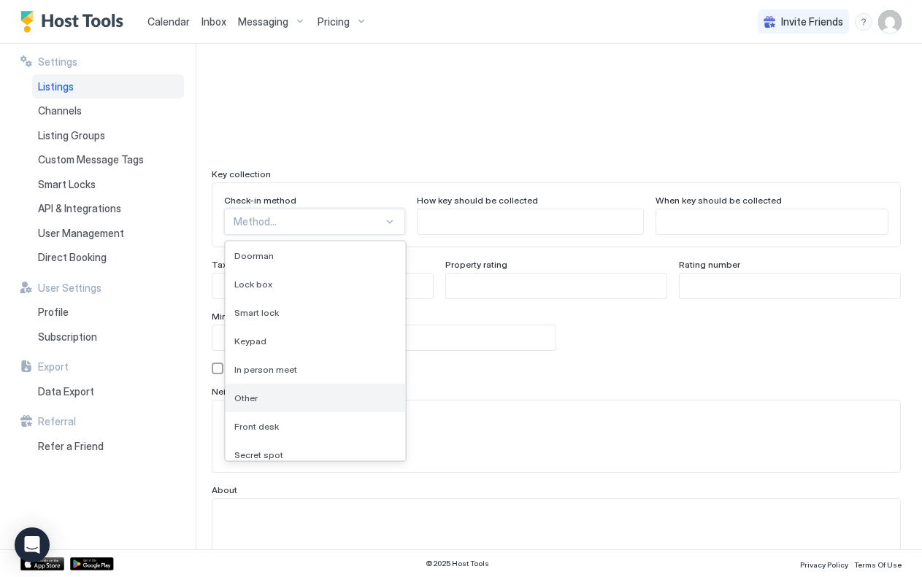
click at [258, 405] on div "Other" at bounding box center [316, 398] width 180 height 28
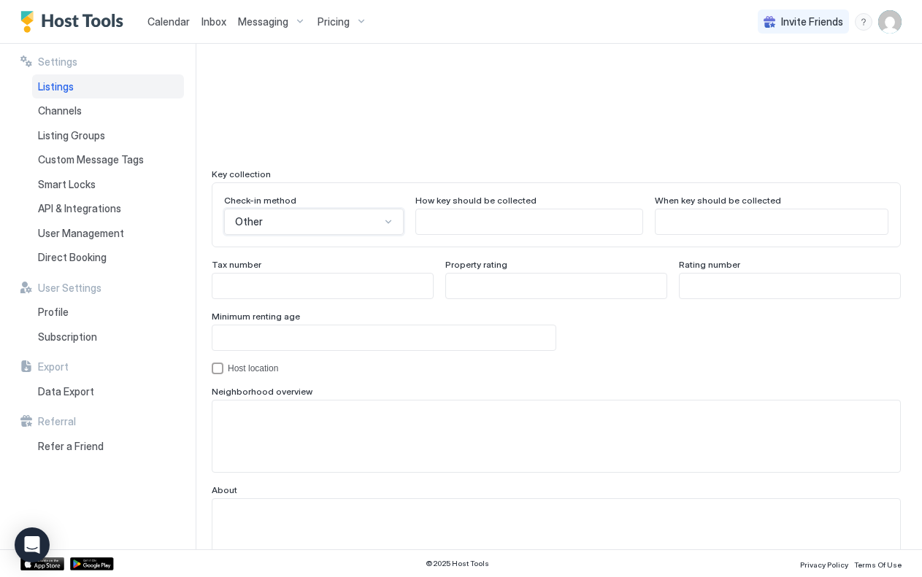
click at [471, 221] on input "Input Field" at bounding box center [529, 221] width 227 height 25
type input "**********"
click at [703, 227] on input "Input Field" at bounding box center [771, 221] width 232 height 25
type input "*"
click at [694, 222] on input "**********" at bounding box center [771, 221] width 232 height 25
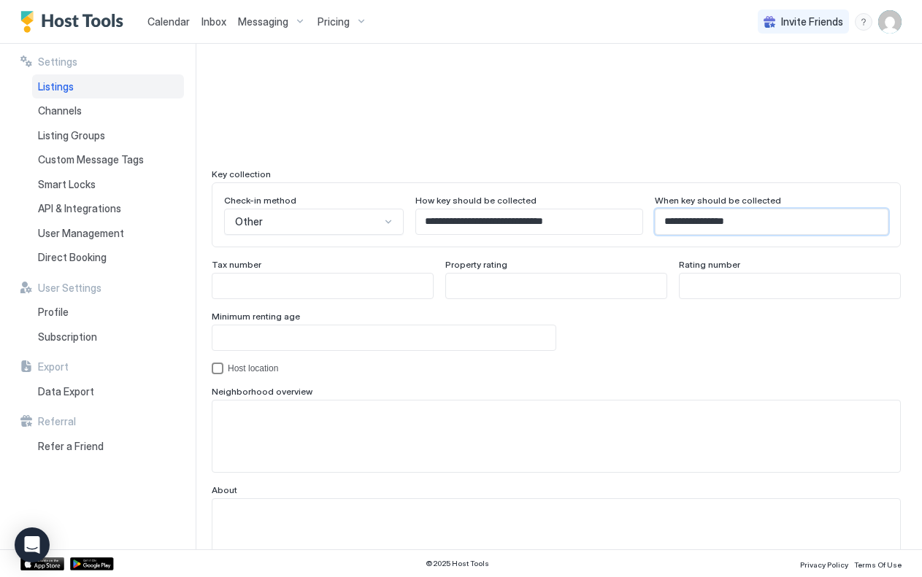
type input "**********"
click at [261, 371] on div "Host location" at bounding box center [253, 368] width 50 height 10
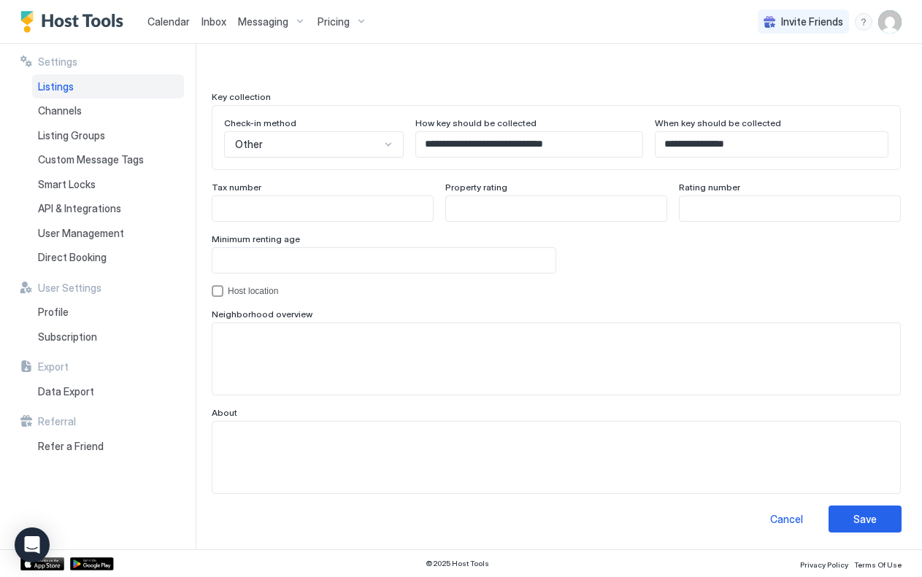
scroll to position [1320, 0]
click at [864, 514] on div "Save" at bounding box center [864, 519] width 23 height 15
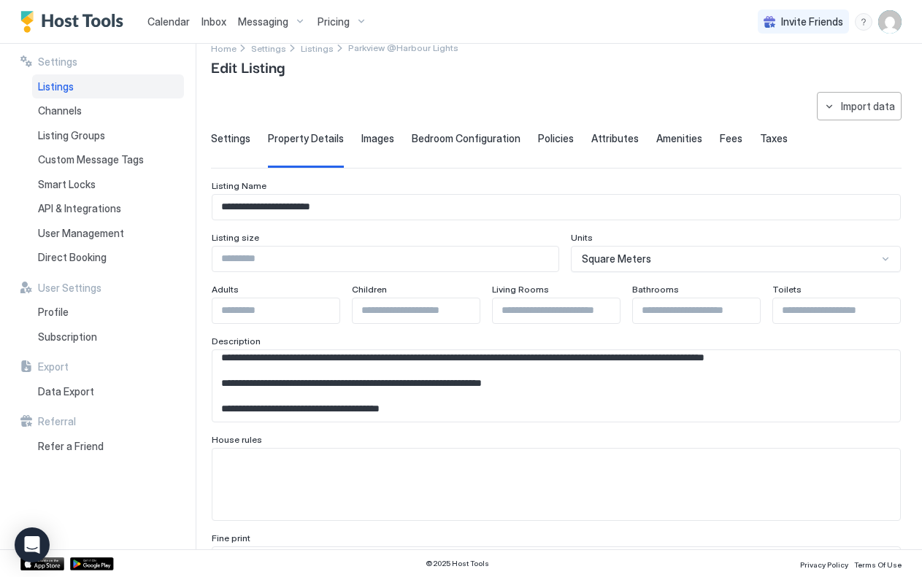
scroll to position [0, 0]
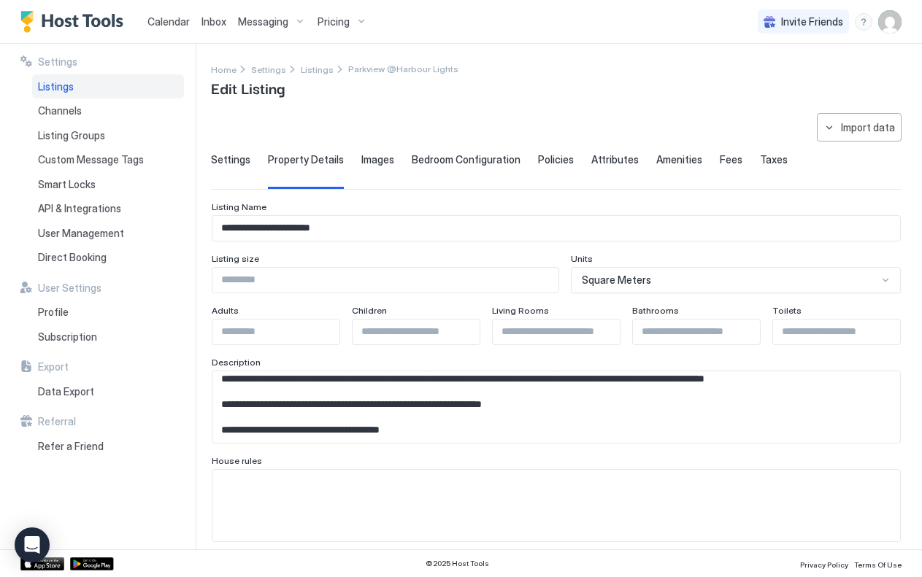
click at [760, 157] on span "Taxes" at bounding box center [774, 159] width 28 height 13
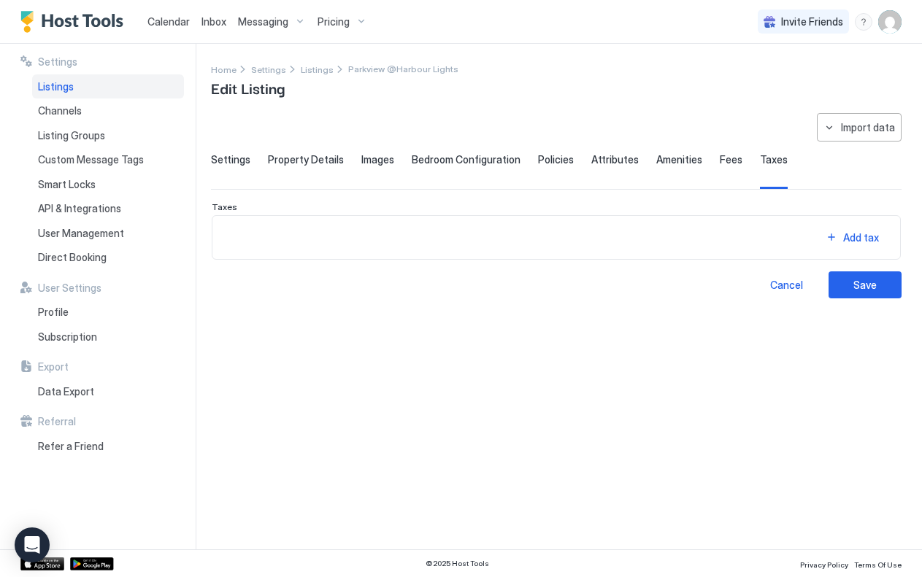
click at [721, 161] on span "Fees" at bounding box center [731, 159] width 23 height 13
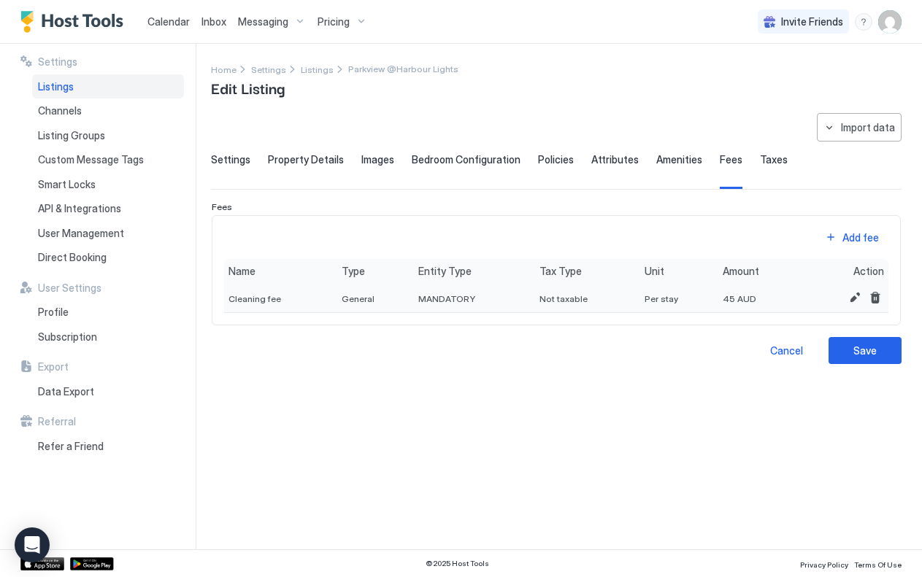
click at [652, 304] on div "Per stay" at bounding box center [679, 298] width 78 height 30
click at [854, 295] on button "Edit" at bounding box center [855, 298] width 18 height 18
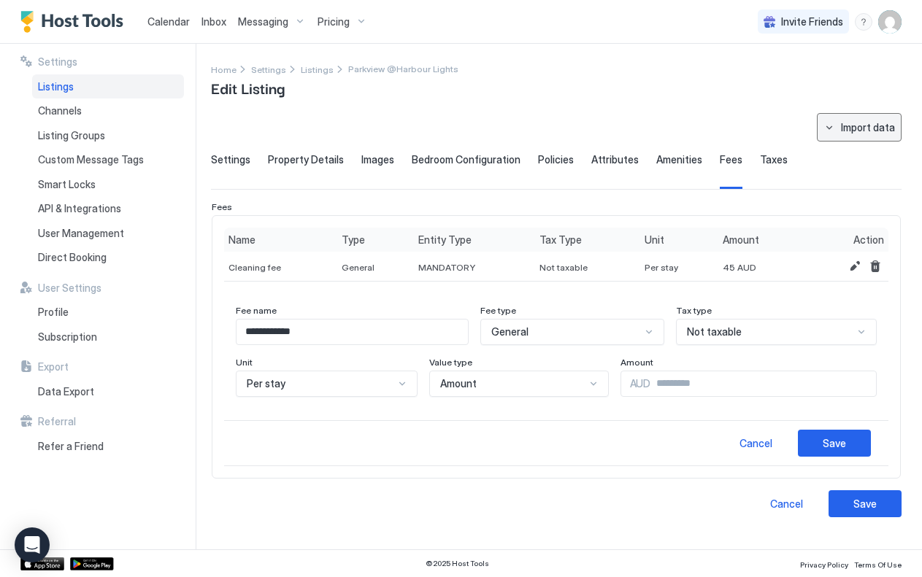
click at [835, 122] on button "Import data" at bounding box center [859, 127] width 85 height 28
click at [866, 171] on div "Booking" at bounding box center [868, 180] width 63 height 26
type input "**********"
type input "*"
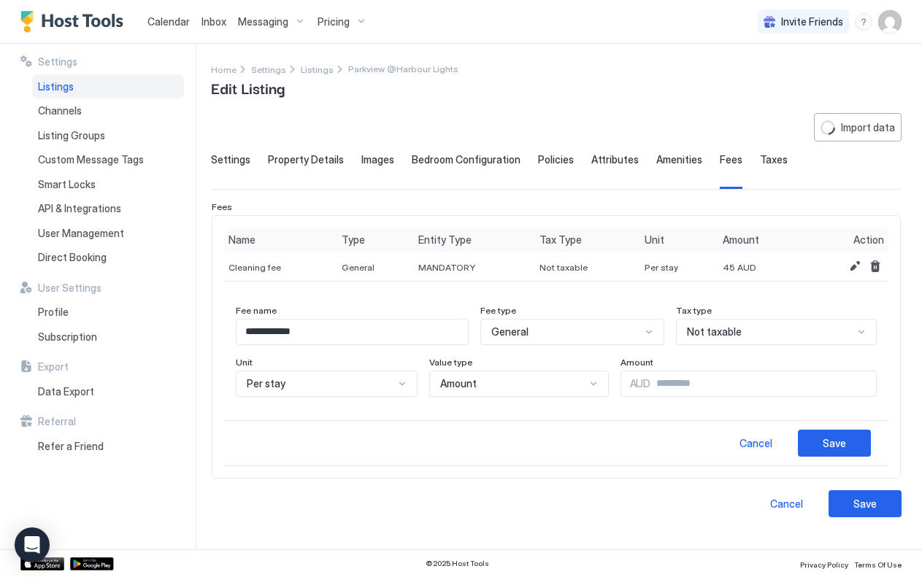
type input "**********"
click at [831, 134] on button "Import data" at bounding box center [859, 127] width 85 height 28
click at [869, 147] on div "Airbnb" at bounding box center [865, 153] width 45 height 13
type input "**********"
type input "**"
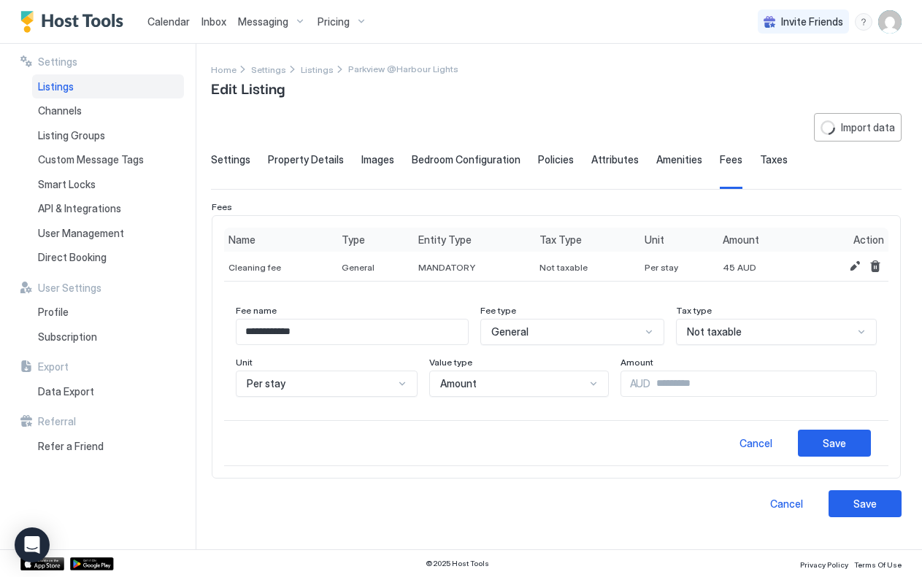
type input "**********"
type textarea "**********"
click at [828, 433] on button "Save" at bounding box center [834, 443] width 73 height 27
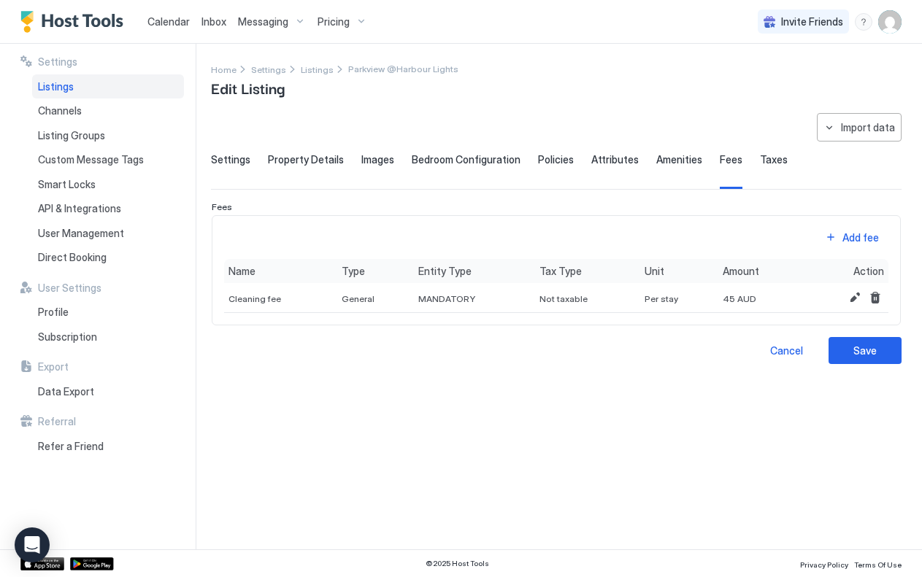
click at [667, 159] on span "Amenities" at bounding box center [679, 159] width 46 height 13
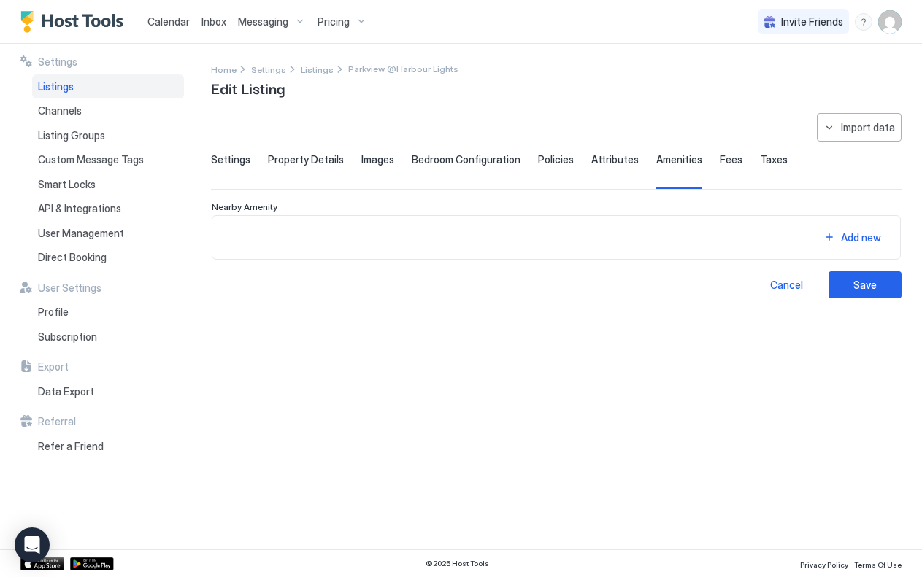
click at [591, 155] on span "Attributes" at bounding box center [614, 159] width 47 height 13
click at [542, 154] on span "Policies" at bounding box center [556, 159] width 36 height 13
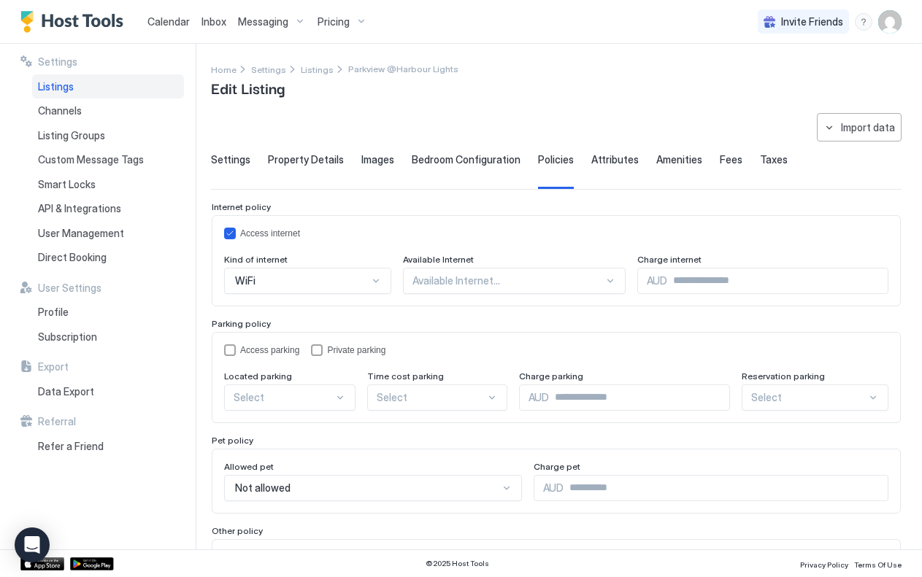
click at [504, 158] on span "Bedroom Configuration" at bounding box center [466, 159] width 109 height 13
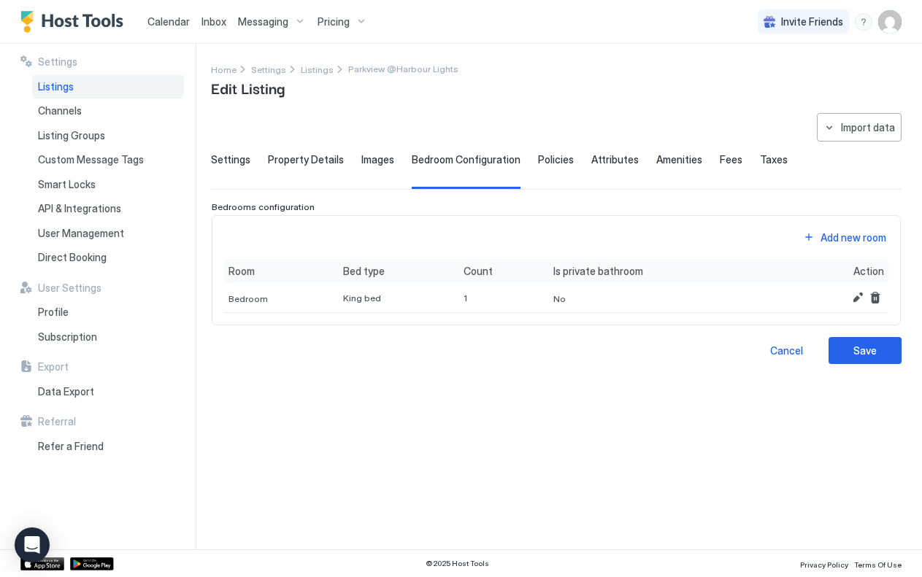
click at [378, 156] on span "Images" at bounding box center [377, 159] width 33 height 13
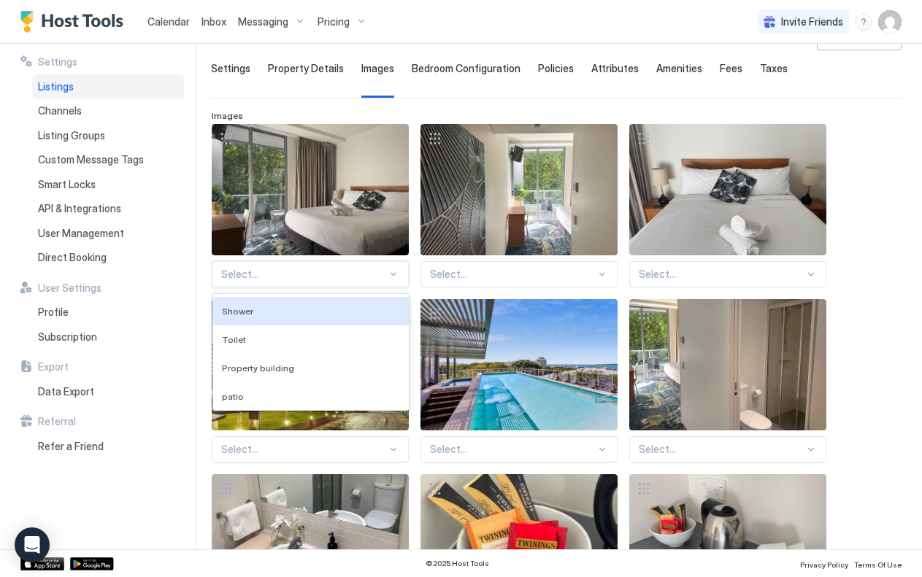
click at [393, 288] on div "Shower, 1 of 136. 136 results available. Use Up and Down to choose options, pre…" at bounding box center [310, 274] width 197 height 26
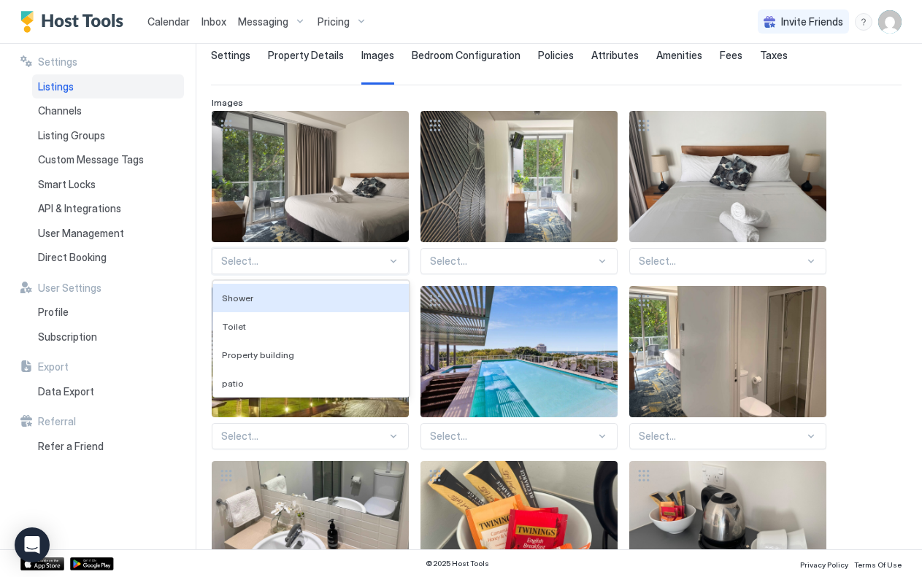
scroll to position [104, 0]
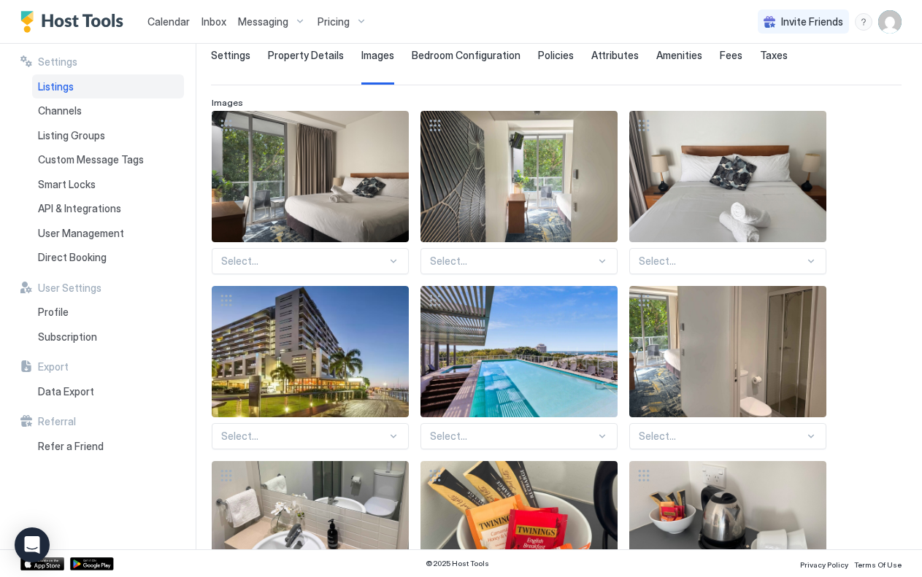
click at [186, 261] on div "Settings Listings Channels Listing Groups Custom Message Tags Smart Locks API &…" at bounding box center [107, 297] width 175 height 506
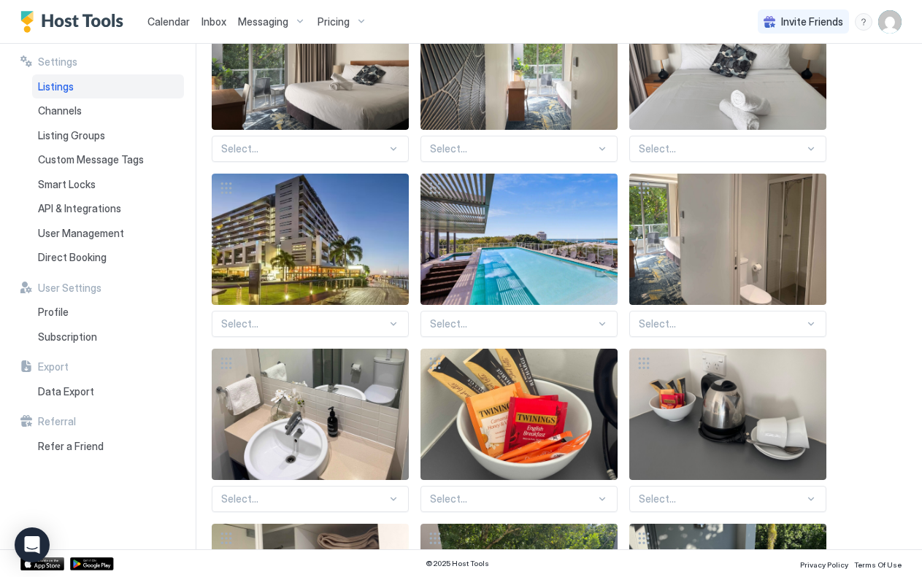
scroll to position [0, 0]
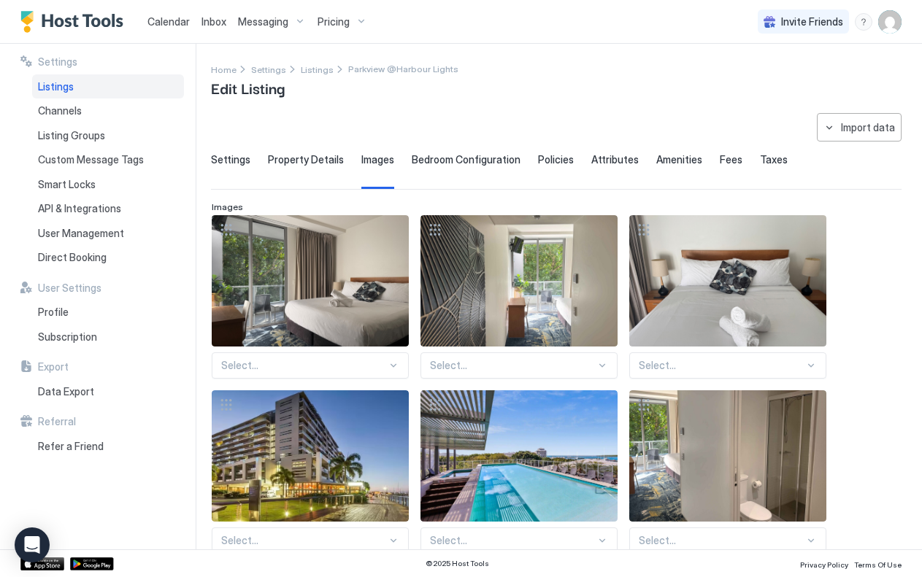
click at [179, 17] on span "Calendar" at bounding box center [168, 21] width 42 height 12
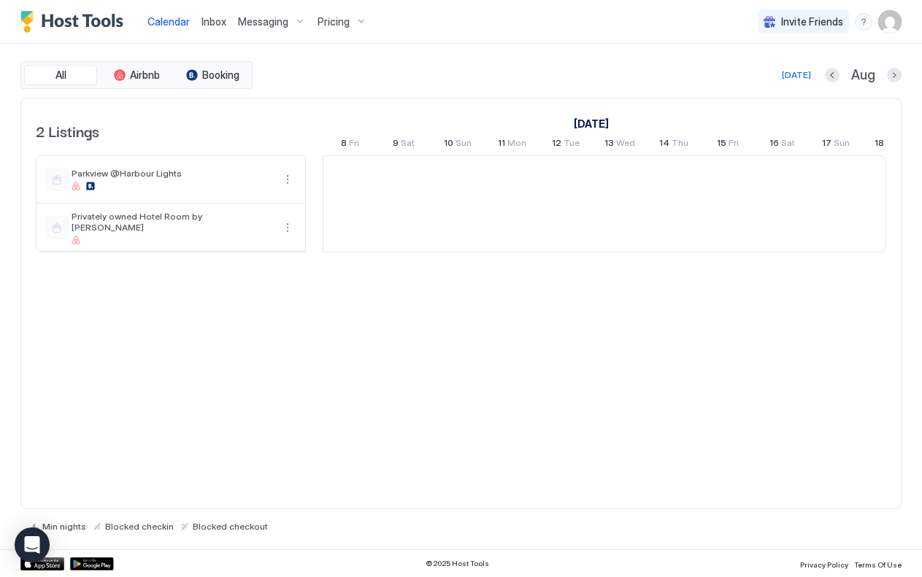
scroll to position [0, 811]
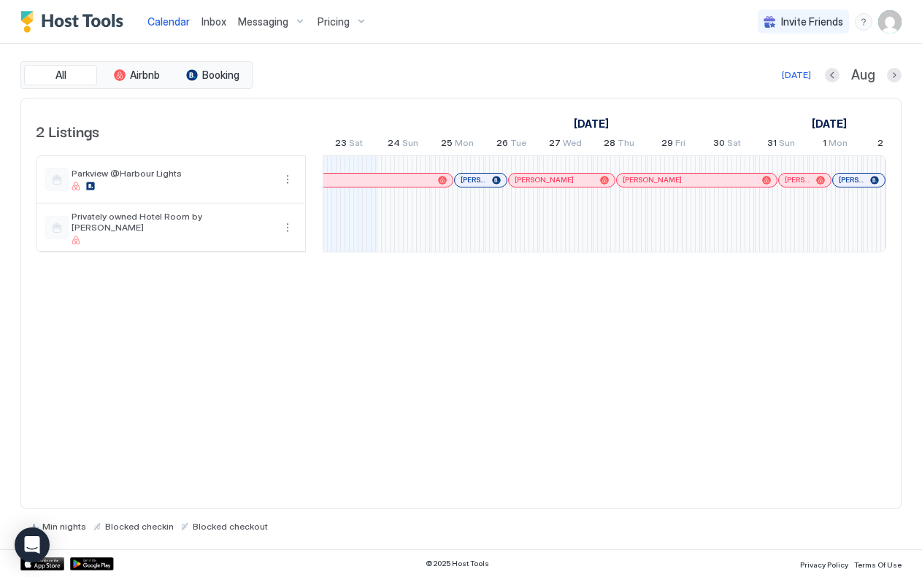
click at [214, 24] on span "Inbox" at bounding box center [213, 21] width 25 height 12
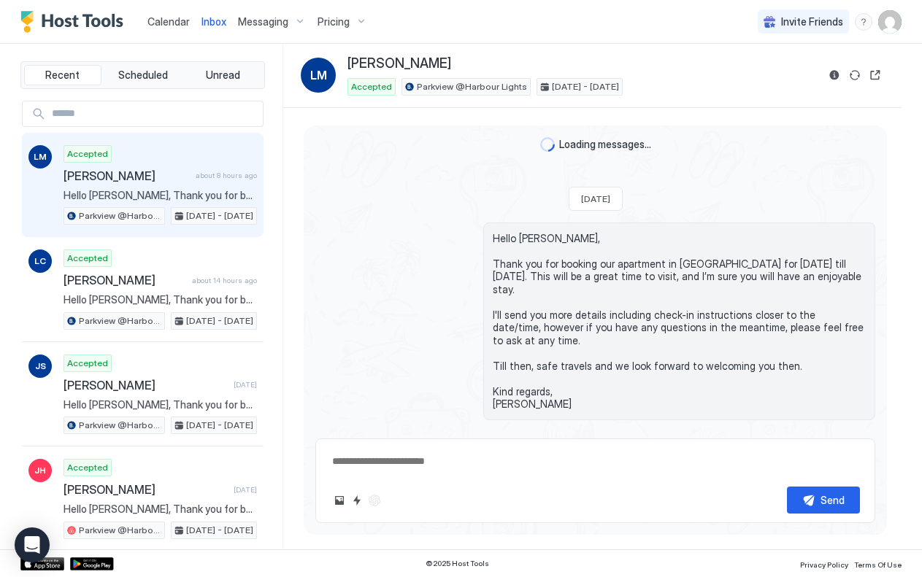
scroll to position [27, 0]
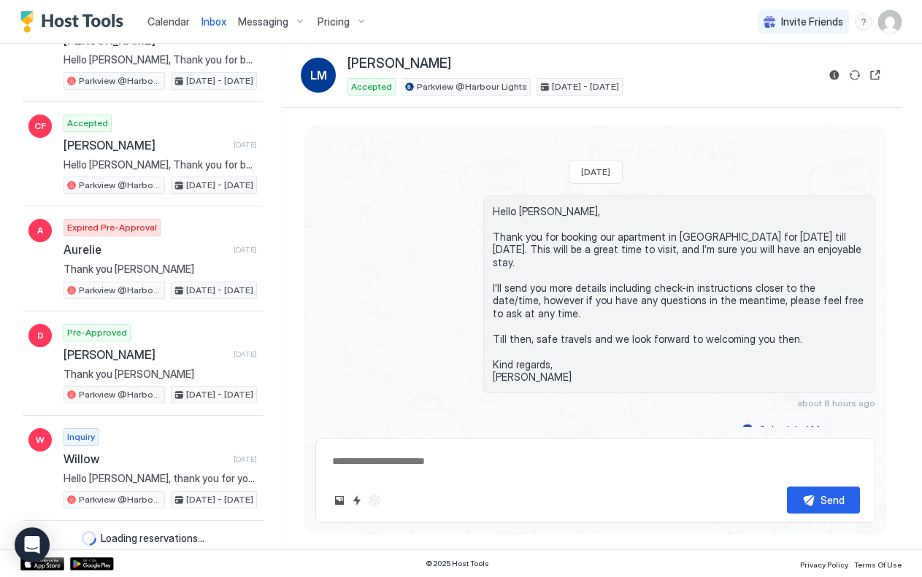
type textarea "*"
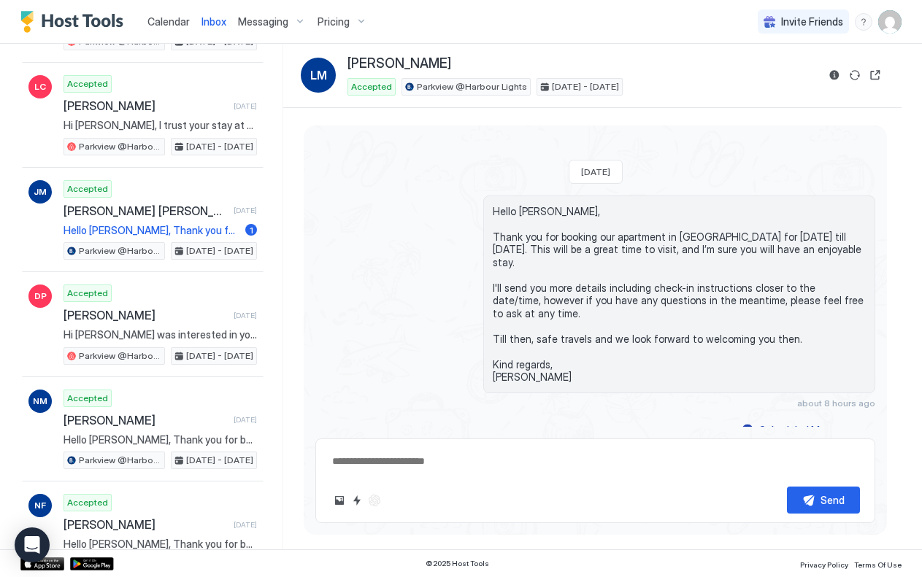
scroll to position [0, 0]
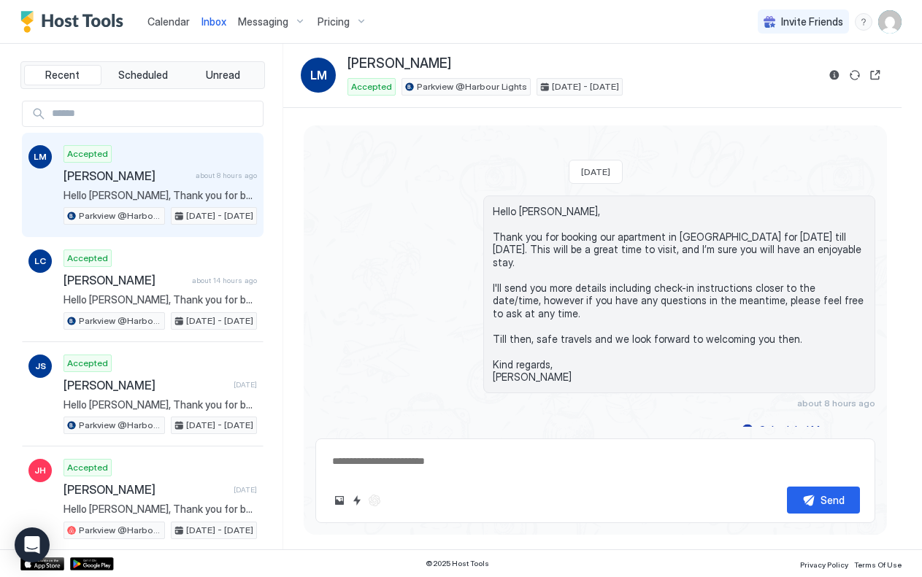
click at [74, 18] on img "Host Tools Logo" at bounding box center [74, 22] width 109 height 22
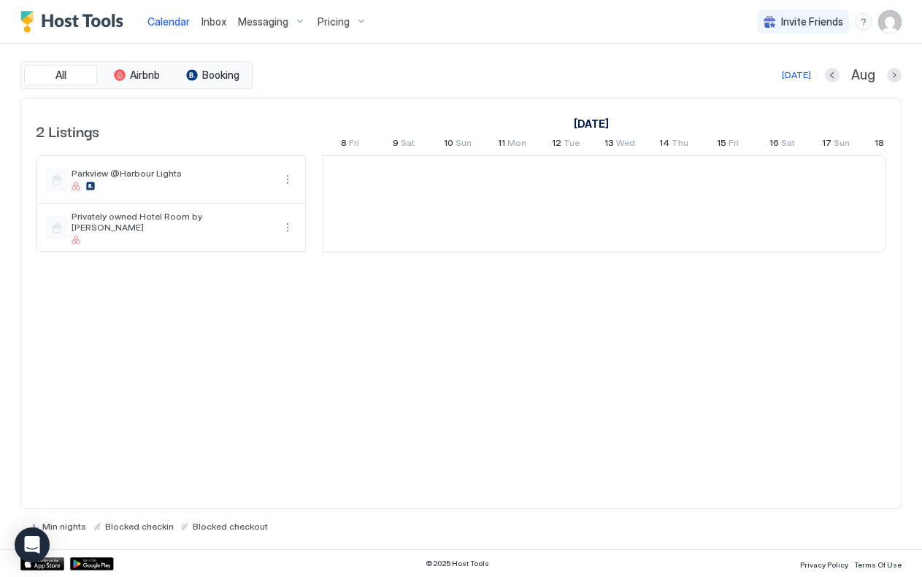
scroll to position [0, 811]
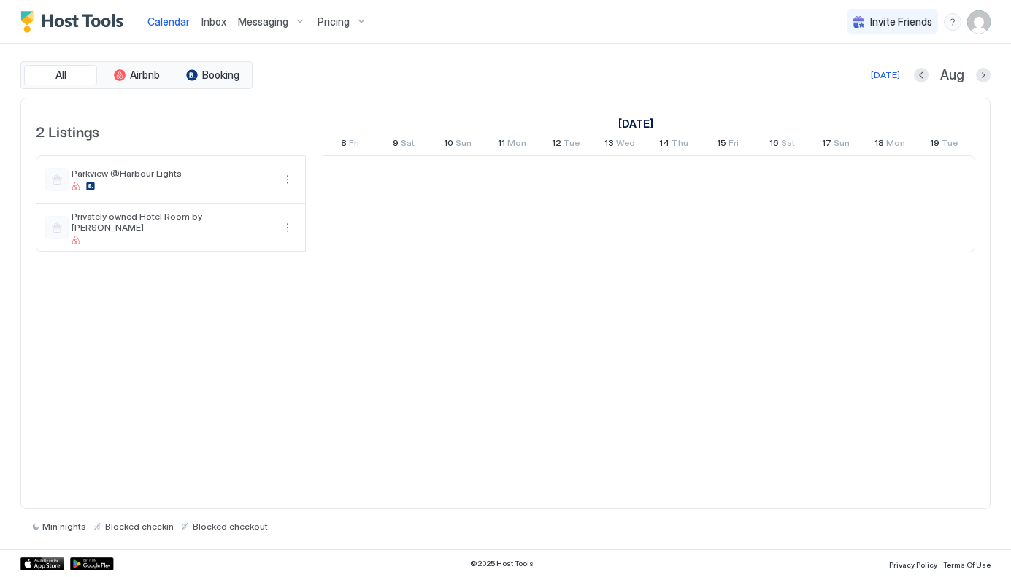
scroll to position [0, 811]
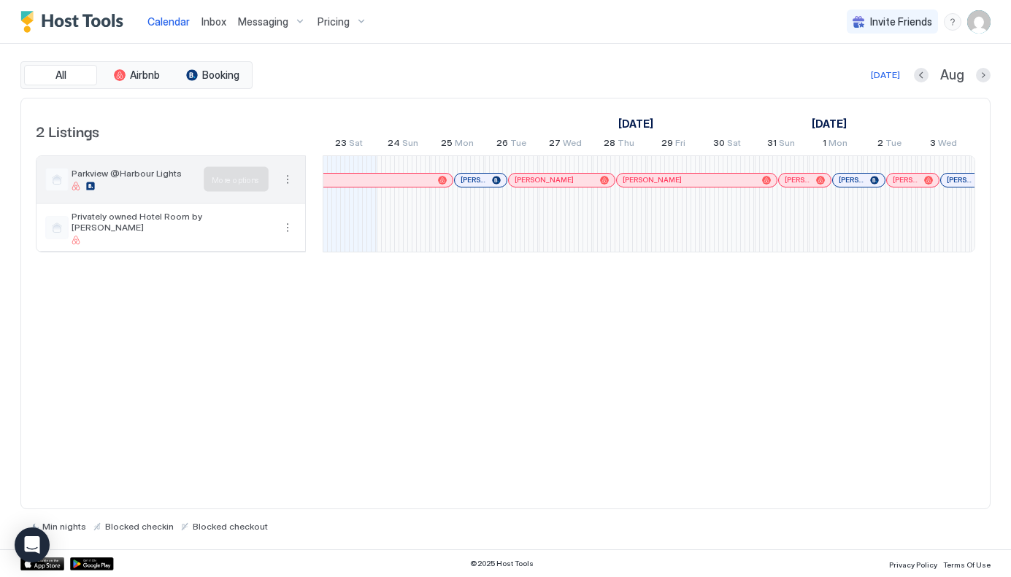
click at [286, 181] on button "More options" at bounding box center [288, 180] width 18 height 18
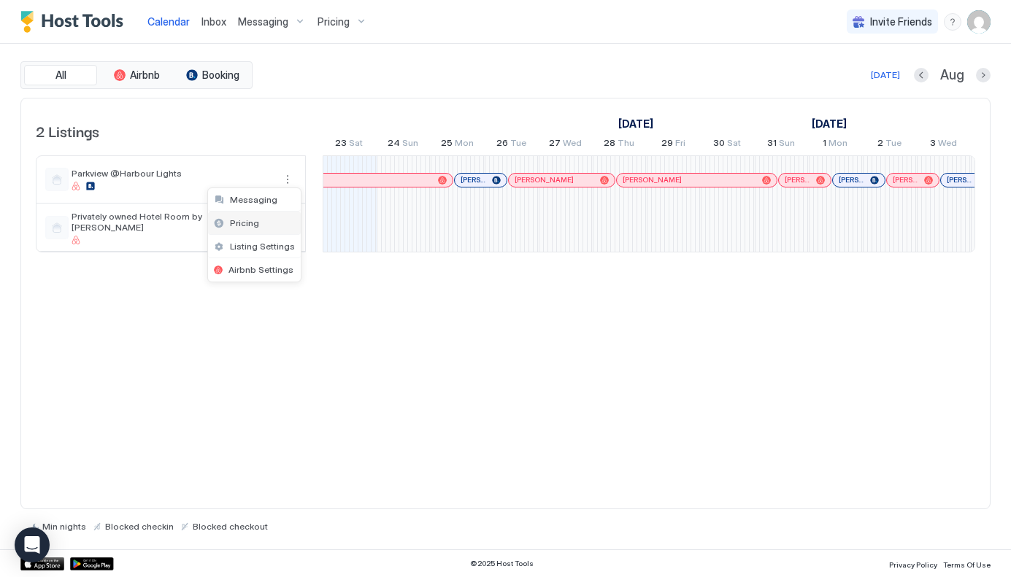
click at [261, 224] on div "Pricing" at bounding box center [254, 223] width 93 height 23
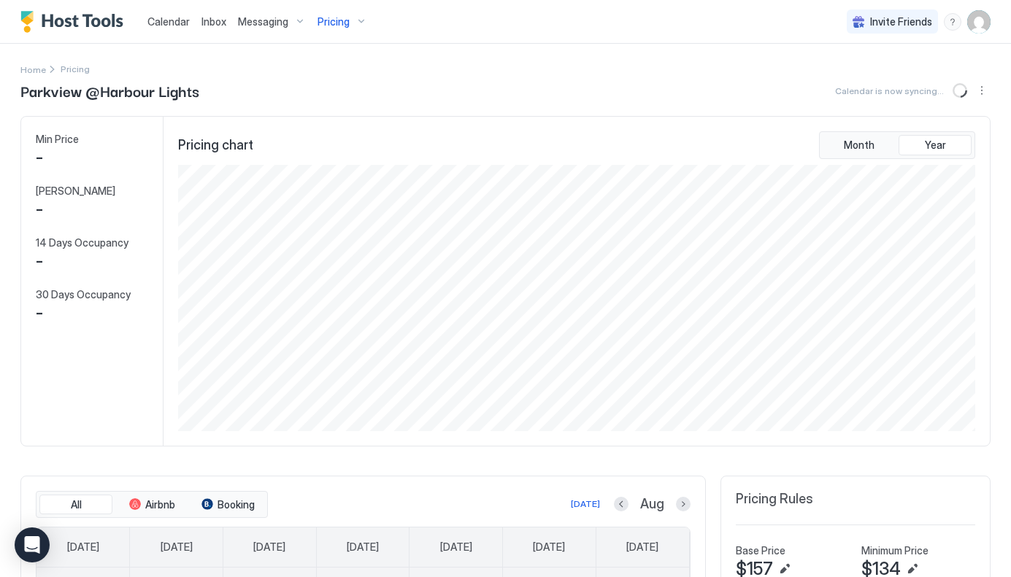
scroll to position [266, 800]
click at [342, 23] on span "Pricing" at bounding box center [333, 21] width 32 height 13
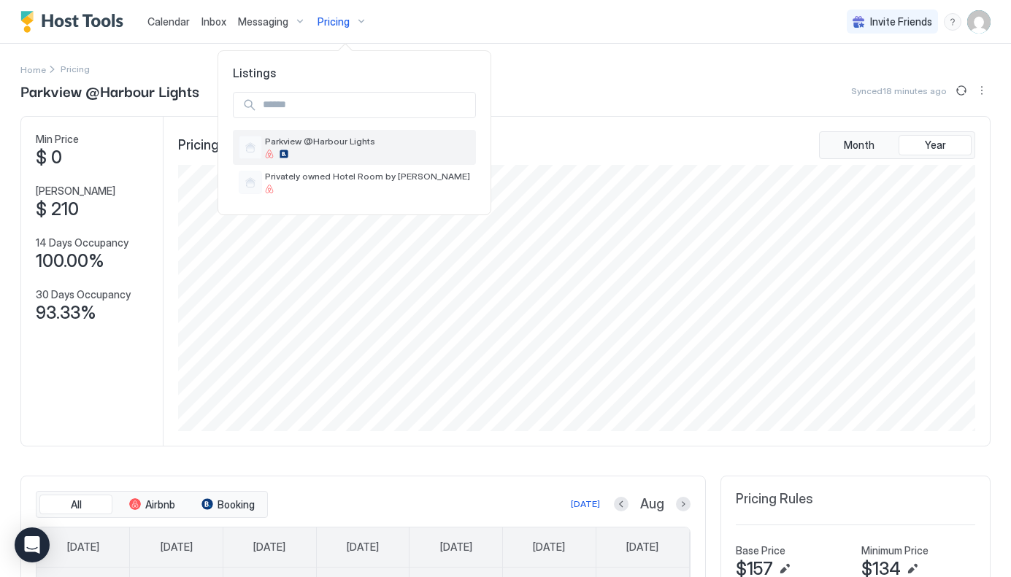
click at [315, 148] on div "Parkview @Harbour Lights" at bounding box center [367, 147] width 205 height 23
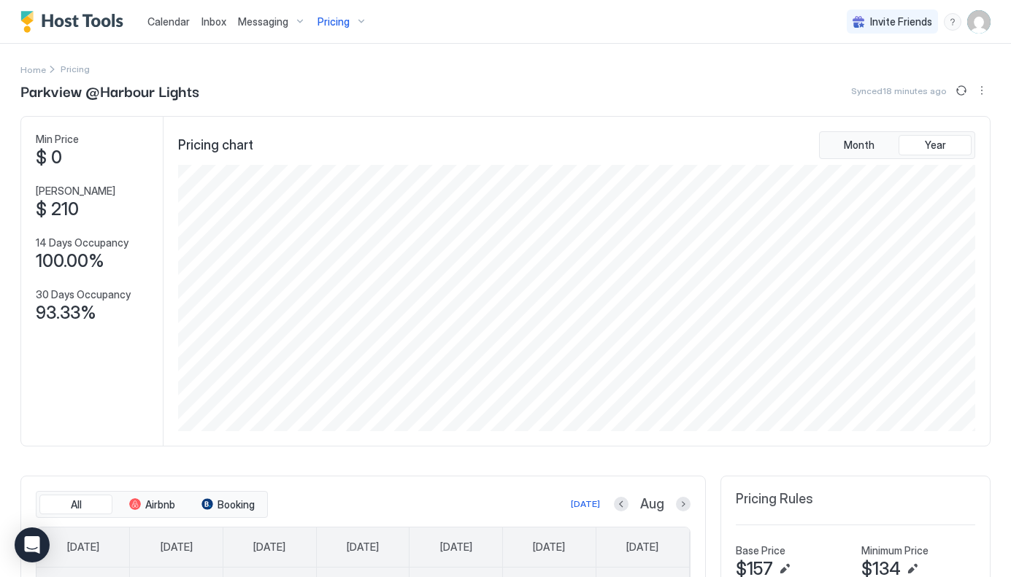
click at [352, 23] on div "Pricing" at bounding box center [342, 21] width 61 height 25
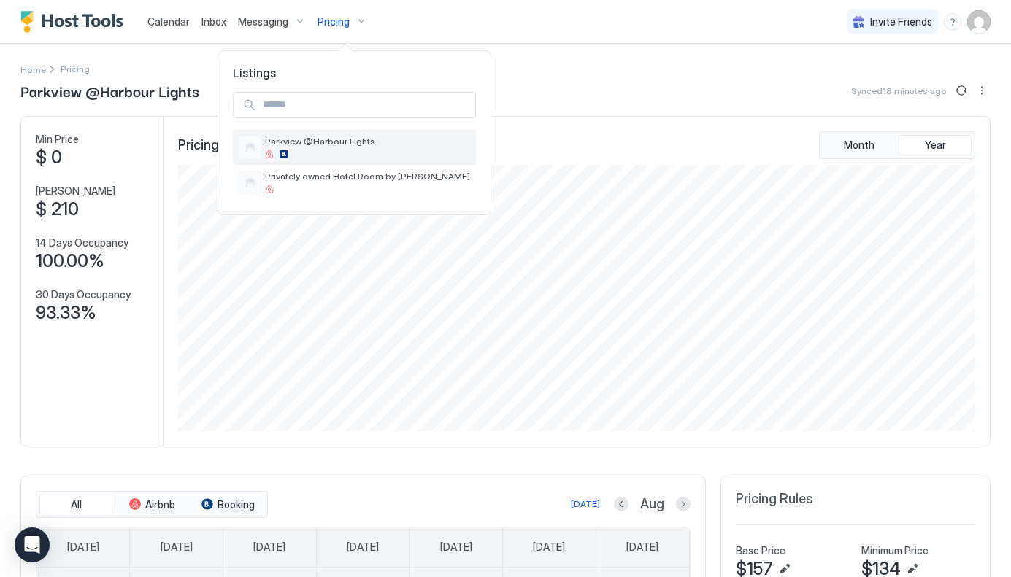
click at [255, 144] on div at bounding box center [250, 147] width 23 height 23
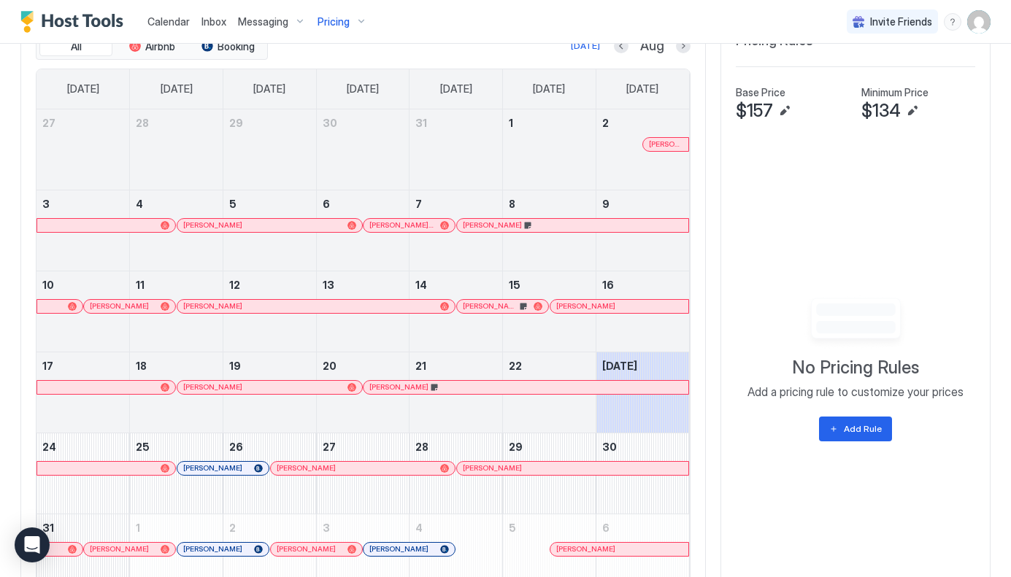
scroll to position [447, 0]
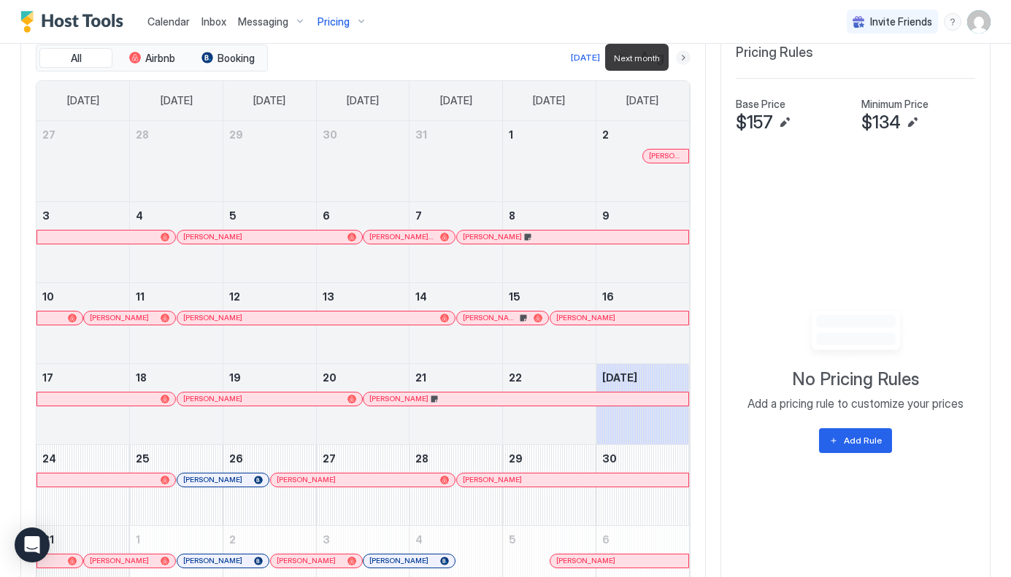
click at [683, 59] on button "Next month" at bounding box center [683, 57] width 15 height 15
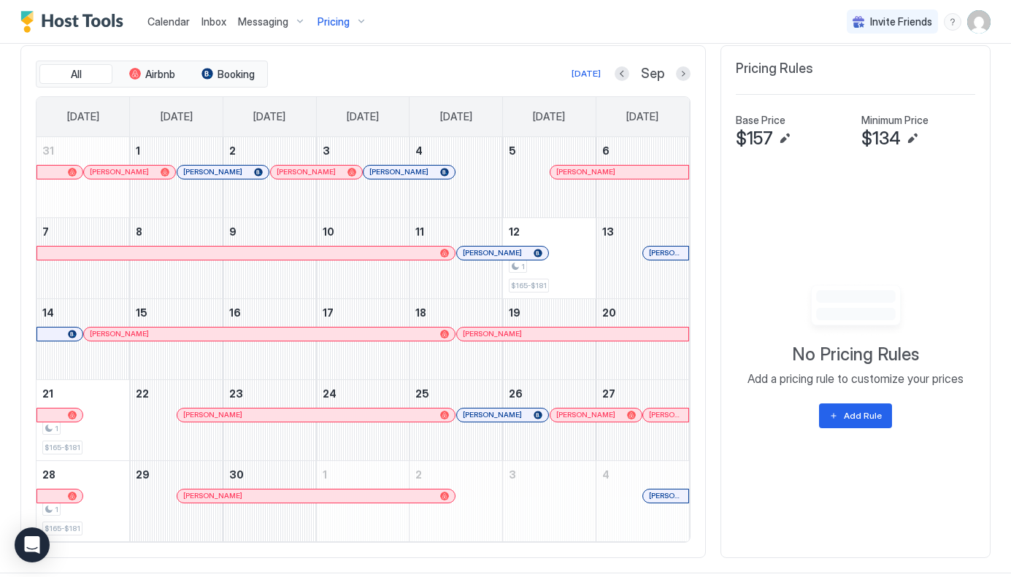
scroll to position [452, 0]
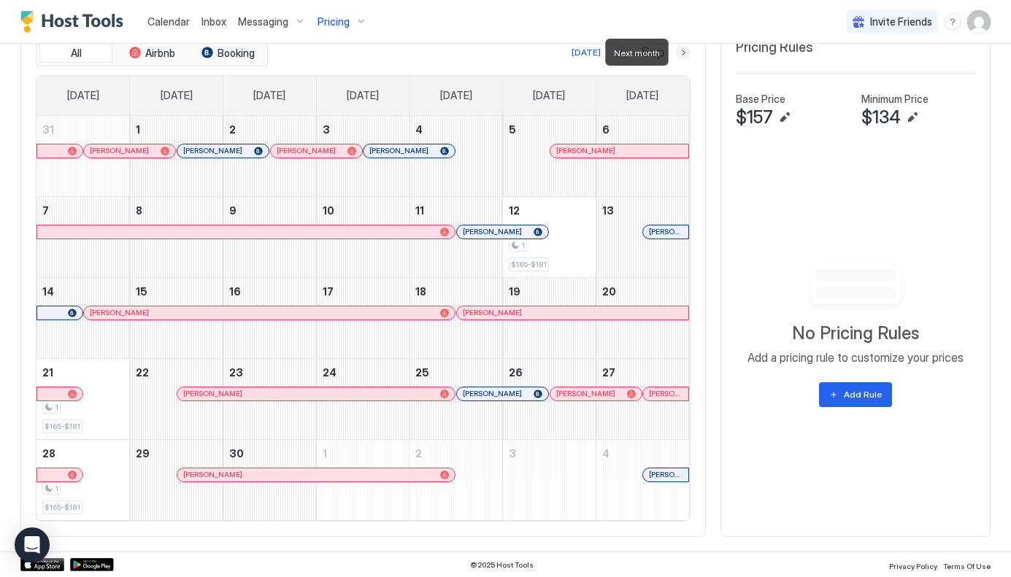
click at [685, 52] on button "Next month" at bounding box center [683, 52] width 15 height 15
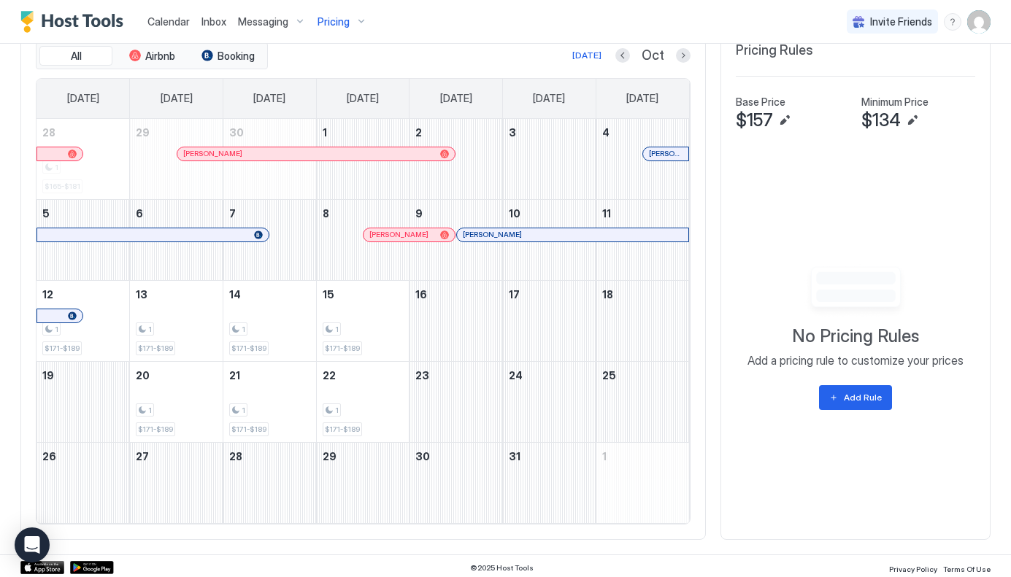
scroll to position [450, 0]
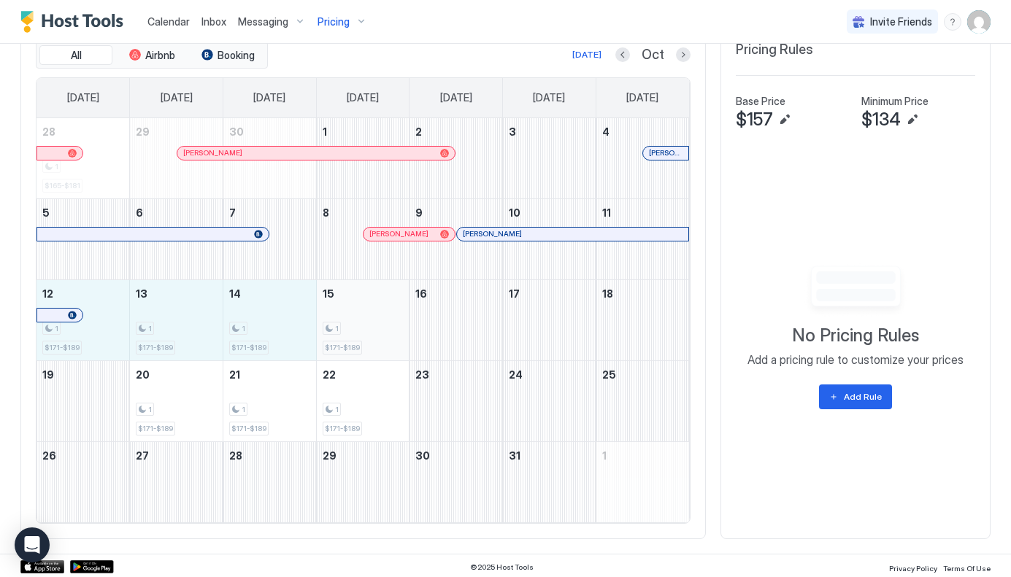
drag, startPoint x: 109, startPoint y: 331, endPoint x: 385, endPoint y: 319, distance: 276.1
click at [385, 319] on tr "12 1 $171-$189 13 1 $171-$189 14 1 $171-$189 15 1 $171-$189 16 17 18" at bounding box center [362, 320] width 652 height 81
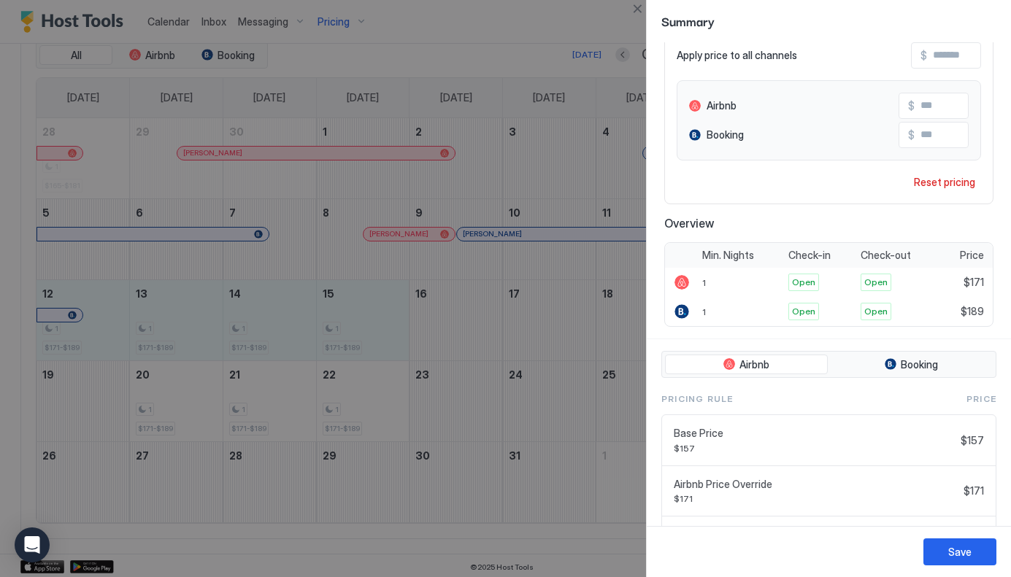
scroll to position [198, 0]
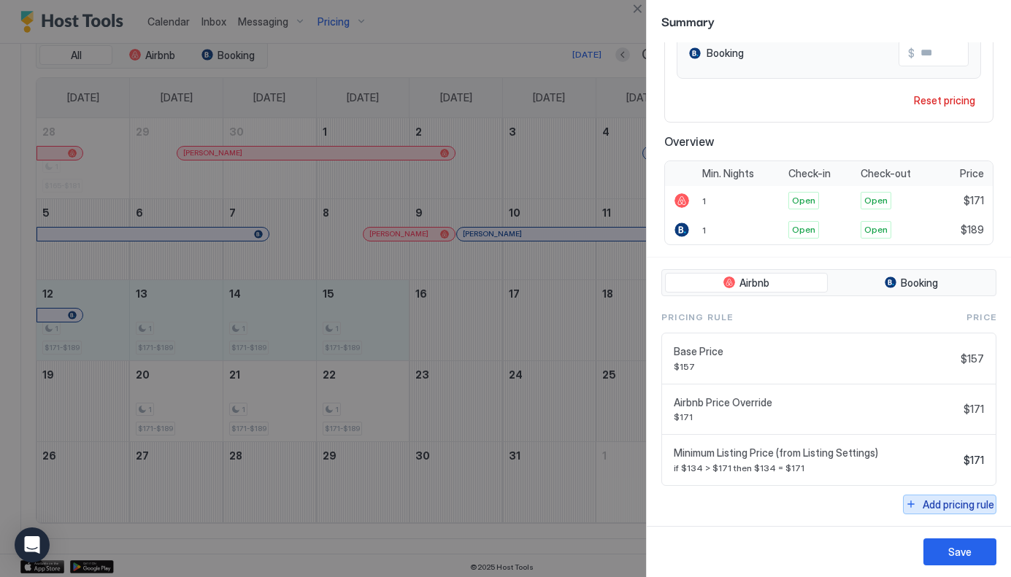
click at [966, 505] on div "Add pricing rule" at bounding box center [958, 504] width 72 height 15
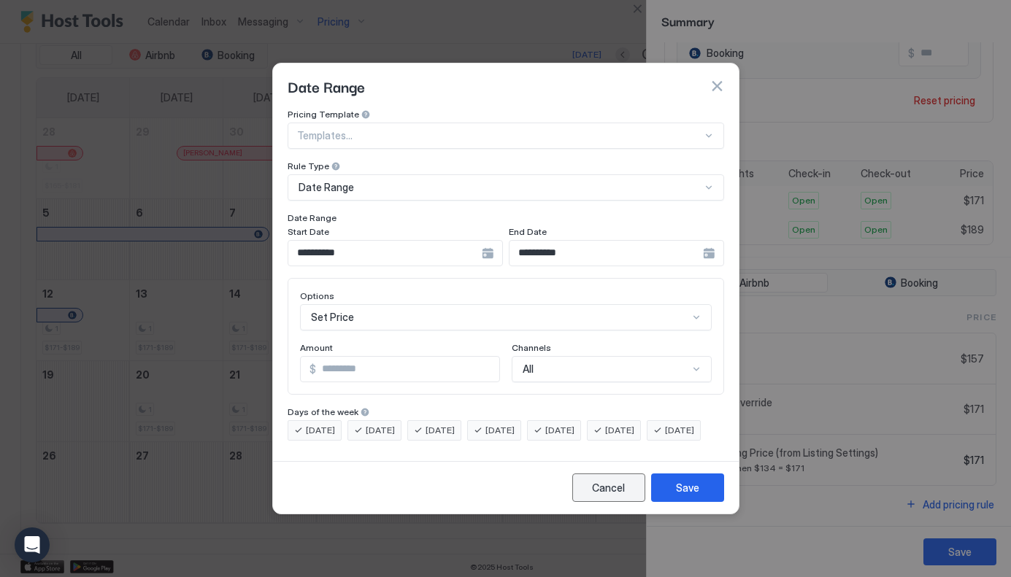
click at [620, 495] on div "Cancel" at bounding box center [608, 487] width 33 height 15
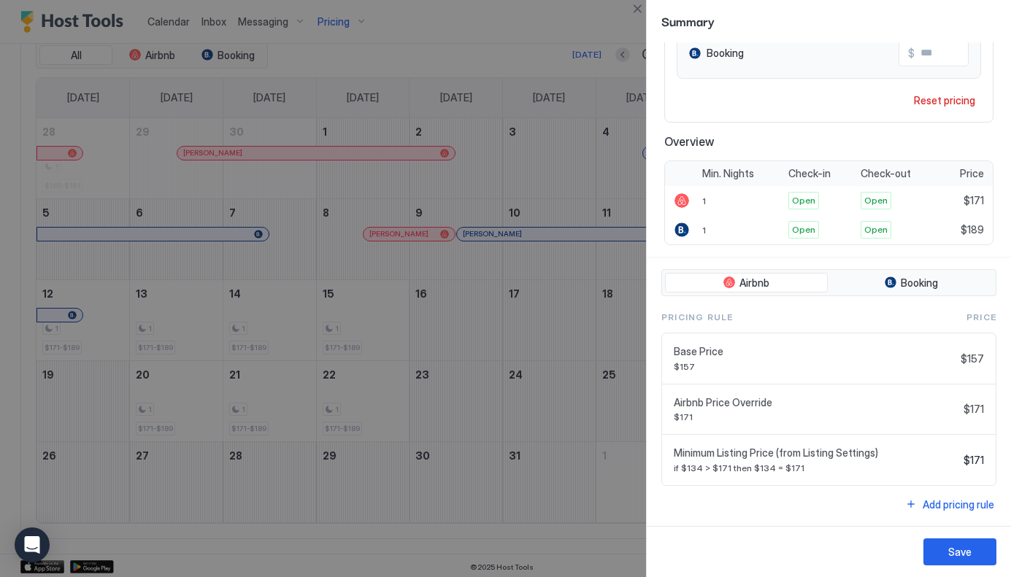
click at [924, 55] on input "***" at bounding box center [972, 53] width 117 height 25
type input "***"
click at [960, 504] on div "Add pricing rule" at bounding box center [958, 504] width 72 height 15
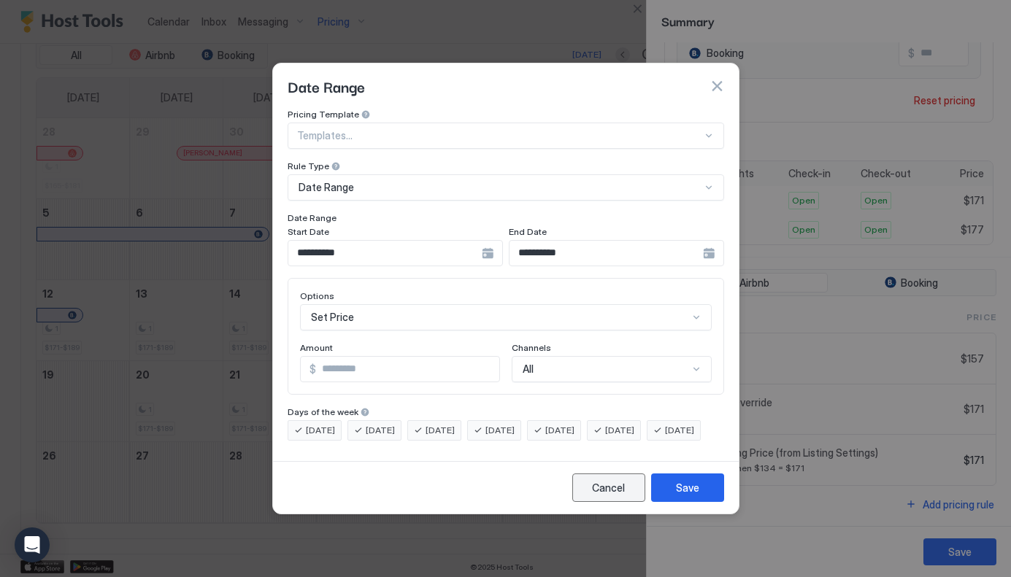
click at [618, 496] on div "Cancel" at bounding box center [608, 487] width 33 height 15
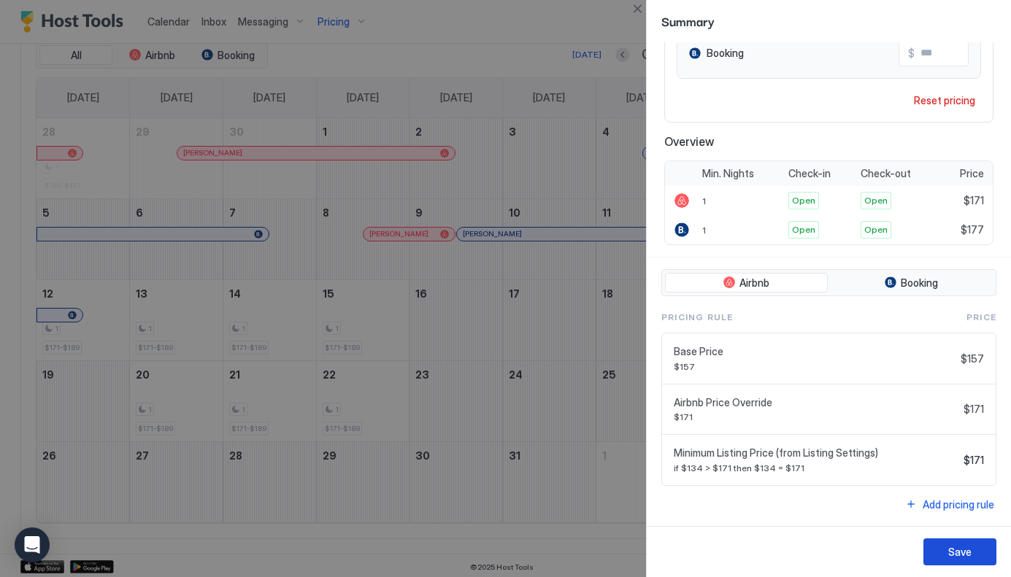
click at [960, 550] on div "Save" at bounding box center [959, 551] width 23 height 15
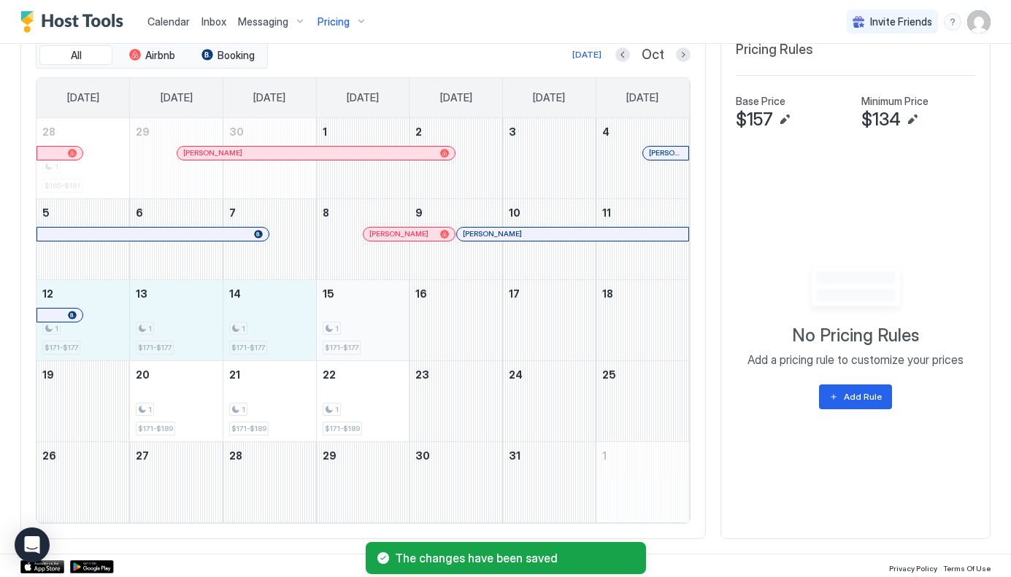
drag, startPoint x: 106, startPoint y: 329, endPoint x: 358, endPoint y: 326, distance: 252.5
click at [358, 326] on tr "12 1 $171-$177 13 1 $171-$177 14 1 $171-$177 15 1 $171-$177 16 17 18" at bounding box center [362, 320] width 652 height 81
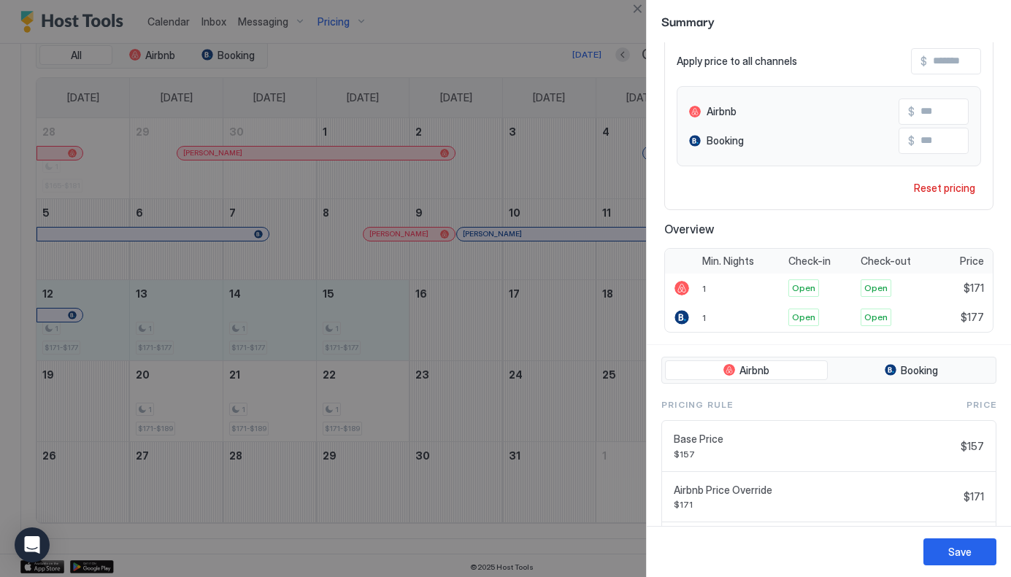
scroll to position [198, 0]
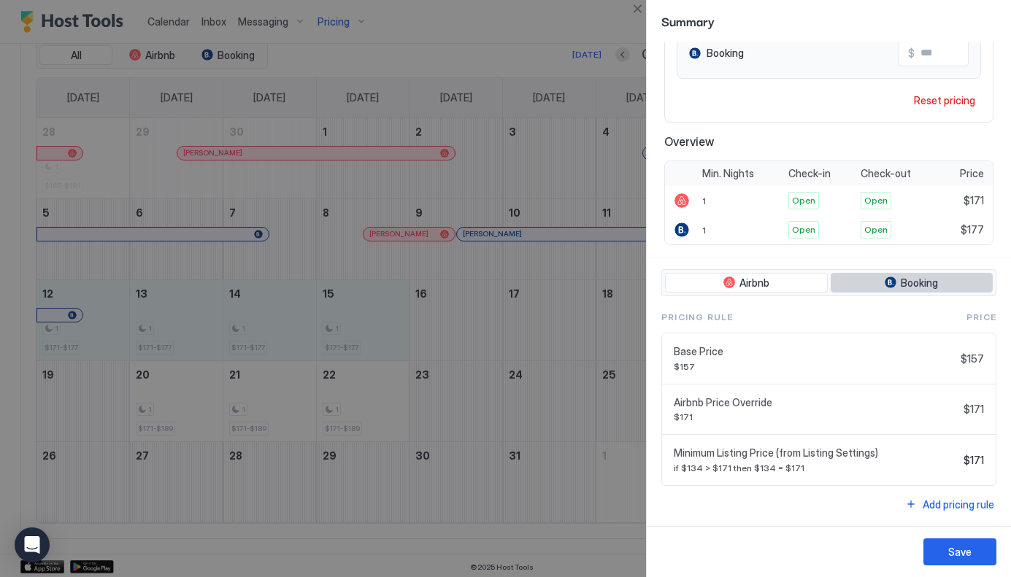
click at [906, 286] on span "Booking" at bounding box center [919, 283] width 37 height 13
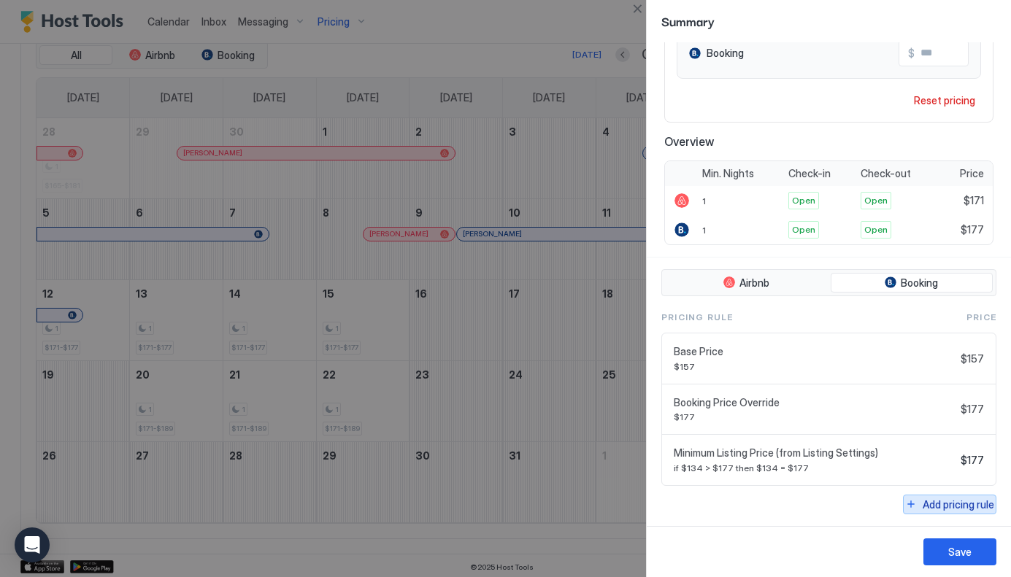
click at [953, 506] on div "Add pricing rule" at bounding box center [958, 504] width 72 height 15
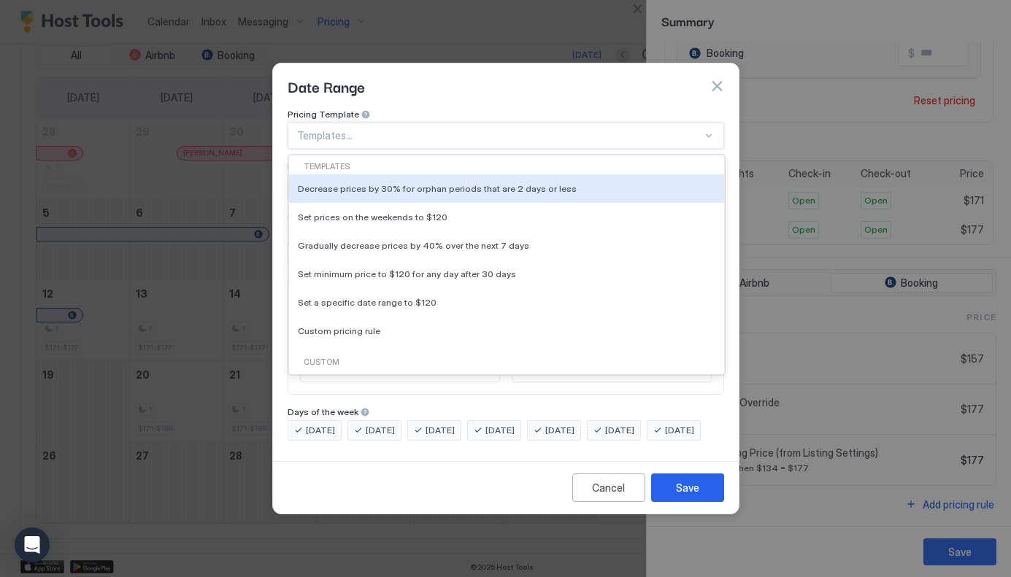
click at [435, 129] on div at bounding box center [499, 135] width 405 height 13
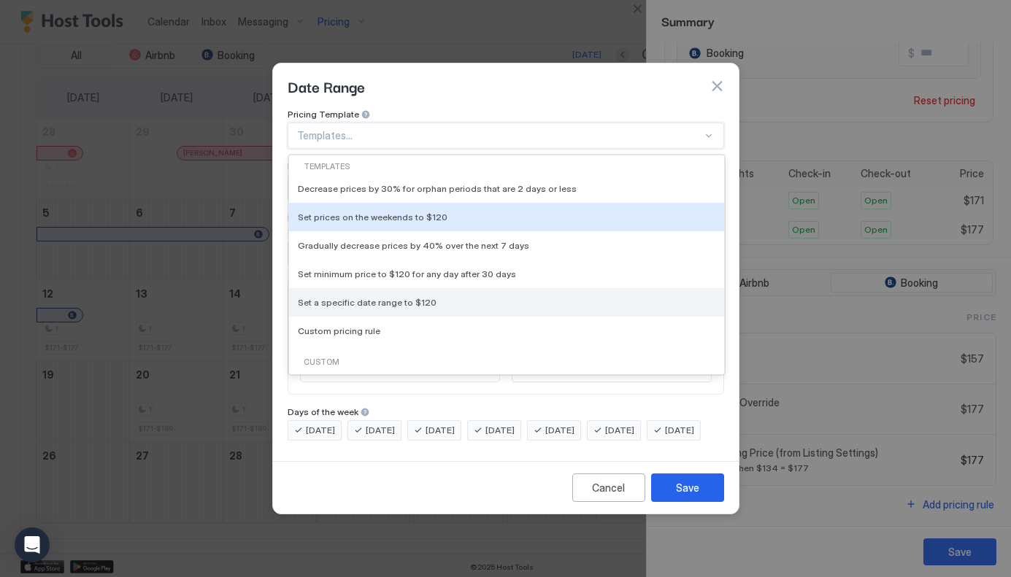
scroll to position [50, 0]
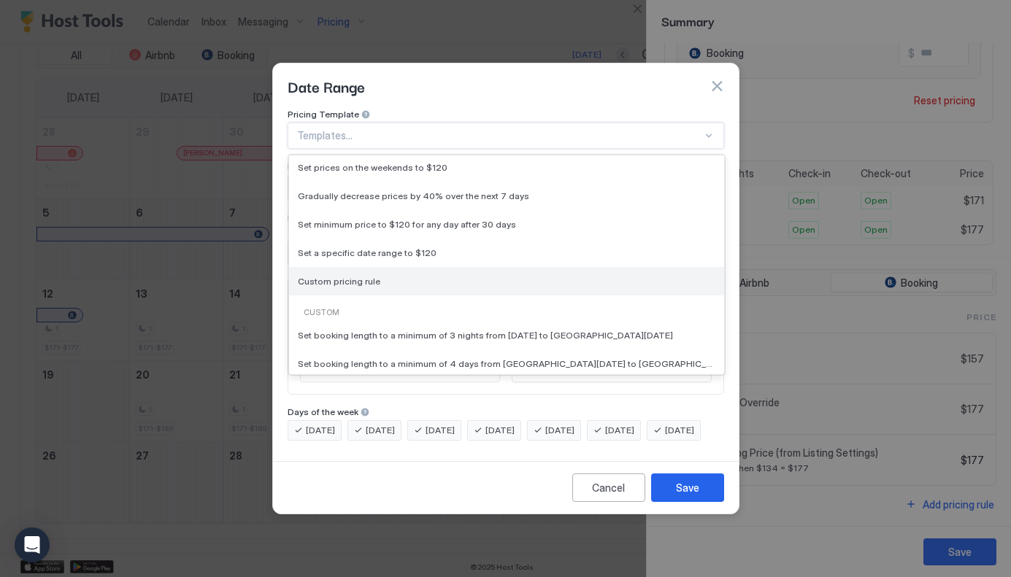
click at [363, 267] on div "Custom pricing rule" at bounding box center [506, 281] width 435 height 28
type input "***"
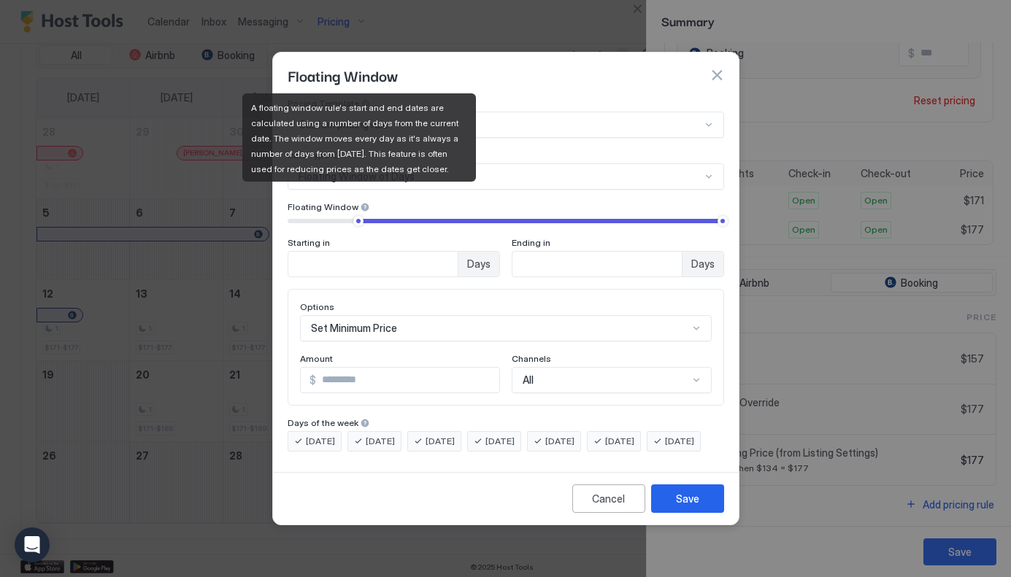
click at [360, 202] on div at bounding box center [365, 207] width 10 height 10
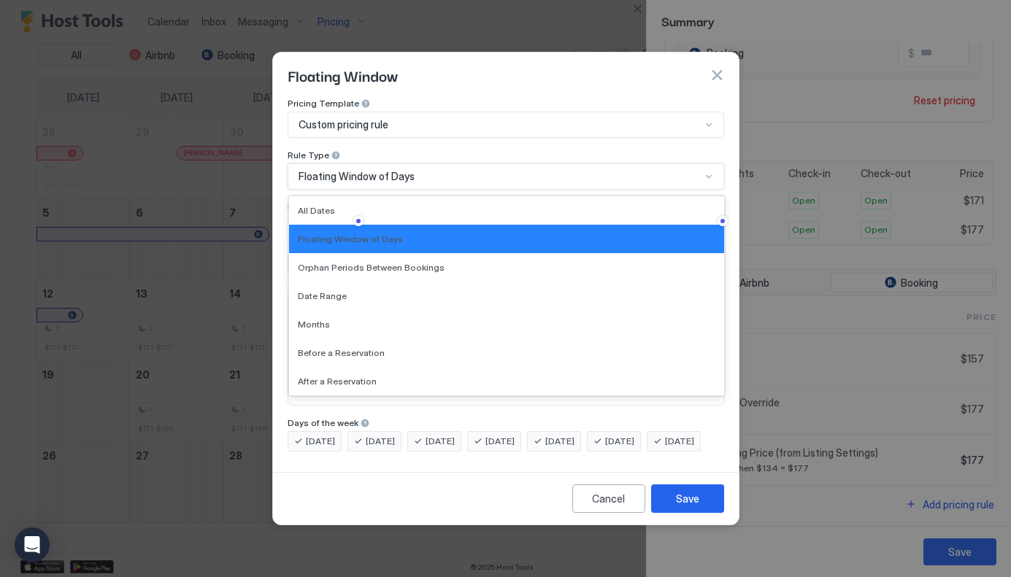
click at [400, 170] on span "Floating Window of Days" at bounding box center [356, 176] width 116 height 13
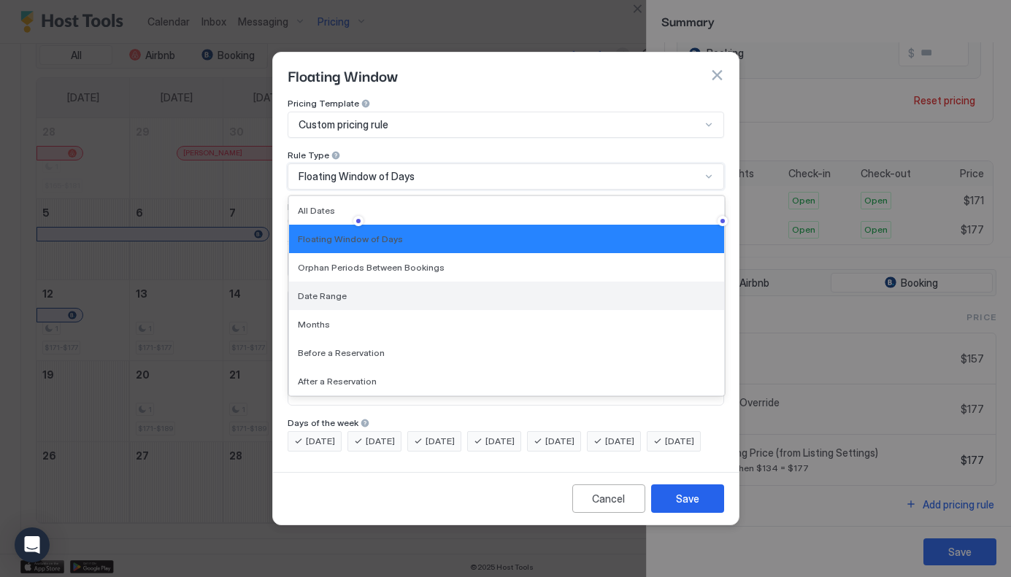
click at [349, 290] on div "Date Range" at bounding box center [506, 295] width 417 height 11
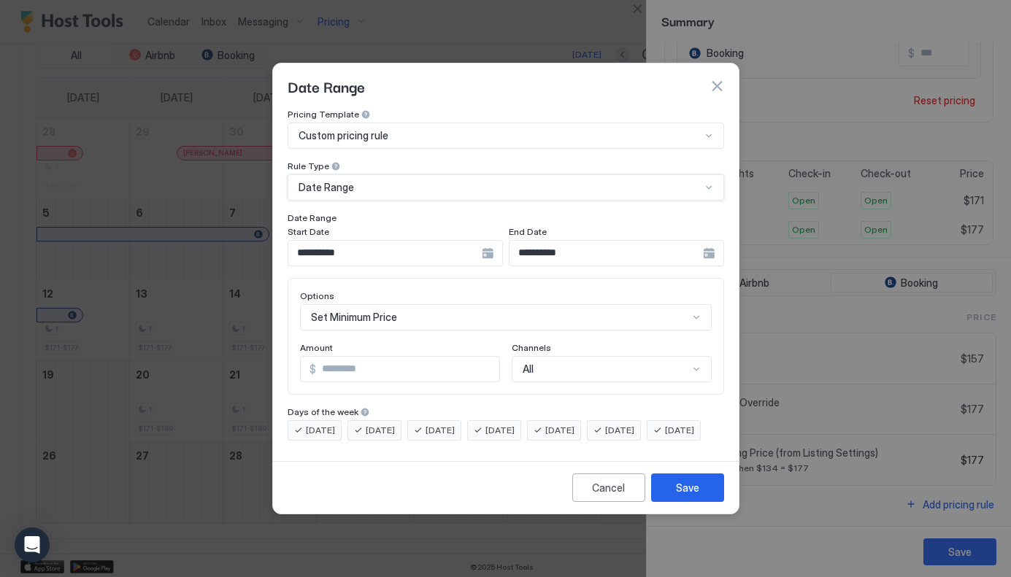
click at [492, 240] on div "**********" at bounding box center [395, 253] width 215 height 26
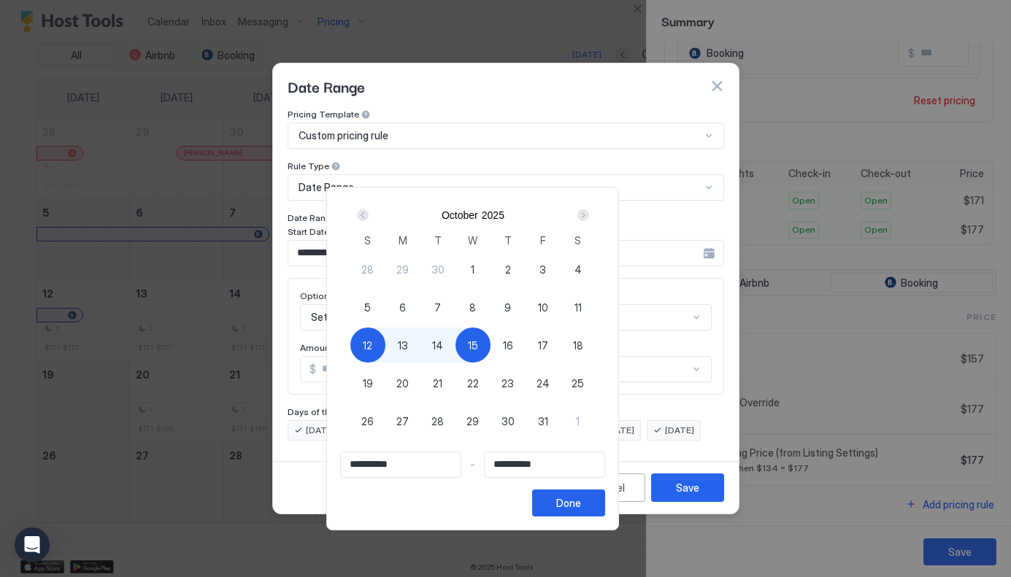
click at [385, 342] on div "12" at bounding box center [367, 345] width 35 height 35
click at [513, 348] on span "16" at bounding box center [508, 345] width 10 height 15
type input "**********"
click at [372, 344] on span "12" at bounding box center [367, 345] width 9 height 15
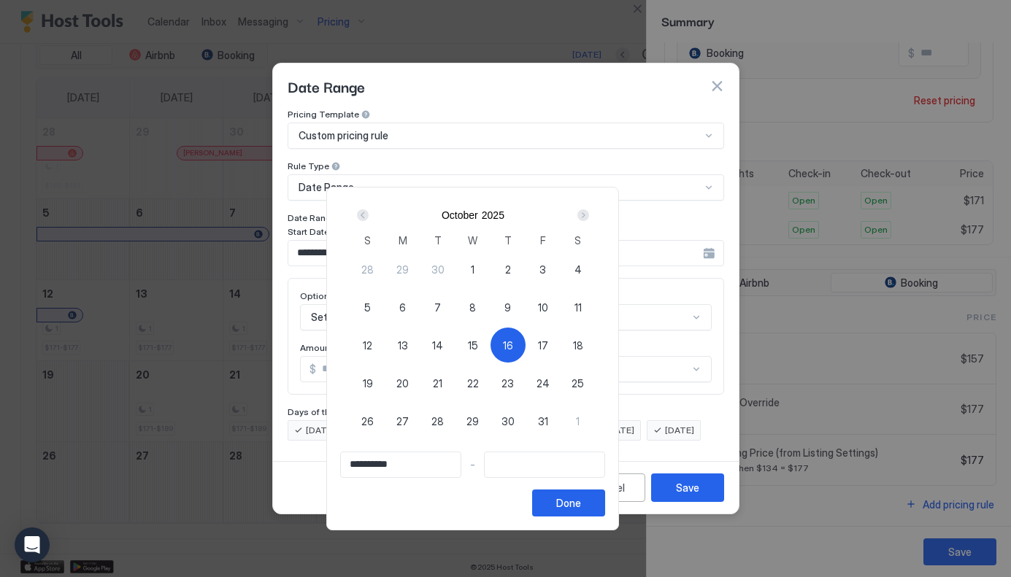
type input "**********"
click at [513, 352] on span "16" at bounding box center [508, 345] width 10 height 15
type input "**********"
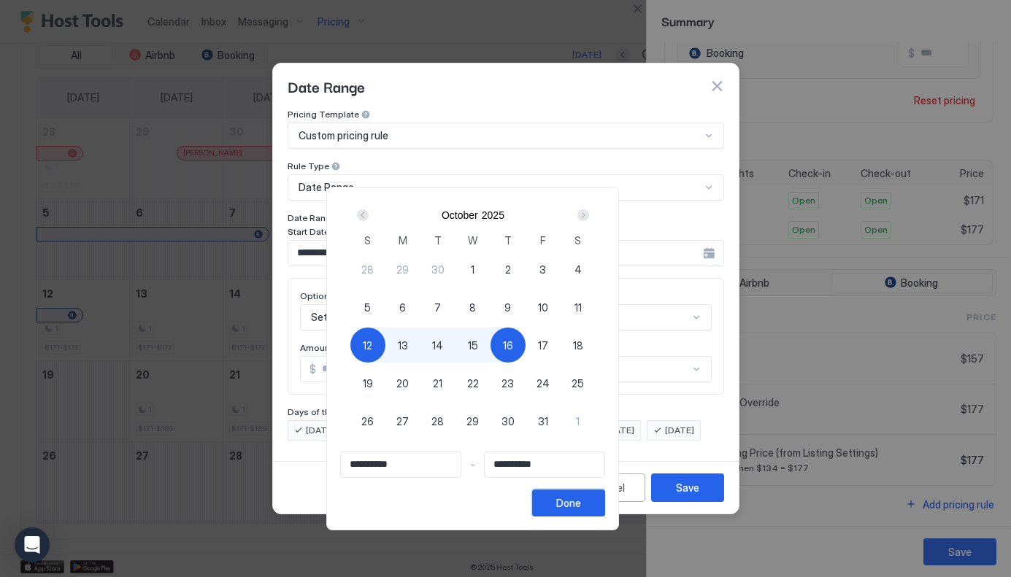
click at [581, 504] on div "Done" at bounding box center [568, 503] width 25 height 15
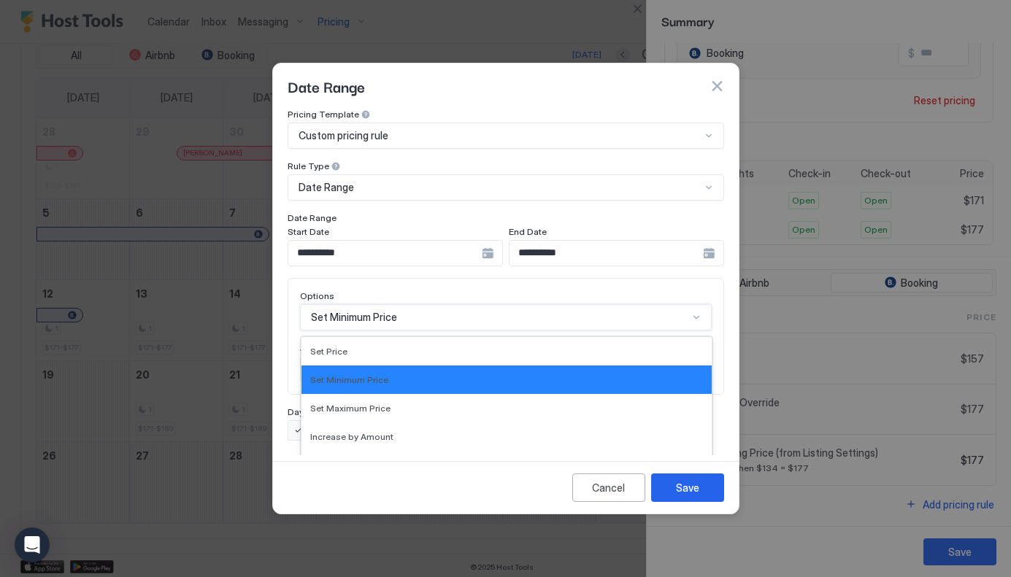
scroll to position [75, 0]
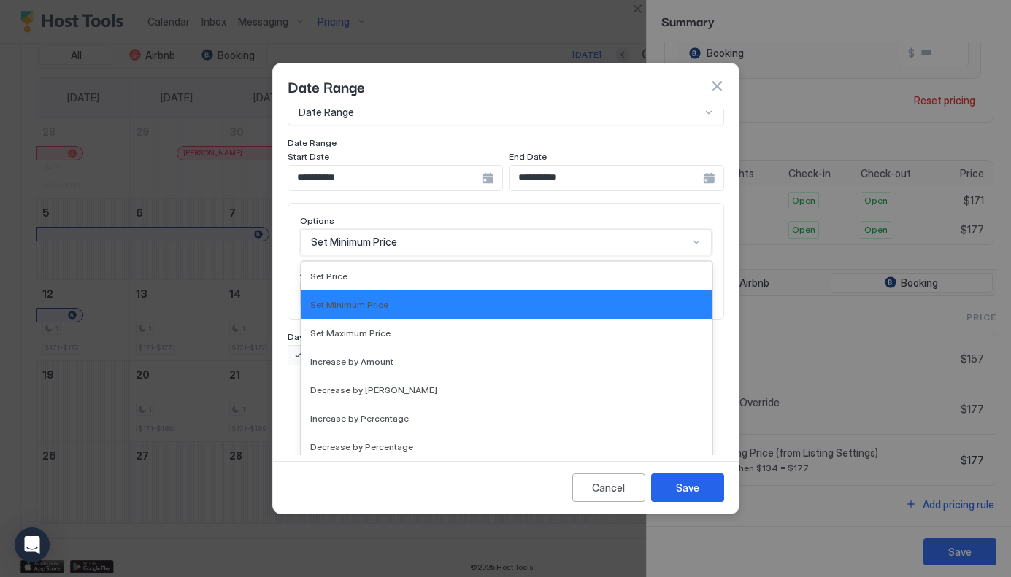
click at [424, 255] on div "Set Minimum Price selected, 2 of 17. 17 results available. Use Up and Down to c…" at bounding box center [506, 242] width 412 height 26
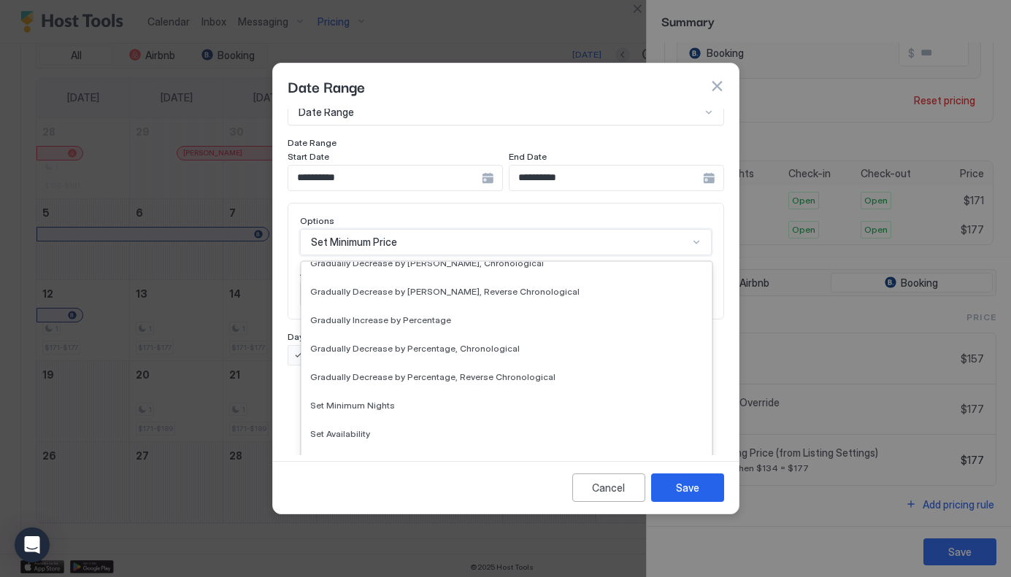
scroll to position [265, 0]
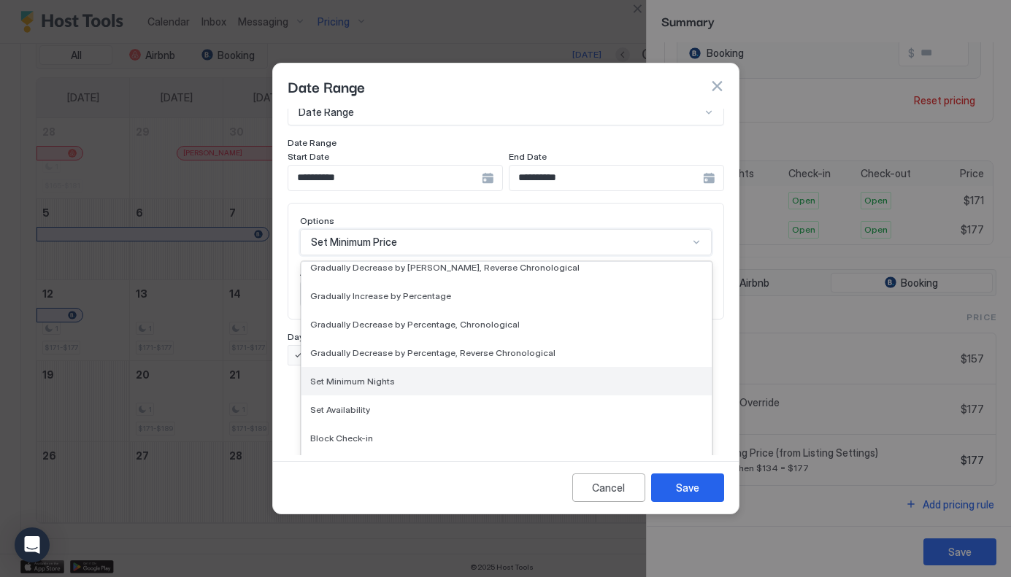
click at [377, 376] on span "Set Minimum Nights" at bounding box center [352, 381] width 85 height 11
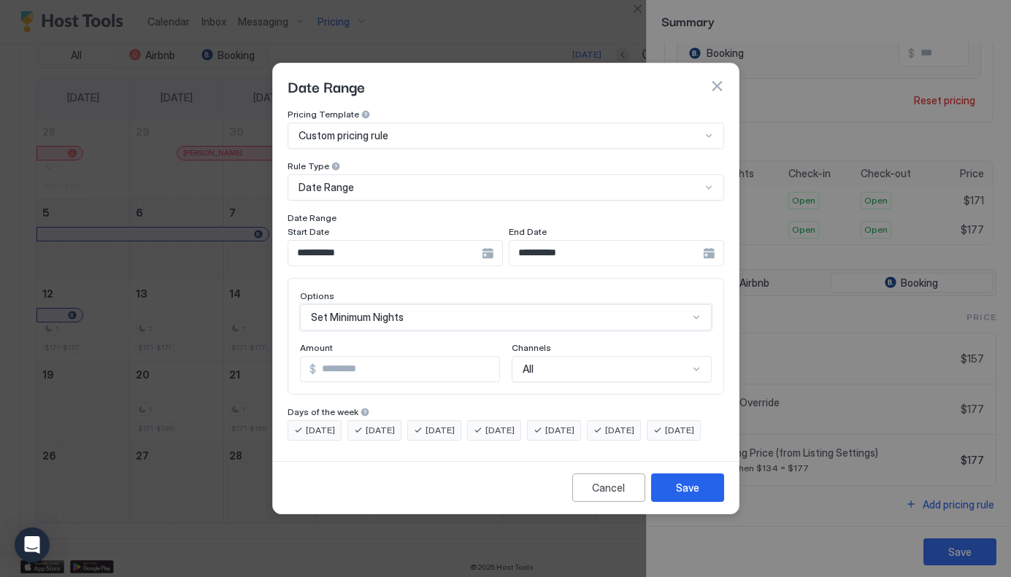
scroll to position [0, 0]
drag, startPoint x: 369, startPoint y: 355, endPoint x: 274, endPoint y: 350, distance: 95.0
click at [301, 357] on input "***" at bounding box center [379, 369] width 157 height 25
type input "*"
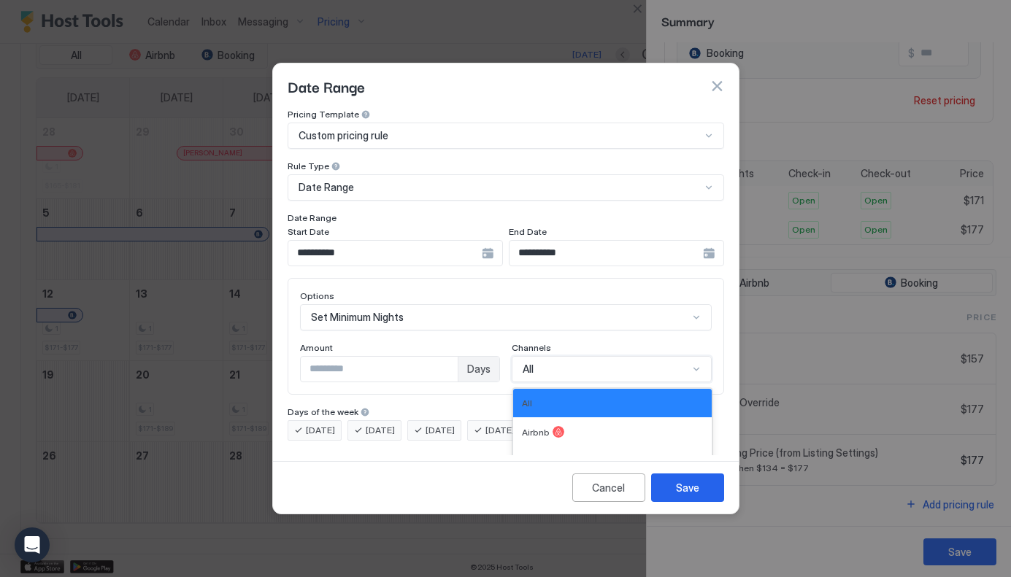
scroll to position [24, 0]
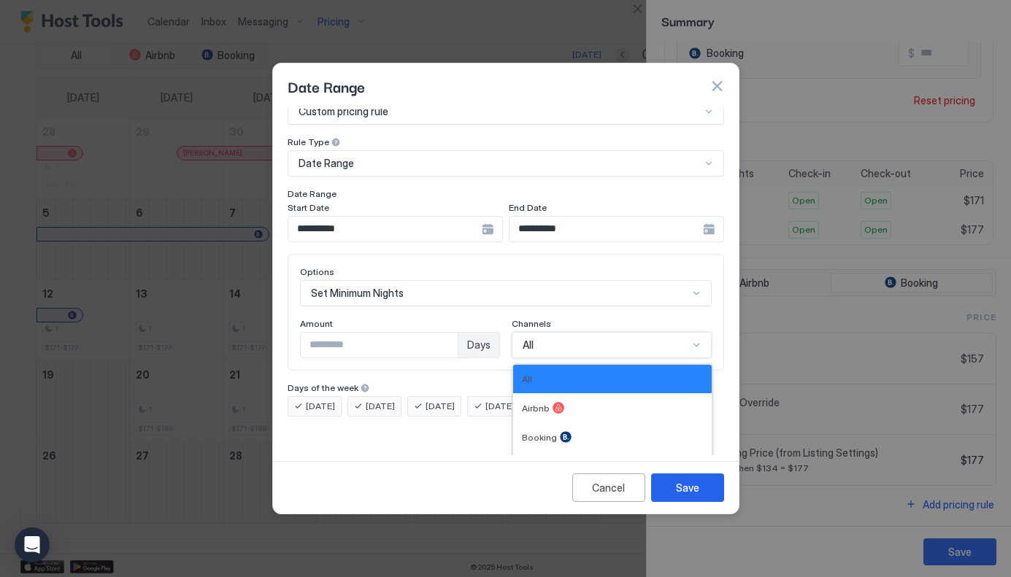
click at [551, 355] on div "All, 1 of 4. 4 results available. Use Up and Down to choose options, press Ente…" at bounding box center [612, 345] width 200 height 26
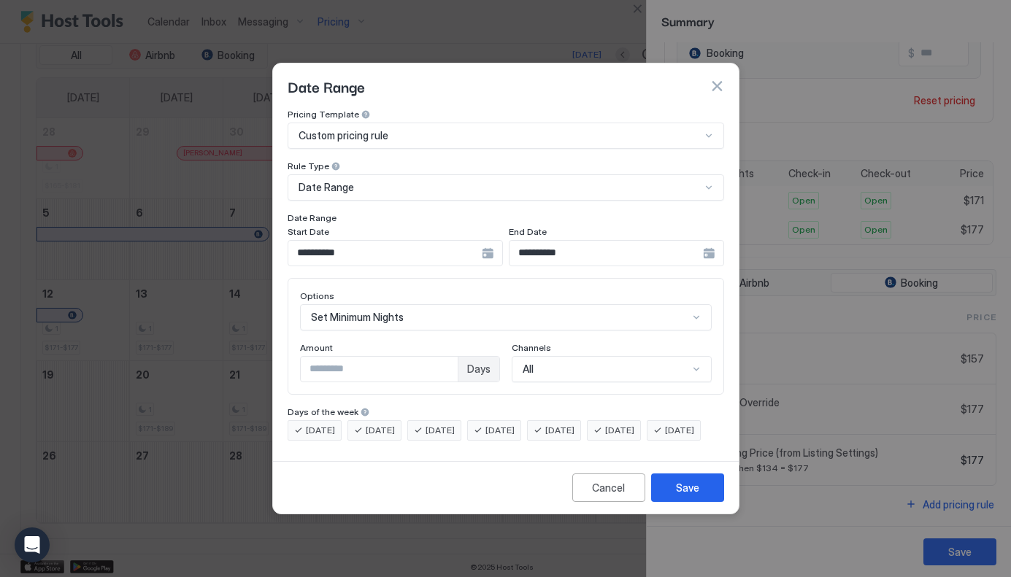
scroll to position [0, 0]
click at [618, 303] on div "Options Set Minimum Nights Amount * Days Channels All" at bounding box center [506, 336] width 412 height 92
click at [679, 496] on div "Save" at bounding box center [687, 487] width 23 height 15
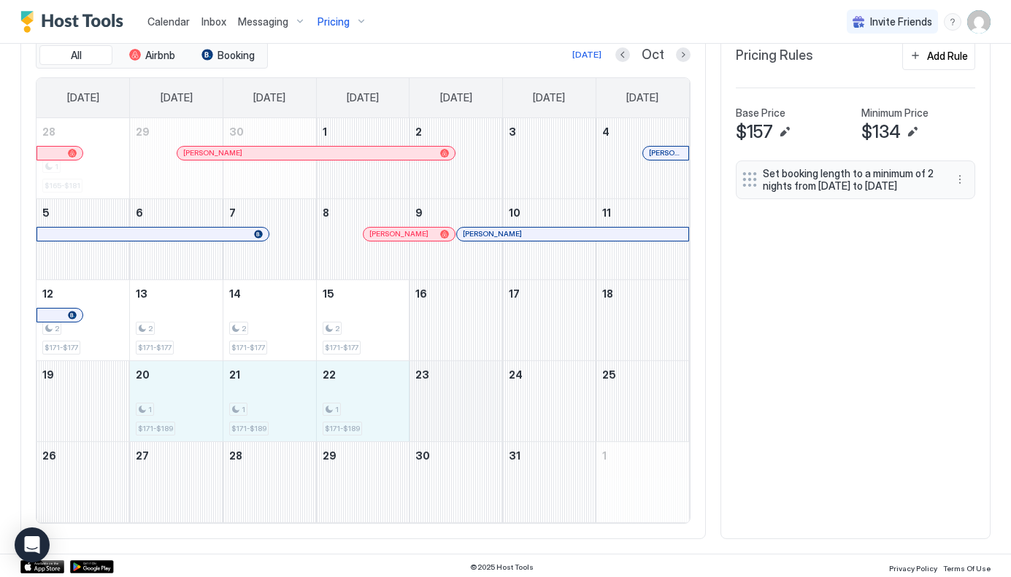
drag, startPoint x: 163, startPoint y: 394, endPoint x: 427, endPoint y: 401, distance: 263.6
click at [427, 401] on tr "19 20 1 $171-$189 21 1 $171-$189 22 1 $171-$189 23 24 25" at bounding box center [362, 401] width 652 height 81
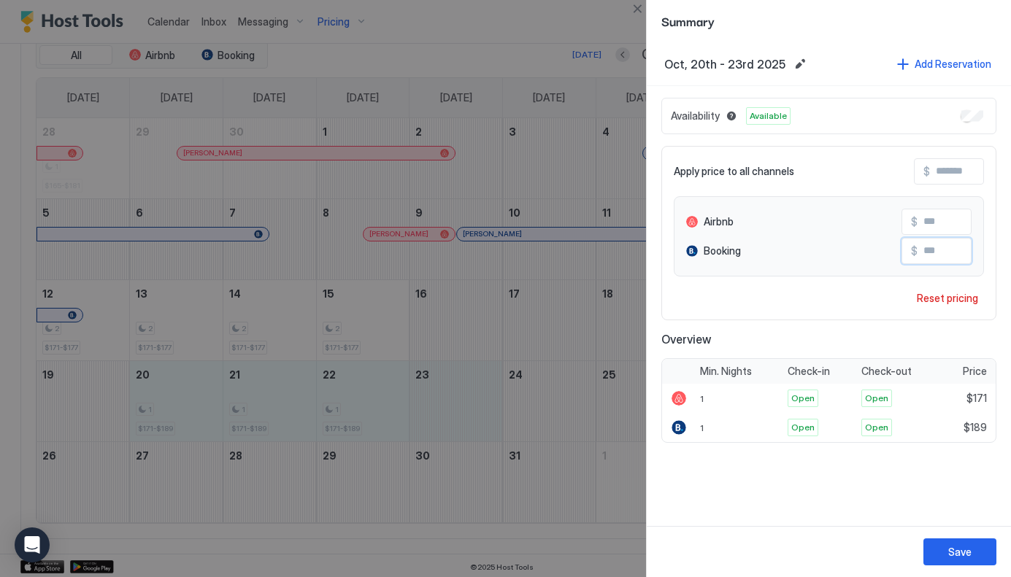
drag, startPoint x: 947, startPoint y: 250, endPoint x: 888, endPoint y: 249, distance: 58.4
click at [917, 249] on input "***" at bounding box center [975, 251] width 117 height 25
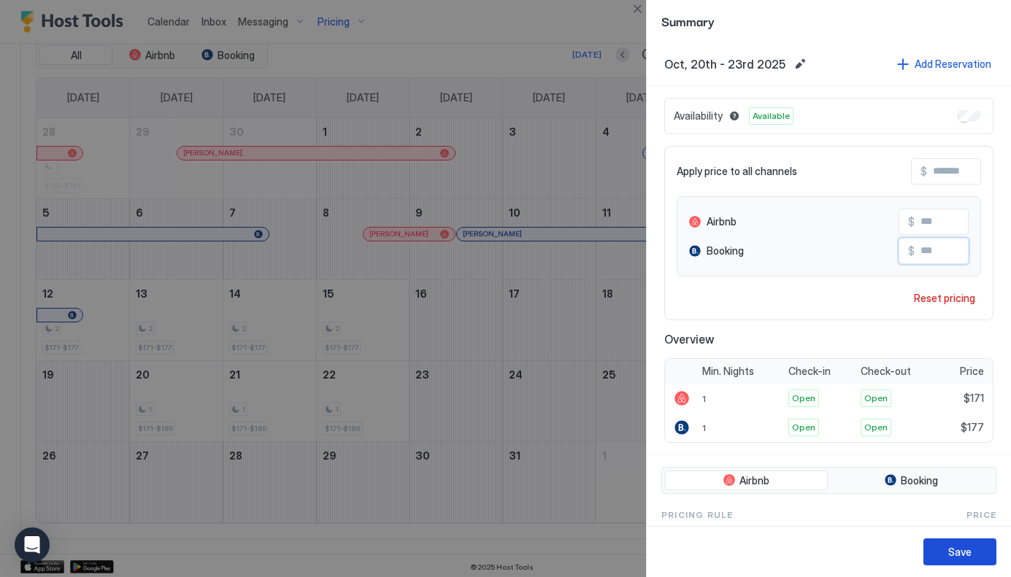
type input "***"
click at [958, 552] on div "Save" at bounding box center [959, 551] width 23 height 15
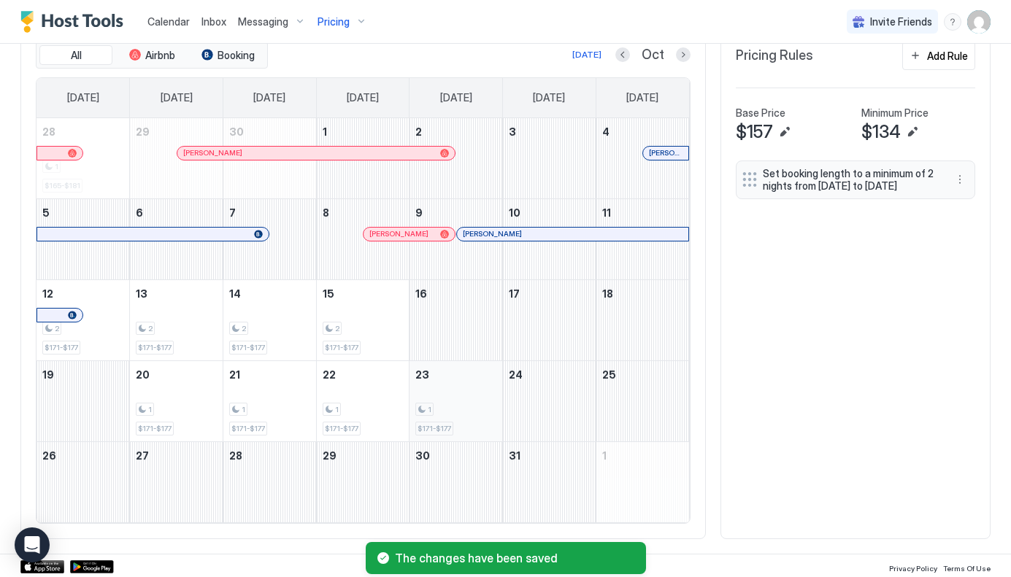
click at [479, 405] on div "1" at bounding box center [455, 410] width 81 height 14
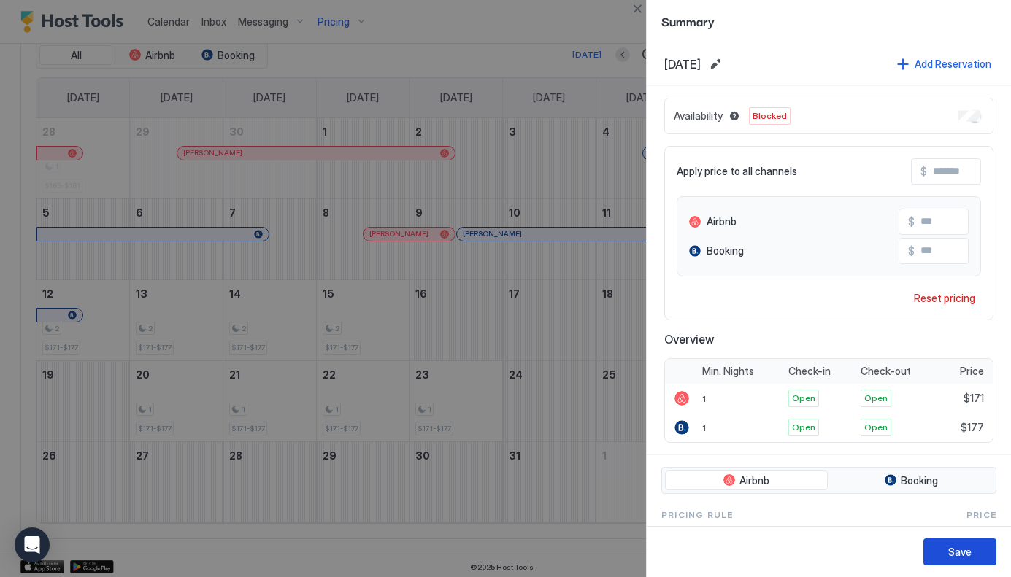
click at [963, 550] on div "Save" at bounding box center [959, 551] width 23 height 15
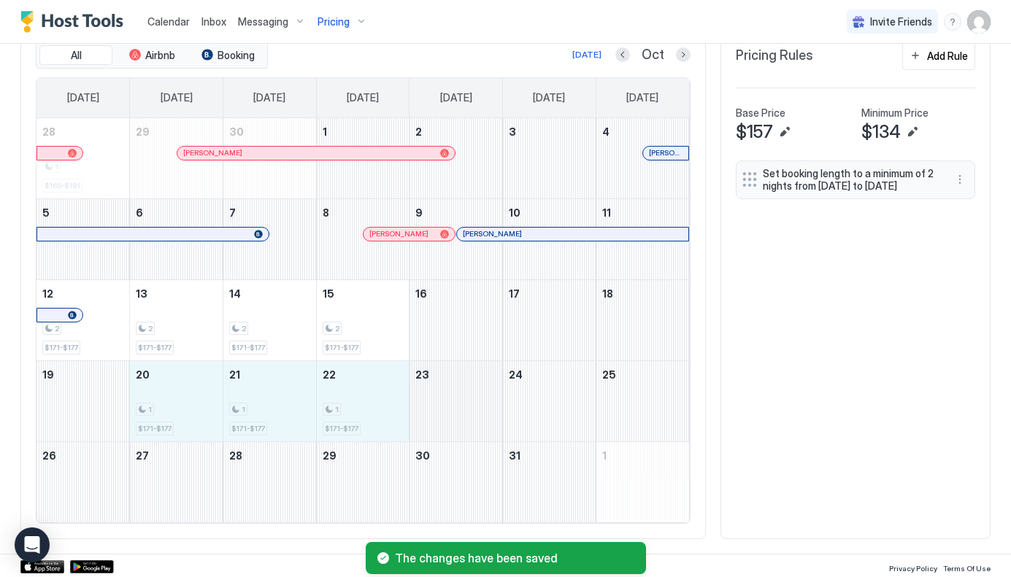
drag, startPoint x: 161, startPoint y: 397, endPoint x: 441, endPoint y: 400, distance: 280.3
click at [441, 400] on tr "19 20 1 $171-$177 21 1 $171-$177 22 1 $171-$177 23 24 25" at bounding box center [362, 401] width 652 height 81
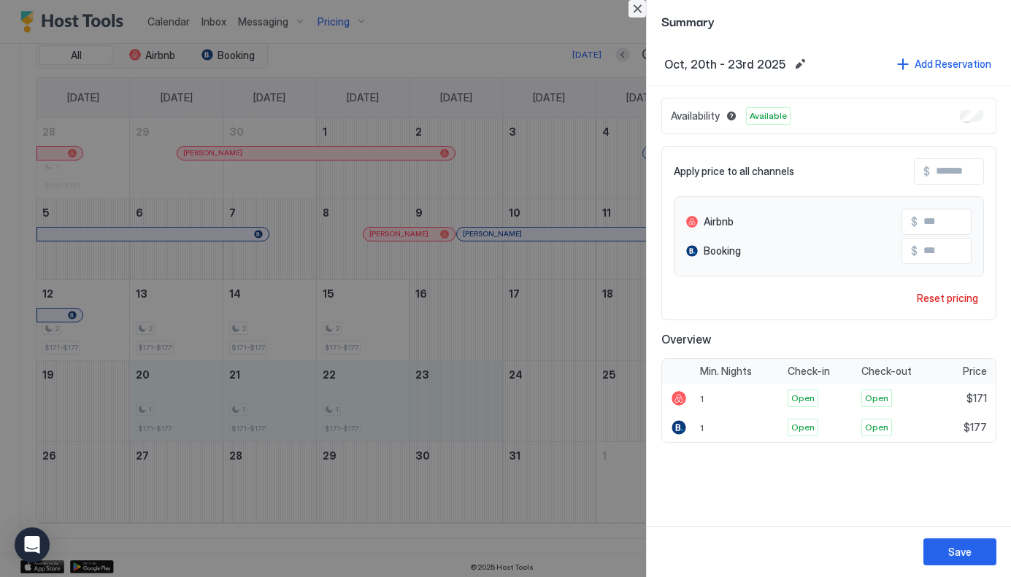
click at [639, 9] on button "Close" at bounding box center [637, 9] width 18 height 18
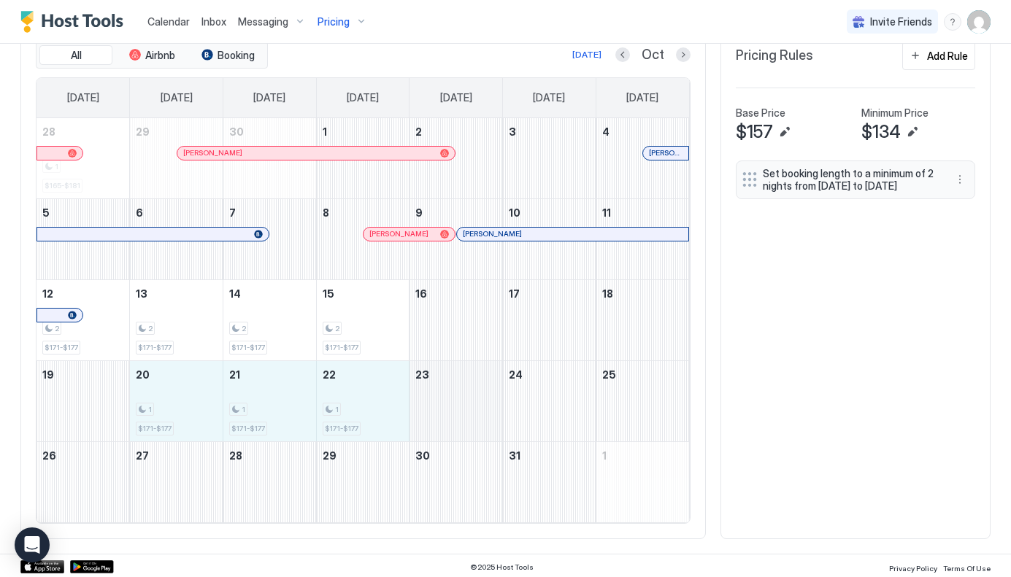
drag, startPoint x: 174, startPoint y: 388, endPoint x: 419, endPoint y: 392, distance: 245.2
click at [419, 392] on tr "19 20 1 $171-$177 21 1 $171-$177 22 1 $171-$177 23 24 25" at bounding box center [362, 401] width 652 height 81
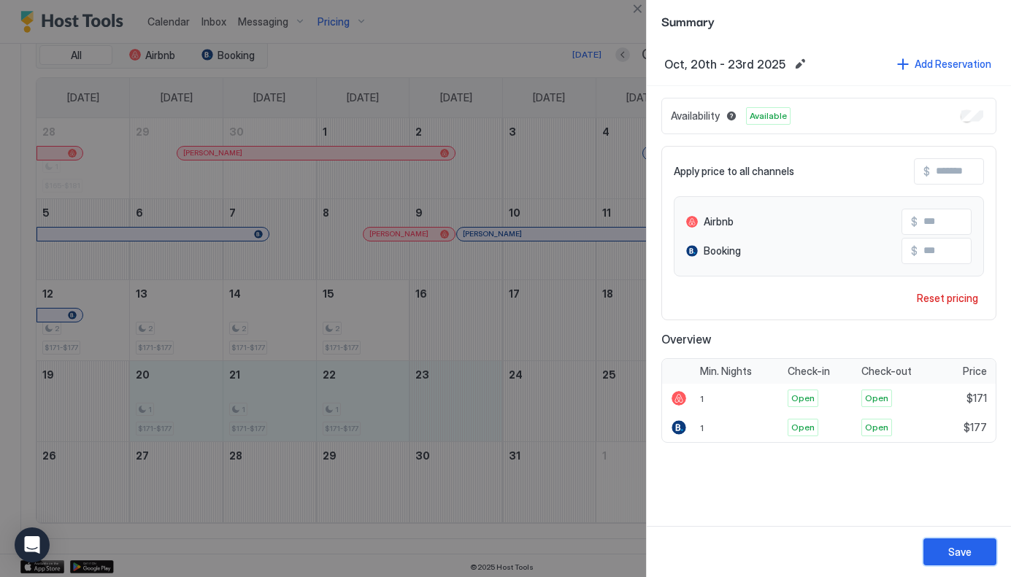
click at [963, 559] on div "Save" at bounding box center [959, 551] width 23 height 15
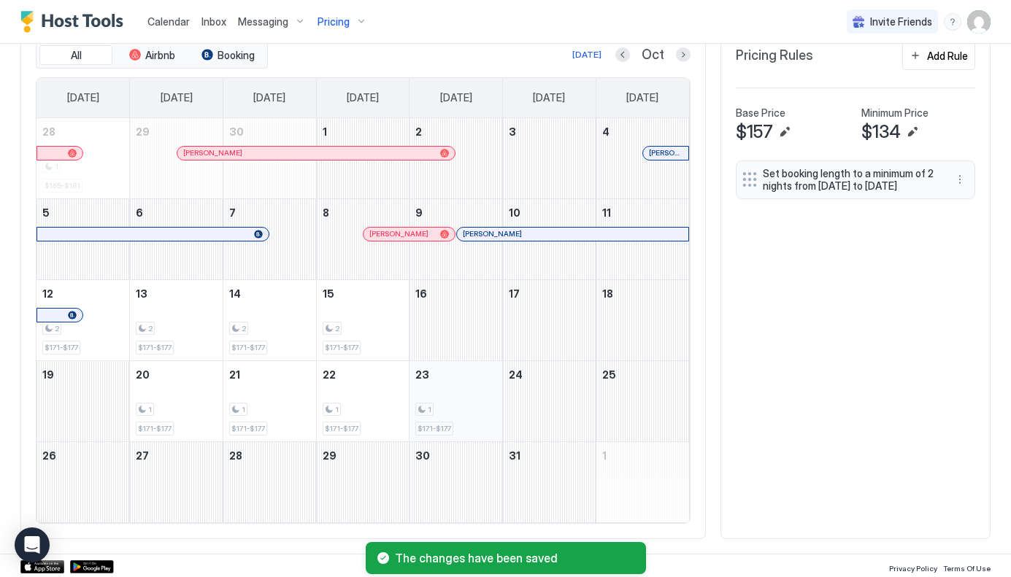
click at [436, 390] on div "1 $171-$177" at bounding box center [455, 401] width 81 height 69
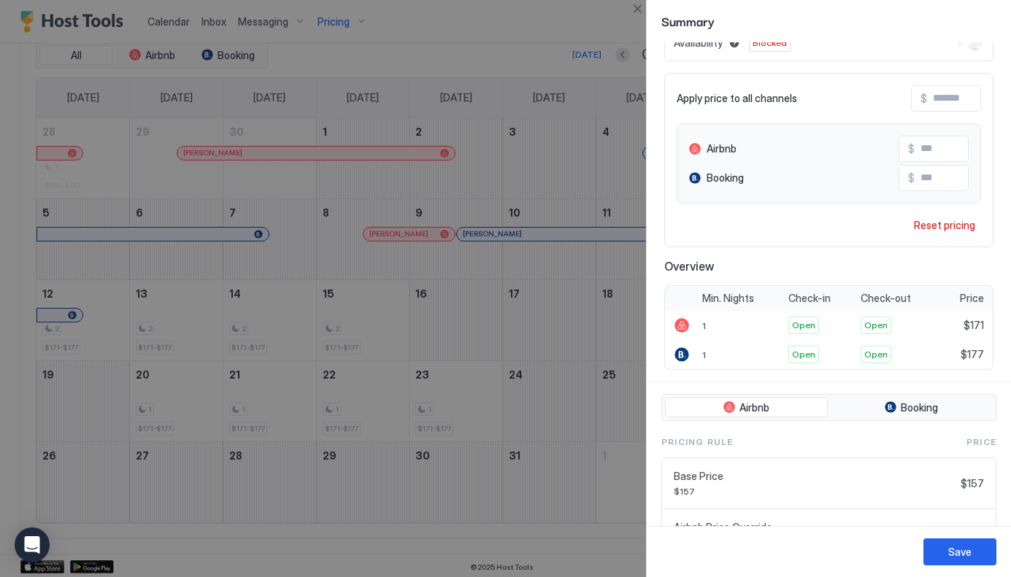
scroll to position [248, 0]
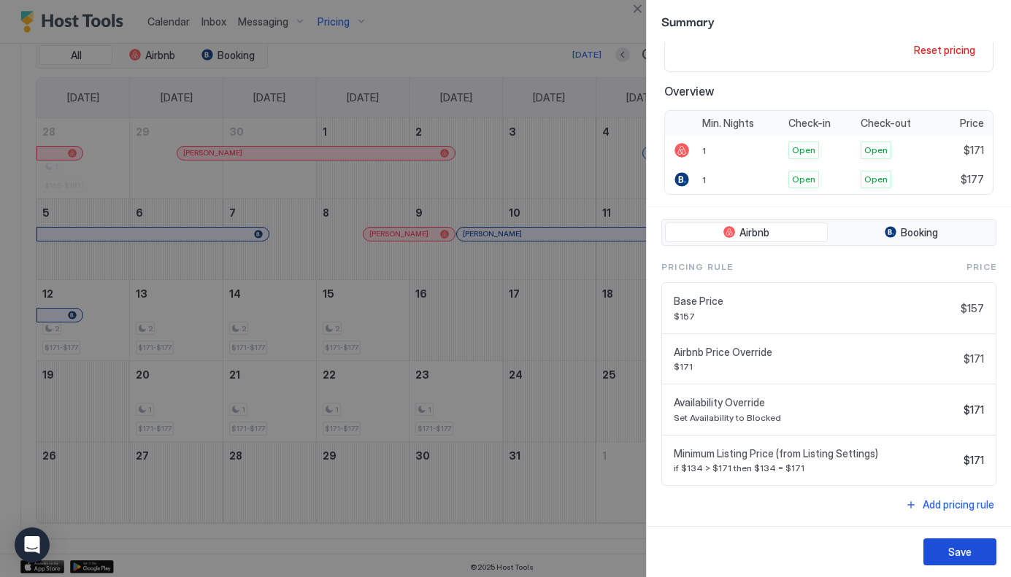
click at [958, 548] on div "Save" at bounding box center [959, 551] width 23 height 15
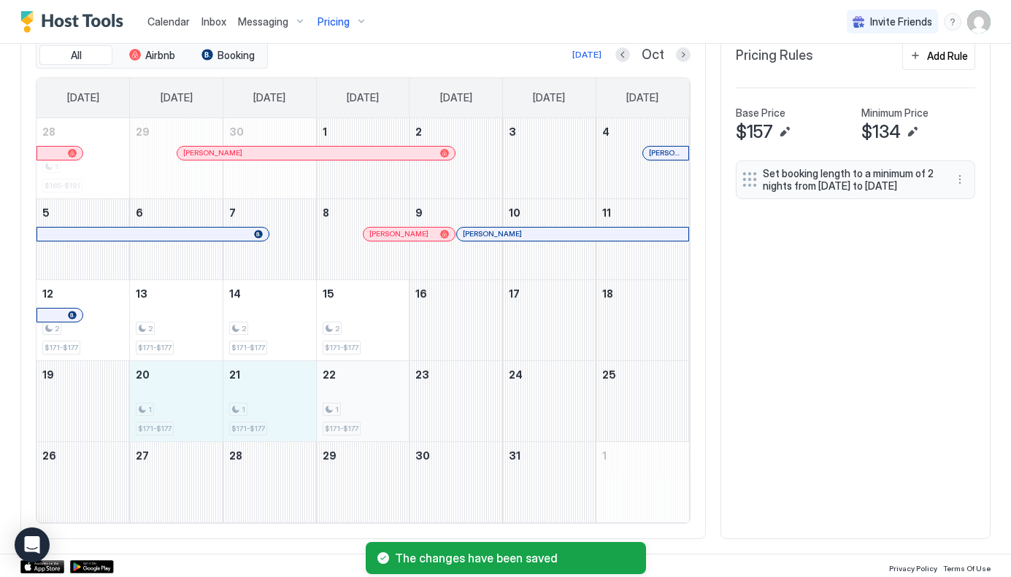
drag, startPoint x: 171, startPoint y: 395, endPoint x: 376, endPoint y: 393, distance: 205.1
click at [376, 393] on tr "19 20 1 $171-$177 21 1 $171-$177 22 1 $171-$177 23 24 25" at bounding box center [362, 401] width 652 height 81
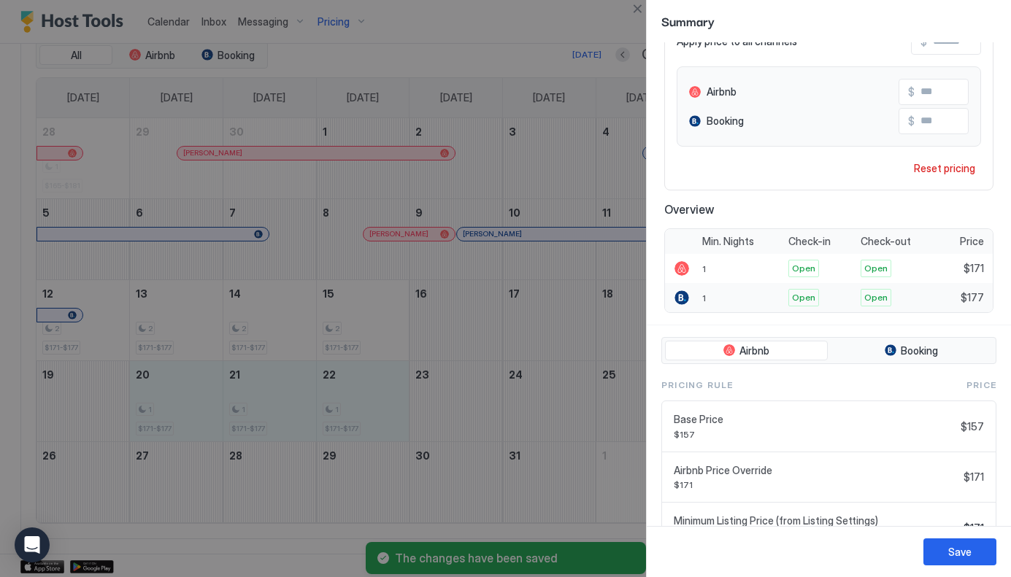
scroll to position [198, 0]
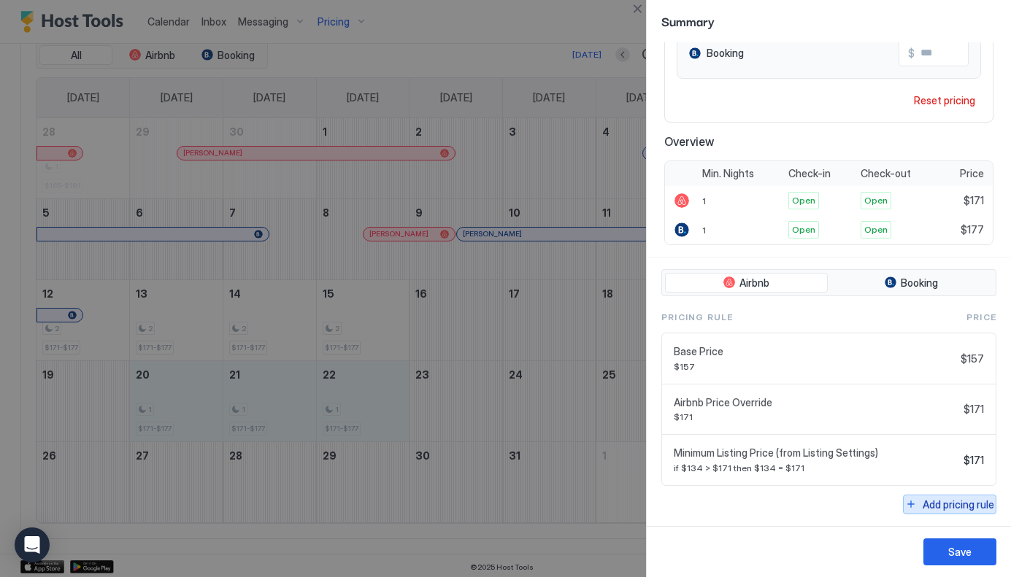
click at [955, 496] on button "Add pricing rule" at bounding box center [949, 505] width 93 height 20
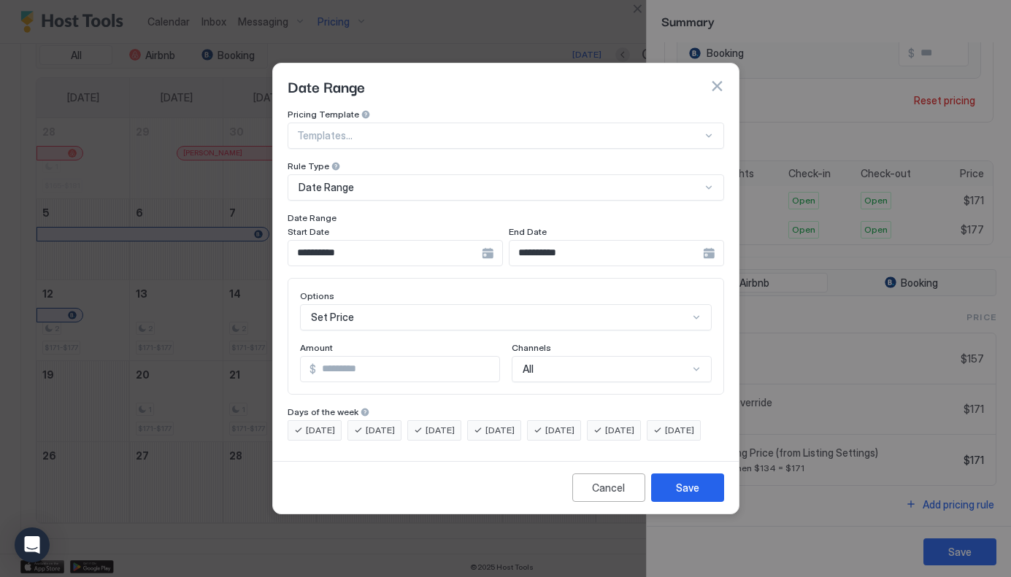
scroll to position [75, 0]
click at [432, 306] on div "Set Price" at bounding box center [506, 317] width 412 height 26
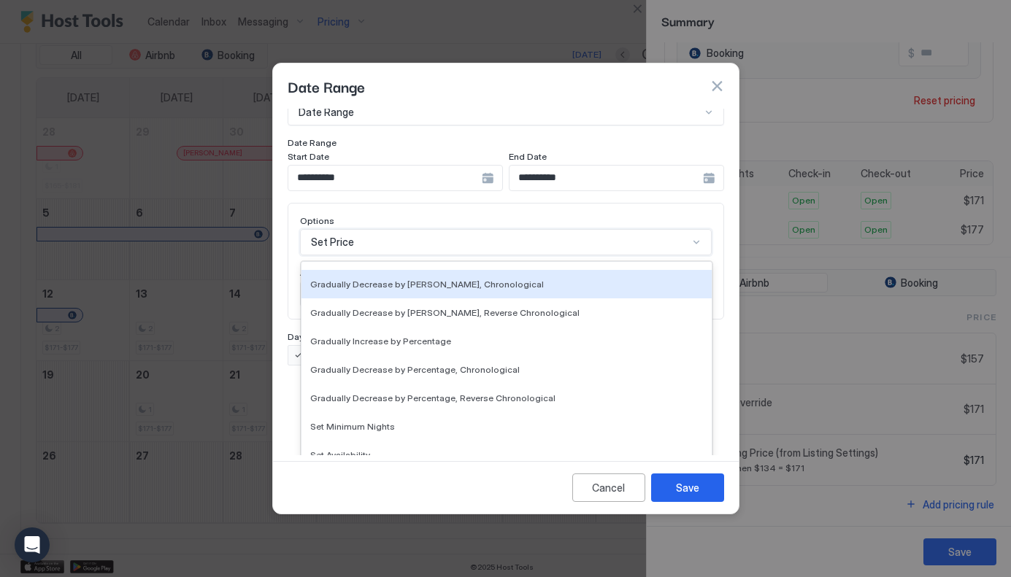
scroll to position [265, 0]
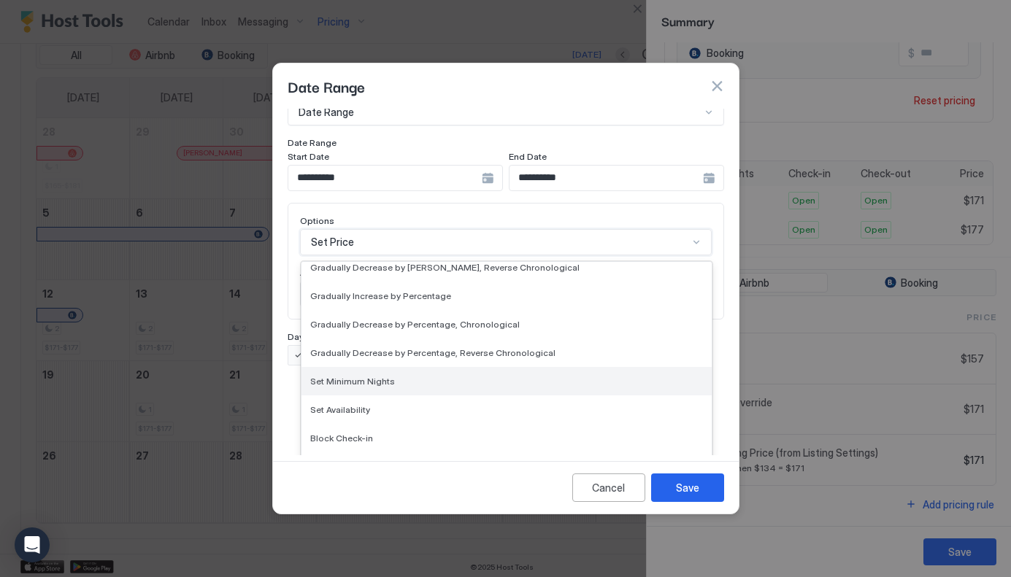
click at [369, 376] on span "Set Minimum Nights" at bounding box center [352, 381] width 85 height 11
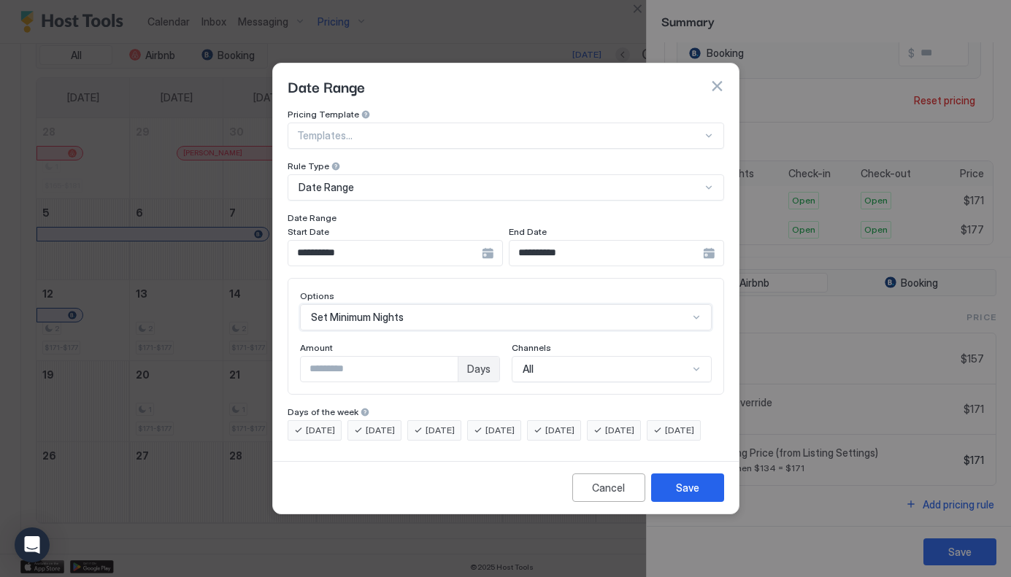
click at [397, 361] on input "*" at bounding box center [379, 369] width 157 height 25
type input "*"
click at [488, 240] on div "**********" at bounding box center [395, 253] width 215 height 26
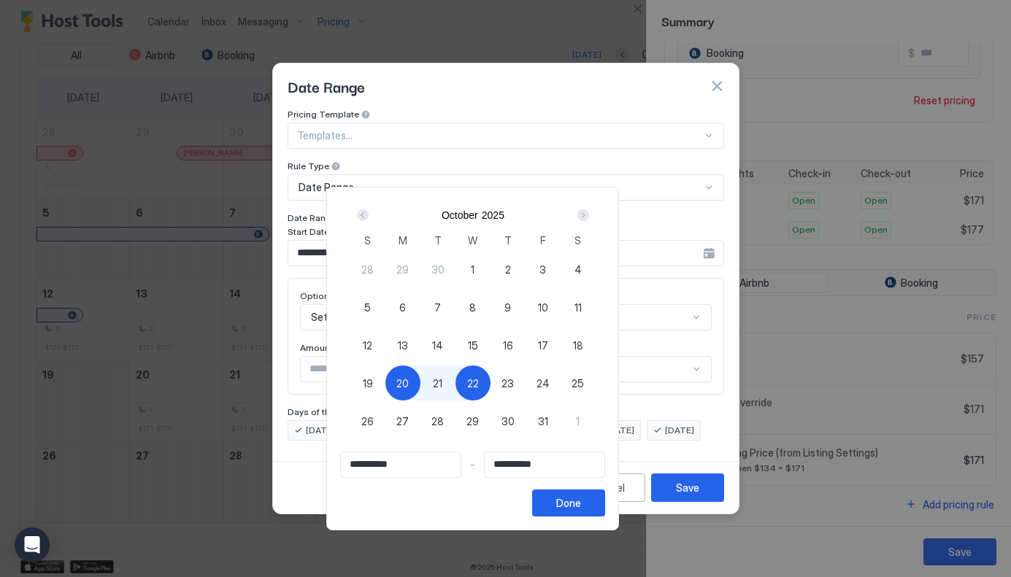
drag, startPoint x: 429, startPoint y: 379, endPoint x: 536, endPoint y: 377, distance: 107.3
click at [555, 382] on div "28 29 30 1 2 3 4 5 6 7 8 9 10 11 12 13 14 15 16 17 18 19 20 21 22 23 24 25 26 2…" at bounding box center [472, 355] width 245 height 210
click at [420, 381] on div "20" at bounding box center [402, 383] width 35 height 35
click at [420, 374] on div "20" at bounding box center [402, 383] width 35 height 35
type input "**********"
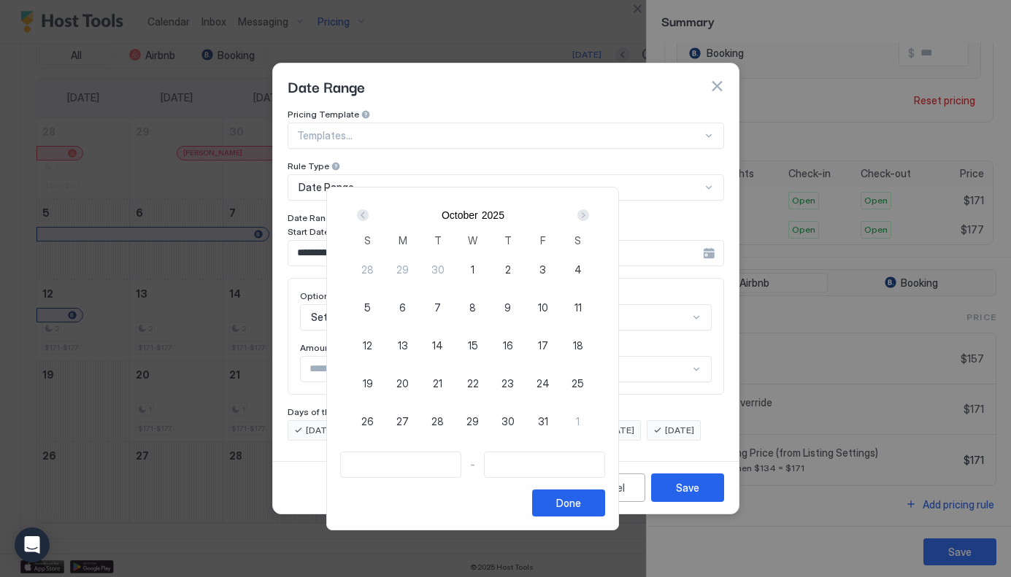
type input "**********"
click at [525, 386] on div "23" at bounding box center [507, 383] width 35 height 35
type input "**********"
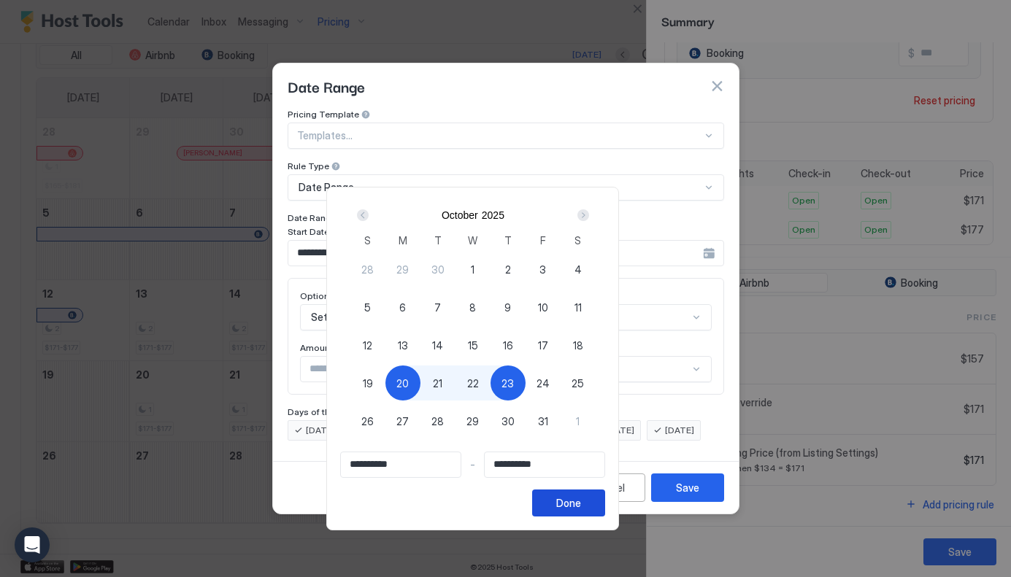
click at [581, 502] on div "Done" at bounding box center [568, 503] width 25 height 15
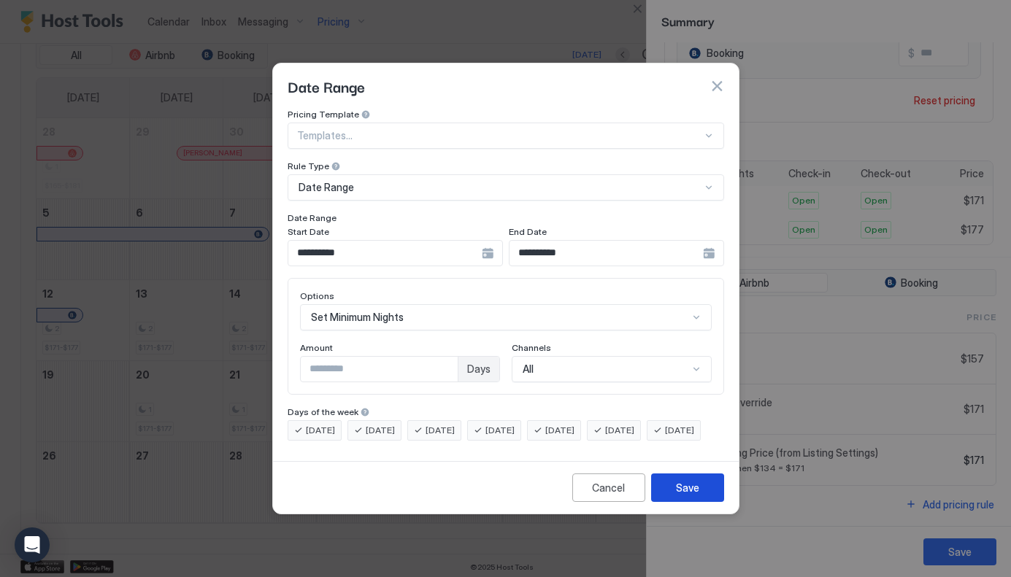
click at [695, 496] on div "Save" at bounding box center [687, 487] width 23 height 15
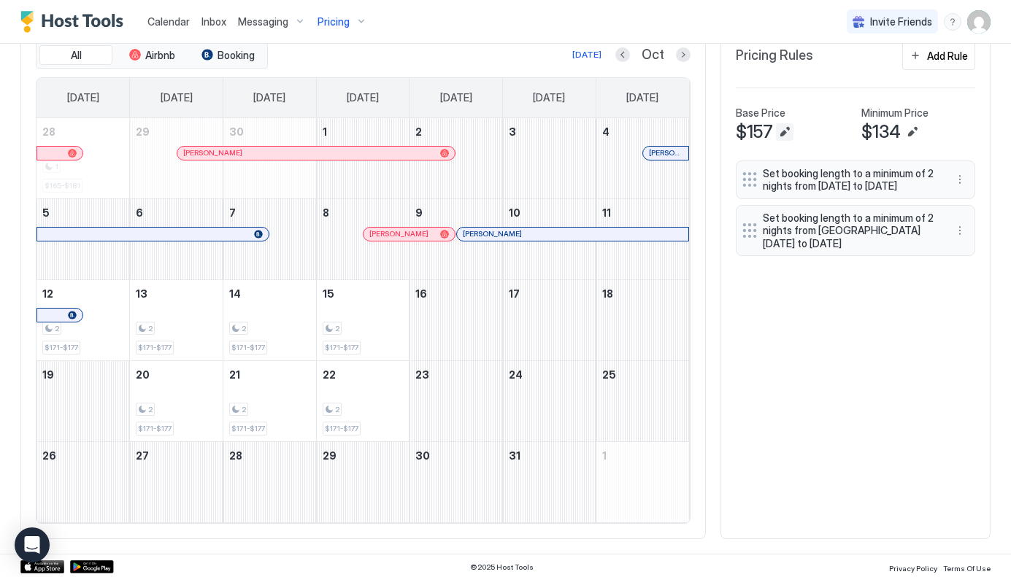
click at [785, 128] on button "Edit" at bounding box center [785, 132] width 18 height 18
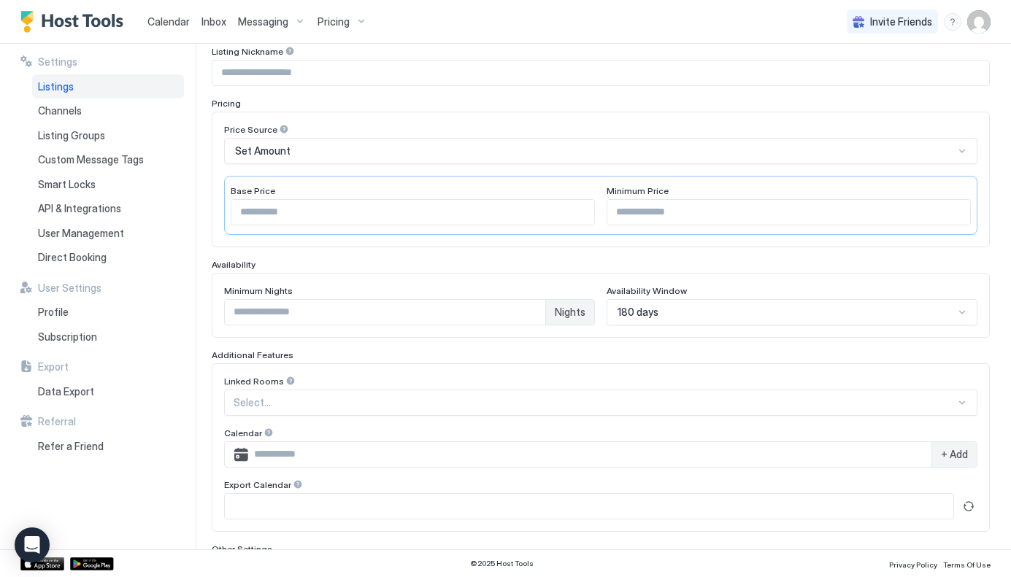
scroll to position [336, 0]
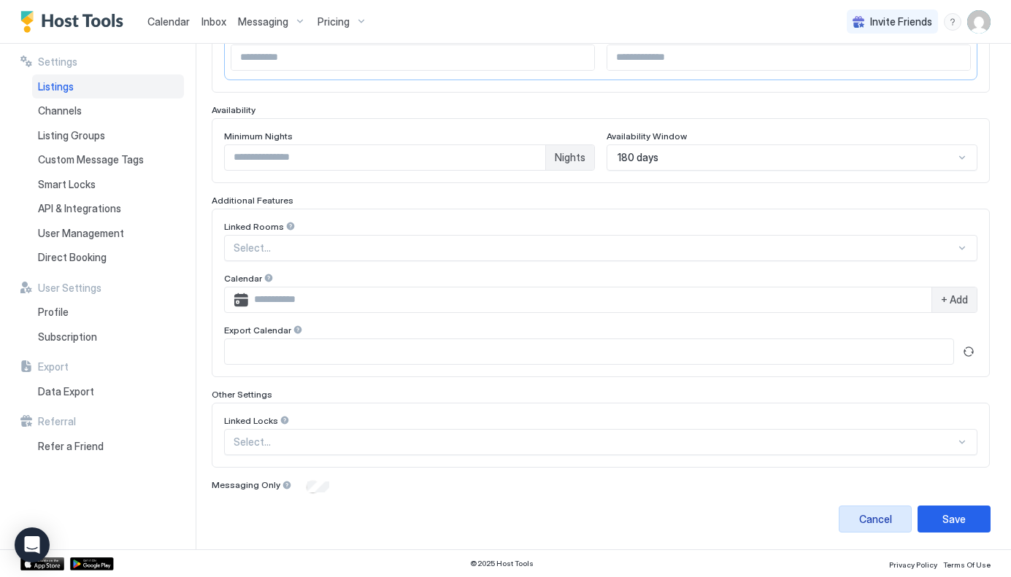
click at [882, 520] on div "Cancel" at bounding box center [875, 519] width 33 height 15
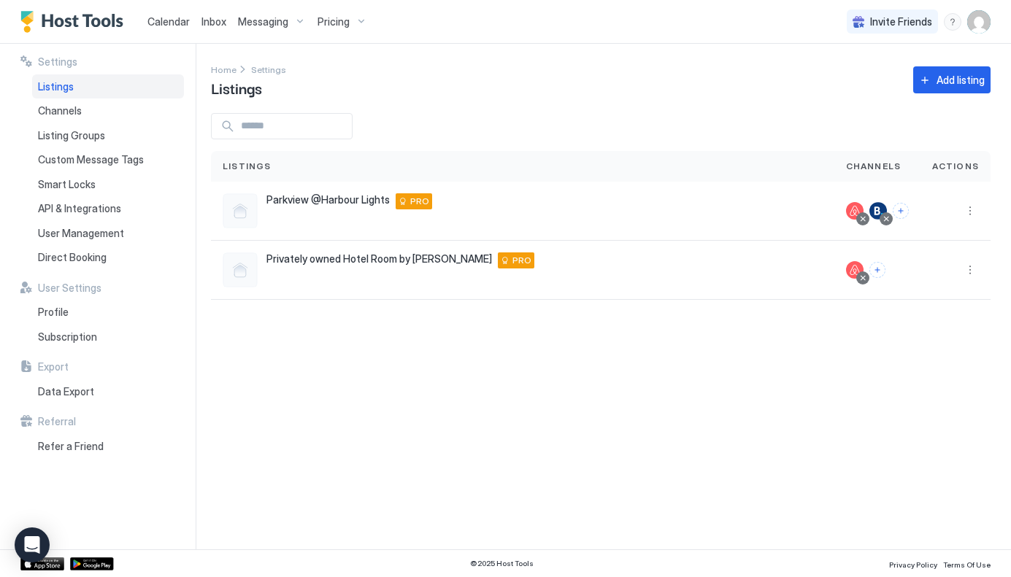
click at [758, 398] on div "Settings Home Settings Listings Add listing Listings Channels Actions Parkview …" at bounding box center [611, 297] width 800 height 506
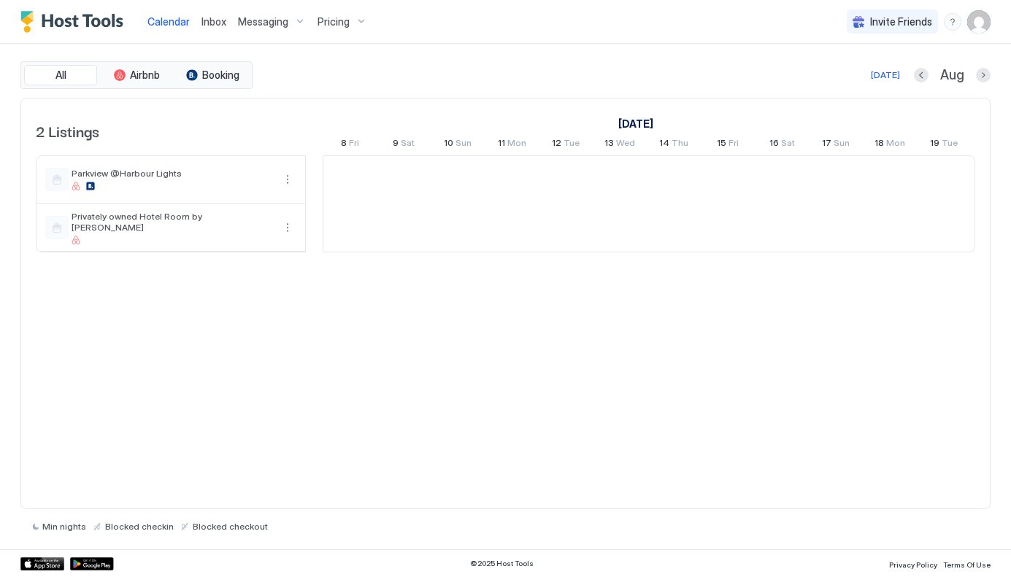
scroll to position [0, 811]
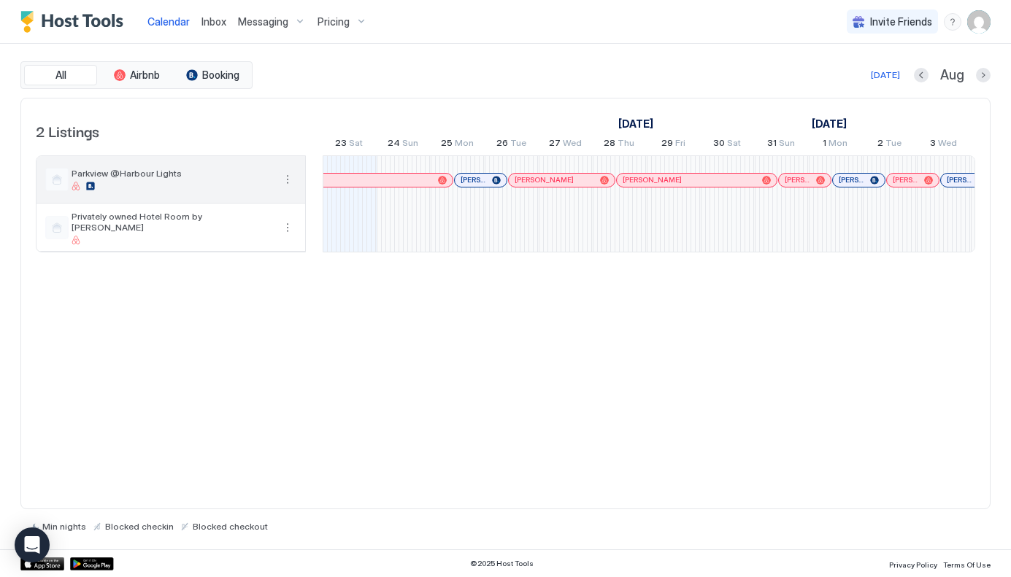
click at [288, 178] on button "More options" at bounding box center [288, 180] width 18 height 18
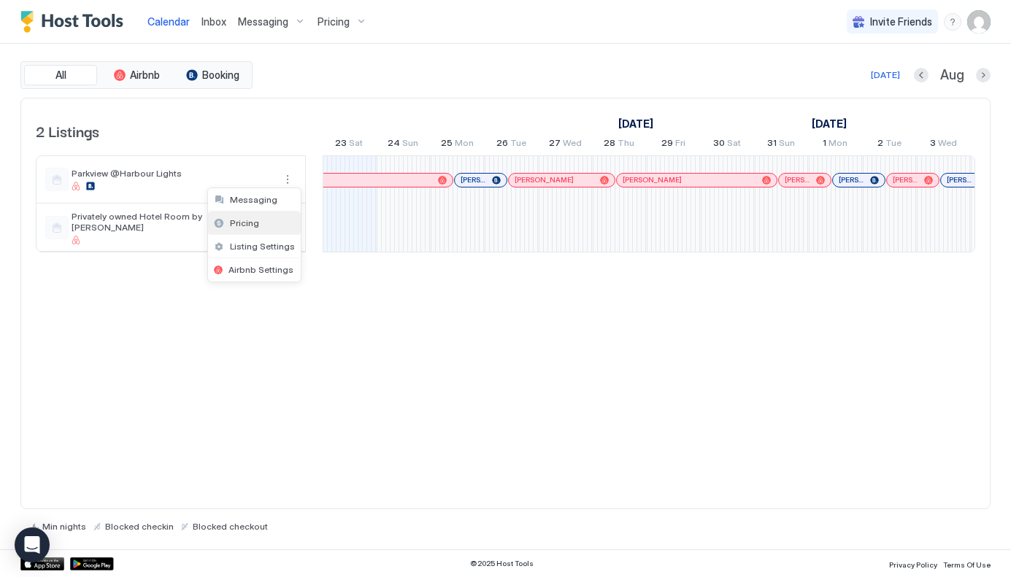
click at [258, 223] on div "Pricing" at bounding box center [254, 223] width 93 height 23
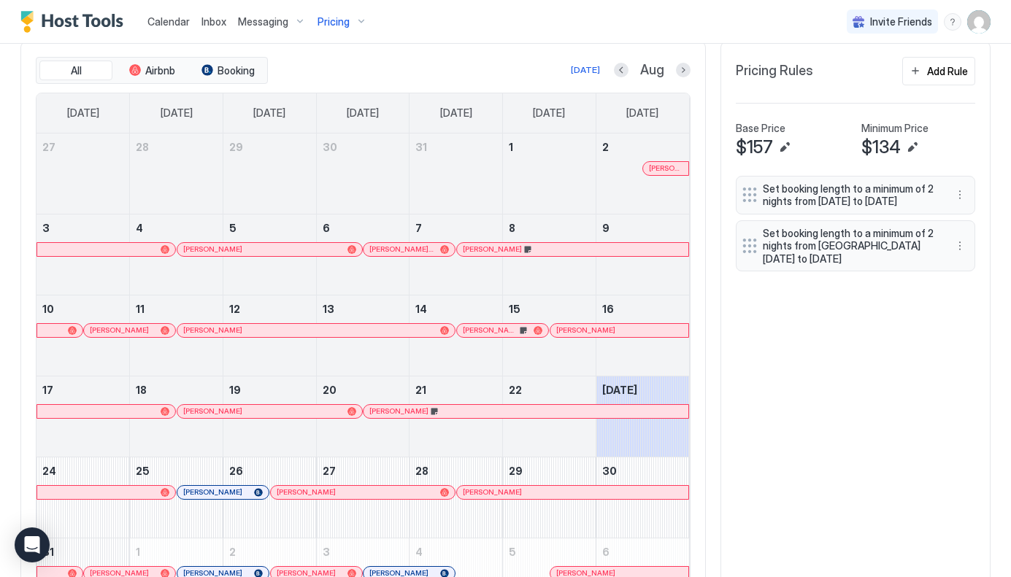
scroll to position [431, 0]
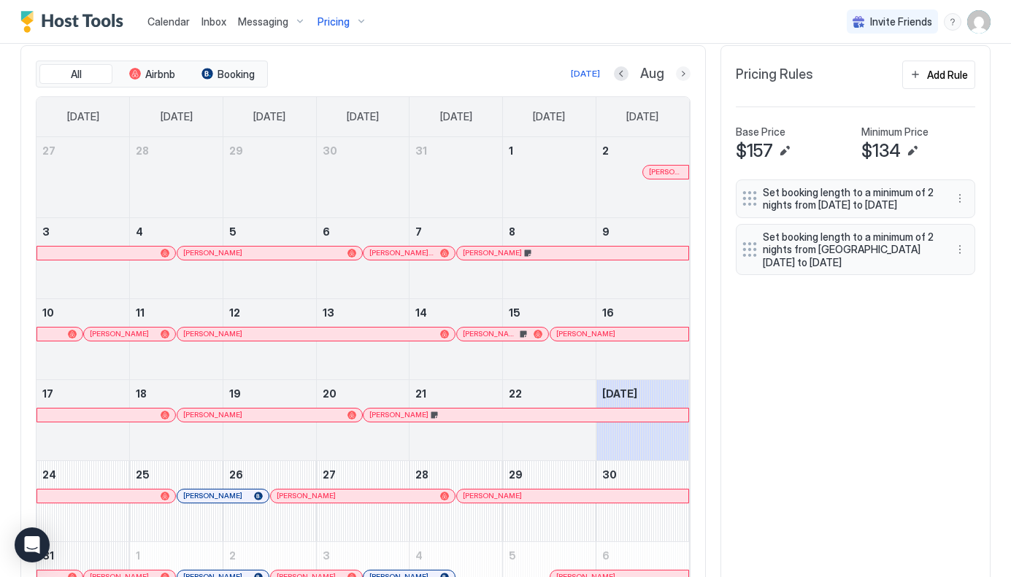
click at [685, 67] on button "Next month" at bounding box center [683, 73] width 15 height 15
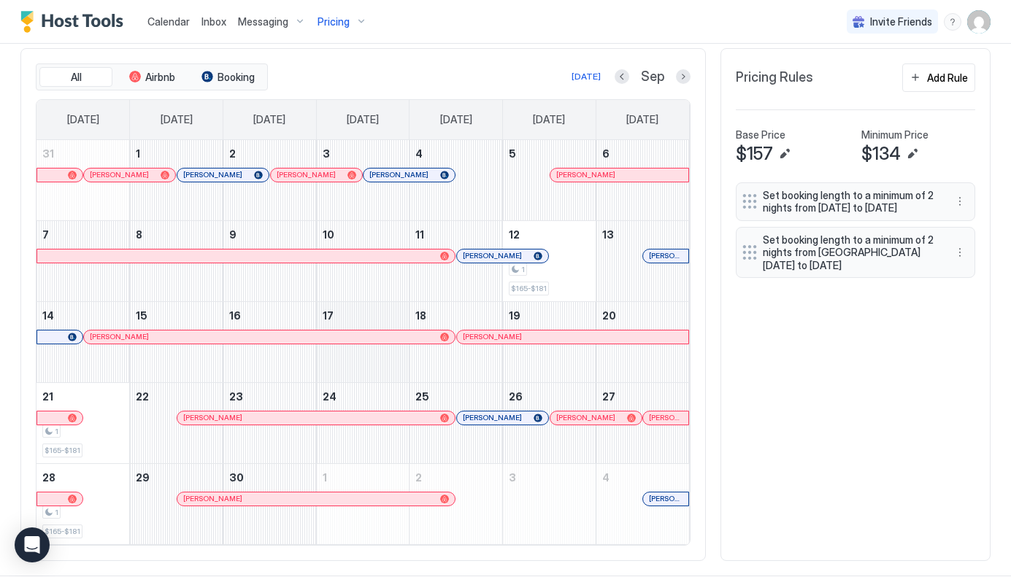
scroll to position [452, 0]
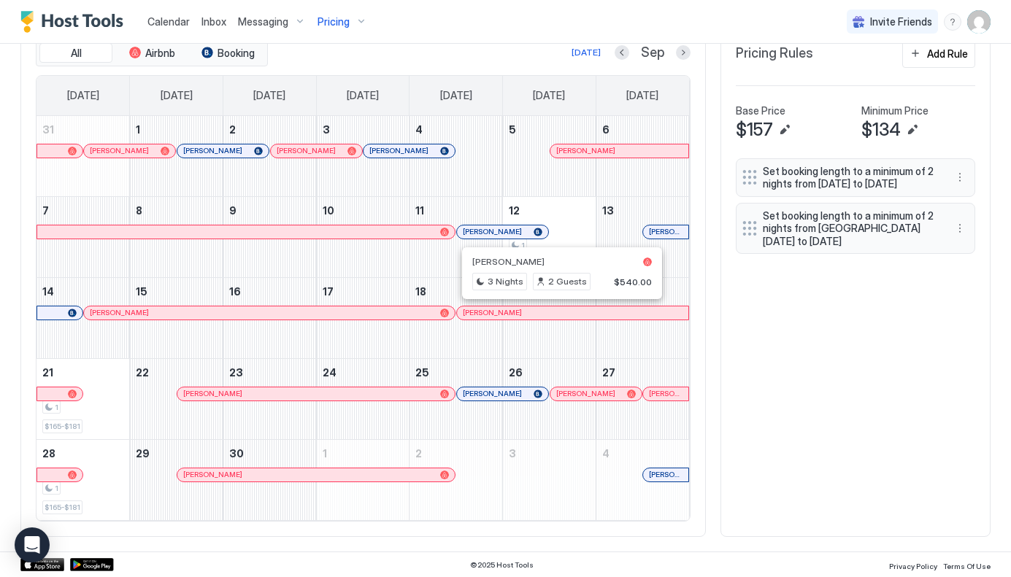
click at [556, 309] on div at bounding box center [556, 313] width 12 height 12
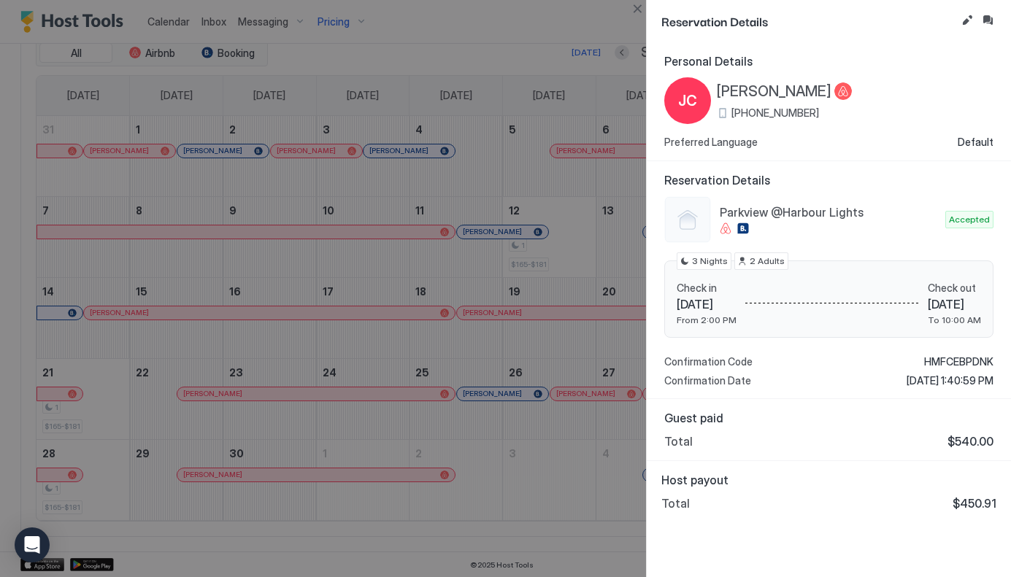
click at [601, 236] on div at bounding box center [505, 288] width 1011 height 577
click at [637, 7] on button "Close" at bounding box center [637, 9] width 18 height 18
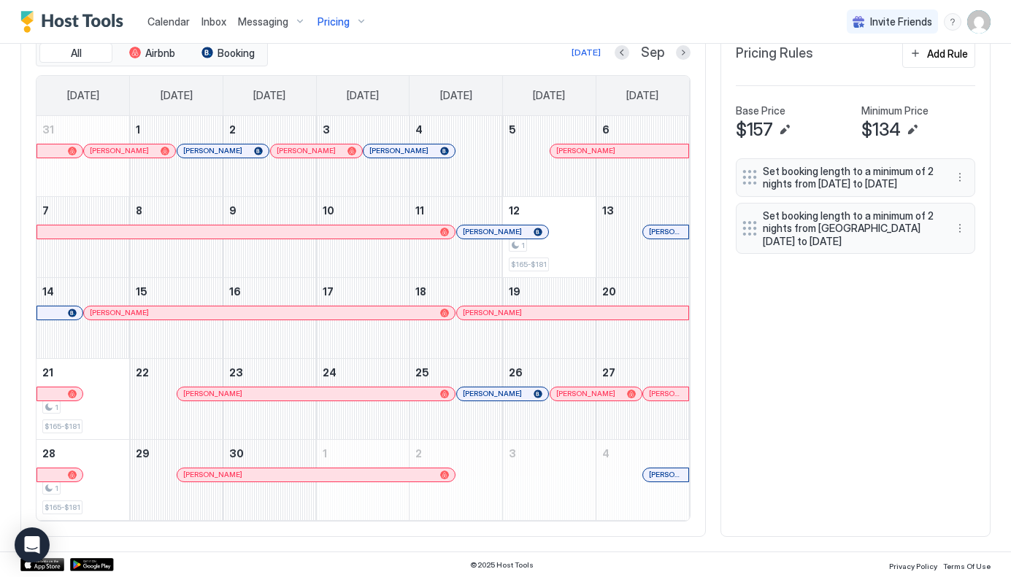
click at [510, 26] on div "Calendar Inbox Messaging Pricing Invite Friends JW" at bounding box center [505, 22] width 1011 height 44
